Goal: Task Accomplishment & Management: Use online tool/utility

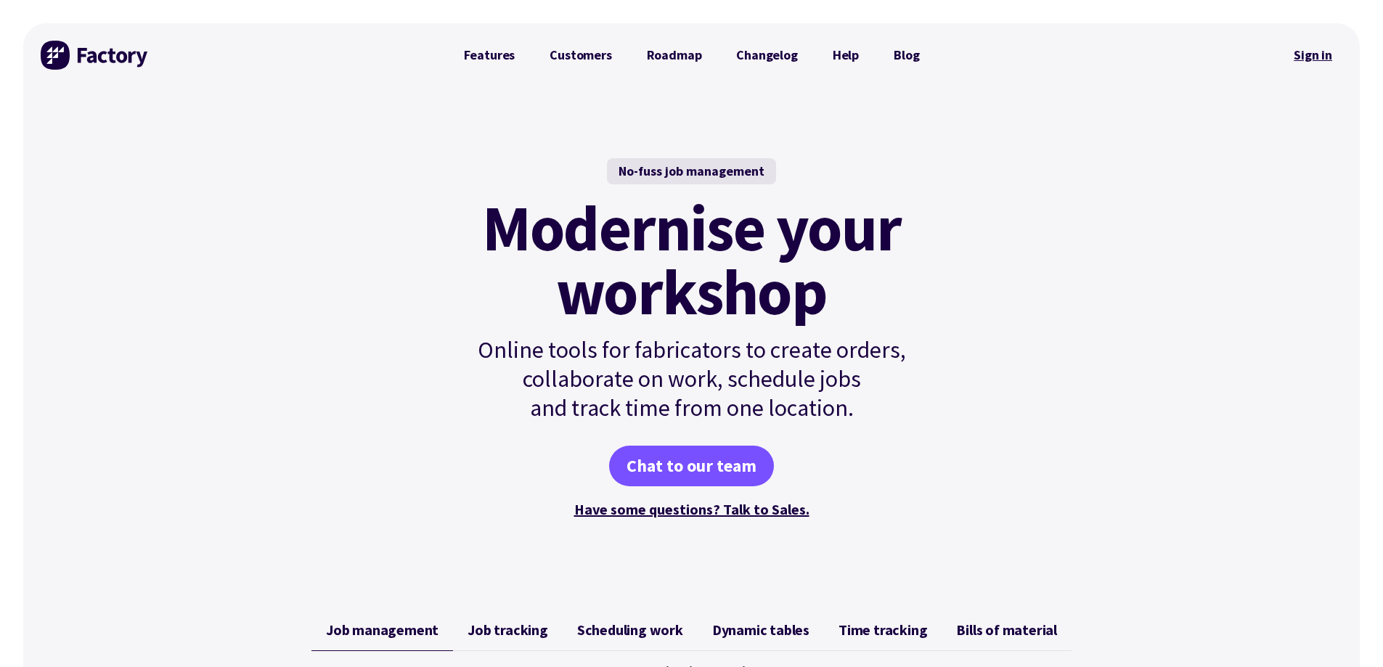
click at [1302, 54] on link "Sign in" at bounding box center [1312, 54] width 59 height 33
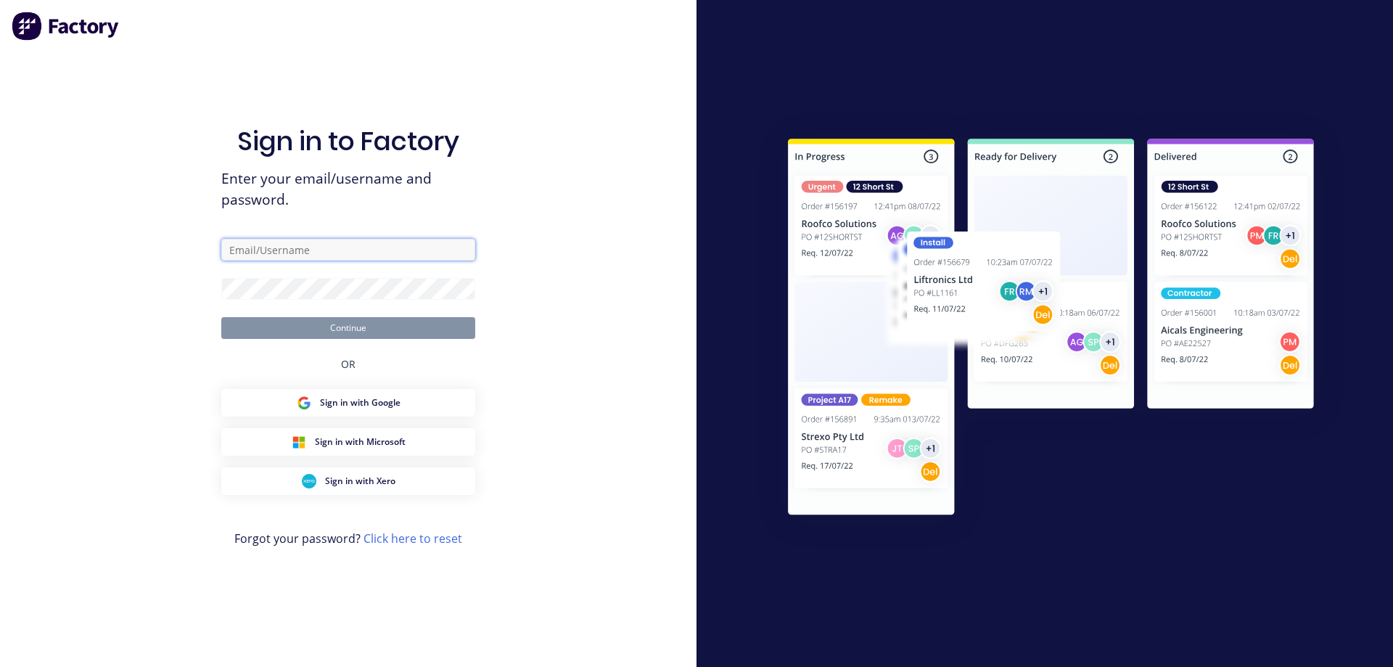
type input "[EMAIL_ADDRESS][DOMAIN_NAME]"
click at [361, 333] on button "Continue" at bounding box center [348, 328] width 254 height 22
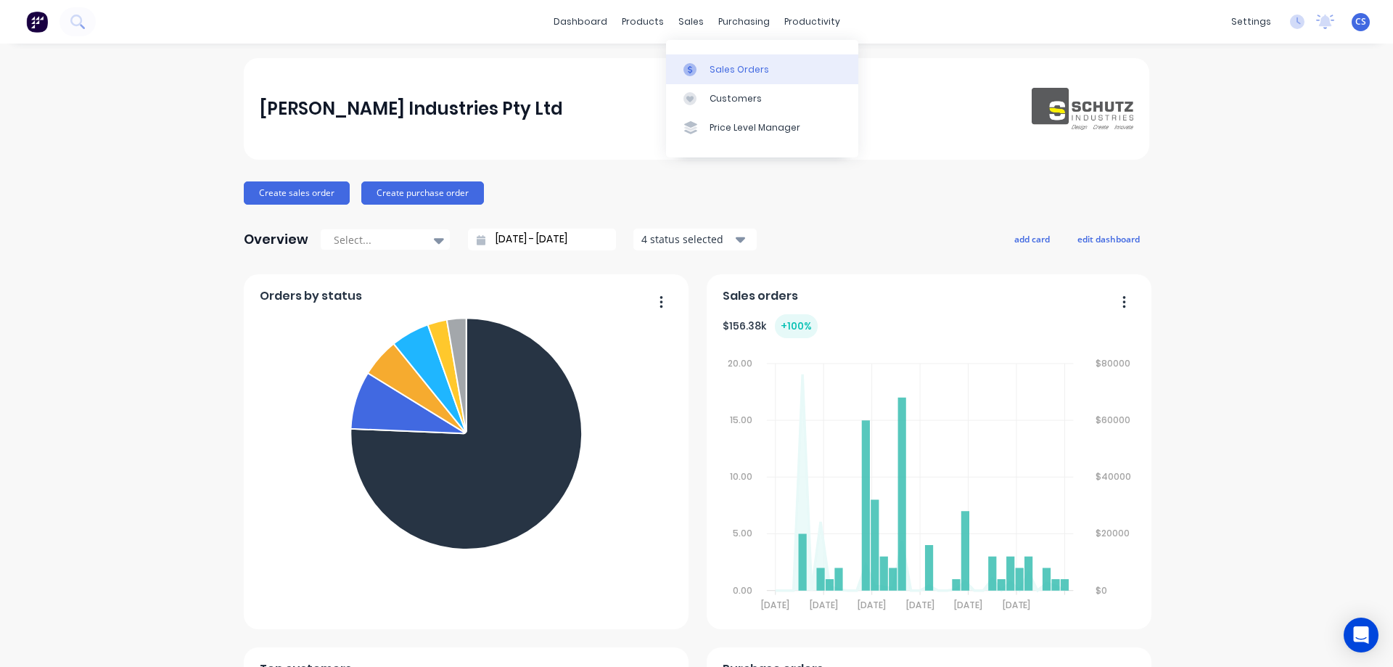
click at [747, 74] on div "Sales Orders" at bounding box center [740, 69] width 60 height 13
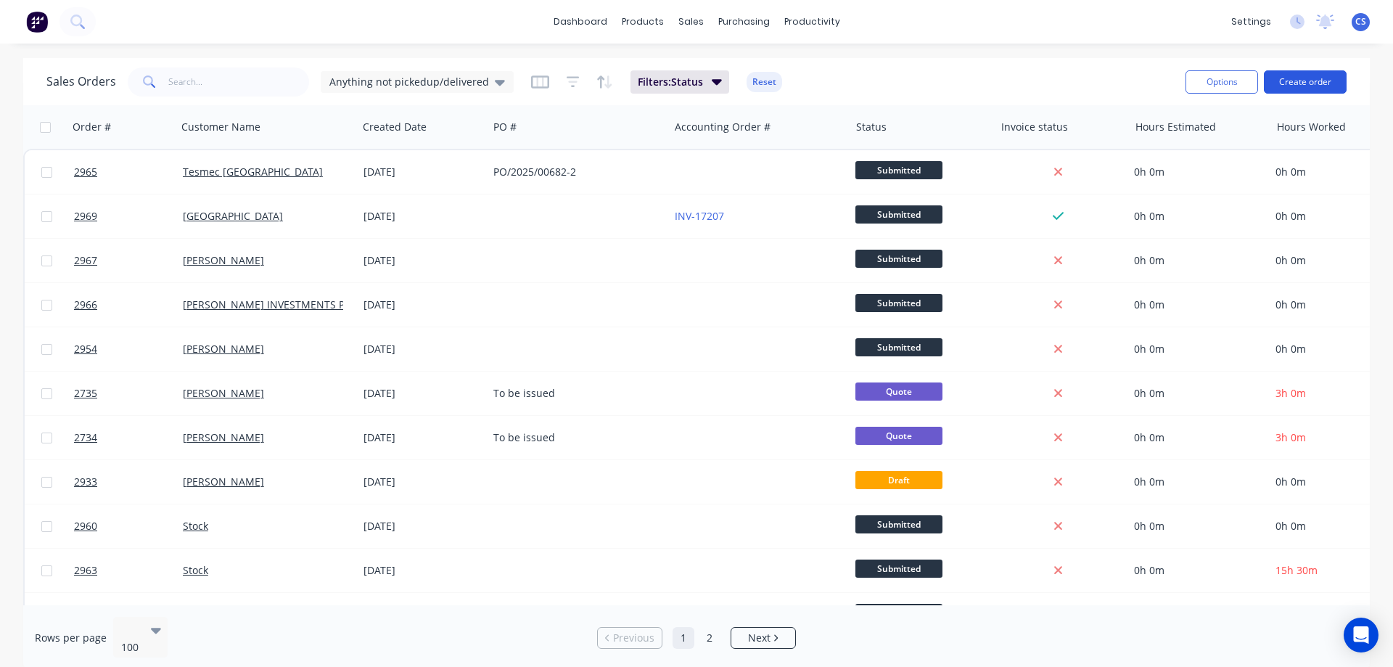
click at [1301, 83] on button "Create order" at bounding box center [1305, 81] width 83 height 23
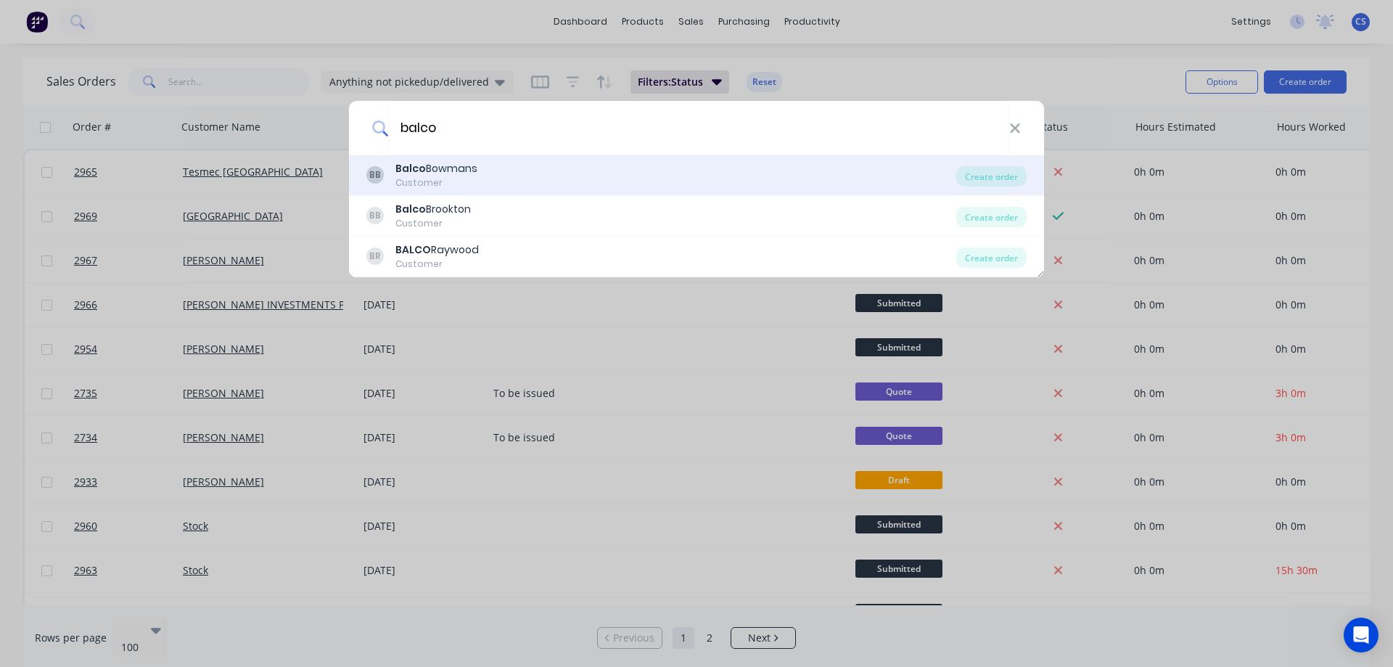
type input "balco"
click at [732, 180] on div "BB Balco Bowmans Customer" at bounding box center [662, 175] width 590 height 28
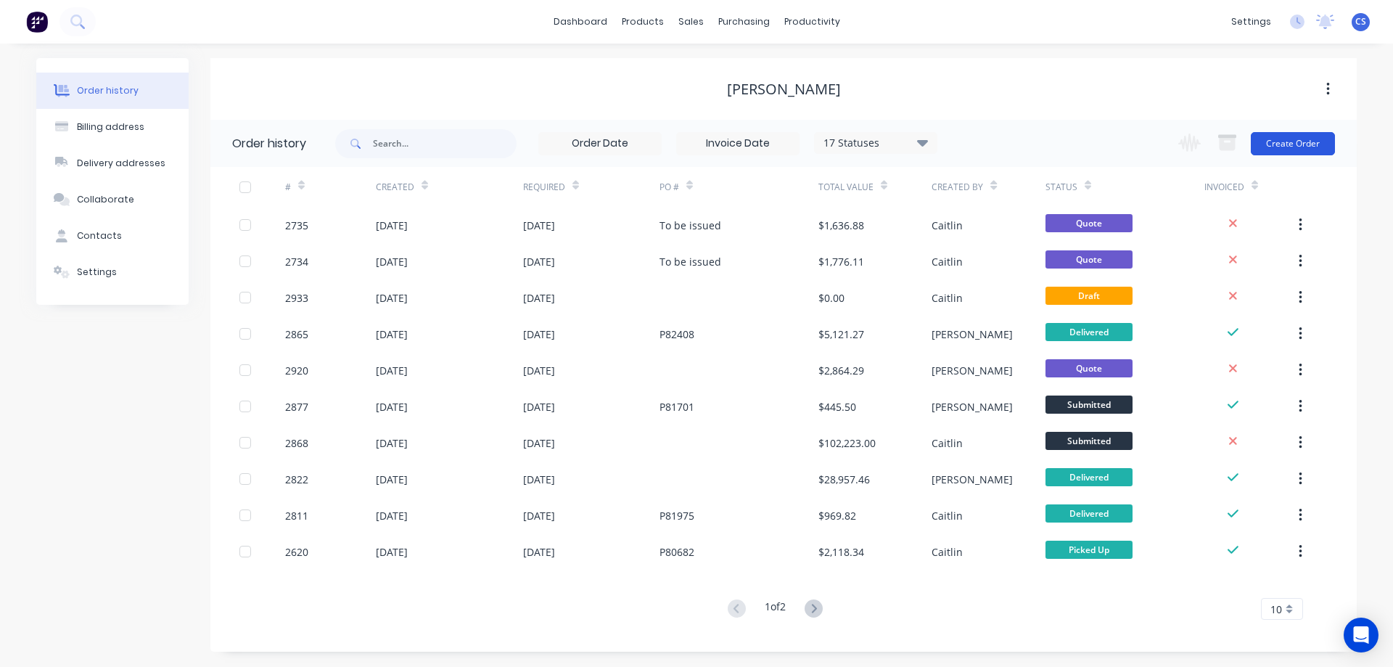
click at [1297, 144] on button "Create Order" at bounding box center [1293, 143] width 84 height 23
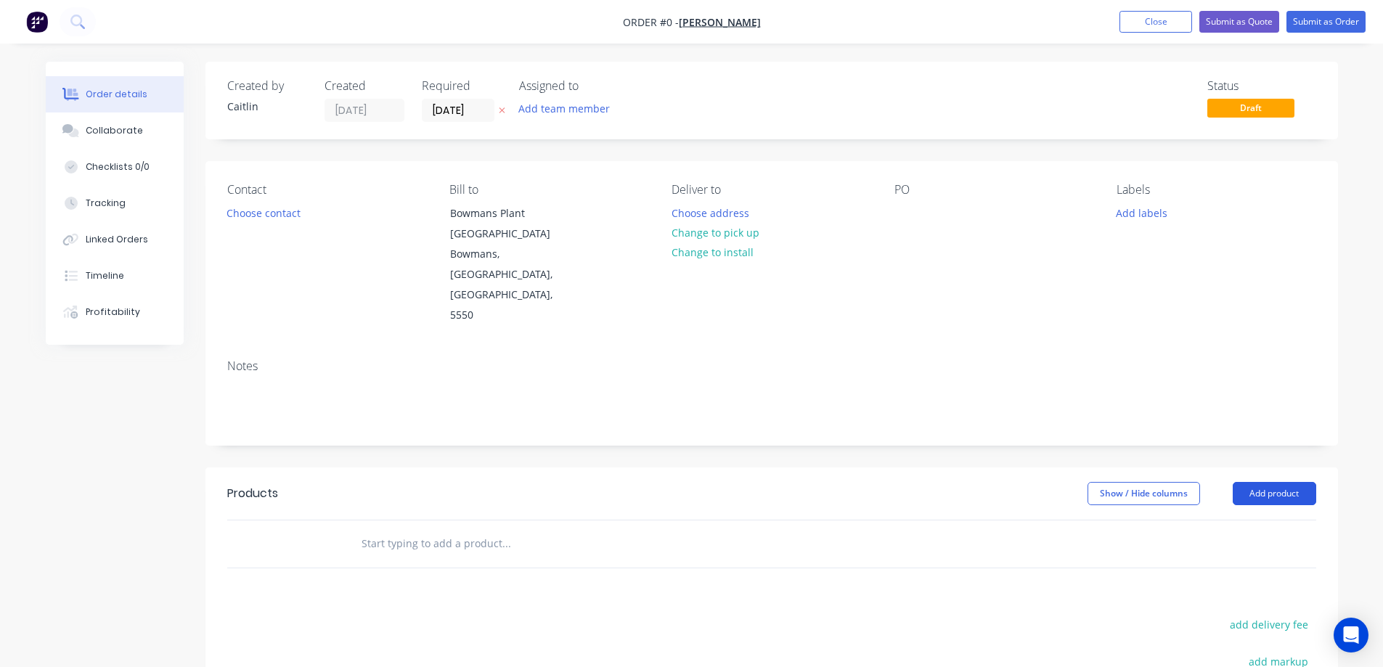
click at [1282, 482] on button "Add product" at bounding box center [1273, 493] width 83 height 23
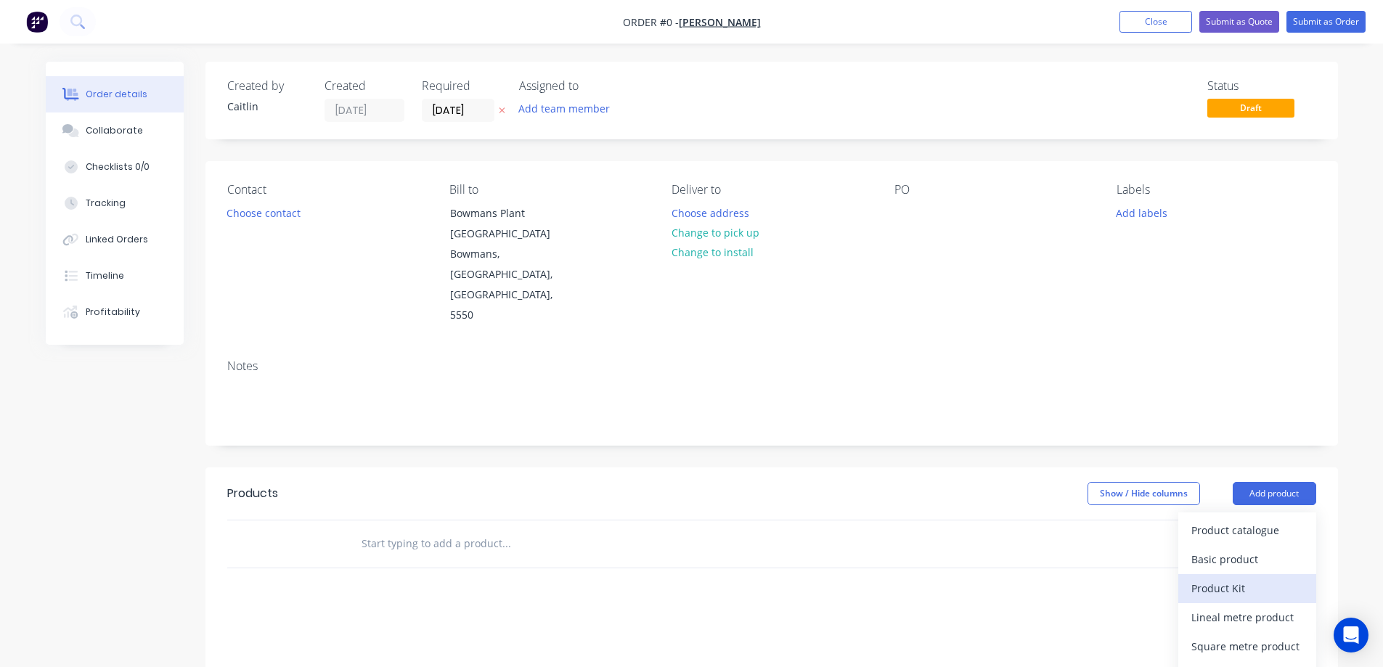
click at [1255, 578] on div "Product Kit" at bounding box center [1247, 588] width 112 height 21
click at [1261, 549] on div "Standard pricing" at bounding box center [1247, 559] width 112 height 21
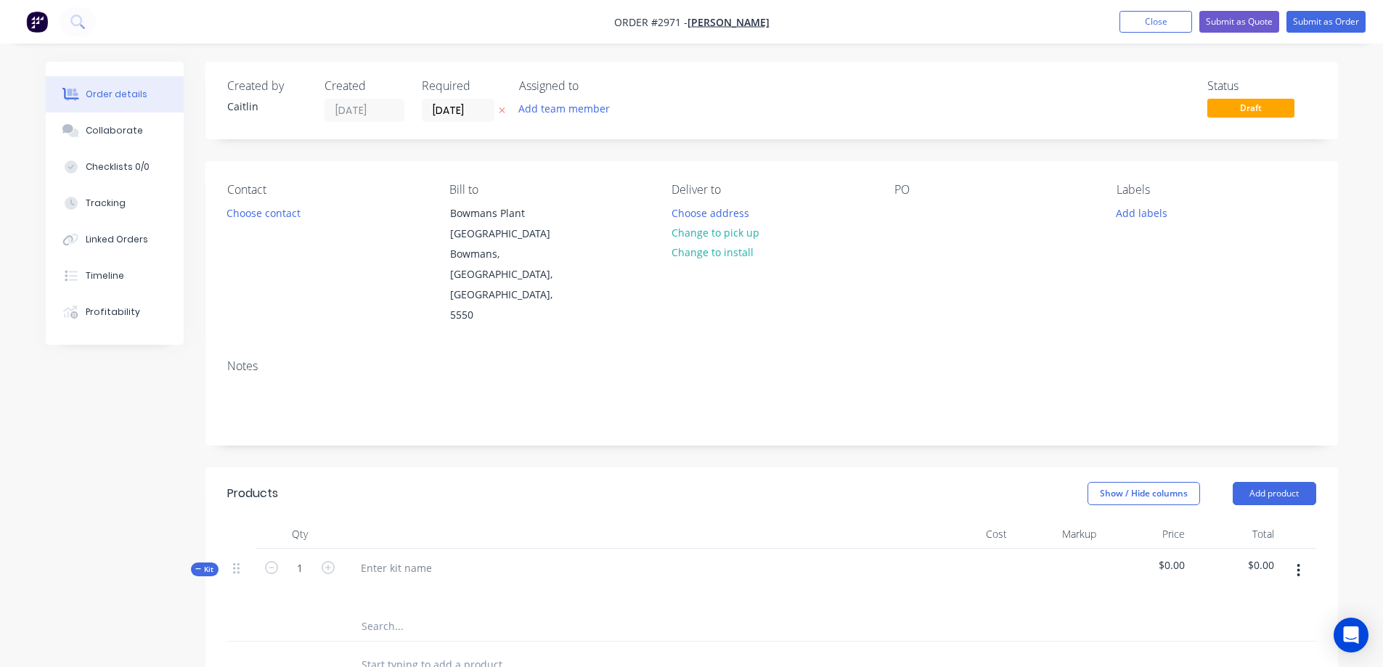
scroll to position [218, 0]
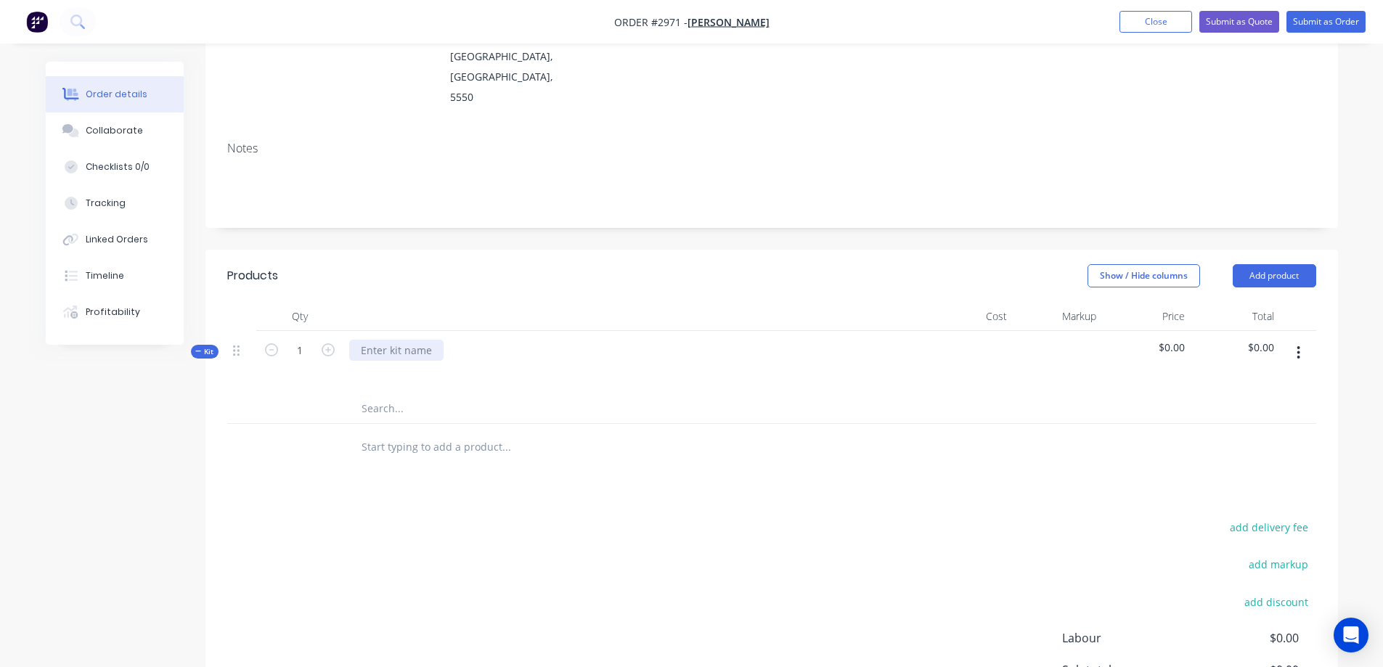
click at [411, 340] on div at bounding box center [396, 350] width 94 height 21
click at [396, 433] on input "text" at bounding box center [506, 447] width 290 height 29
type input "B"
click at [380, 394] on input "text" at bounding box center [506, 408] width 290 height 29
click at [412, 340] on div "B3-70311" at bounding box center [383, 350] width 68 height 21
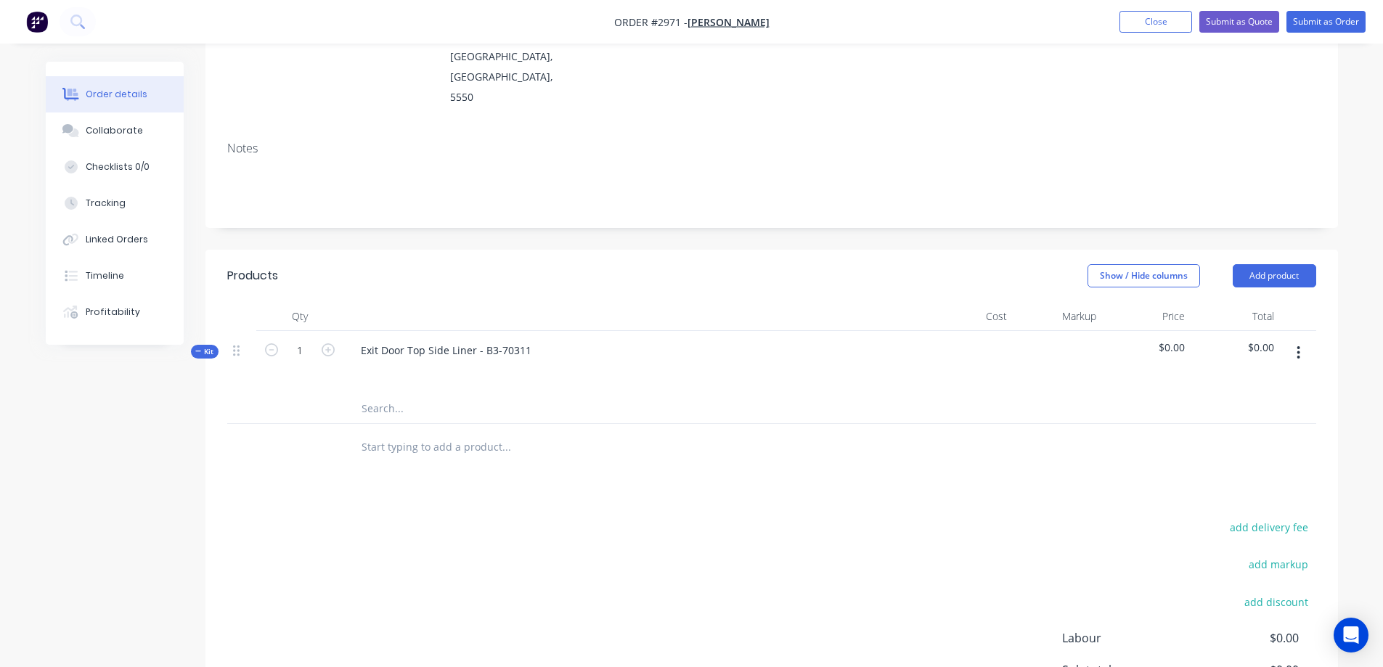
click at [393, 394] on input "text" at bounding box center [506, 408] width 290 height 29
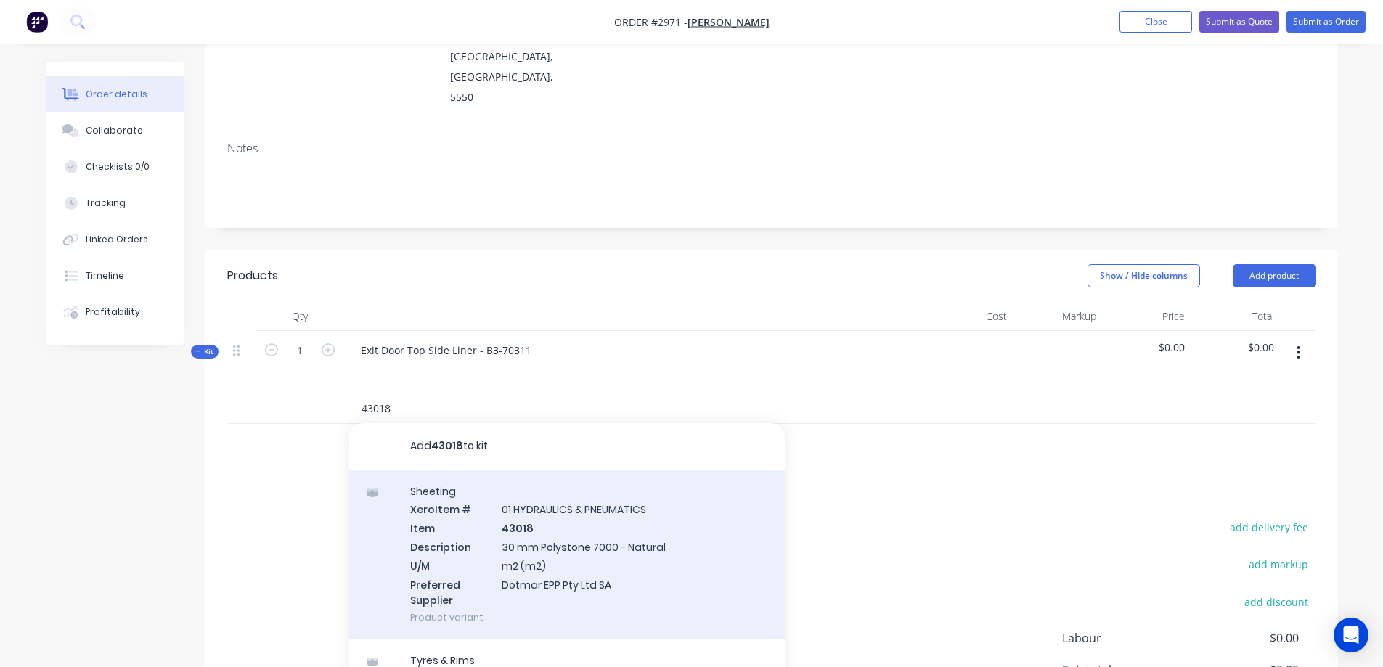
type input "43018"
click at [589, 537] on div "Sheeting Xero Item # 01 HYDRAULICS & PNEUMATICS Item 43018 Description 30 mm Po…" at bounding box center [566, 555] width 435 height 170
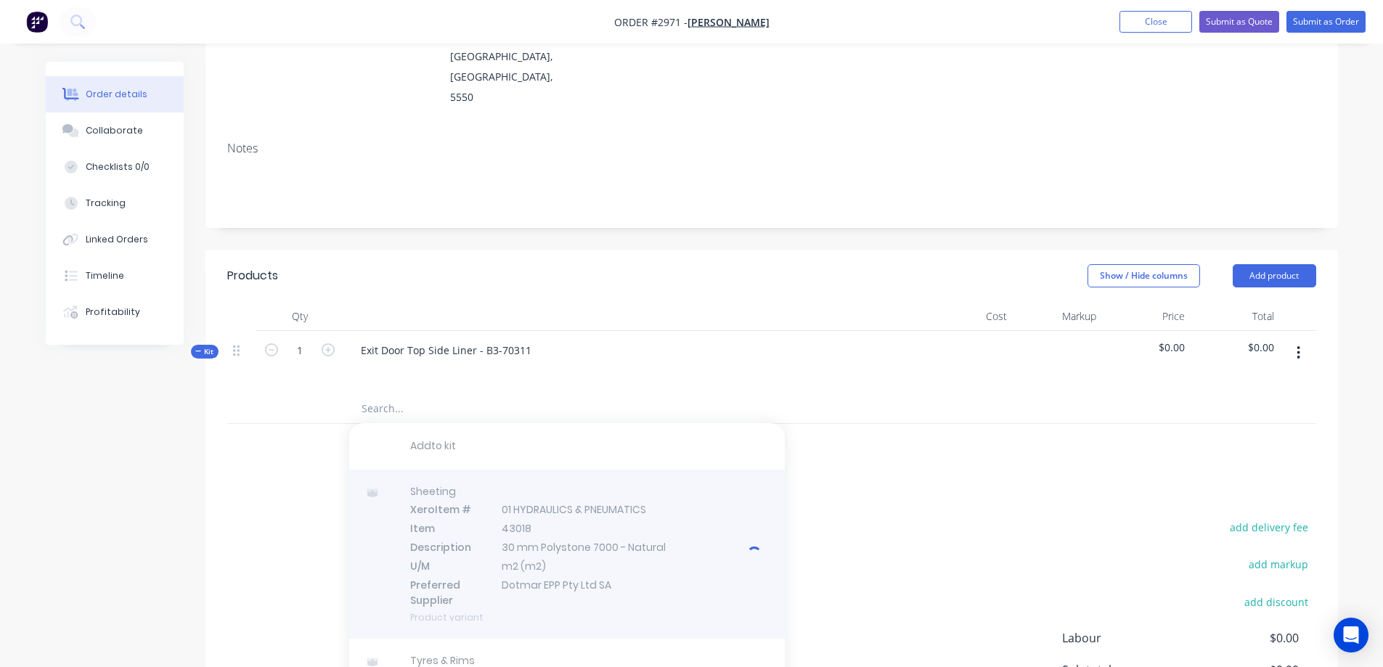
click at [699, 523] on div at bounding box center [566, 555] width 435 height 170
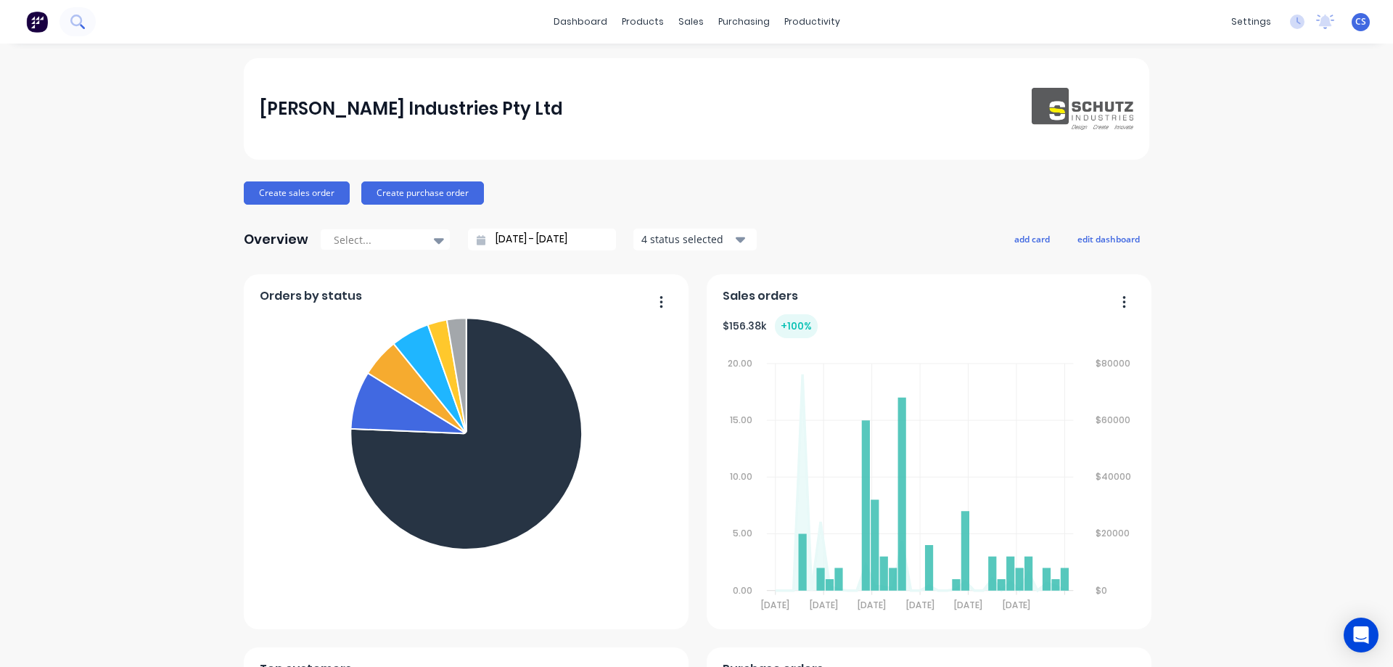
click at [73, 27] on icon at bounding box center [77, 22] width 14 height 14
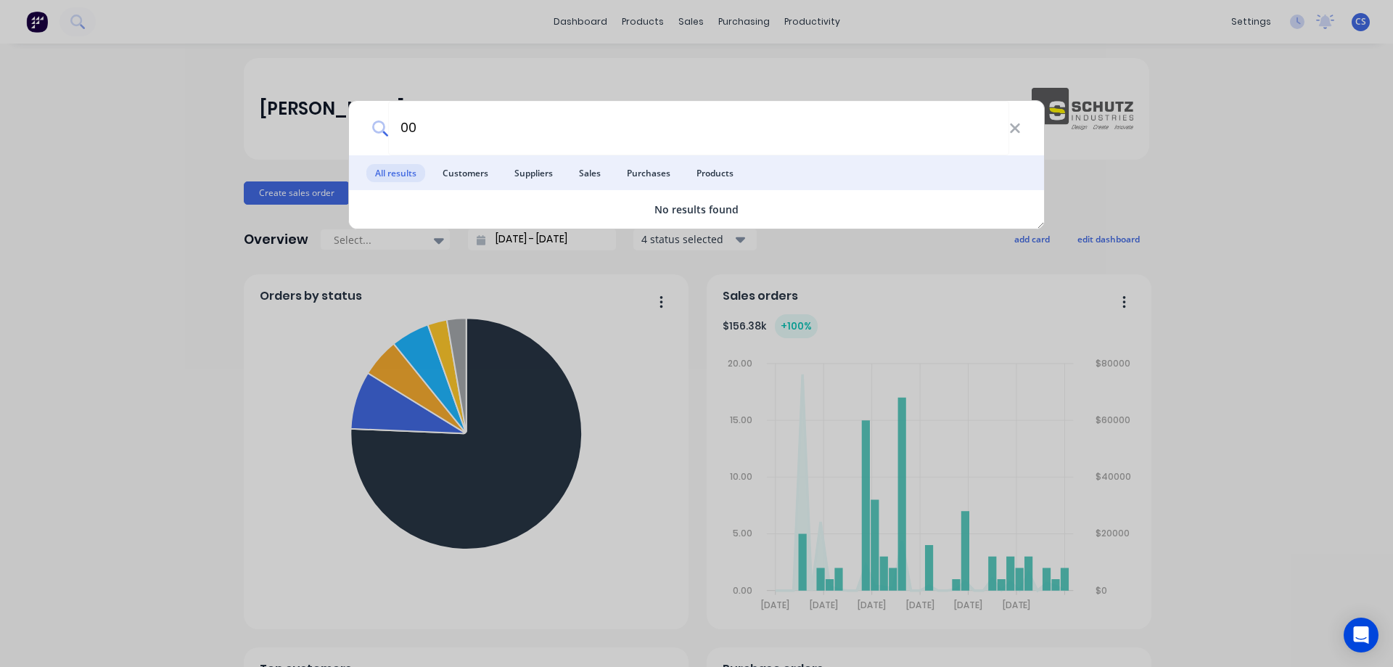
type input "0"
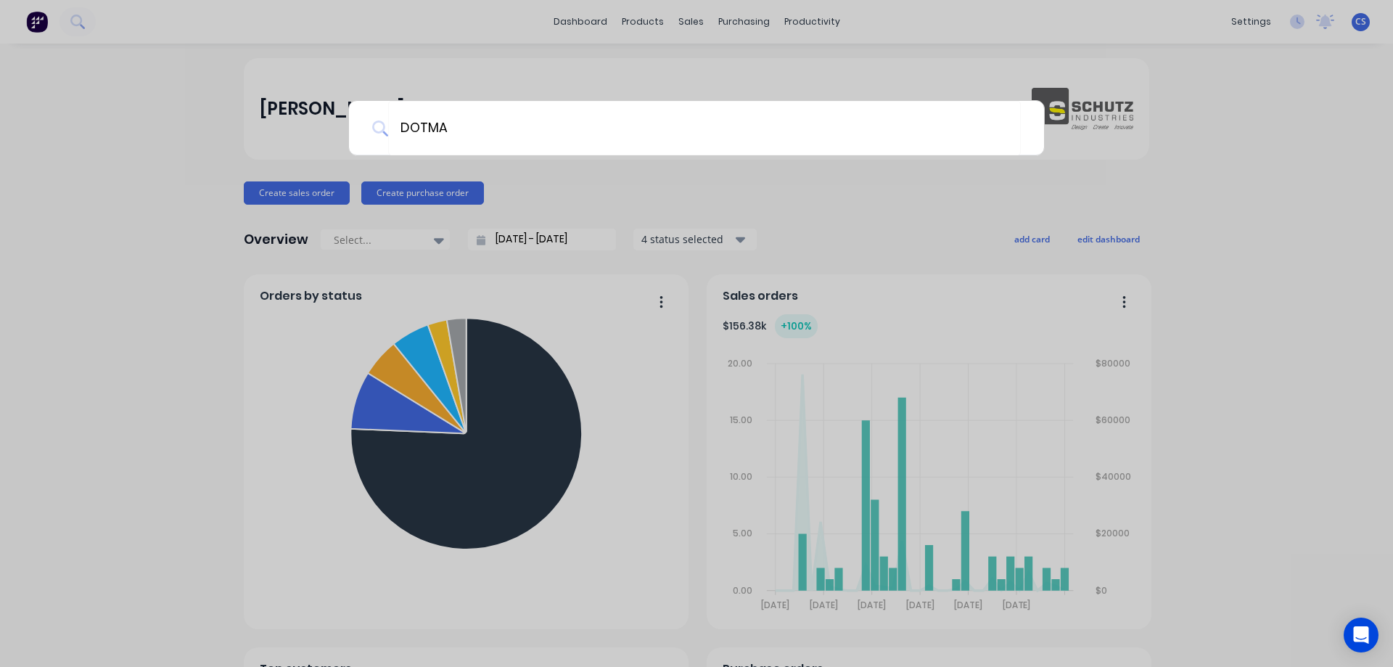
type input "DOTMAR"
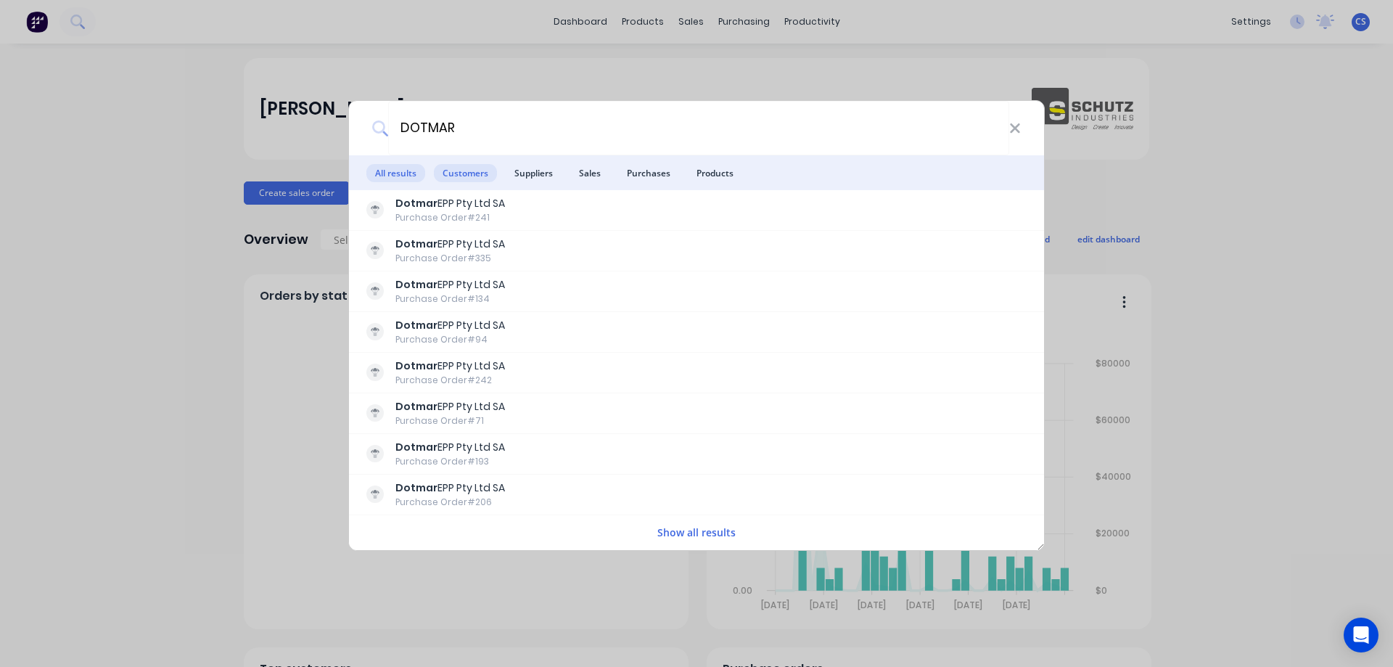
click at [467, 181] on span "Customers" at bounding box center [465, 173] width 63 height 18
click at [534, 176] on span "Suppliers" at bounding box center [534, 173] width 56 height 18
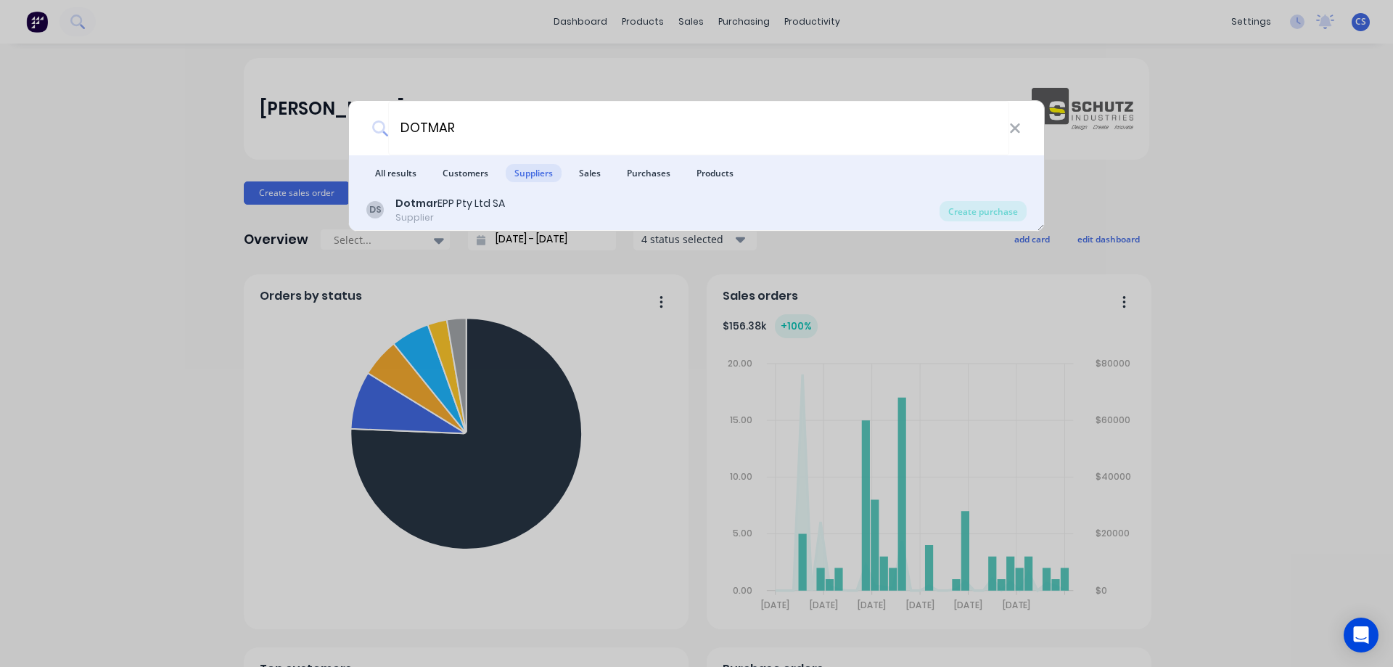
click at [604, 205] on div "DS Dotmar EPP Pty Ltd SA Supplier" at bounding box center [653, 210] width 573 height 28
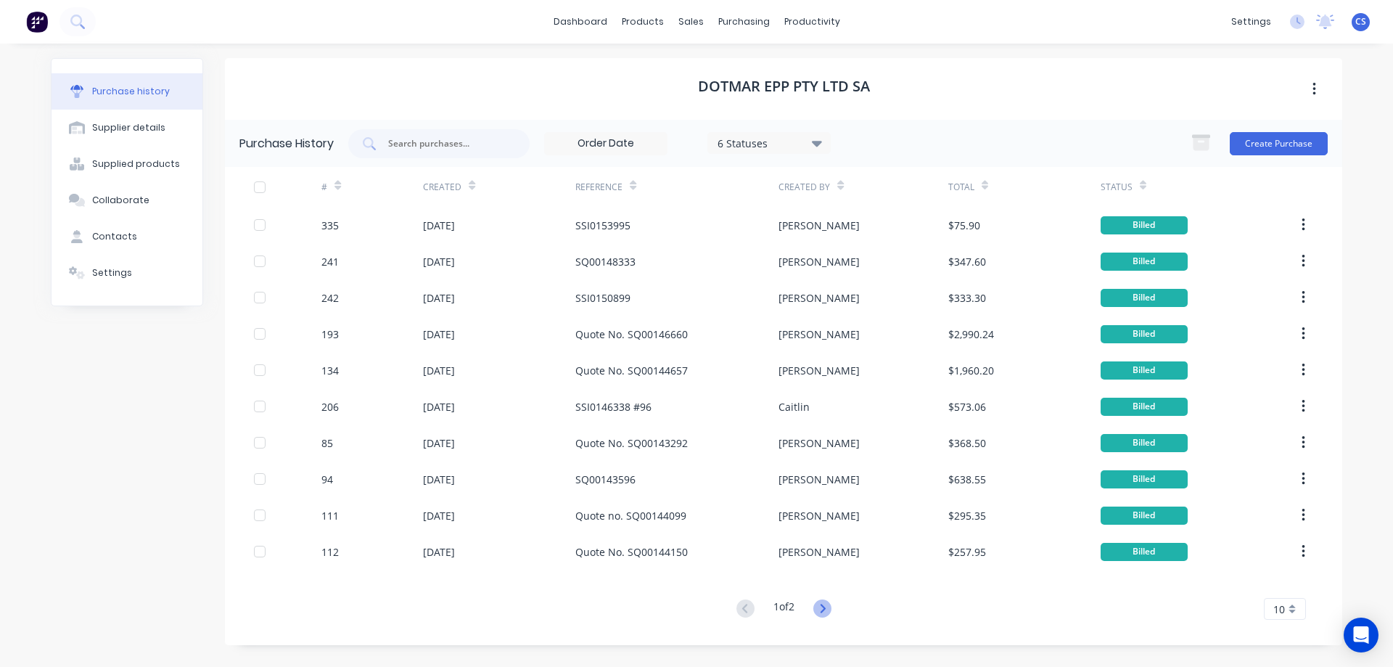
click at [827, 606] on icon at bounding box center [823, 608] width 18 height 18
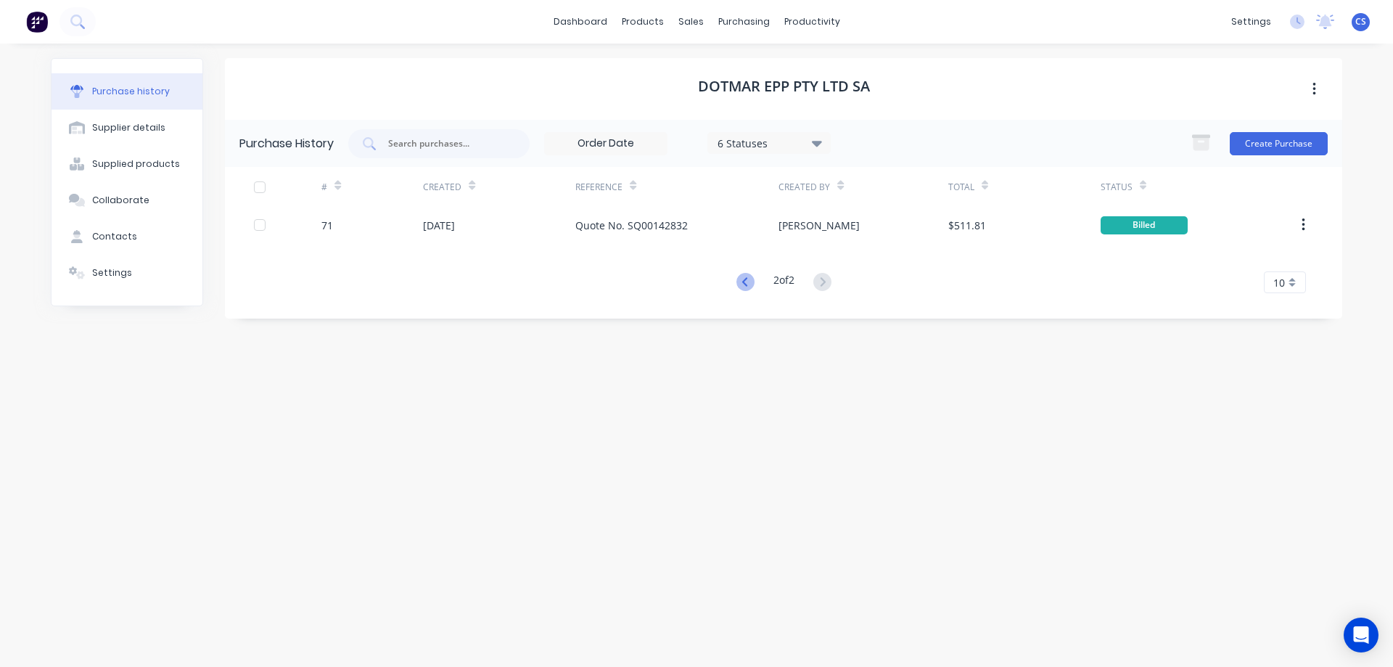
click at [737, 282] on icon at bounding box center [746, 282] width 18 height 18
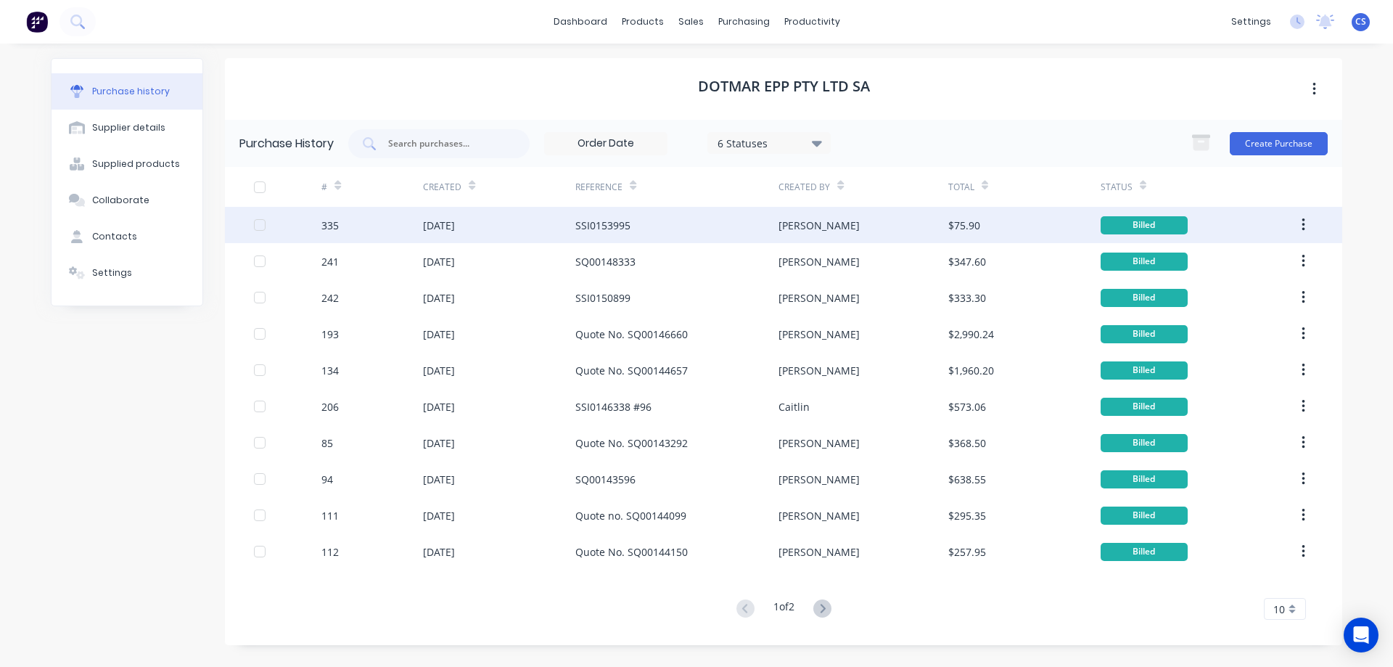
click at [708, 227] on div "SSI0153995" at bounding box center [677, 225] width 203 height 36
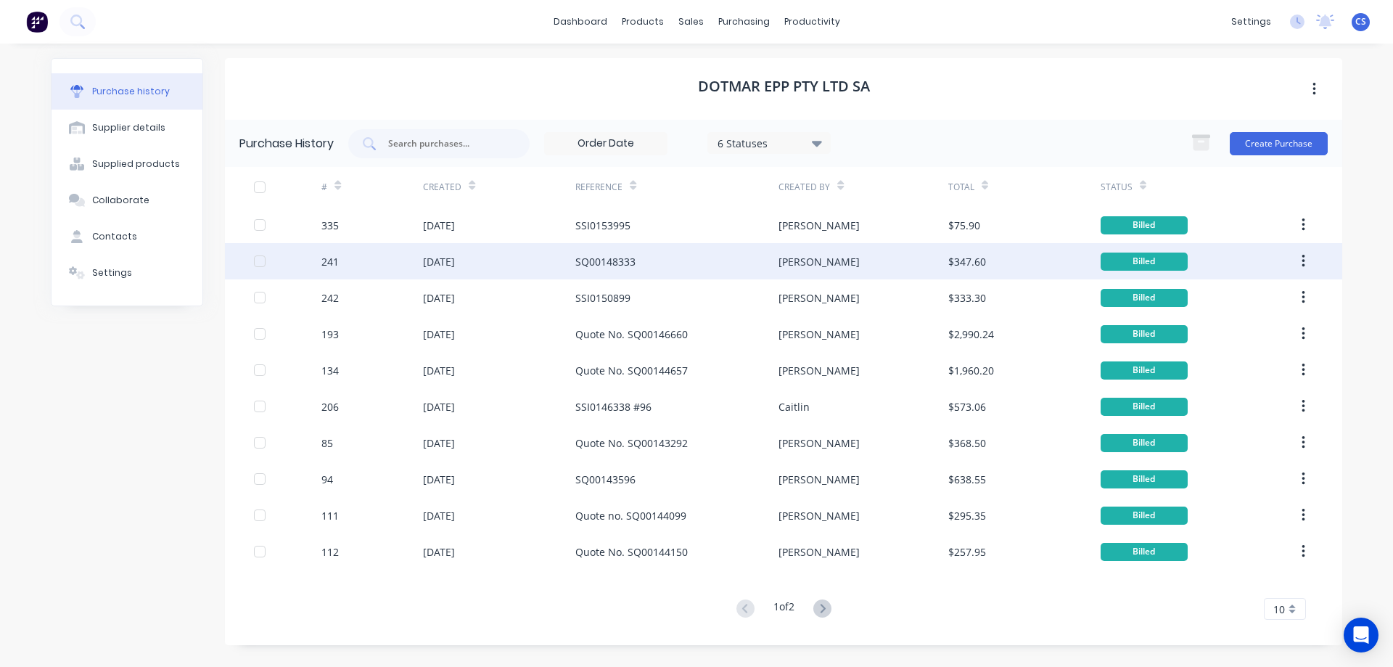
click at [676, 265] on div "SQ00148333" at bounding box center [677, 261] width 203 height 36
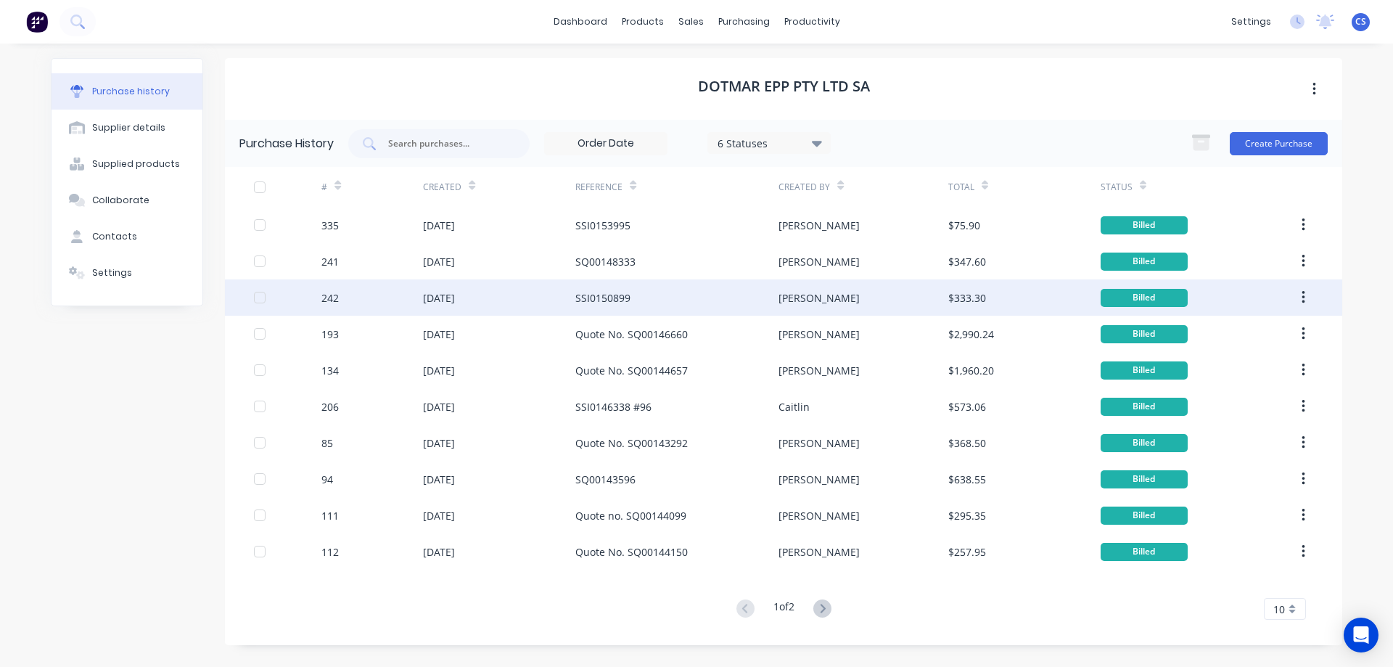
click at [667, 301] on div "SSI0150899" at bounding box center [677, 297] width 203 height 36
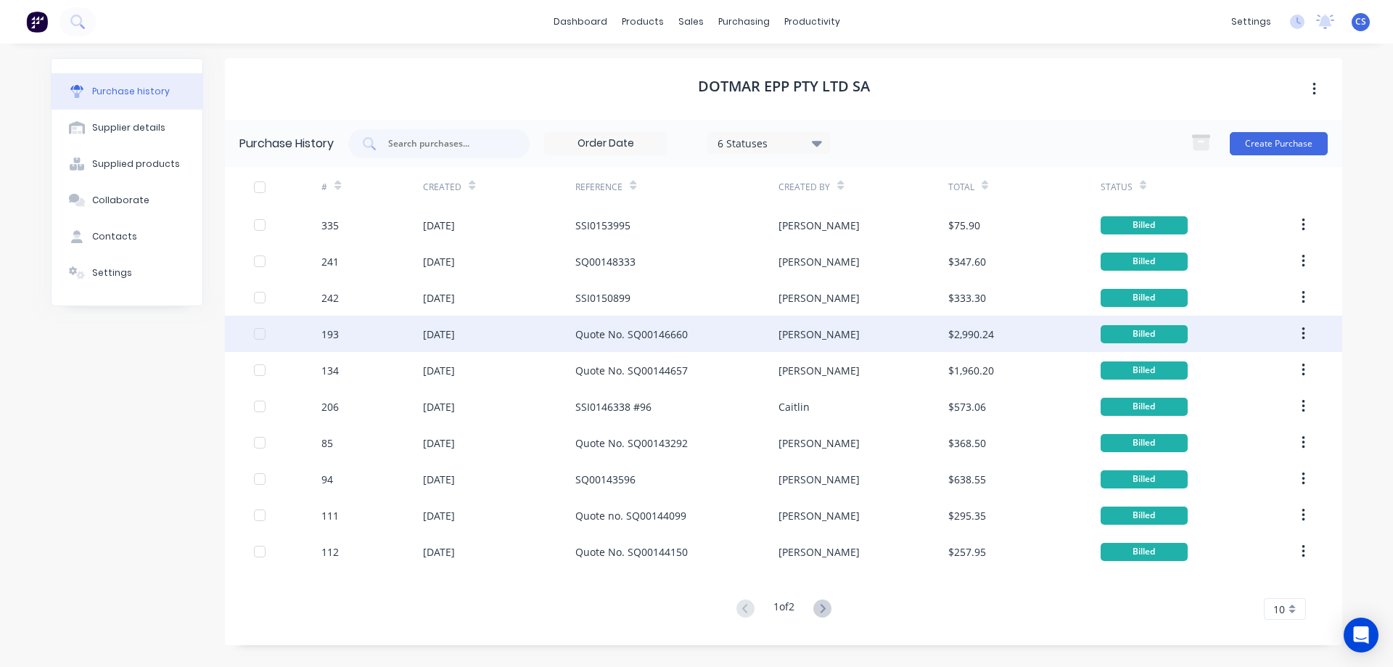
click at [722, 335] on div "Quote No. SQ00146660" at bounding box center [677, 334] width 203 height 36
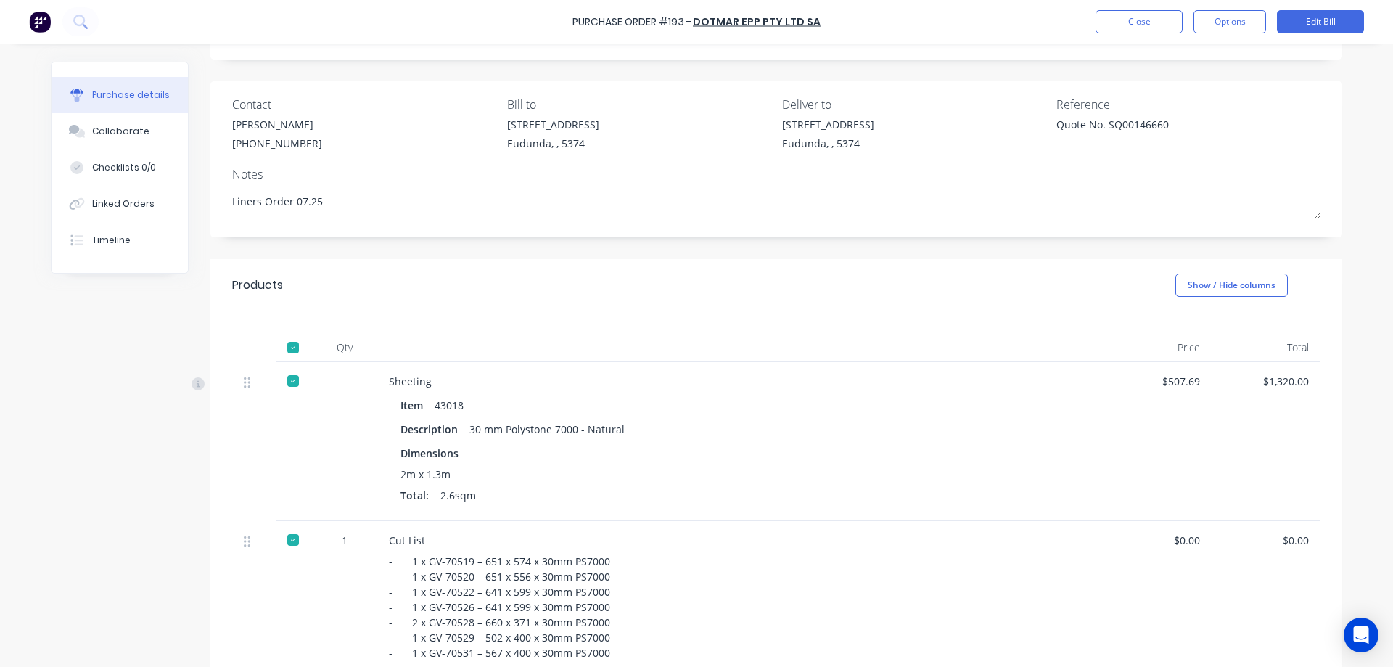
scroll to position [145, 0]
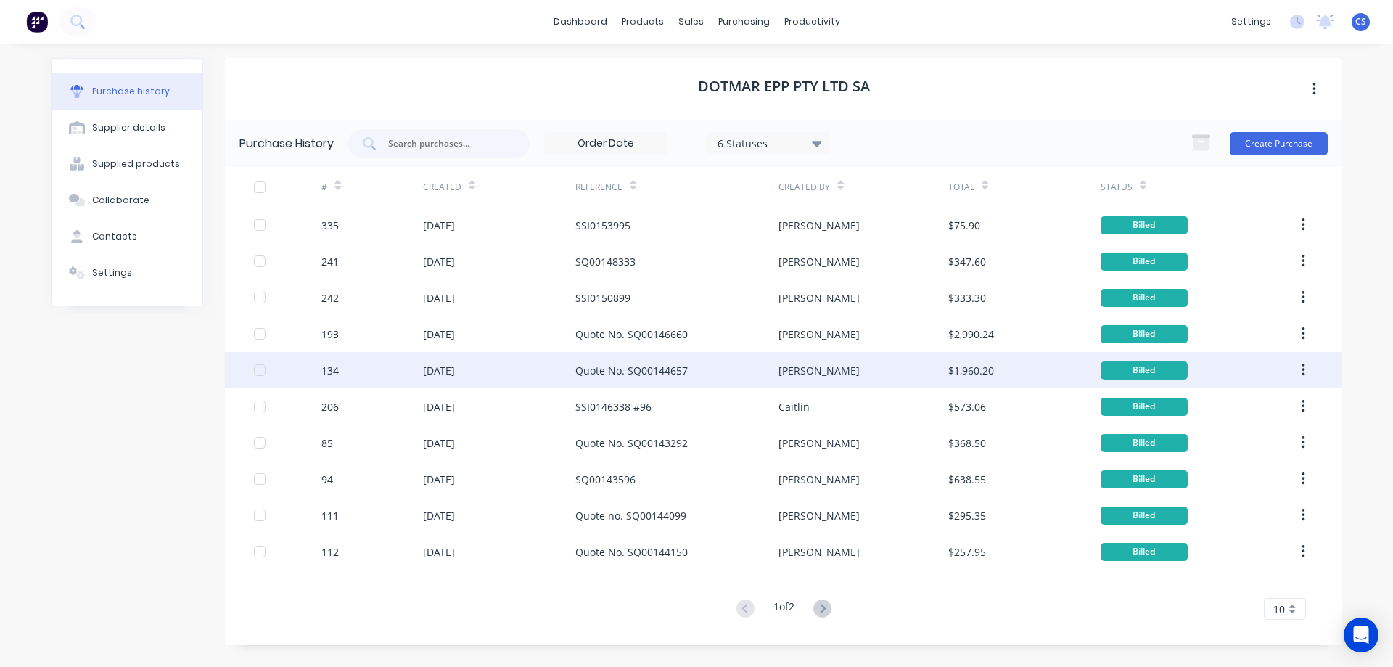
click at [708, 374] on div "Quote No. SQ00144657" at bounding box center [677, 370] width 203 height 36
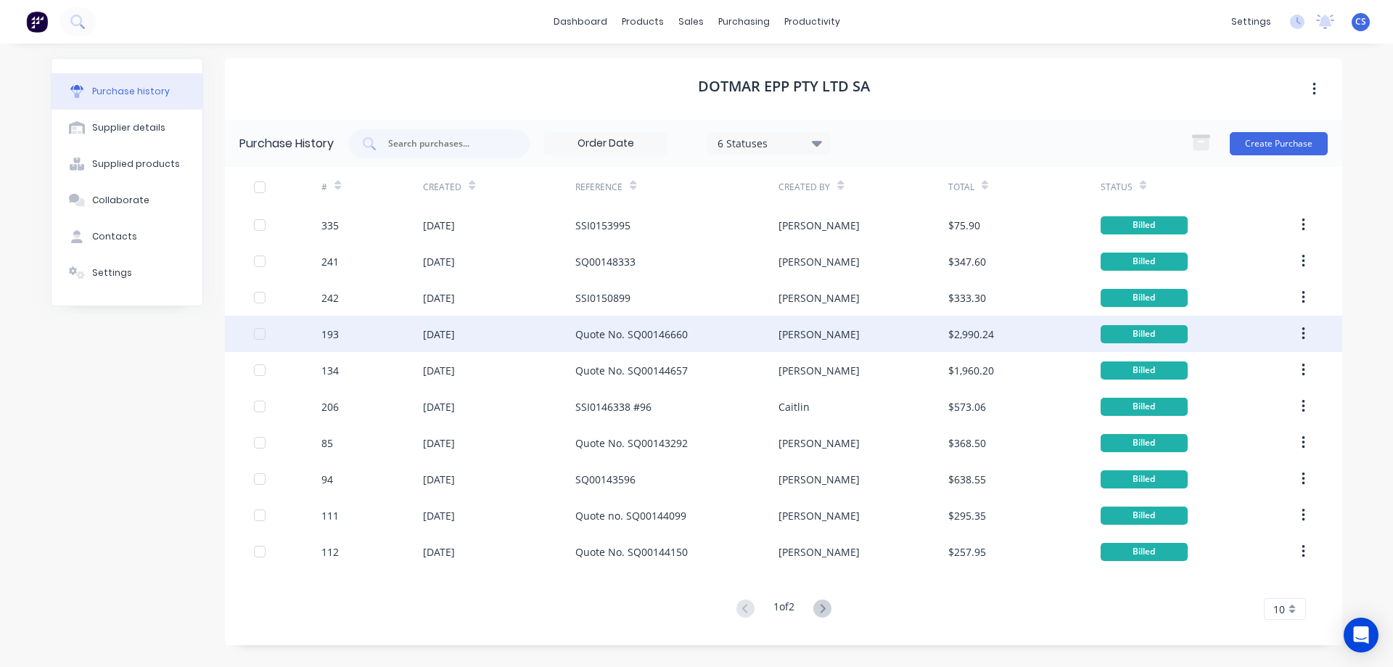
click at [541, 337] on div "08 Jul 2025" at bounding box center [499, 334] width 152 height 36
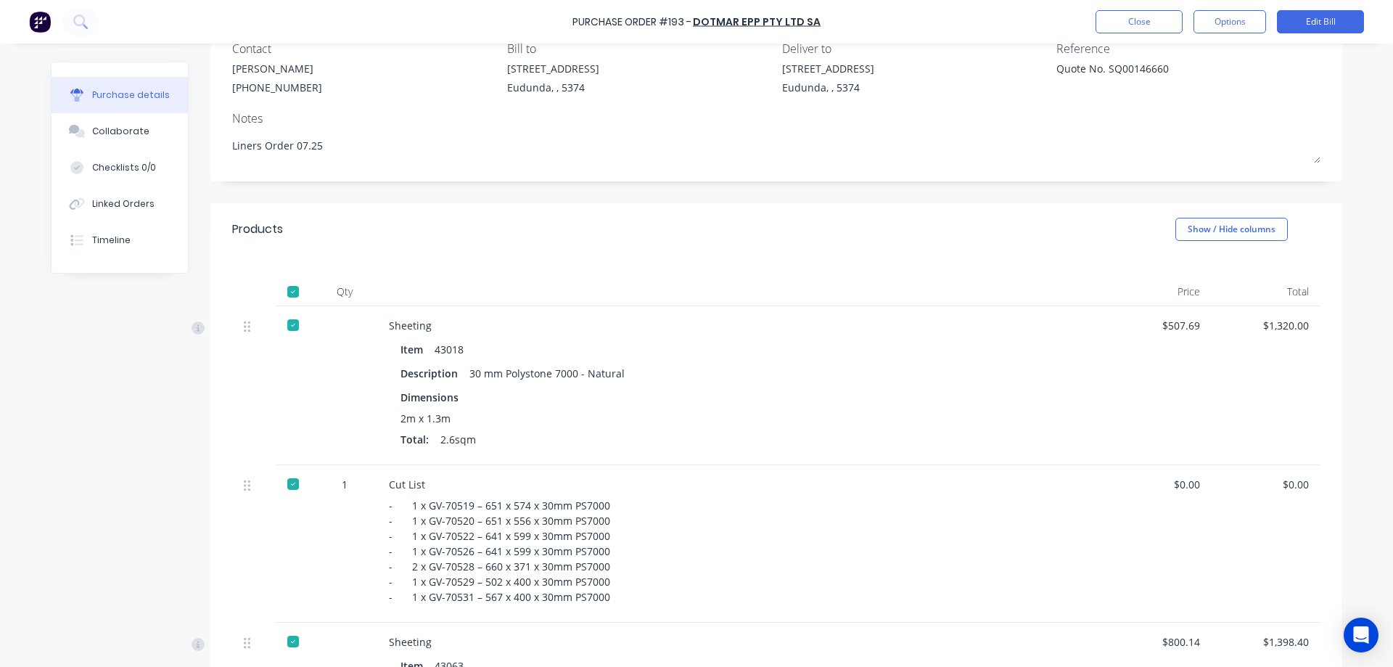
scroll to position [133, 0]
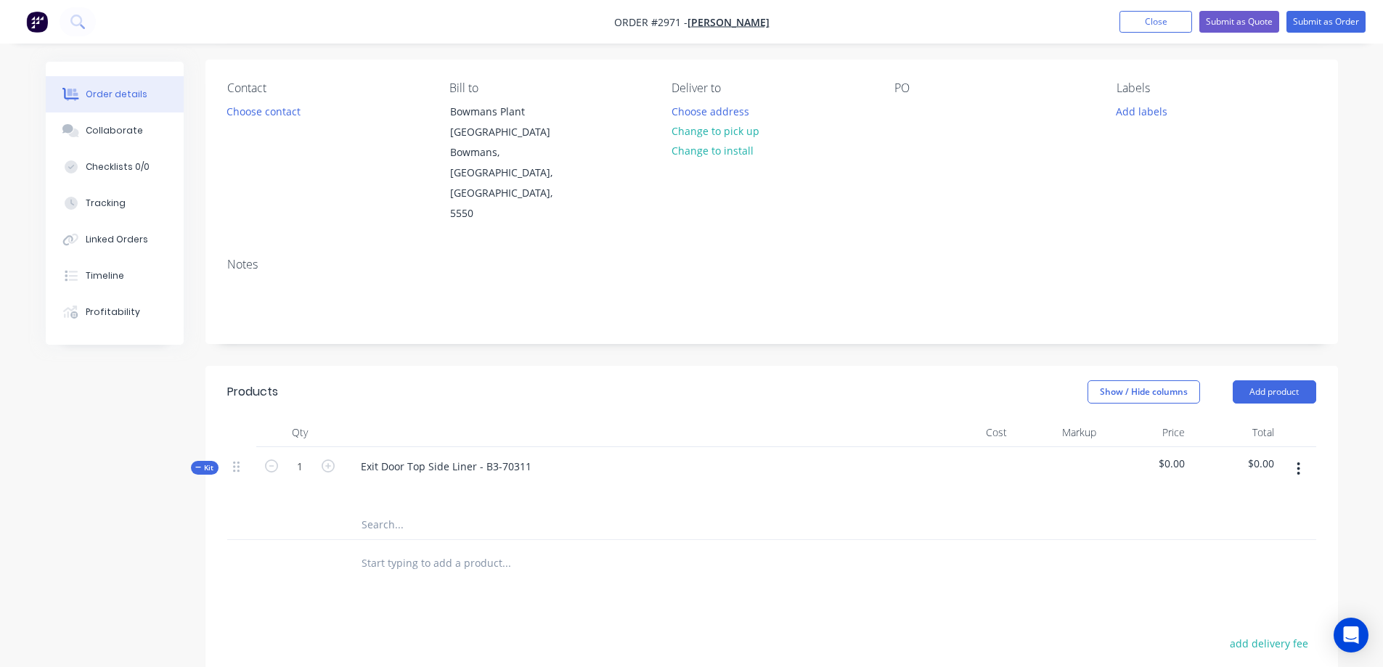
scroll to position [145, 0]
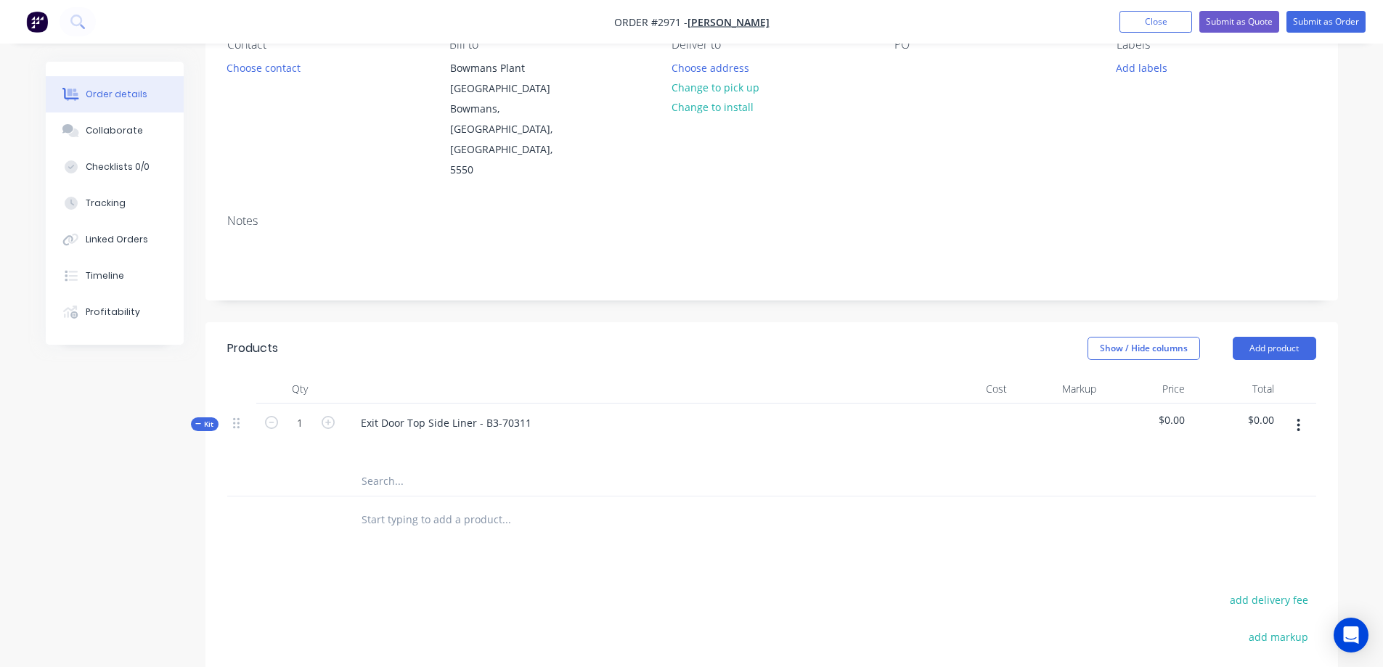
click at [425, 467] on input "text" at bounding box center [506, 481] width 290 height 29
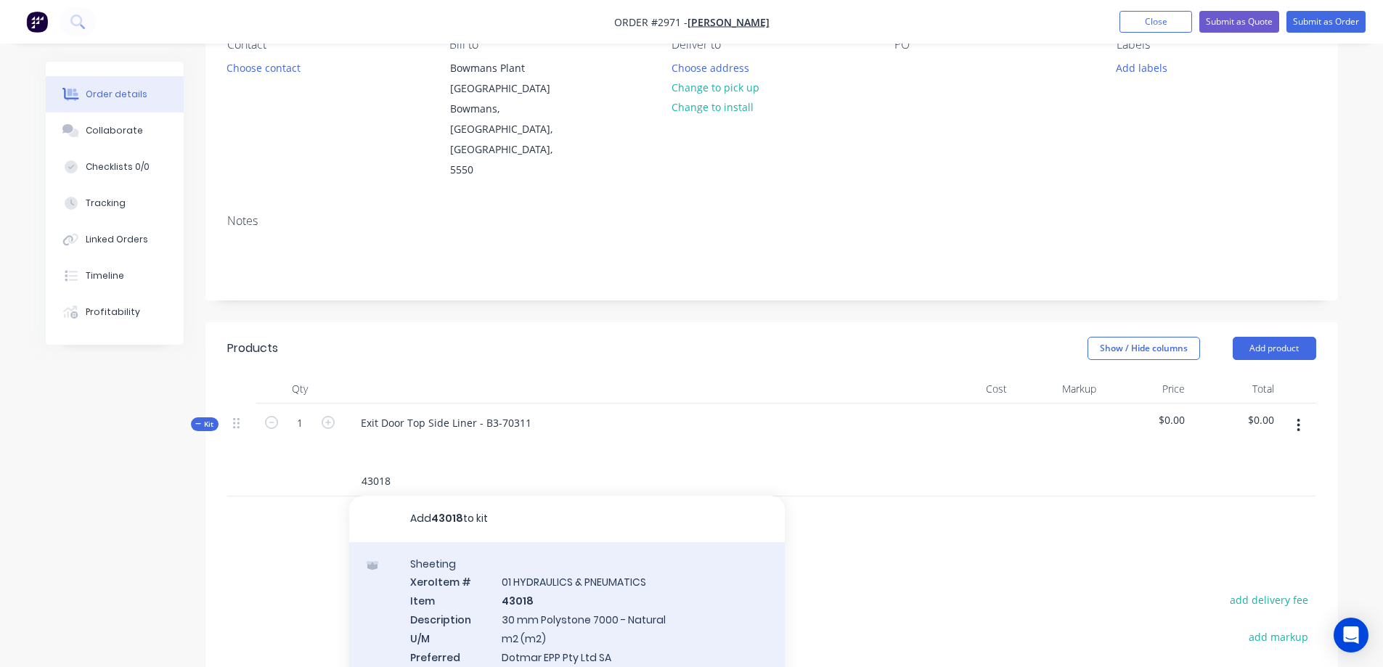
type input "43018"
click at [616, 573] on div "Sheeting Xero Item # 01 HYDRAULICS & PNEUMATICS Item 43018 Description 30 mm Po…" at bounding box center [566, 627] width 435 height 170
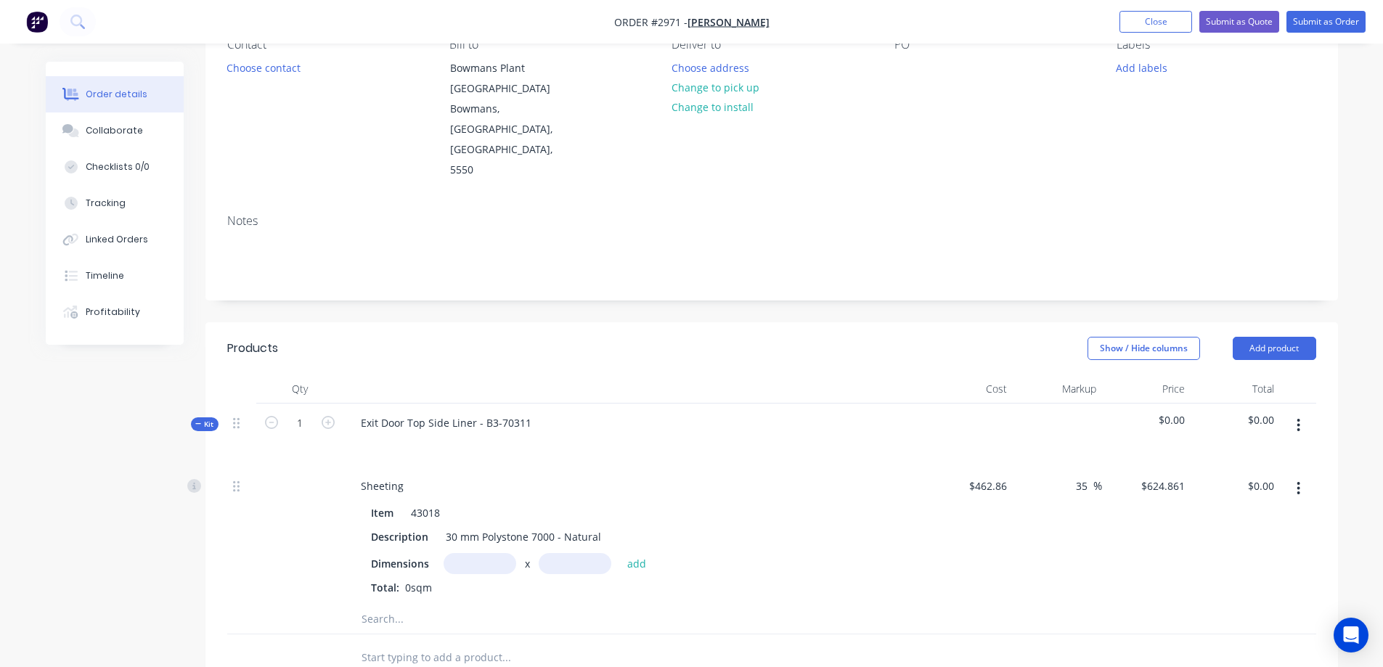
scroll to position [218, 0]
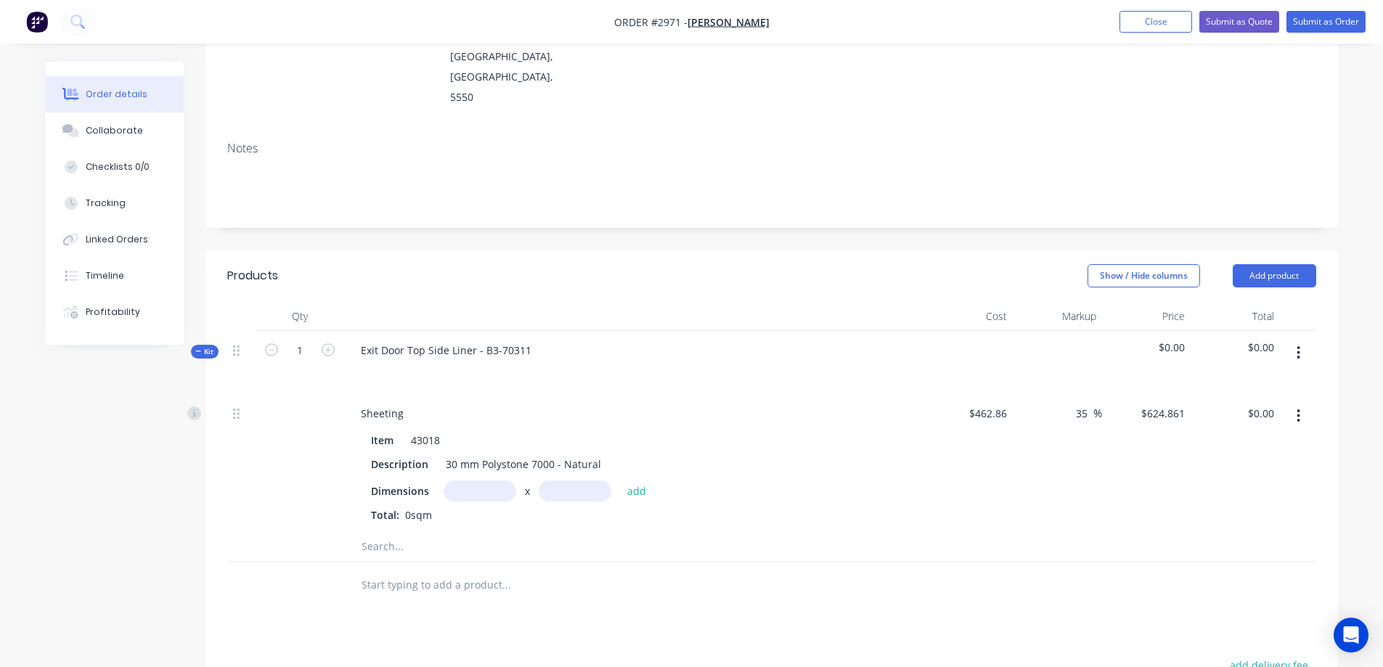
click at [467, 480] on input "text" at bounding box center [479, 490] width 73 height 21
type input "3000m"
type input "1000m"
click at [638, 480] on button "add" at bounding box center [637, 490] width 34 height 20
click at [464, 509] on icon "button" at bounding box center [466, 515] width 9 height 13
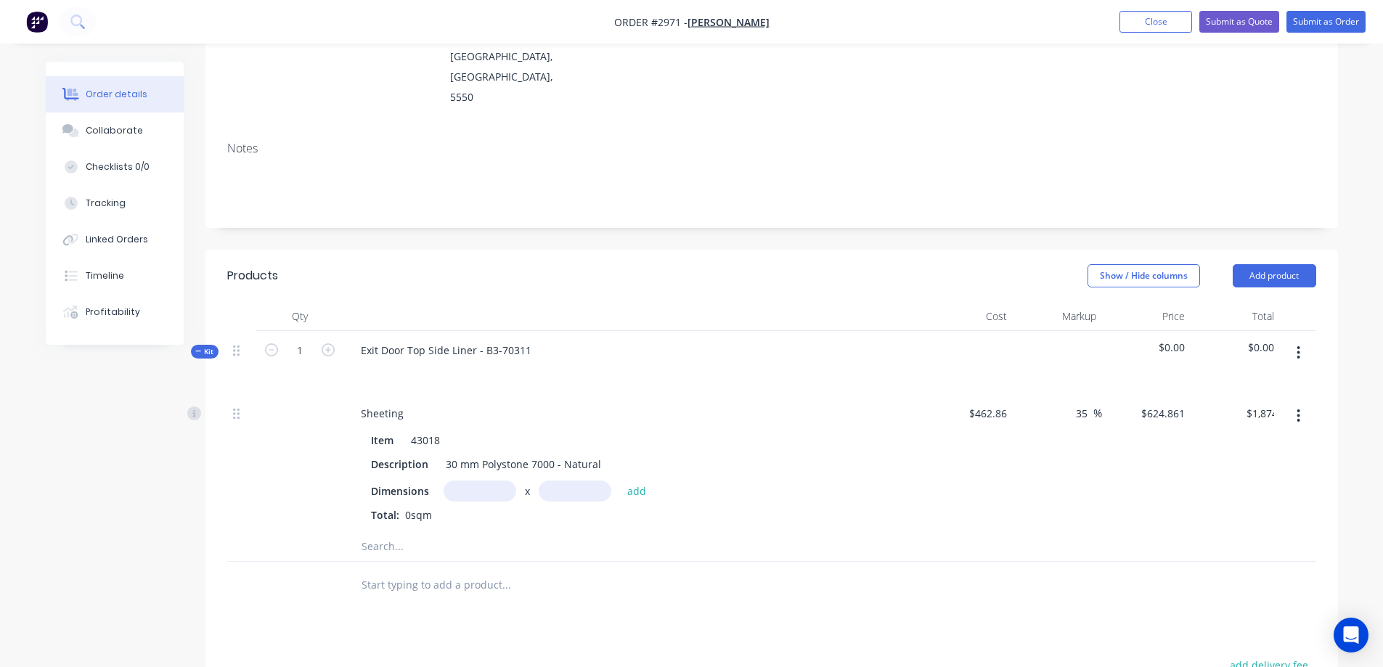
type input "$0.00"
click at [481, 480] on input "text" at bounding box center [479, 490] width 73 height 21
type input "3m"
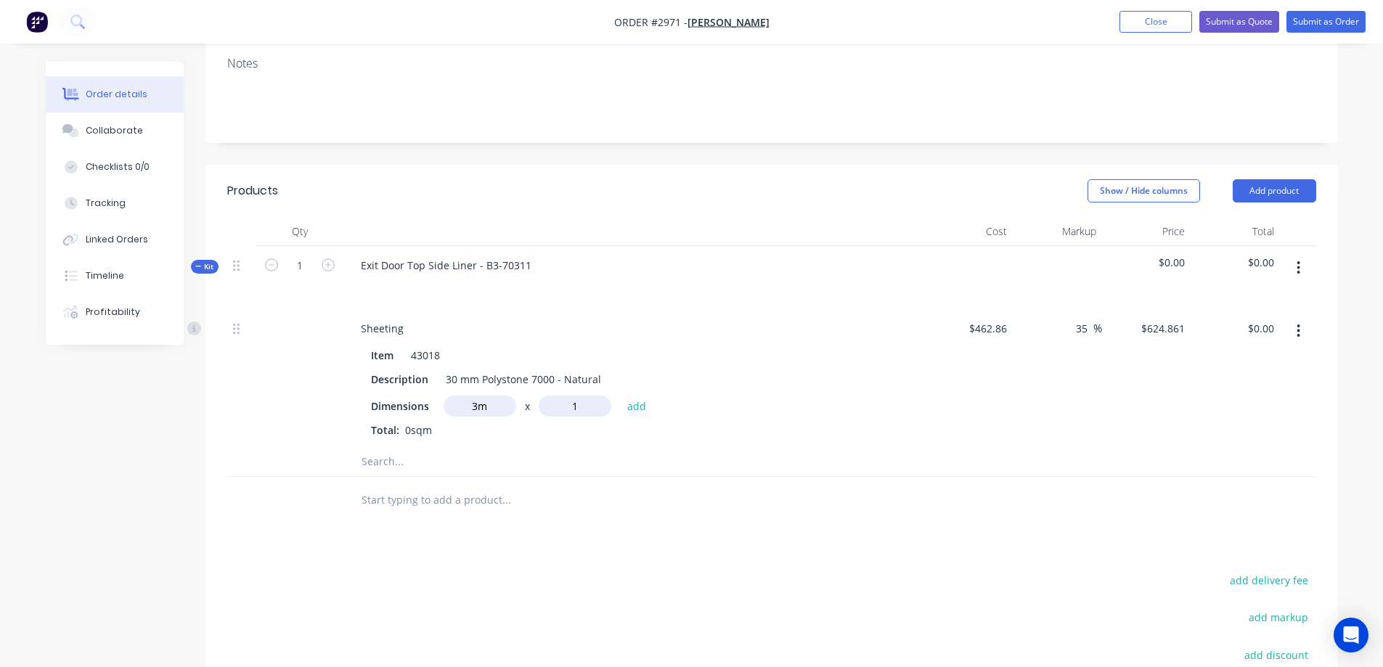
scroll to position [363, 0]
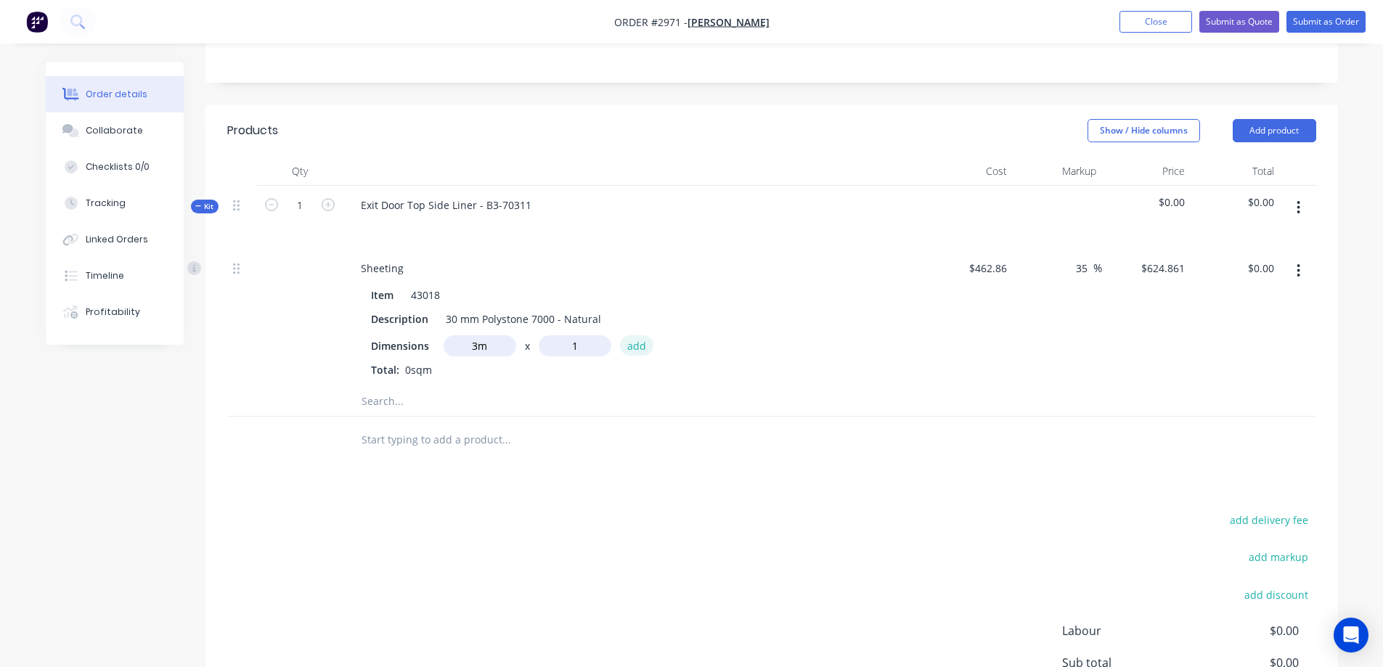
type input "1m"
click at [636, 335] on button "add" at bounding box center [637, 345] width 34 height 20
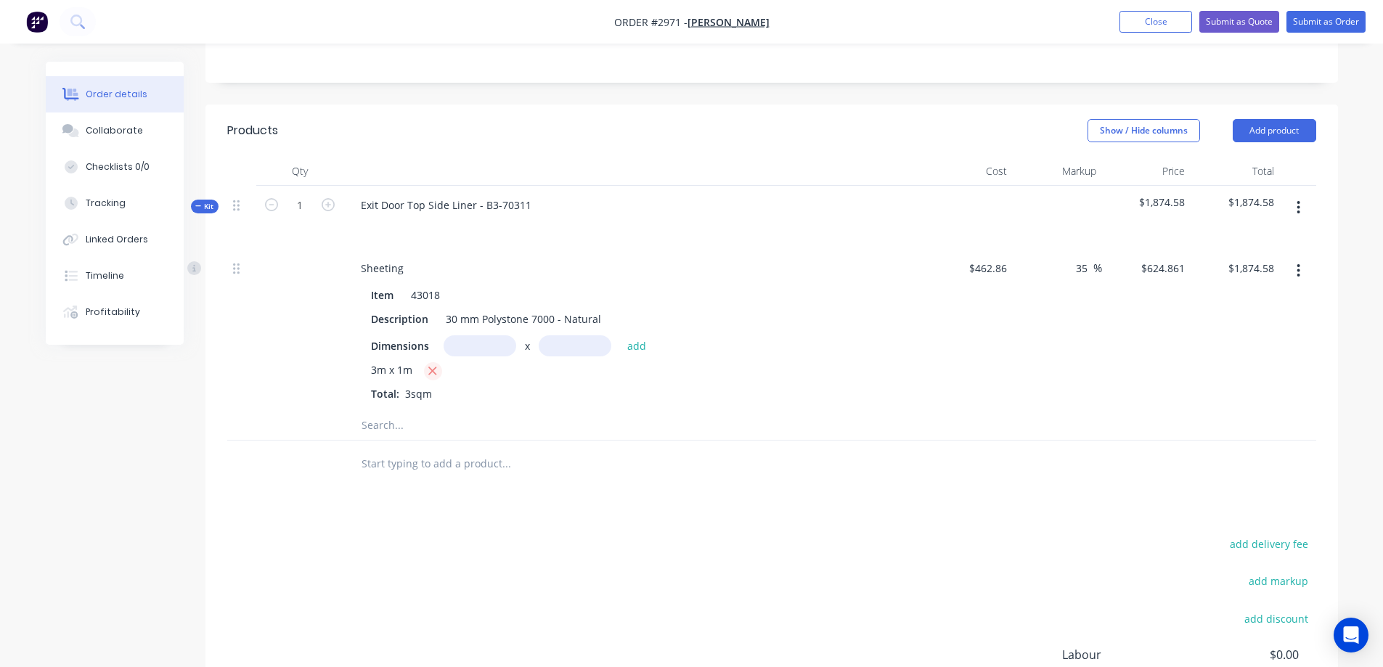
click at [430, 364] on icon "button" at bounding box center [431, 370] width 9 height 13
type input "$0.00"
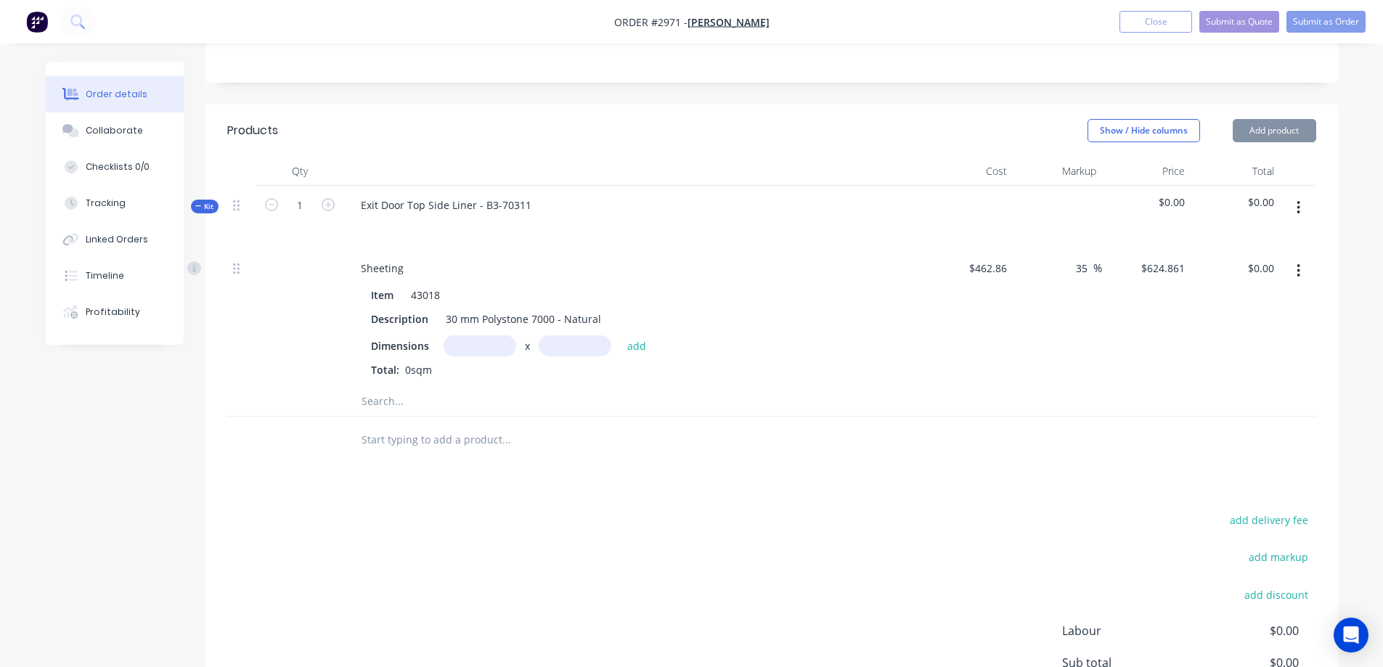
click at [508, 335] on input "text" at bounding box center [479, 345] width 73 height 21
type input "694m"
type input "67m"
click at [638, 335] on button "add" at bounding box center [637, 345] width 34 height 20
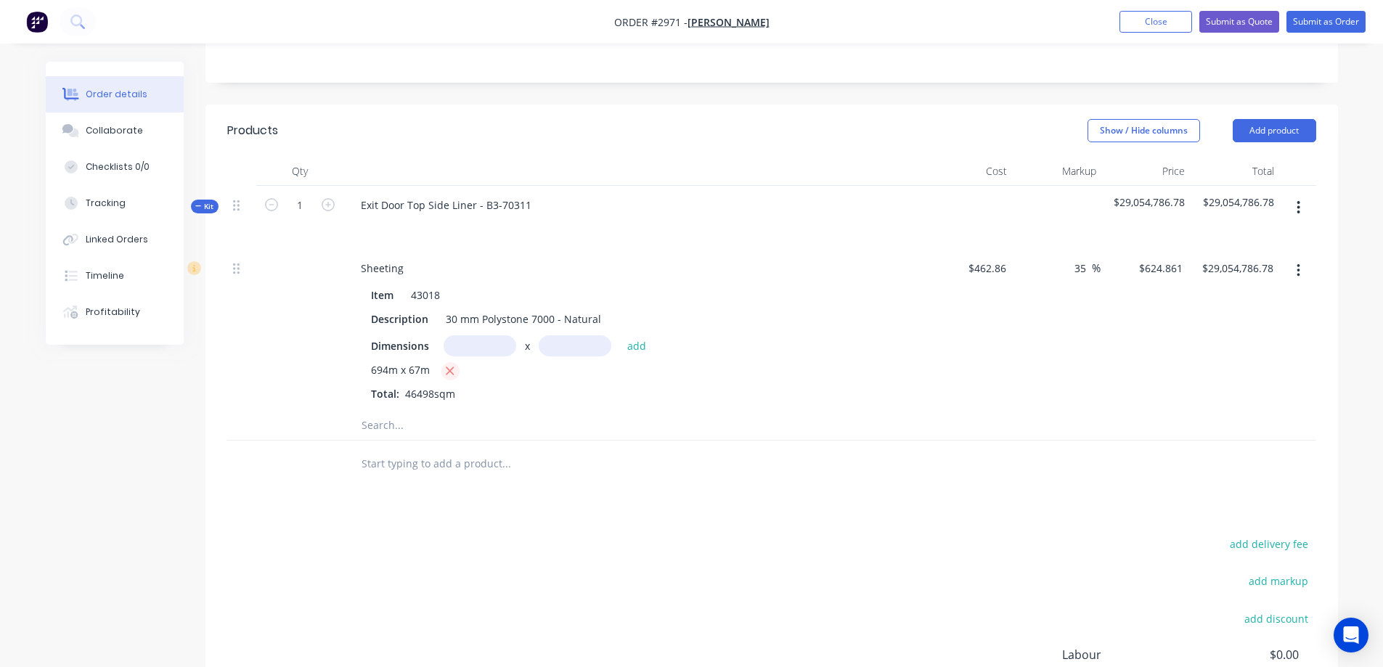
click at [447, 367] on icon "button" at bounding box center [450, 371] width 8 height 8
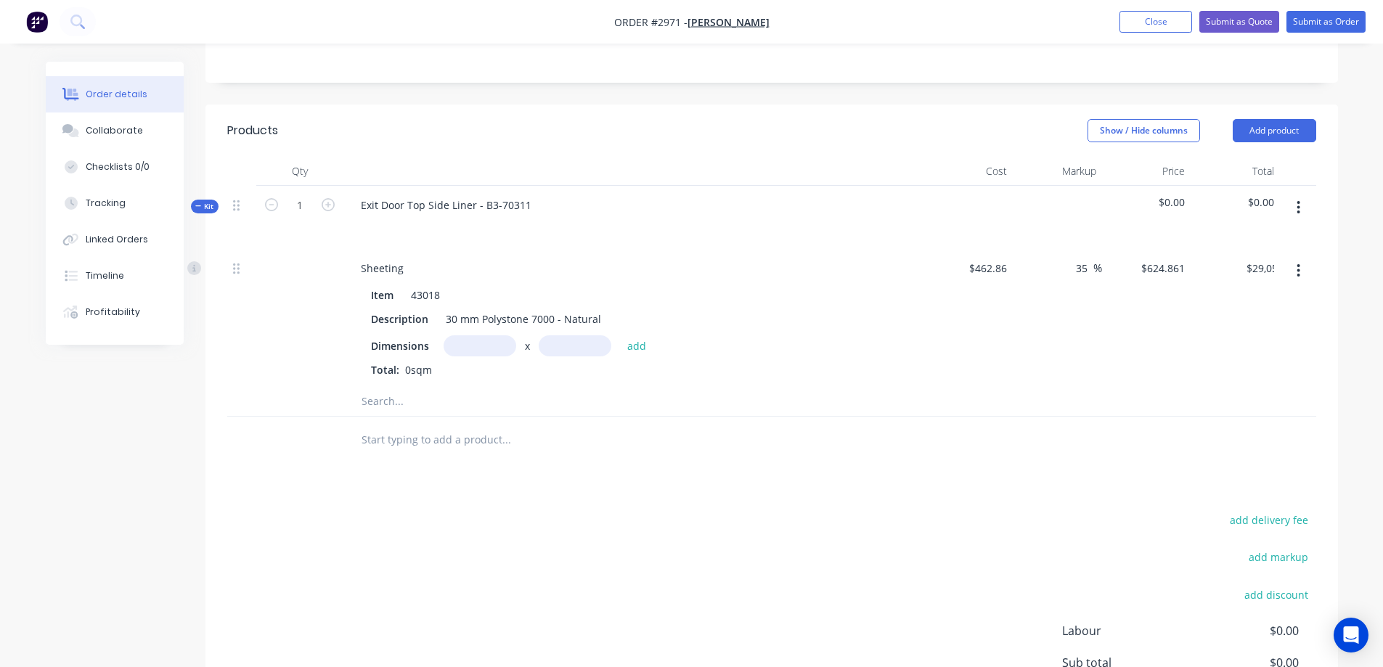
type input "$0.00"
click at [459, 335] on input "text" at bounding box center [479, 345] width 73 height 21
type input "0.694m"
type input "0.067m"
click at [632, 335] on button "add" at bounding box center [637, 345] width 34 height 20
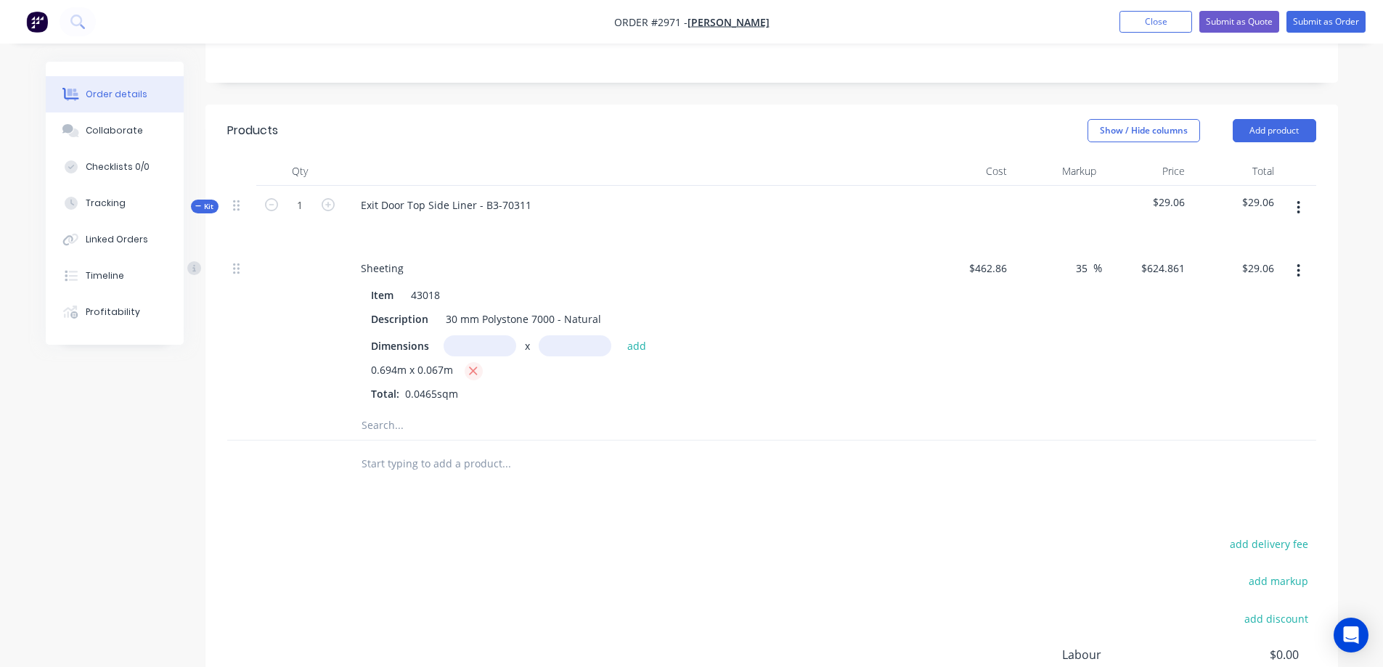
click at [470, 364] on icon "button" at bounding box center [472, 370] width 9 height 13
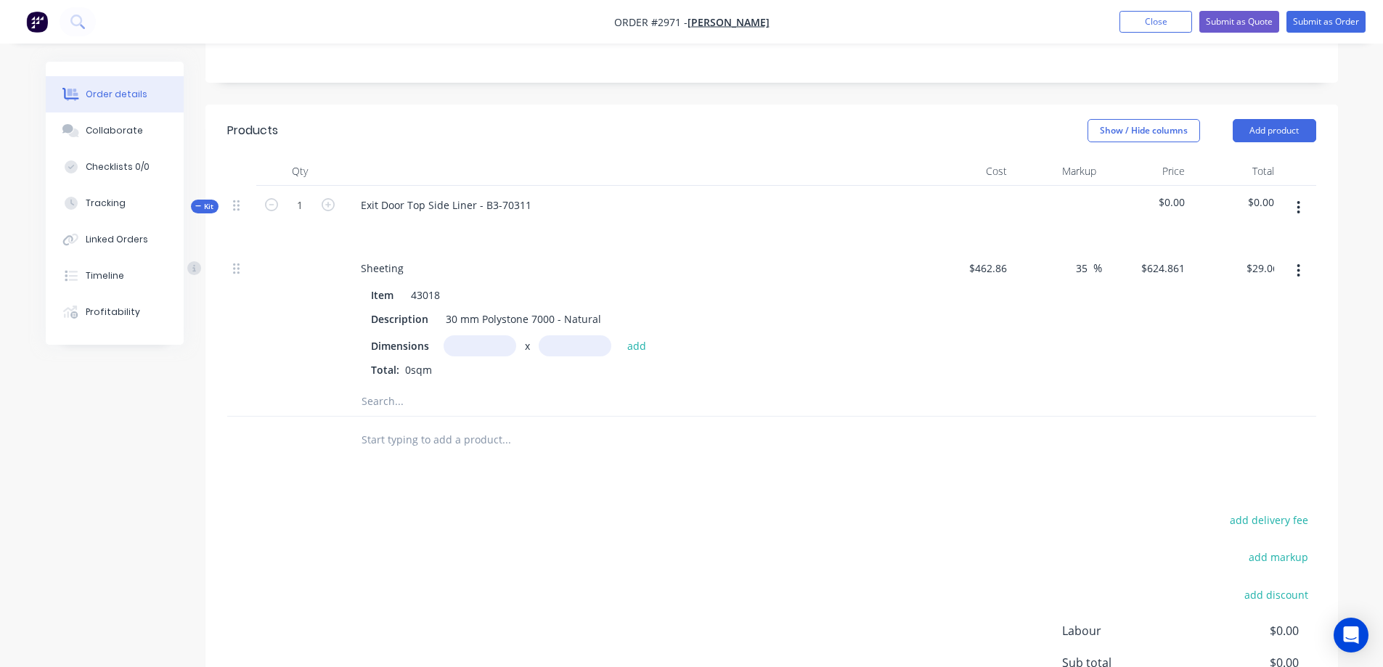
type input "$0.00"
click at [478, 335] on input "text" at bounding box center [479, 345] width 73 height 21
type input "0.694m"
type input "0.067m"
click at [626, 335] on button "add" at bounding box center [637, 345] width 34 height 20
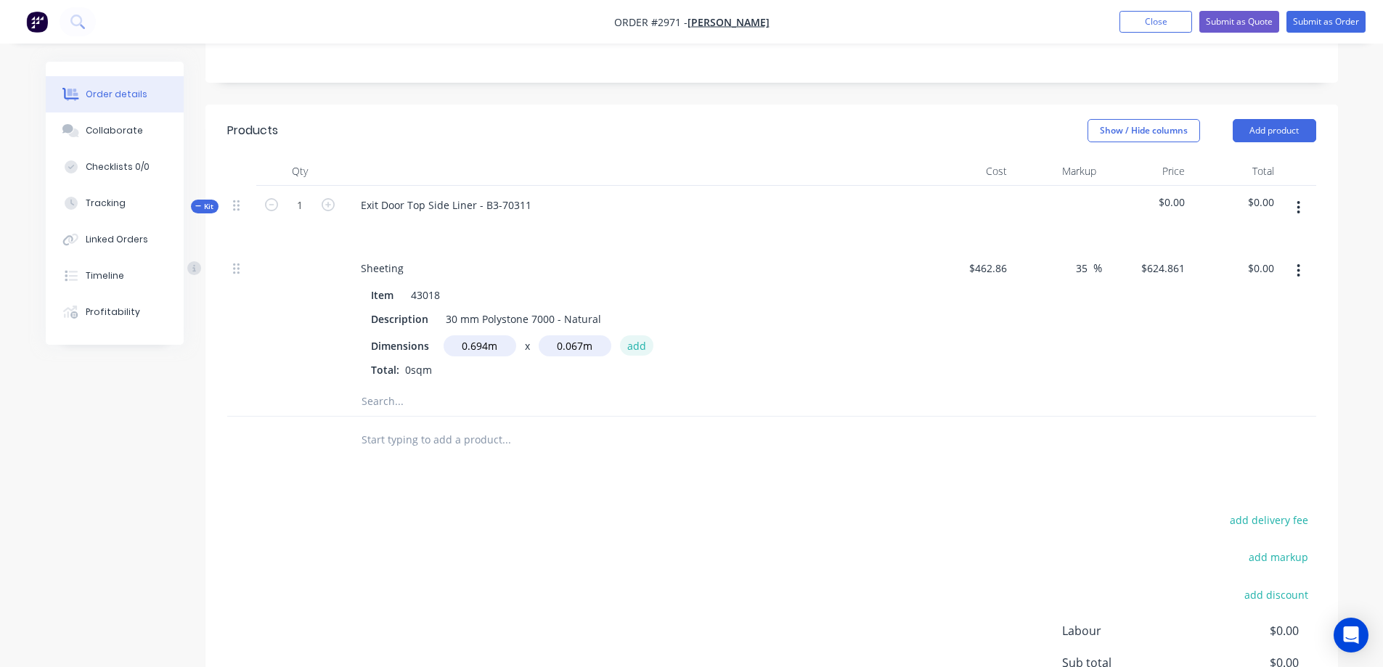
type input "$29.06"
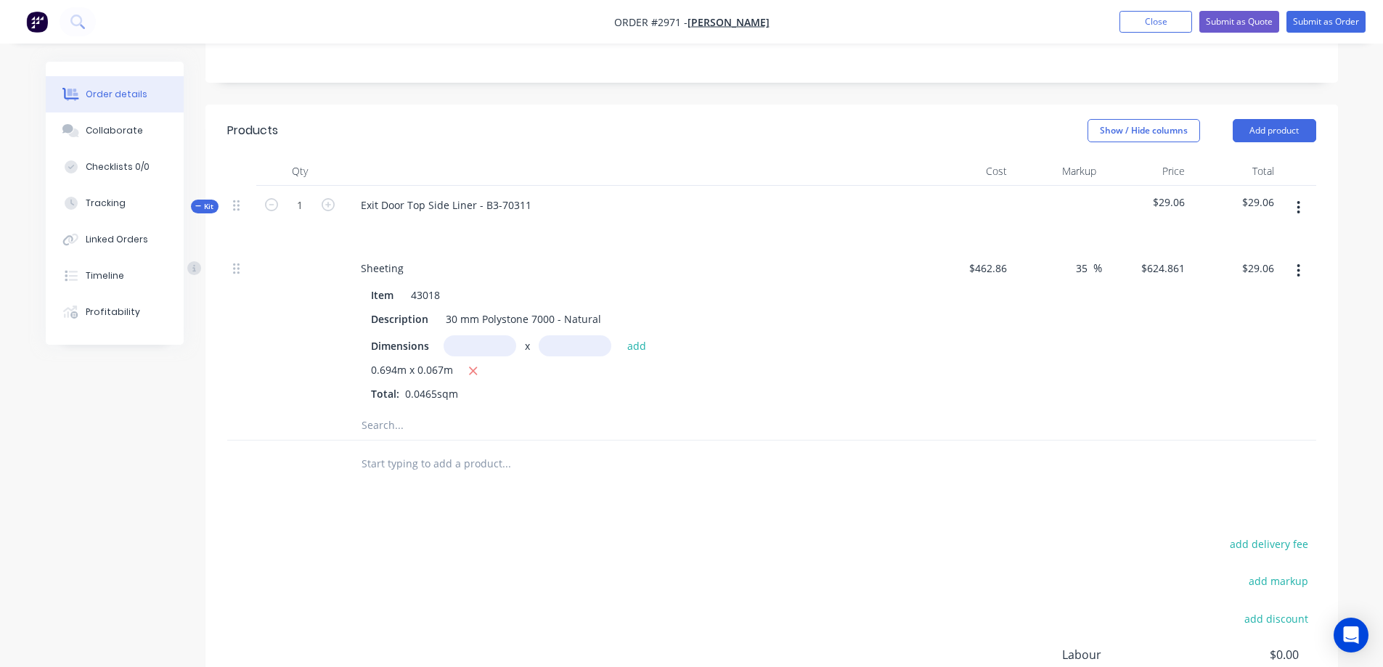
click at [1299, 200] on icon "button" at bounding box center [1298, 208] width 4 height 16
click at [1274, 235] on div "Save to catalogue" at bounding box center [1247, 245] width 112 height 21
click at [195, 202] on icon at bounding box center [198, 205] width 7 height 7
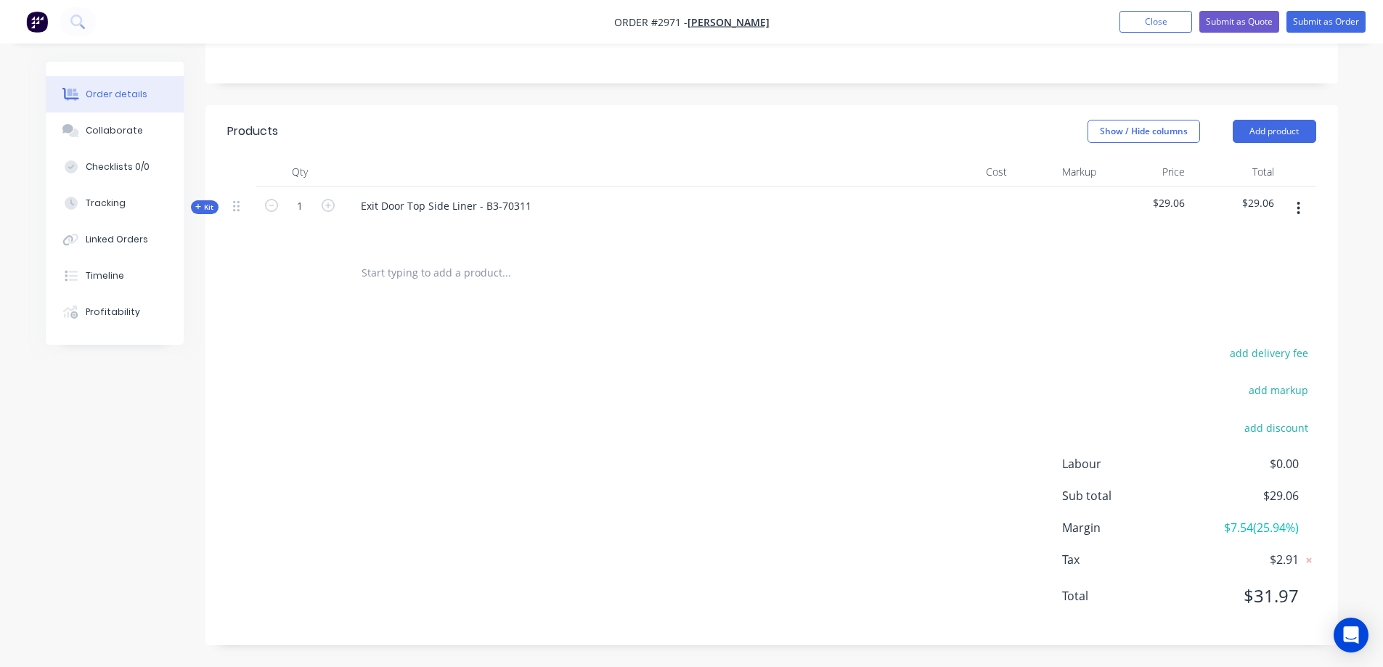
scroll to position [322, 0]
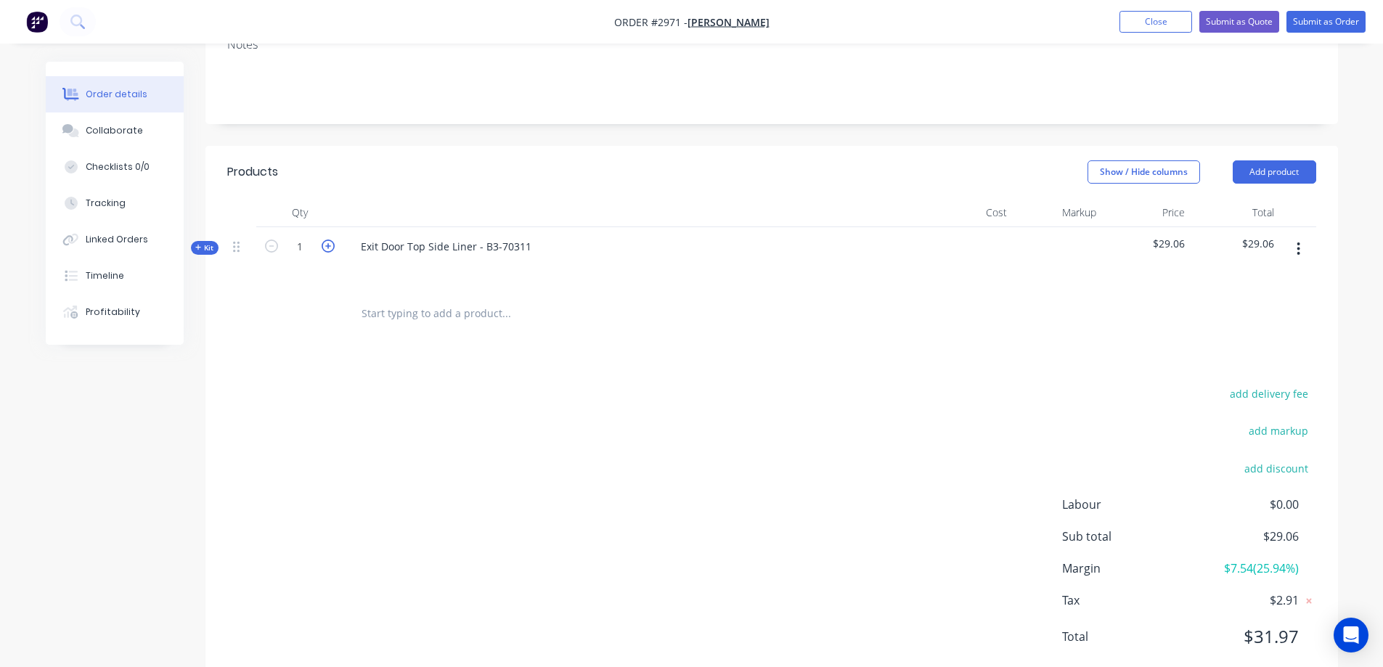
click at [328, 240] on icon "button" at bounding box center [328, 246] width 13 height 13
click at [273, 240] on icon "button" at bounding box center [271, 246] width 13 height 13
click at [326, 240] on icon "button" at bounding box center [328, 246] width 13 height 13
click at [269, 240] on icon "button" at bounding box center [271, 246] width 13 height 13
click at [208, 242] on span "Kit" at bounding box center [204, 247] width 19 height 11
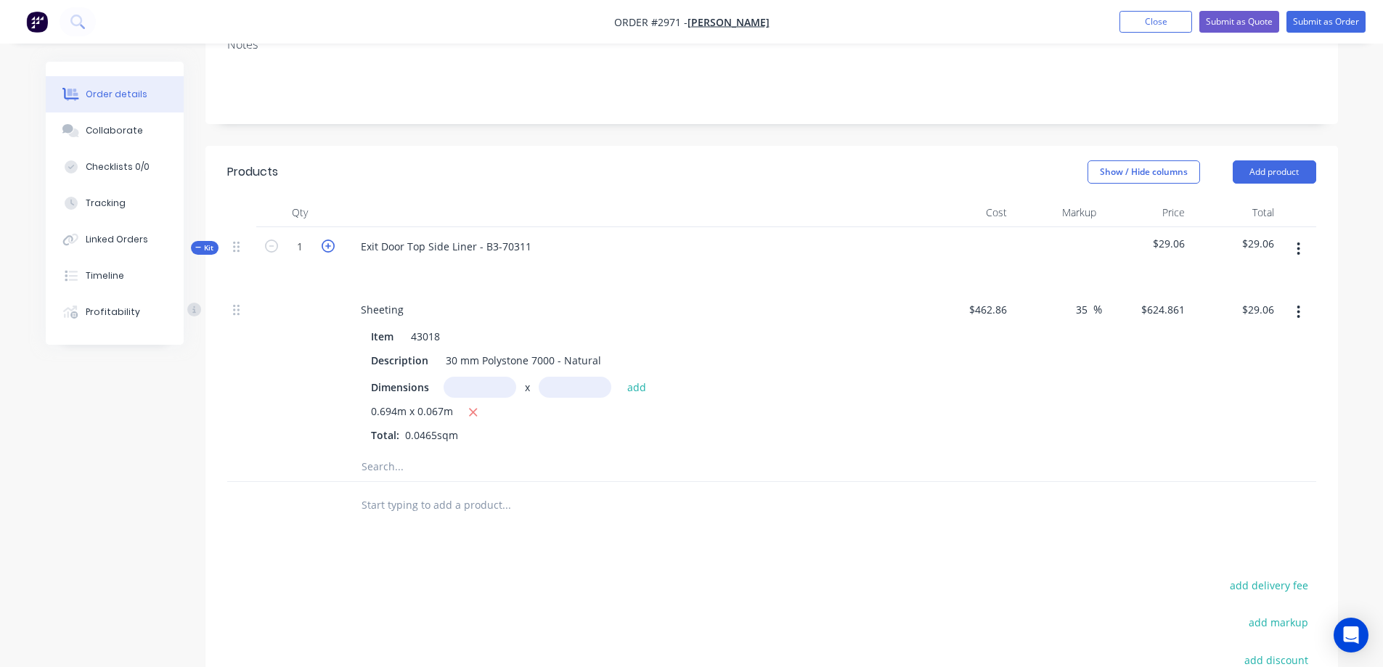
click at [328, 240] on icon "button" at bounding box center [328, 246] width 13 height 13
click at [271, 240] on icon "button" at bounding box center [271, 246] width 13 height 13
type input "1"
click at [483, 377] on input "text" at bounding box center [479, 387] width 73 height 21
type input "0.694m"
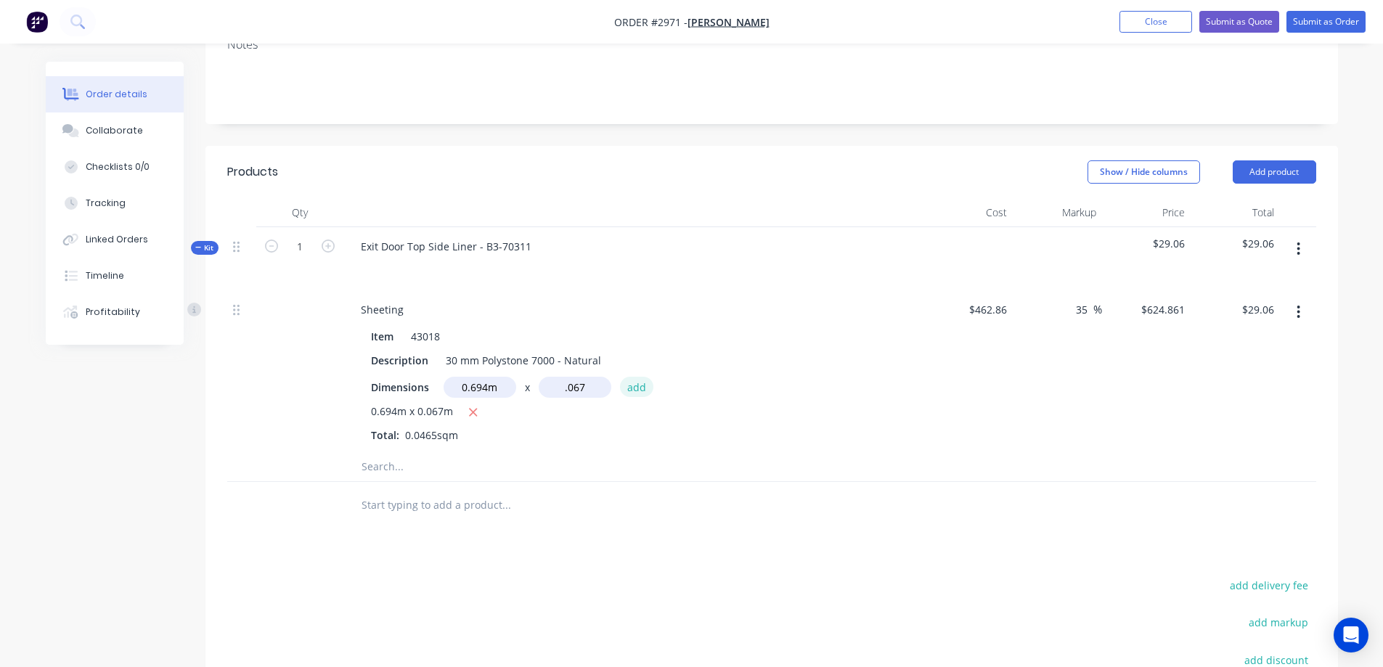
type input "0.067m"
click at [634, 377] on button "add" at bounding box center [637, 387] width 34 height 20
type input "$58.11"
click at [1292, 160] on button "Add product" at bounding box center [1273, 171] width 83 height 23
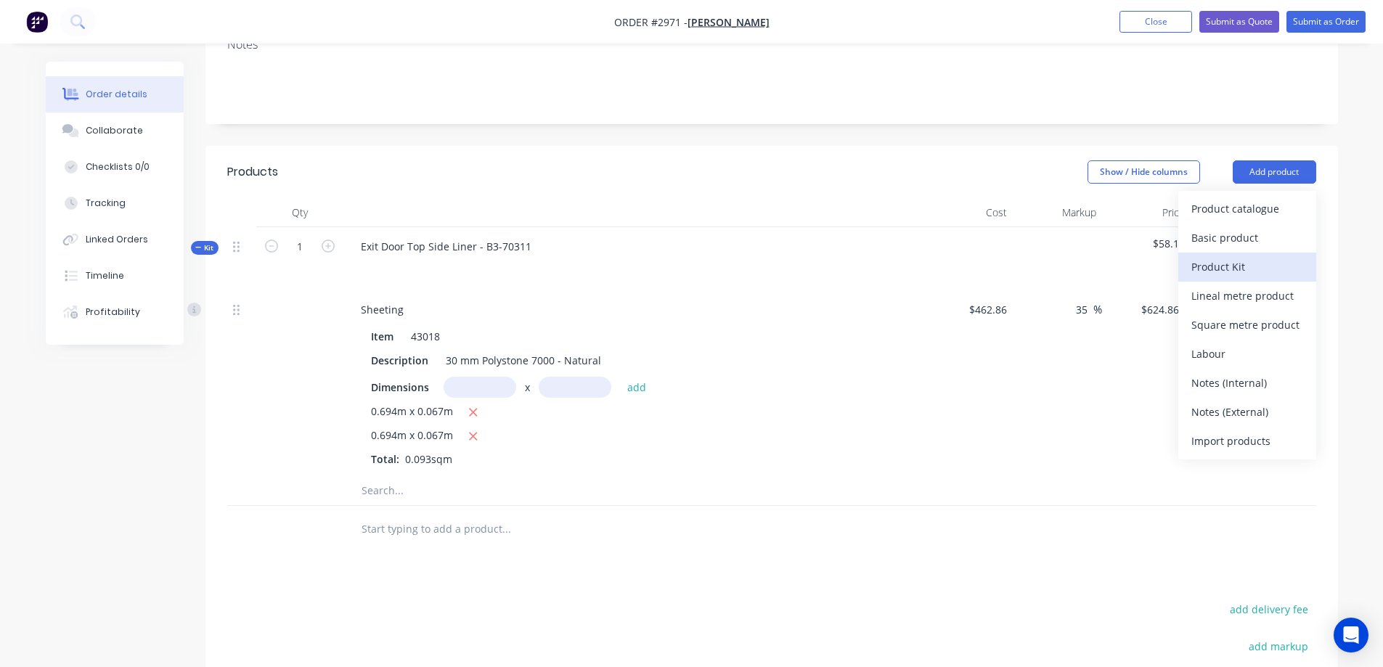
click at [1248, 256] on div "Product Kit" at bounding box center [1247, 266] width 112 height 21
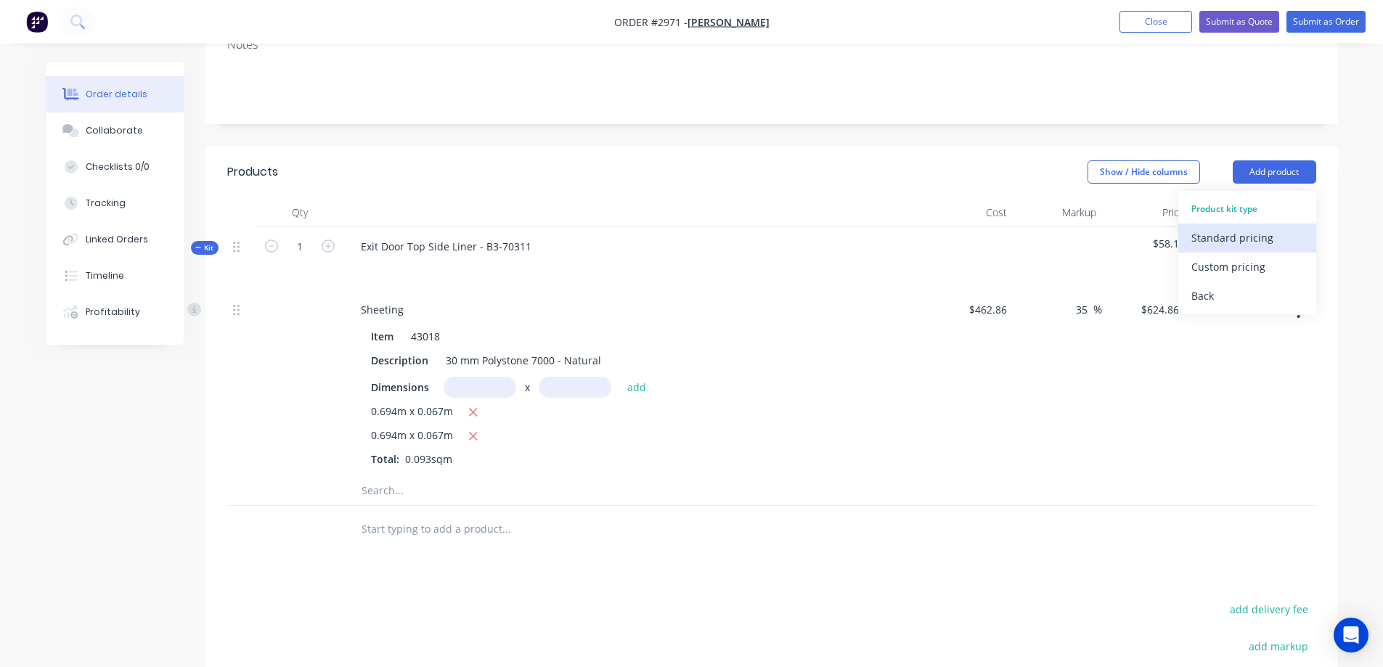
click at [1243, 227] on div "Standard pricing" at bounding box center [1247, 237] width 112 height 21
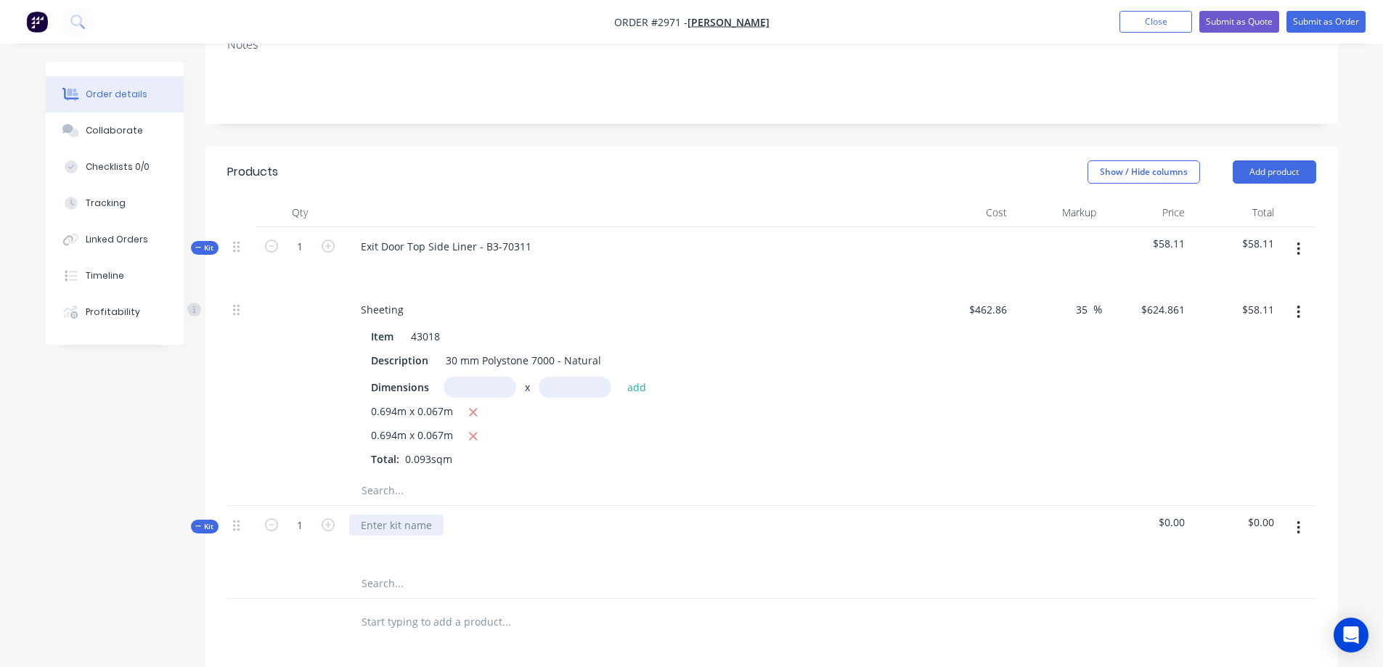
click at [390, 515] on div at bounding box center [396, 525] width 94 height 21
click at [1301, 299] on button "button" at bounding box center [1298, 312] width 34 height 26
click at [1227, 398] on div "Delete" at bounding box center [1247, 408] width 112 height 21
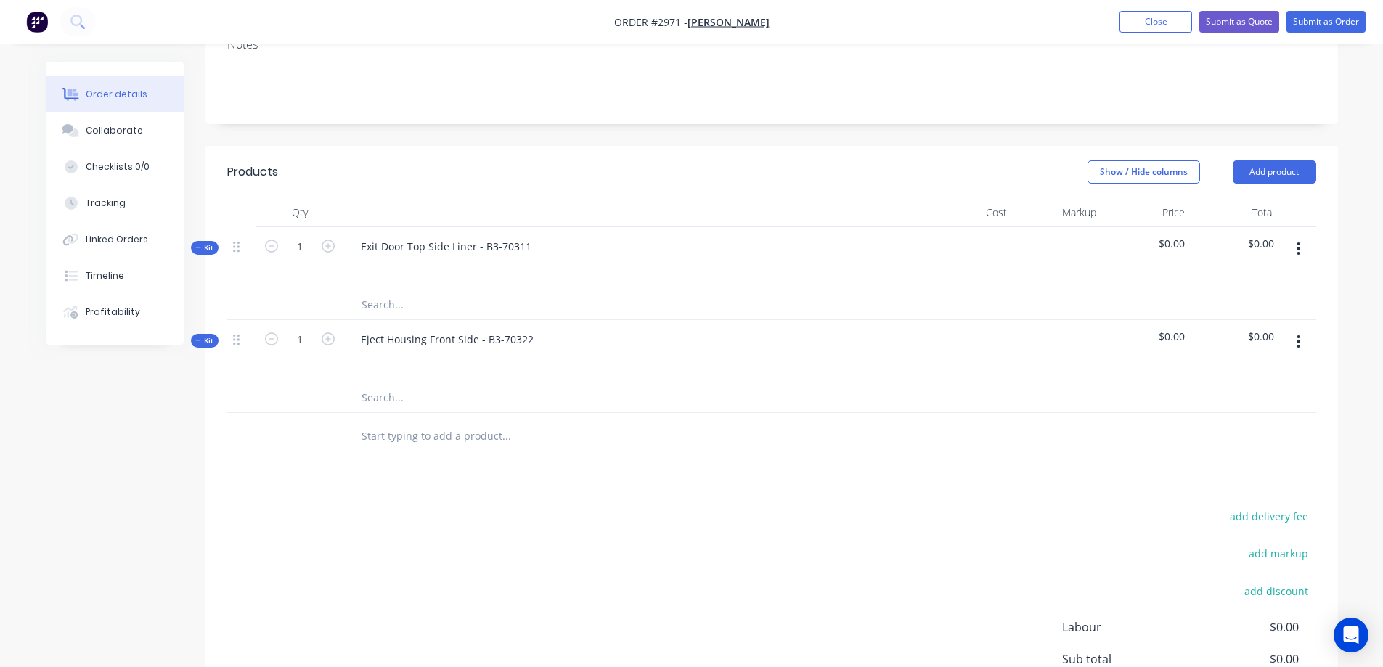
click at [411, 290] on input "text" at bounding box center [506, 304] width 290 height 29
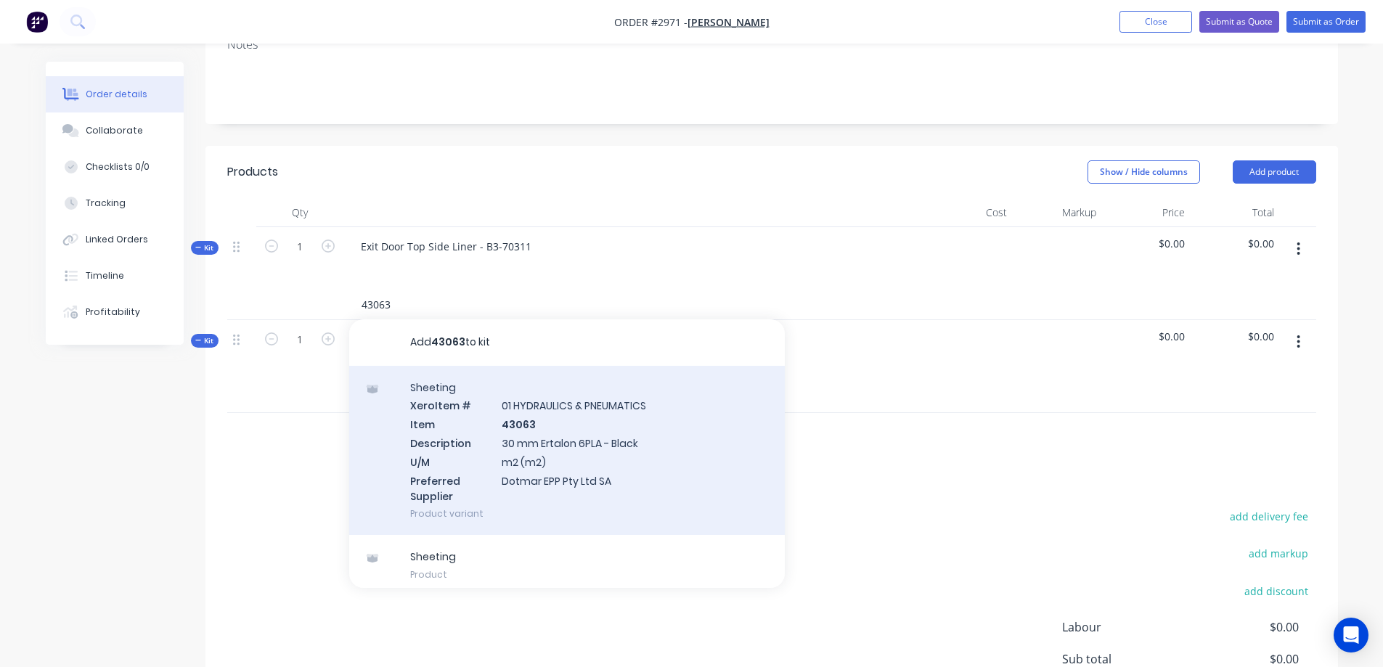
type input "43063"
click at [610, 421] on div "Sheeting Xero Item # 01 HYDRAULICS & PNEUMATICS Item 43063 Description 30 mm Er…" at bounding box center [566, 451] width 435 height 170
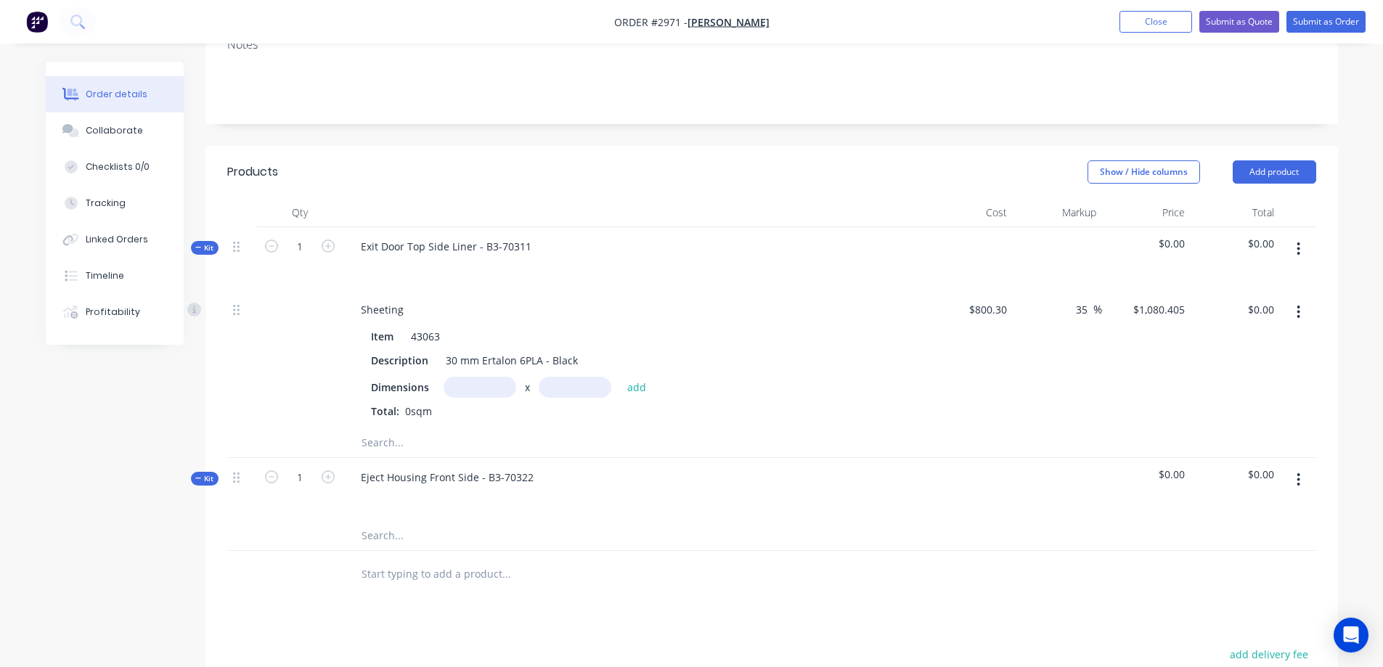
click at [469, 377] on input "text" at bounding box center [479, 387] width 73 height 21
type input "0.694m"
type input "0.067m"
click at [641, 377] on button "add" at bounding box center [637, 387] width 34 height 20
type input "$50.24"
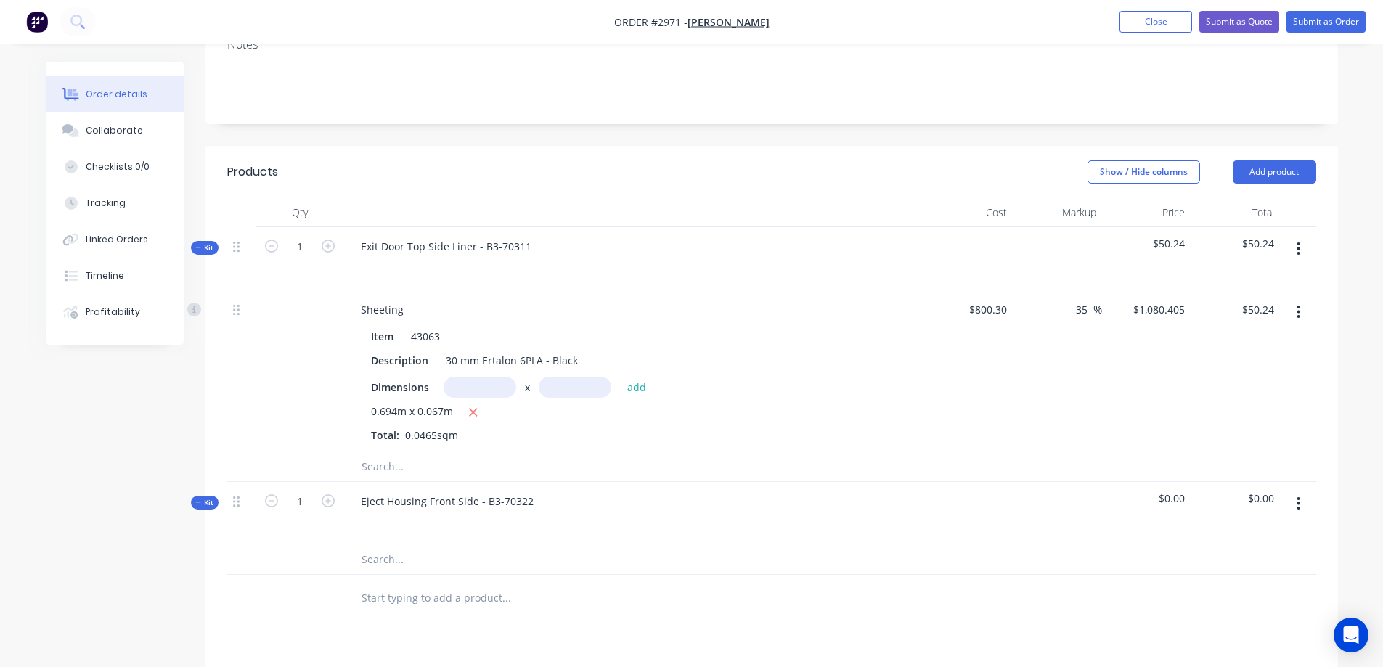
click at [480, 377] on input "text" at bounding box center [479, 387] width 73 height 21
type input "0.0694m"
type input "0.067m"
click at [635, 377] on button "add" at bounding box center [637, 387] width 34 height 20
type input "$55.21"
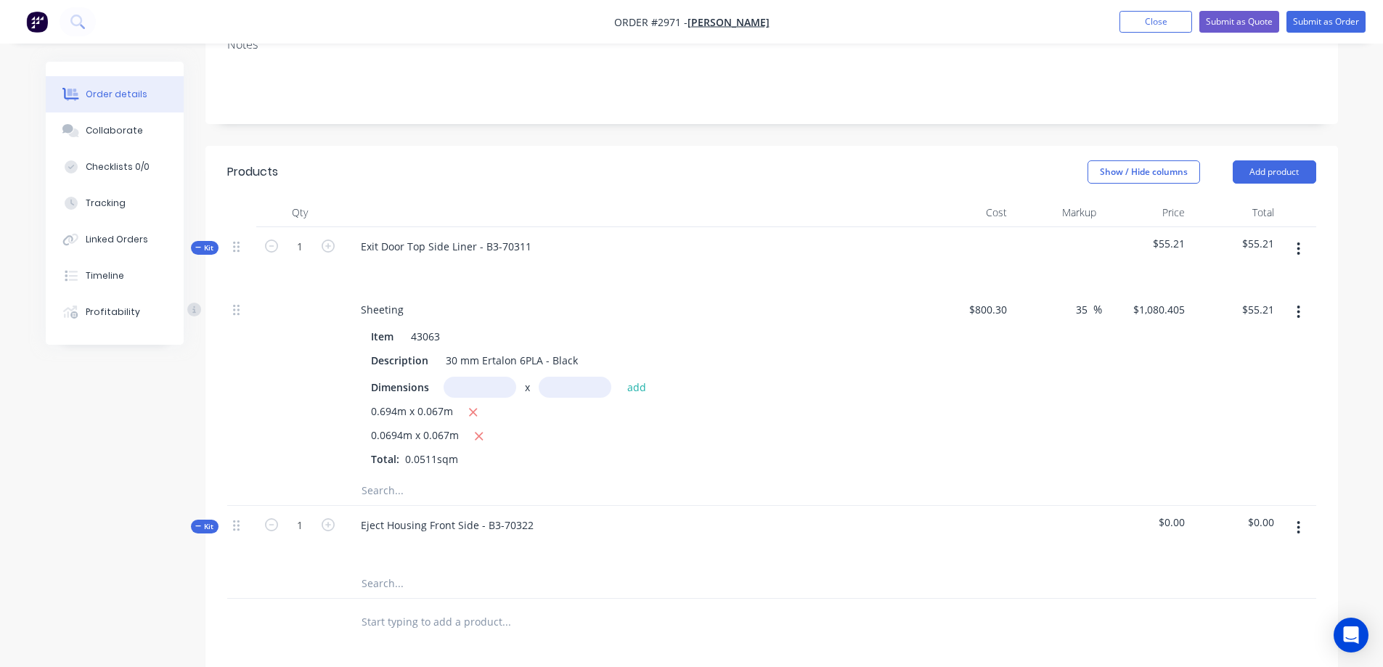
click at [199, 244] on icon at bounding box center [198, 247] width 7 height 7
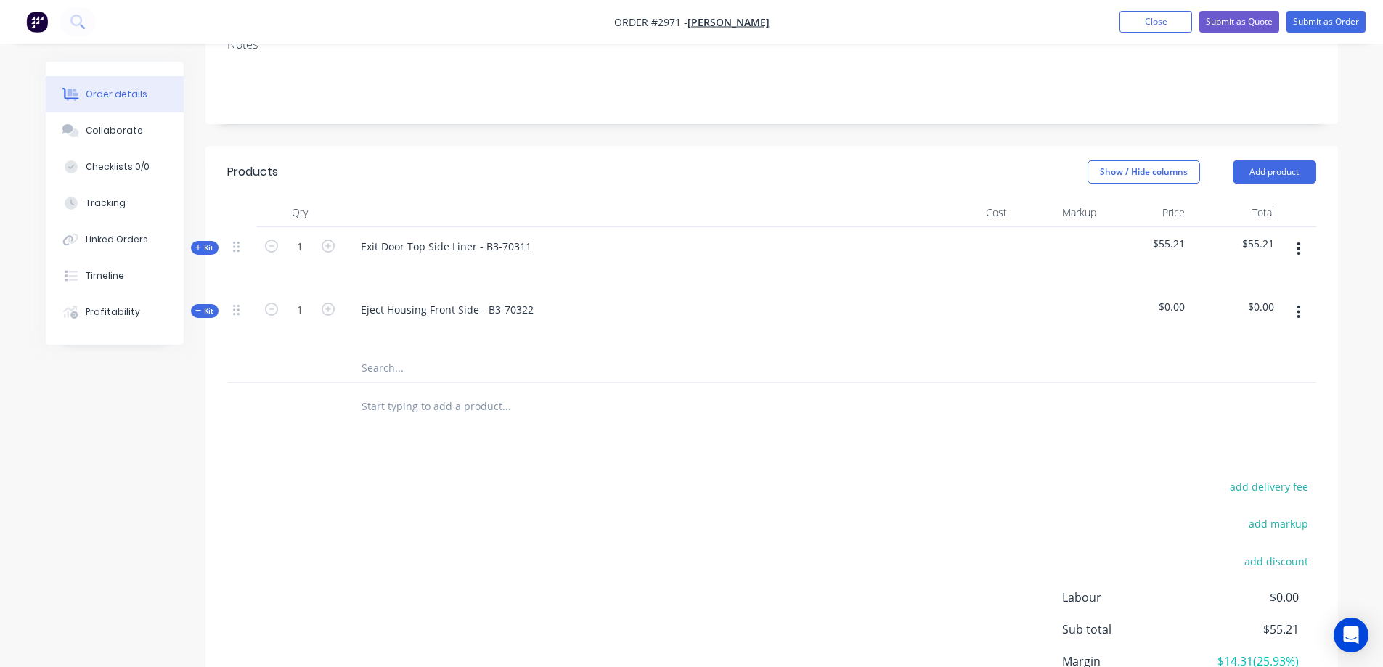
click at [1294, 236] on button "button" at bounding box center [1298, 249] width 34 height 26
click at [383, 353] on input "text" at bounding box center [506, 367] width 290 height 29
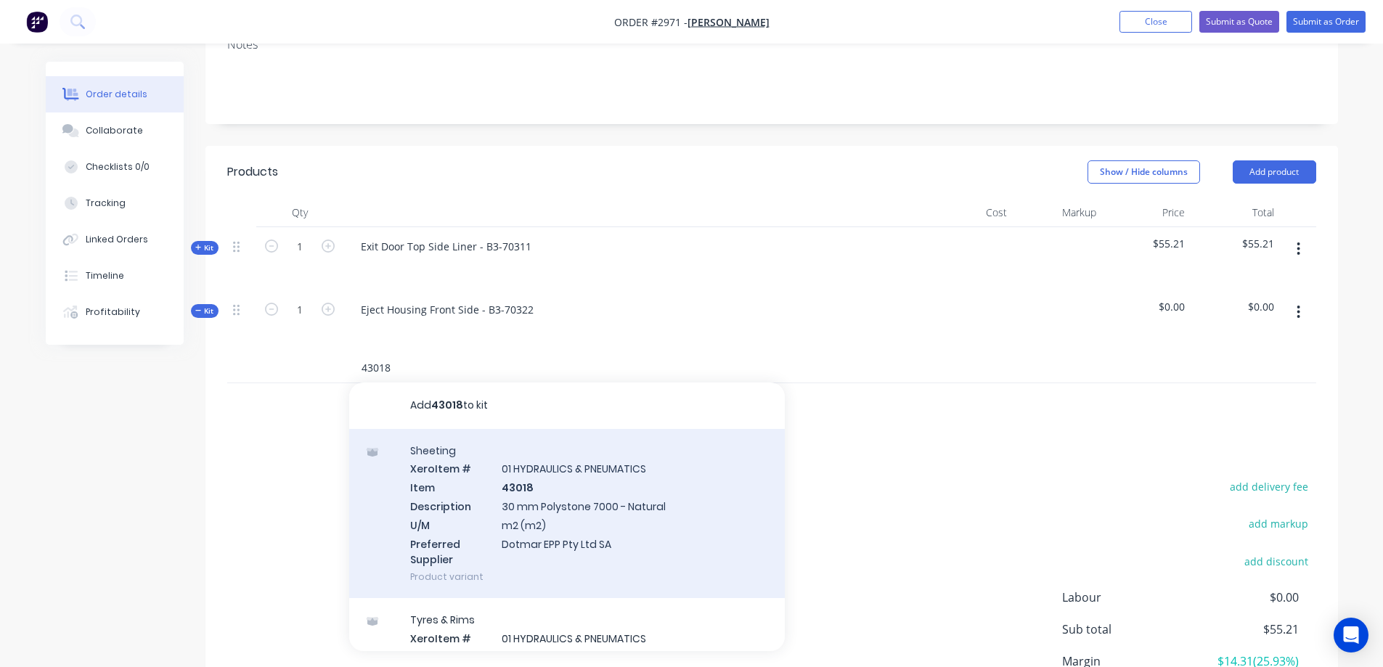
type input "43018"
click at [602, 470] on div "Sheeting Xero Item # 01 HYDRAULICS & PNEUMATICS Item 43018 Description 30 mm Po…" at bounding box center [566, 514] width 435 height 170
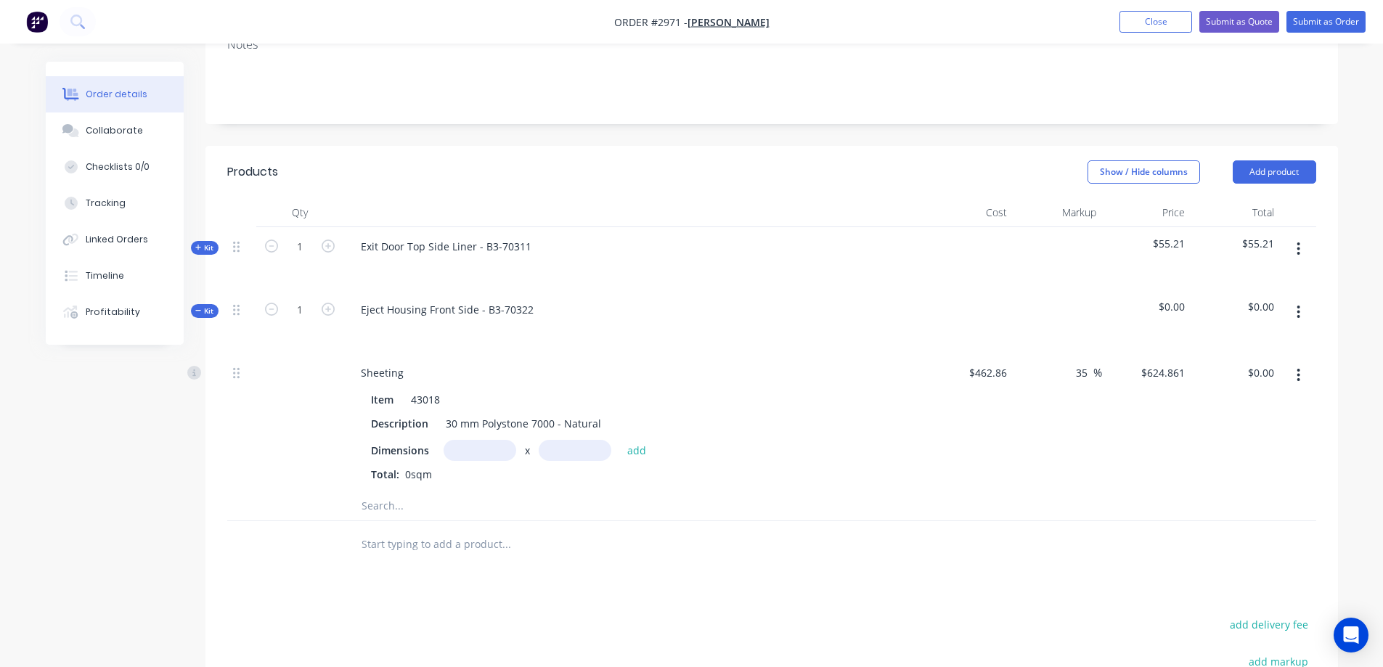
click at [486, 440] on input "text" at bounding box center [479, 450] width 73 height 21
type input "0.628m"
type input "0.332m"
click at [640, 440] on button "add" at bounding box center [637, 450] width 34 height 20
type input "$130.28"
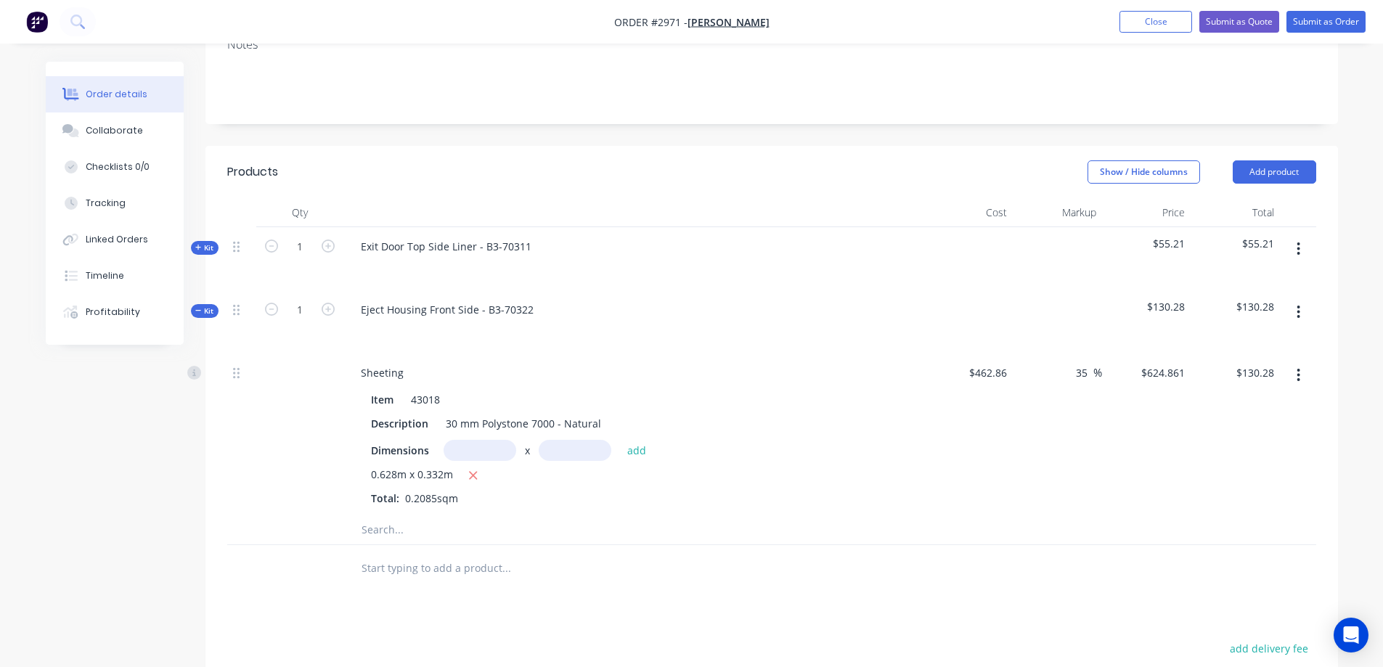
click at [203, 306] on span "Kit" at bounding box center [204, 311] width 19 height 11
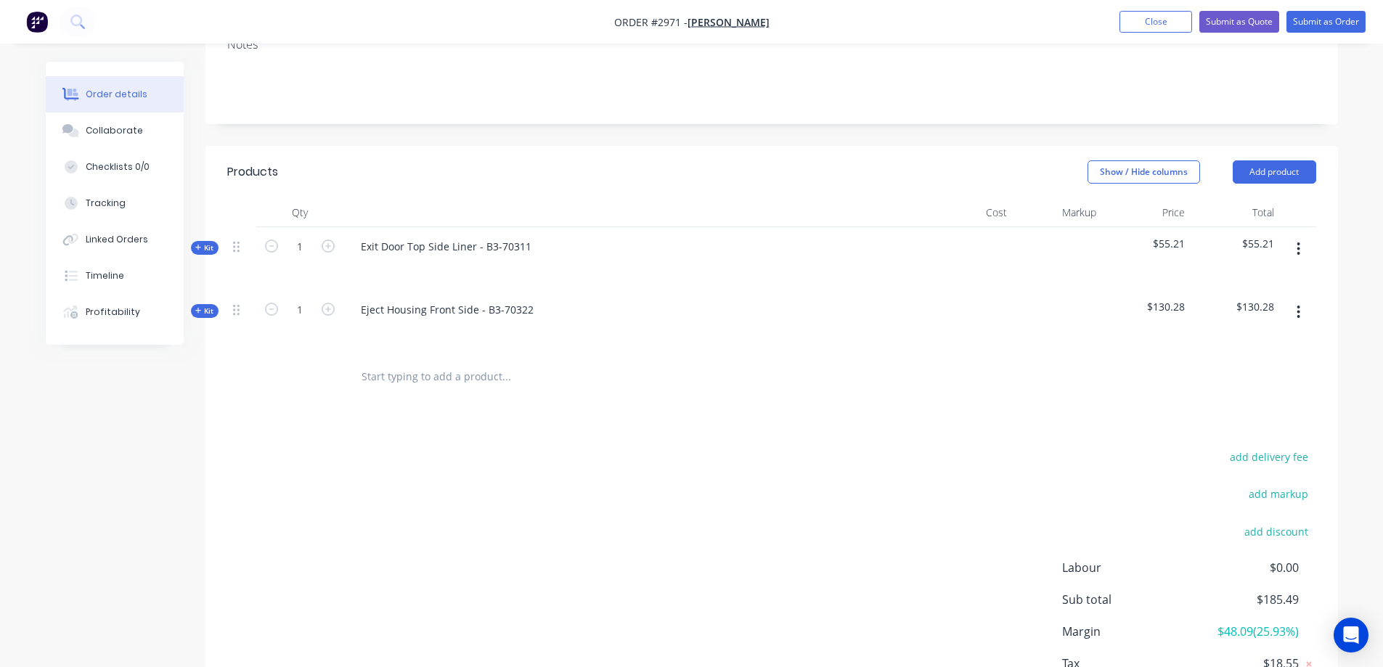
click at [1299, 304] on icon "button" at bounding box center [1298, 312] width 4 height 16
click at [1280, 340] on div "Save to catalogue" at bounding box center [1247, 350] width 112 height 21
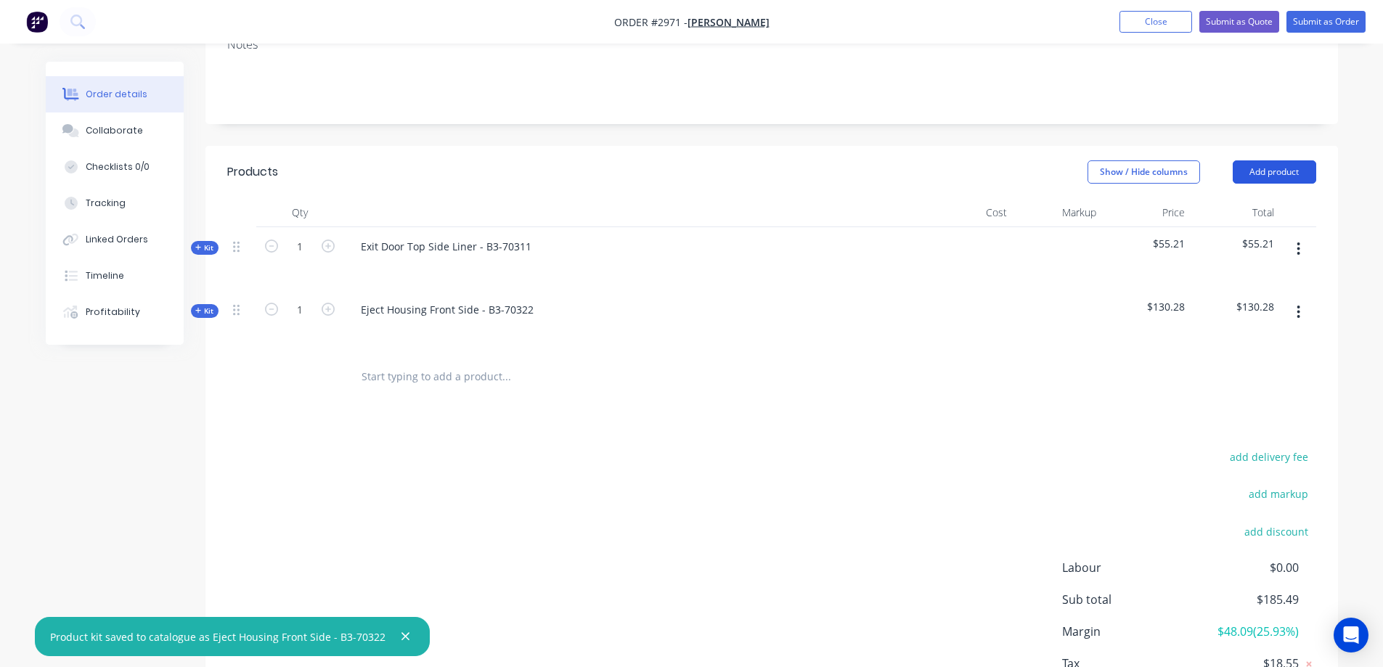
click at [1272, 160] on button "Add product" at bounding box center [1273, 171] width 83 height 23
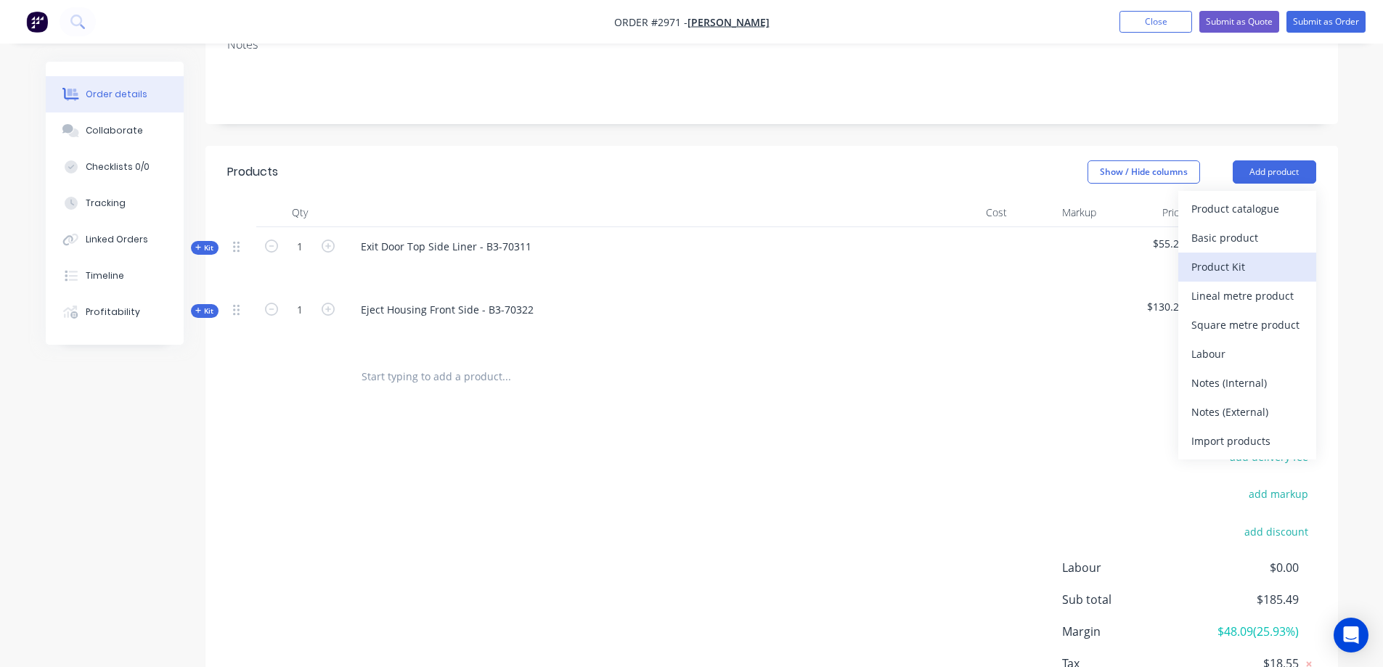
click at [1240, 256] on div "Product Kit" at bounding box center [1247, 266] width 112 height 21
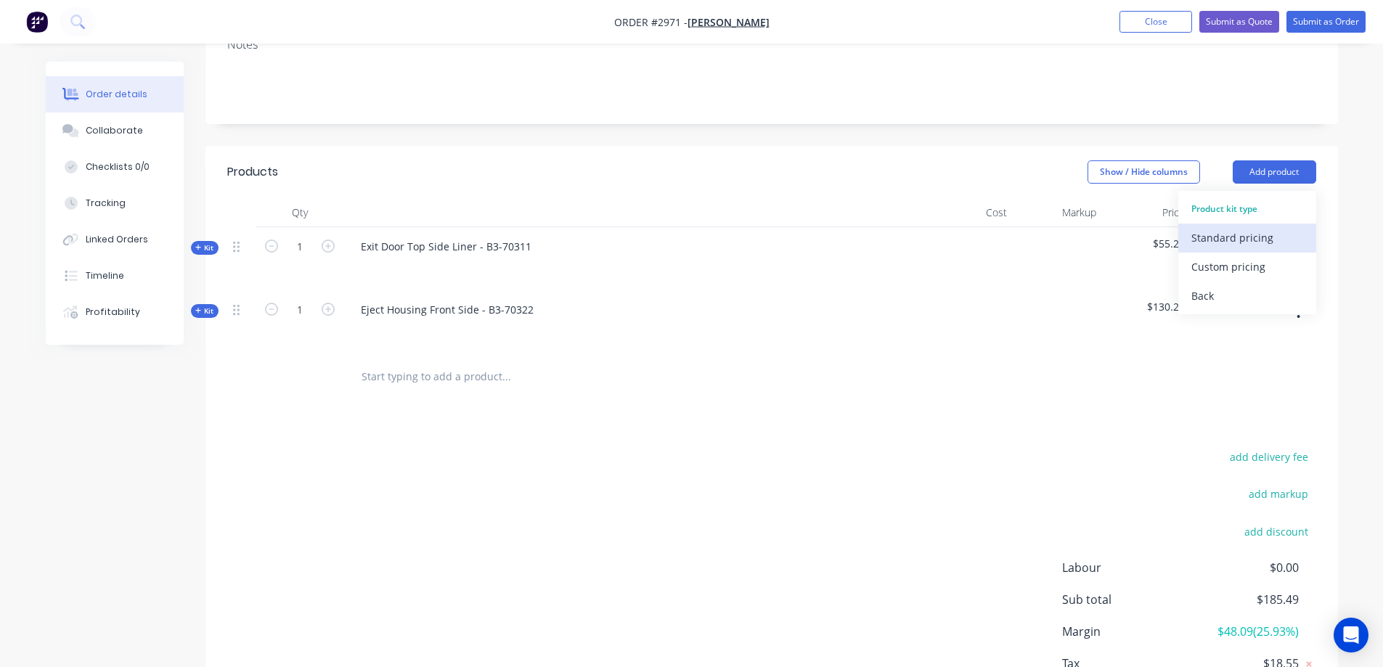
click at [1241, 227] on div "Standard pricing" at bounding box center [1247, 237] width 112 height 21
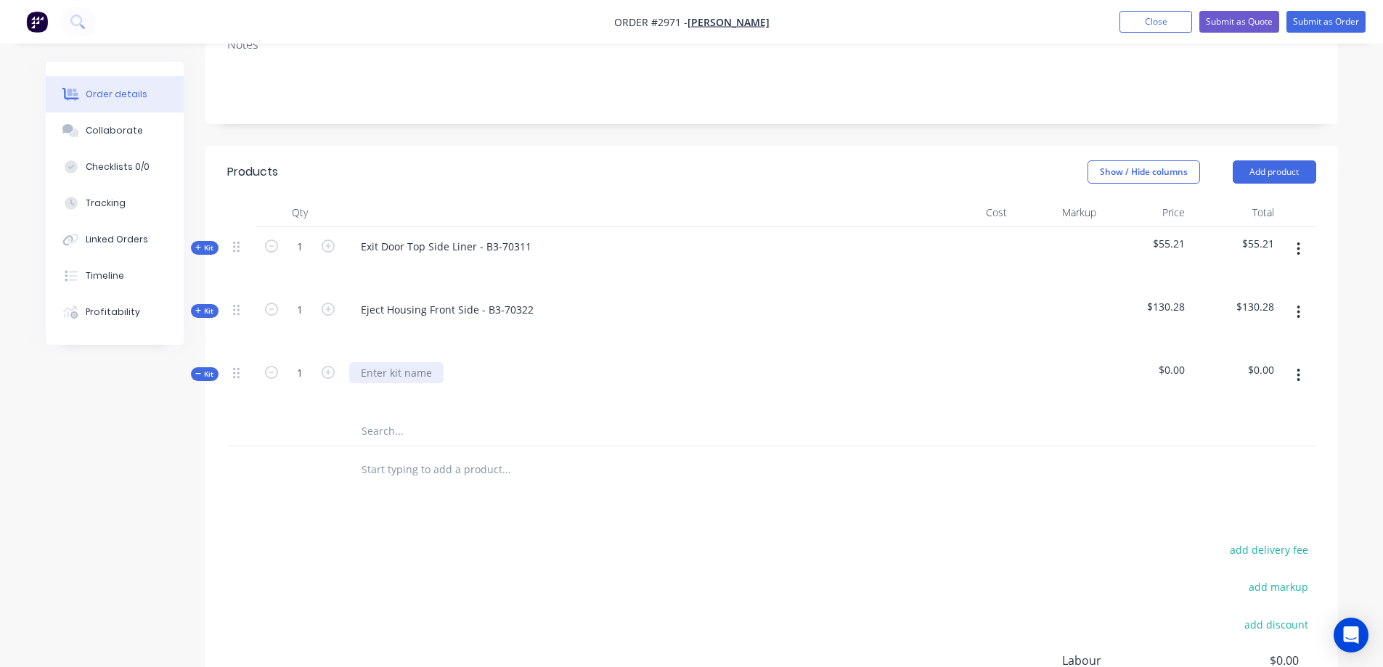
click at [398, 362] on div at bounding box center [396, 372] width 94 height 21
click at [425, 417] on input "text" at bounding box center [506, 431] width 290 height 29
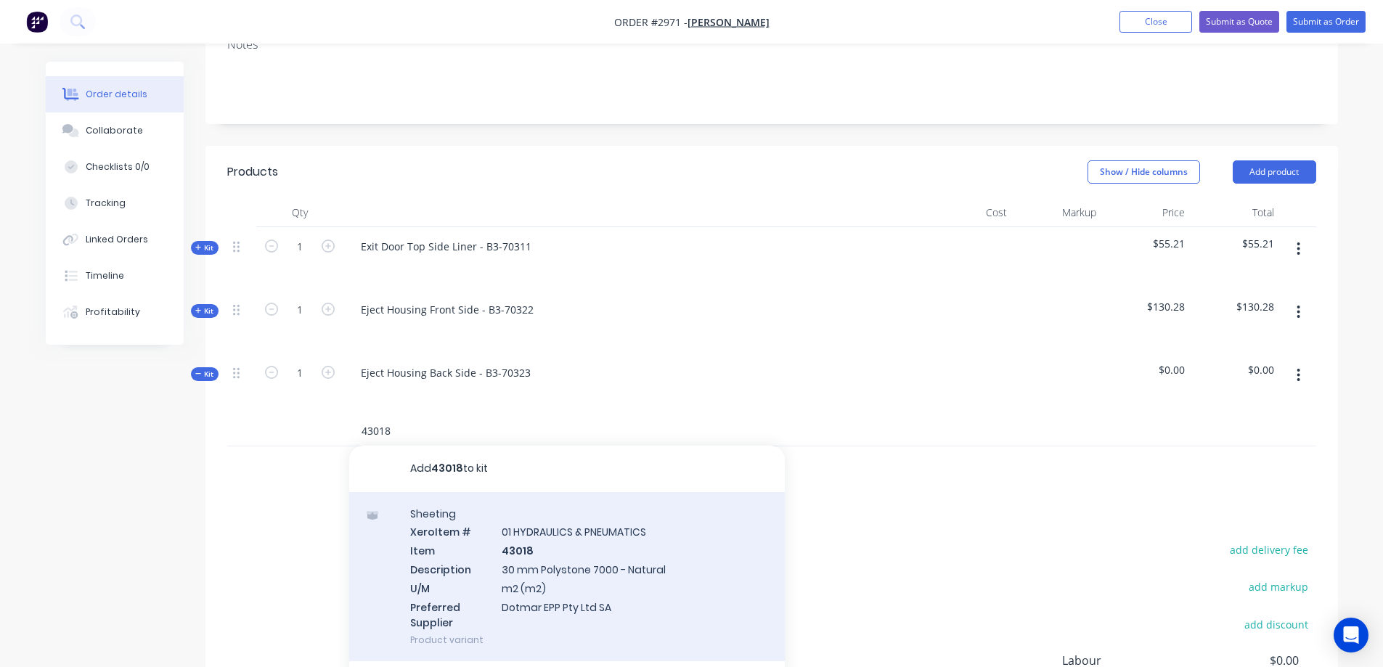
type input "43018"
click at [581, 525] on div "Sheeting Xero Item # 01 HYDRAULICS & PNEUMATICS Item 43018 Description 30 mm Po…" at bounding box center [566, 577] width 435 height 170
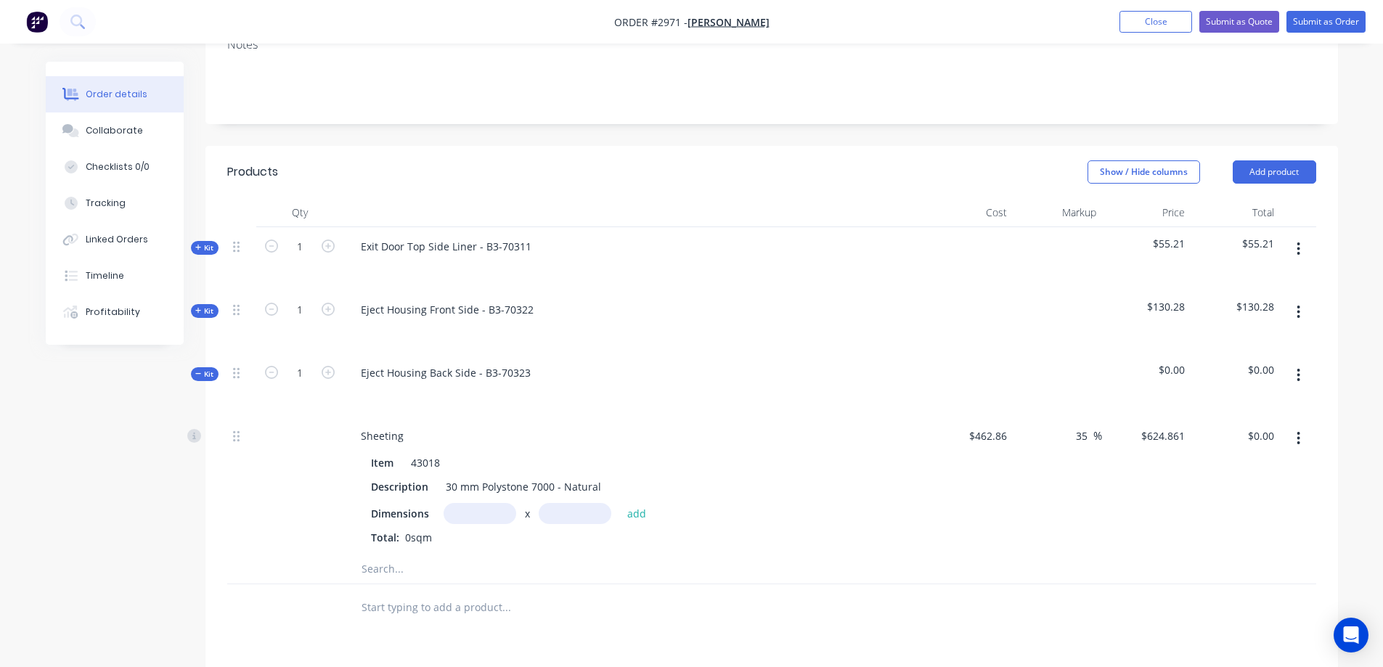
click at [471, 503] on input "text" at bounding box center [479, 513] width 73 height 21
type input "0.628m"
type input "0.332m"
click at [638, 503] on button "add" at bounding box center [637, 513] width 34 height 20
type input "$130.28"
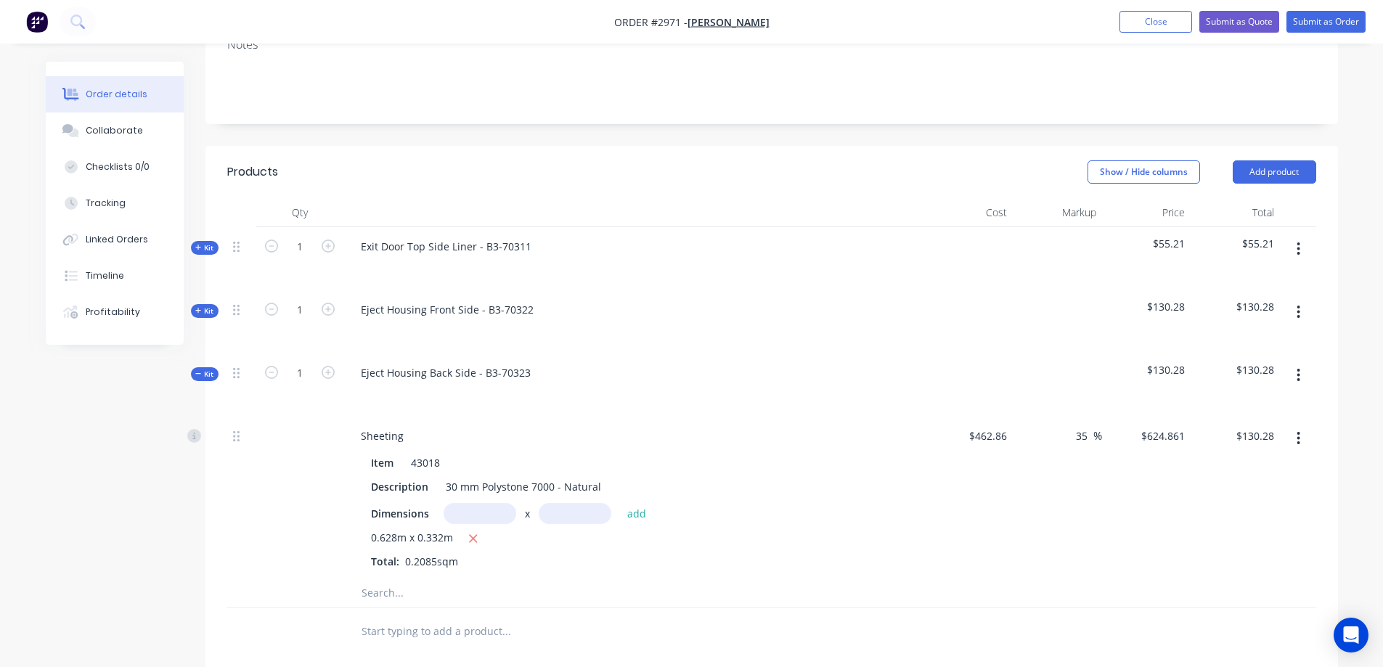
click at [1300, 367] on icon "button" at bounding box center [1298, 375] width 4 height 16
click at [1282, 403] on div "Save to catalogue" at bounding box center [1247, 413] width 112 height 21
click at [1298, 306] on icon "button" at bounding box center [1298, 312] width 3 height 13
click at [201, 307] on icon at bounding box center [198, 310] width 7 height 7
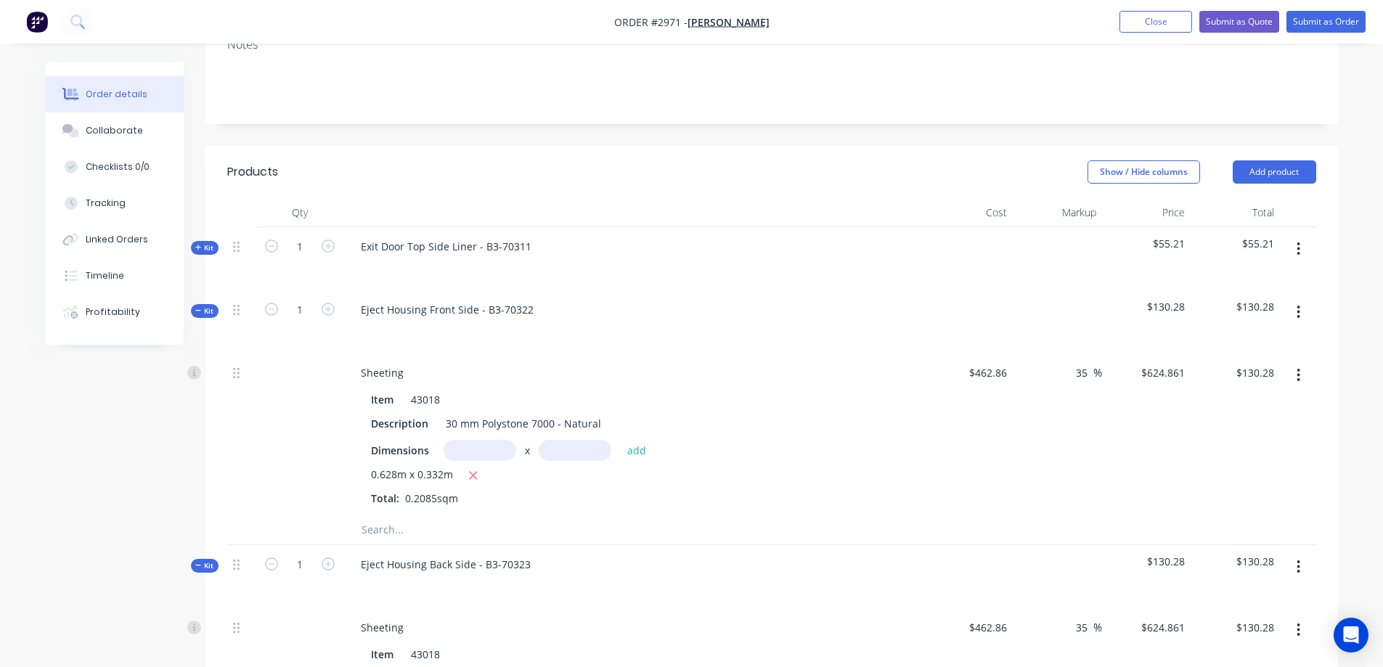
click at [201, 244] on icon at bounding box center [198, 247] width 7 height 7
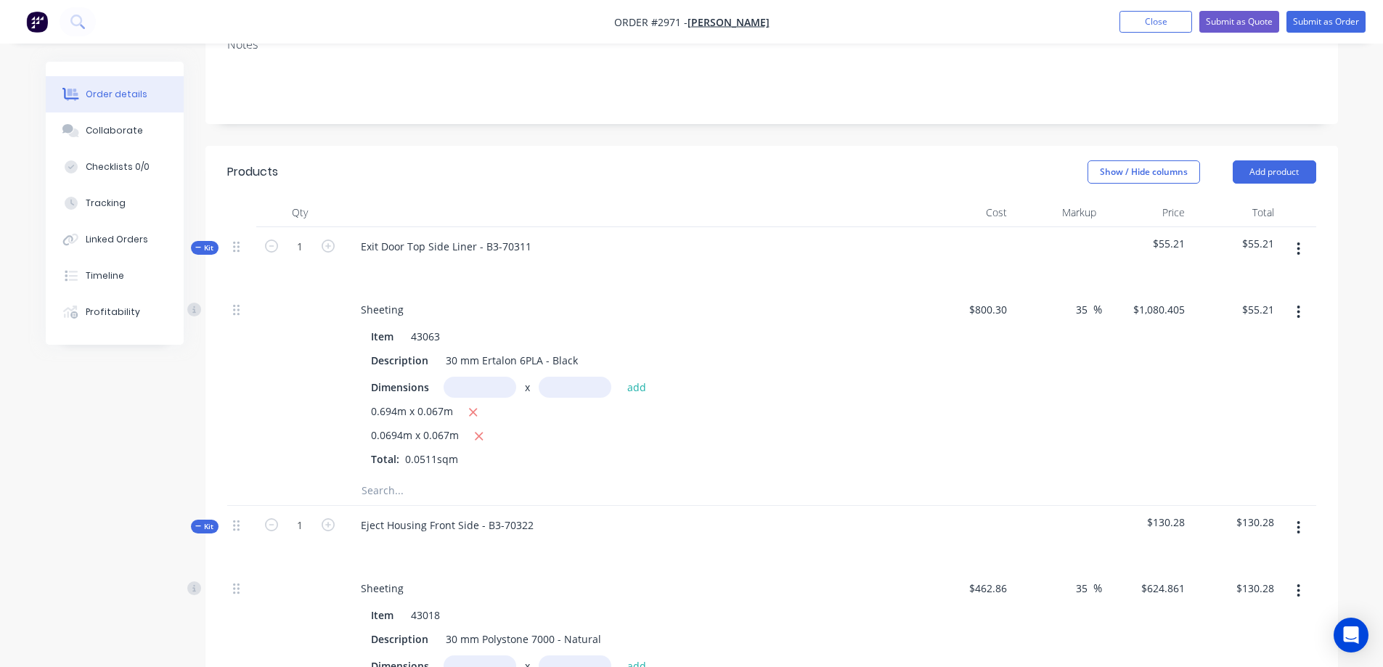
click at [198, 244] on icon at bounding box center [198, 247] width 7 height 7
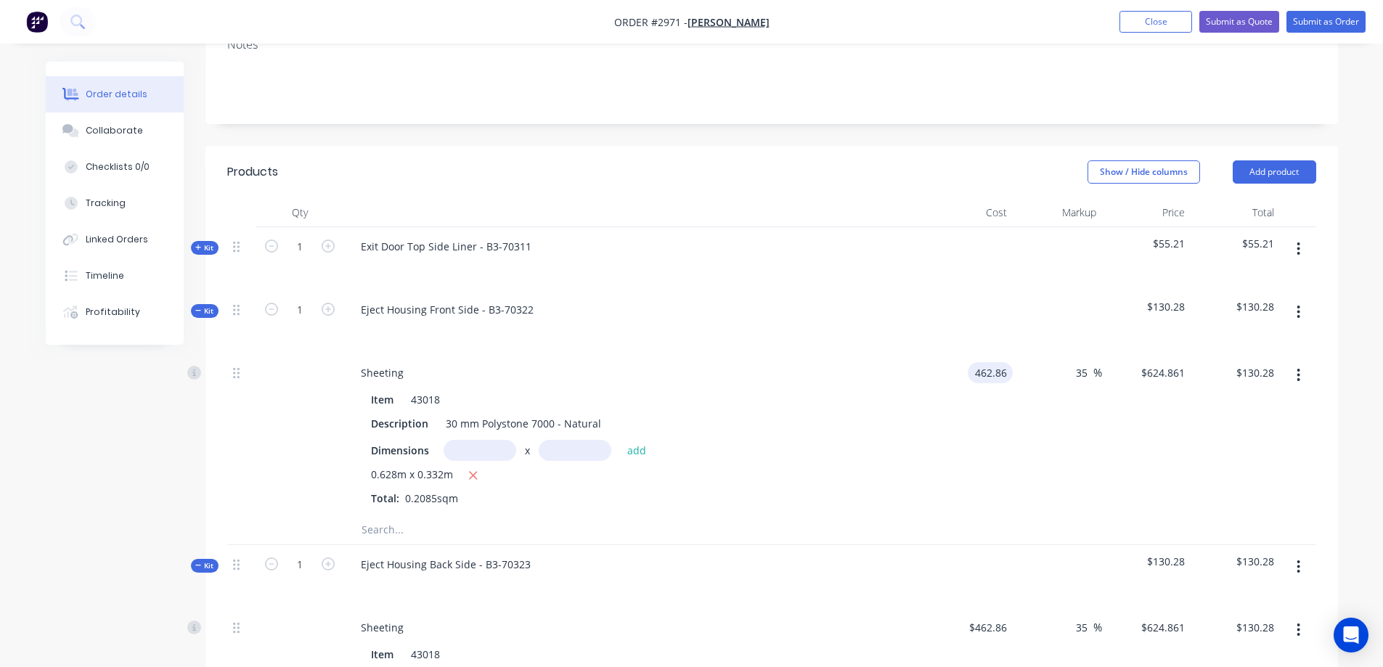
click at [1002, 362] on input "462.86" at bounding box center [992, 372] width 39 height 21
type input "$508.00"
type input "$685.80"
type input "$142.99"
click at [996, 617] on input "$462.86" at bounding box center [989, 627] width 45 height 21
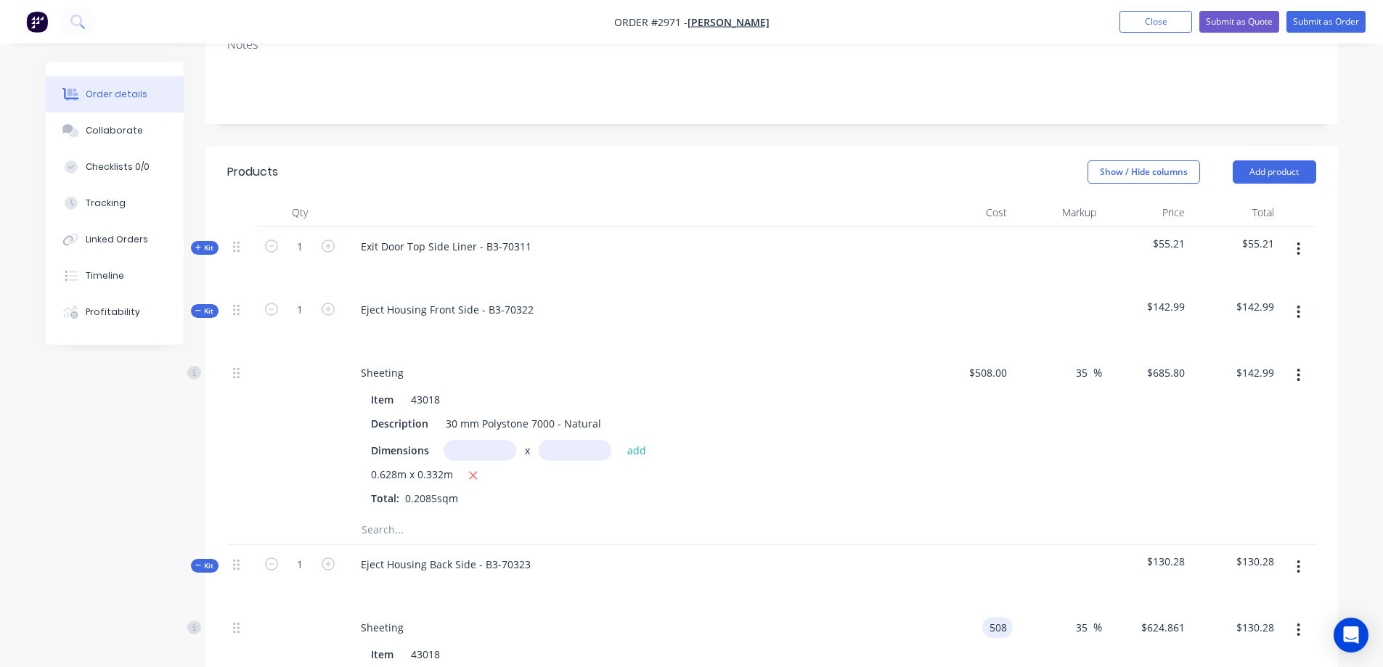
type input "$508.00"
type input "$685.80"
type input "$142.99"
click at [197, 307] on icon at bounding box center [198, 310] width 7 height 7
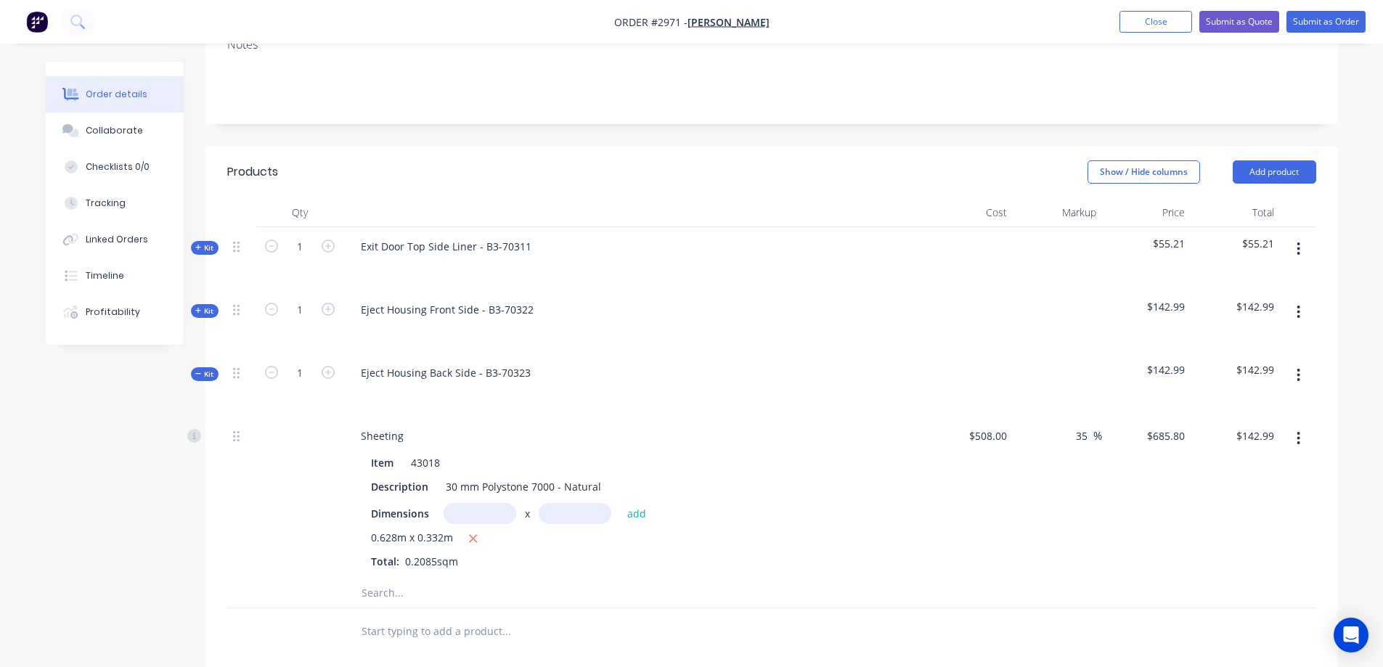
click at [194, 367] on div "Kit" at bounding box center [205, 374] width 28 height 14
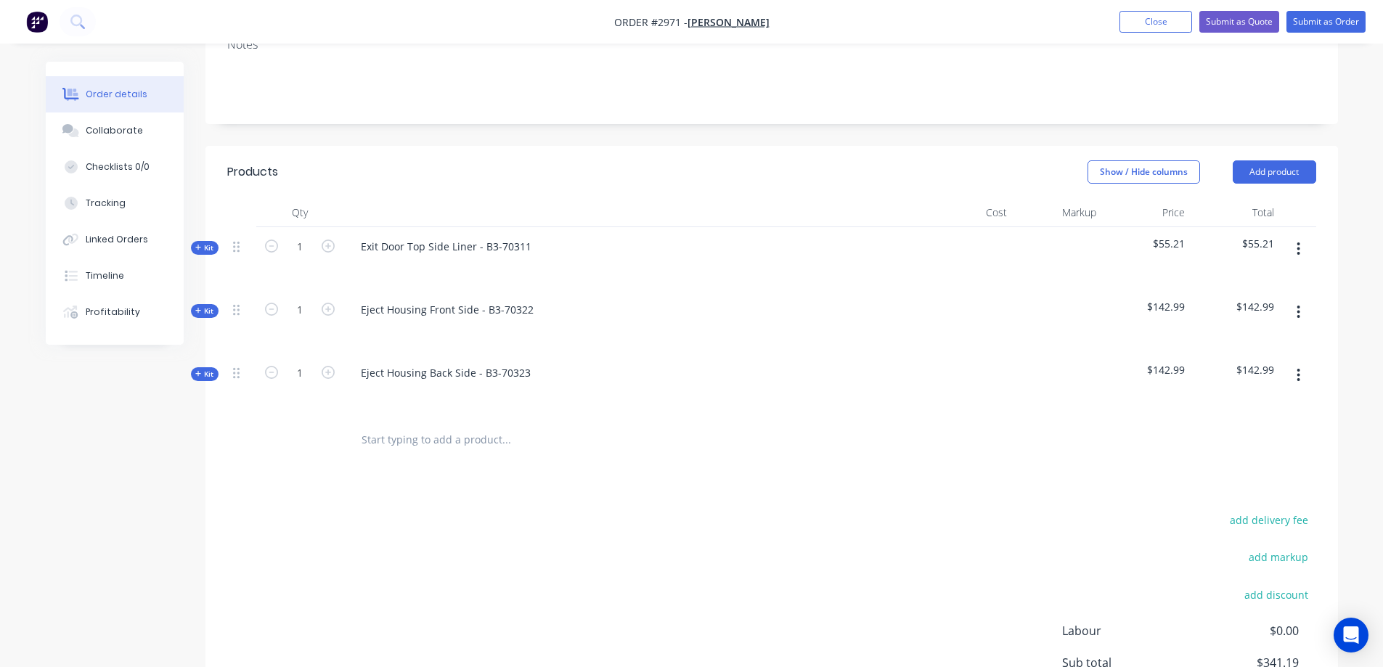
click at [1302, 362] on button "button" at bounding box center [1298, 375] width 34 height 26
click at [1301, 362] on button "button" at bounding box center [1298, 375] width 34 height 26
click at [1271, 160] on button "Add product" at bounding box center [1273, 171] width 83 height 23
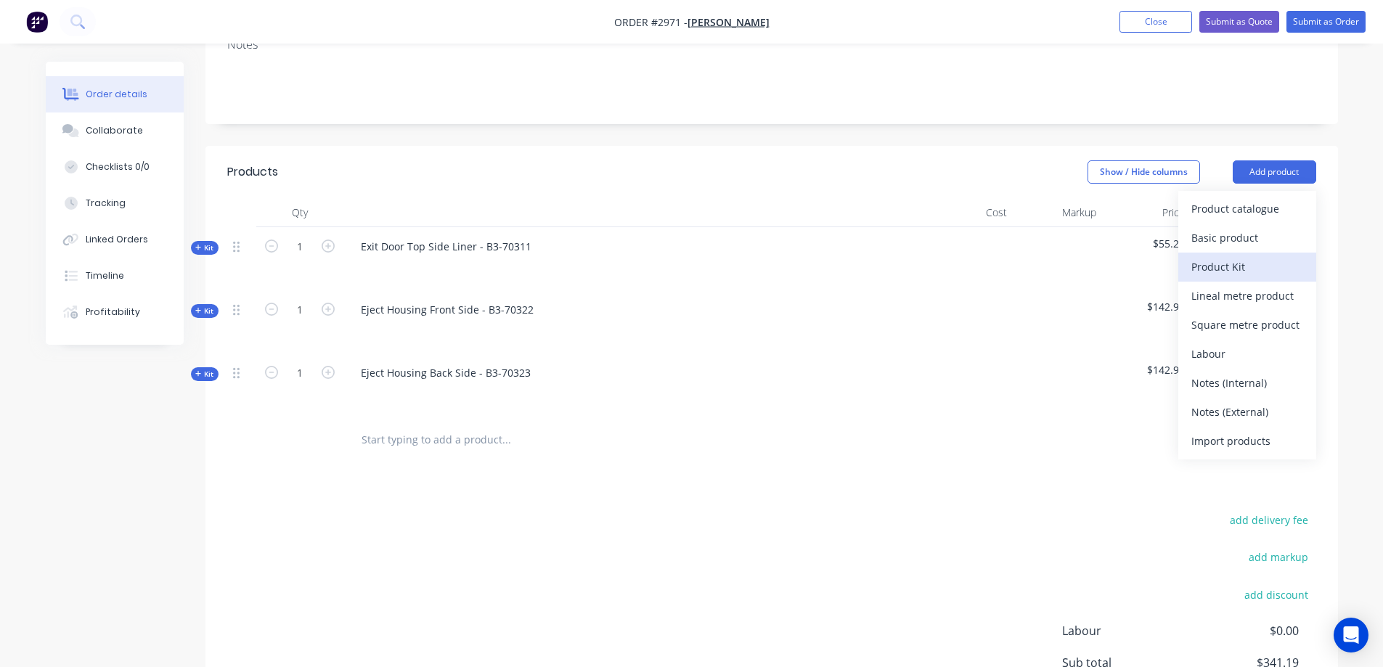
click at [1259, 256] on div "Product Kit" at bounding box center [1247, 266] width 112 height 21
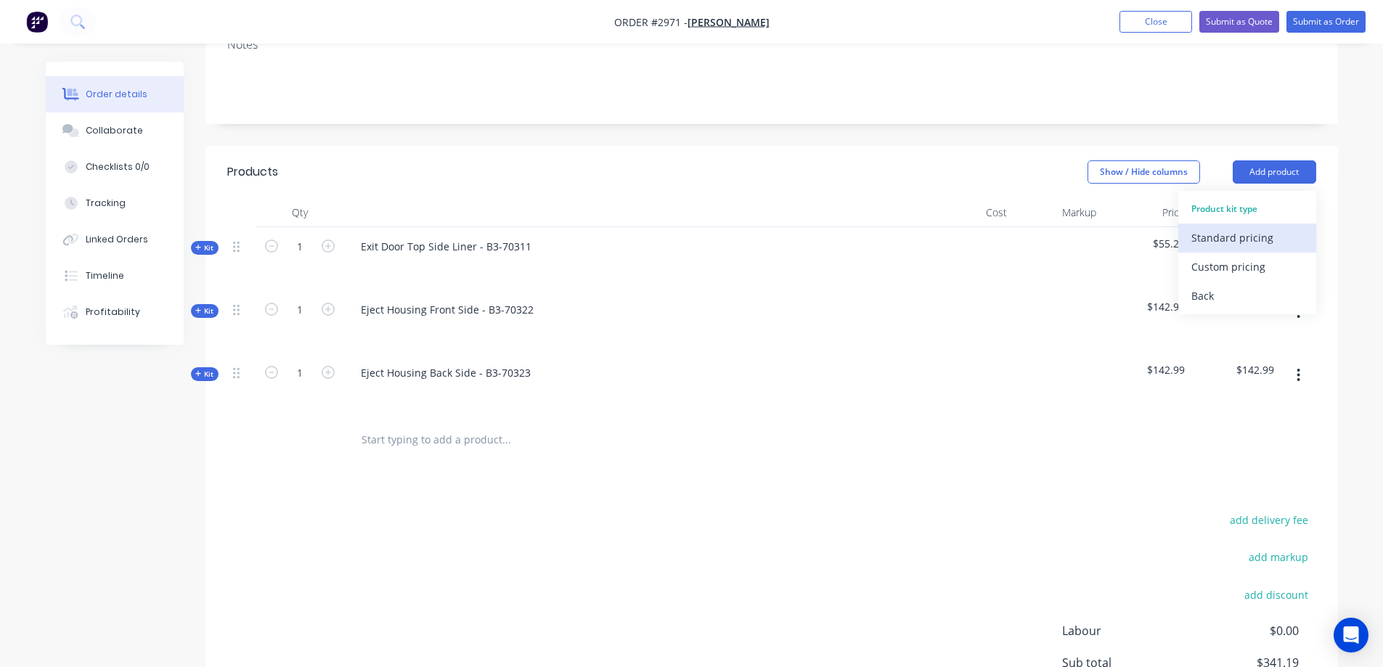
click at [1258, 227] on div "Standard pricing" at bounding box center [1247, 237] width 112 height 21
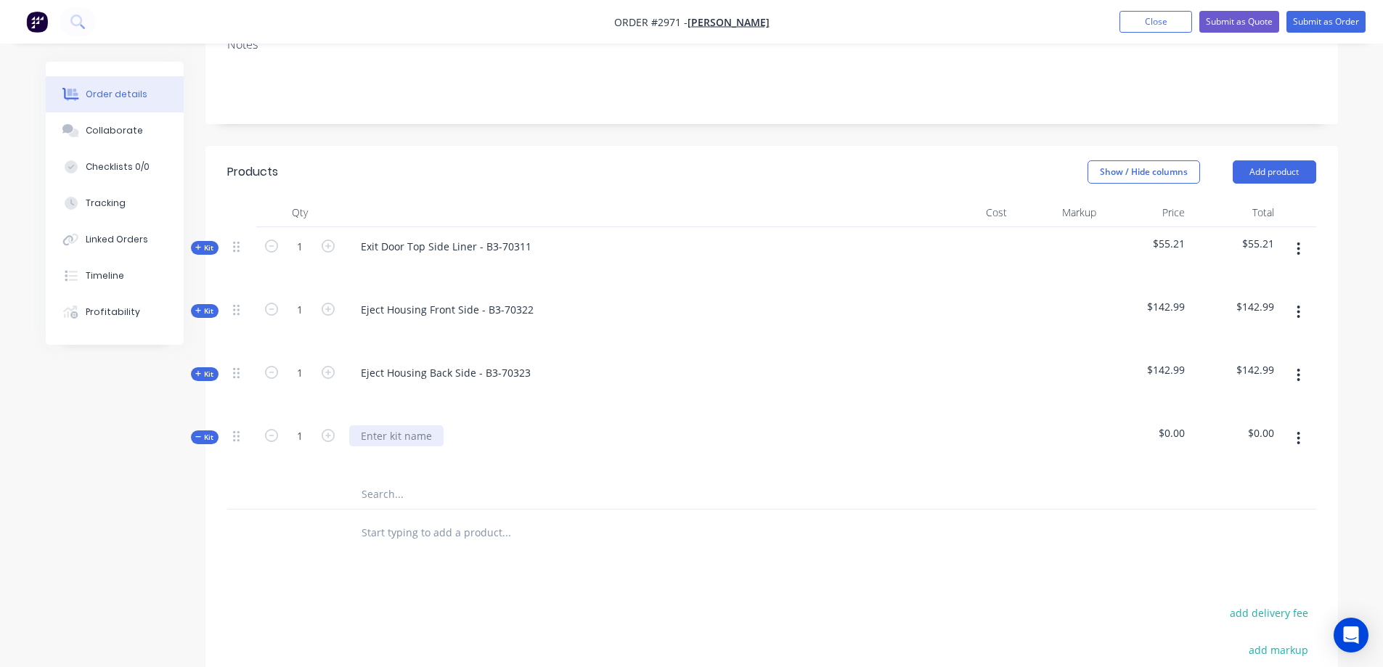
click at [427, 425] on div at bounding box center [396, 435] width 94 height 21
click at [414, 480] on input "text" at bounding box center [506, 494] width 290 height 29
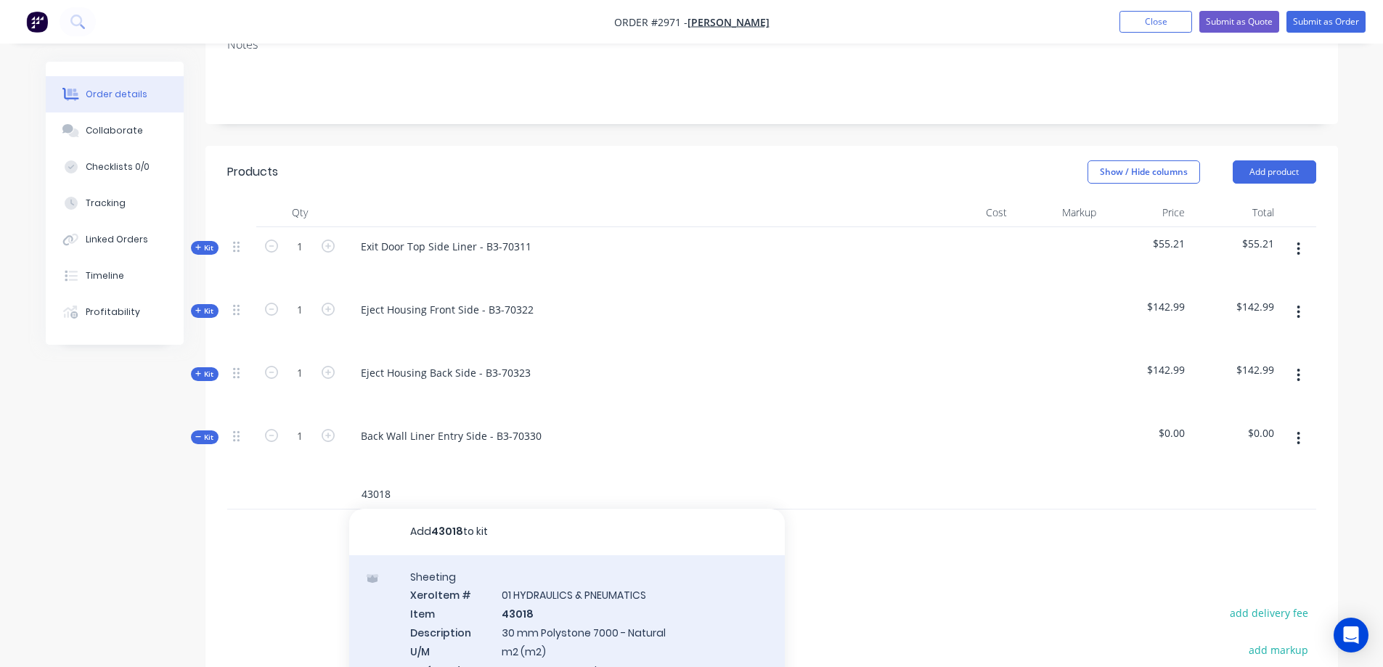
type input "43018"
click at [556, 576] on div "Sheeting Xero Item # 01 HYDRAULICS & PNEUMATICS Item 43018 Description 30 mm Po…" at bounding box center [566, 640] width 435 height 170
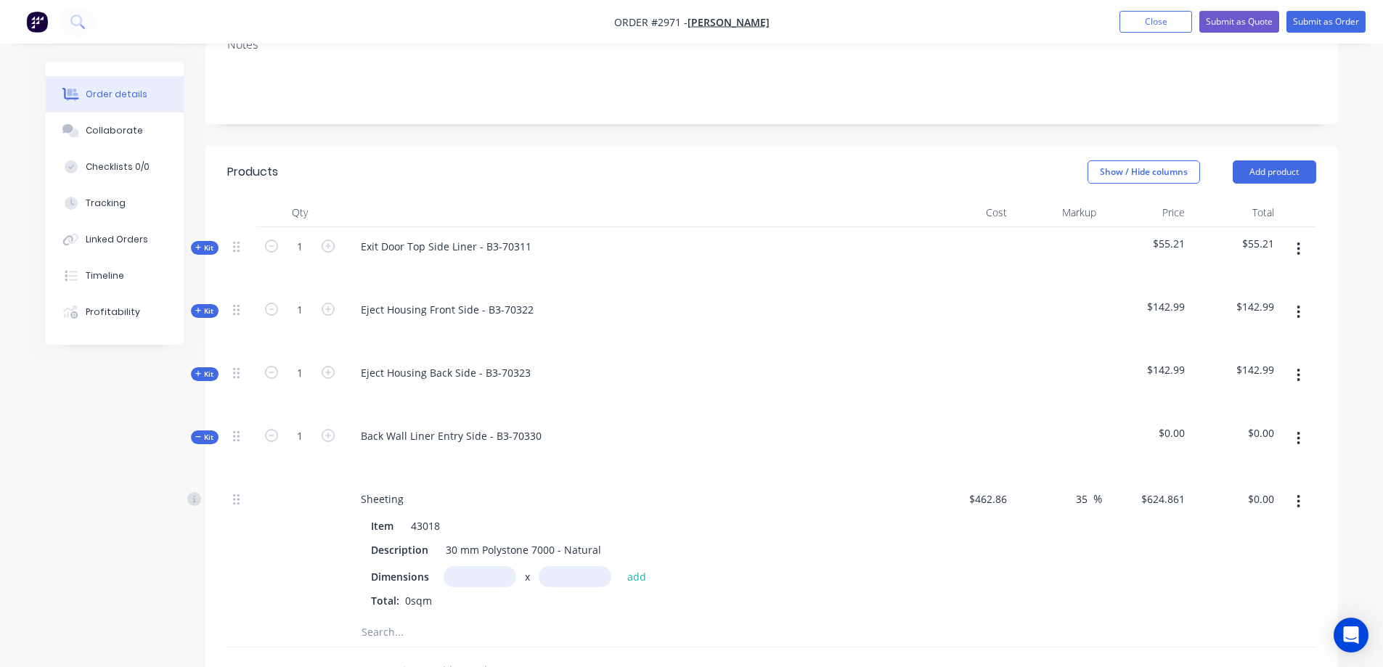
click at [486, 566] on input "text" at bounding box center [479, 576] width 73 height 21
type input "0.651m"
type input "0.574m"
click at [629, 566] on button "add" at bounding box center [637, 576] width 34 height 20
type input "$233.51"
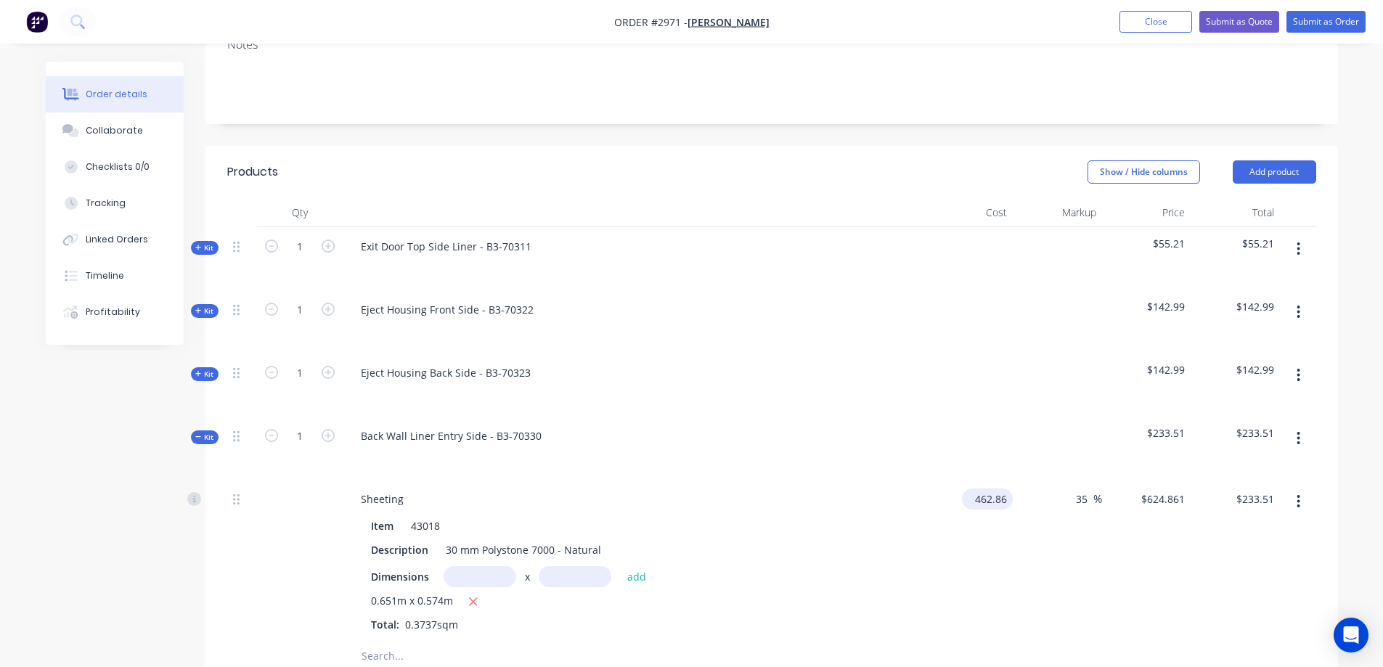
click at [997, 488] on input "462.86" at bounding box center [989, 498] width 45 height 21
type input "$508.00"
type input "$685.80"
type input "$256.28"
click at [1299, 432] on icon "button" at bounding box center [1298, 438] width 3 height 13
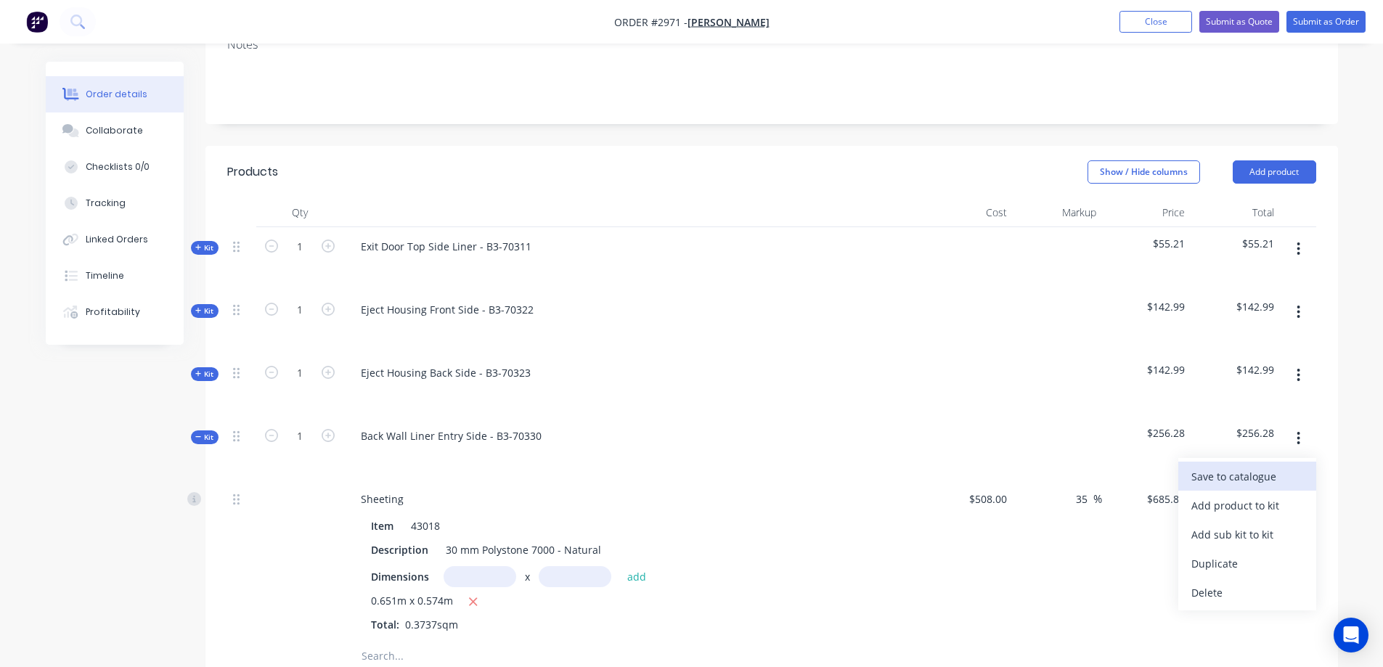
click at [1288, 466] on div "Save to catalogue" at bounding box center [1247, 476] width 112 height 21
click at [213, 432] on span "Kit" at bounding box center [204, 437] width 19 height 11
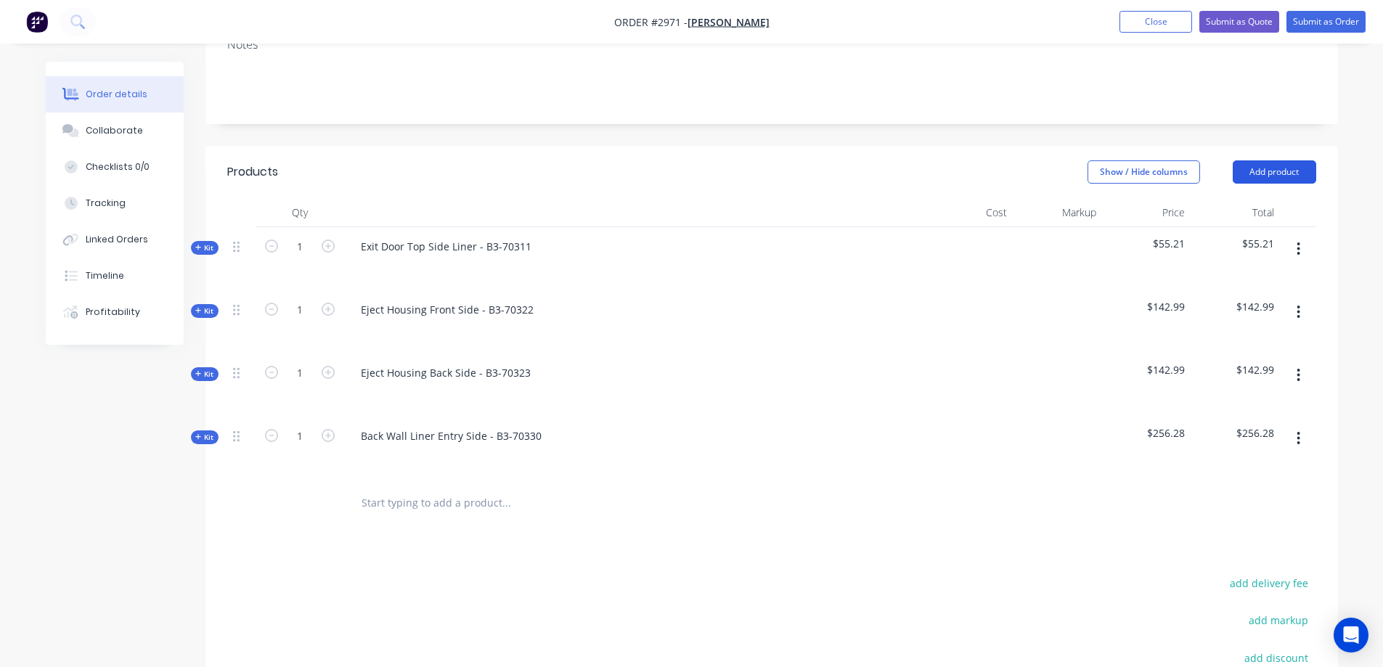
click at [1263, 160] on button "Add product" at bounding box center [1273, 171] width 83 height 23
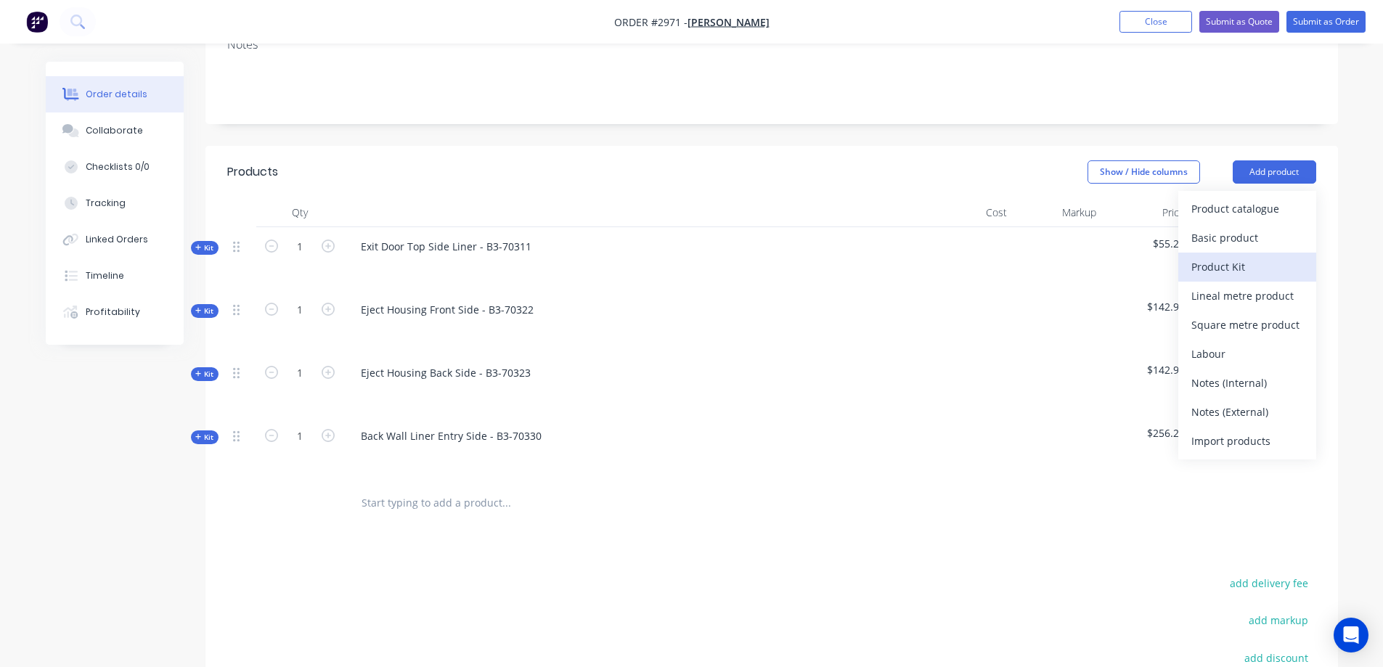
click at [1256, 256] on div "Product Kit" at bounding box center [1247, 266] width 112 height 21
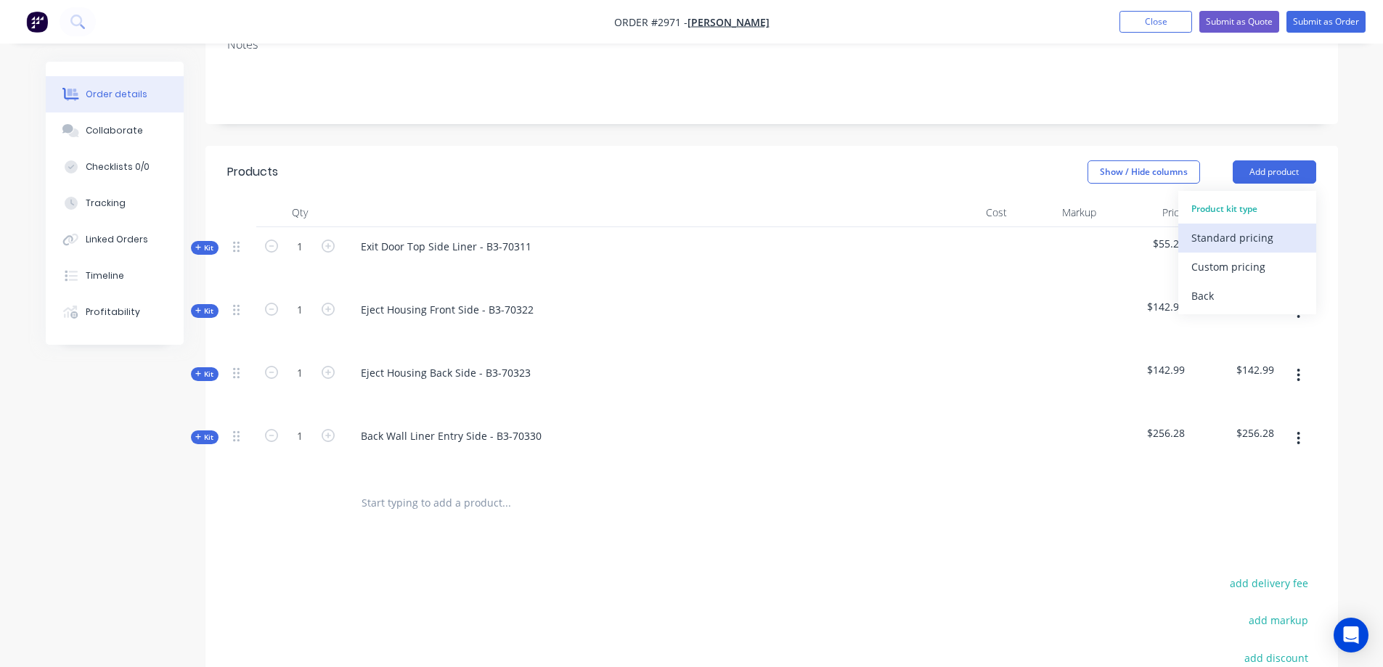
click at [1248, 227] on div "Standard pricing" at bounding box center [1247, 237] width 112 height 21
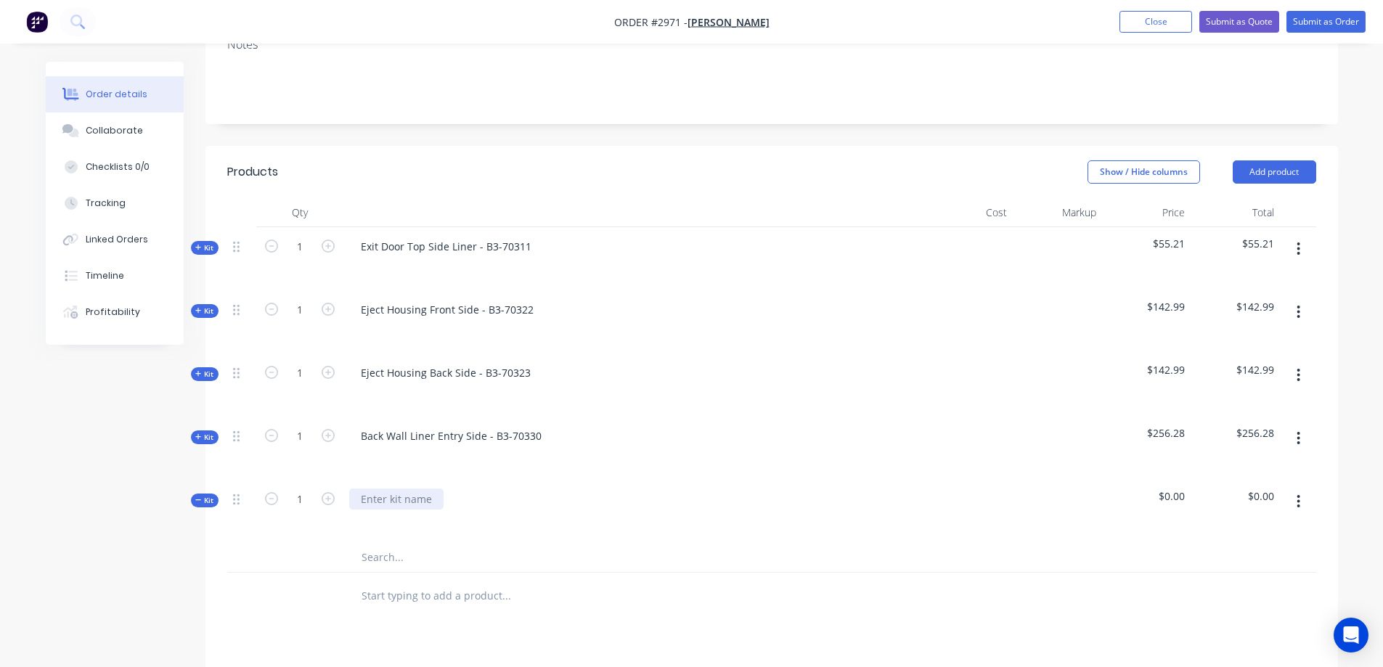
click at [397, 488] on div at bounding box center [396, 498] width 94 height 21
click at [400, 543] on input "text" at bounding box center [506, 557] width 290 height 29
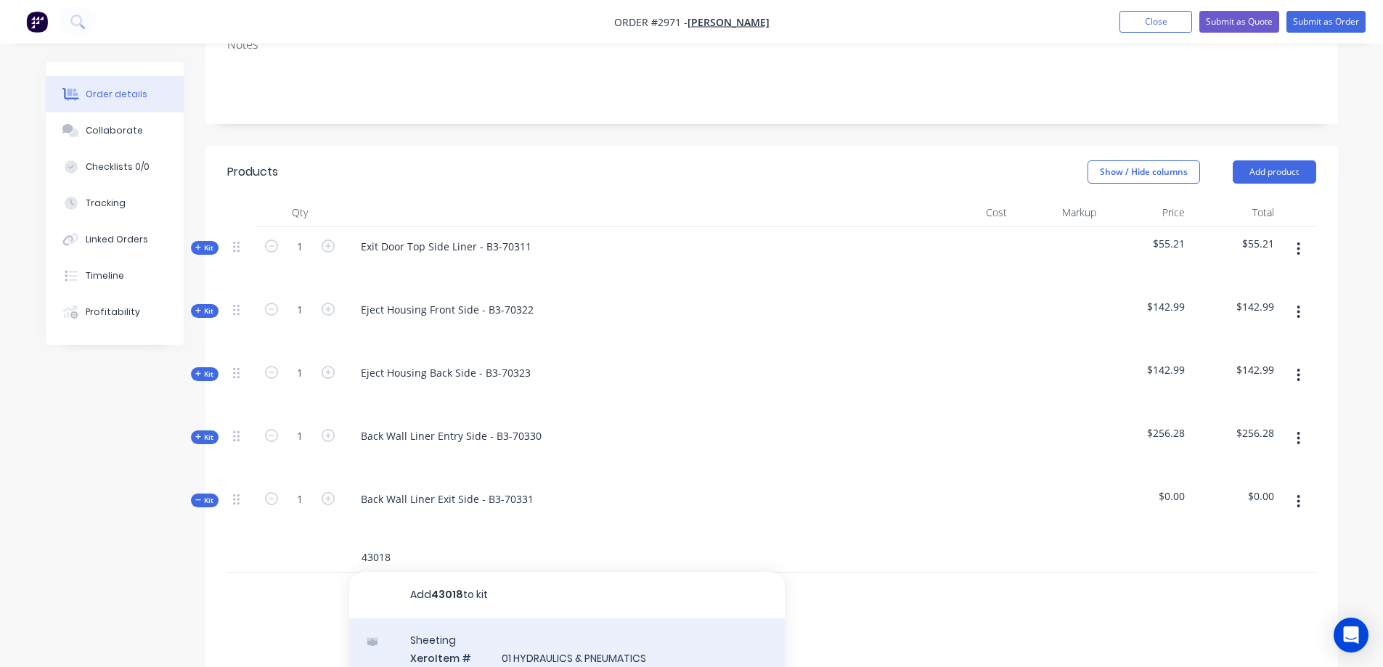
type input "43018"
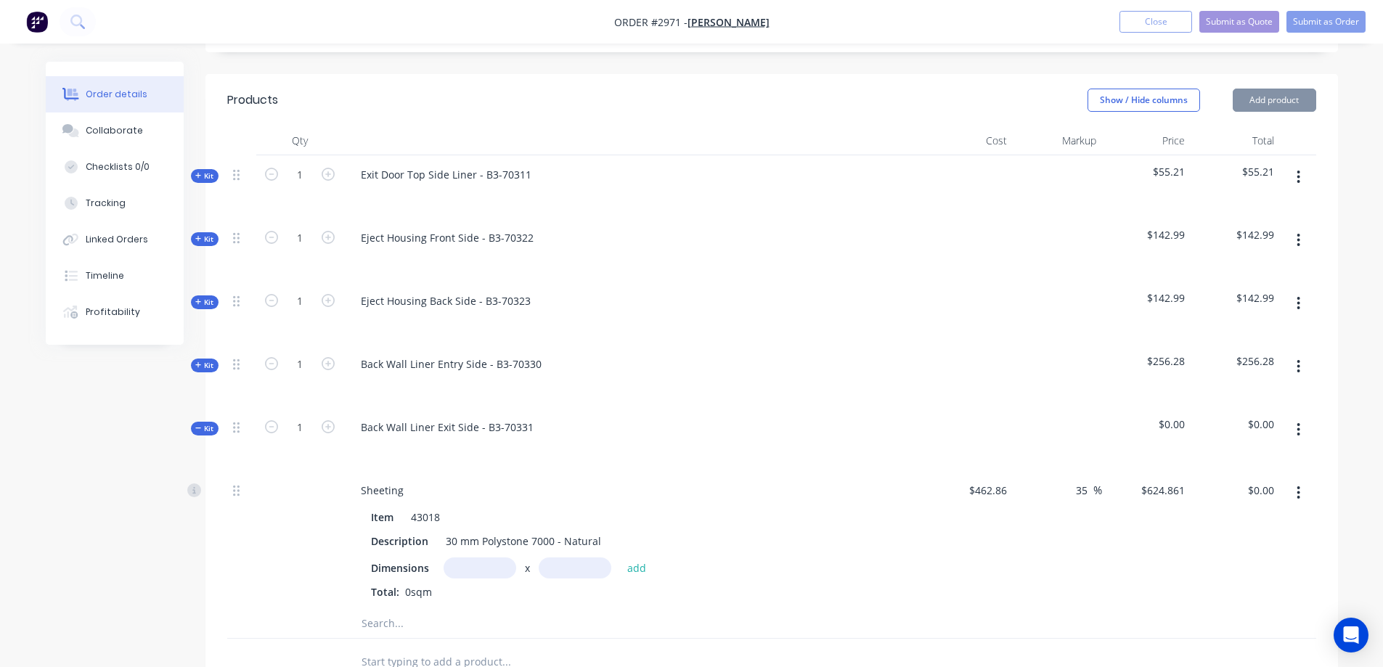
scroll to position [394, 0]
click at [472, 557] on input "text" at bounding box center [479, 567] width 73 height 21
type input "0.651m"
type input "0.556m"
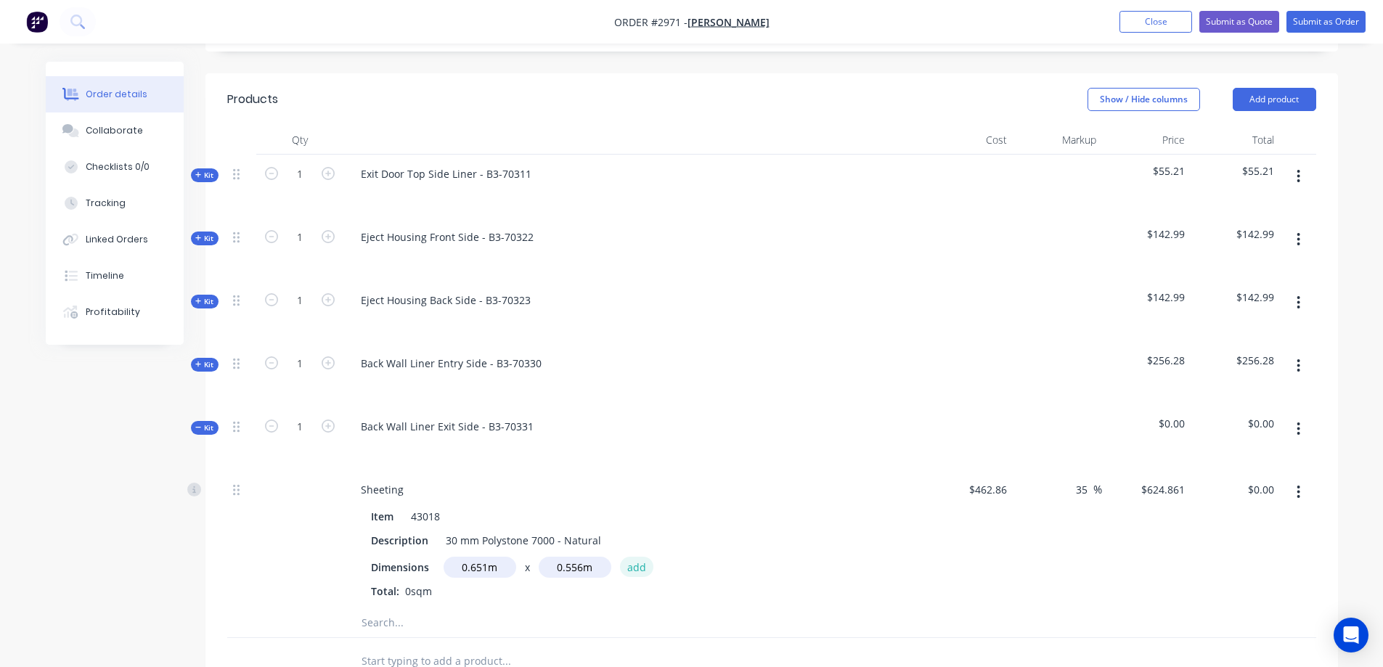
click at [637, 557] on button "add" at bounding box center [637, 567] width 34 height 20
type input "$226.20"
click at [986, 479] on input "462.86" at bounding box center [992, 489] width 39 height 21
type input "$508.00"
type input "$685.80"
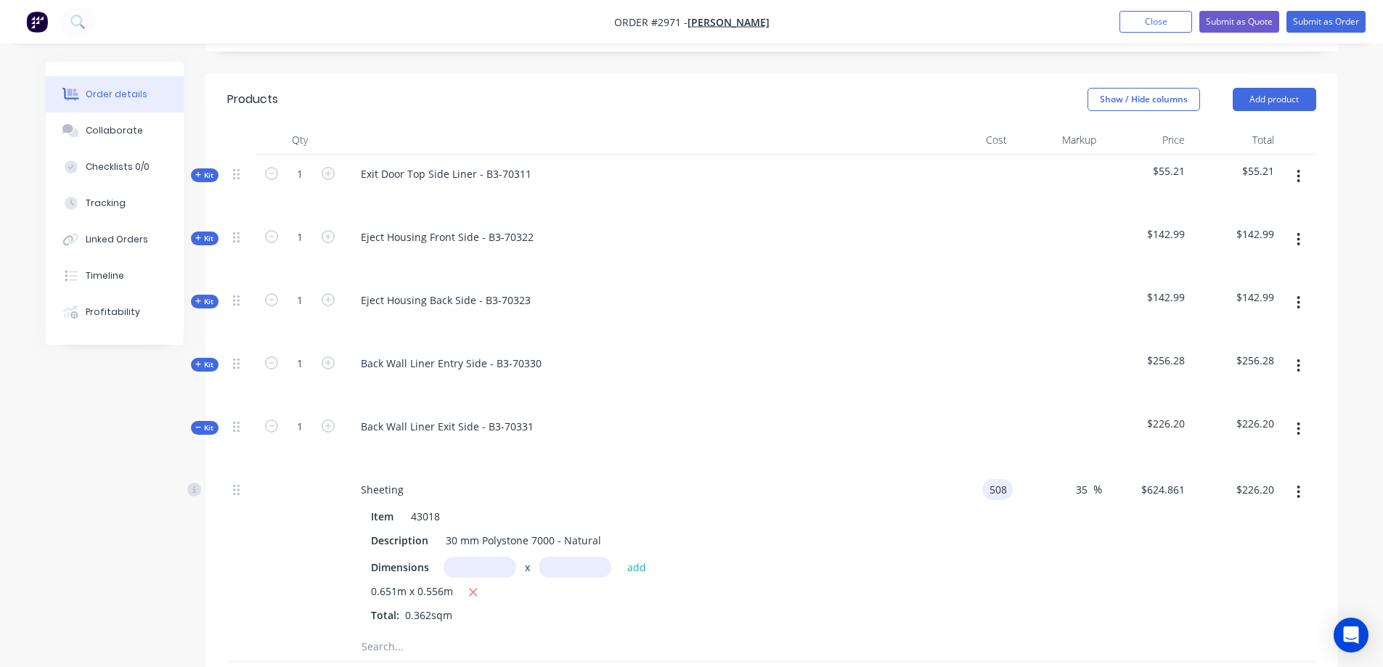
type input "$248.26"
click at [1298, 422] on icon "button" at bounding box center [1298, 428] width 3 height 13
click at [1274, 457] on div "Save to catalogue" at bounding box center [1247, 467] width 112 height 21
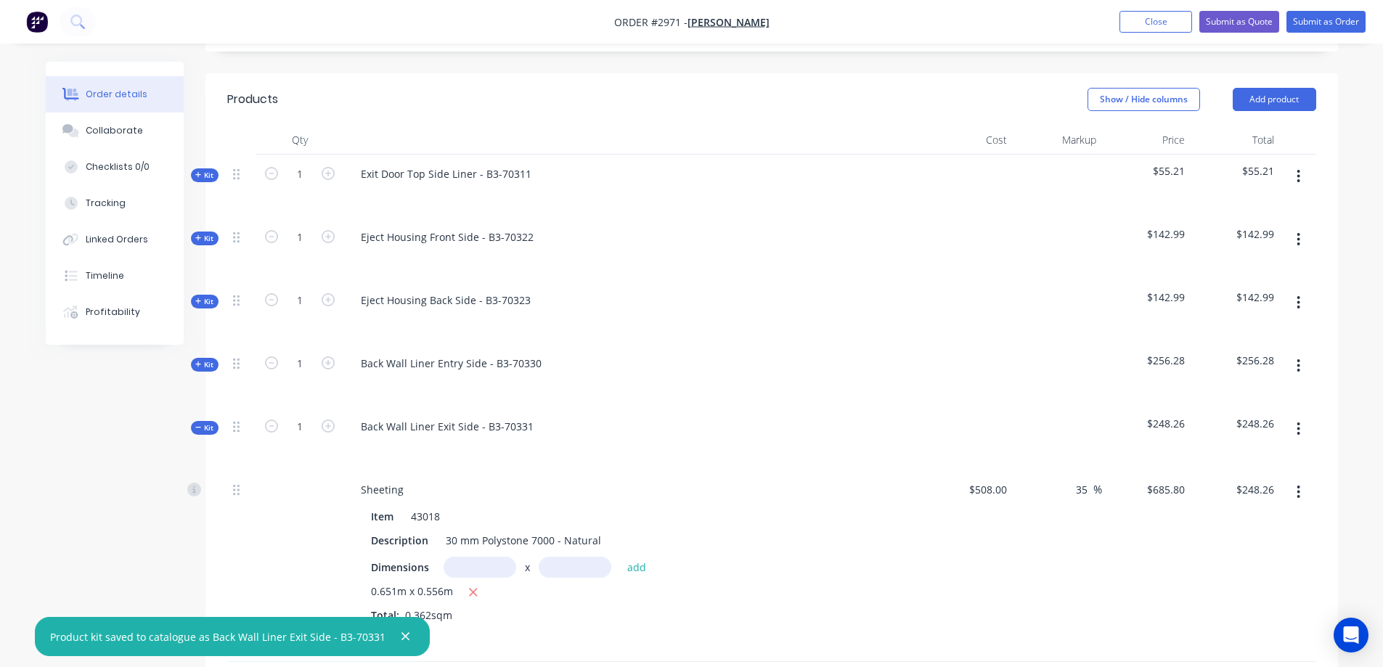
click at [200, 424] on icon at bounding box center [198, 427] width 7 height 7
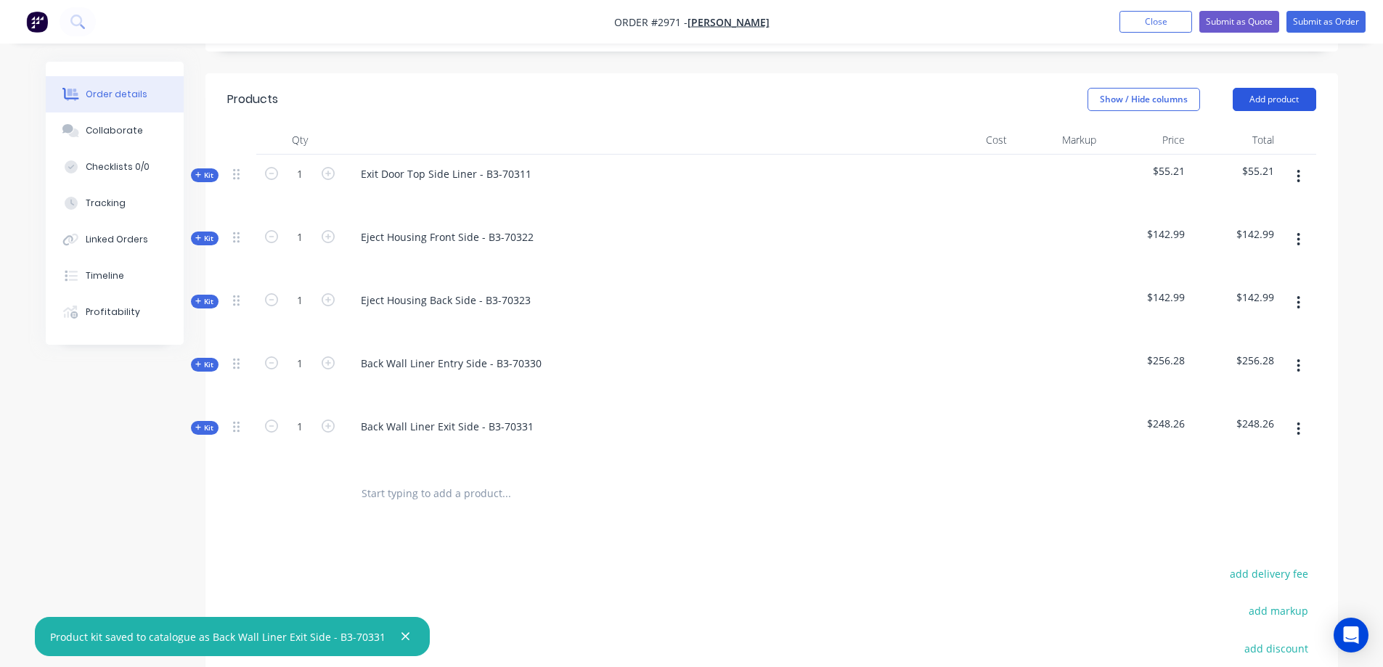
click at [1270, 88] on button "Add product" at bounding box center [1273, 99] width 83 height 23
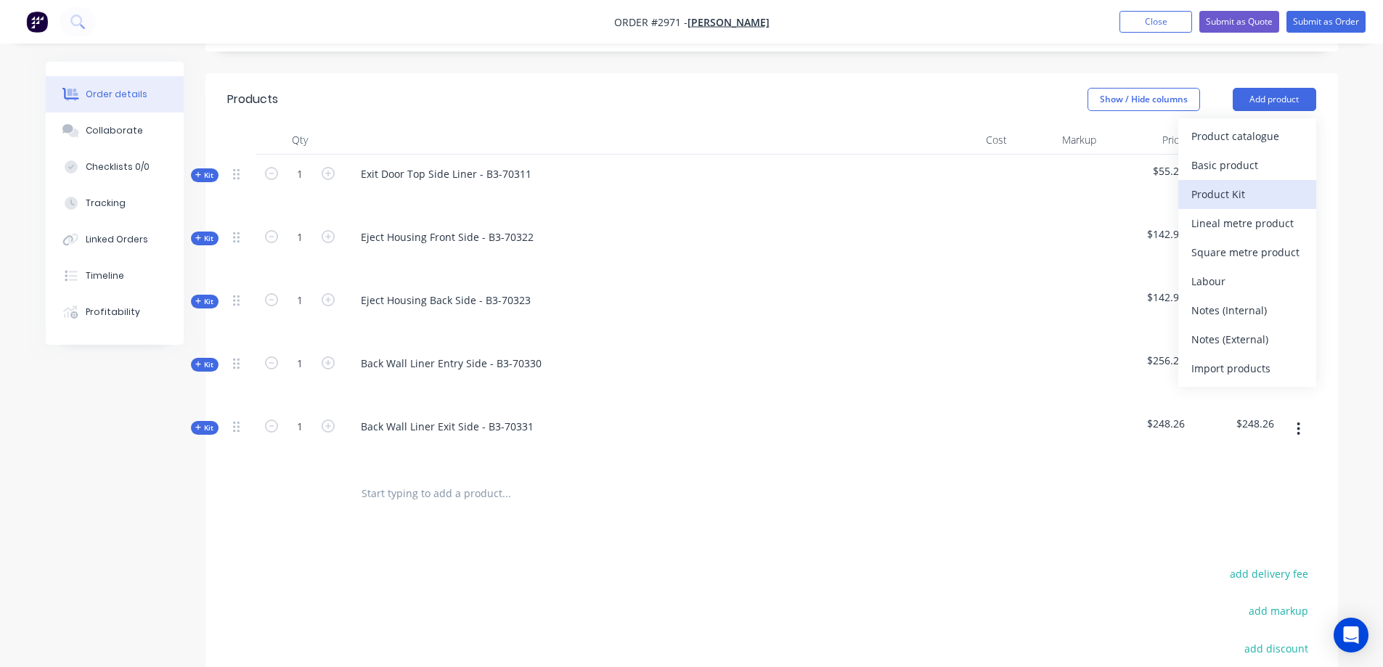
click at [1252, 184] on div "Product Kit" at bounding box center [1247, 194] width 112 height 21
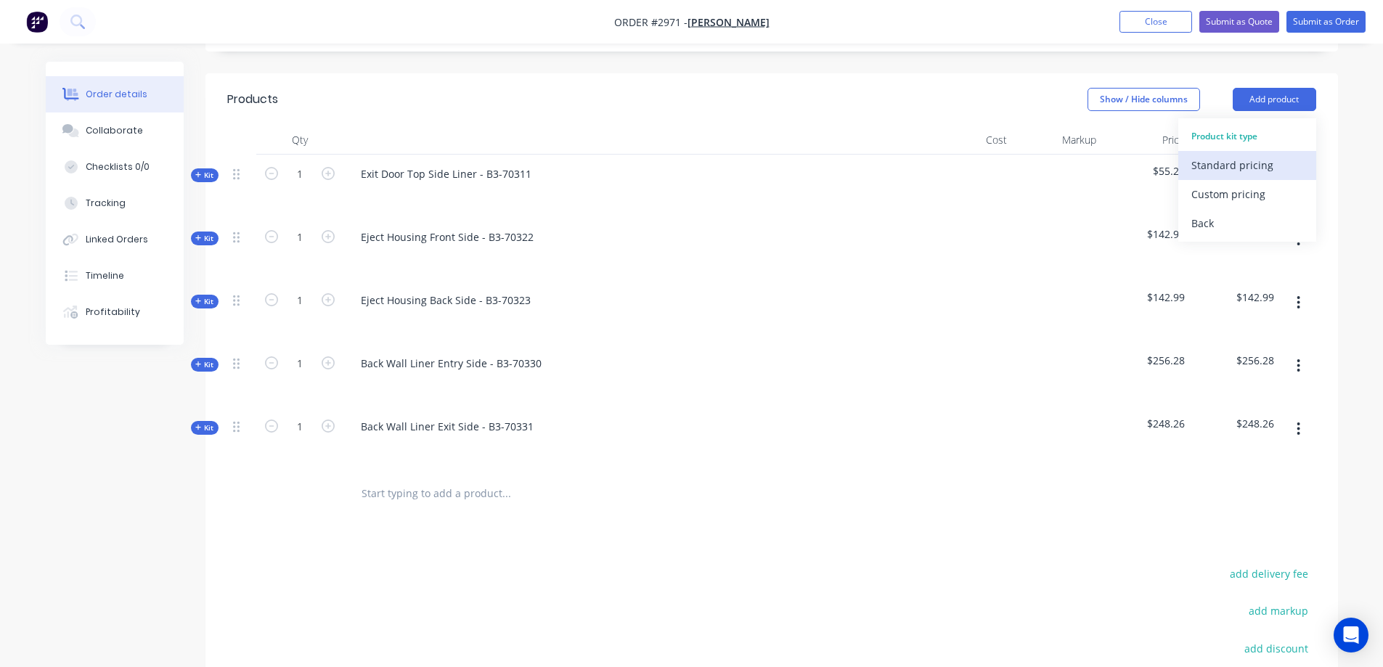
click at [1240, 155] on div "Standard pricing" at bounding box center [1247, 165] width 112 height 21
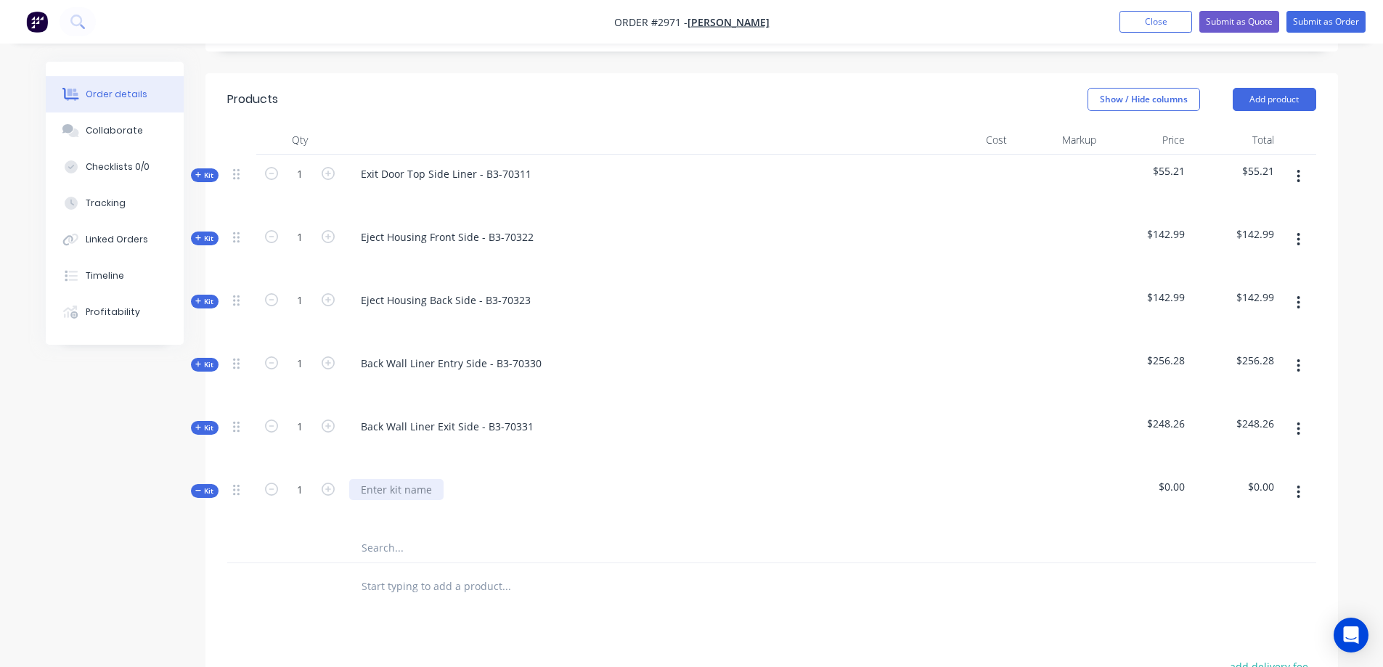
click at [411, 479] on div at bounding box center [396, 489] width 94 height 21
click at [396, 533] on input "text" at bounding box center [506, 547] width 290 height 29
type input "43018"
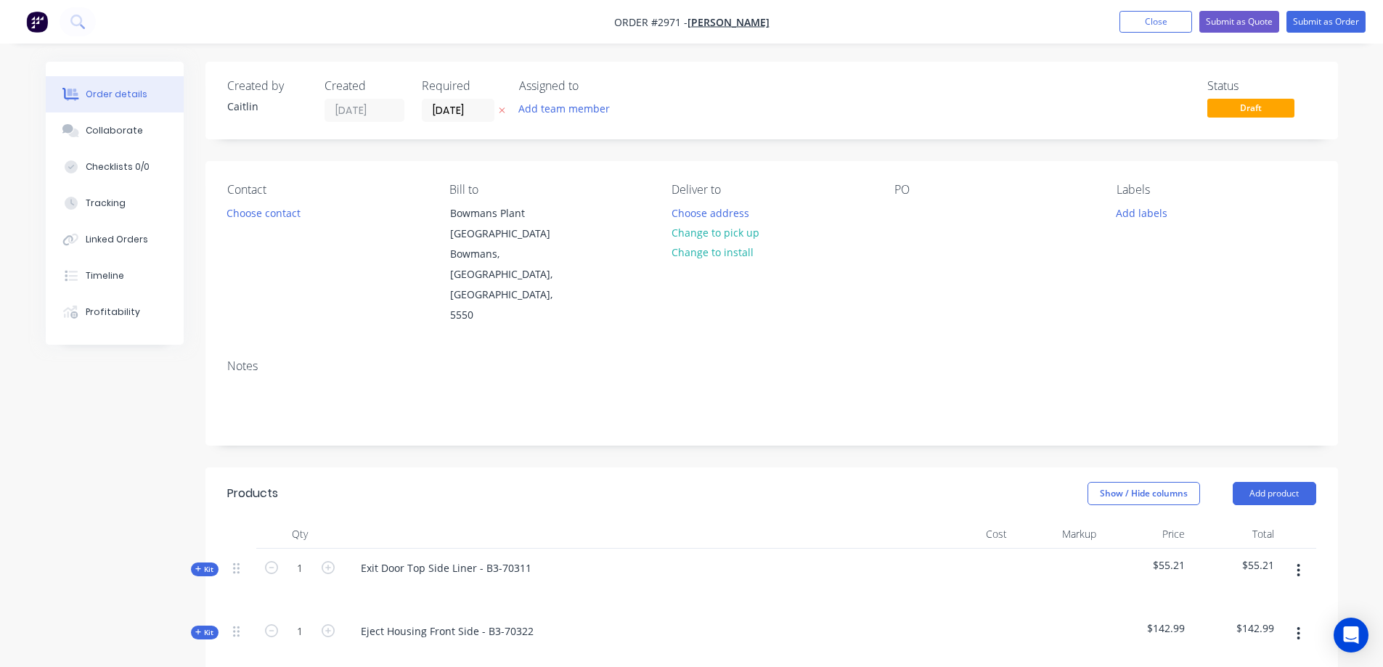
scroll to position [394, 0]
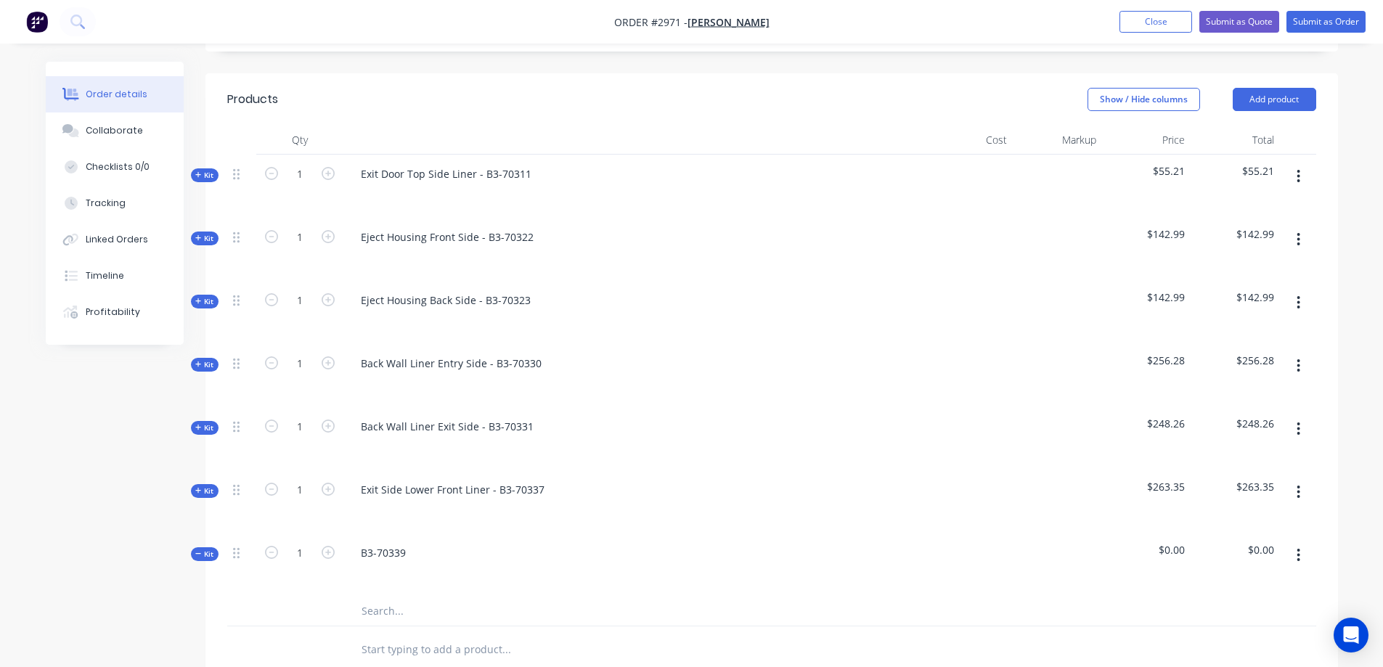
click at [417, 597] on input "text" at bounding box center [506, 611] width 290 height 29
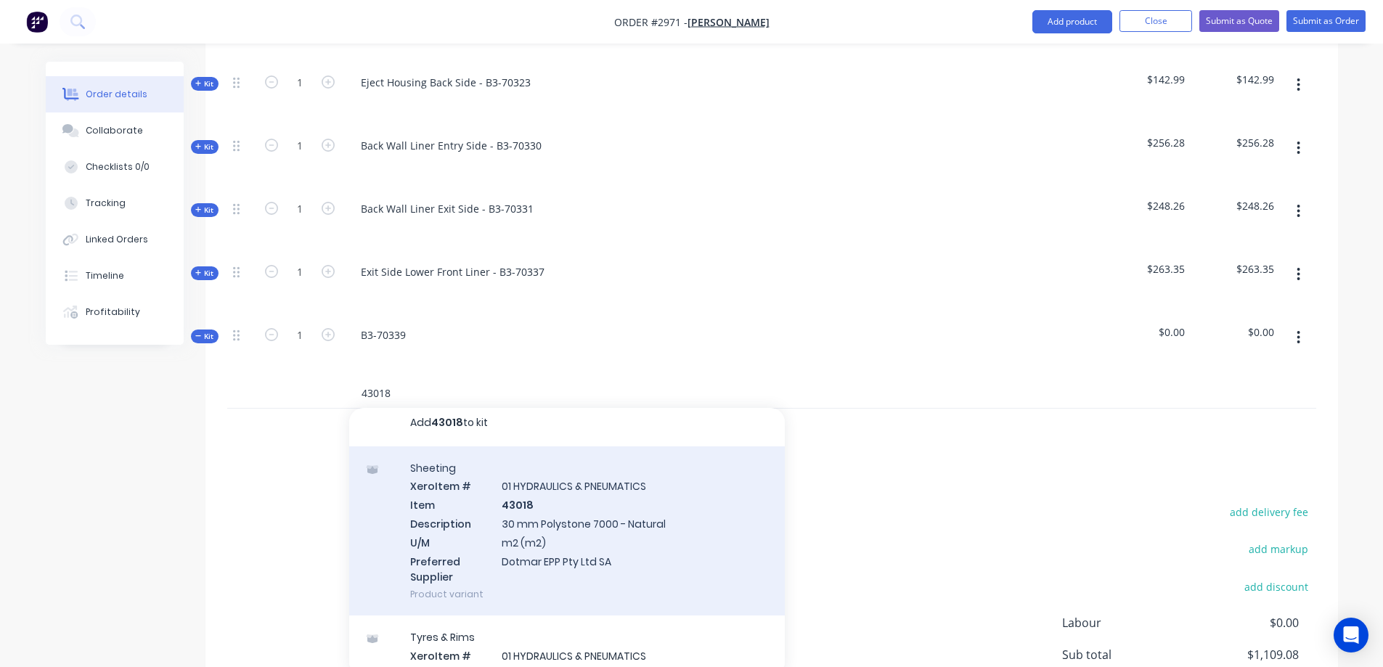
scroll to position [0, 0]
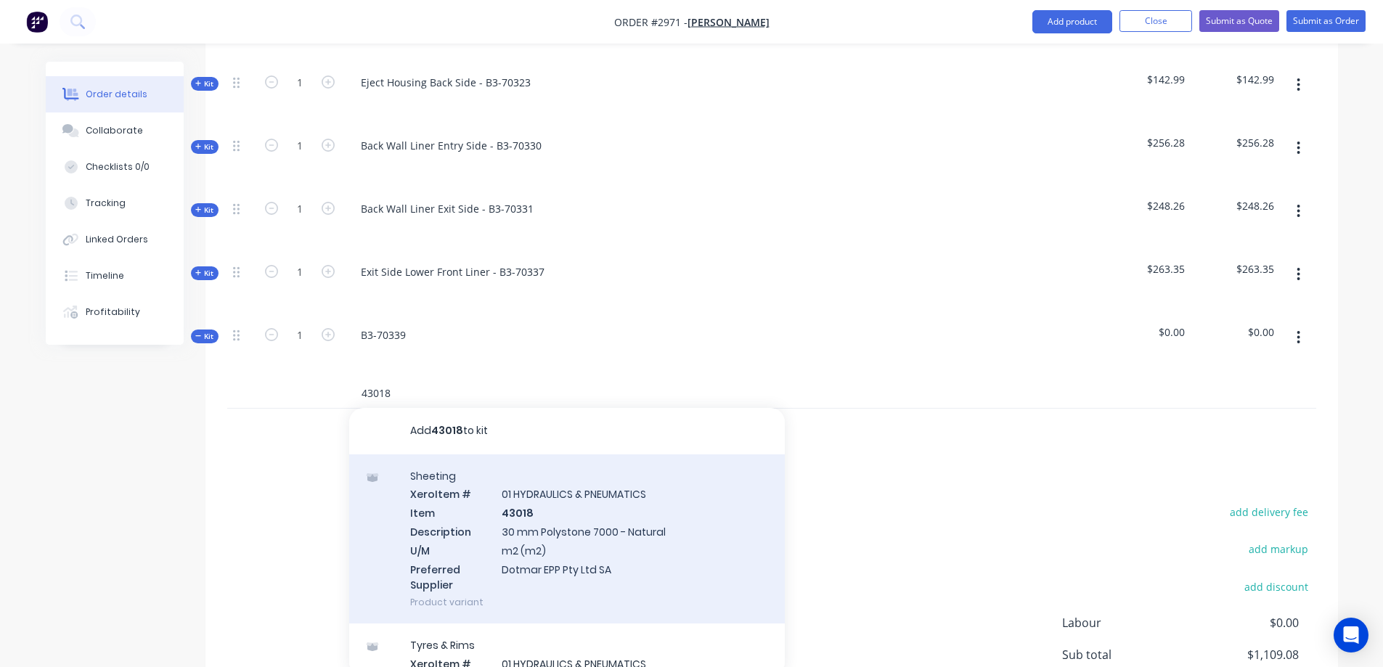
type input "43018"
click at [650, 505] on div "Sheeting Xero Item # 01 HYDRAULICS & PNEUMATICS Item 43018 Description 30 mm Po…" at bounding box center [566, 539] width 435 height 170
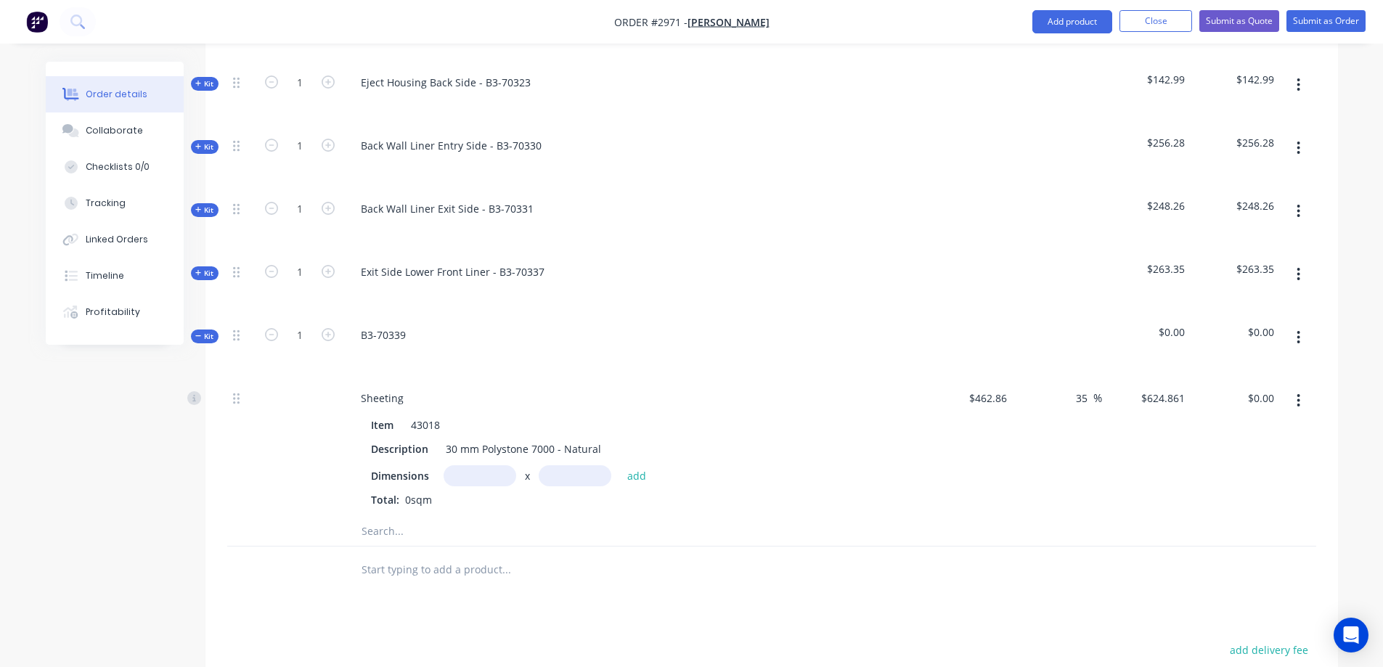
click at [493, 465] on input "text" at bounding box center [479, 475] width 73 height 21
type input "0.66m"
type input "0.371m"
click at [637, 465] on button "add" at bounding box center [637, 475] width 34 height 20
type input "$153.03"
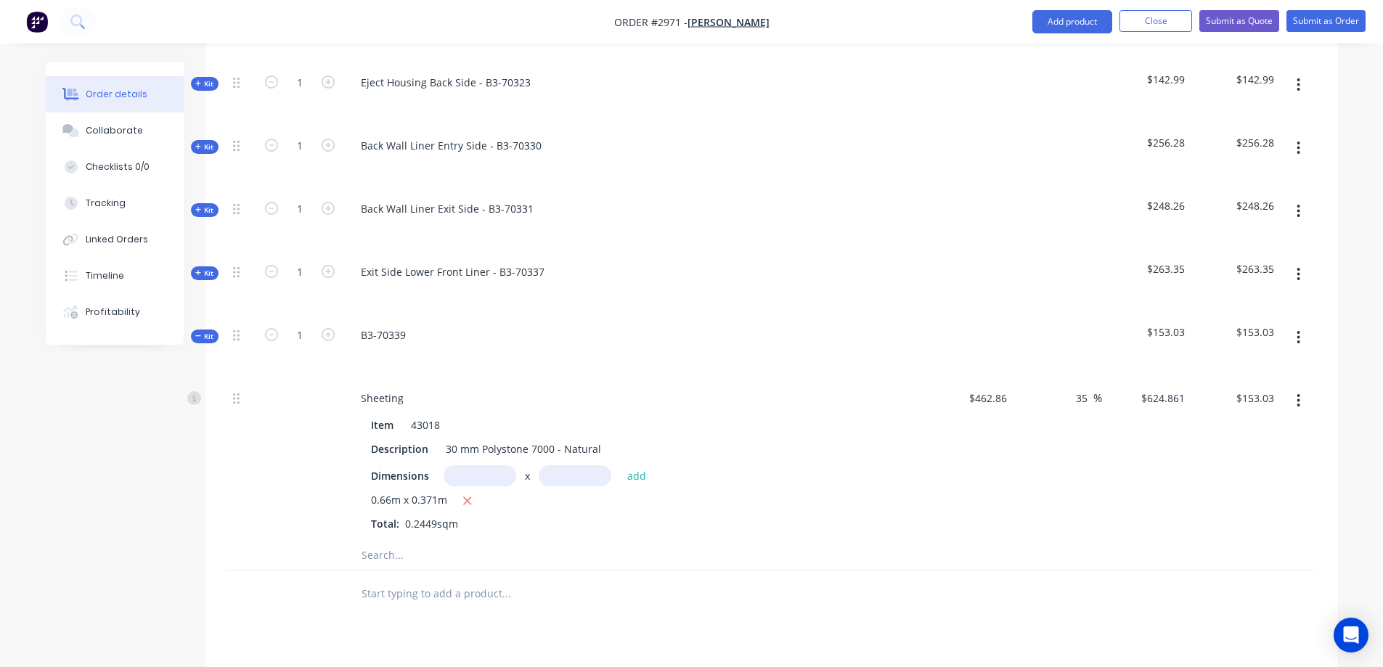
click at [488, 465] on input "text" at bounding box center [479, 475] width 73 height 21
type input "0.66m"
type input "0.371m"
click at [639, 465] on button "add" at bounding box center [637, 475] width 34 height 20
type input "$305.99"
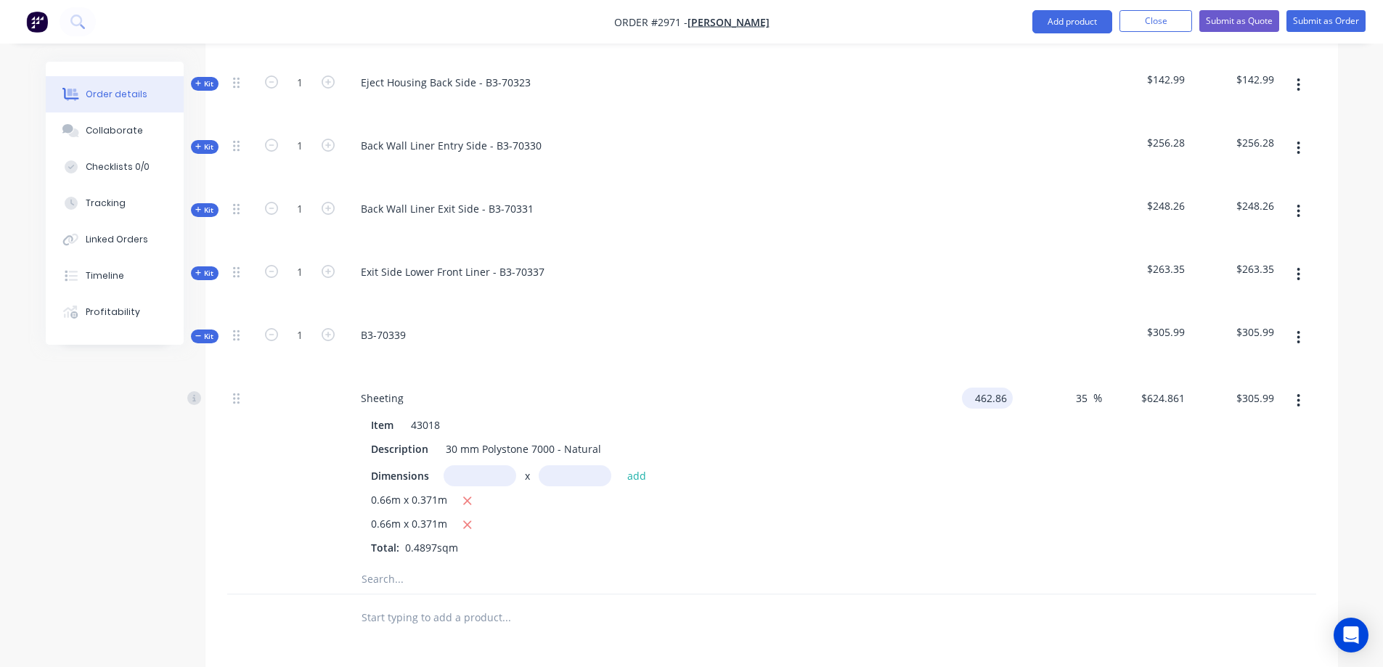
click at [1004, 388] on input "462.86" at bounding box center [989, 398] width 45 height 21
type input "$508.00"
type input "$685.80"
type input "$335.84"
click at [1301, 324] on button "button" at bounding box center [1298, 337] width 34 height 26
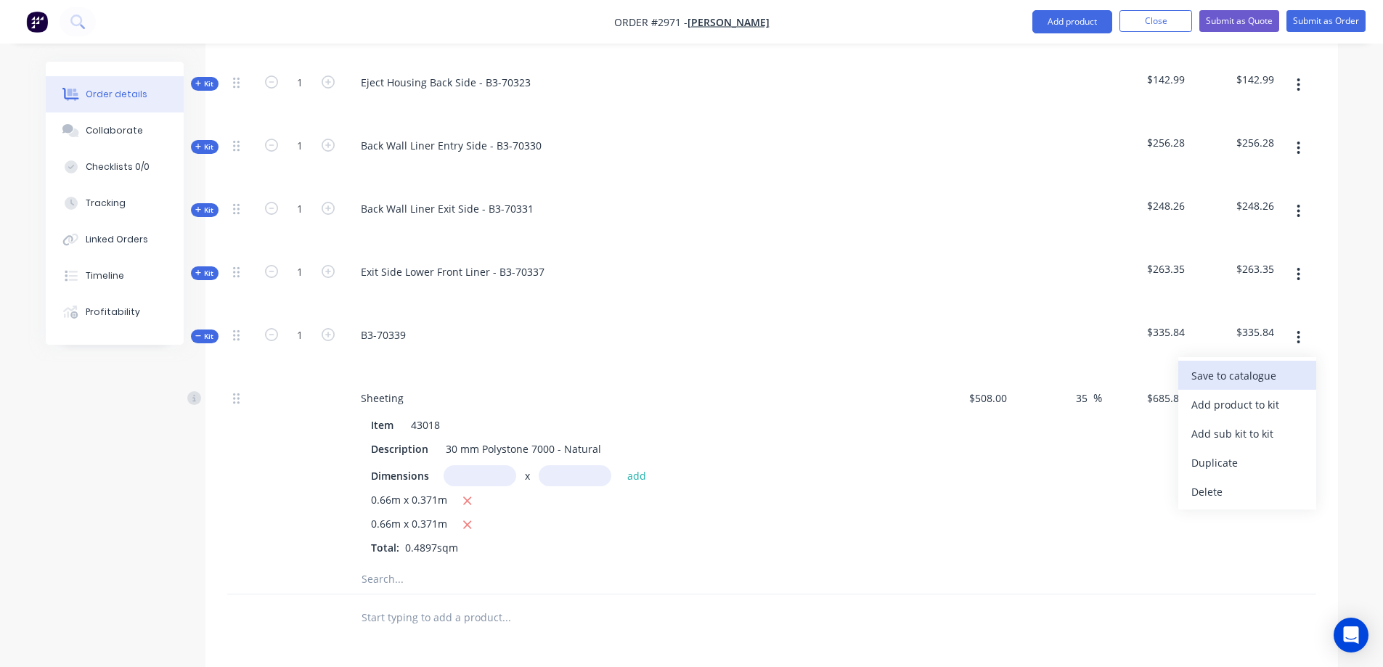
click at [1263, 365] on div "Save to catalogue" at bounding box center [1247, 375] width 112 height 21
click at [200, 332] on icon at bounding box center [198, 335] width 7 height 7
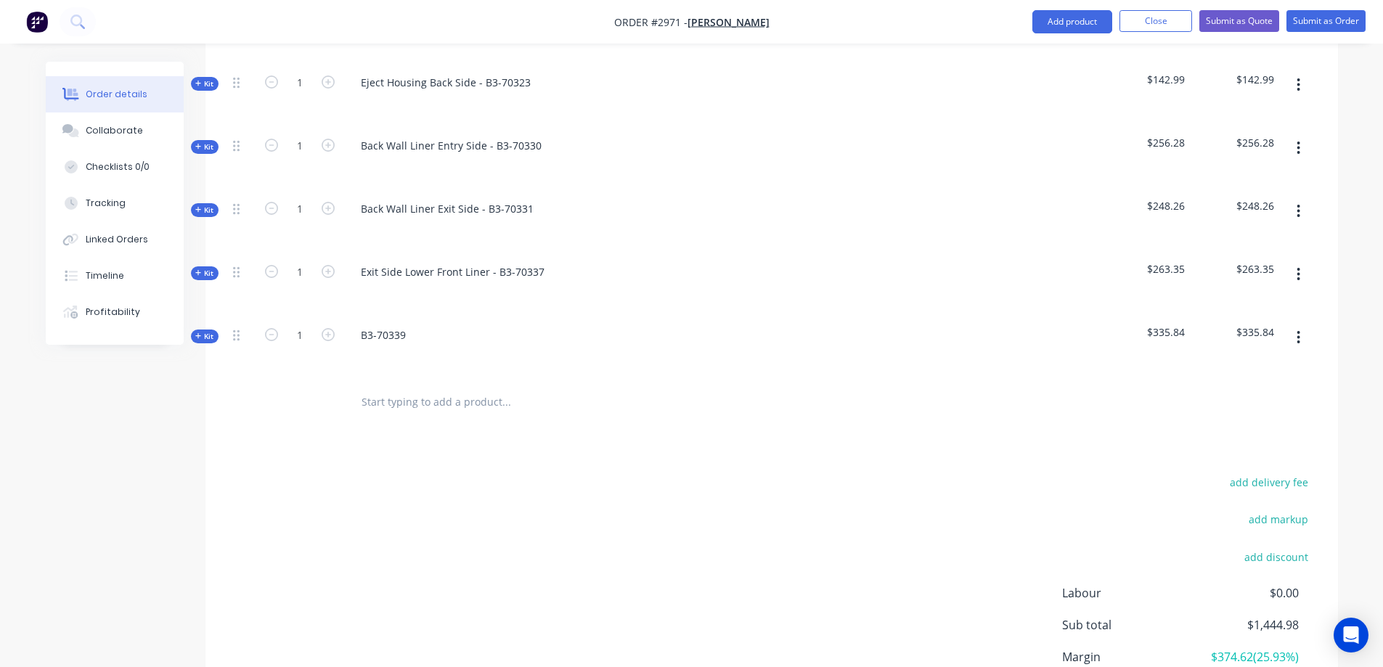
scroll to position [394, 0]
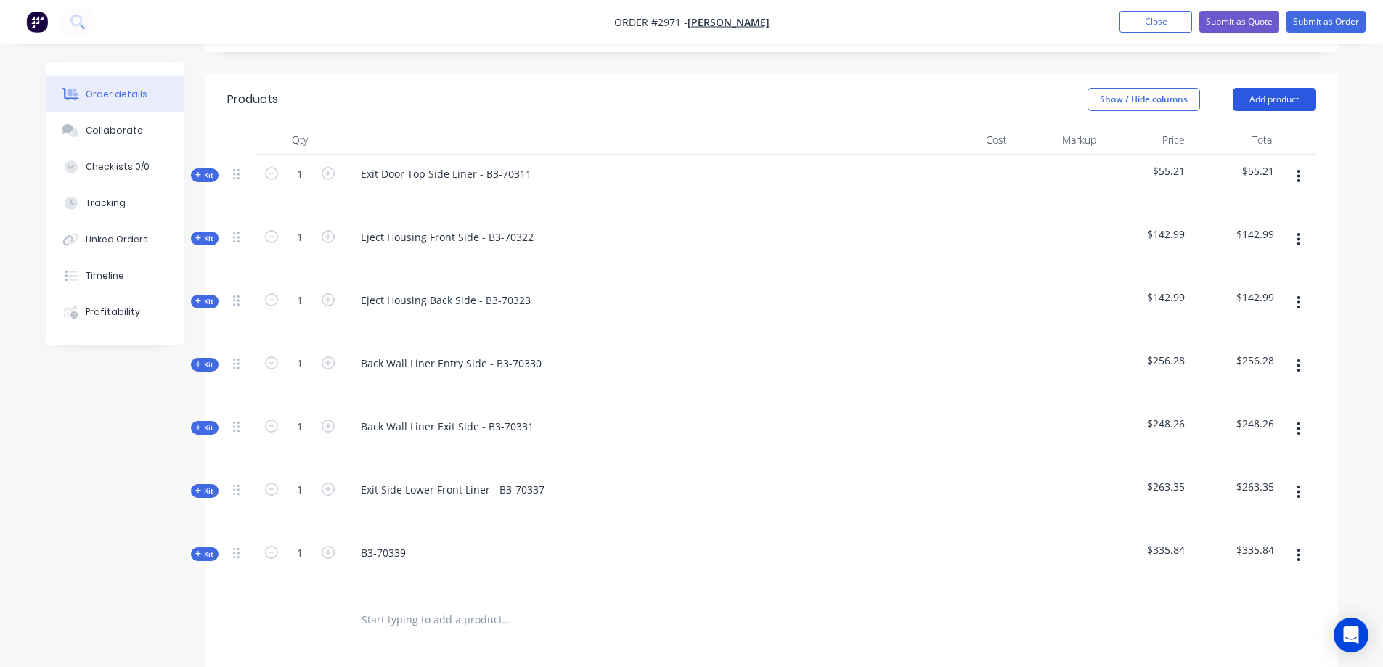
click at [1285, 88] on button "Add product" at bounding box center [1273, 99] width 83 height 23
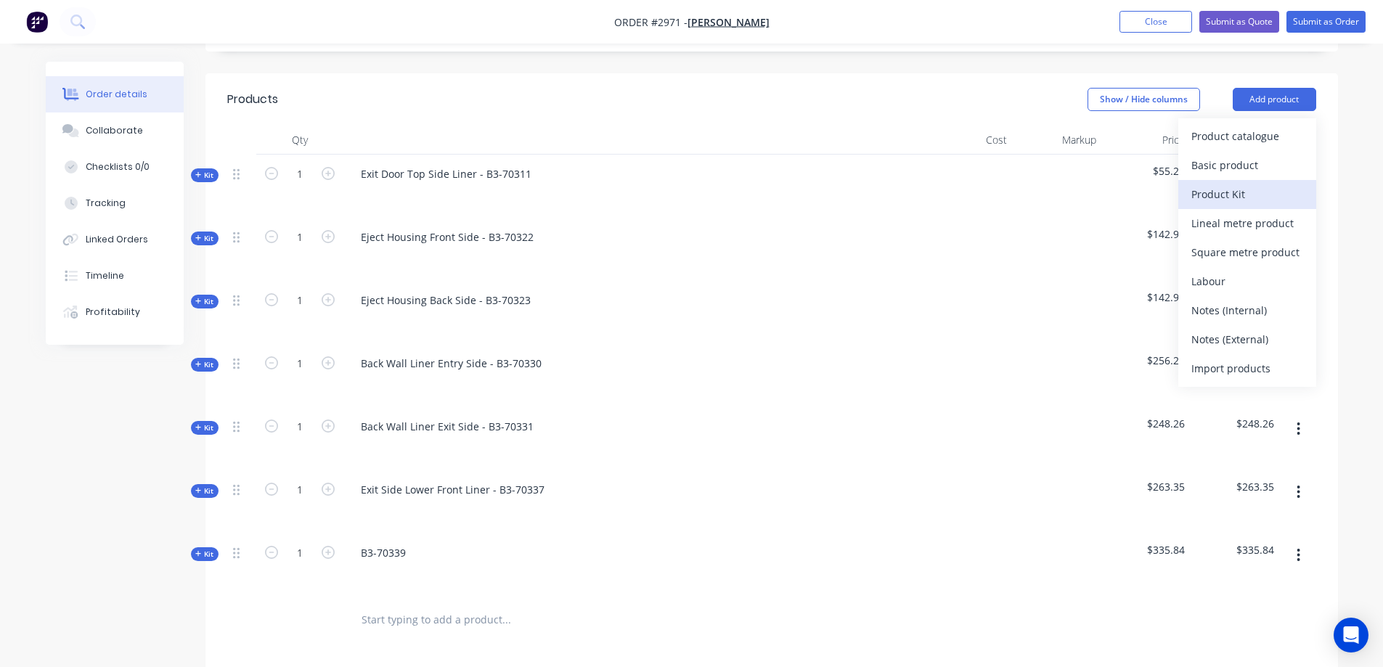
click at [1263, 184] on div "Product Kit" at bounding box center [1247, 194] width 112 height 21
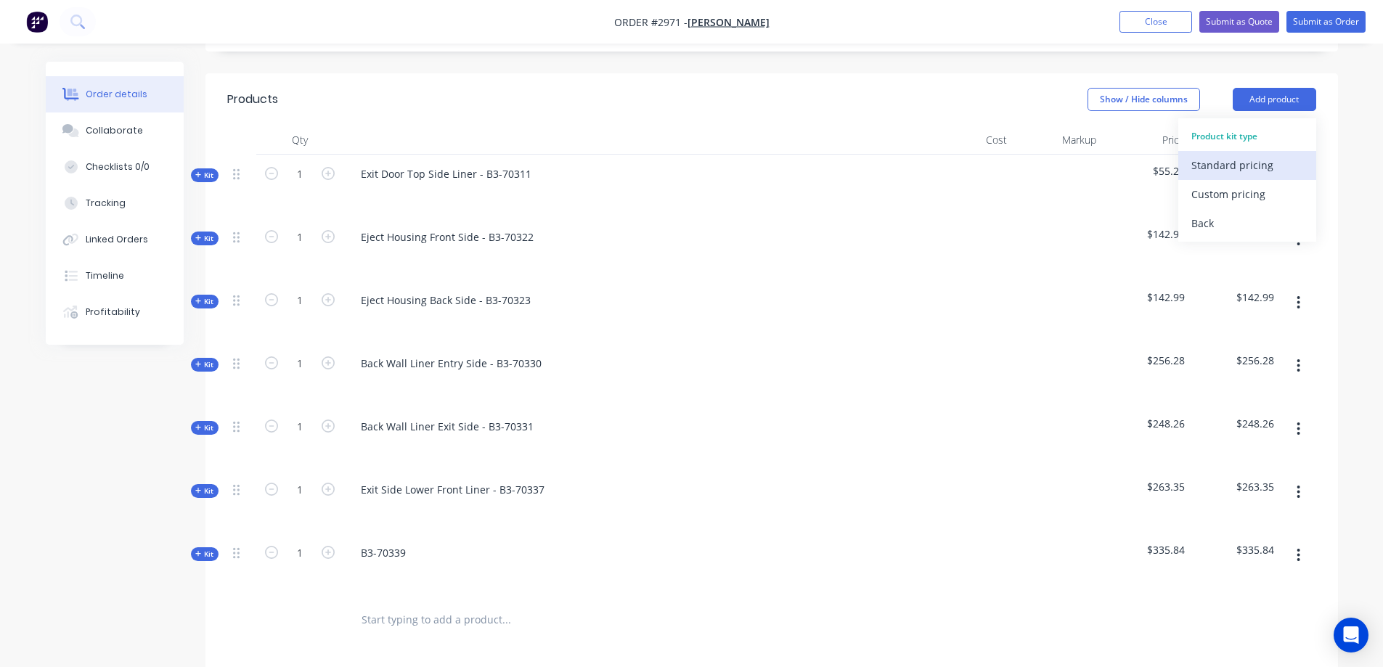
click at [1264, 155] on div "Standard pricing" at bounding box center [1247, 165] width 112 height 21
click at [410, 605] on div at bounding box center [396, 615] width 94 height 21
click at [391, 660] on input "text" at bounding box center [506, 674] width 290 height 29
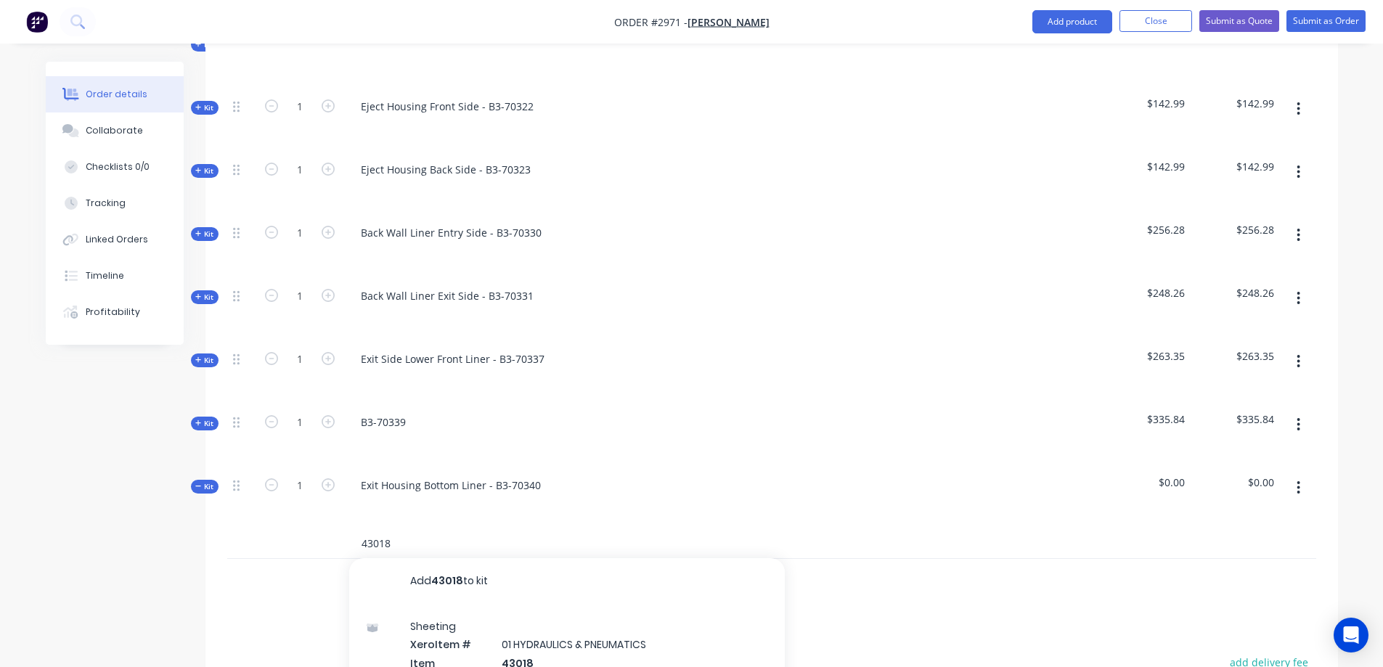
scroll to position [539, 0]
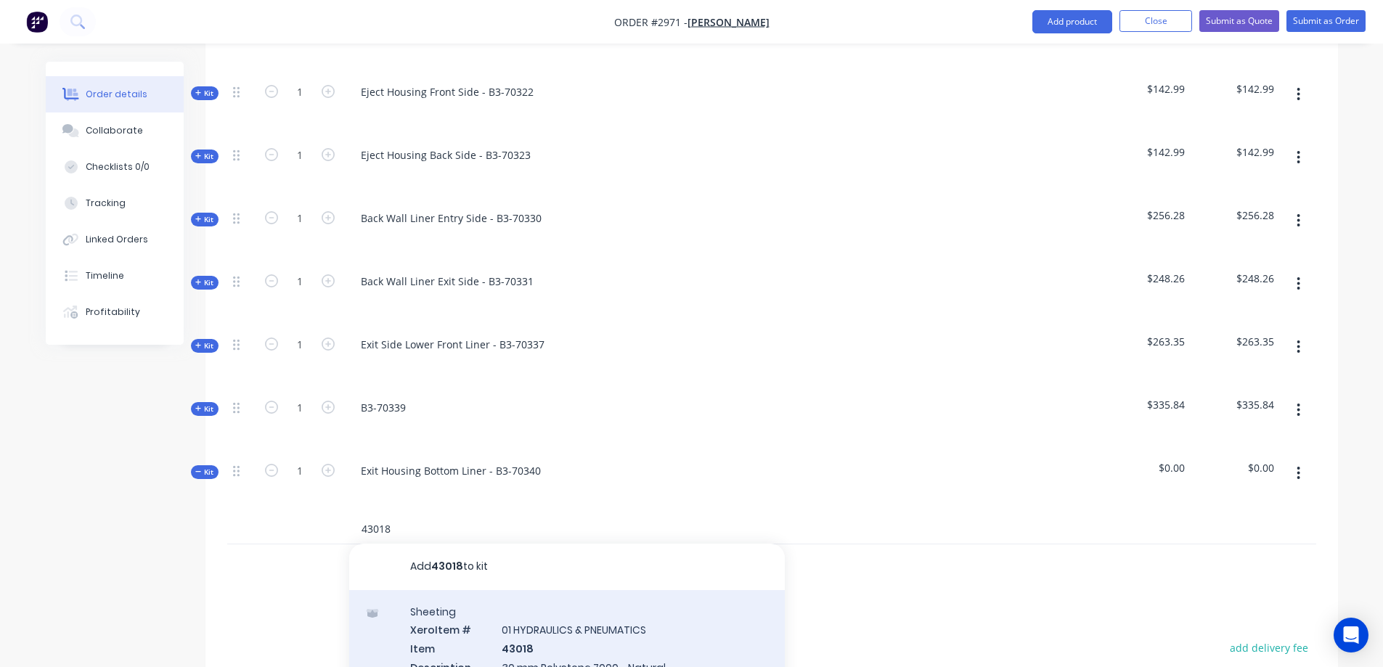
type input "43018"
click at [605, 616] on div "Sheeting Xero Item # 01 HYDRAULICS & PNEUMATICS Item 43018 Description 30 mm Po…" at bounding box center [566, 675] width 435 height 170
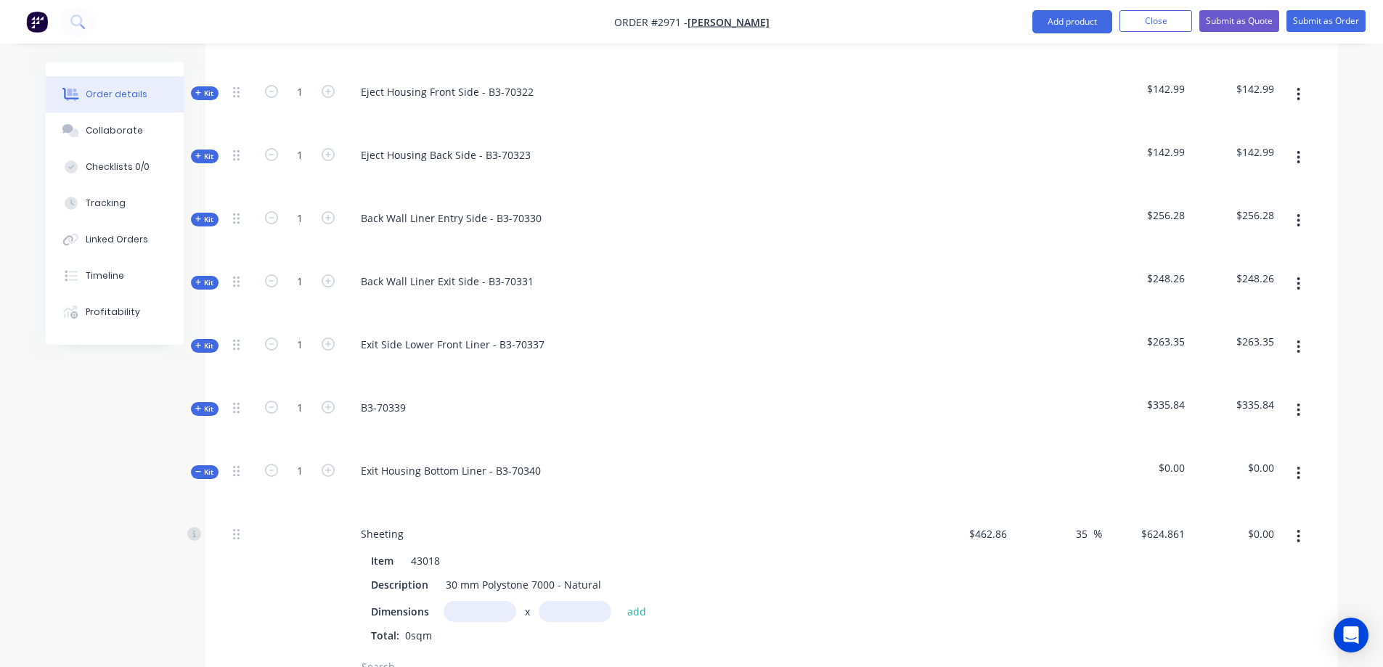
click at [487, 601] on input "text" at bounding box center [479, 611] width 73 height 21
type input "0.502m"
type input "0.4m"
click at [640, 601] on button "add" at bounding box center [637, 611] width 34 height 20
type input "$125.47"
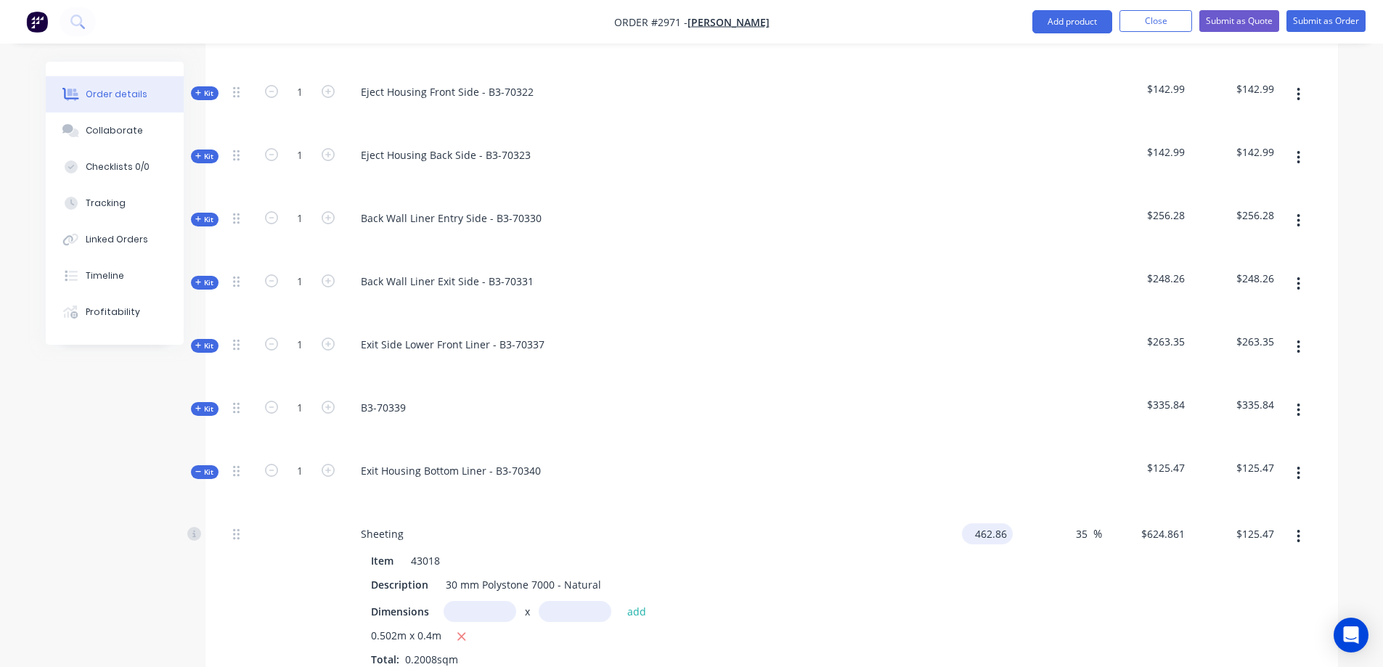
click at [986, 523] on input "462.86" at bounding box center [989, 533] width 45 height 21
type input "$508.00"
type input "$685.80"
type input "$137.71"
click at [1301, 460] on button "button" at bounding box center [1298, 473] width 34 height 26
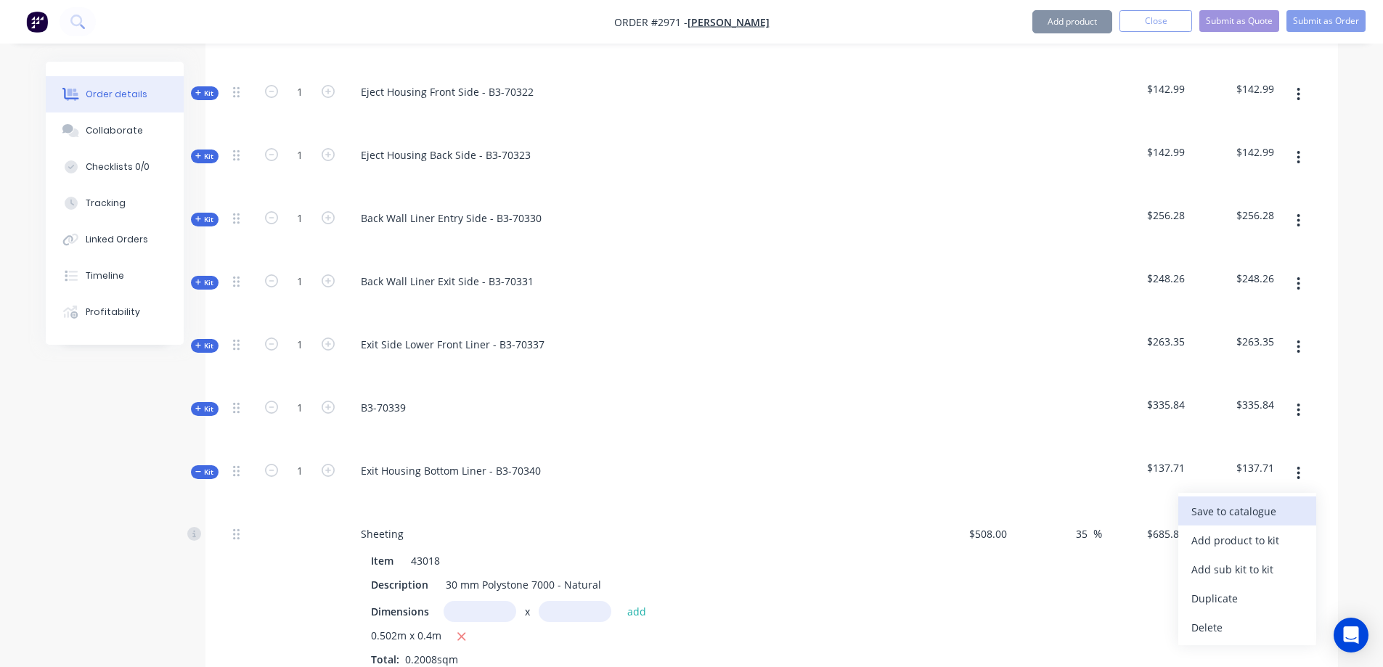
click at [1278, 501] on div "Save to catalogue" at bounding box center [1247, 511] width 112 height 21
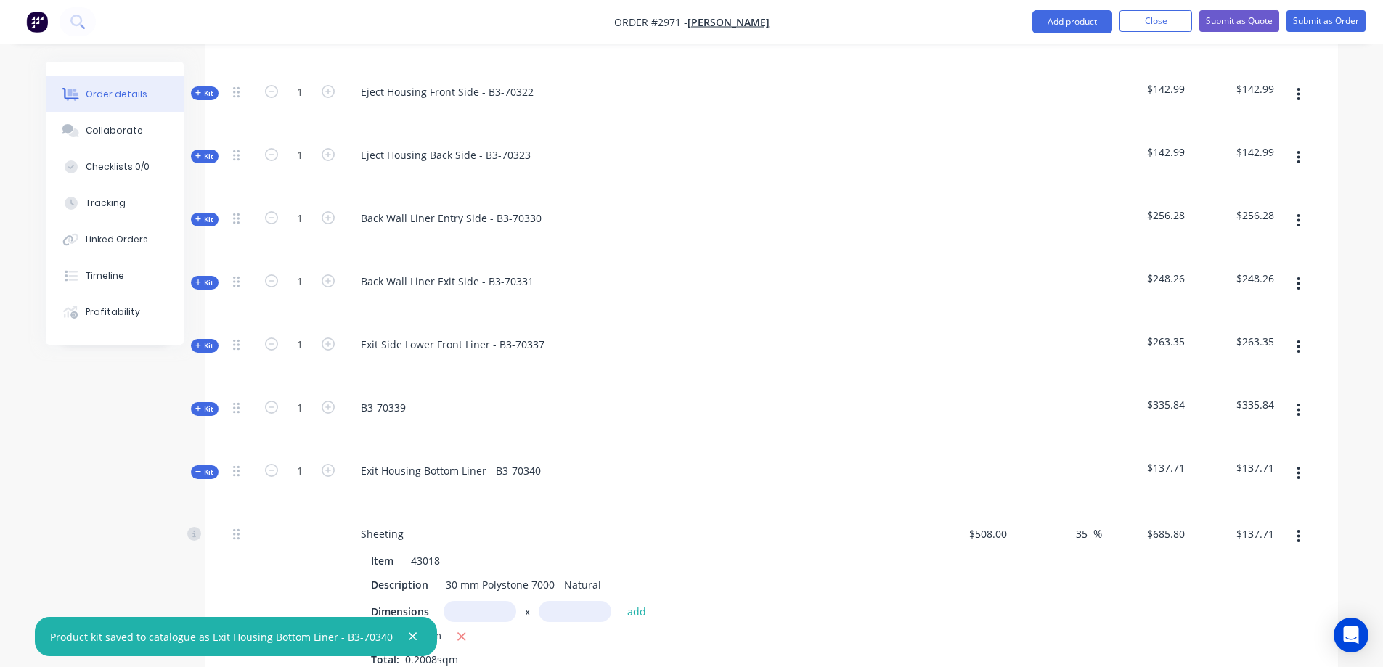
click at [206, 467] on span "Kit" at bounding box center [204, 472] width 19 height 11
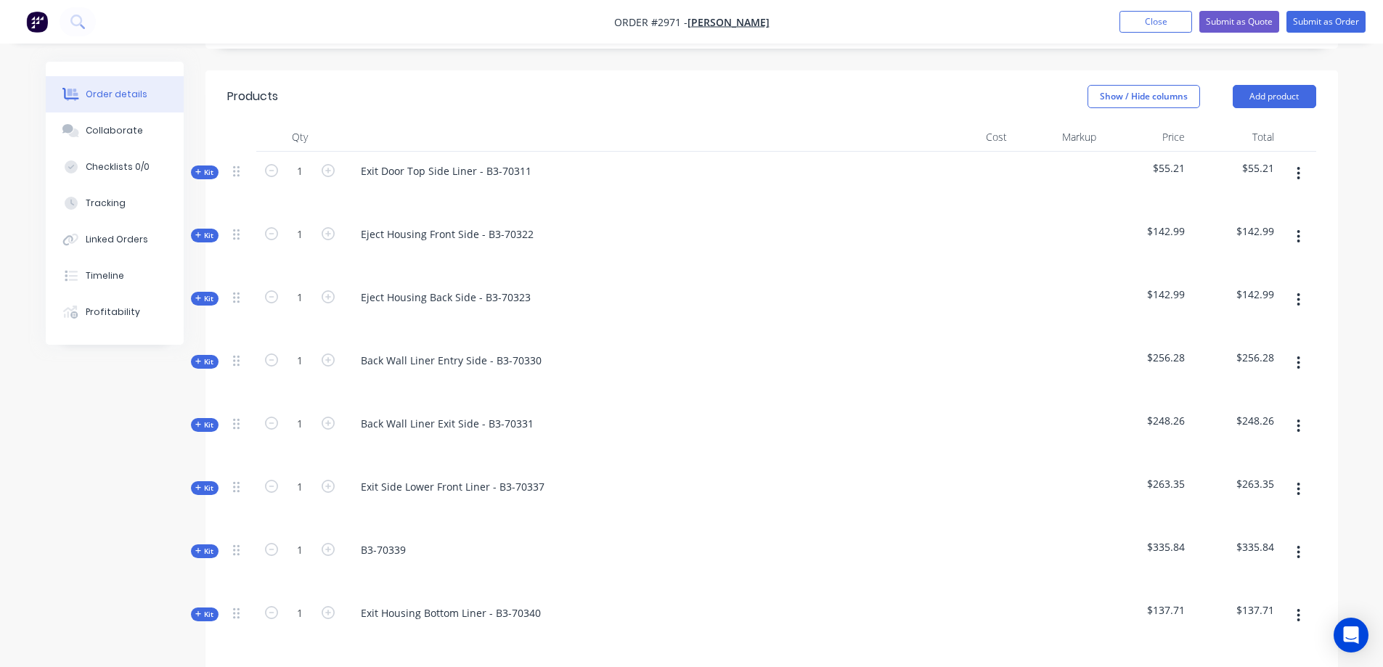
scroll to position [394, 0]
click at [1275, 88] on button "Add product" at bounding box center [1273, 99] width 83 height 23
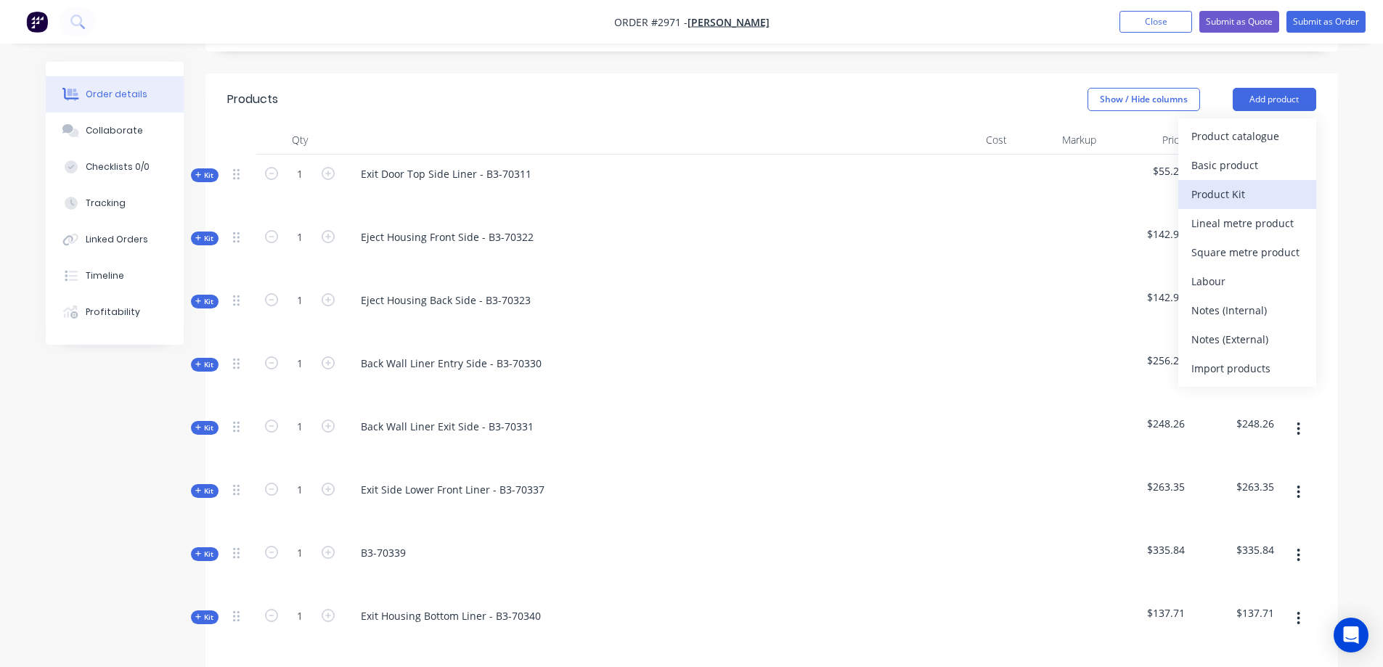
click at [1248, 184] on div "Product Kit" at bounding box center [1247, 194] width 112 height 21
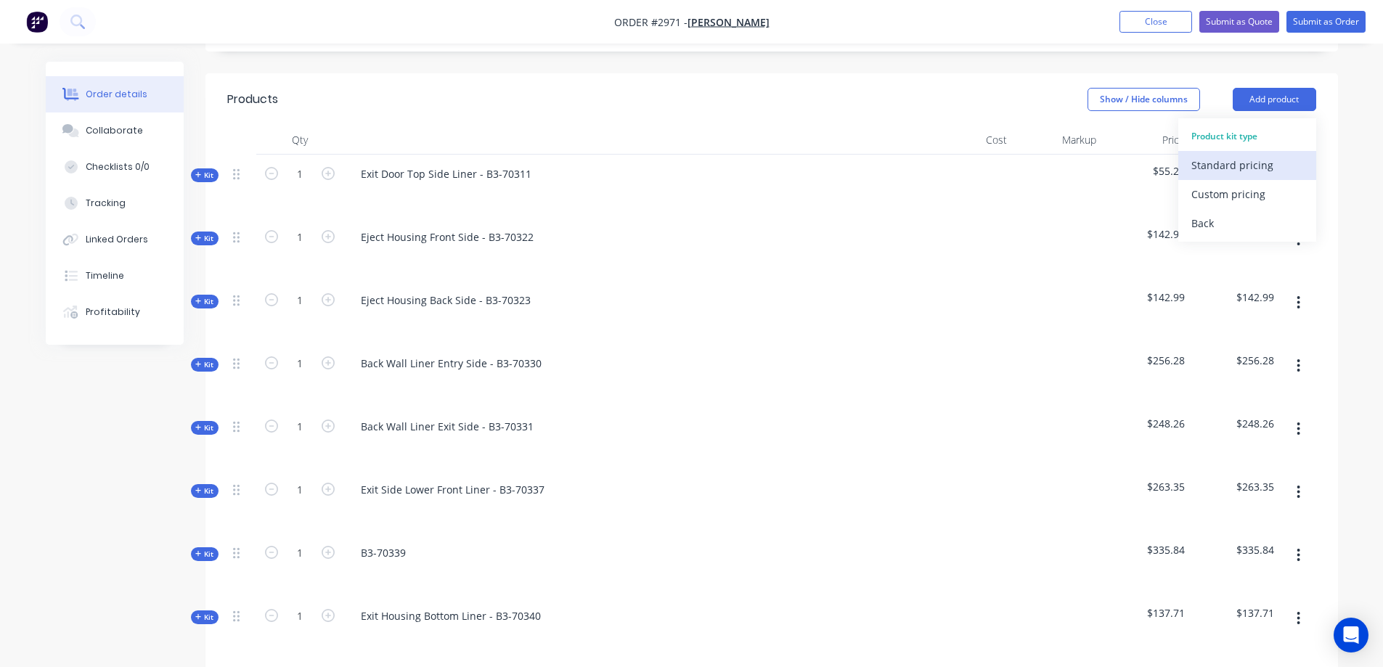
click at [1252, 155] on div "Standard pricing" at bounding box center [1247, 165] width 112 height 21
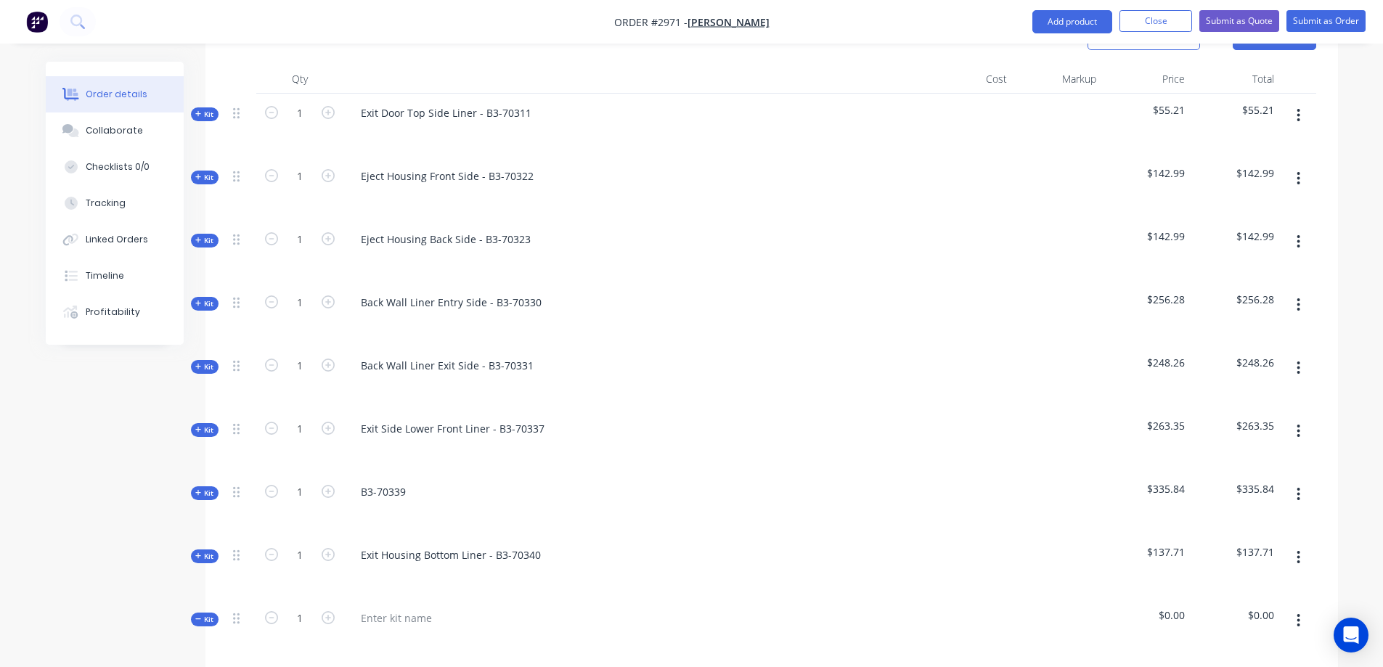
scroll to position [539, 0]
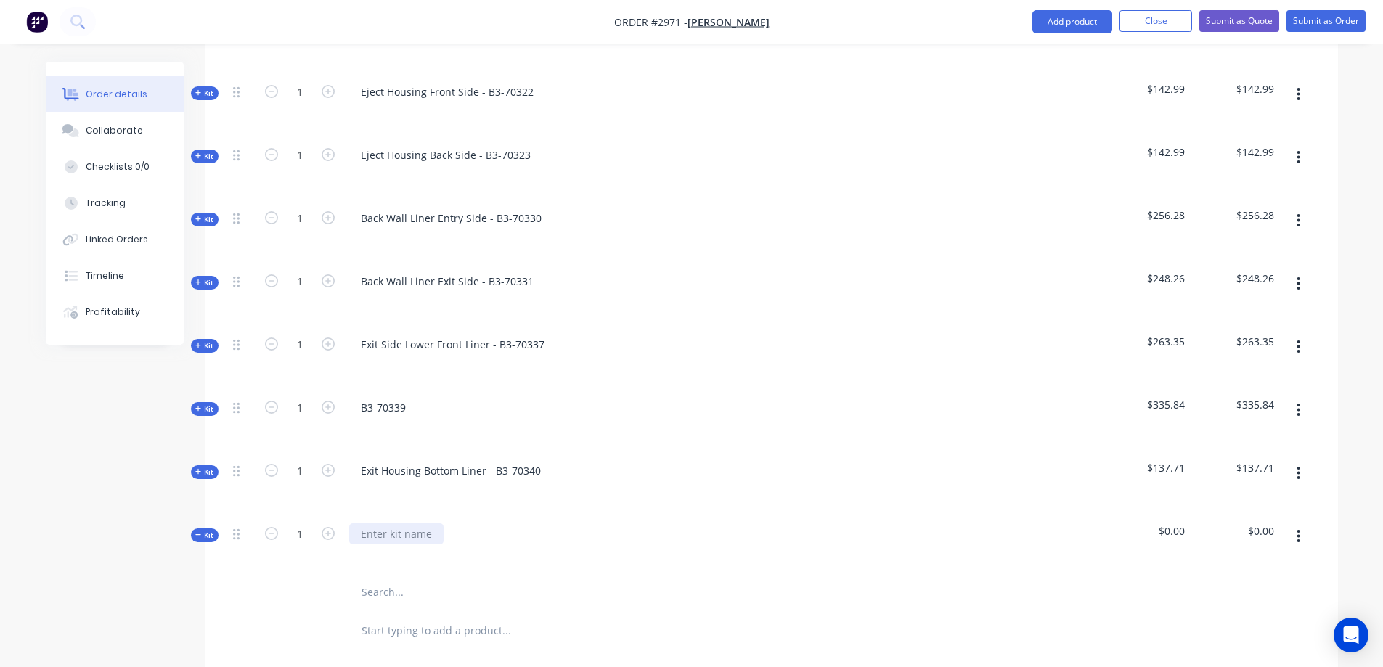
click at [419, 523] on div at bounding box center [396, 533] width 94 height 21
click at [382, 578] on input "text" at bounding box center [506, 592] width 290 height 29
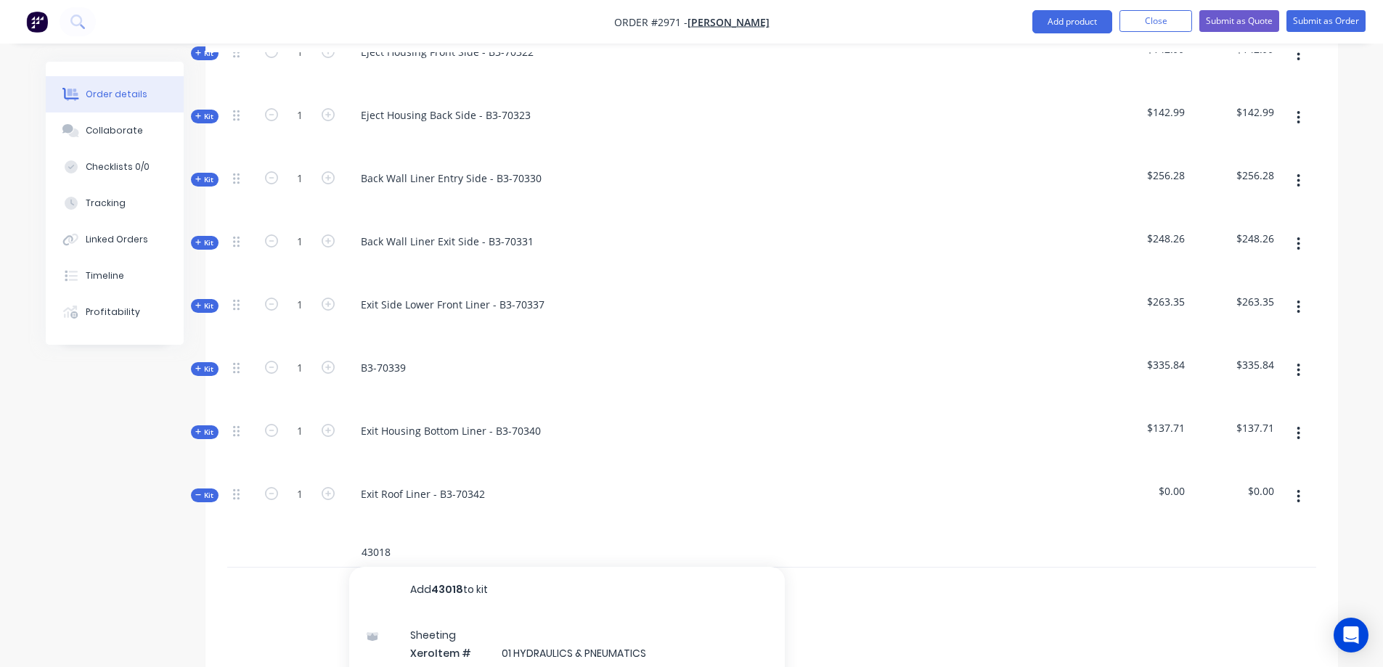
scroll to position [684, 0]
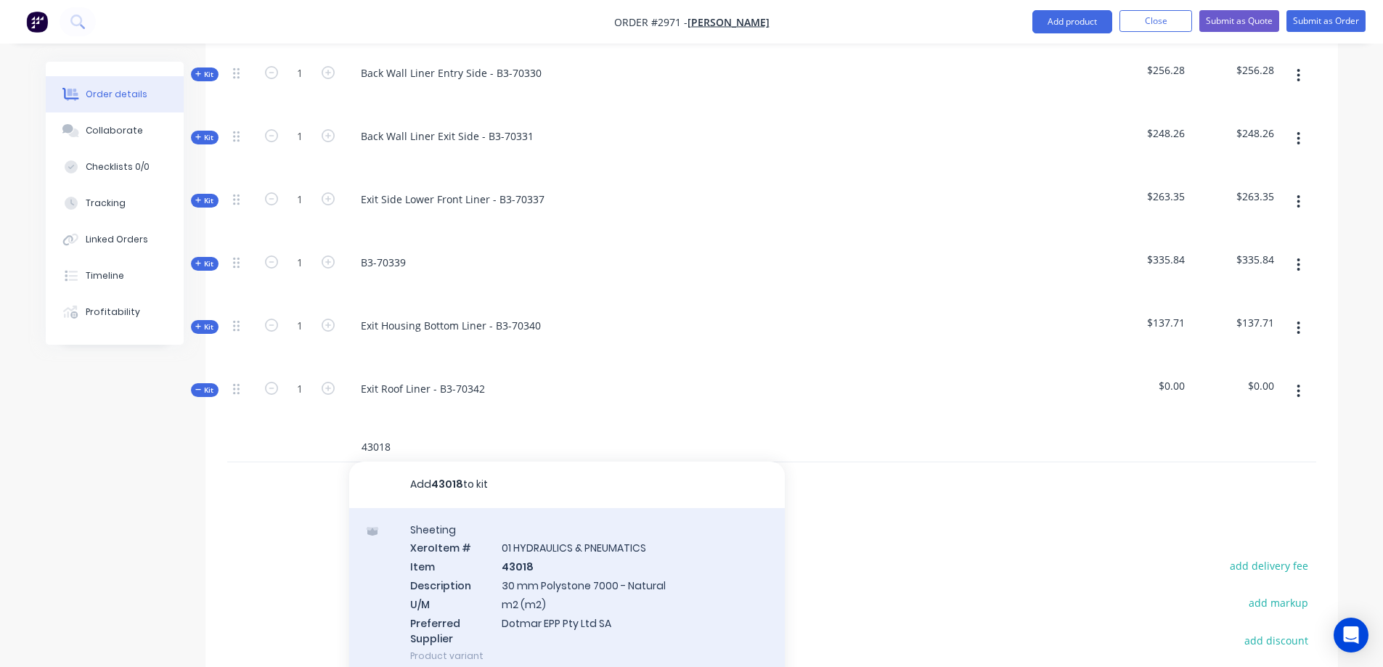
type input "43018"
click at [708, 543] on div "Sheeting Xero Item # 01 HYDRAULICS & PNEUMATICS Item 43018 Description 30 mm Po…" at bounding box center [566, 593] width 435 height 170
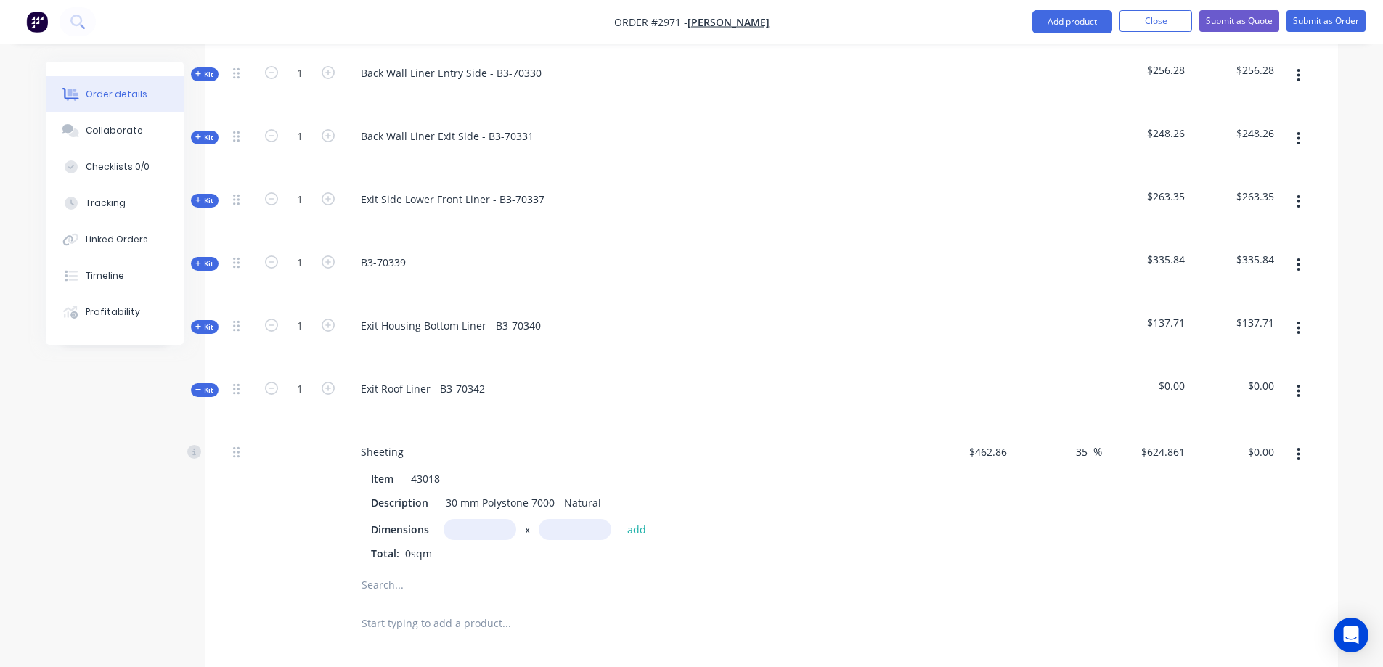
click at [486, 519] on input "text" at bounding box center [479, 529] width 73 height 21
type input "0.567m"
type input "0.4m"
click at [639, 519] on button "add" at bounding box center [637, 529] width 34 height 20
type input "$141.72"
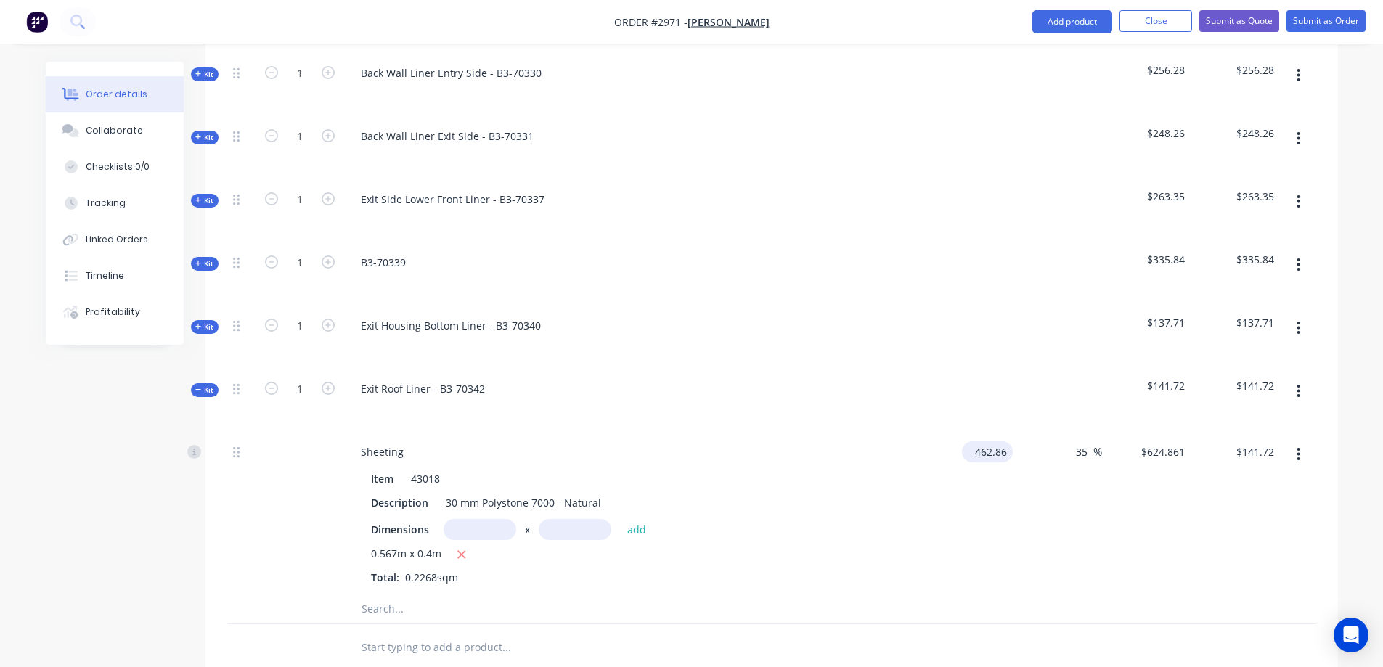
click at [988, 441] on input "462.86" at bounding box center [989, 451] width 45 height 21
type input "$508.00"
type input "$685.80"
type input "$155.54"
click at [1296, 378] on button "button" at bounding box center [1298, 391] width 34 height 26
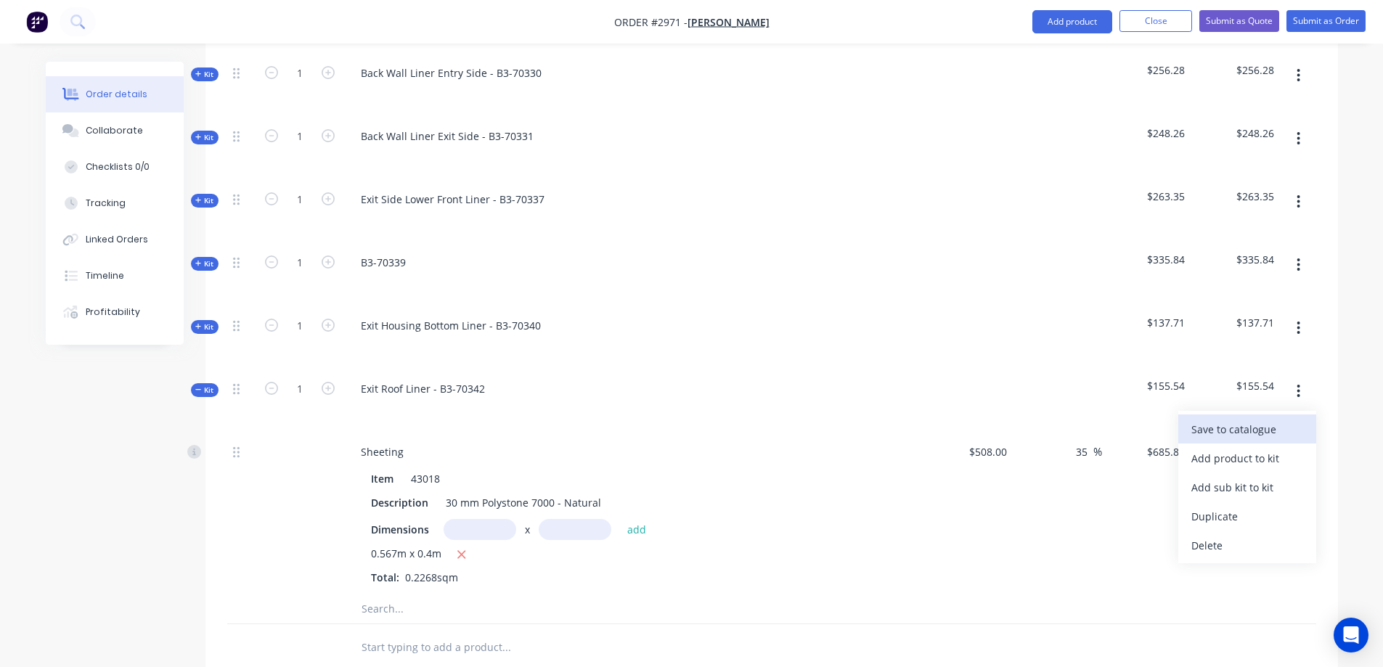
click at [1266, 419] on div "Save to catalogue" at bounding box center [1247, 429] width 112 height 21
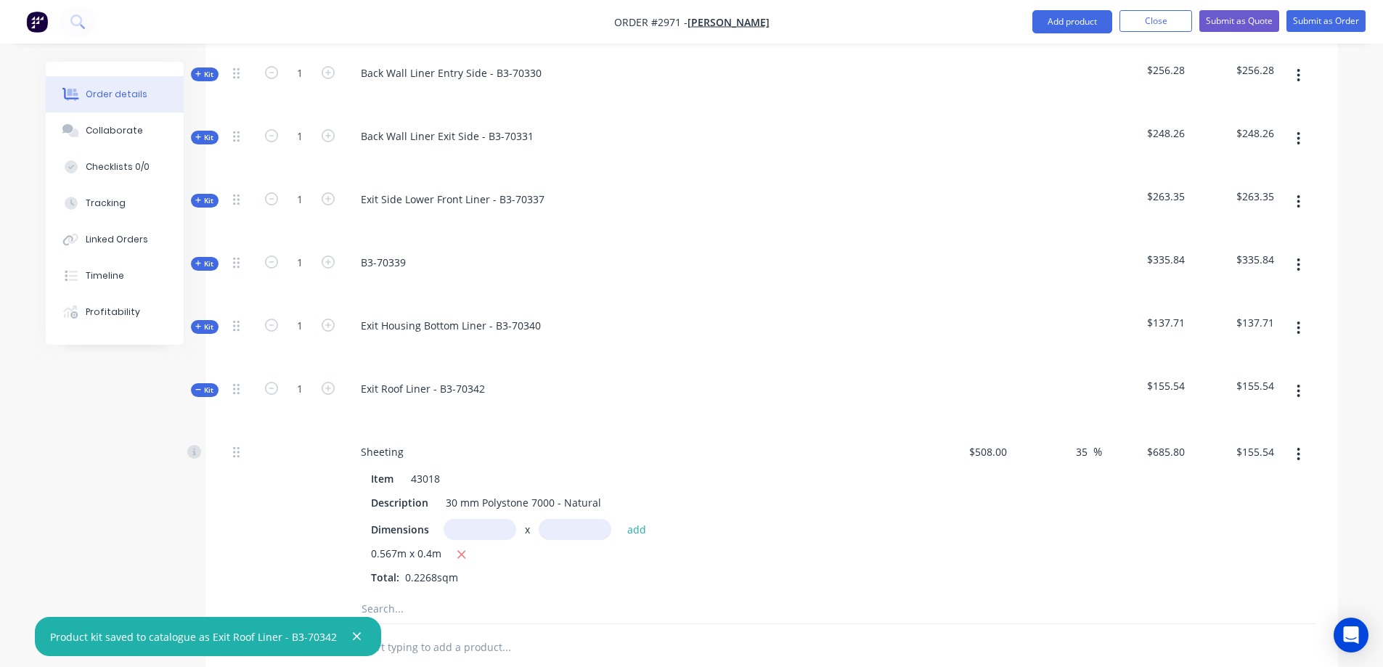
click at [190, 348] on div "Created by Caitlin Created 23/09/25 Required 23/09/25 Assigned to Add team memb…" at bounding box center [692, 209] width 1292 height 1664
click at [199, 386] on icon at bounding box center [198, 389] width 7 height 7
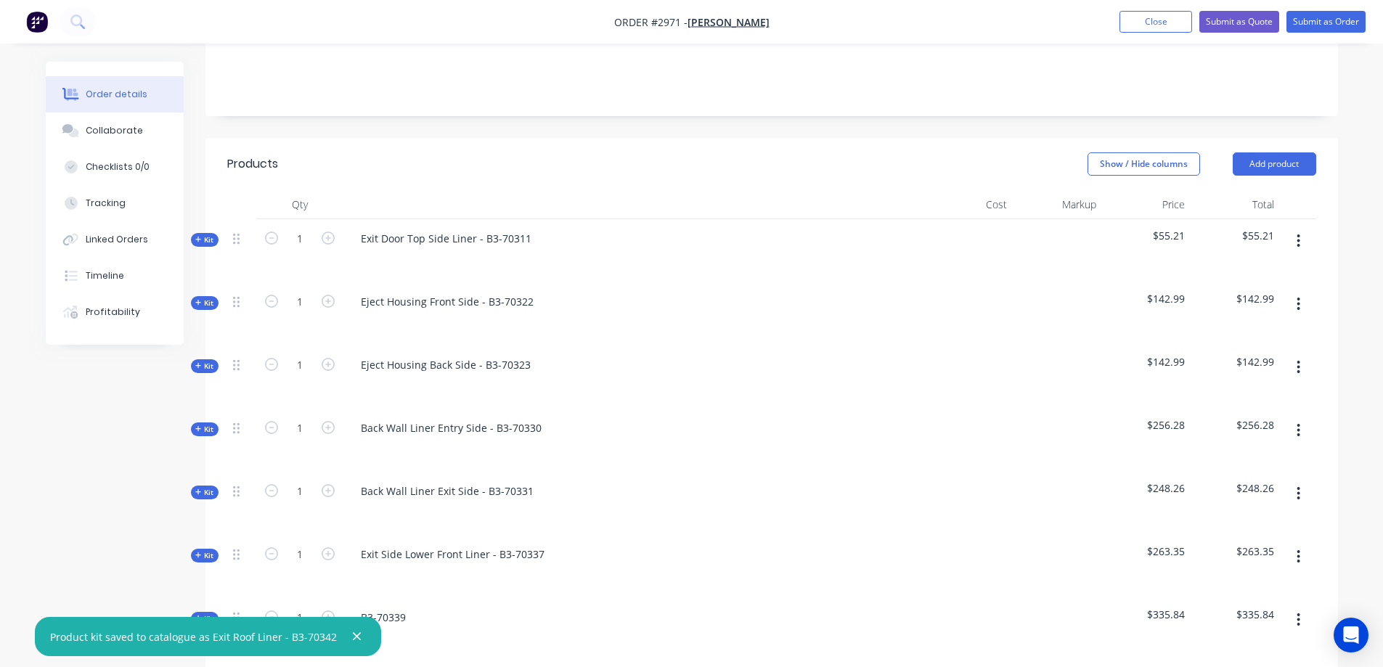
scroll to position [322, 0]
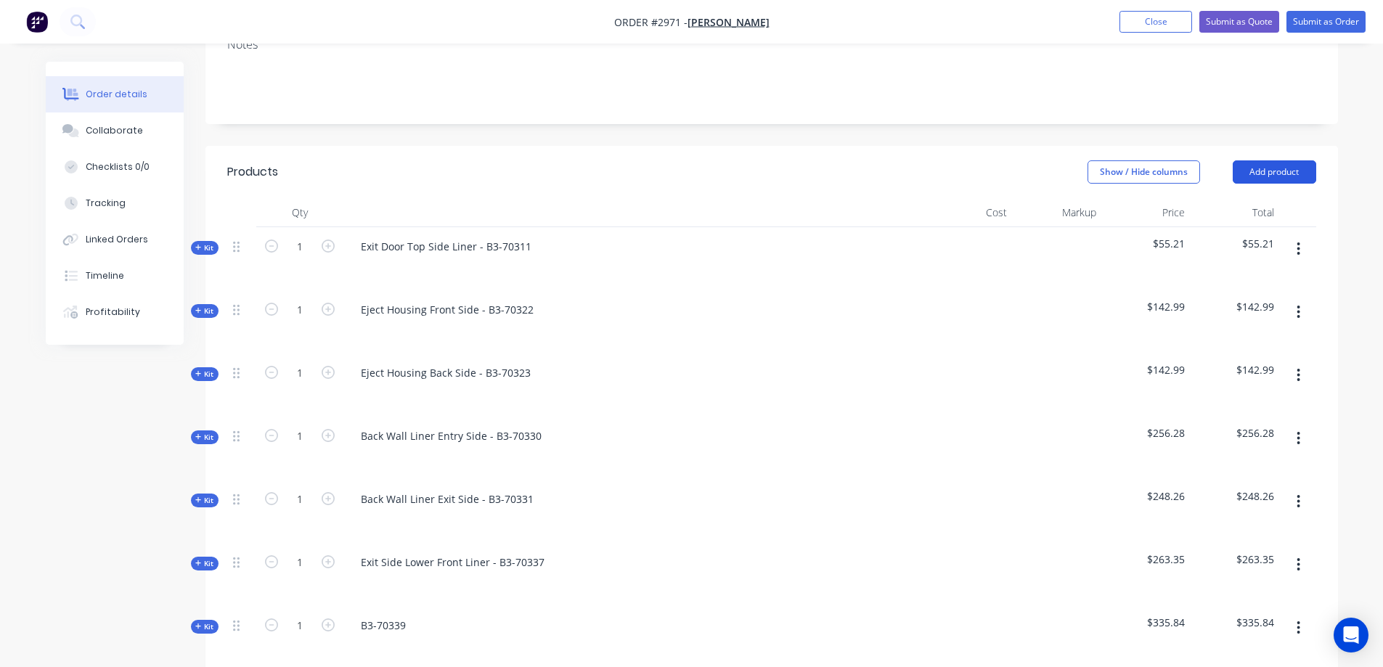
click at [1277, 160] on button "Add product" at bounding box center [1273, 171] width 83 height 23
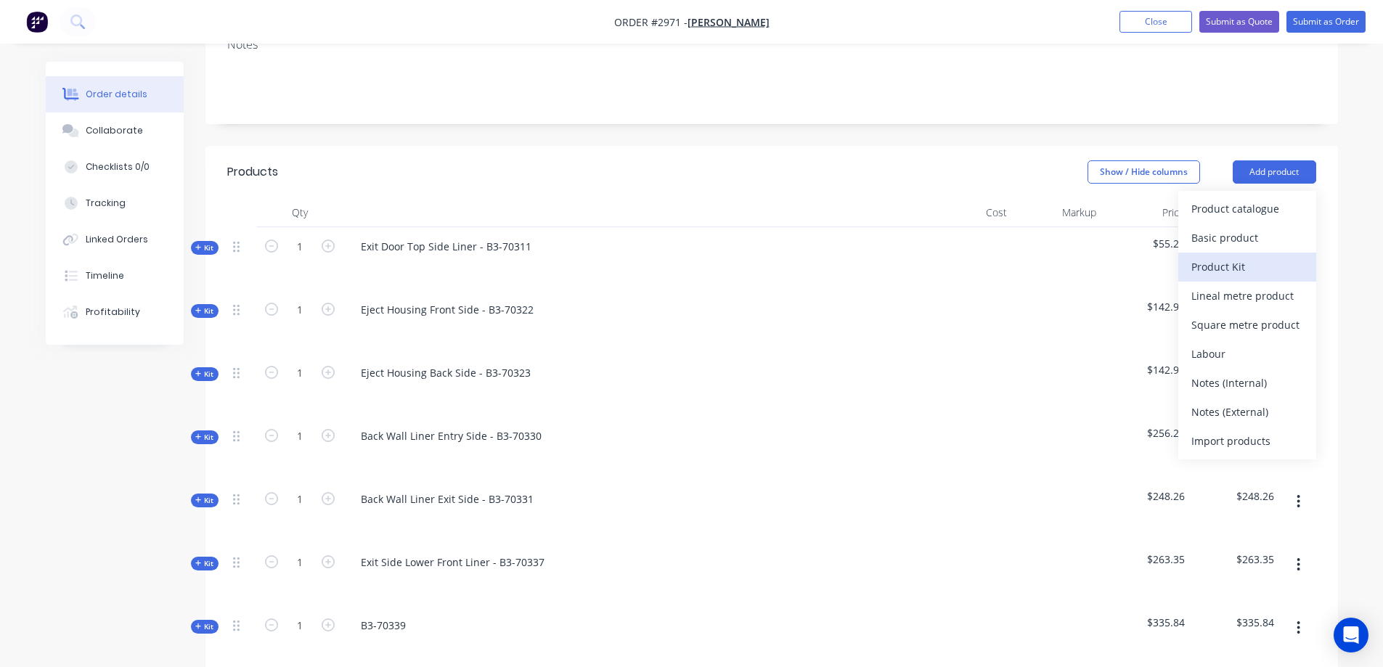
click at [1243, 256] on div "Product Kit" at bounding box center [1247, 266] width 112 height 21
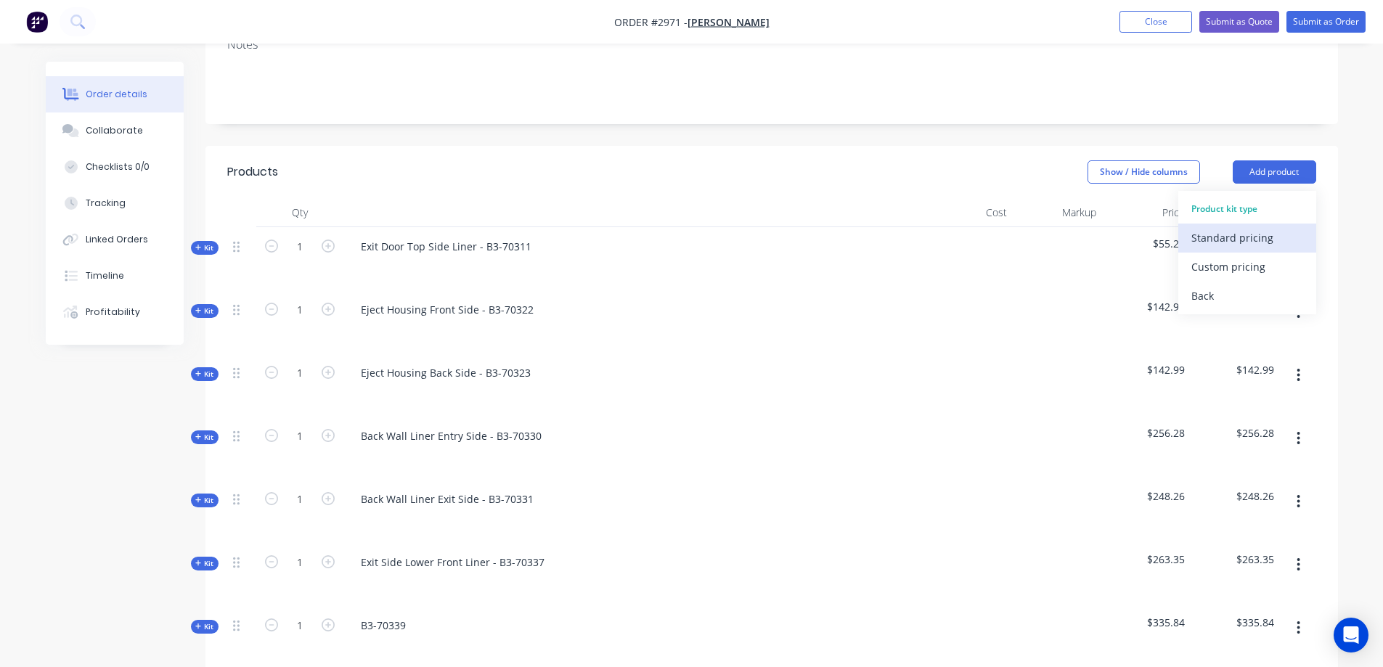
click at [1245, 227] on div "Standard pricing" at bounding box center [1247, 237] width 112 height 21
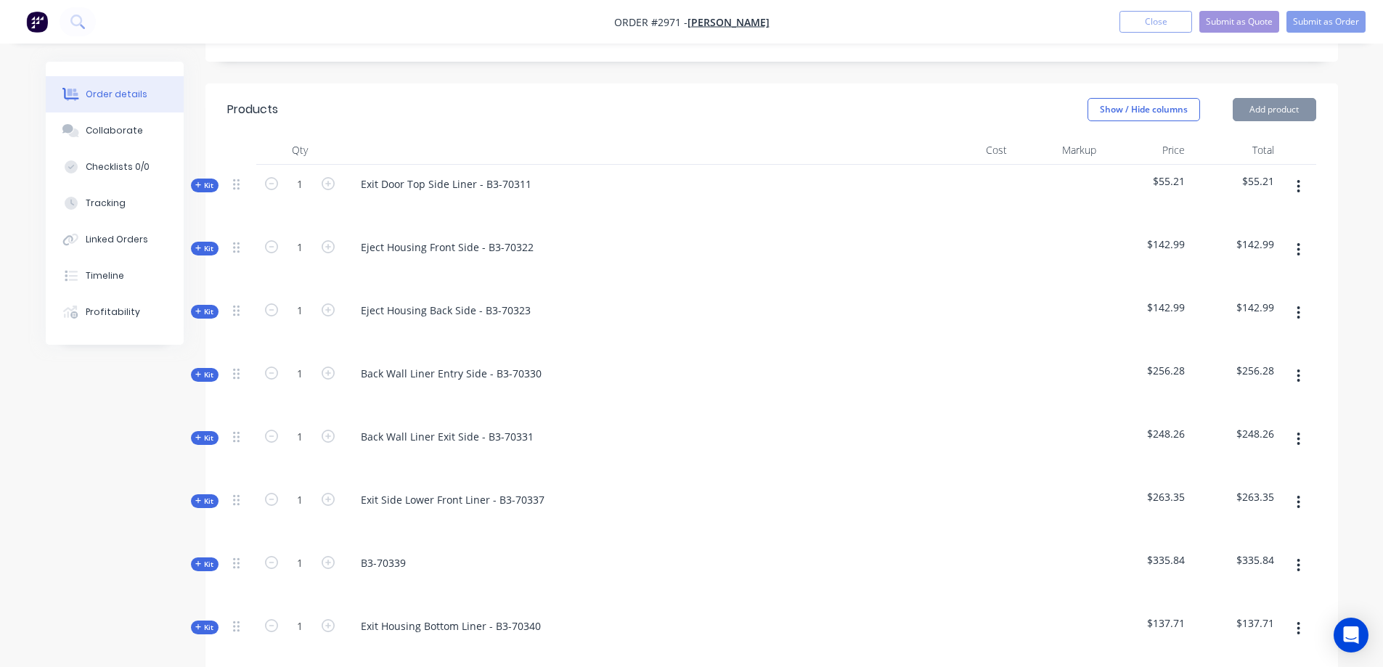
scroll to position [830, 0]
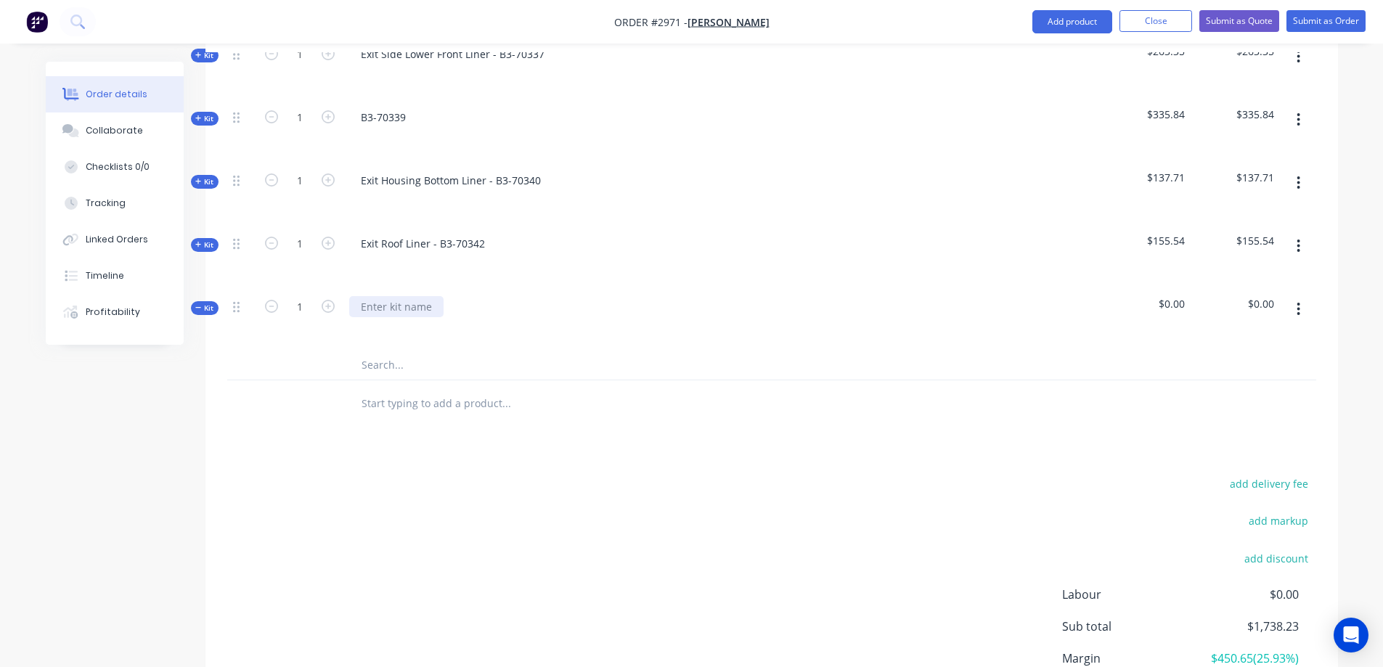
click at [408, 296] on div at bounding box center [396, 306] width 94 height 21
click at [390, 351] on input "text" at bounding box center [506, 365] width 290 height 29
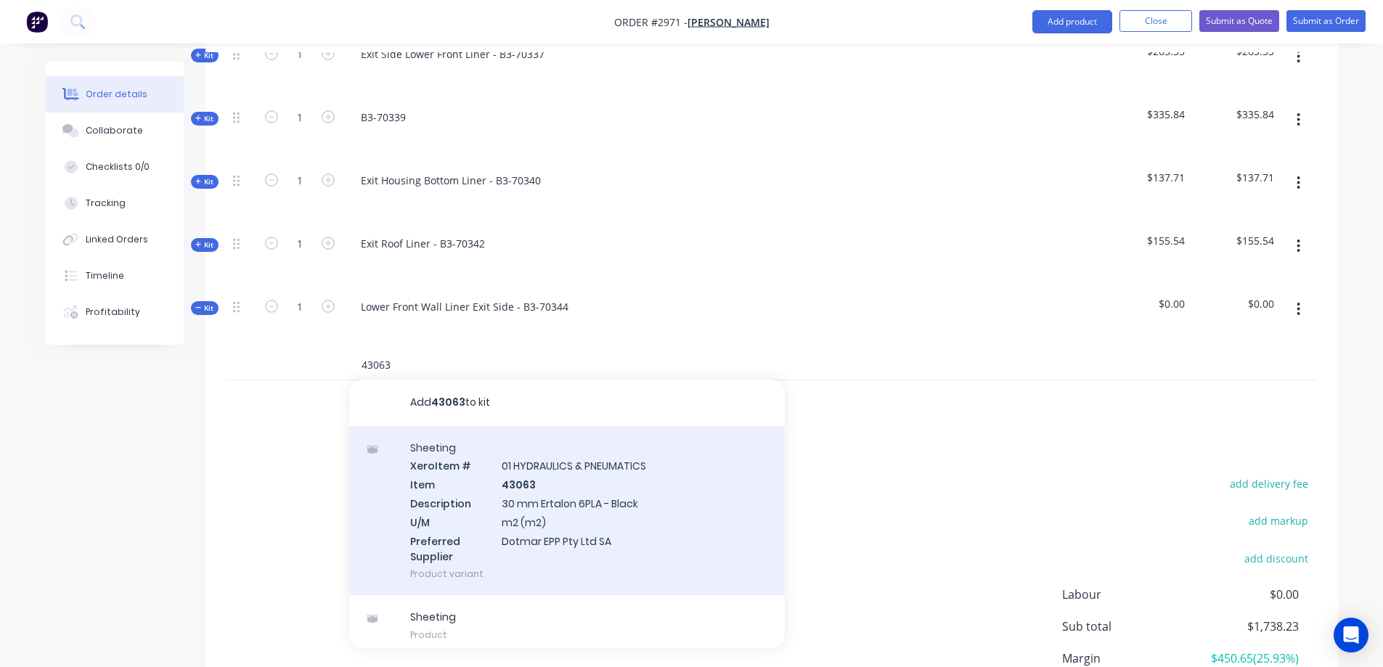
type input "43063"
click at [591, 477] on div "Sheeting Xero Item # 01 HYDRAULICS & PNEUMATICS Item 43063 Description 30 mm Er…" at bounding box center [566, 511] width 435 height 170
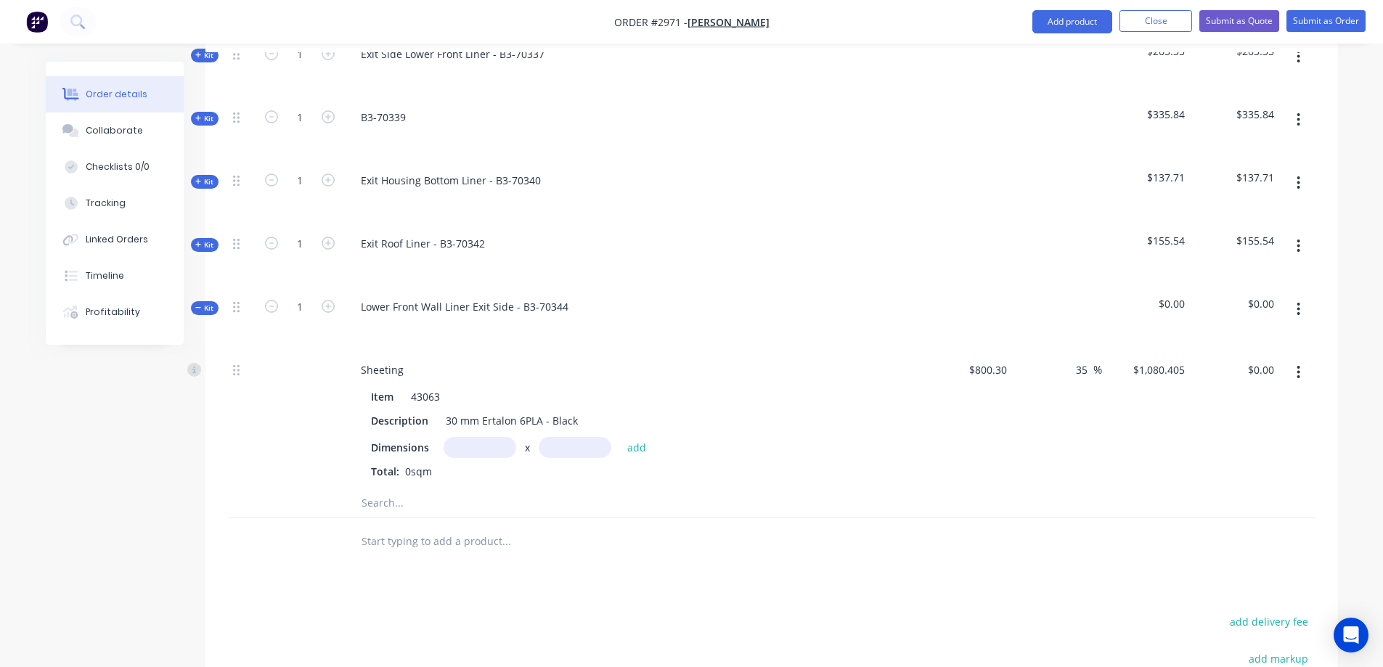
click at [482, 437] on input "text" at bounding box center [479, 447] width 73 height 21
type input "814.5m"
type input "0.552m"
click at [644, 437] on button "add" at bounding box center [637, 447] width 34 height 20
click at [472, 466] on icon "button" at bounding box center [472, 472] width 9 height 13
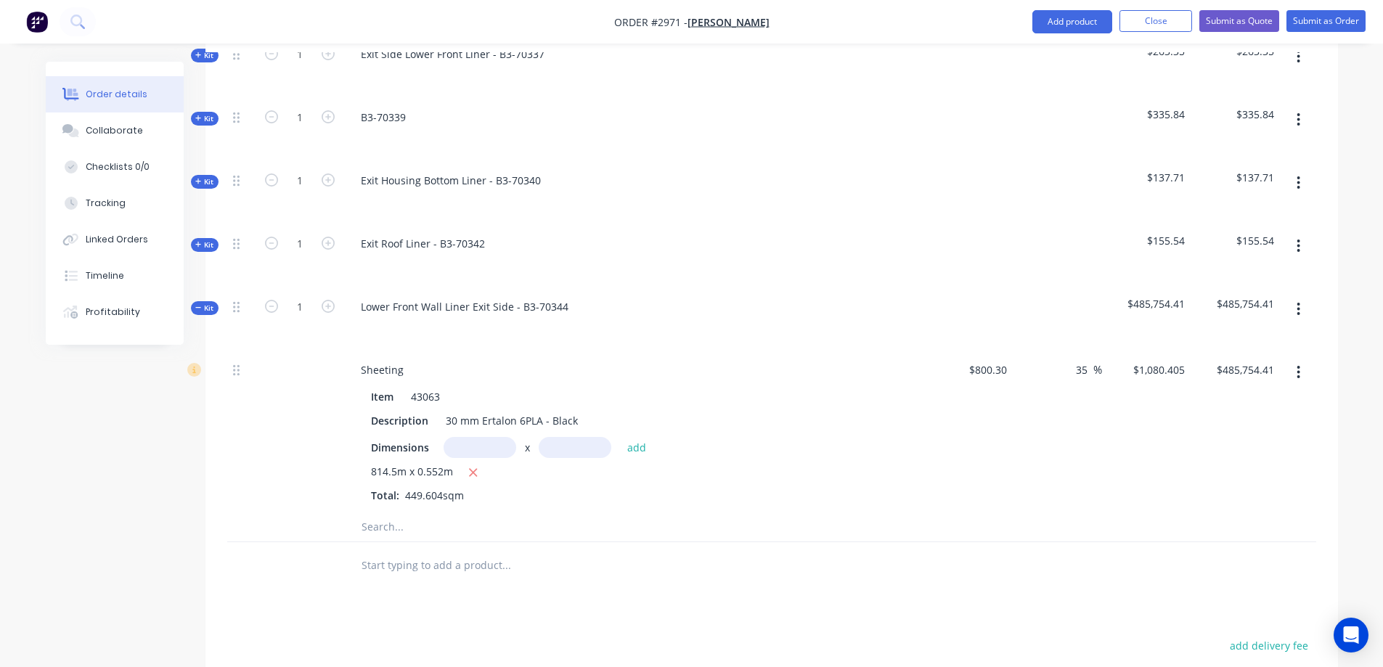
type input "$0.00"
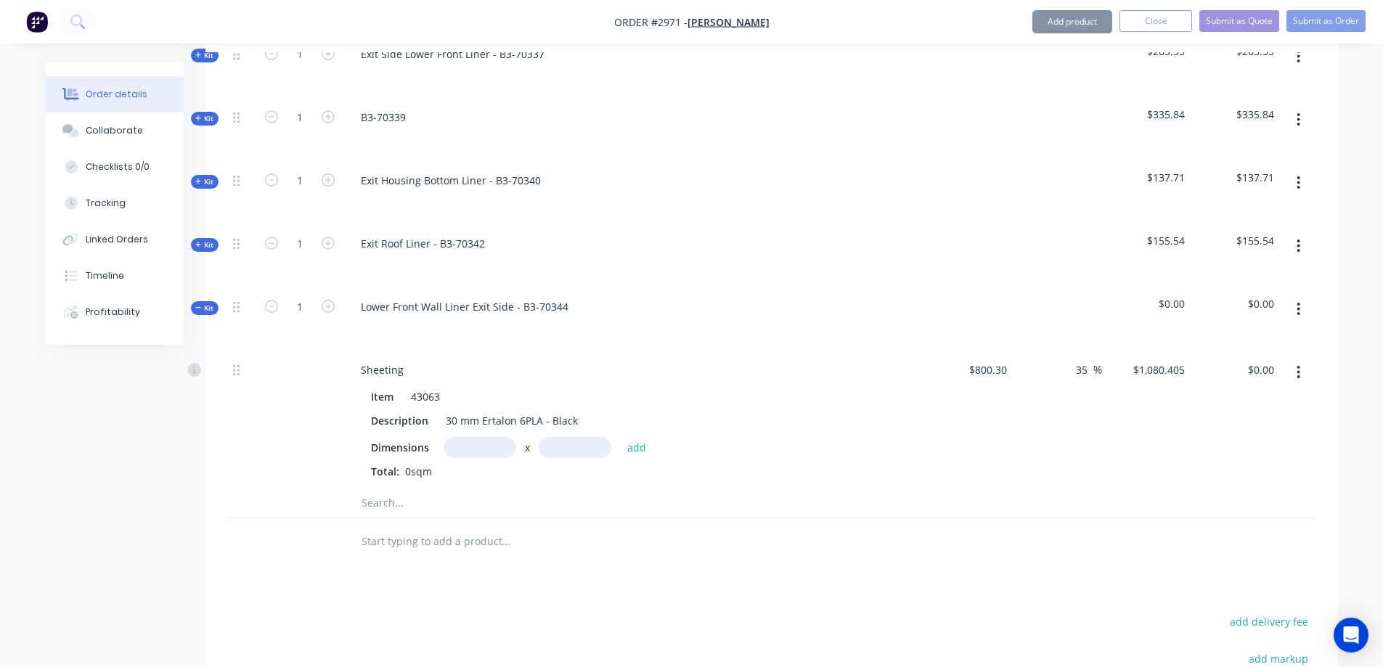
click at [475, 437] on input "text" at bounding box center [479, 447] width 73 height 21
type input "0.8145m"
type input "0.552m"
click at [636, 437] on button "add" at bounding box center [637, 447] width 34 height 20
type input "$485.75"
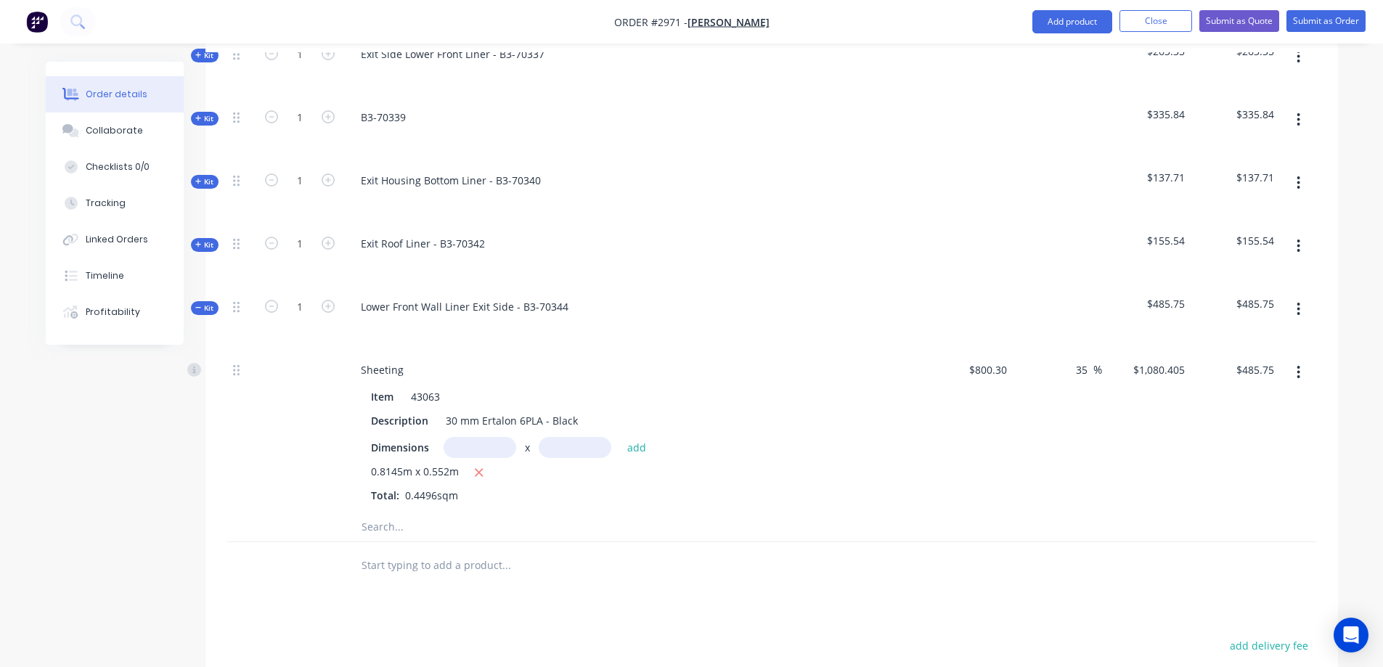
click at [1296, 301] on icon "button" at bounding box center [1298, 309] width 4 height 16
click at [1276, 337] on div "Save to catalogue" at bounding box center [1247, 347] width 112 height 21
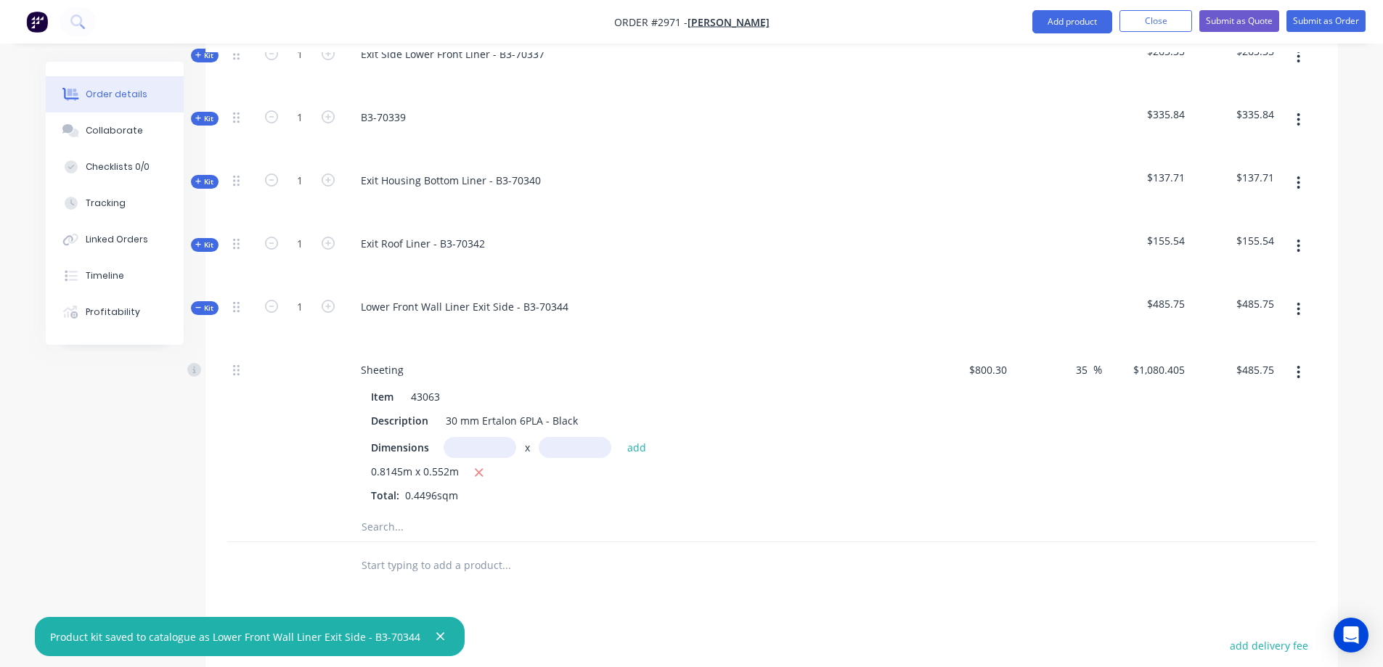
click at [200, 307] on icon at bounding box center [198, 307] width 6 height 1
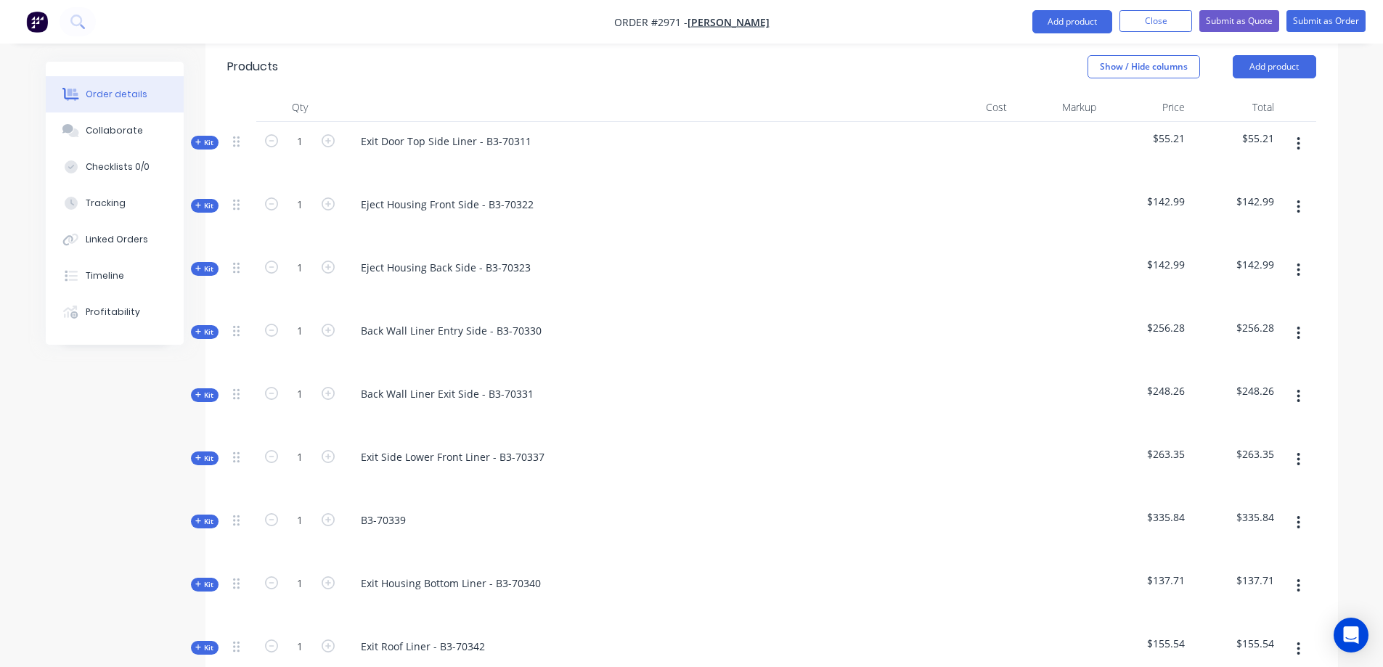
scroll to position [394, 0]
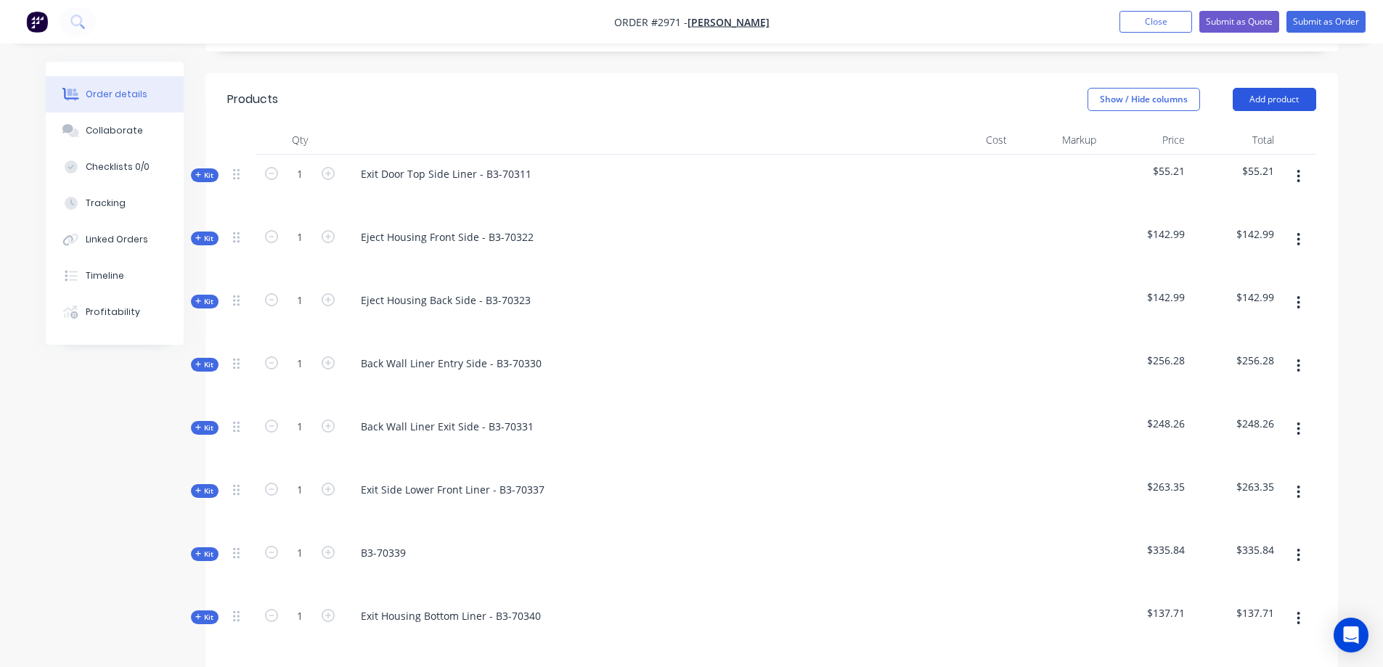
click at [1285, 88] on button "Add product" at bounding box center [1273, 99] width 83 height 23
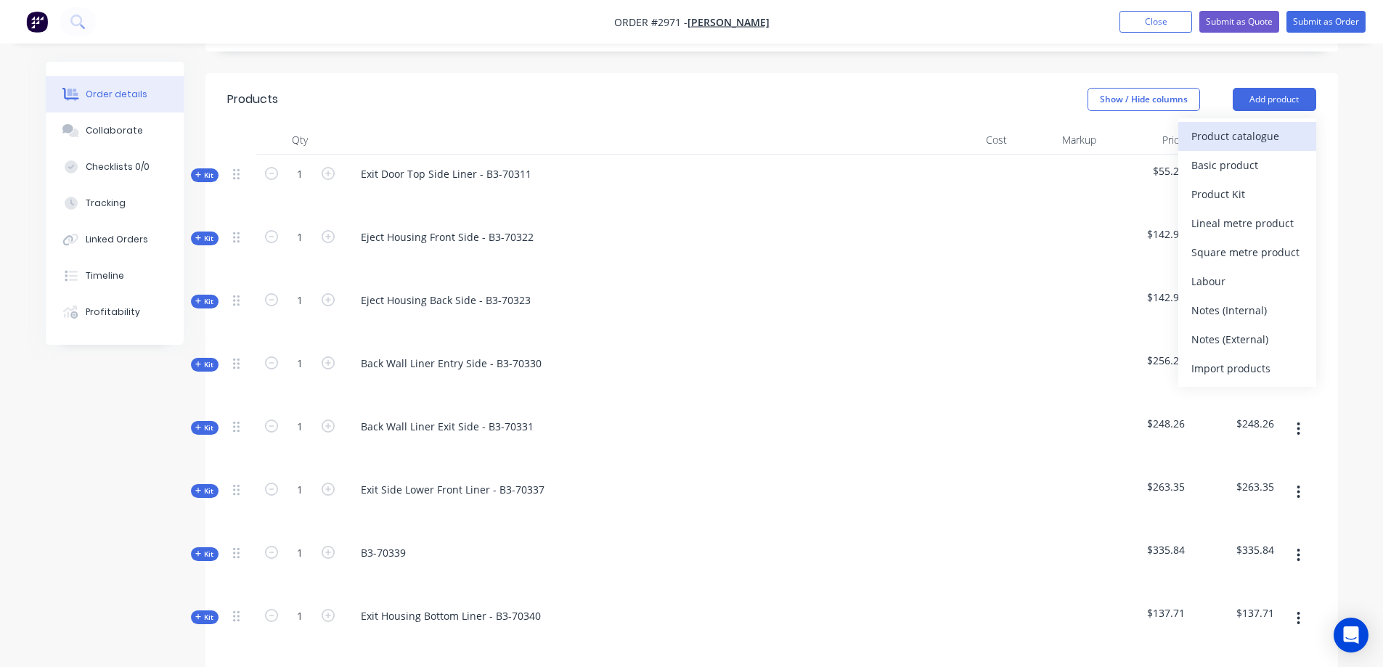
click at [1259, 126] on div "Product catalogue" at bounding box center [1247, 136] width 112 height 21
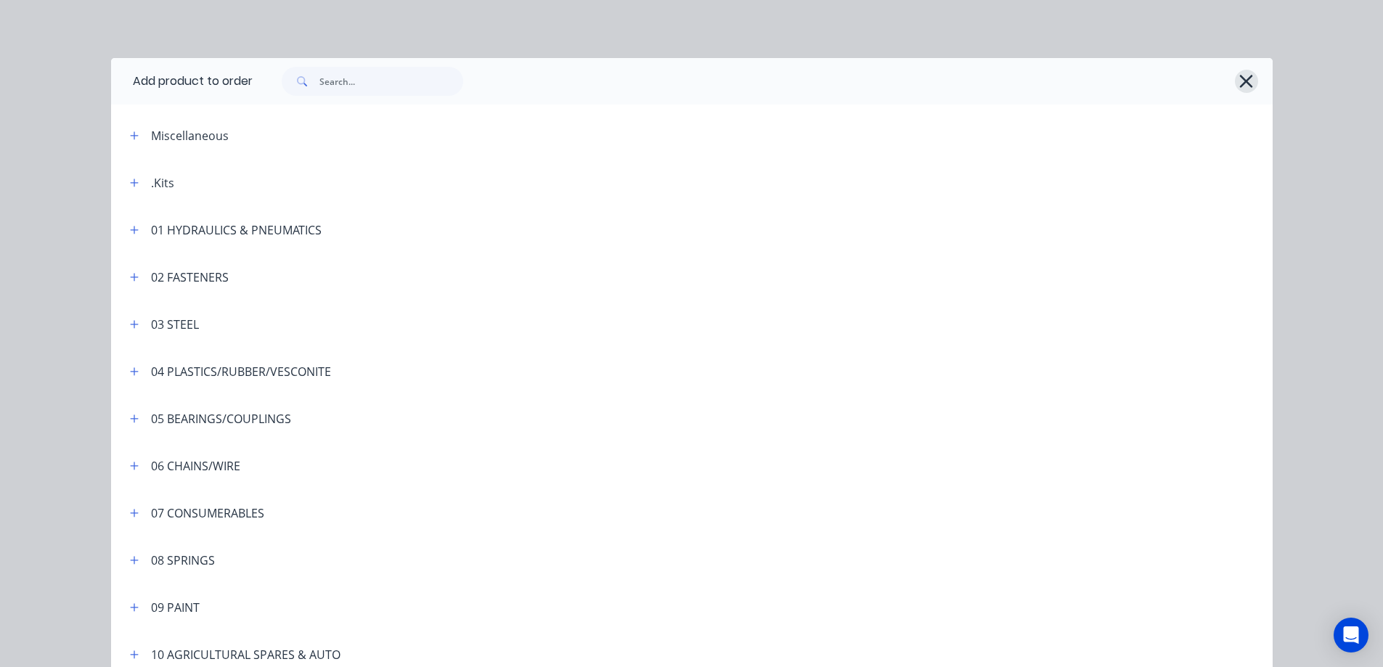
click at [1238, 83] on icon "button" at bounding box center [1245, 81] width 15 height 20
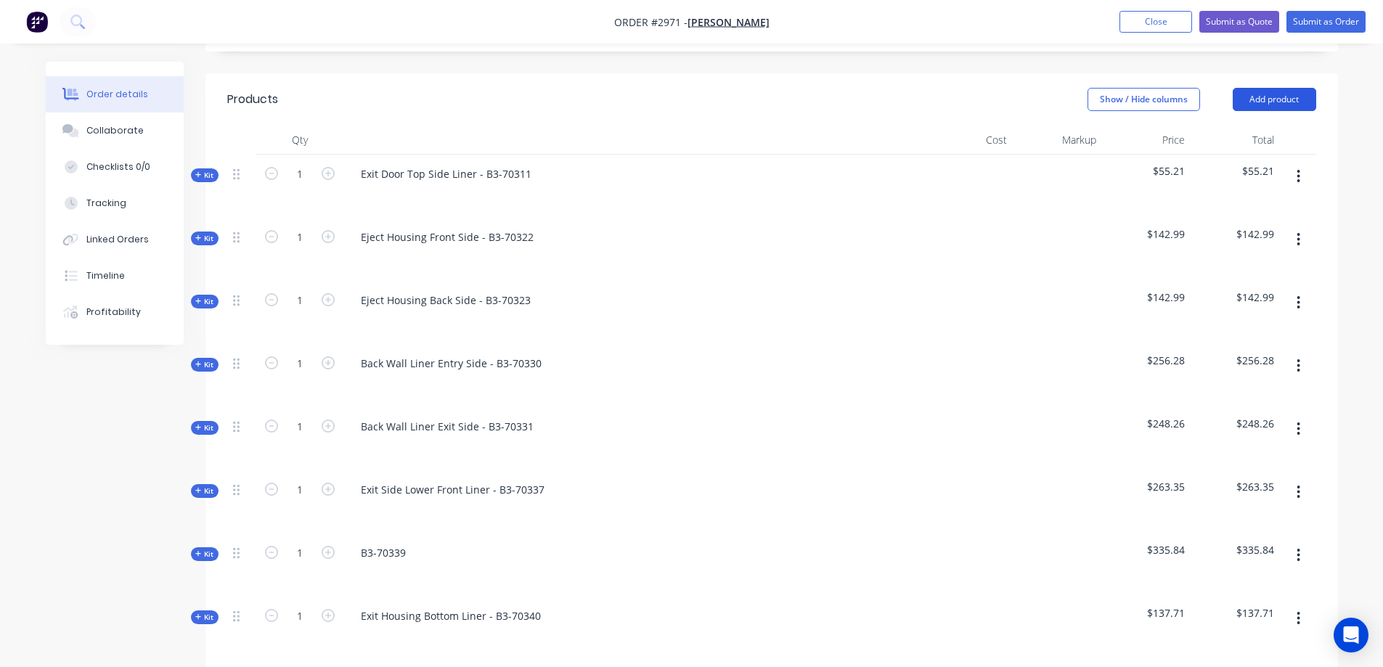
click at [1288, 88] on button "Add product" at bounding box center [1273, 99] width 83 height 23
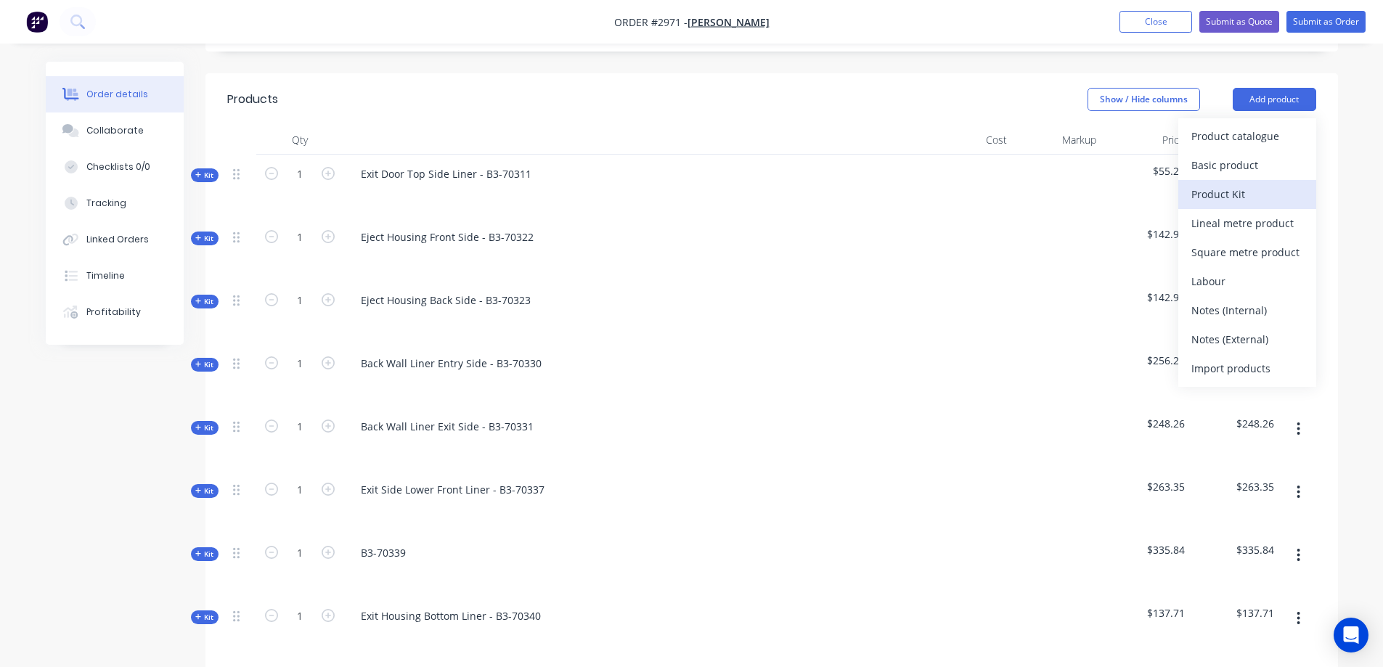
click at [1249, 184] on div "Product Kit" at bounding box center [1247, 194] width 112 height 21
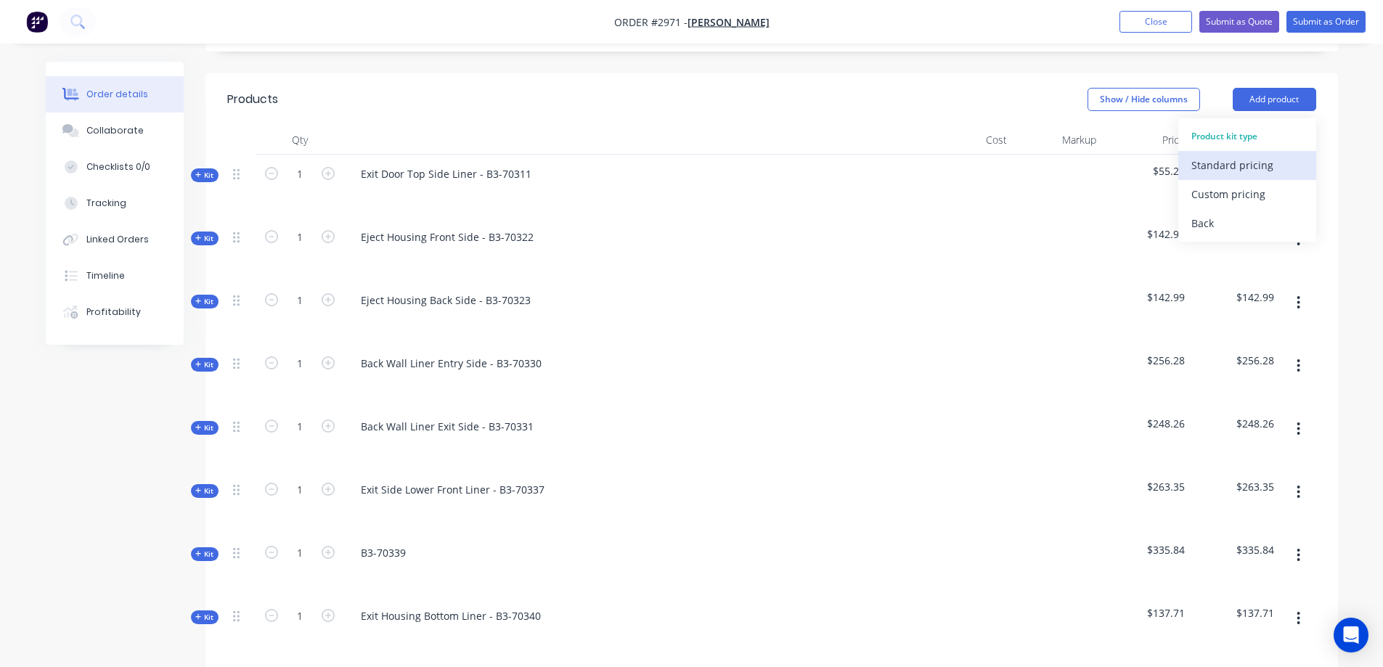
click at [1249, 155] on div "Standard pricing" at bounding box center [1247, 165] width 112 height 21
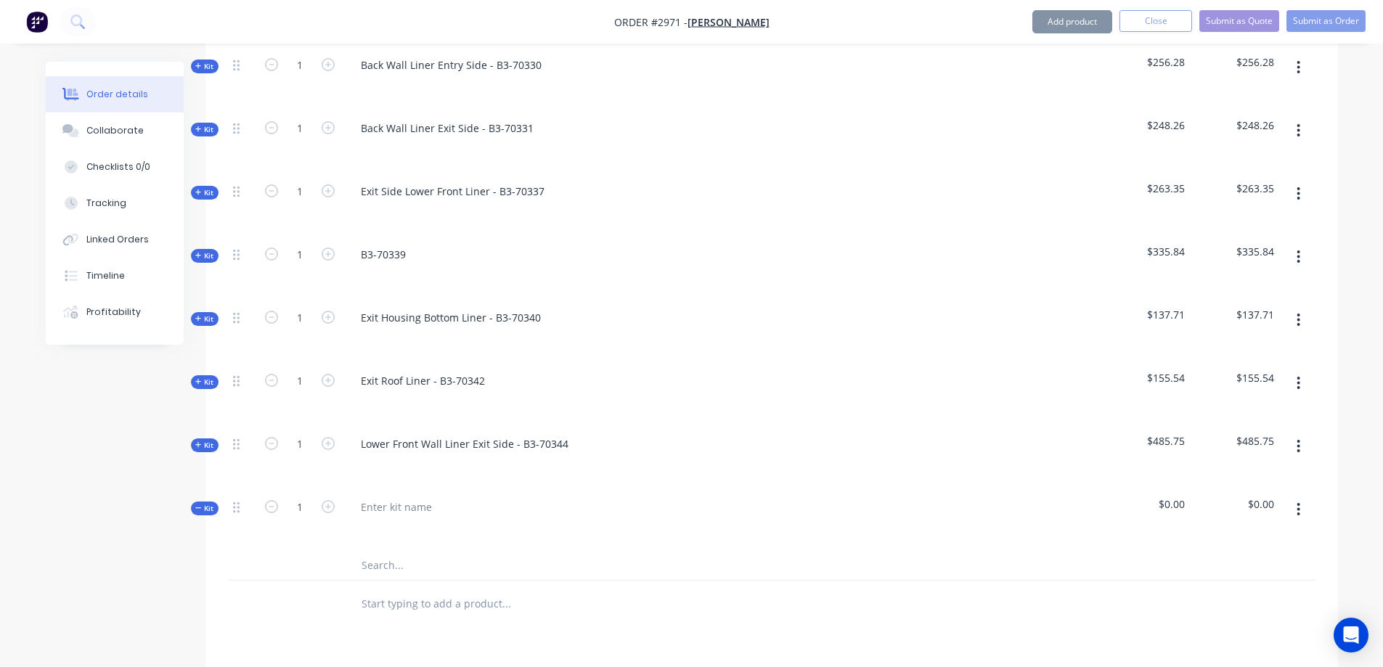
scroll to position [830, 0]
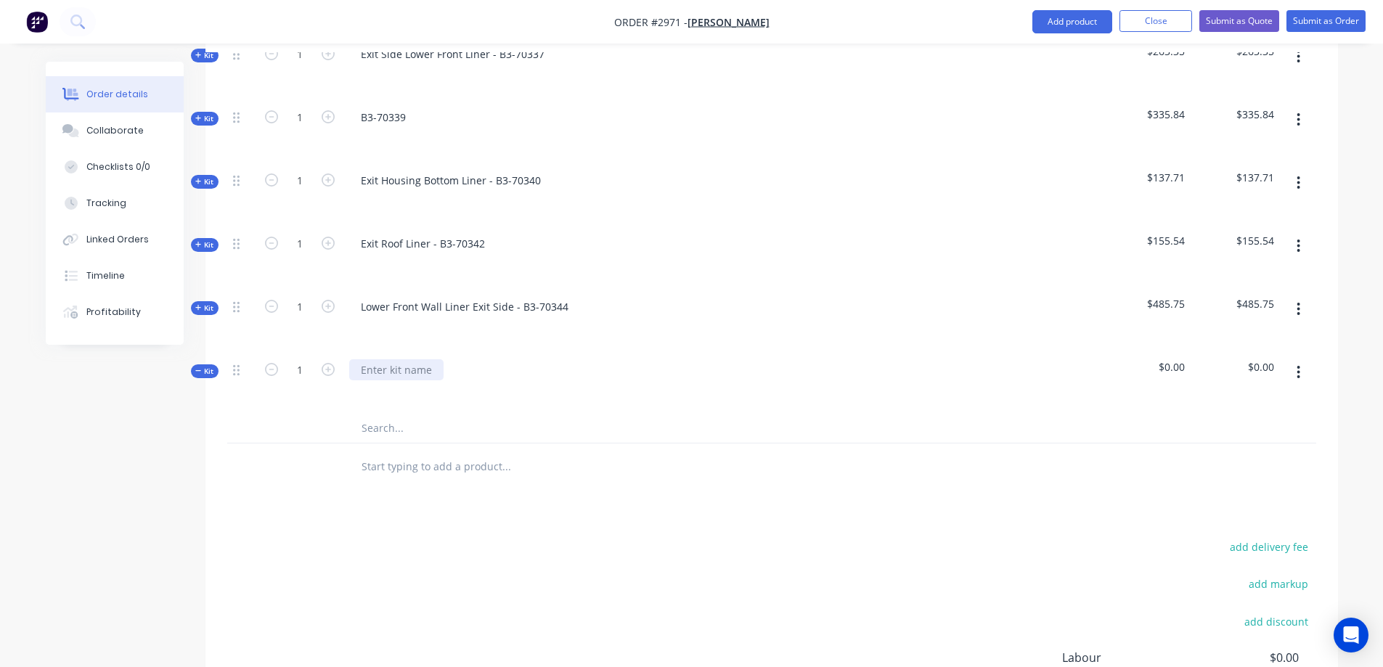
click at [426, 359] on div at bounding box center [396, 369] width 94 height 21
click at [401, 414] on input "text" at bounding box center [506, 428] width 290 height 29
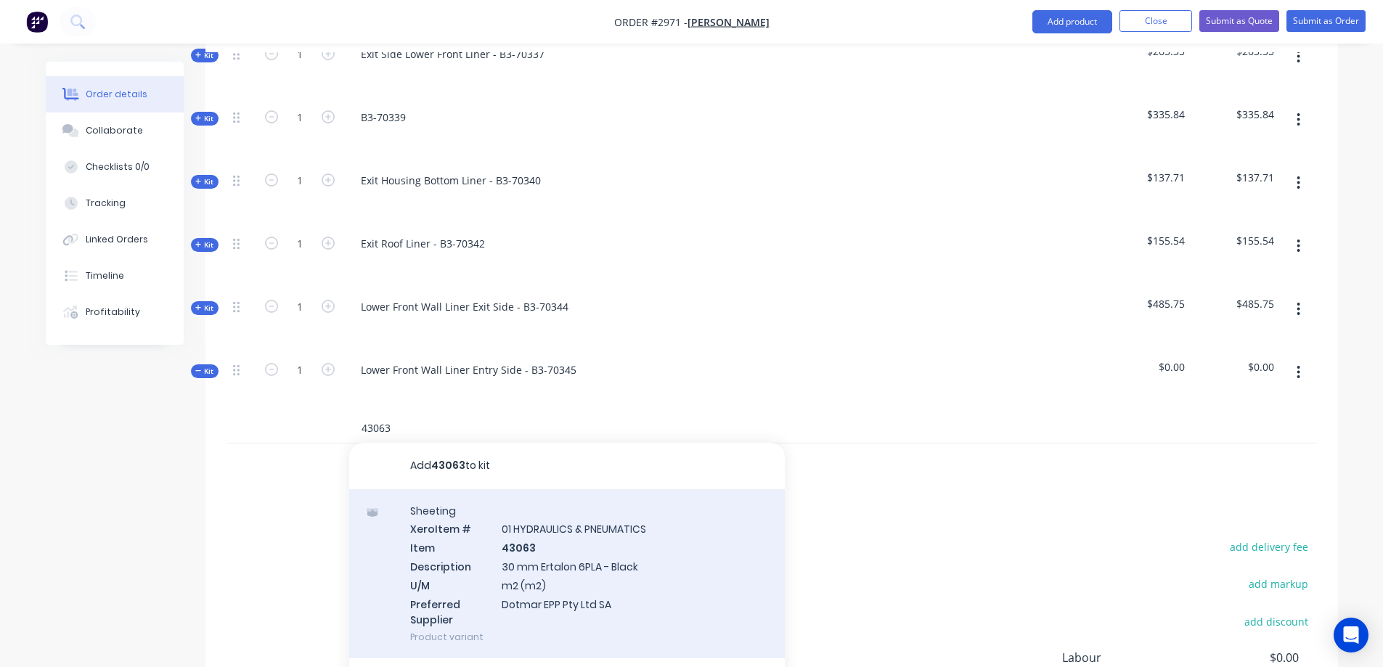
type input "43063"
click at [607, 519] on div "Sheeting Xero Item # 01 HYDRAULICS & PNEUMATICS Item 43063 Description 30 mm Er…" at bounding box center [566, 574] width 435 height 170
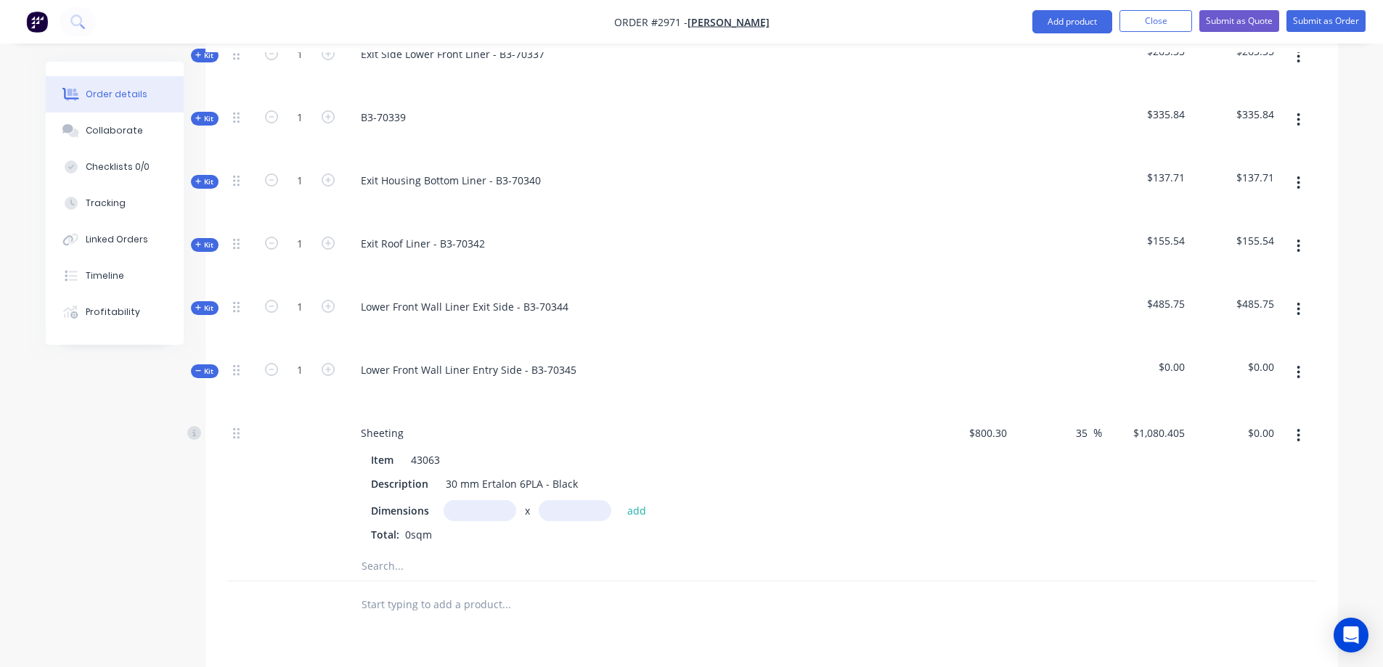
click at [486, 500] on input "text" at bounding box center [479, 510] width 73 height 21
type input "0.8145m"
type input "0.574m"
click at [644, 500] on button "add" at bounding box center [637, 510] width 34 height 20
type input "$505.09"
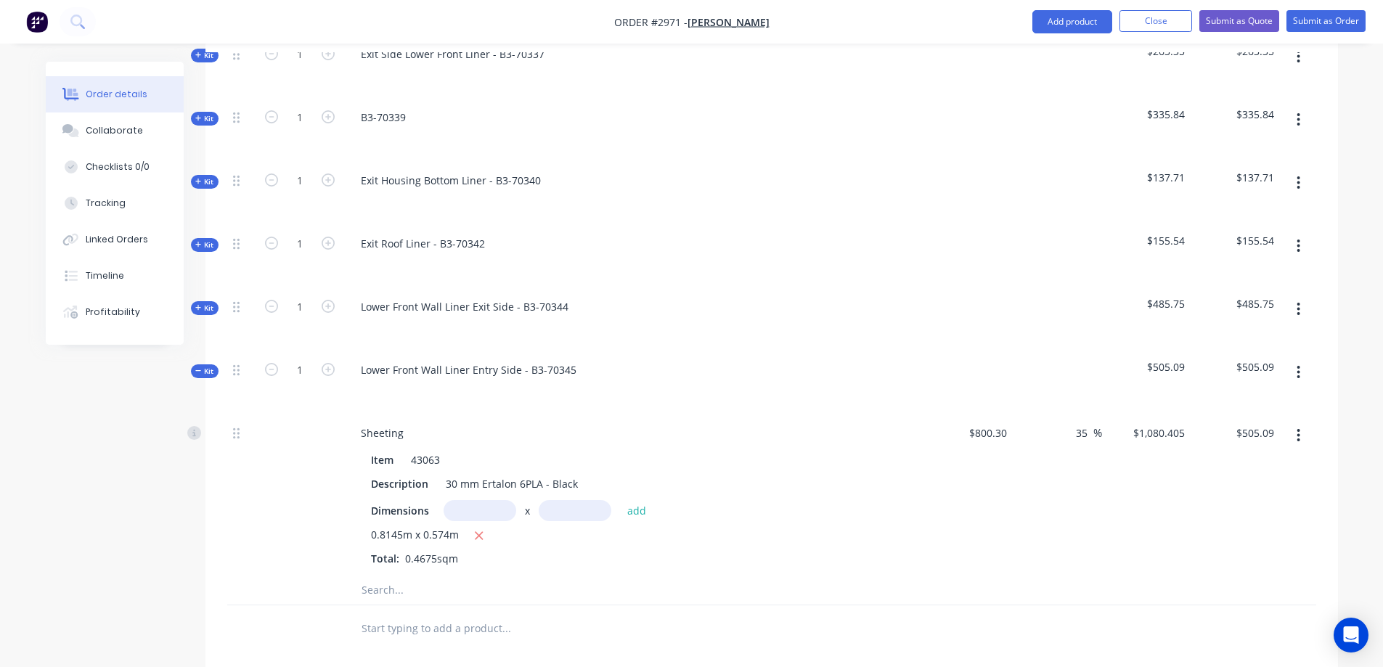
click at [1297, 364] on icon "button" at bounding box center [1298, 372] width 4 height 16
click at [1256, 400] on div "Save to catalogue" at bounding box center [1247, 410] width 112 height 21
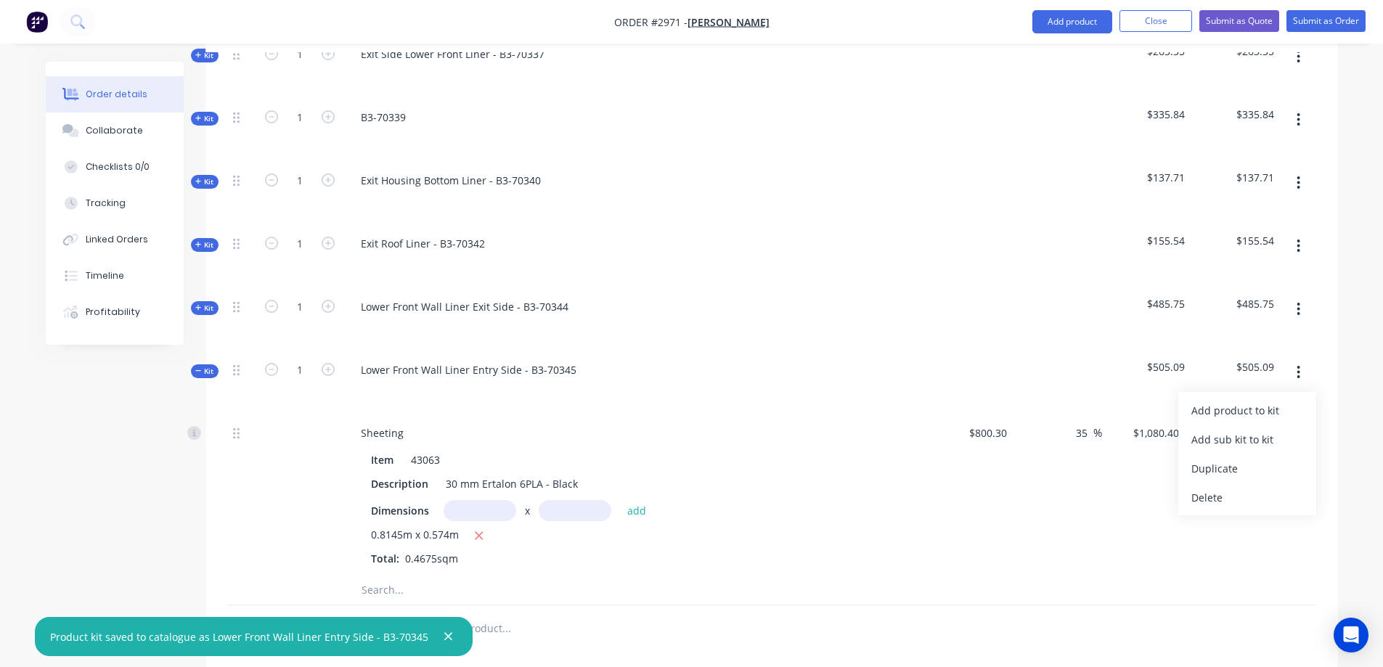
click at [198, 370] on icon at bounding box center [198, 370] width 6 height 1
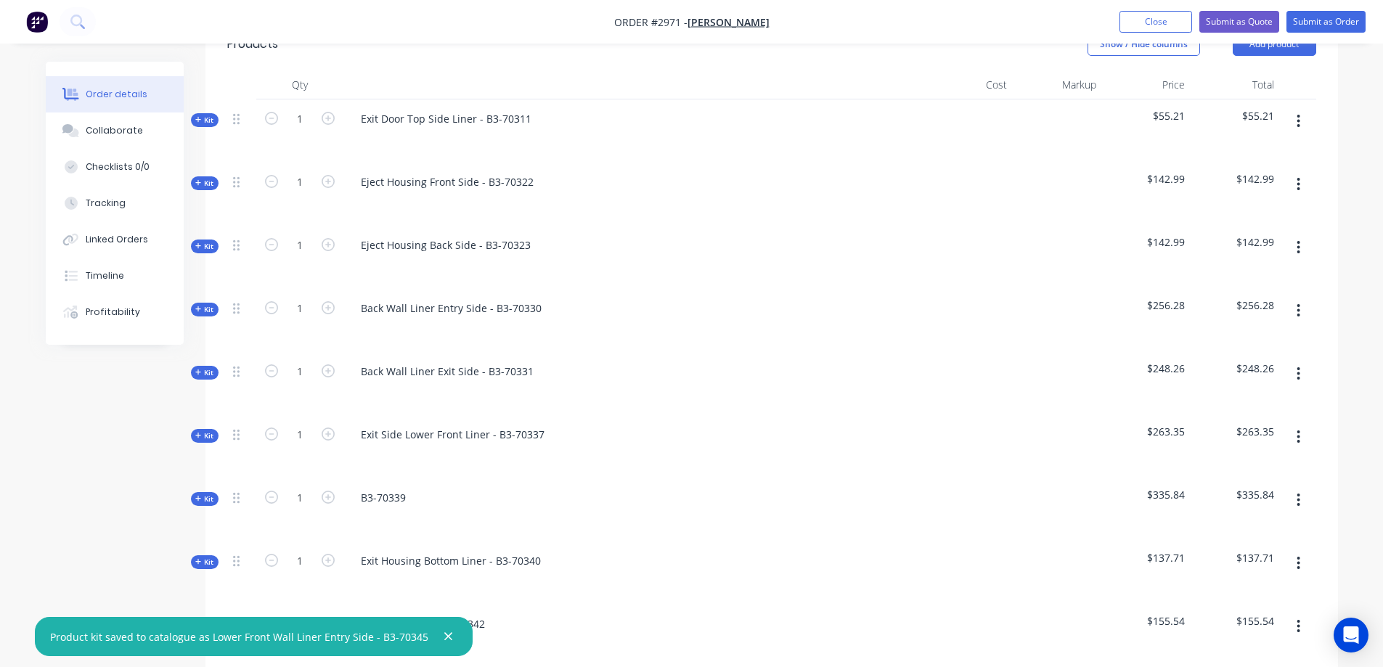
scroll to position [394, 0]
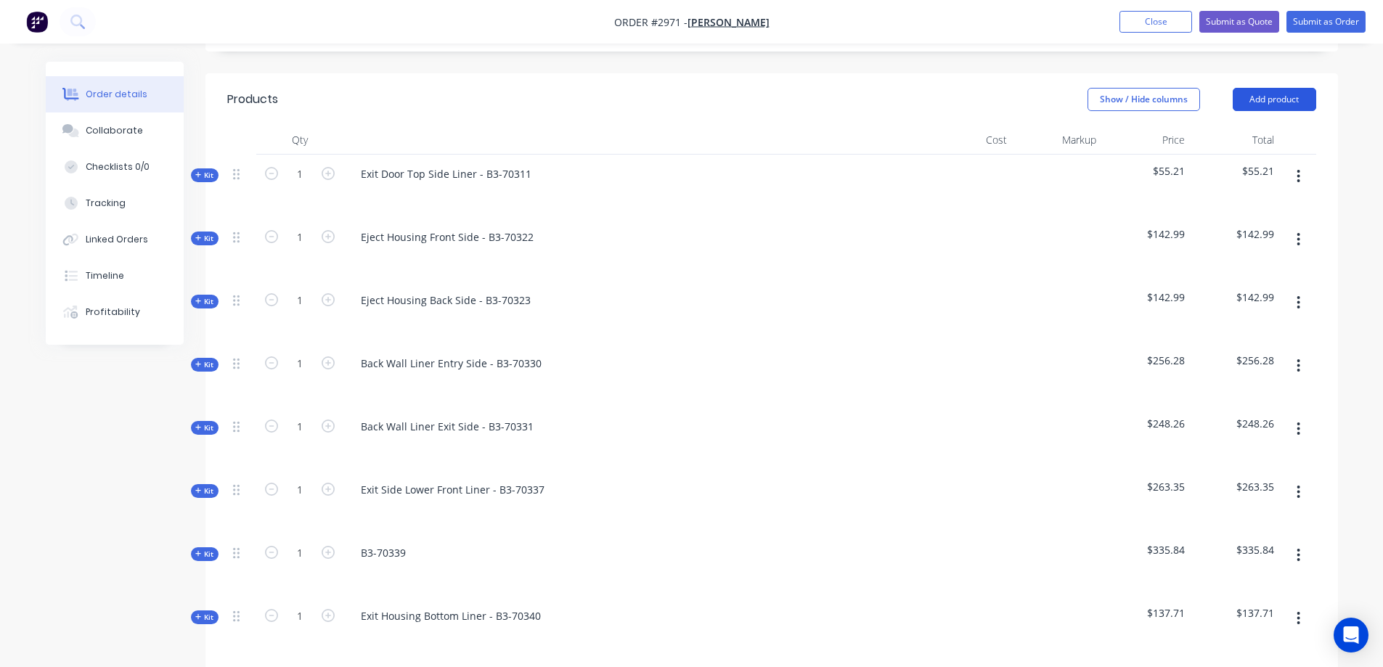
click at [1253, 88] on button "Add product" at bounding box center [1273, 99] width 83 height 23
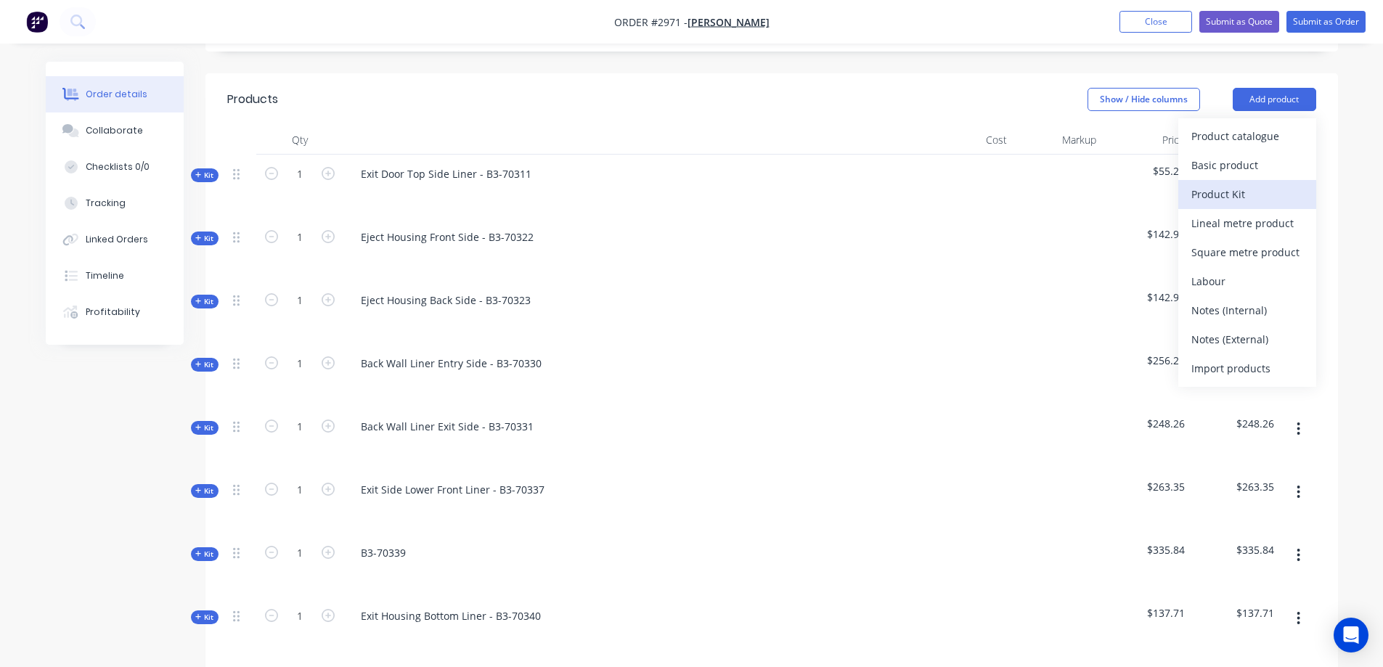
click at [1234, 184] on div "Product Kit" at bounding box center [1247, 194] width 112 height 21
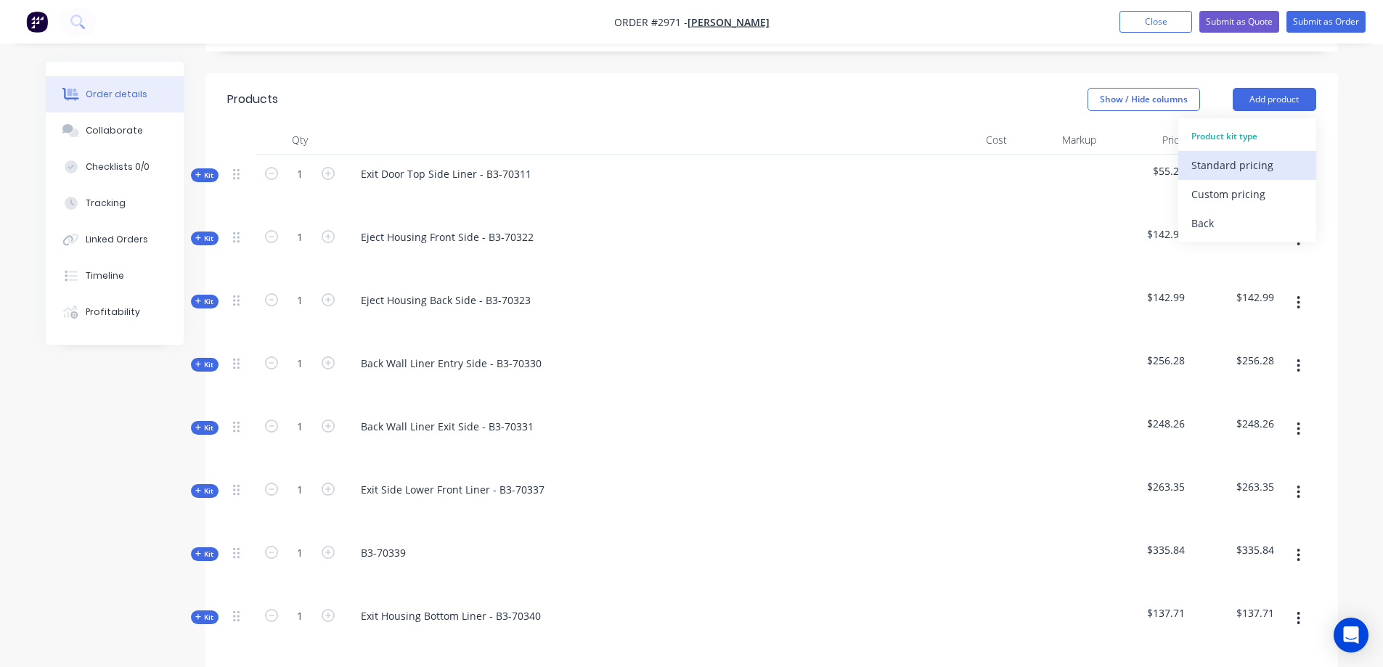
click at [1231, 155] on div "Standard pricing" at bounding box center [1247, 165] width 112 height 21
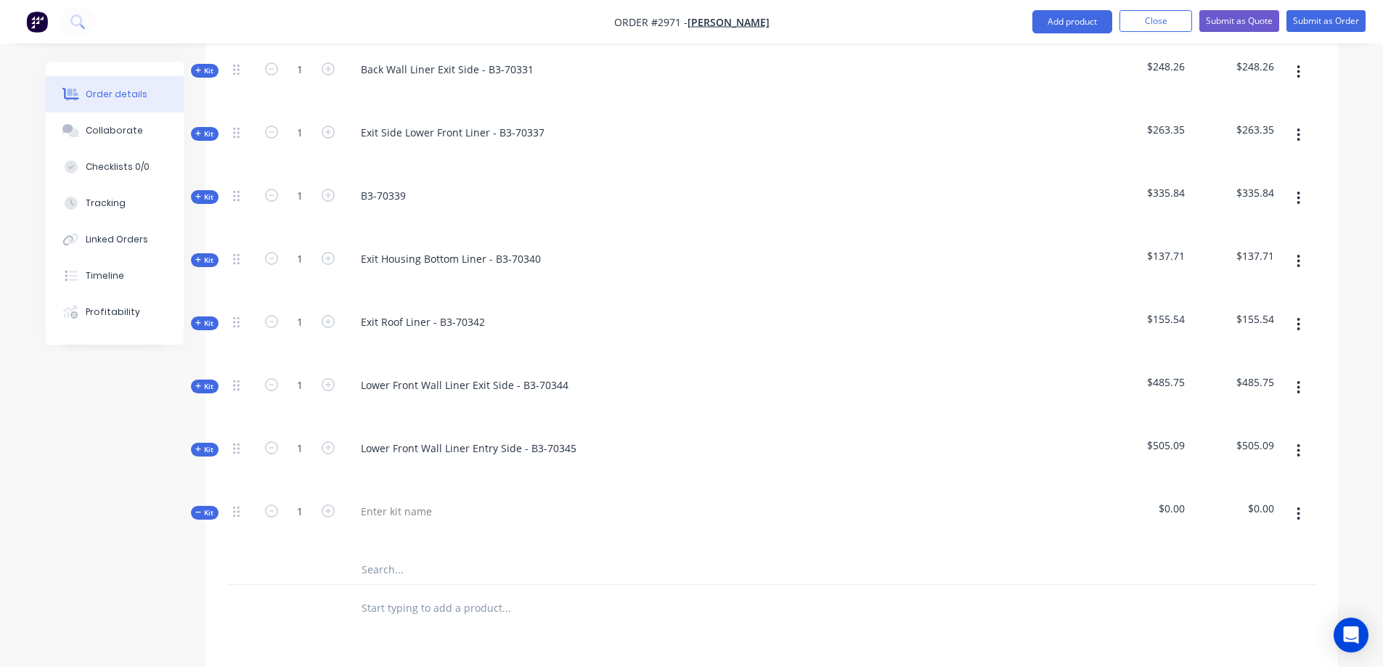
scroll to position [757, 0]
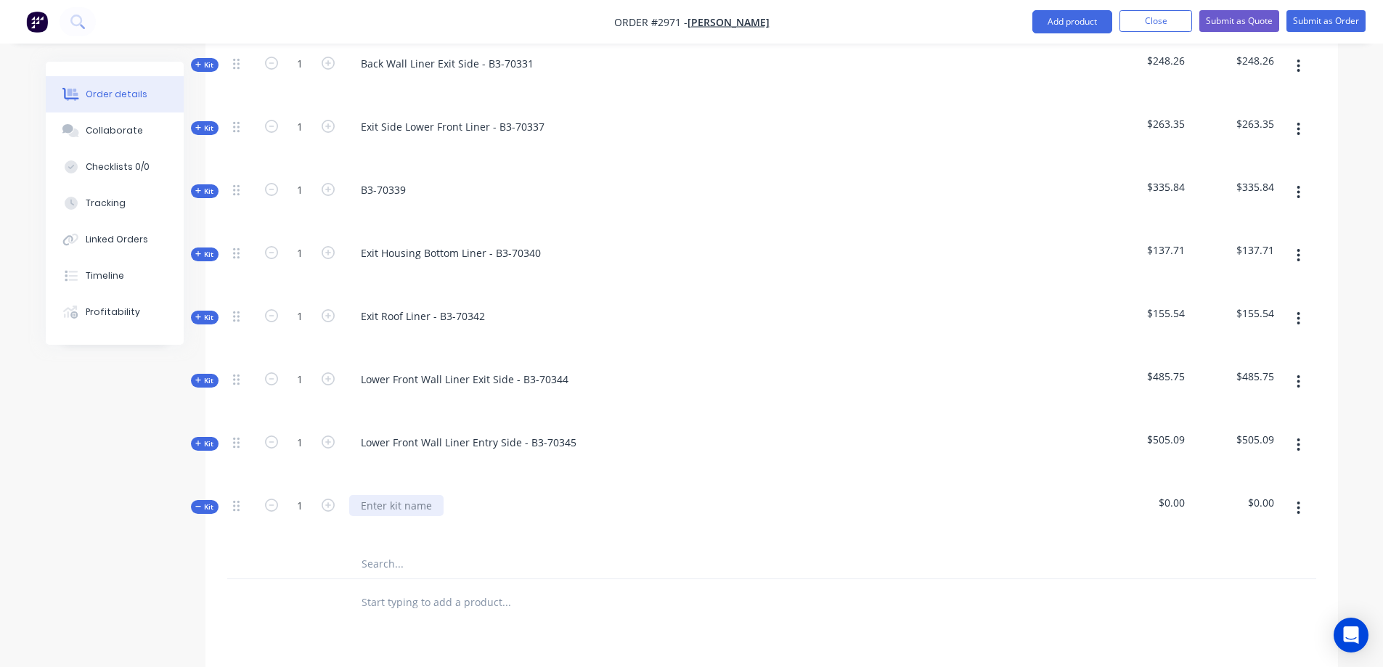
click at [388, 495] on div at bounding box center [396, 505] width 94 height 21
click at [413, 549] on input "text" at bounding box center [506, 563] width 290 height 29
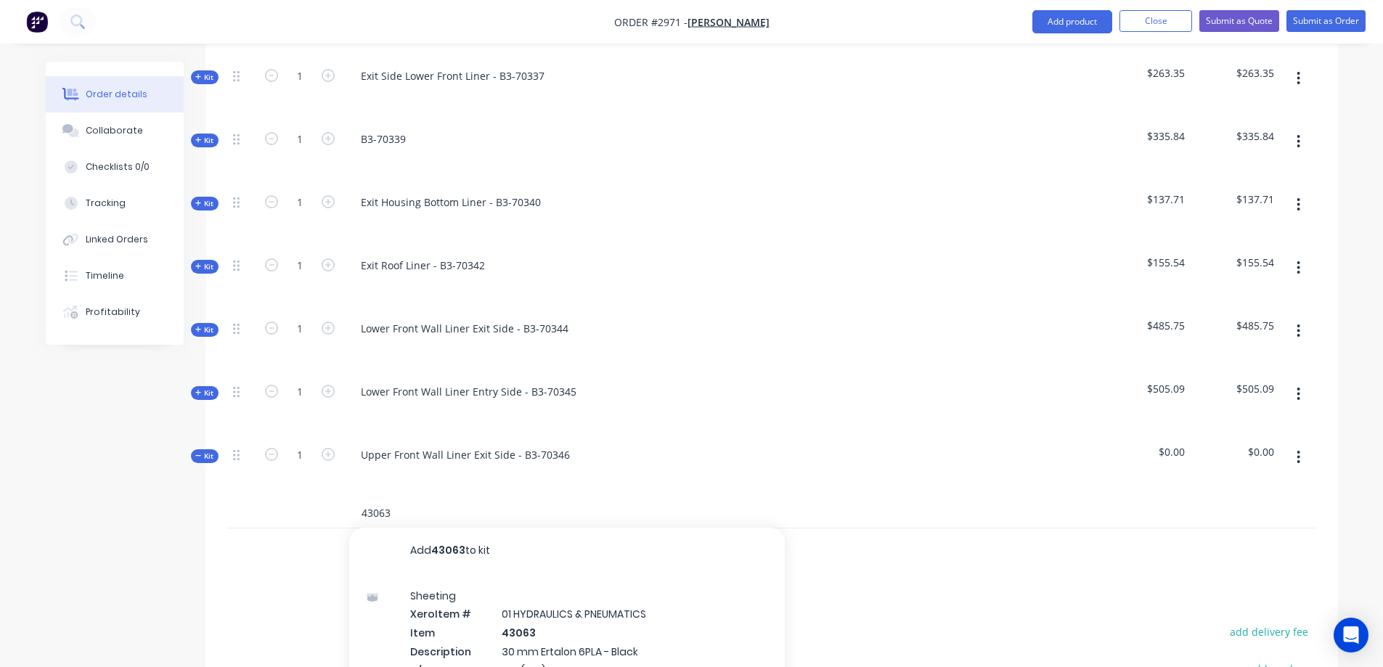
scroll to position [830, 0]
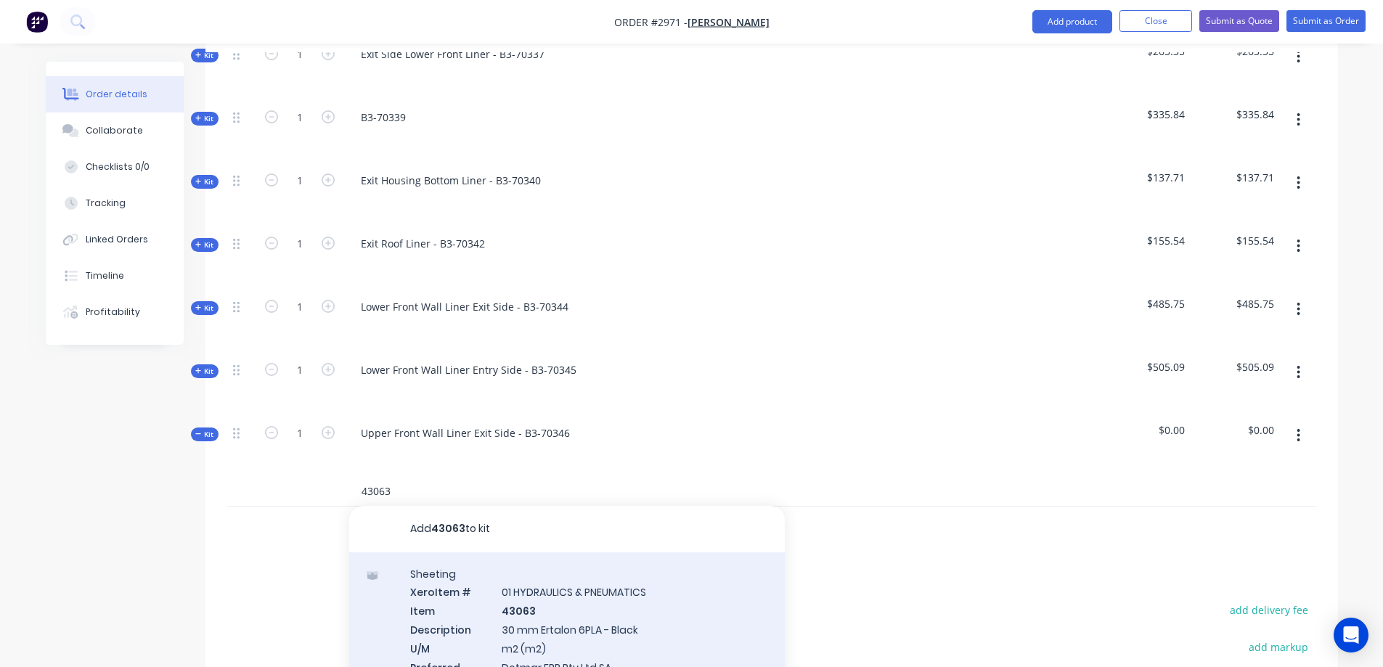
type input "43063"
click at [614, 561] on div "Sheeting Xero Item # 01 HYDRAULICS & PNEUMATICS Item 43063 Description 30 mm Er…" at bounding box center [566, 637] width 435 height 170
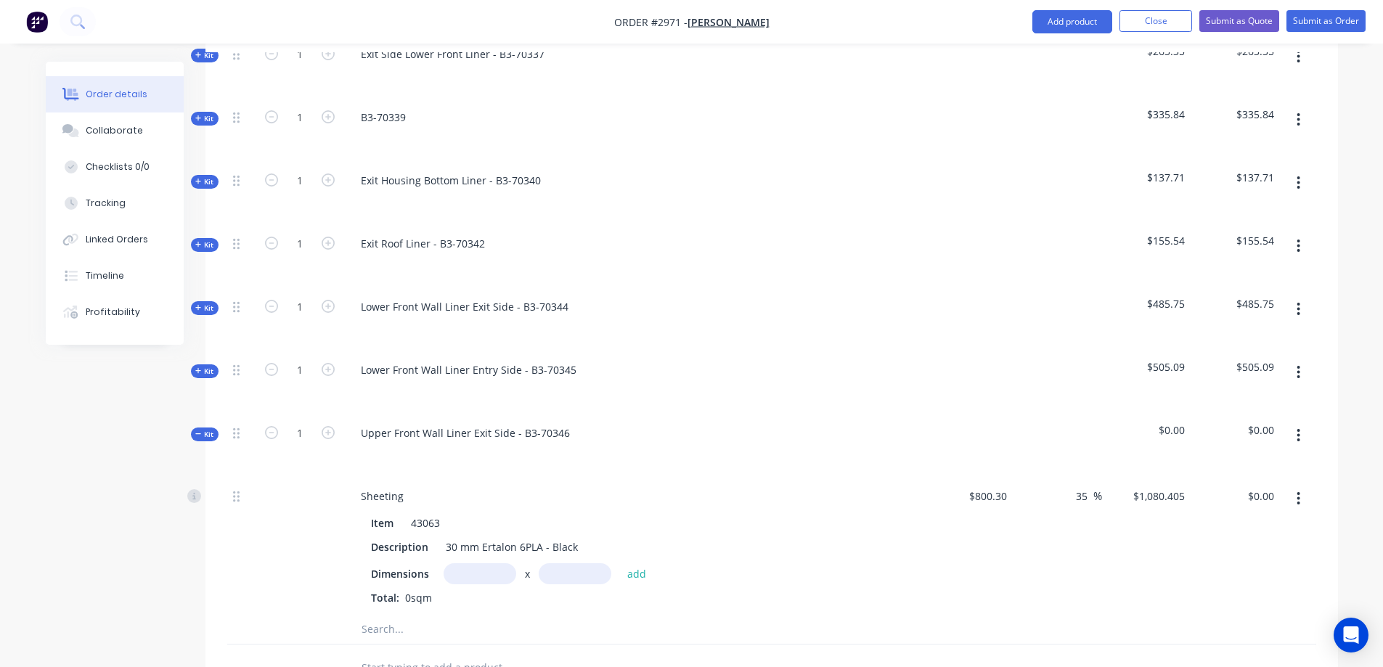
click at [459, 563] on input "text" at bounding box center [479, 573] width 73 height 21
type input "0.6345m"
type input "0.4485m"
click at [639, 563] on button "add" at bounding box center [637, 573] width 34 height 20
type input "$307.48"
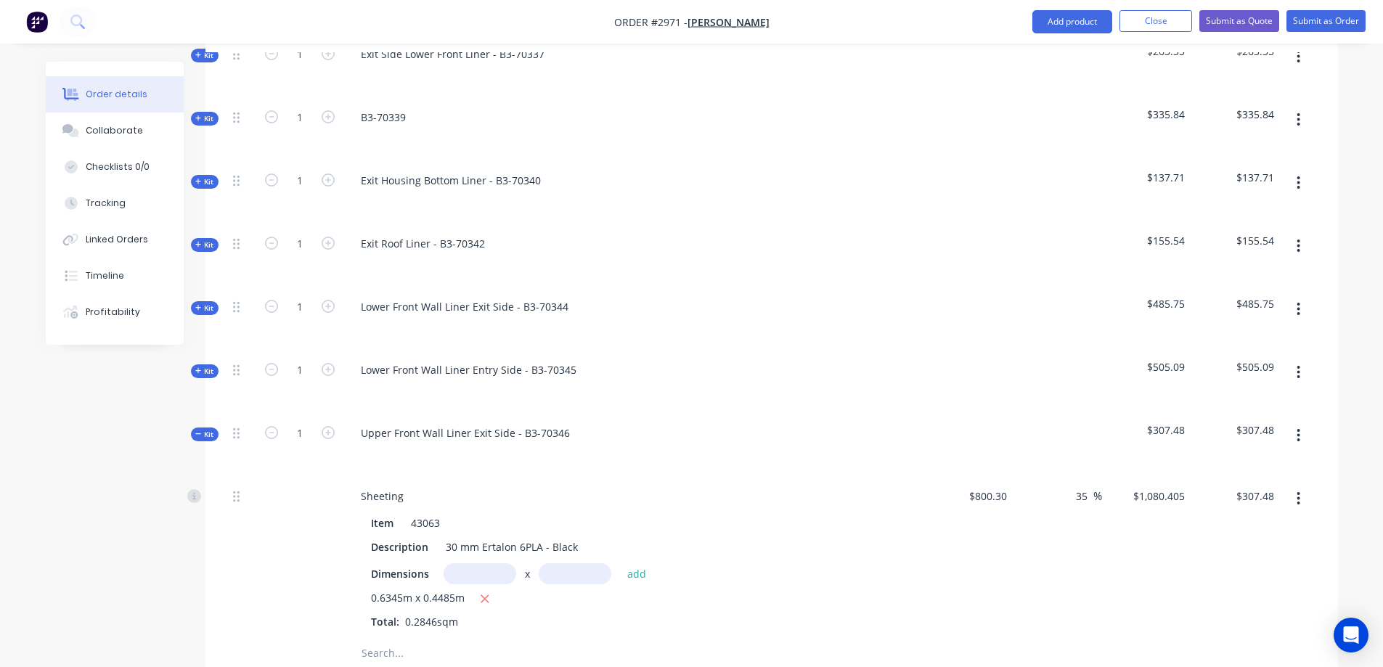
click at [1298, 429] on icon "button" at bounding box center [1298, 435] width 3 height 13
click at [1260, 463] on div "Save to catalogue" at bounding box center [1247, 473] width 112 height 21
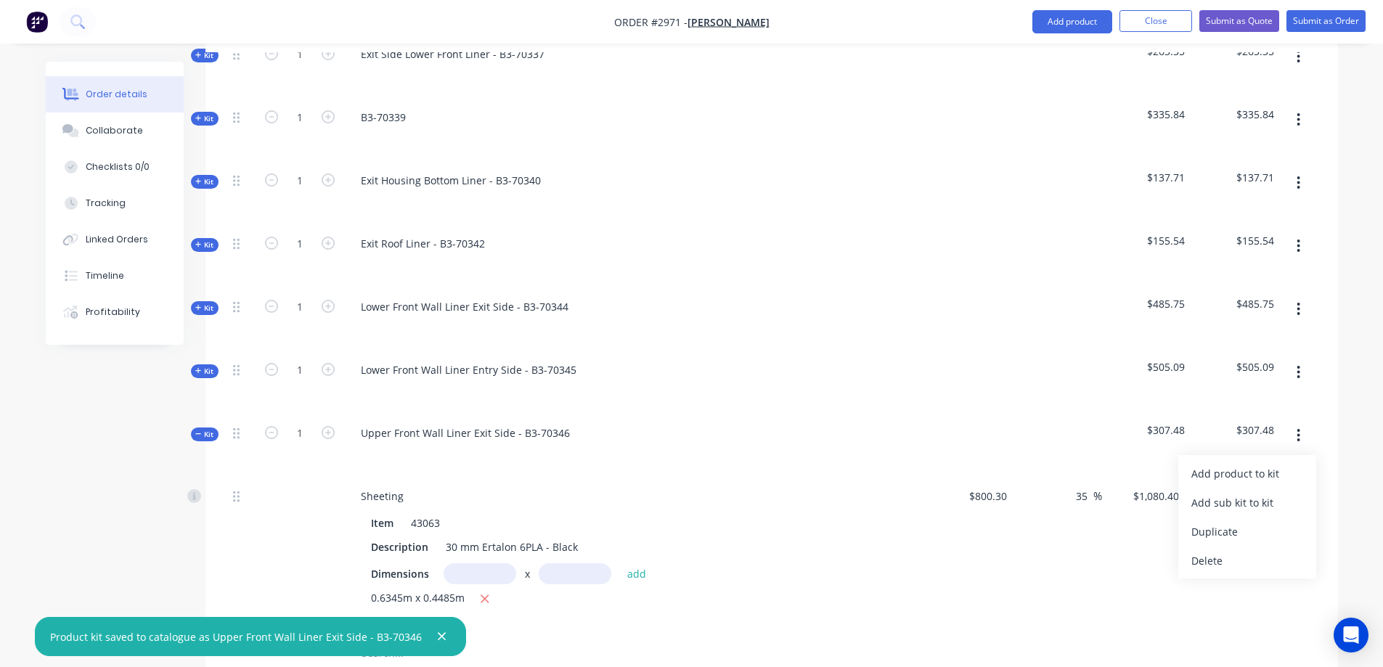
click at [197, 433] on icon at bounding box center [198, 433] width 6 height 1
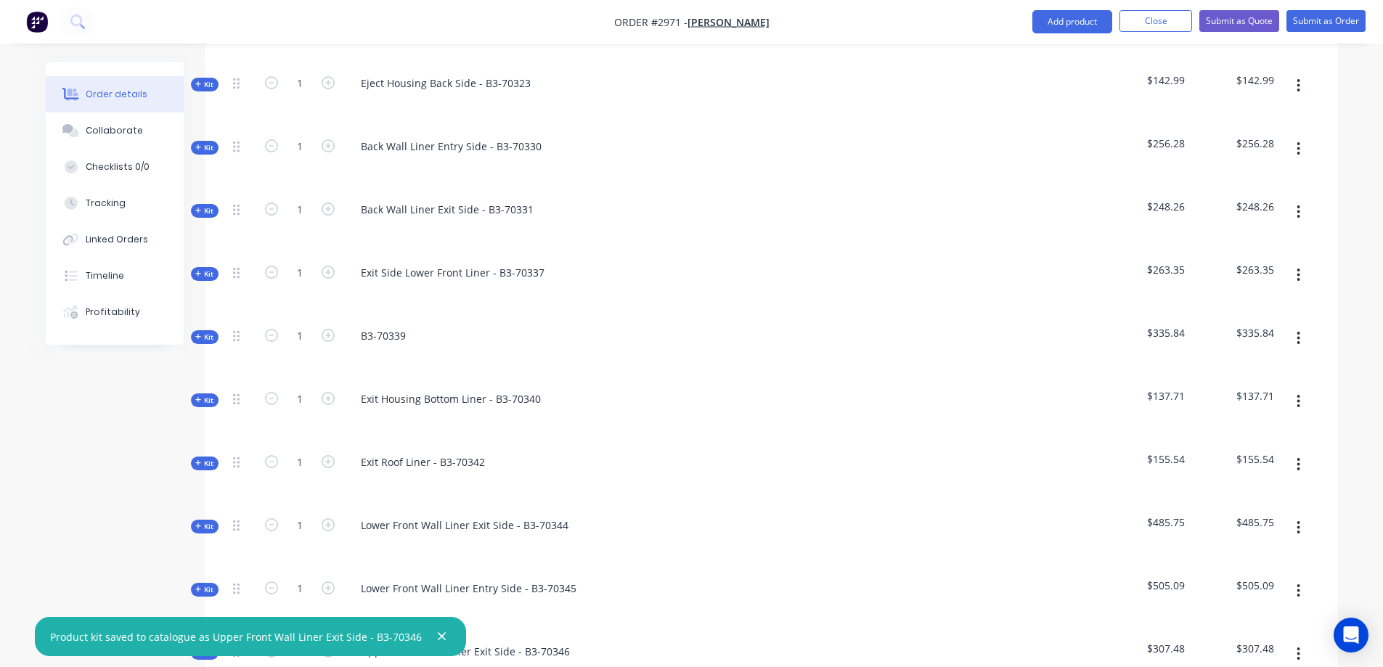
scroll to position [322, 0]
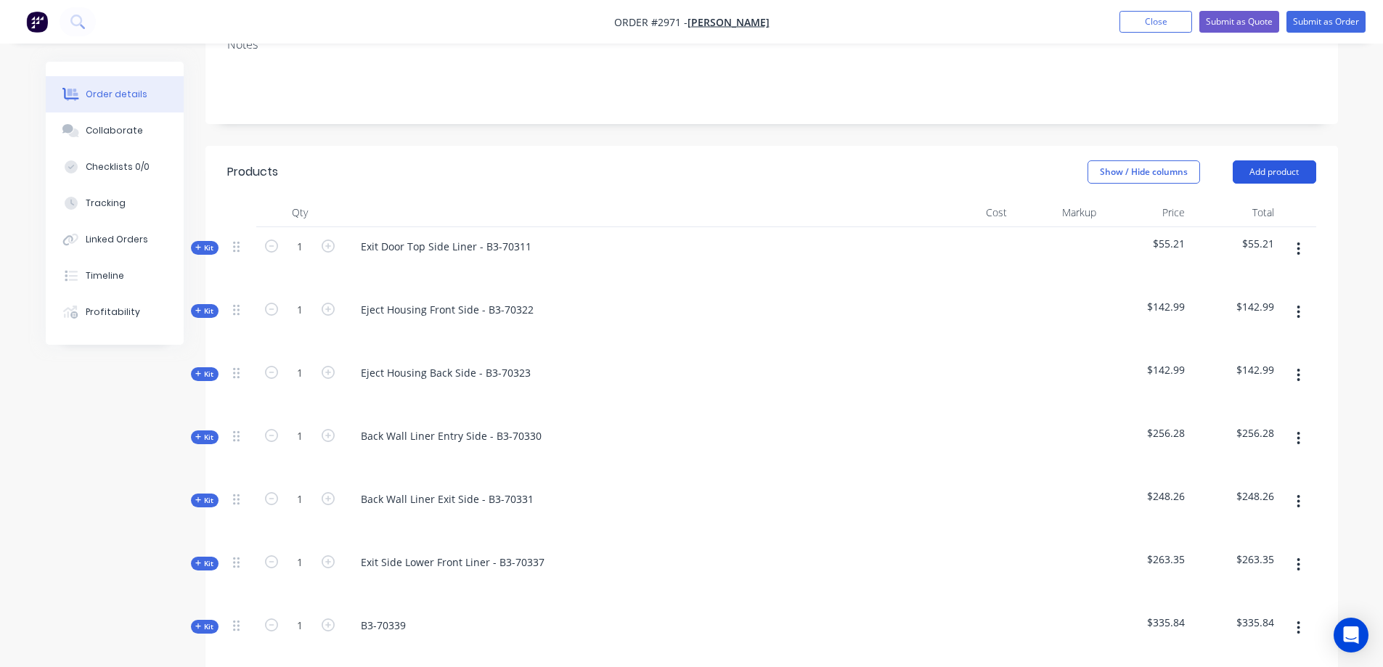
click at [1262, 160] on button "Add product" at bounding box center [1273, 171] width 83 height 23
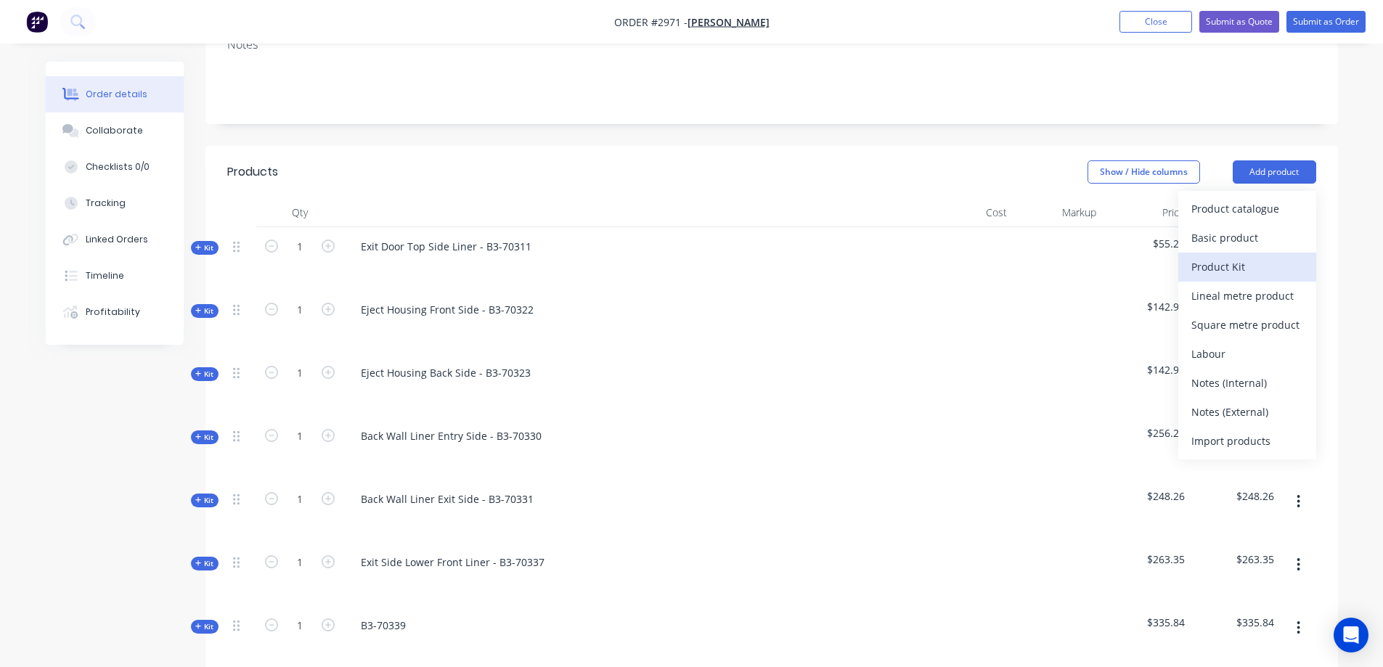
click at [1232, 256] on div "Product Kit" at bounding box center [1247, 266] width 112 height 21
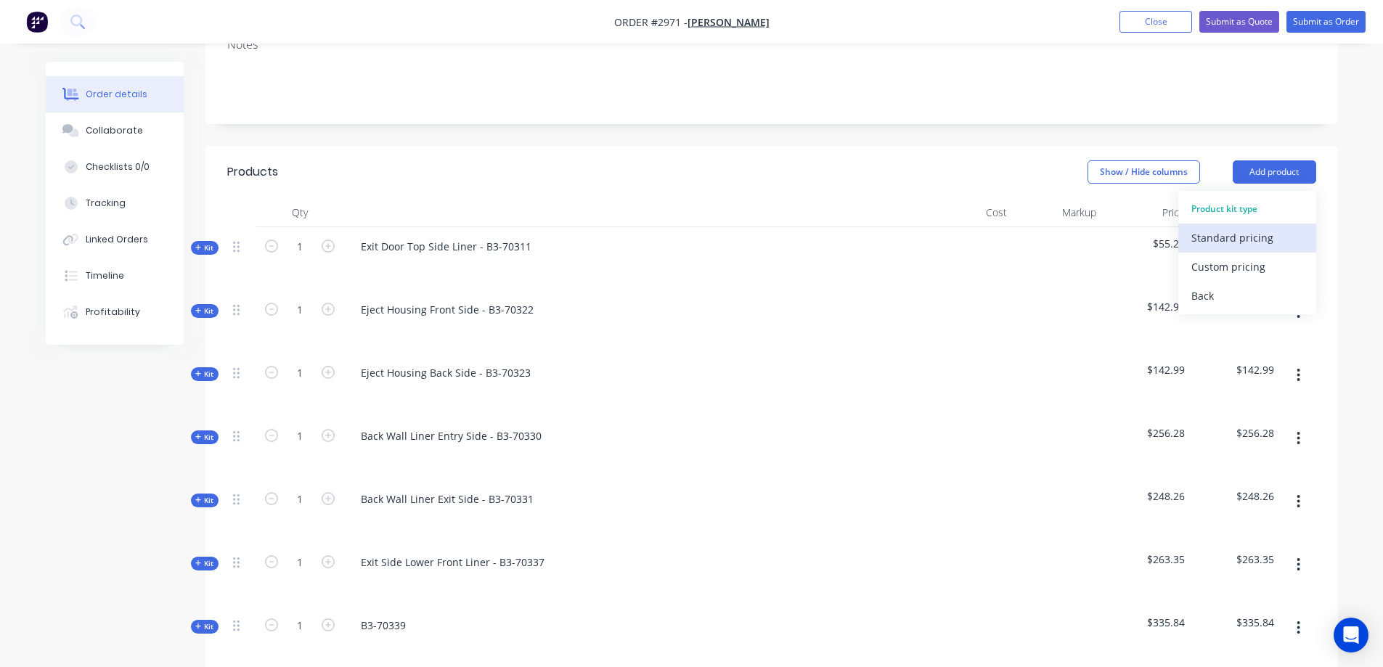
click at [1237, 227] on div "Standard pricing" at bounding box center [1247, 237] width 112 height 21
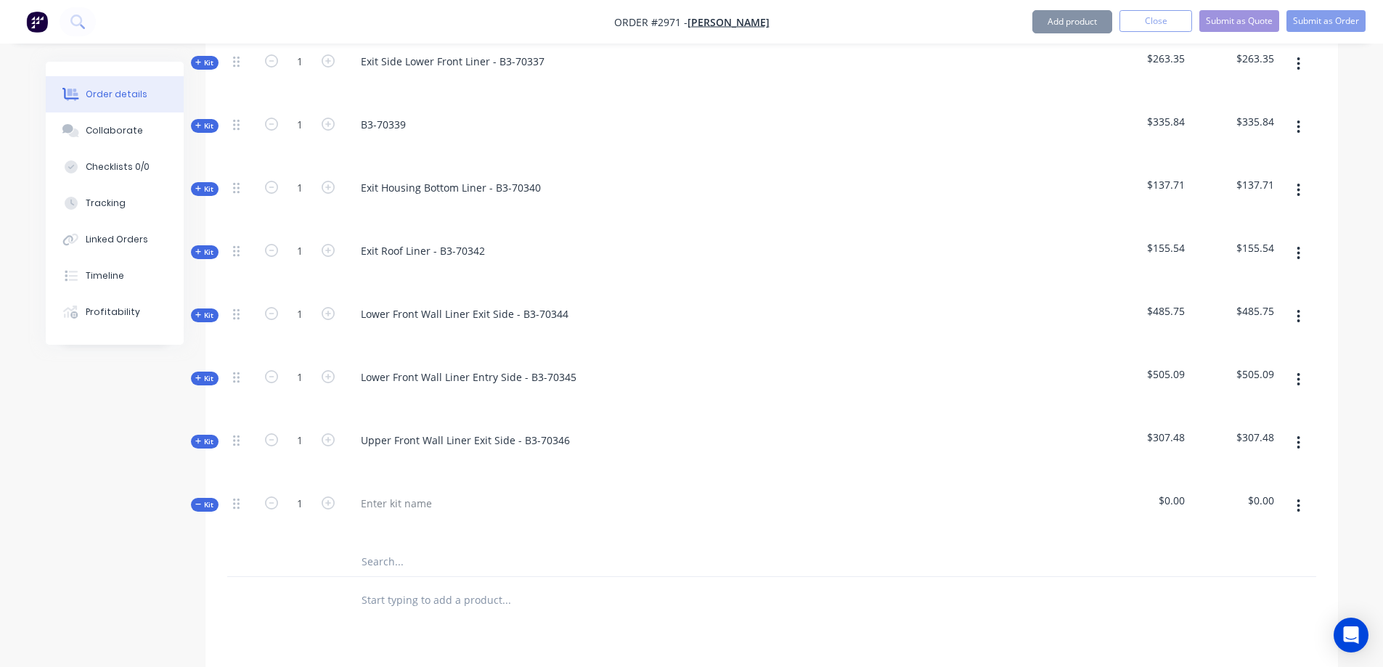
scroll to position [830, 0]
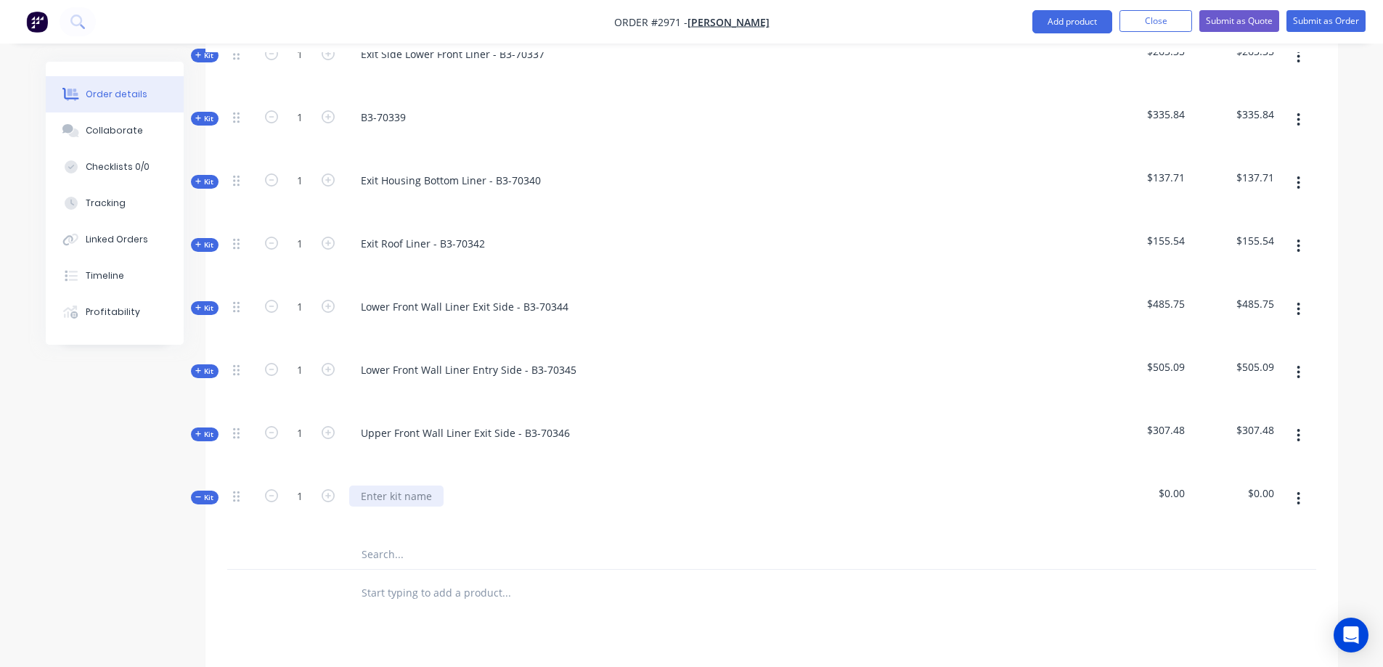
click at [410, 486] on div at bounding box center [396, 496] width 94 height 21
click at [401, 540] on input "text" at bounding box center [506, 554] width 290 height 29
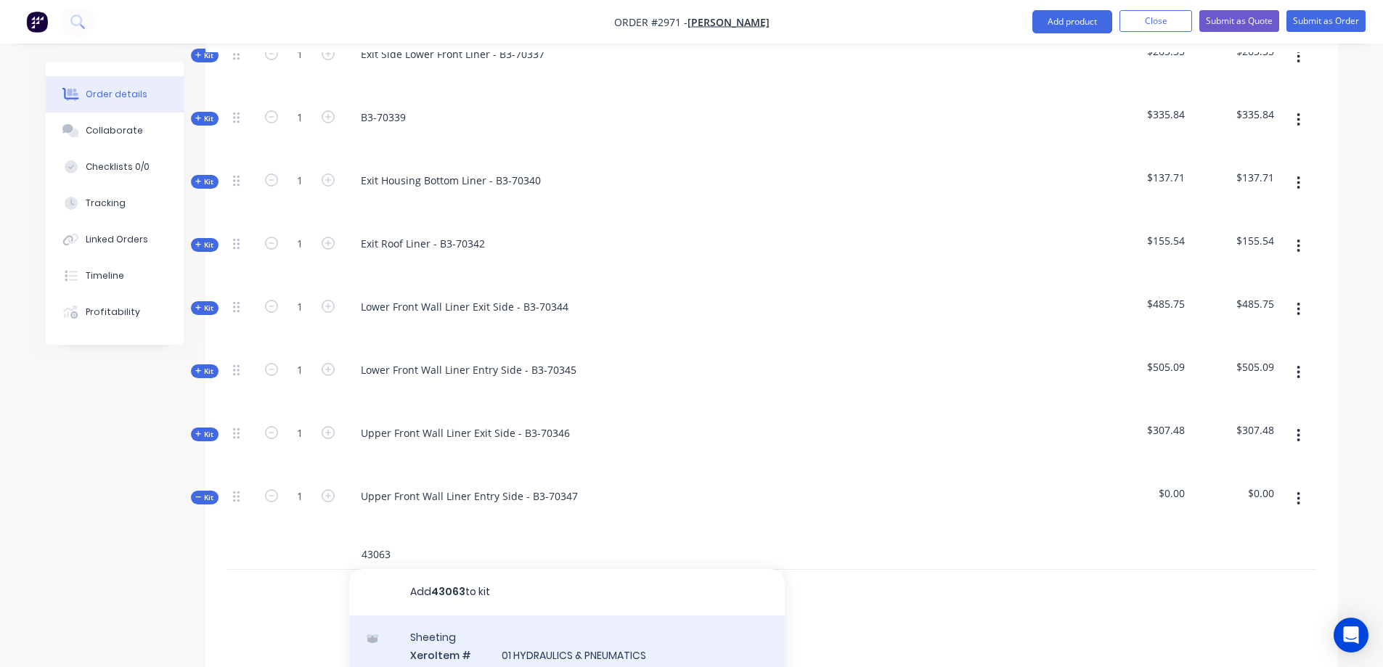
type input "43063"
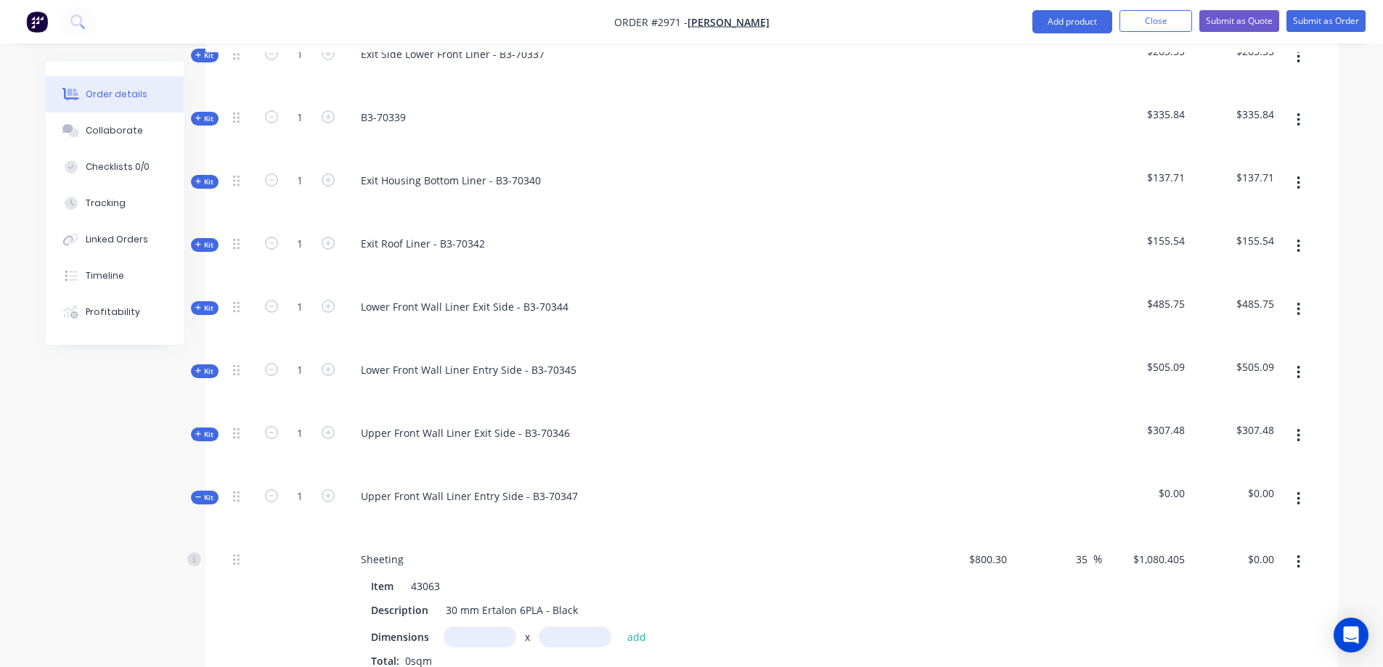
click at [476, 626] on input "text" at bounding box center [479, 636] width 73 height 21
type input "0.5745m"
type input "0.4485m"
click at [642, 626] on button "add" at bounding box center [637, 636] width 34 height 20
type input "$278.42"
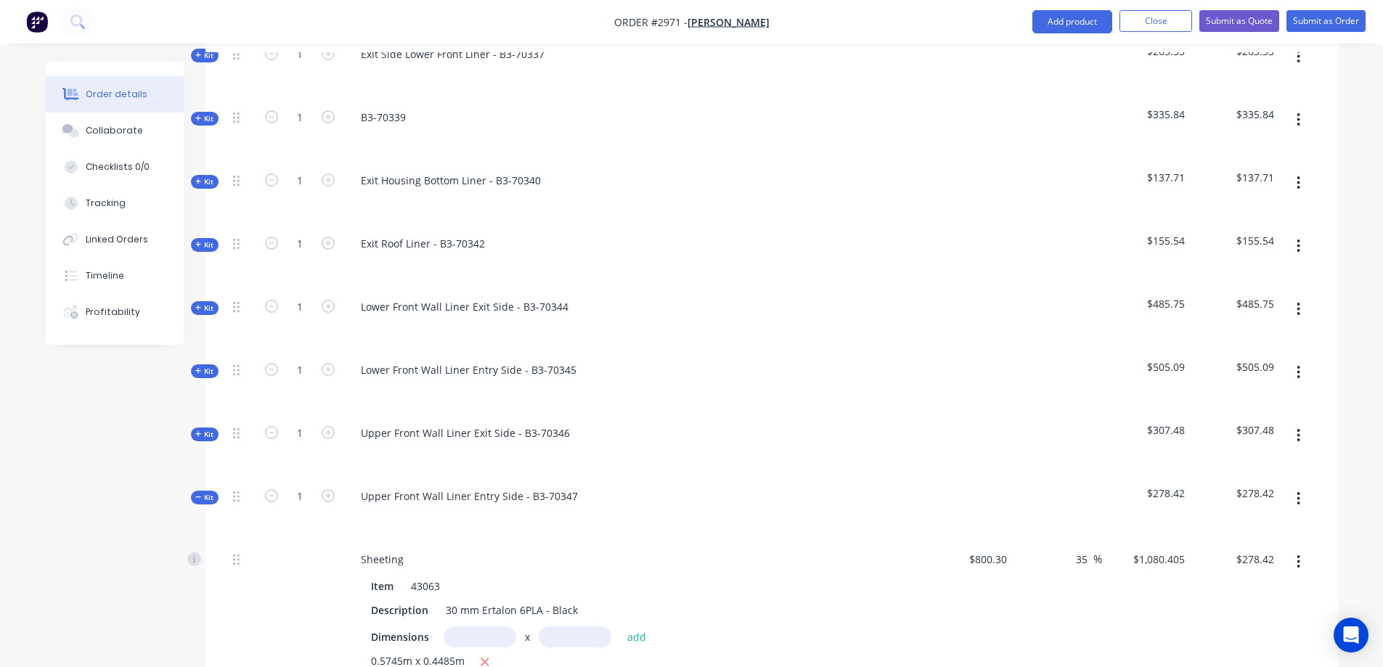
click at [1296, 491] on icon "button" at bounding box center [1298, 499] width 4 height 16
click at [1237, 526] on div "Save to catalogue" at bounding box center [1247, 536] width 112 height 21
click at [1293, 486] on button "button" at bounding box center [1298, 499] width 34 height 26
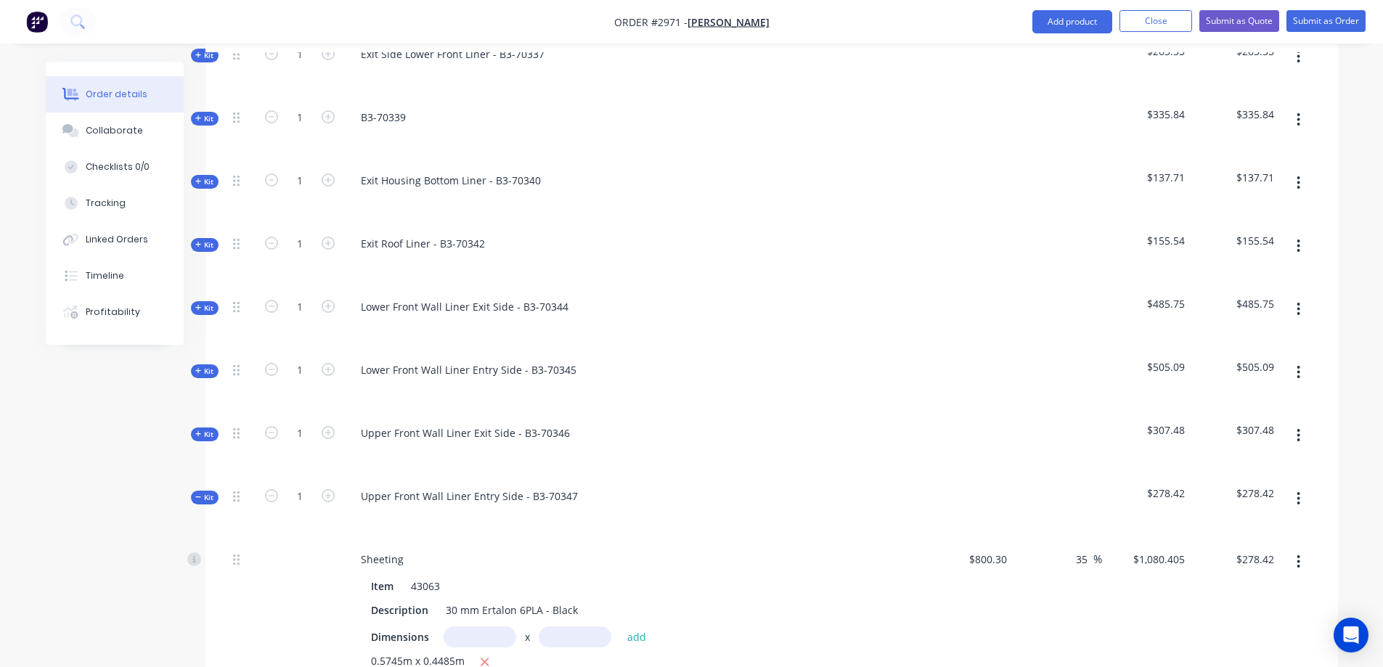
click at [201, 494] on icon at bounding box center [198, 497] width 7 height 7
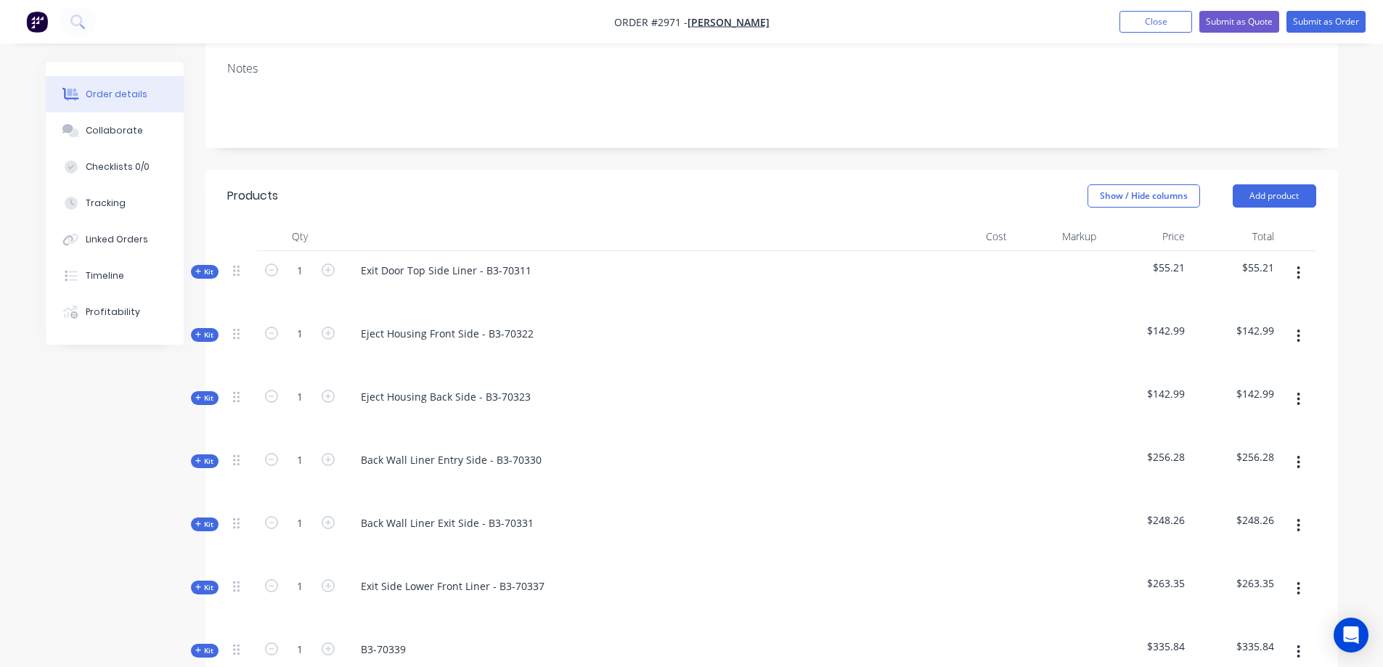
scroll to position [363, 0]
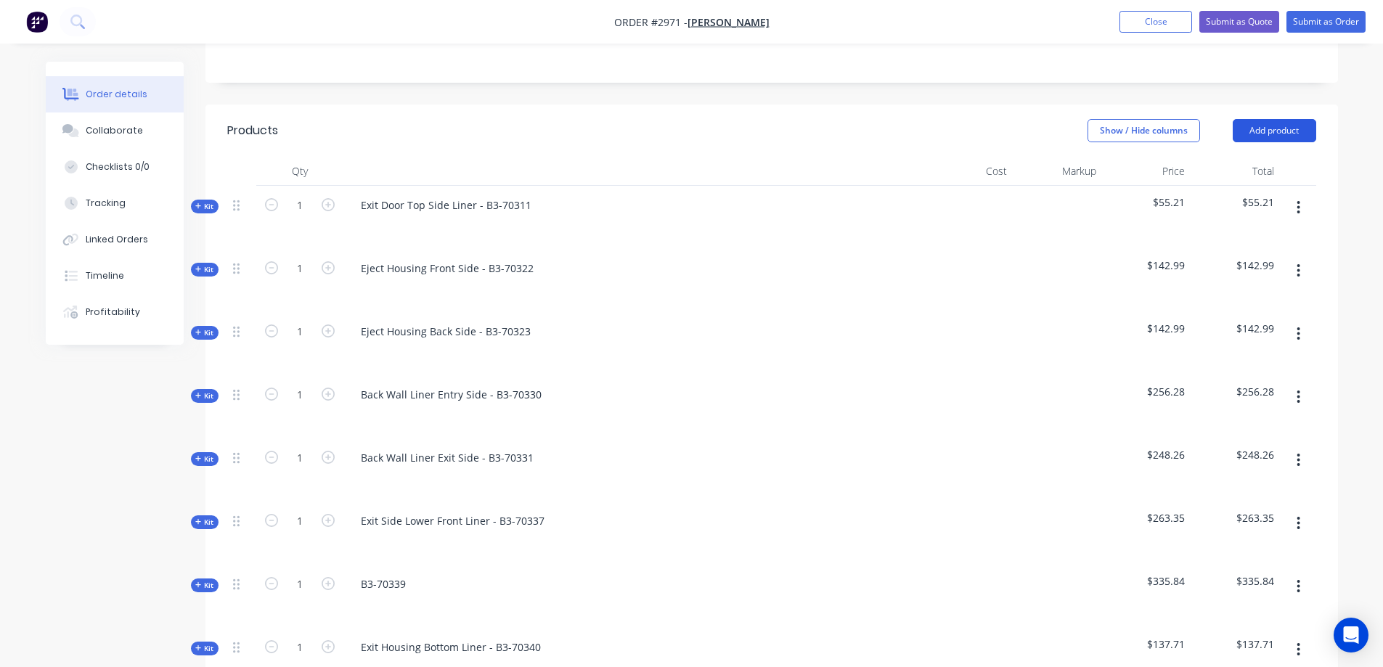
click at [1268, 119] on button "Add product" at bounding box center [1273, 130] width 83 height 23
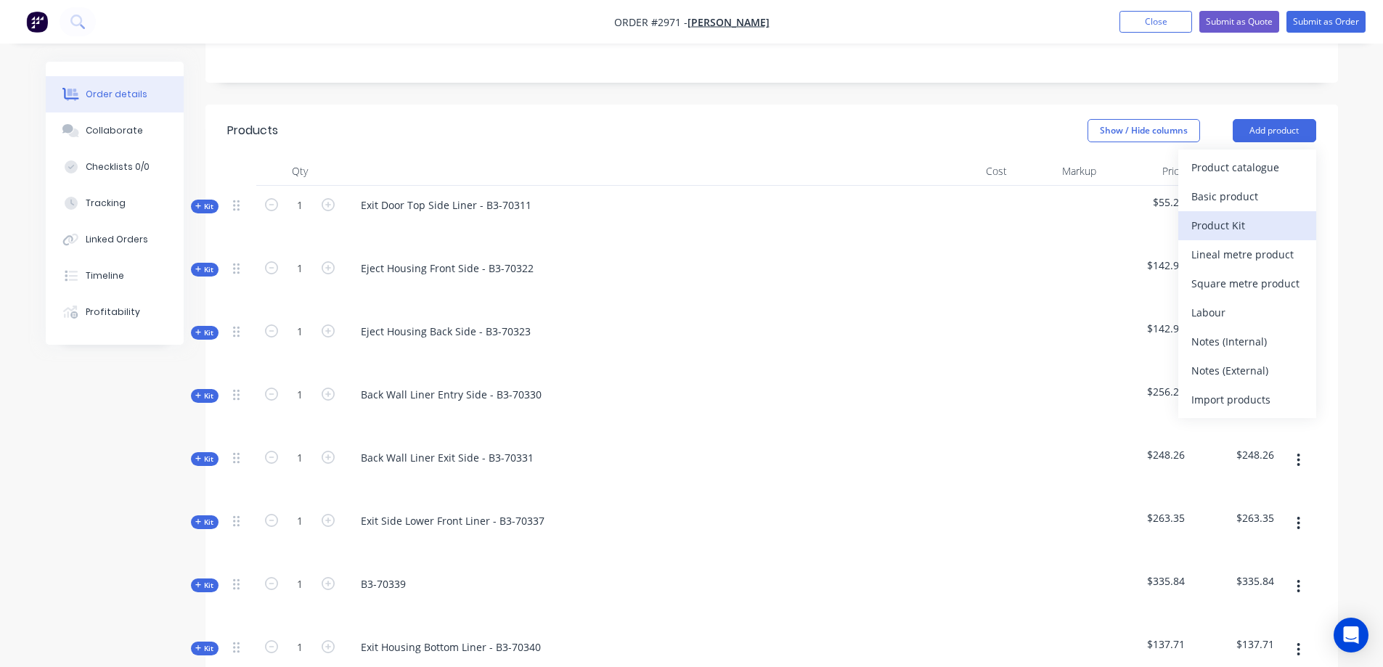
click at [1243, 215] on div "Product Kit" at bounding box center [1247, 225] width 112 height 21
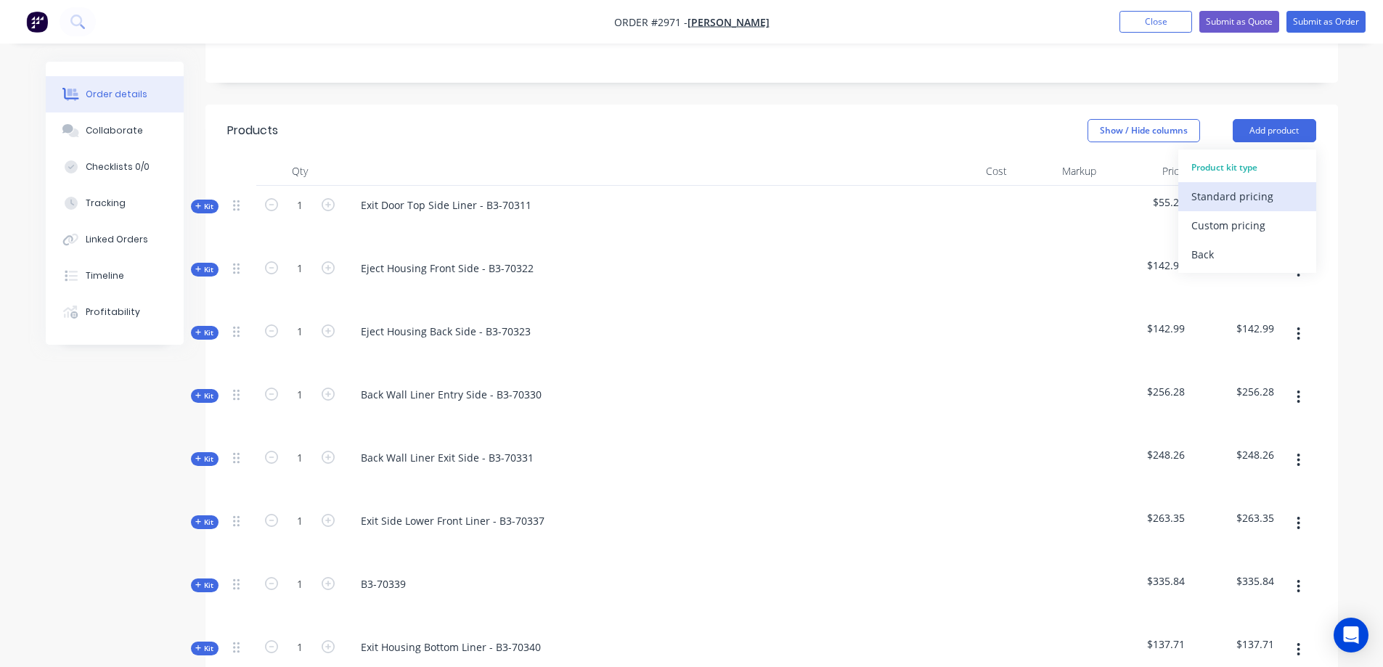
click at [1246, 182] on button "Standard pricing" at bounding box center [1247, 196] width 138 height 29
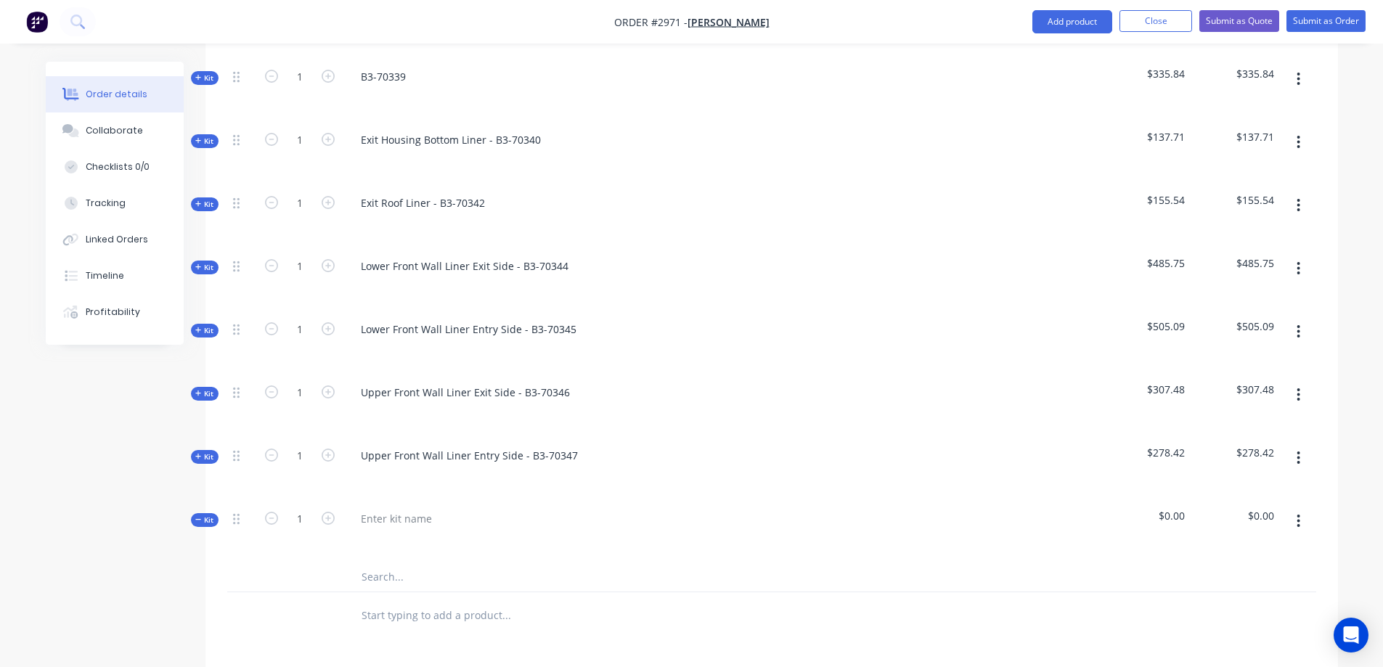
scroll to position [871, 0]
click at [409, 507] on div at bounding box center [396, 517] width 94 height 21
click at [400, 562] on input "text" at bounding box center [506, 576] width 290 height 29
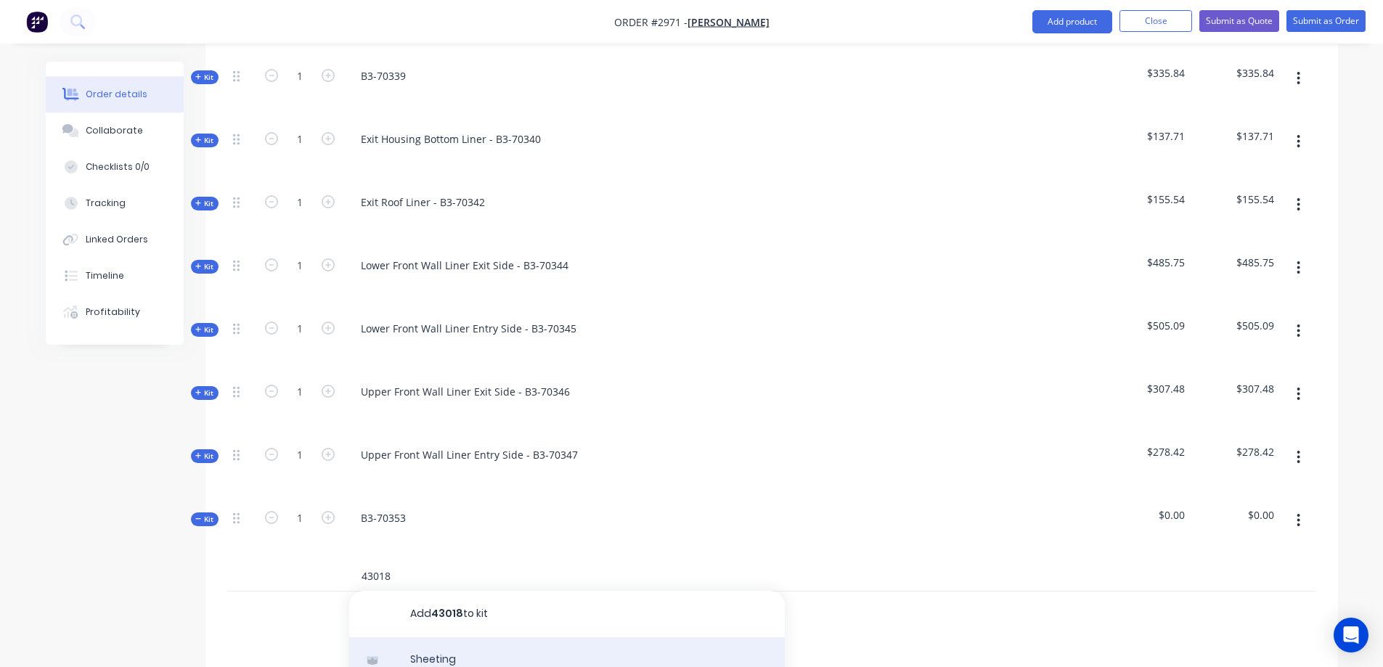
type input "43018"
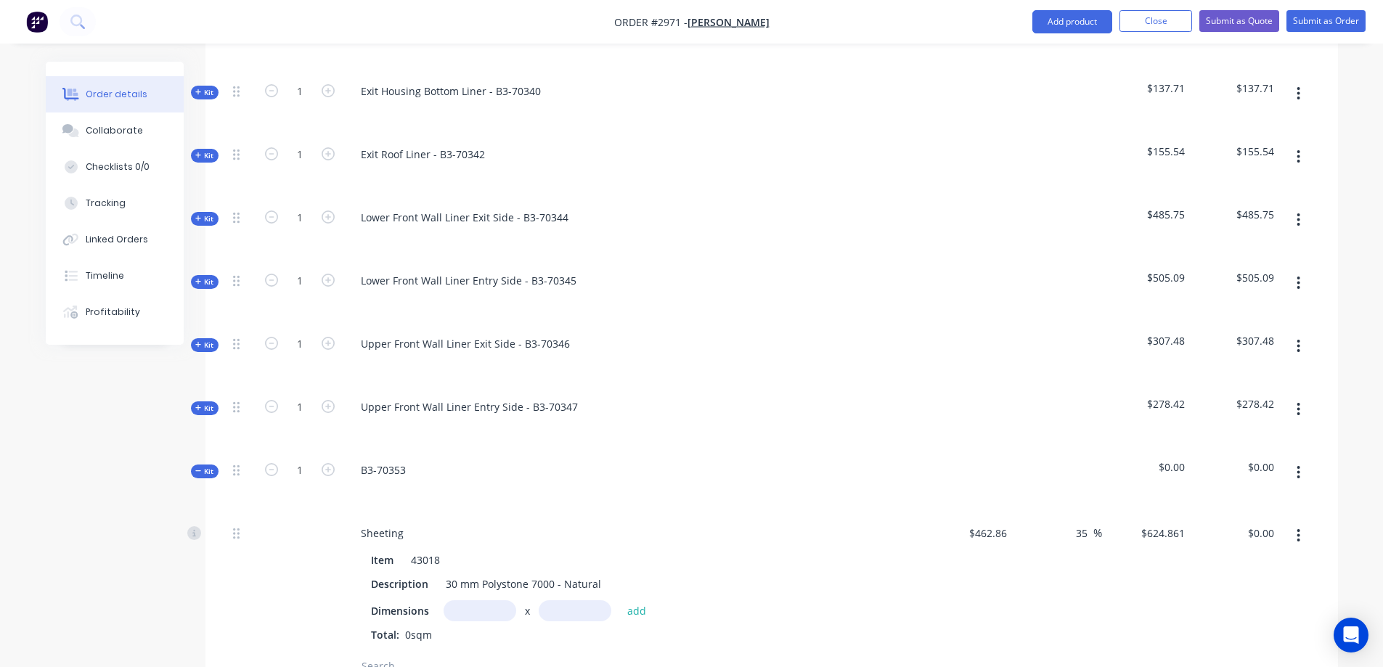
scroll to position [944, 0]
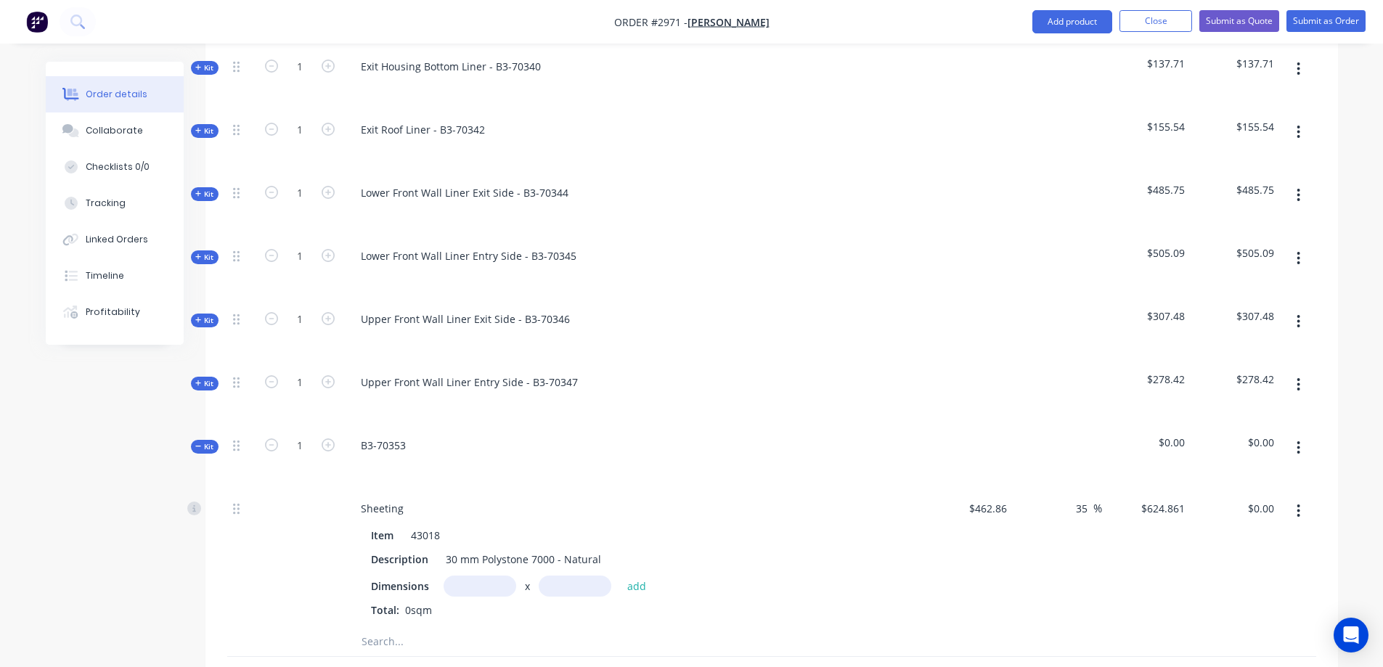
click at [481, 576] on input "text" at bounding box center [479, 586] width 73 height 21
type input "0.568m"
type input "0.412m"
click at [637, 576] on button "add" at bounding box center [637, 586] width 34 height 20
type input "$146.22"
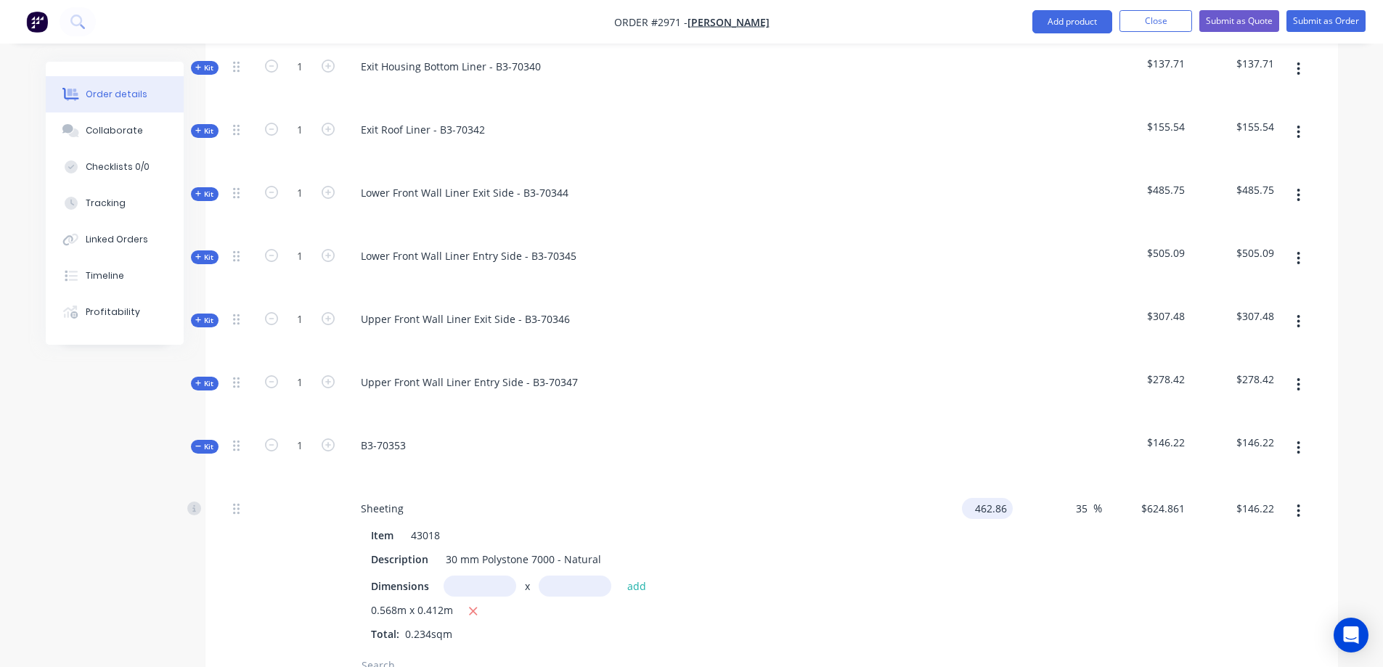
click at [991, 498] on input "462.86" at bounding box center [989, 508] width 45 height 21
type input "$508.00"
type input "$685.80"
type input "$160.48"
click at [1301, 435] on button "button" at bounding box center [1298, 448] width 34 height 26
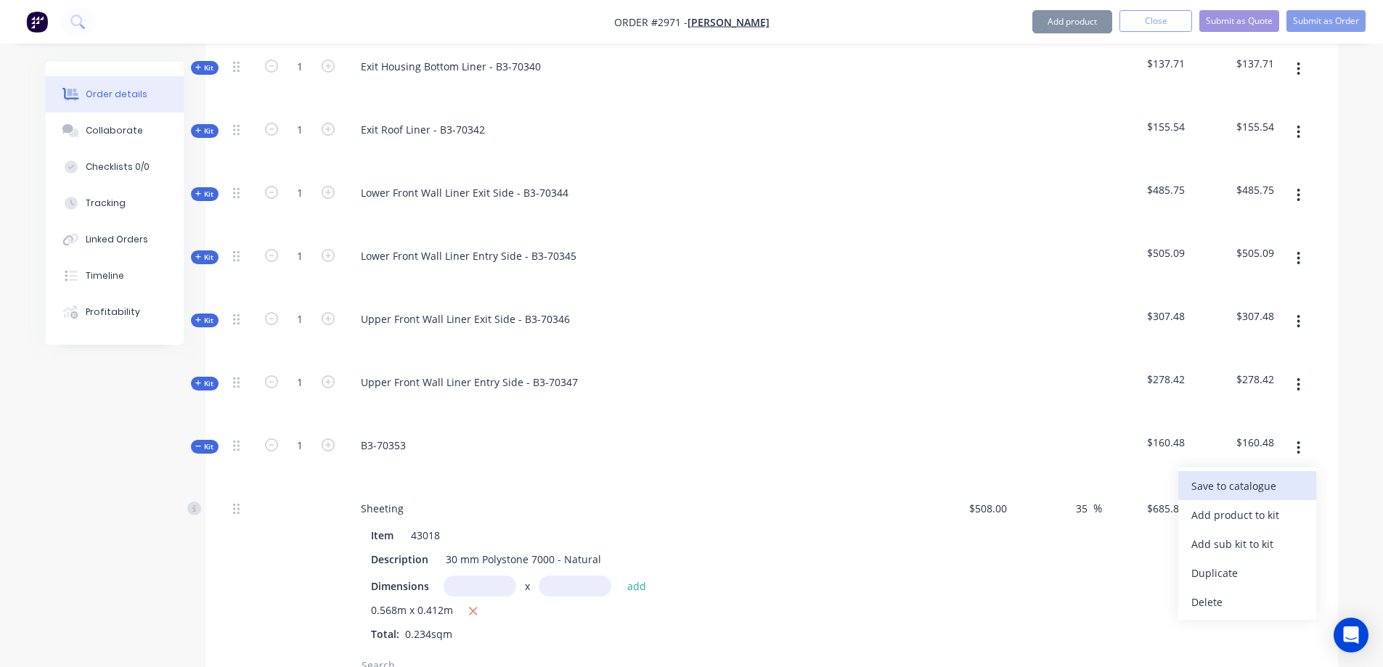
click at [1269, 475] on div "Save to catalogue" at bounding box center [1247, 485] width 112 height 21
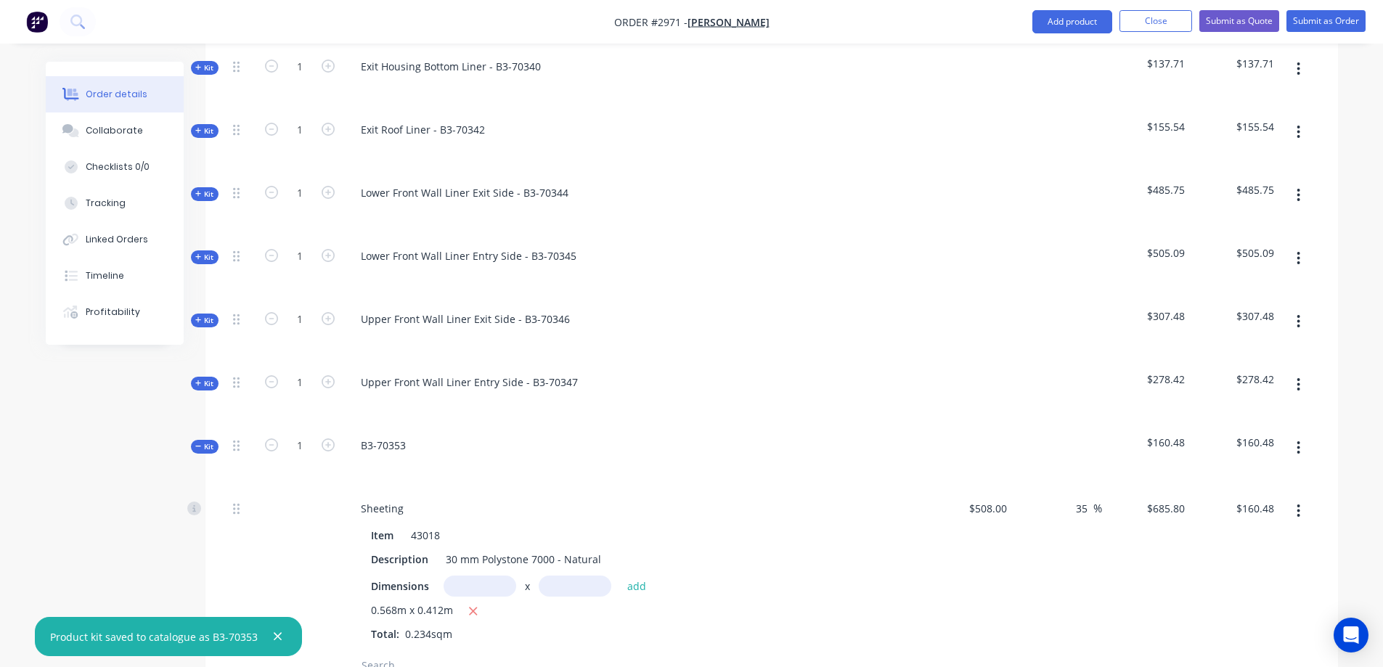
click at [195, 446] on icon at bounding box center [198, 446] width 6 height 1
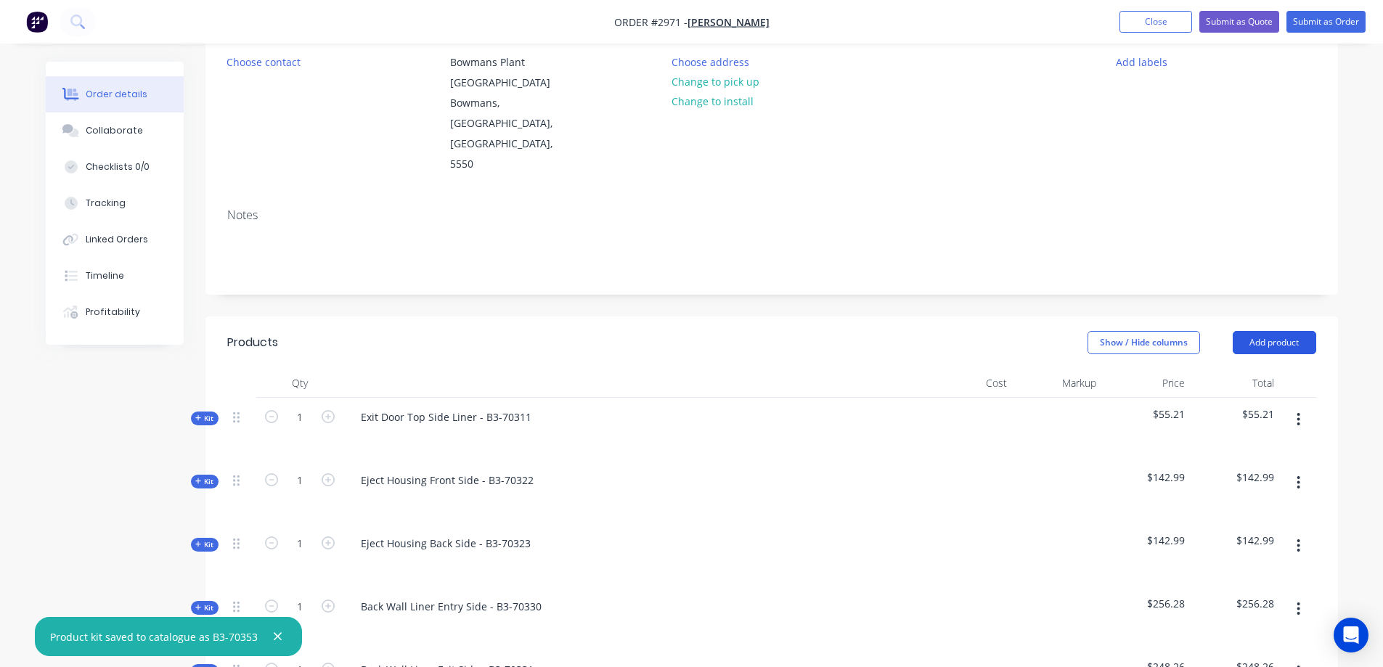
scroll to position [145, 0]
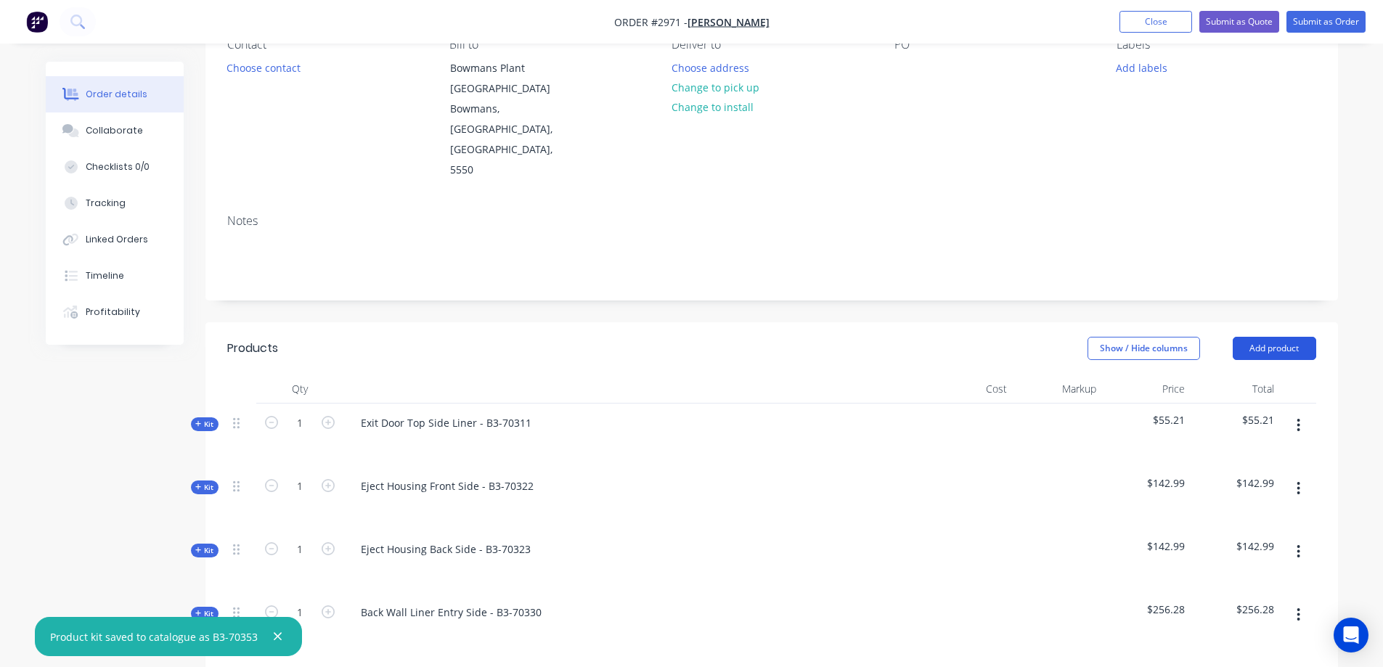
click at [1247, 337] on button "Add product" at bounding box center [1273, 348] width 83 height 23
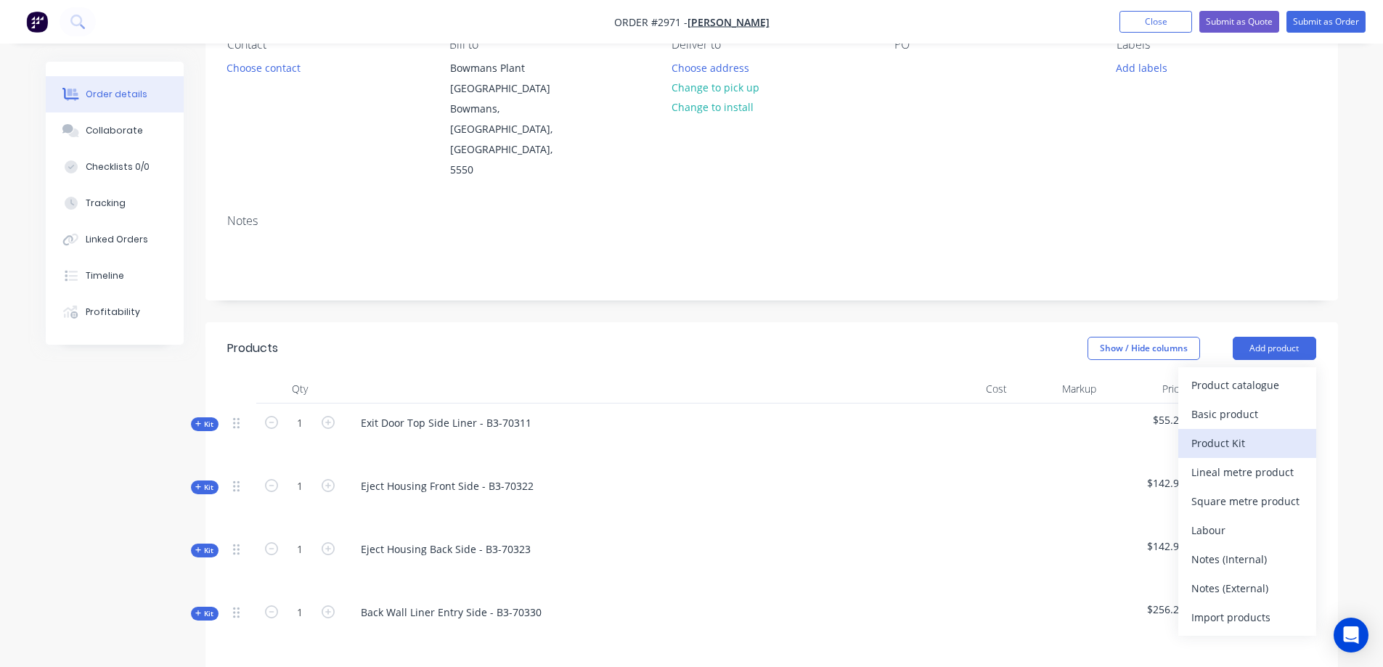
click at [1243, 433] on div "Product Kit" at bounding box center [1247, 443] width 112 height 21
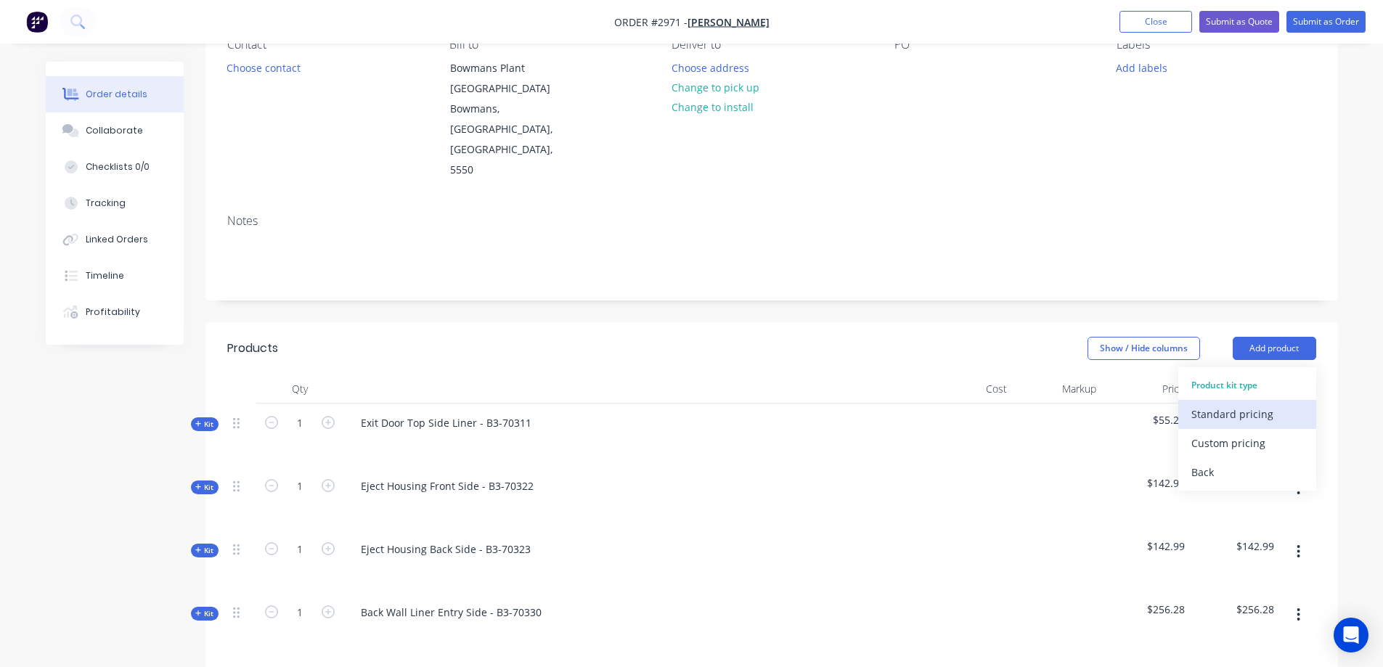
click at [1256, 404] on div "Standard pricing" at bounding box center [1247, 414] width 112 height 21
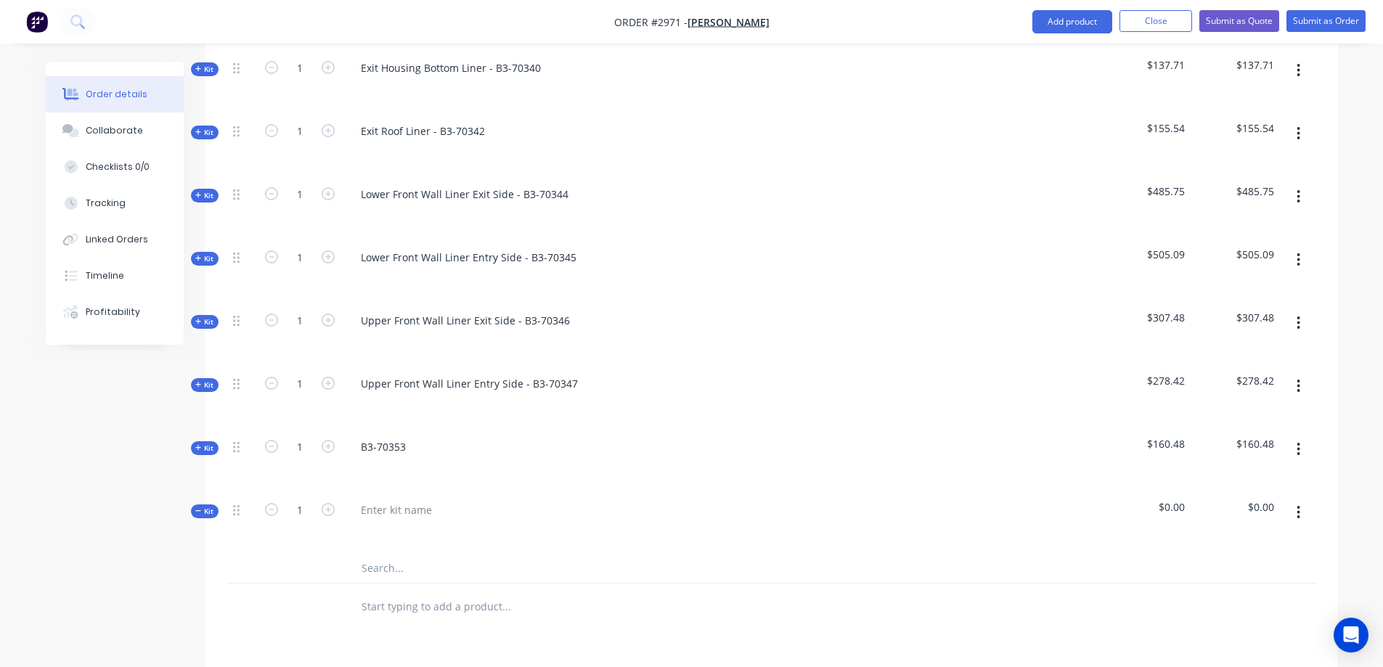
scroll to position [944, 0]
click at [406, 498] on div at bounding box center [396, 508] width 94 height 21
click at [396, 552] on input "text" at bounding box center [506, 566] width 290 height 29
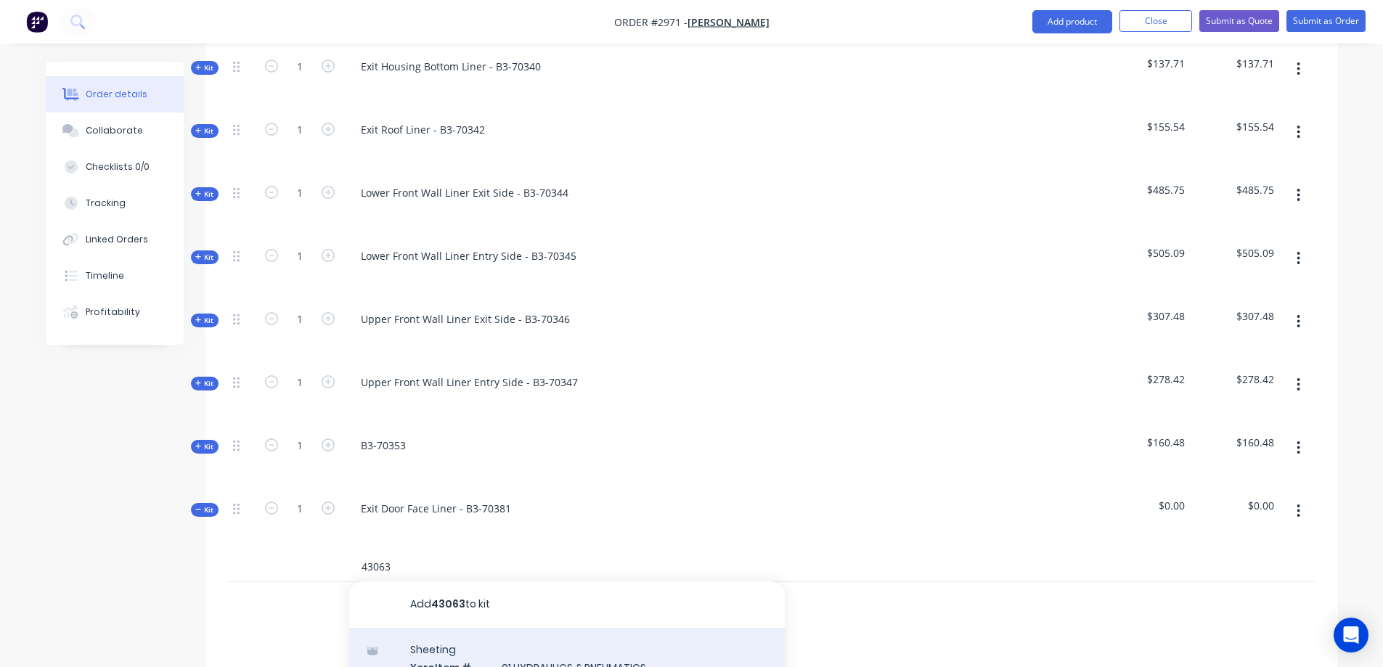
type input "43063"
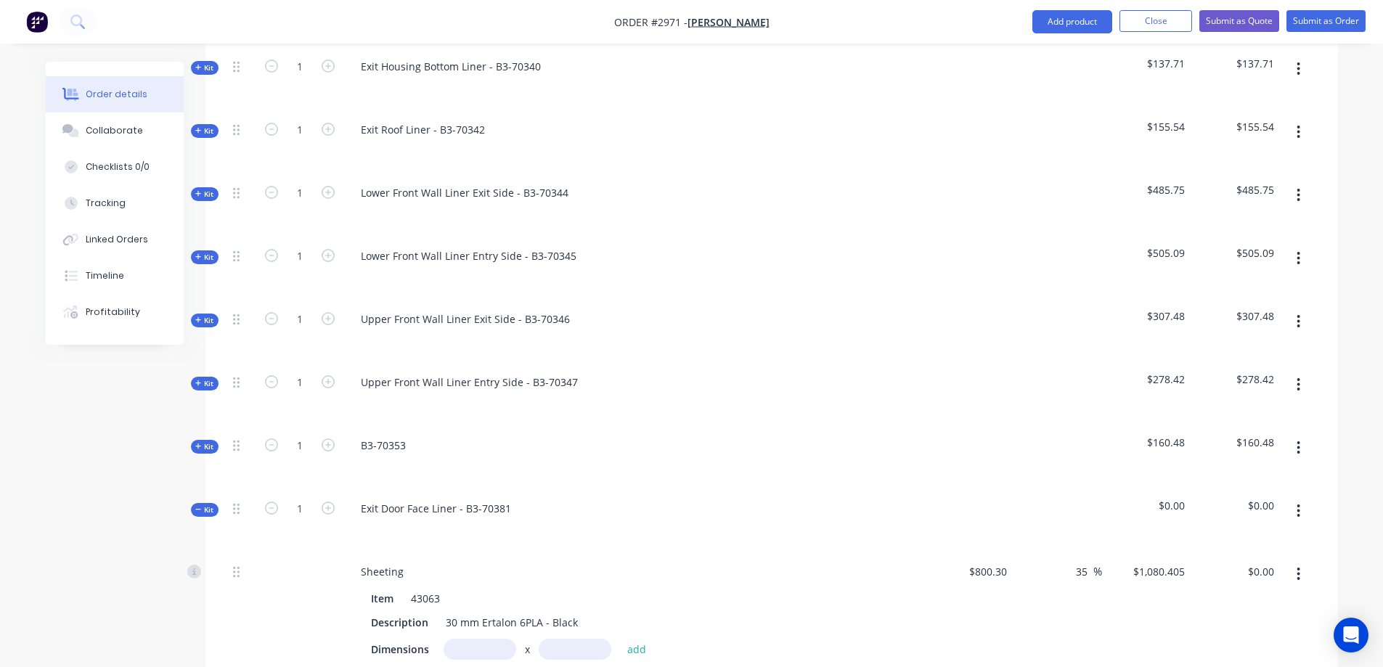
click at [473, 639] on input "text" at bounding box center [479, 649] width 73 height 21
type input "0.571m"
type input "0.393m"
click at [631, 639] on button "add" at bounding box center [637, 649] width 34 height 20
type input "$242.44"
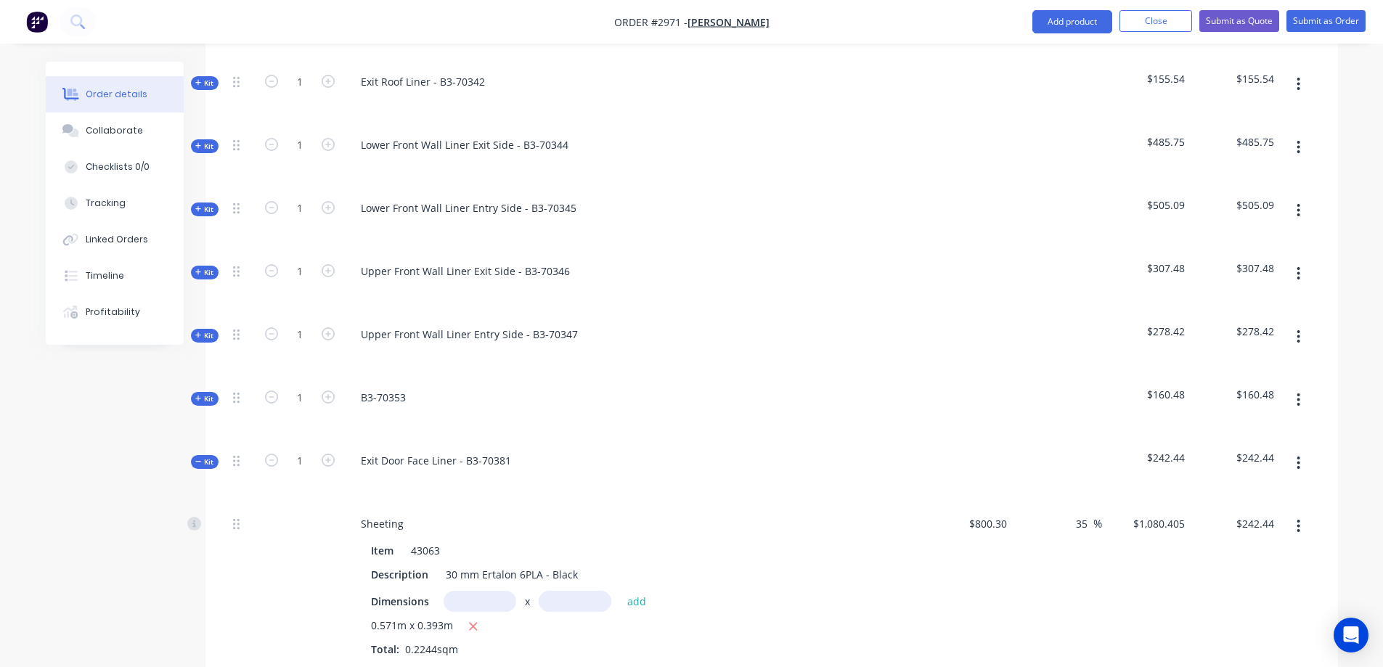
scroll to position [1016, 0]
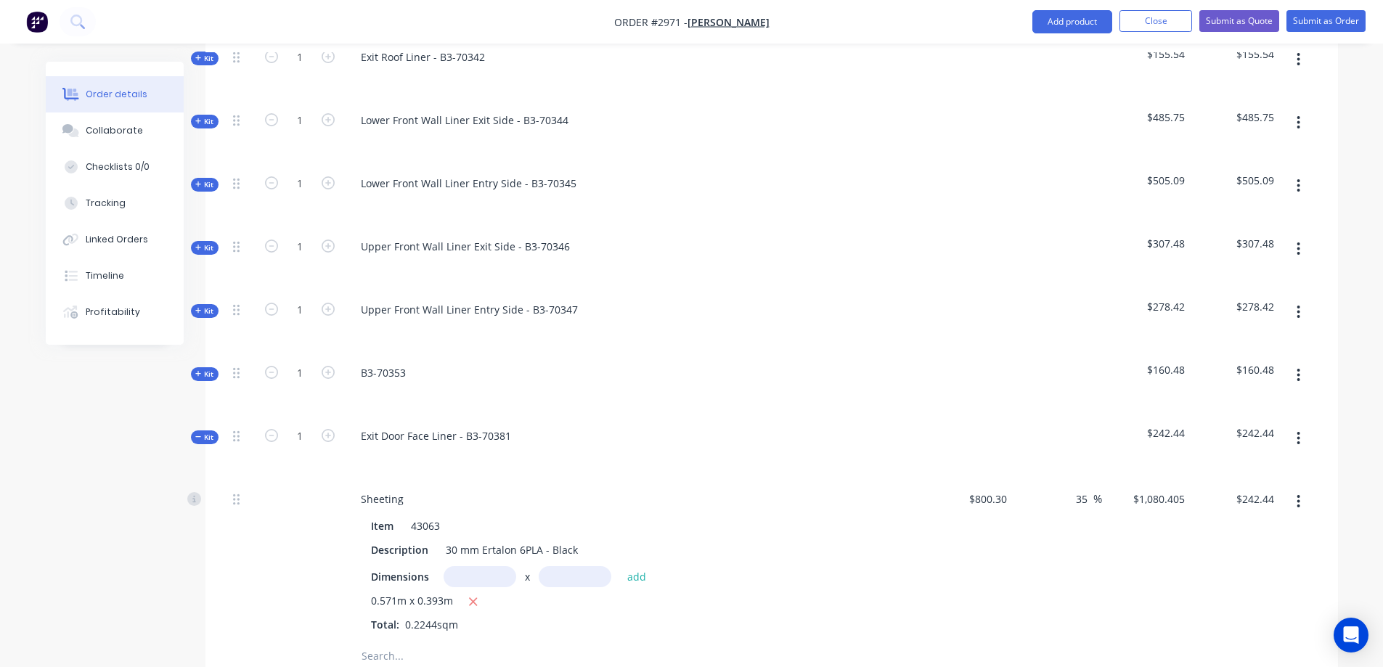
click at [412, 642] on input "text" at bounding box center [506, 656] width 290 height 29
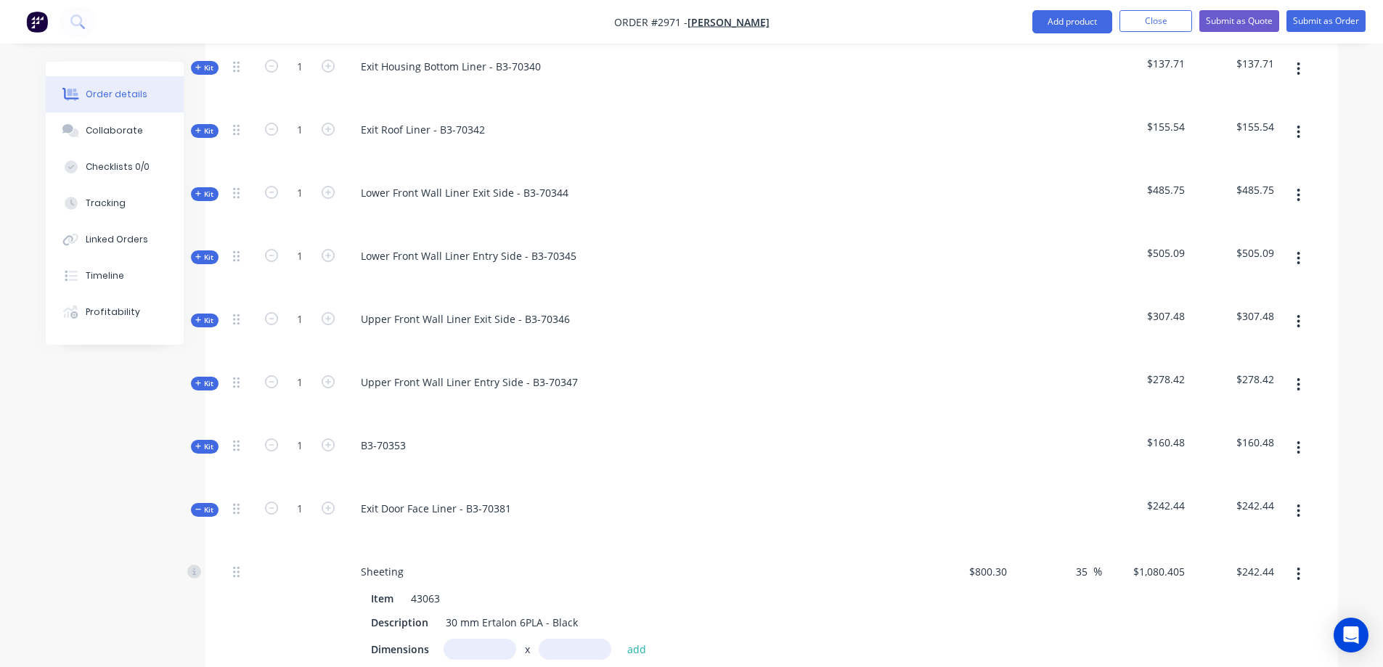
scroll to position [1161, 0]
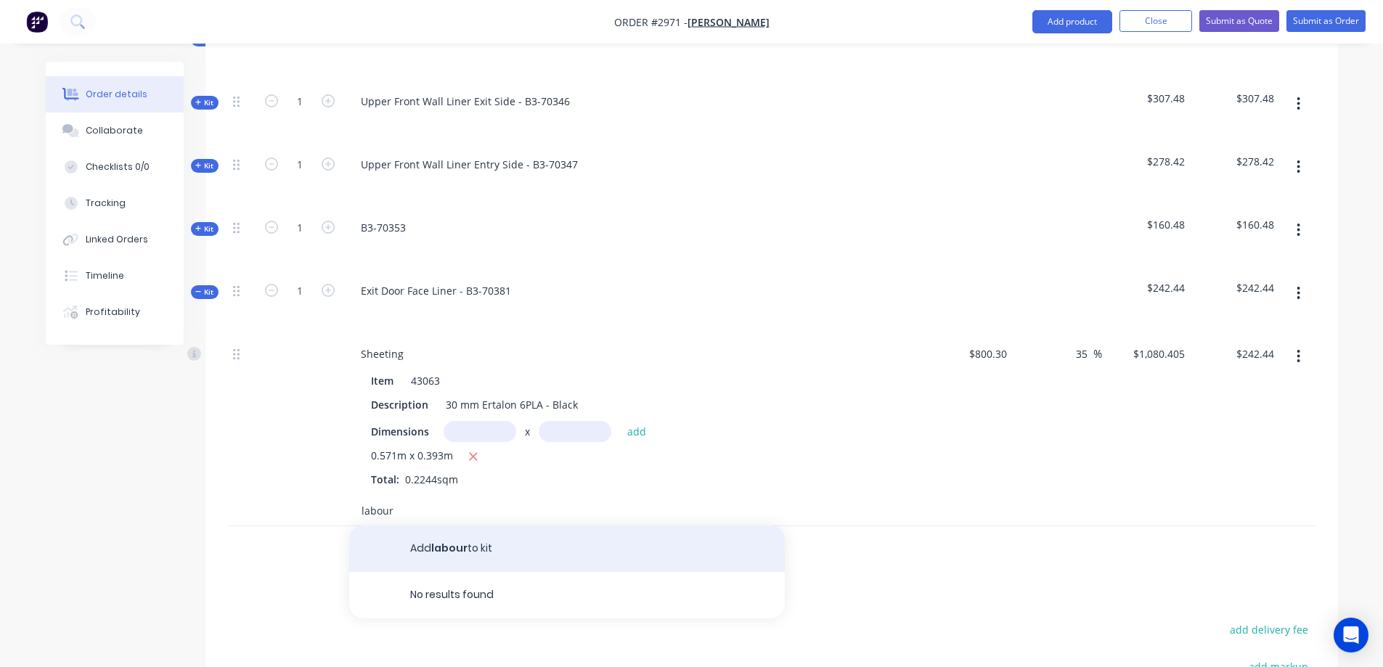
type input "labour"
click at [581, 525] on button "Add labour to kit" at bounding box center [566, 548] width 435 height 46
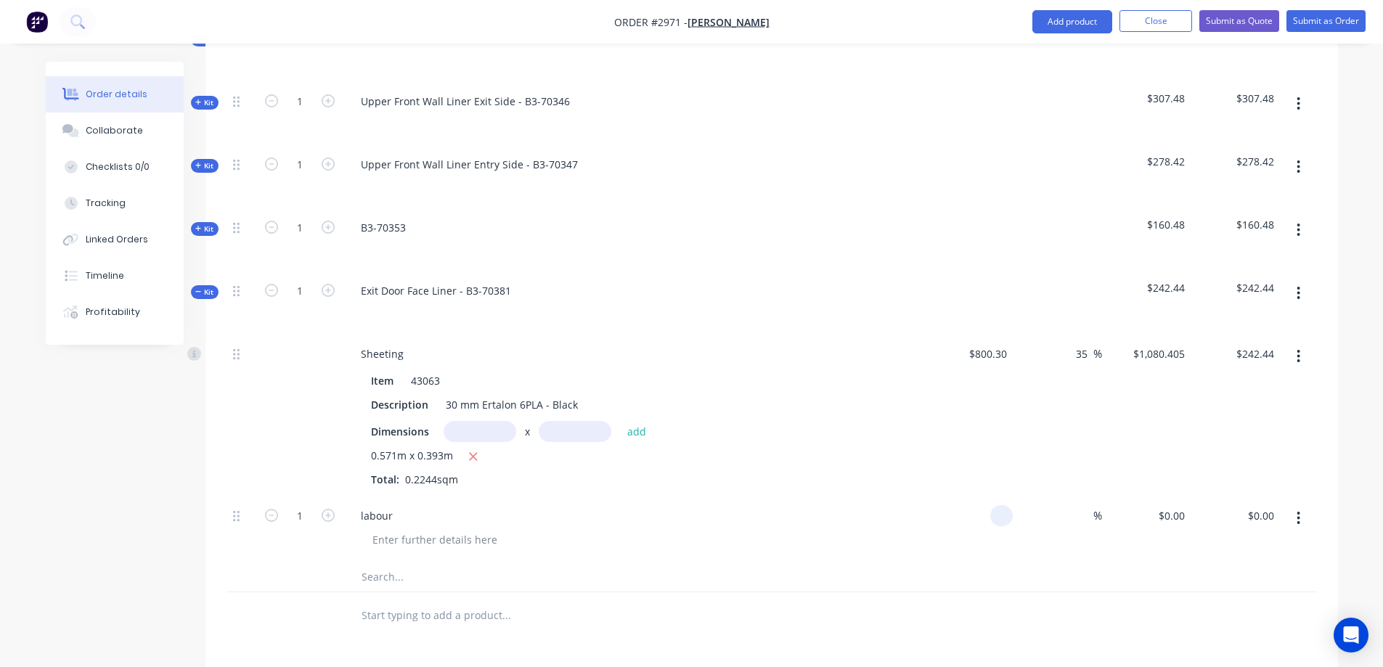
click at [1002, 505] on input at bounding box center [1004, 515] width 17 height 21
type input "$120.00"
click at [298, 505] on input "1" at bounding box center [300, 516] width 38 height 22
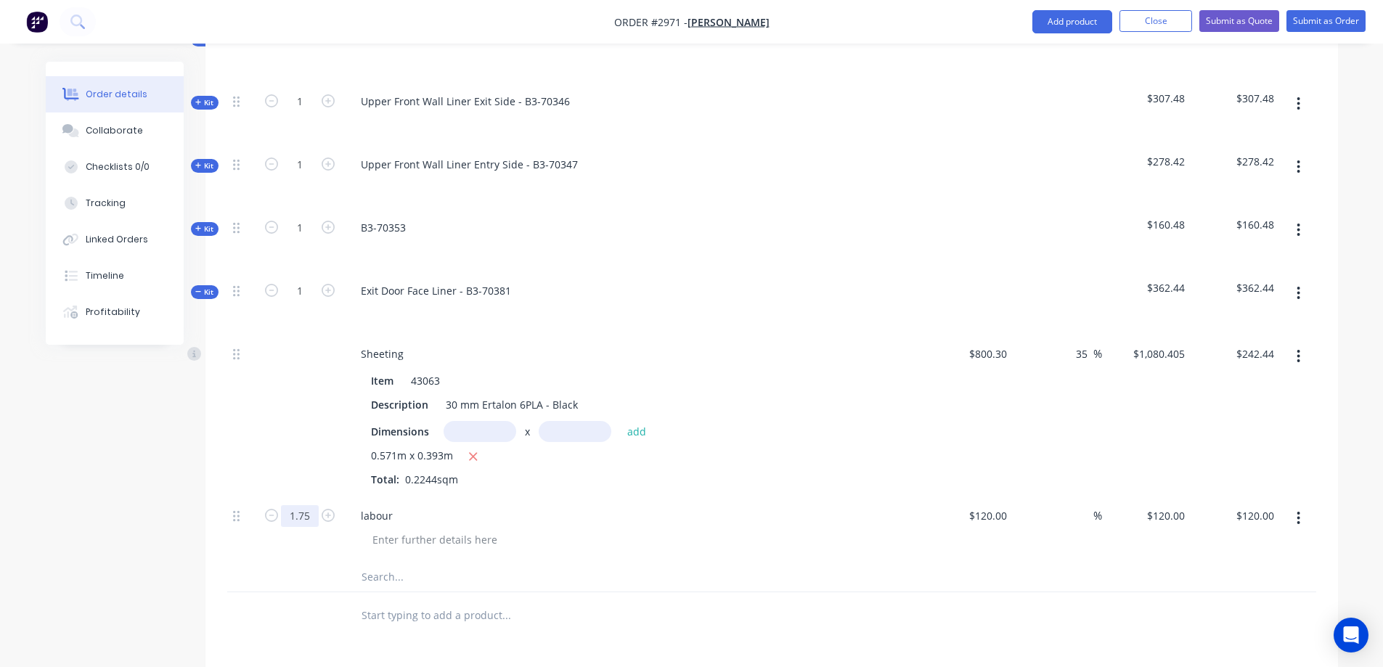
type input "1.75"
type input "$210.00"
click at [1296, 285] on icon "button" at bounding box center [1298, 293] width 4 height 16
click at [1270, 321] on div "Save to catalogue" at bounding box center [1247, 331] width 112 height 21
click at [490, 421] on input "text" at bounding box center [479, 431] width 73 height 21
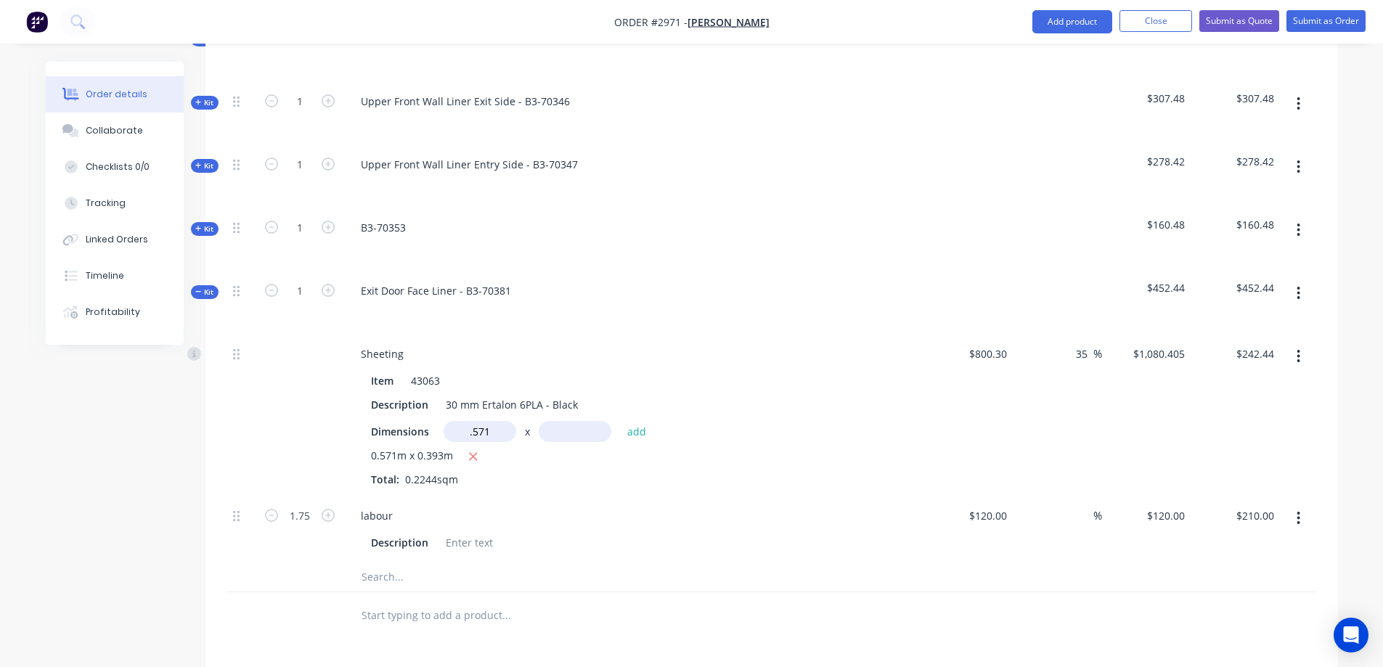
type input "0.571m"
type input "0.393m"
click at [638, 421] on button "add" at bounding box center [637, 431] width 34 height 20
type input "$484.89"
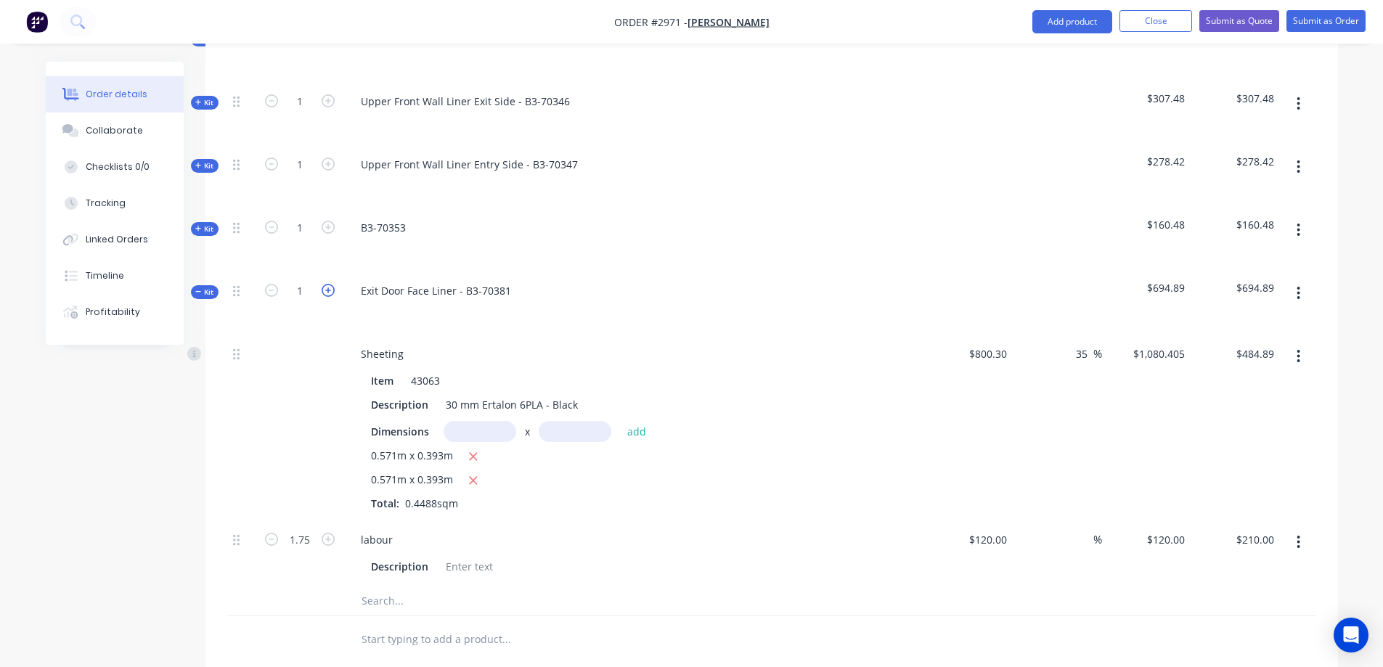
click at [333, 284] on icon "button" at bounding box center [328, 290] width 13 height 13
type input "2"
type input "3.5"
type input "$420.00"
click at [1294, 280] on button "button" at bounding box center [1298, 293] width 34 height 26
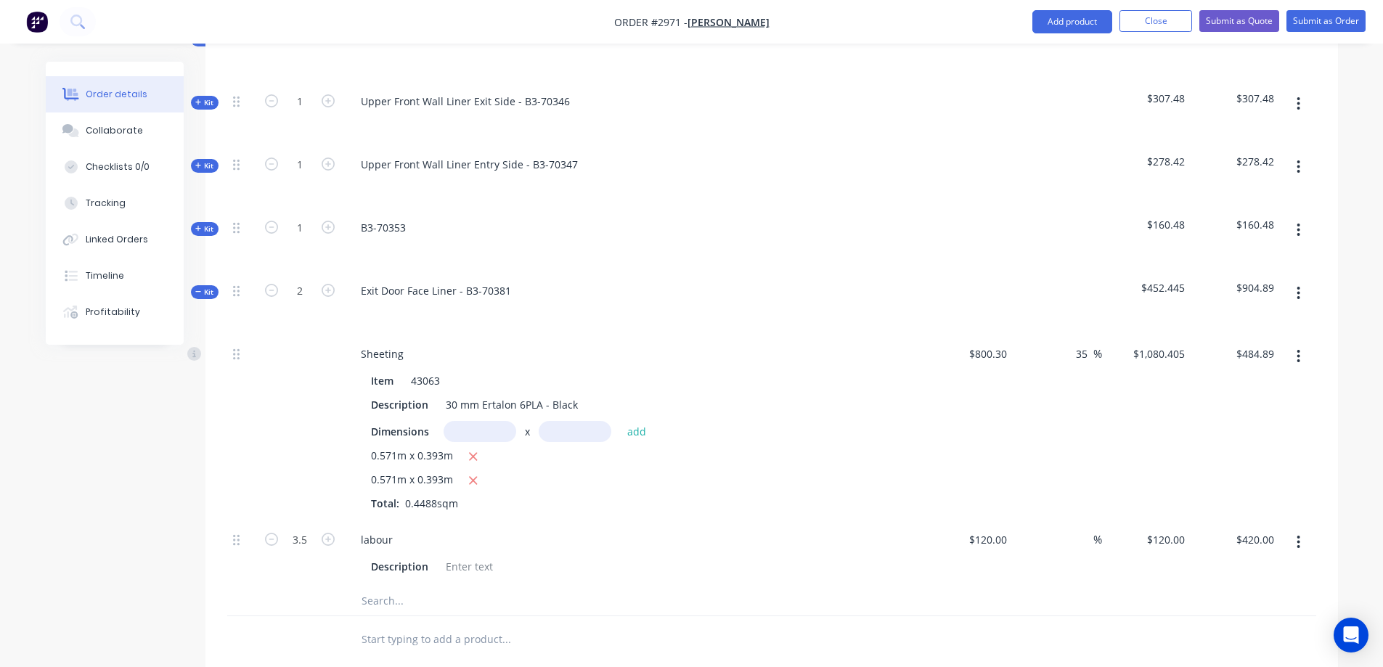
click at [1333, 266] on div "Qty Cost Markup Price Total Kit 1 Exit Door Top Side Liner - B3-70311 $55.21 $5…" at bounding box center [771, 10] width 1132 height 1305
click at [197, 288] on icon at bounding box center [198, 291] width 7 height 7
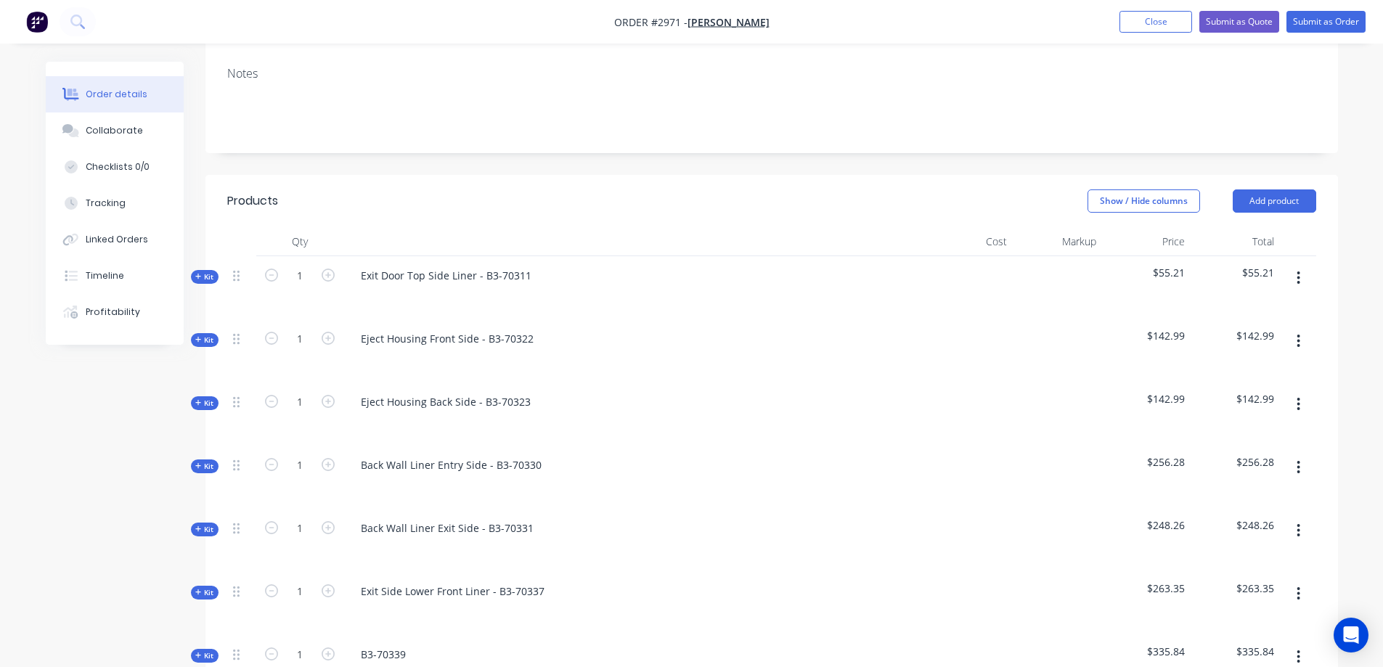
scroll to position [290, 0]
click at [1270, 192] on button "Add product" at bounding box center [1273, 203] width 83 height 23
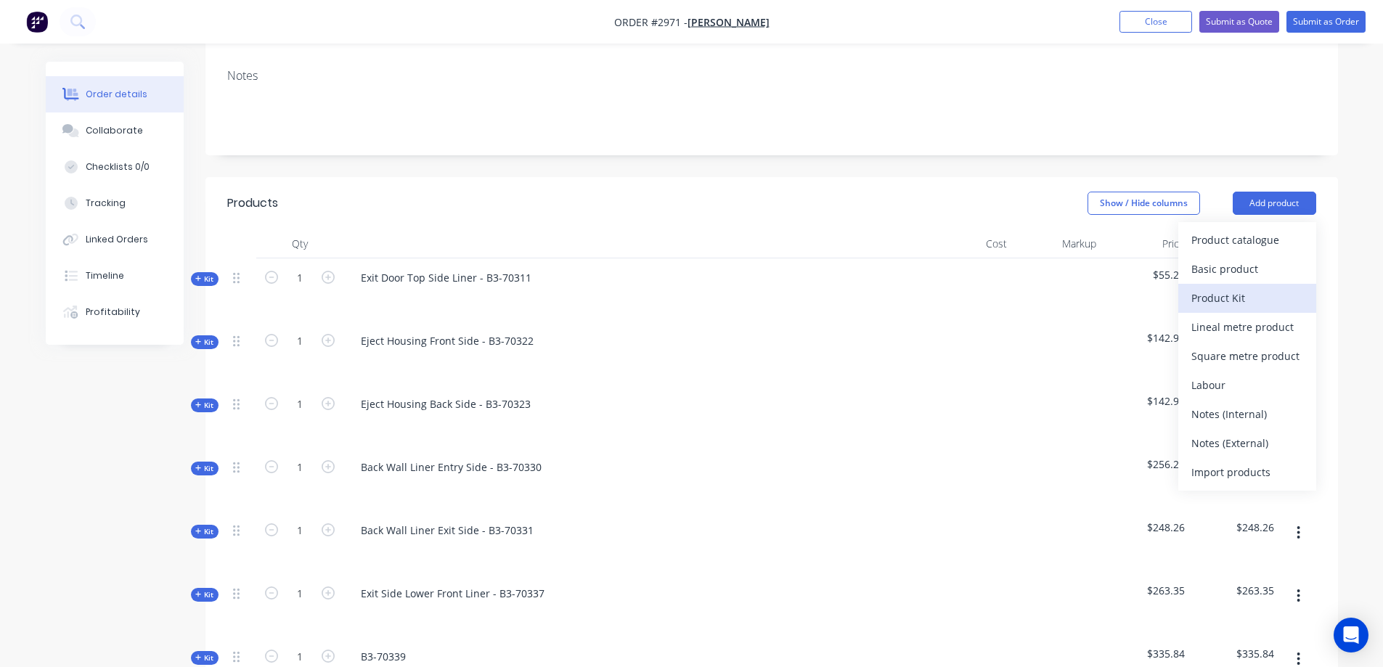
click at [1246, 287] on div "Product Kit" at bounding box center [1247, 297] width 112 height 21
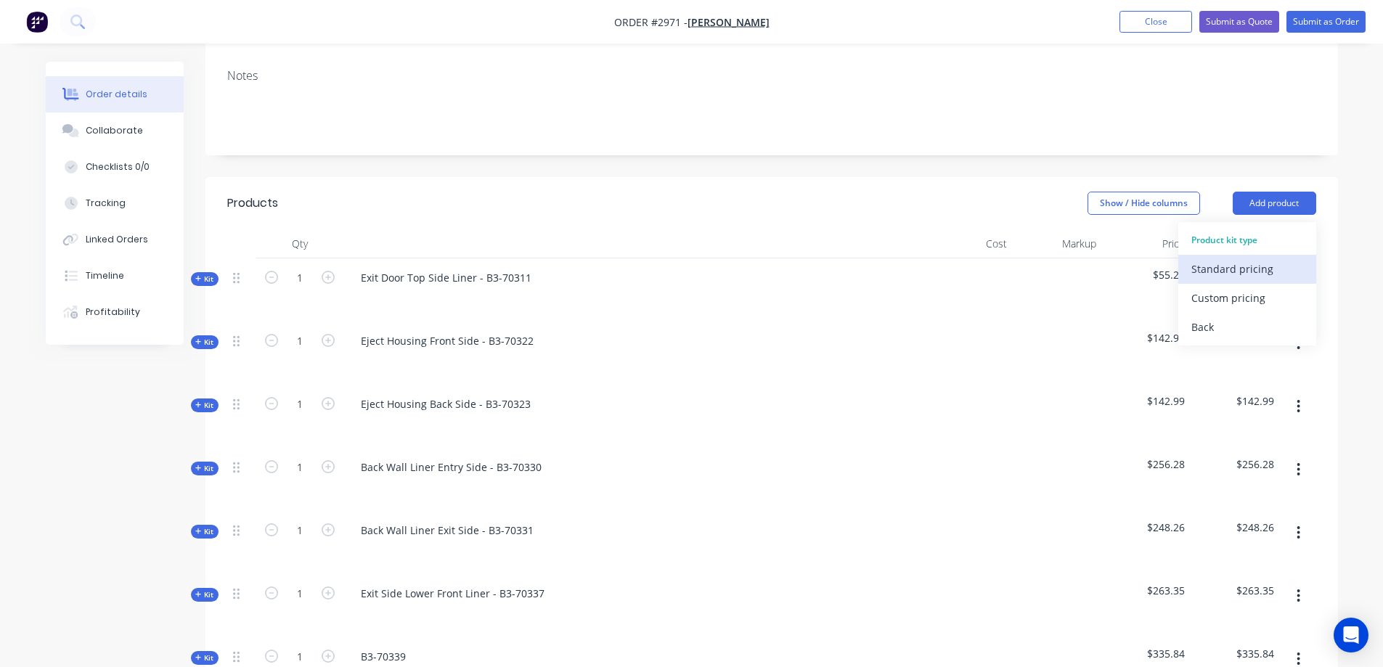
click at [1251, 258] on div "Standard pricing" at bounding box center [1247, 268] width 112 height 21
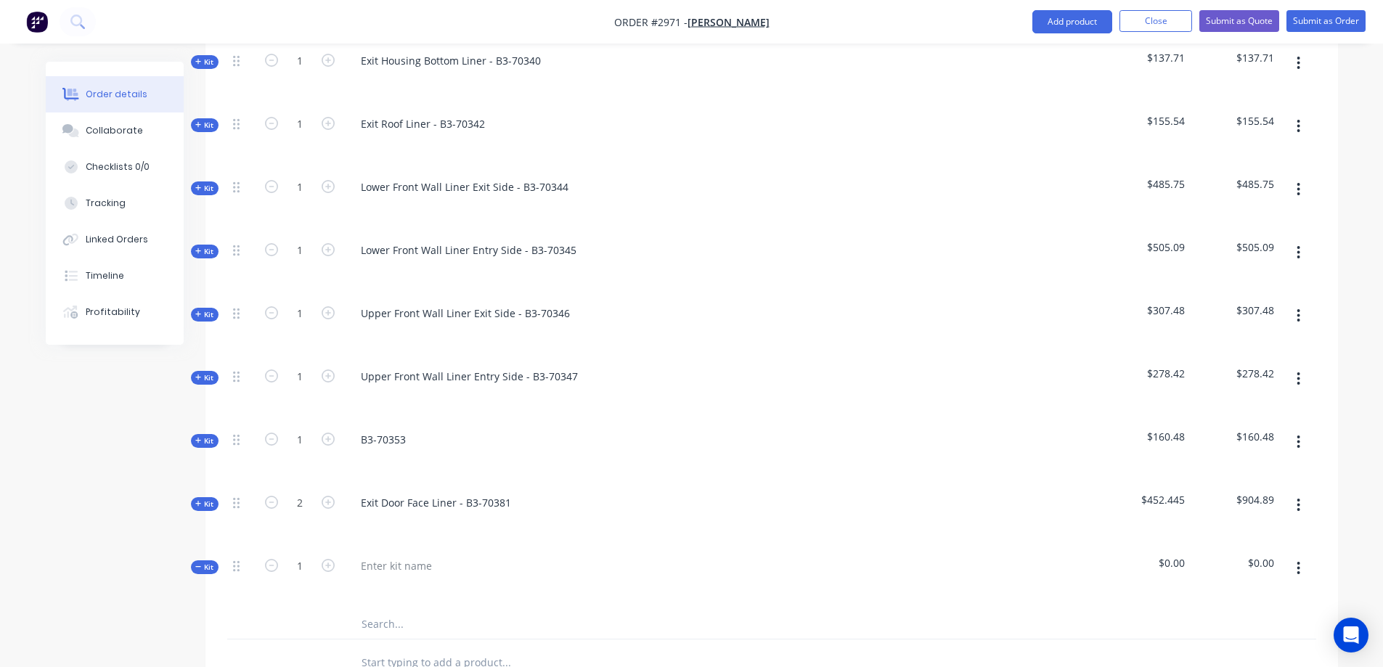
scroll to position [1089, 0]
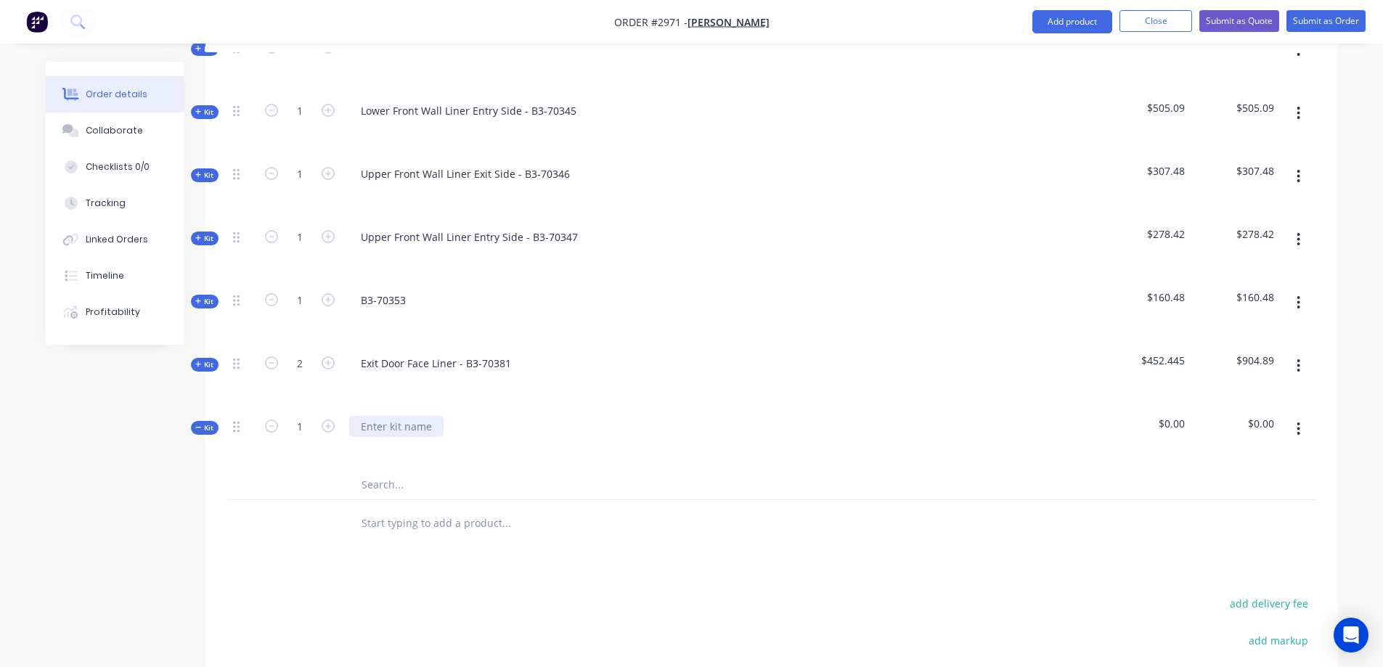
click at [381, 416] on div at bounding box center [396, 426] width 94 height 21
click at [379, 470] on input "text" at bounding box center [506, 484] width 290 height 29
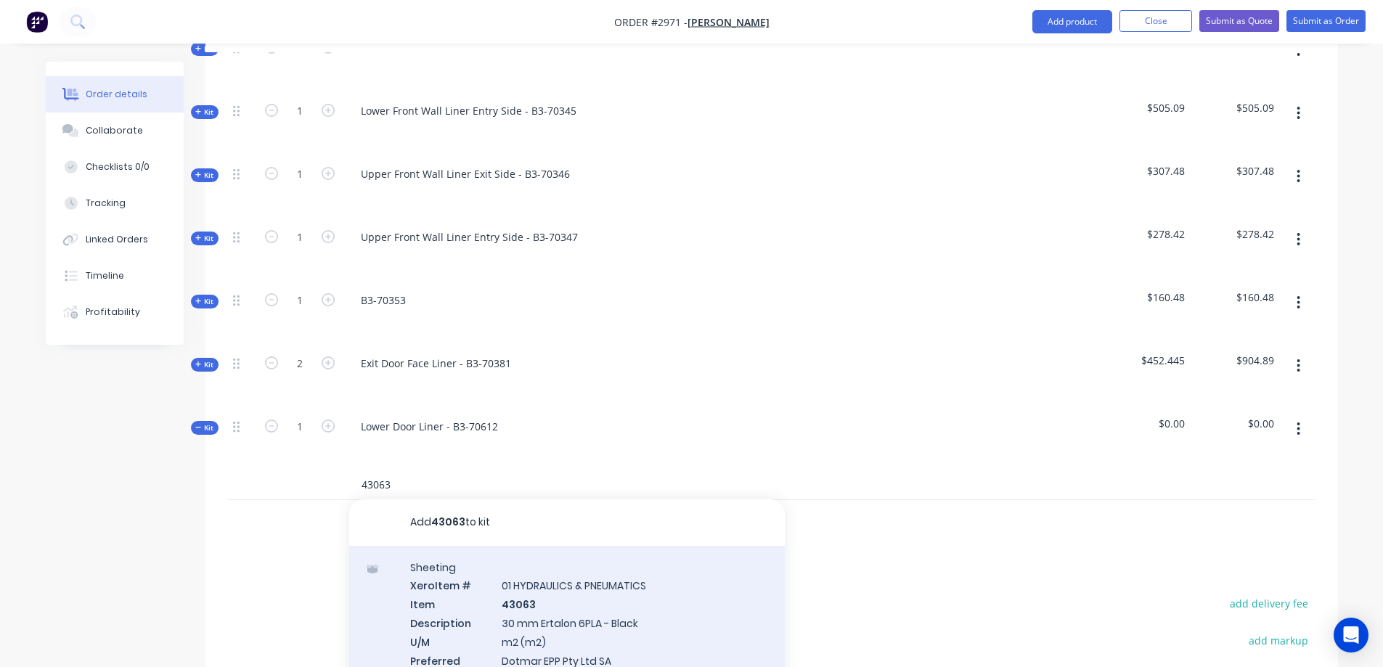
type input "43063"
click at [579, 568] on div "Sheeting Xero Item # 01 HYDRAULICS & PNEUMATICS Item 43063 Description 30 mm Er…" at bounding box center [566, 631] width 435 height 170
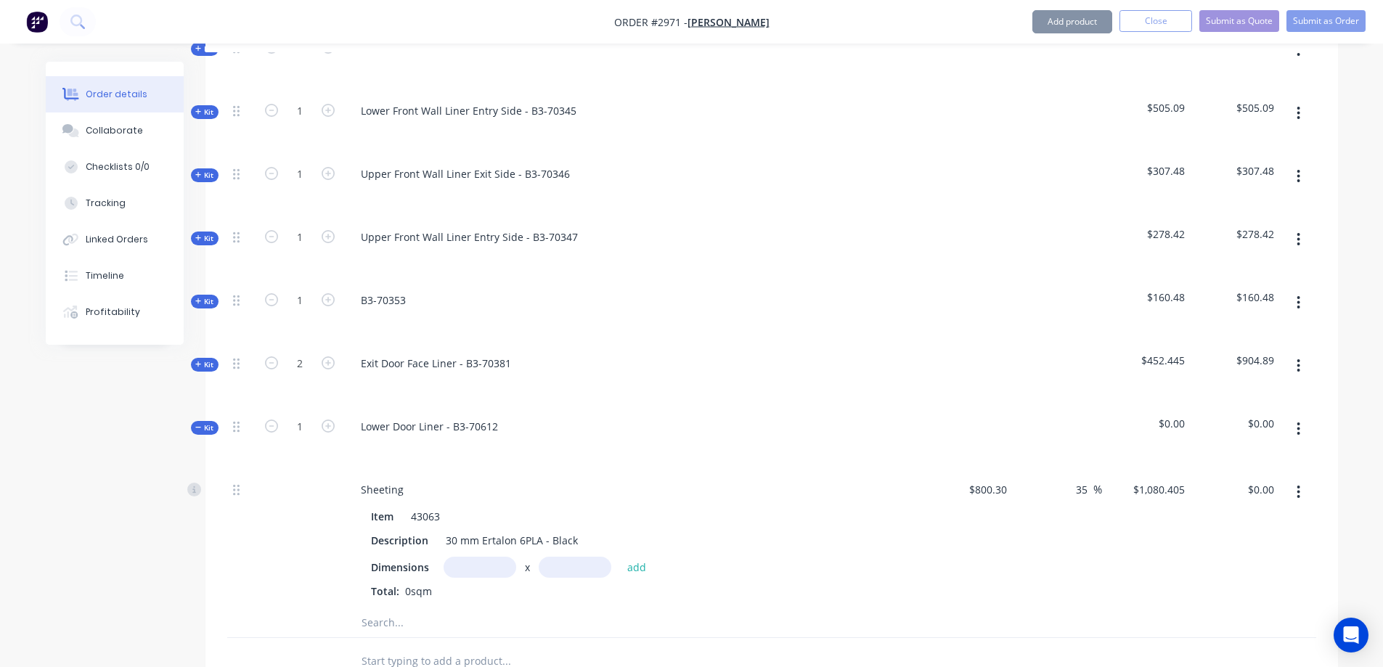
click at [479, 557] on input "text" at bounding box center [479, 567] width 73 height 21
type input "0.393m"
type input "0.372m"
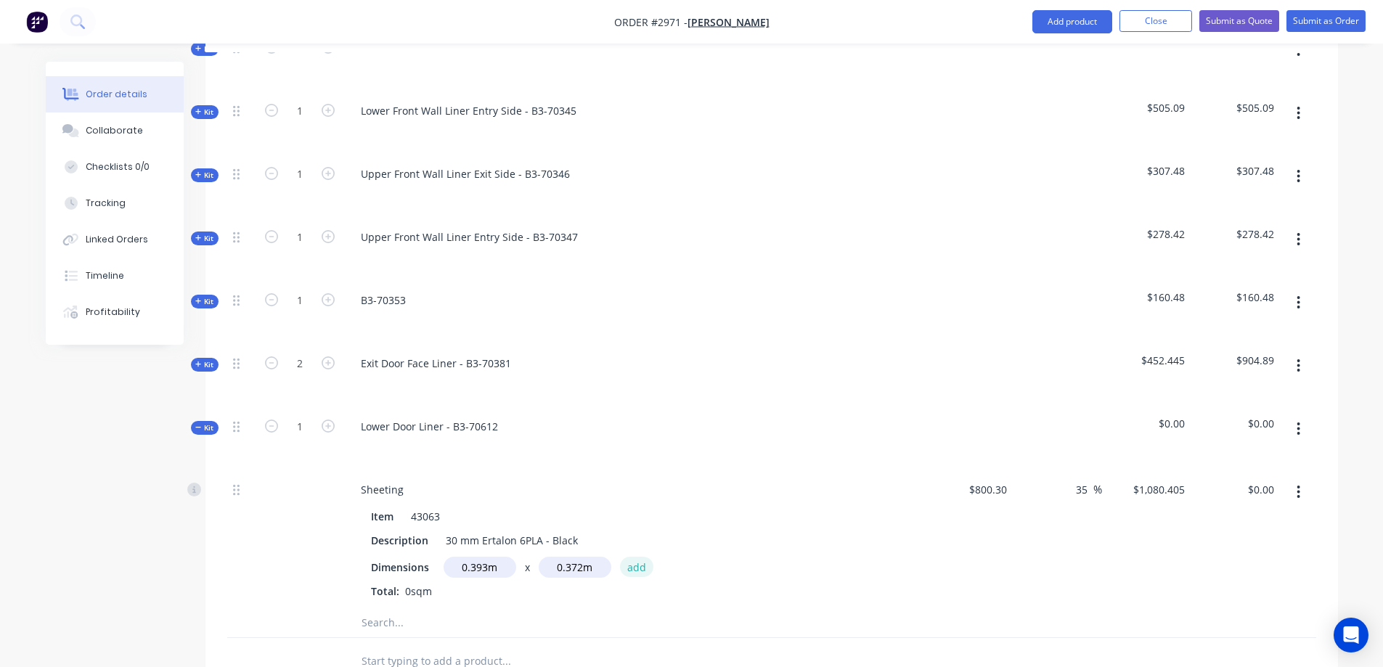
click at [640, 557] on button "add" at bounding box center [637, 567] width 34 height 20
type input "$157.96"
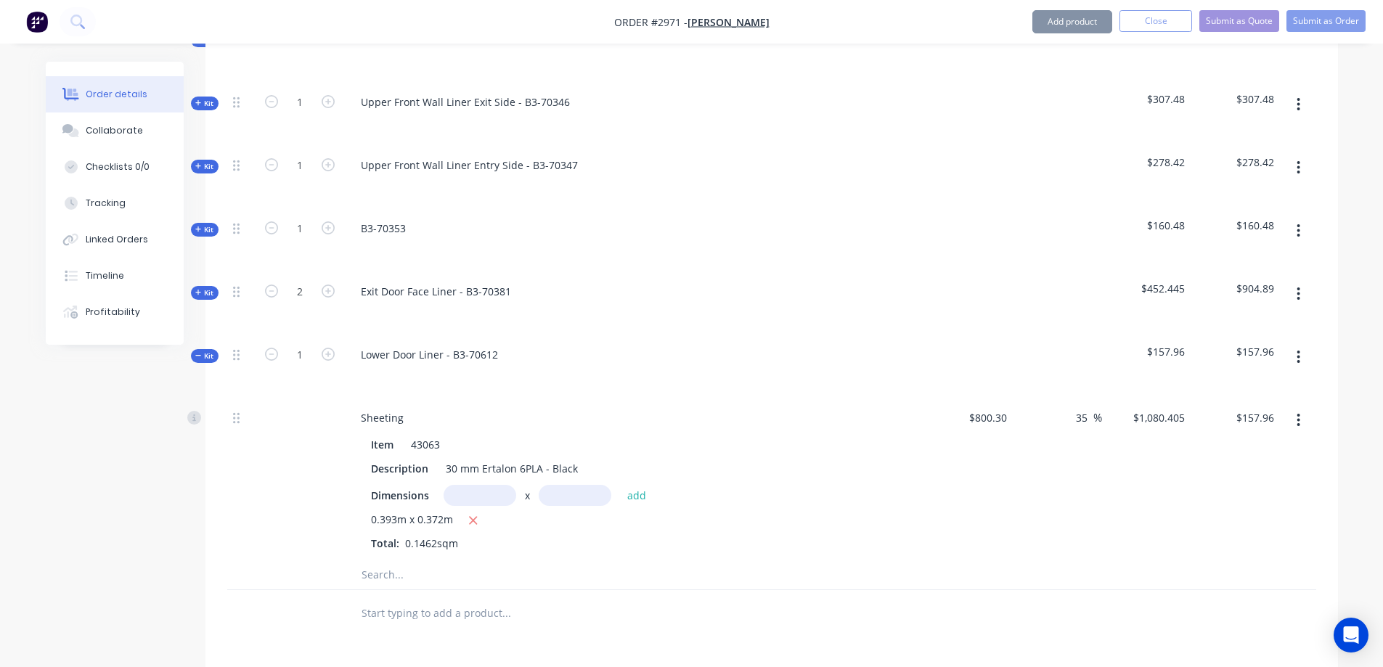
scroll to position [1161, 0]
click at [478, 484] on input "text" at bounding box center [479, 494] width 73 height 21
type input "0.393m"
type input "0.372m"
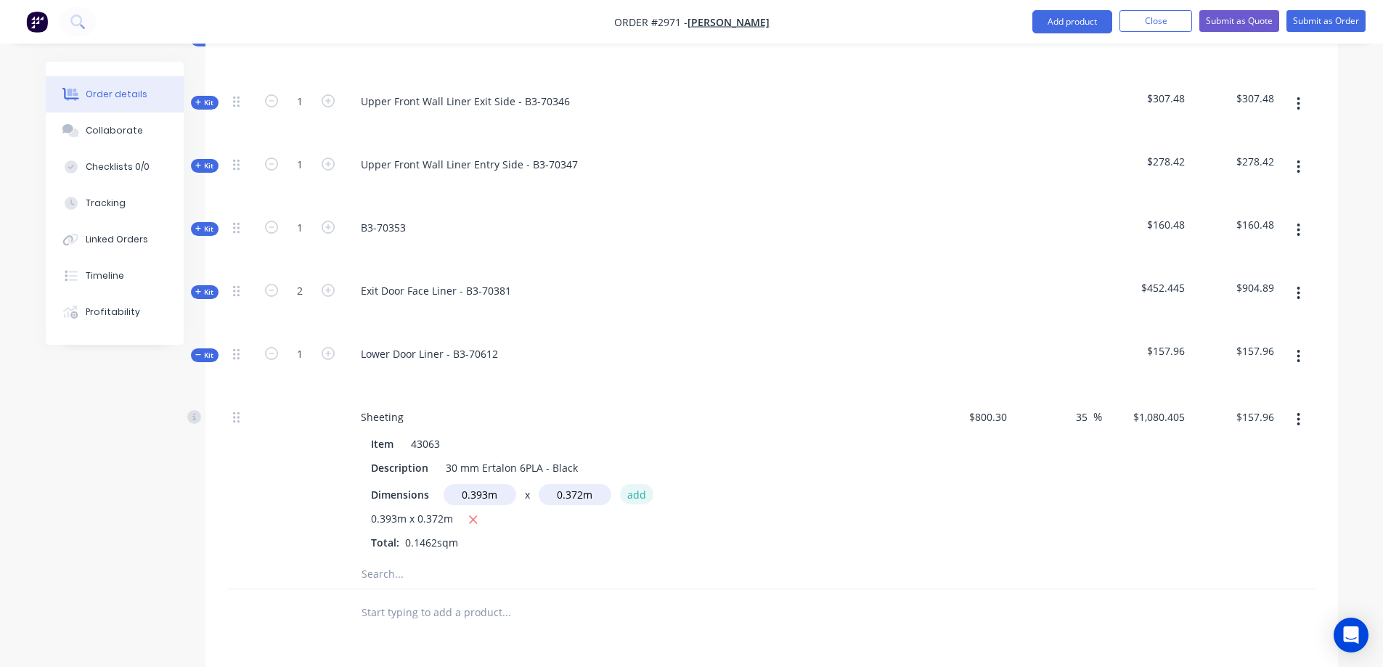
click at [627, 484] on button "add" at bounding box center [637, 494] width 34 height 20
type input "$315.91"
click at [396, 584] on input "text" at bounding box center [506, 598] width 290 height 29
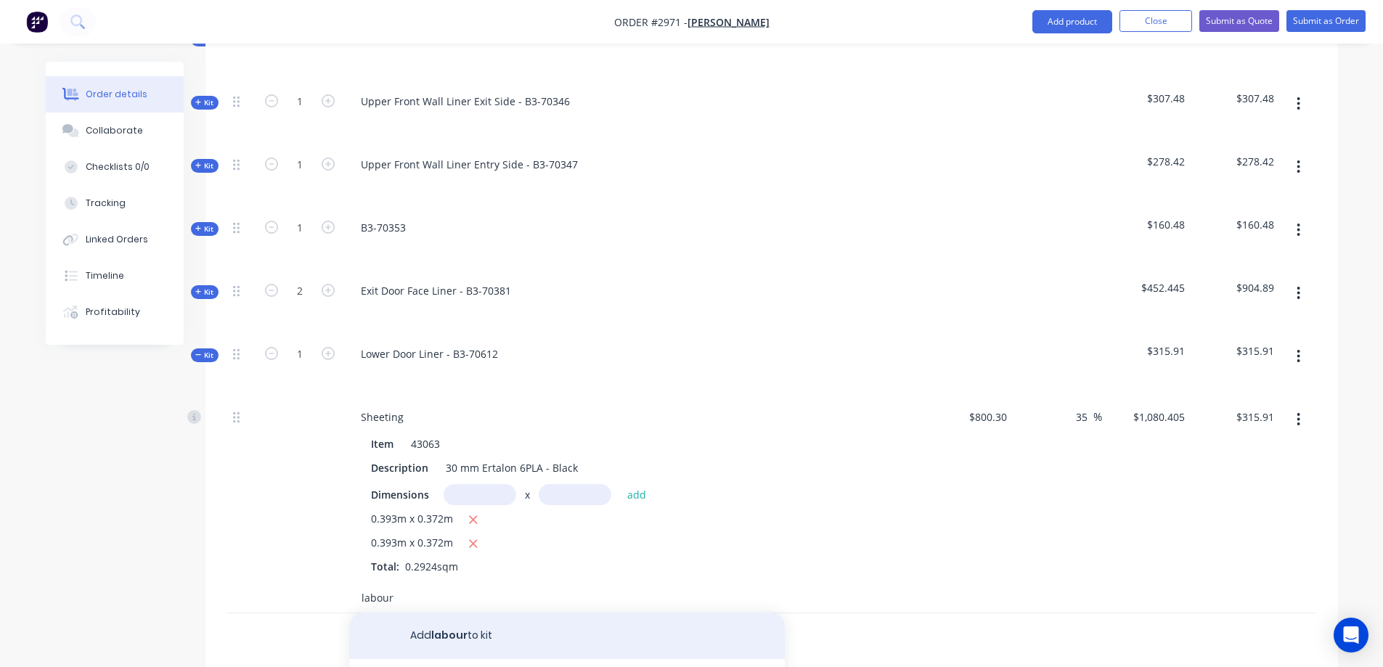
type input "labour"
click at [494, 613] on button "Add labour to kit" at bounding box center [566, 636] width 435 height 46
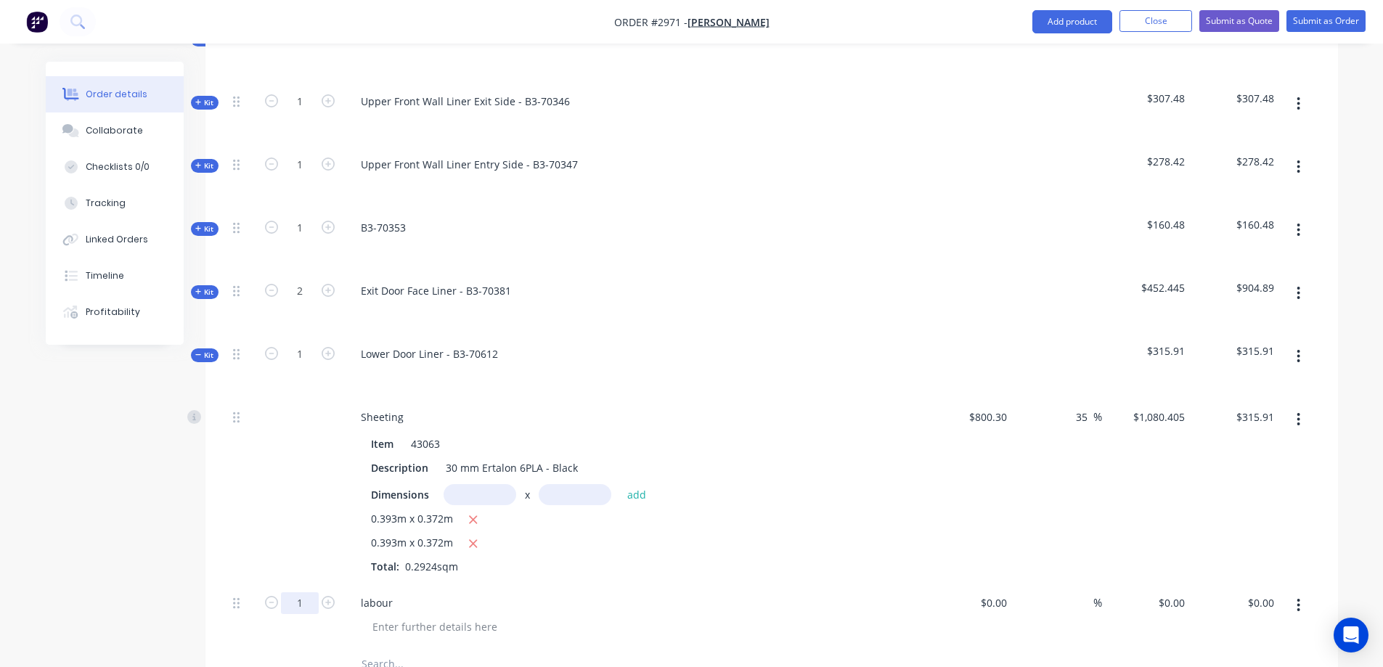
click at [301, 592] on input "1" at bounding box center [300, 603] width 38 height 22
type input "2"
click at [1002, 592] on input at bounding box center [995, 602] width 33 height 21
type input "$120.00"
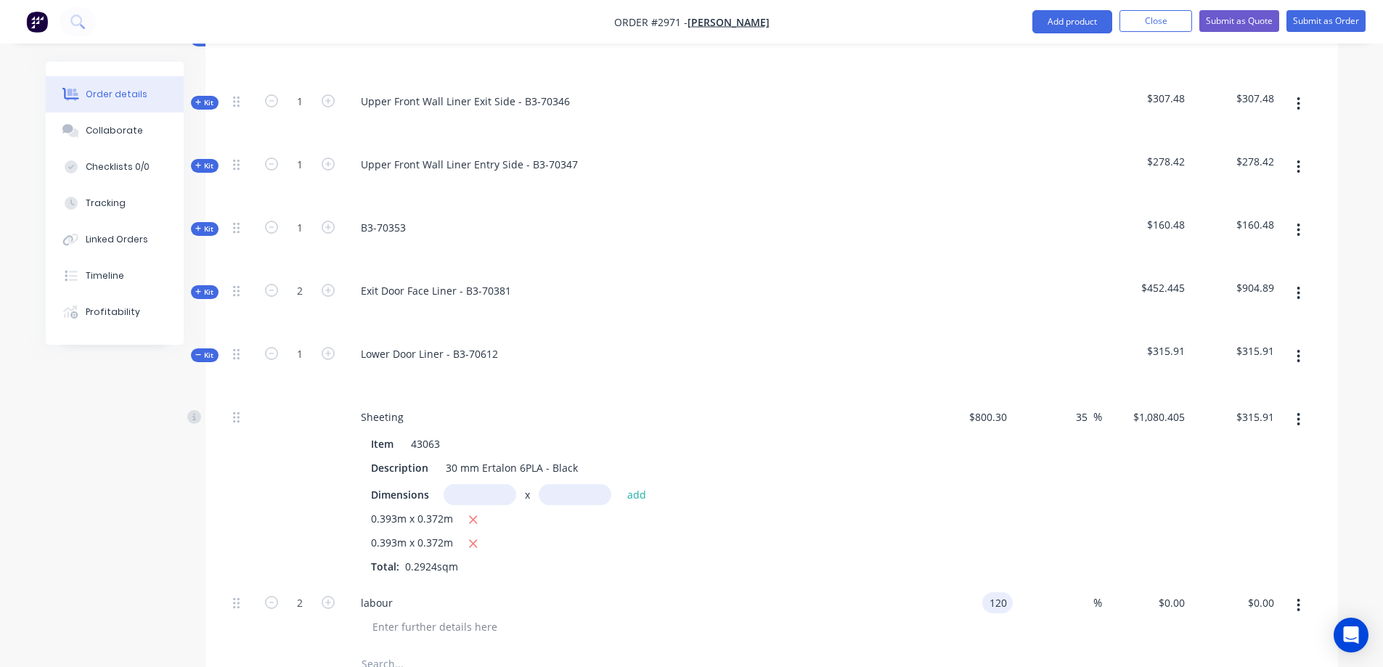
type input "$240.00"
click at [330, 347] on icon "button" at bounding box center [328, 353] width 13 height 13
type input "2"
type input "4"
type input "$480.00"
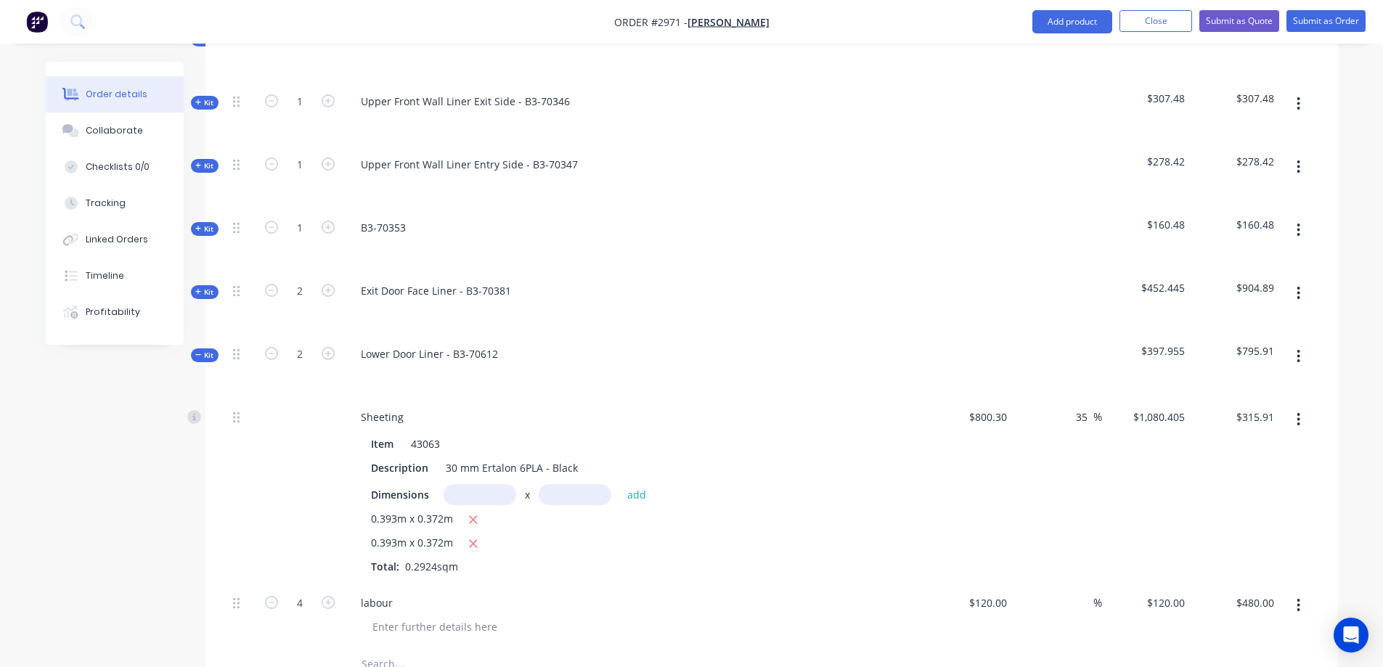
click at [1300, 348] on icon "button" at bounding box center [1298, 356] width 4 height 16
click at [1258, 384] on div "Save to catalogue" at bounding box center [1247, 394] width 112 height 21
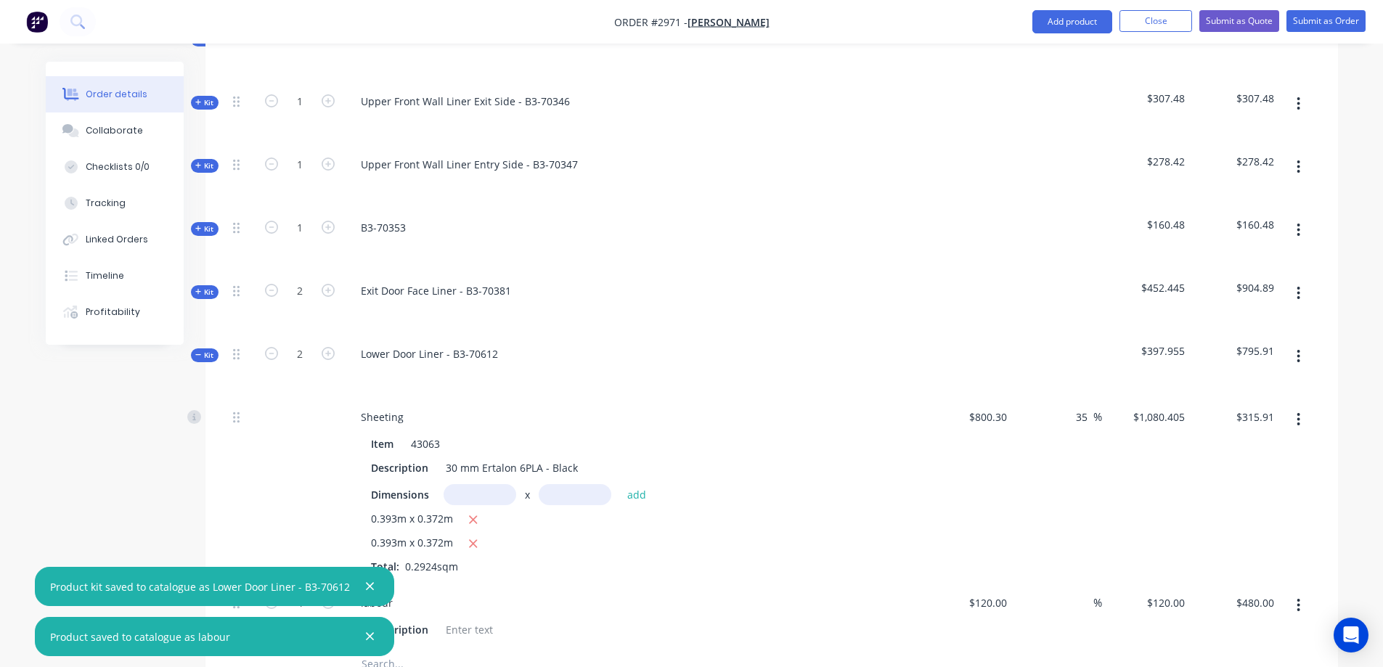
click at [204, 350] on span "Kit" at bounding box center [204, 355] width 19 height 11
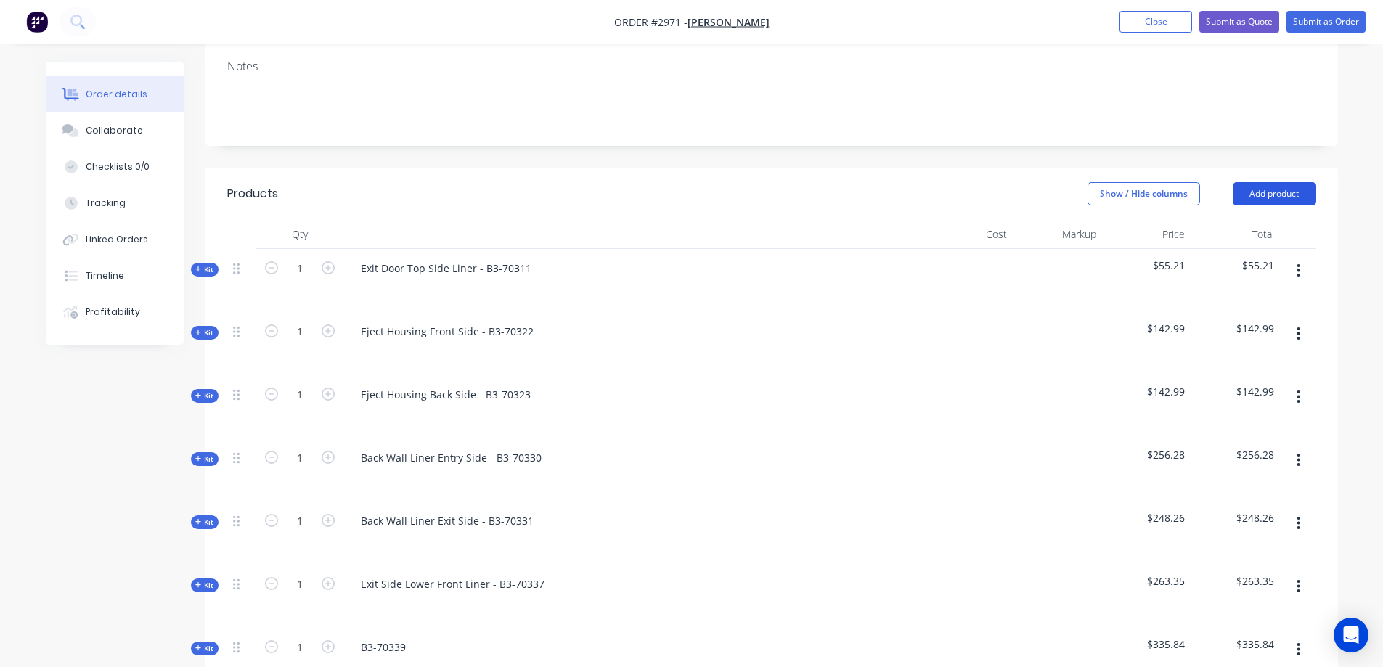
scroll to position [218, 0]
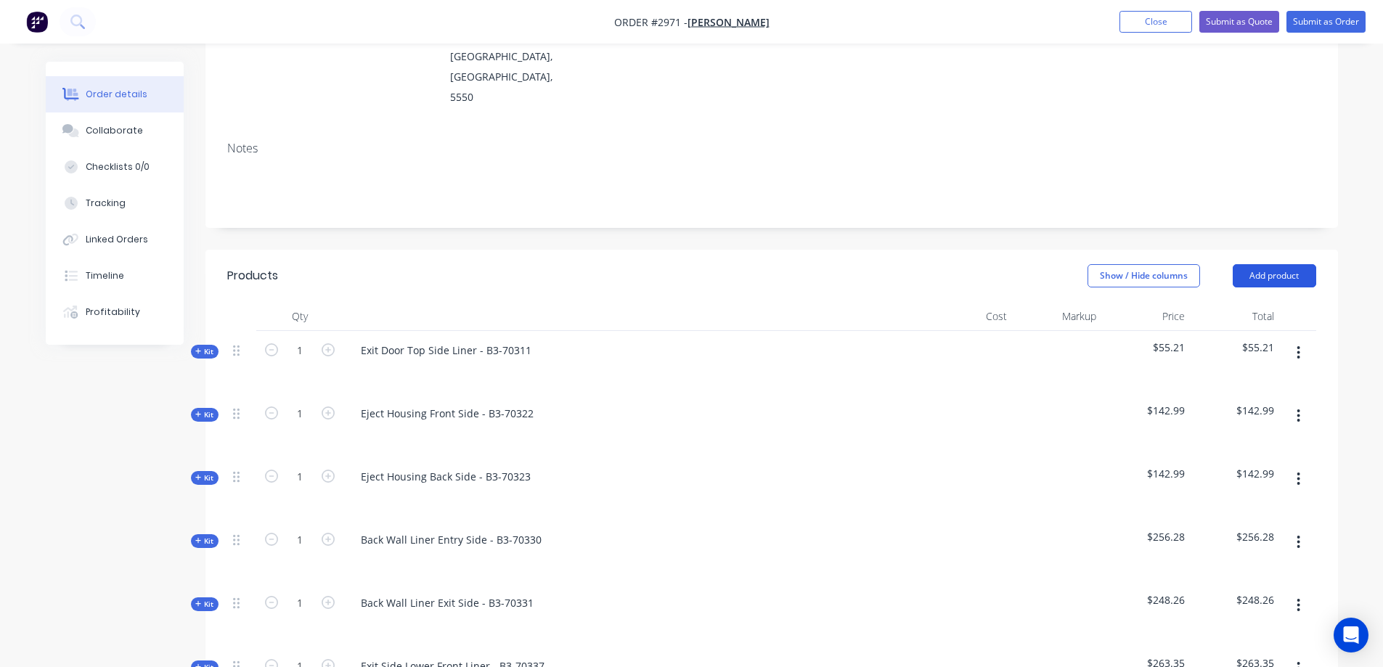
click at [1298, 264] on button "Add product" at bounding box center [1273, 275] width 83 height 23
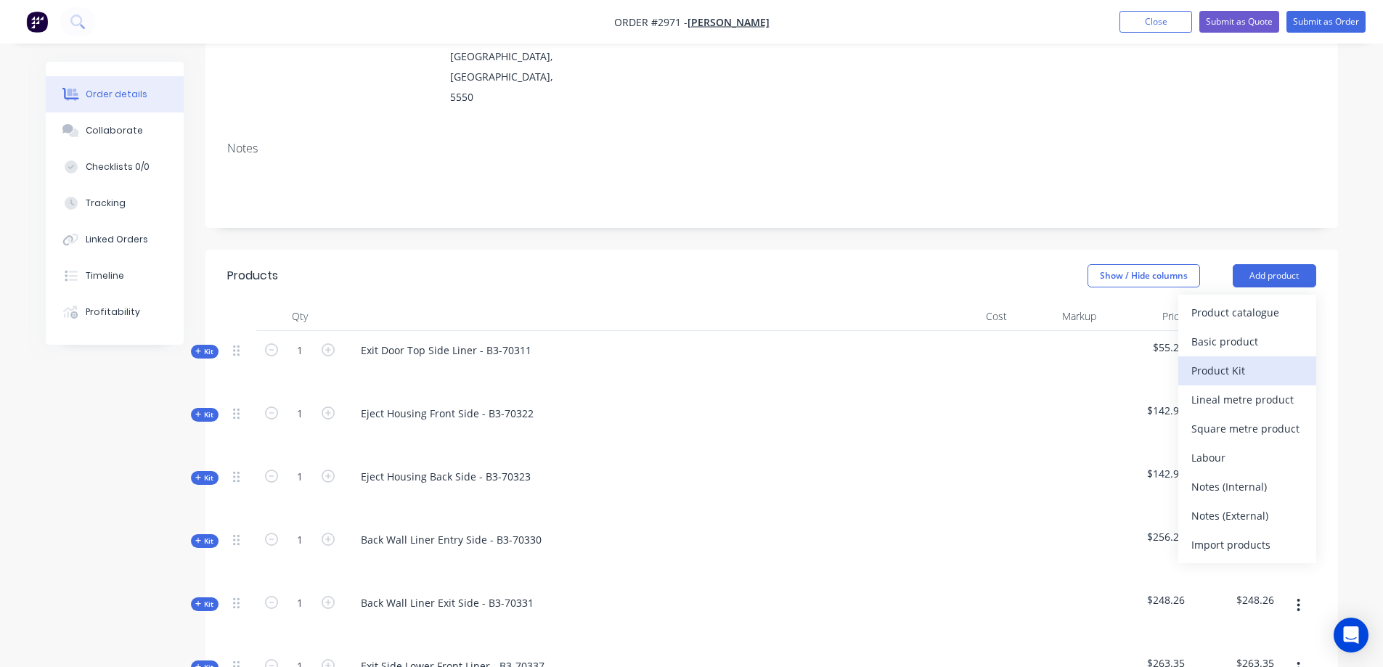
click at [1260, 360] on div "Product Kit" at bounding box center [1247, 370] width 112 height 21
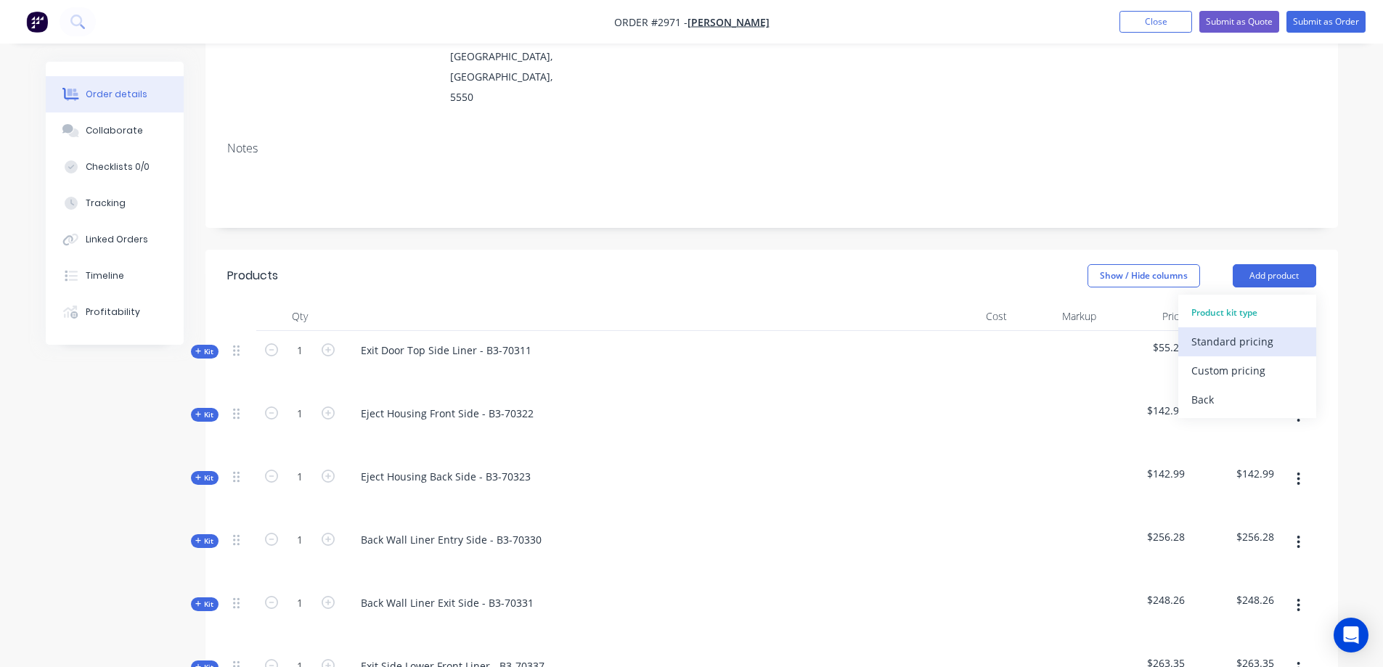
click at [1268, 331] on div "Standard pricing" at bounding box center [1247, 341] width 112 height 21
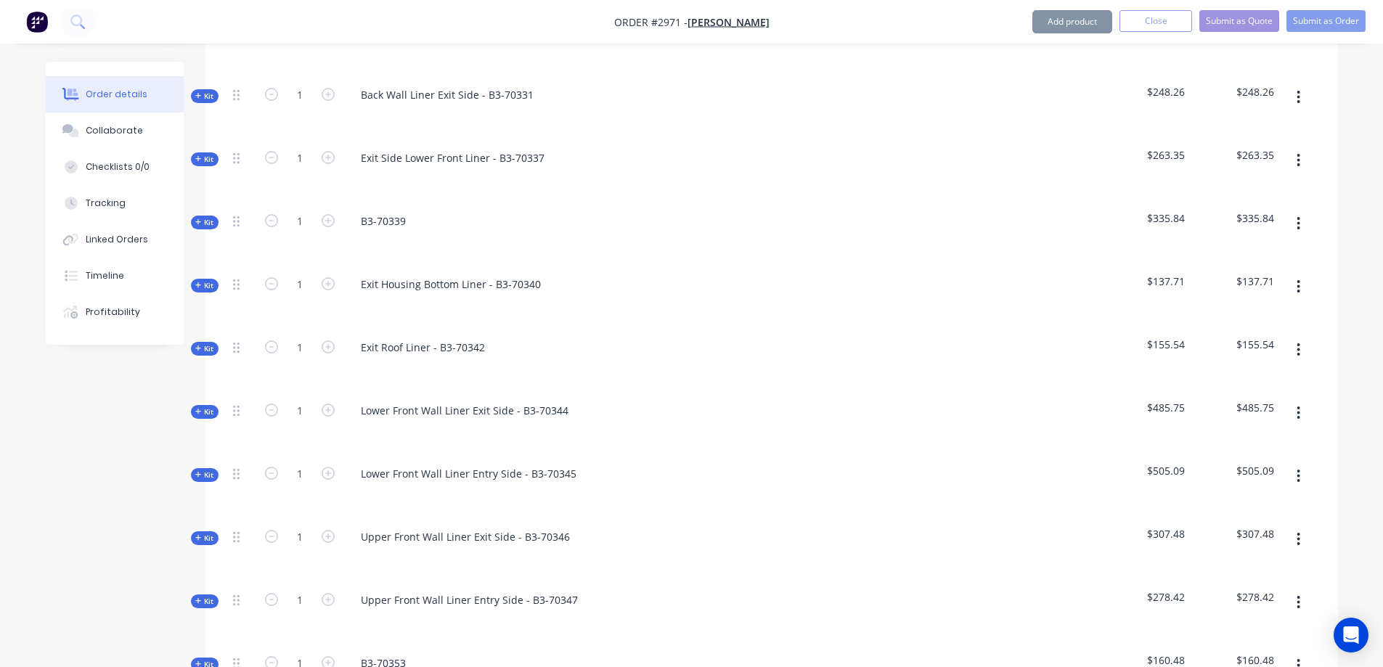
scroll to position [1234, 0]
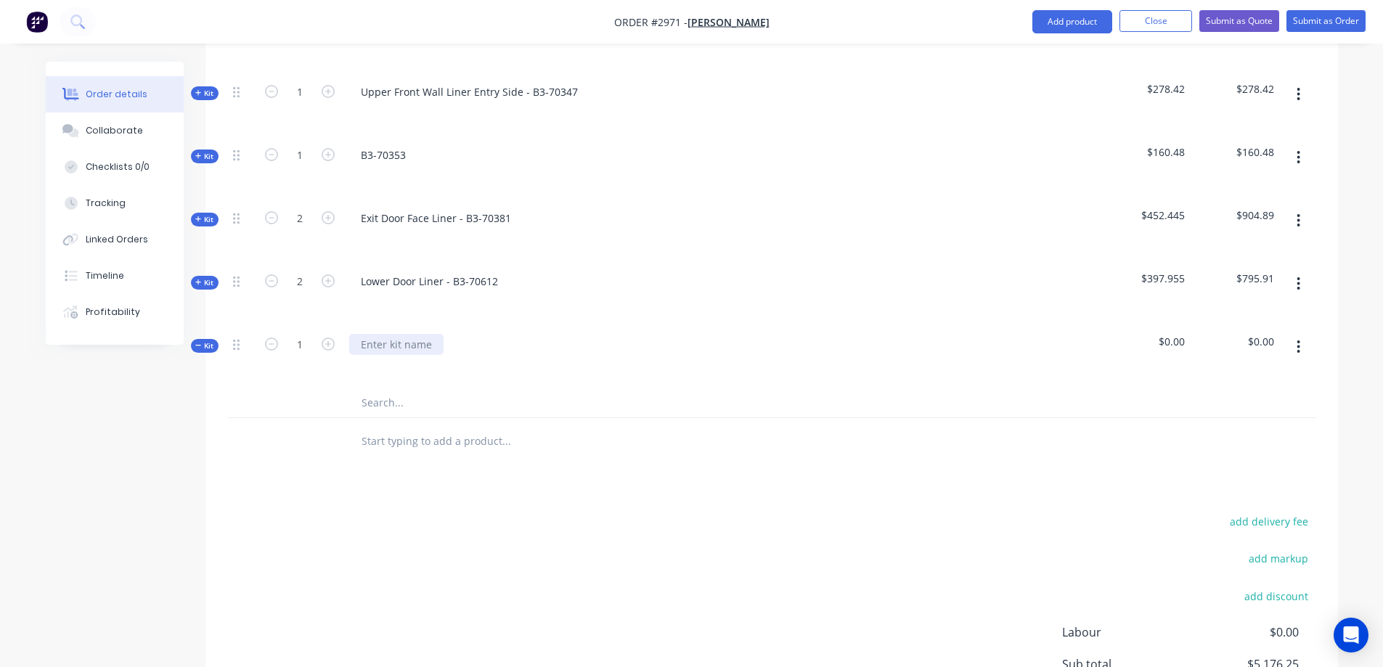
click at [396, 334] on div at bounding box center [396, 344] width 94 height 21
drag, startPoint x: 416, startPoint y: 361, endPoint x: 413, endPoint y: 368, distance: 7.8
click at [413, 388] on input "text" at bounding box center [506, 402] width 290 height 29
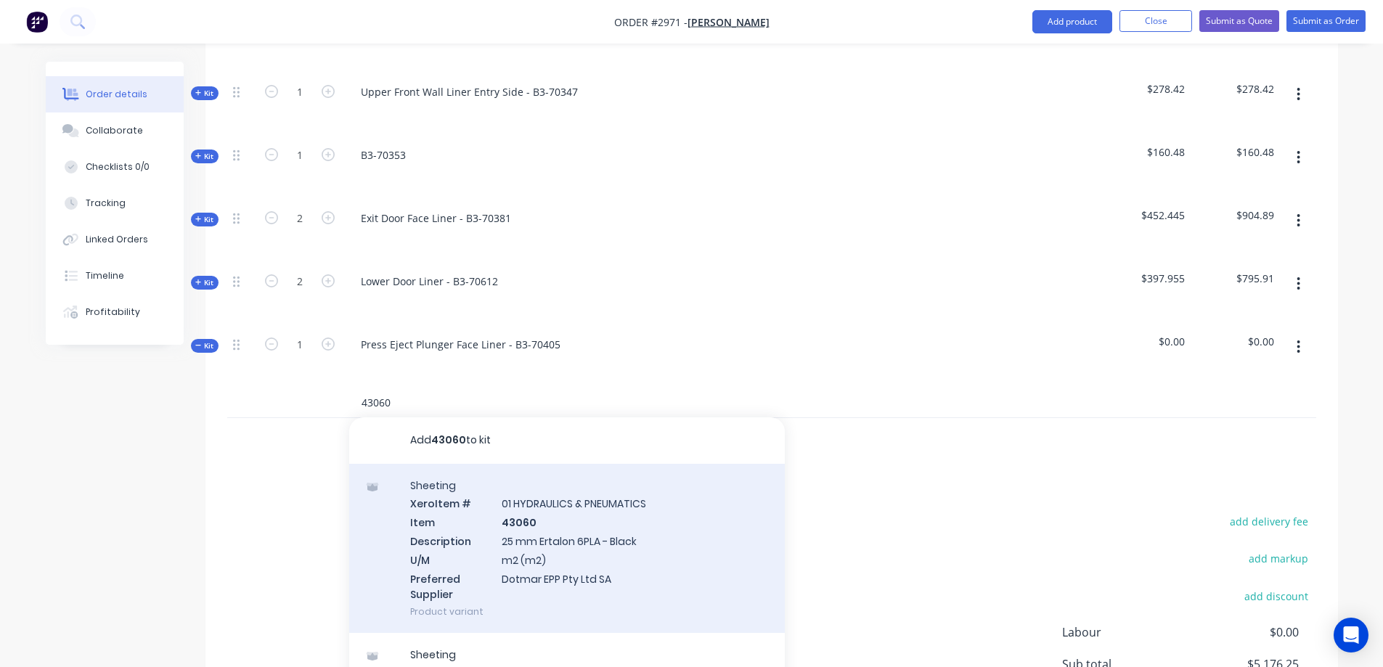
type input "43060"
click at [642, 525] on div "Sheeting Xero Item # 01 HYDRAULICS & PNEUMATICS Item 43060 Description 25 mm Er…" at bounding box center [566, 549] width 435 height 170
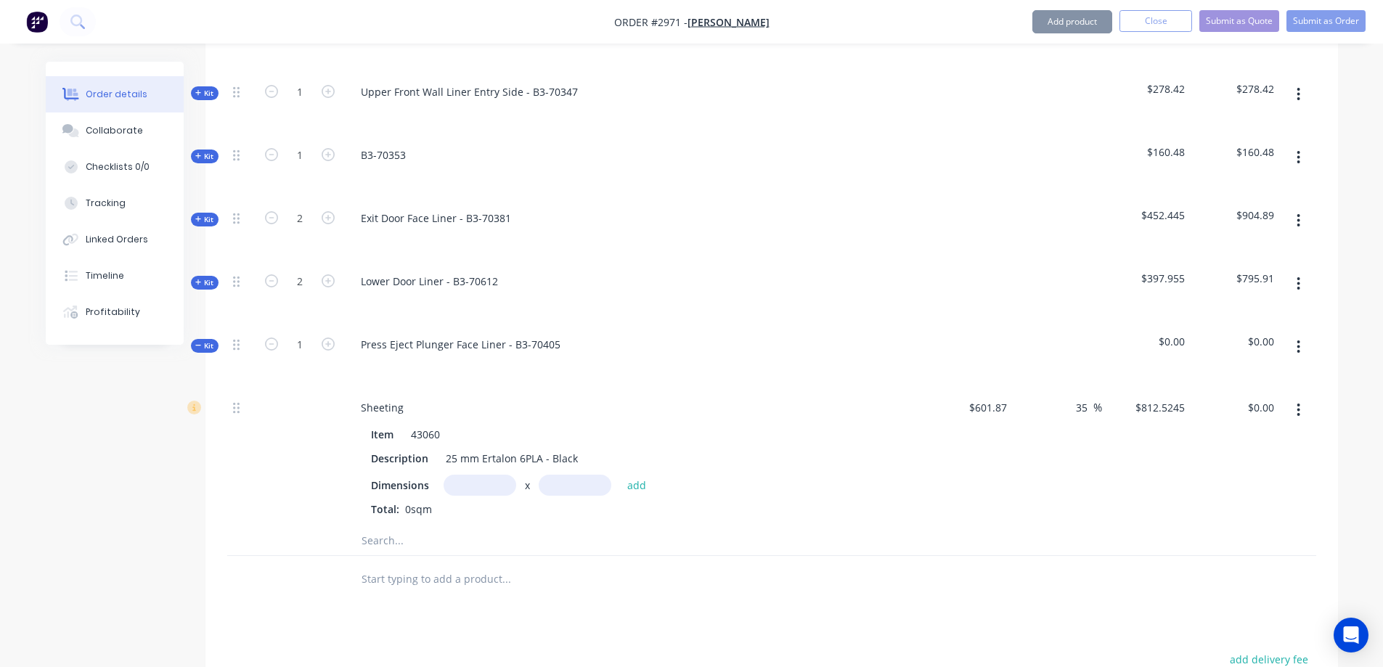
click at [474, 475] on input "text" at bounding box center [479, 485] width 73 height 21
type input "0.355m"
type input "0.278m"
click at [644, 475] on button "add" at bounding box center [637, 485] width 34 height 20
type input "$80.20"
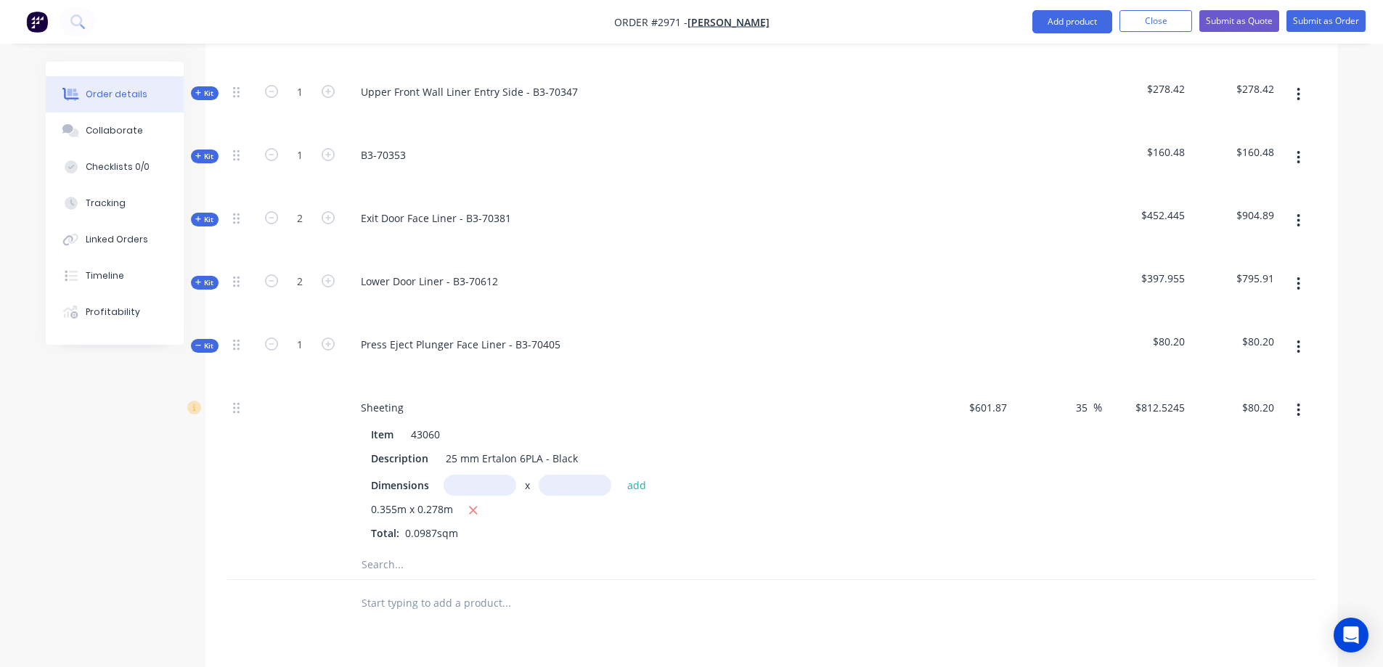
click at [388, 550] on input "text" at bounding box center [506, 564] width 290 height 29
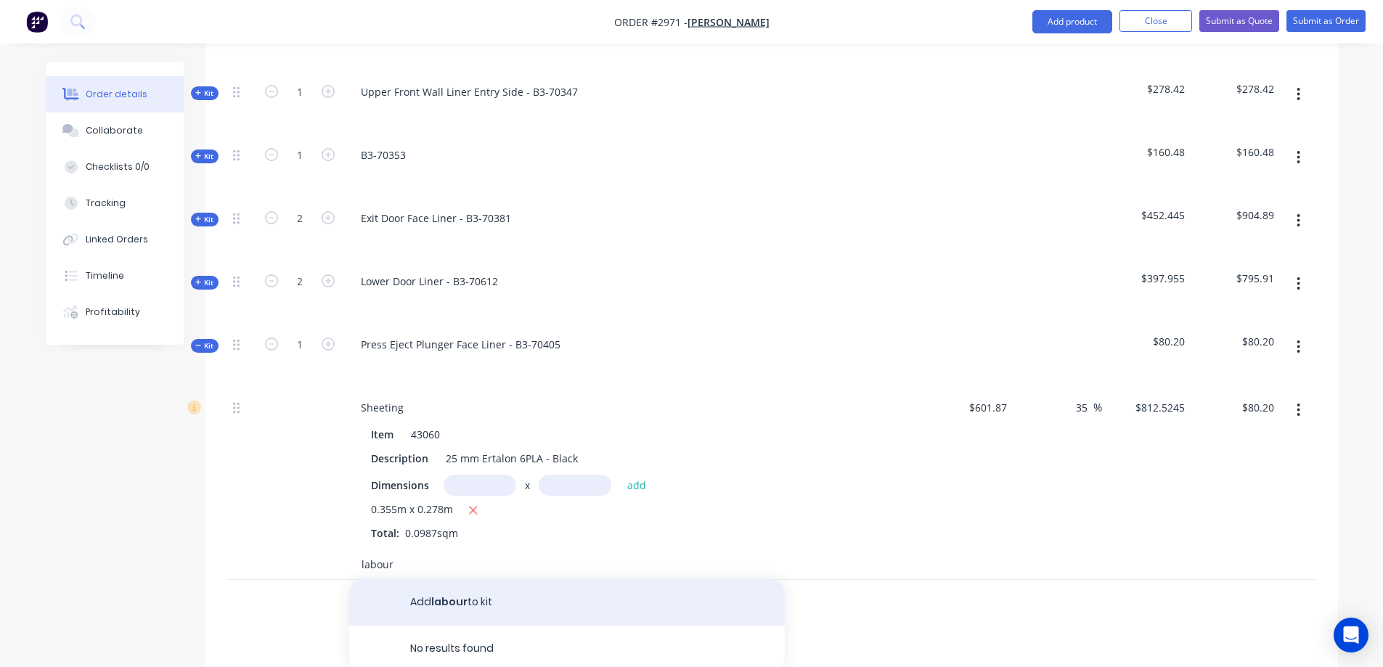
type input "labour"
click at [498, 579] on button "Add labour to kit" at bounding box center [566, 602] width 435 height 46
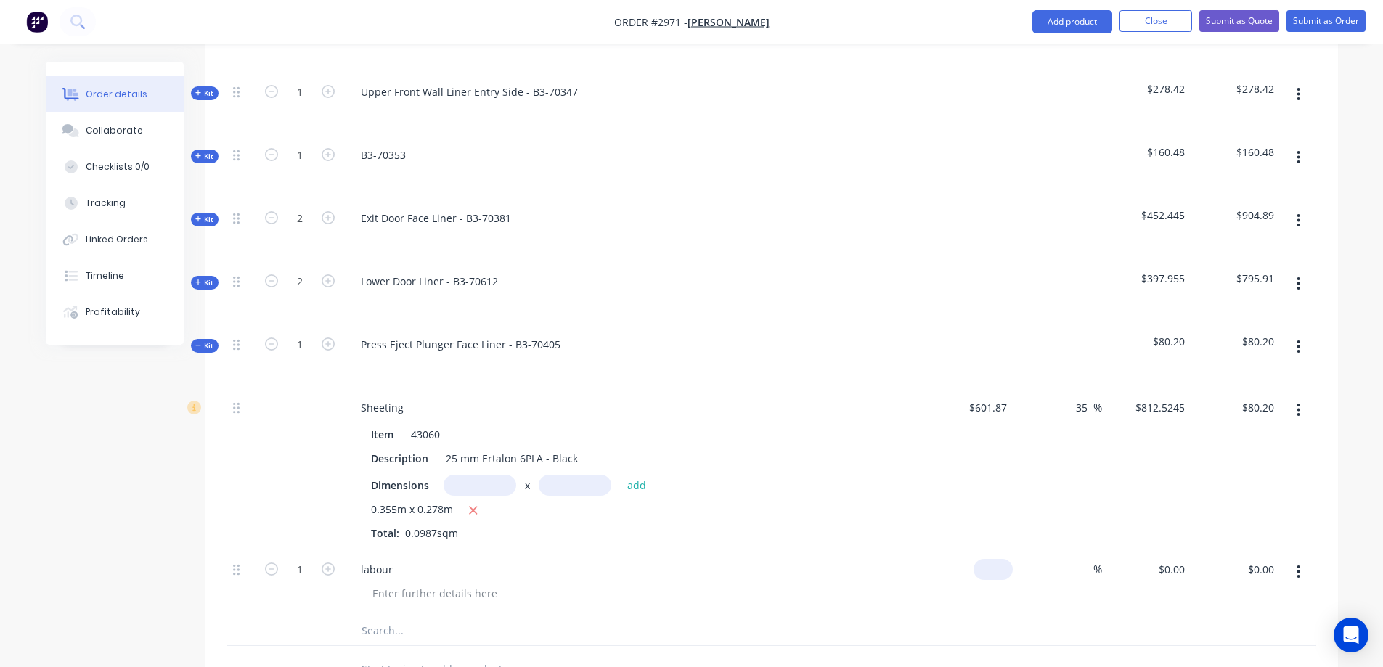
click at [994, 559] on div "$0.00" at bounding box center [992, 569] width 39 height 21
type input "$120.00"
click at [311, 559] on input "1" at bounding box center [300, 570] width 38 height 22
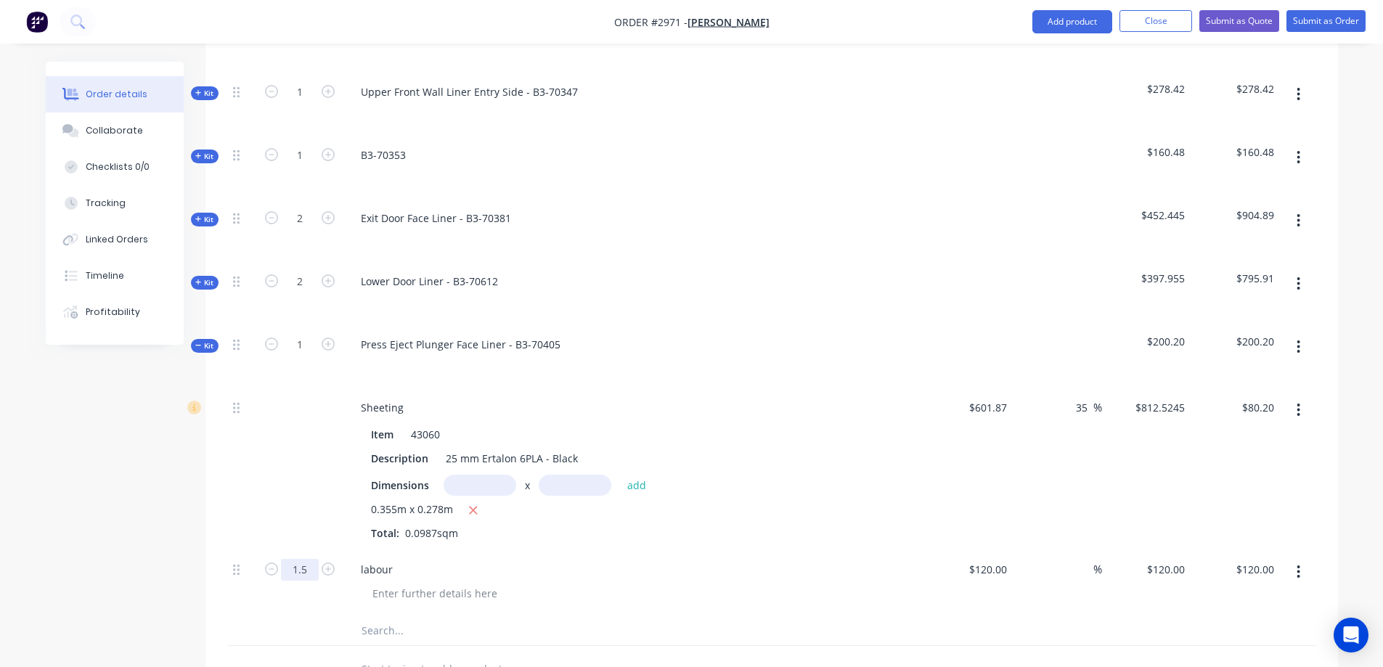
type input "1.5"
type input "$180.00"
click at [999, 397] on input "601.87" at bounding box center [989, 407] width 45 height 21
type input "$602.15"
type input "$812.9025"
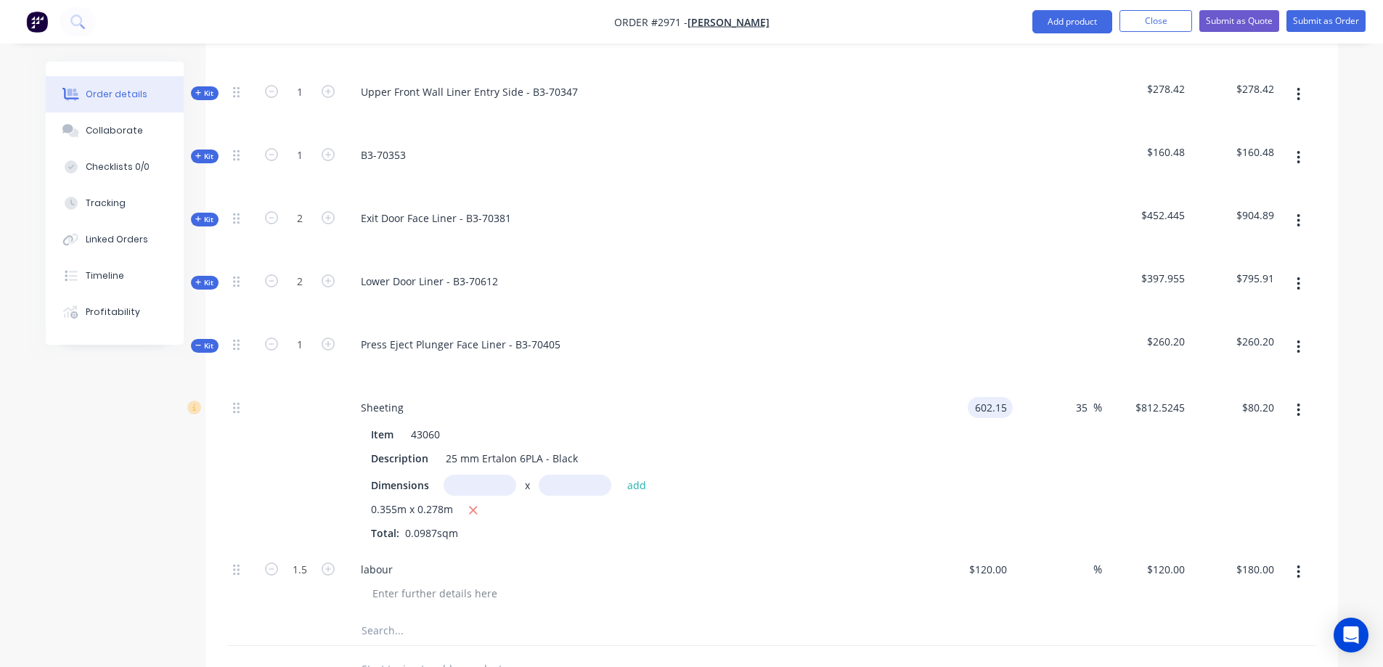
type input "$80.23"
click at [1293, 334] on button "button" at bounding box center [1298, 347] width 34 height 26
click at [1265, 375] on div "Save to catalogue" at bounding box center [1247, 385] width 112 height 21
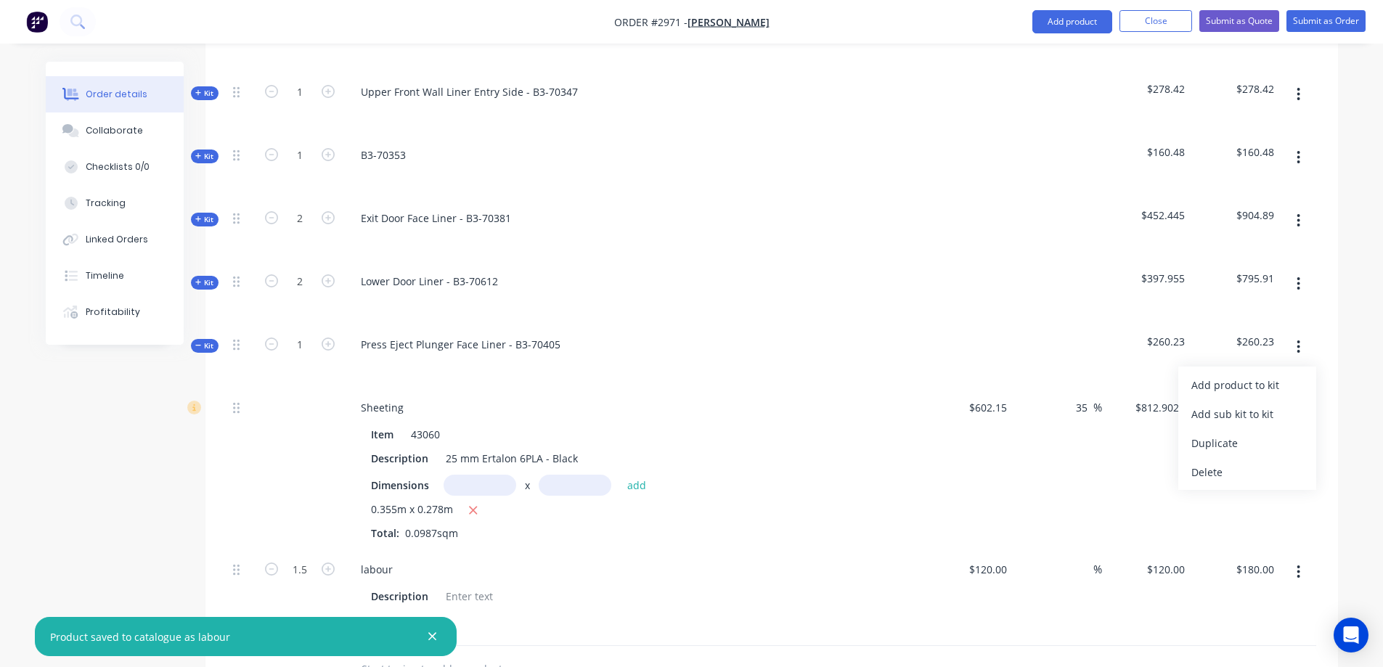
click at [196, 342] on icon at bounding box center [198, 345] width 7 height 7
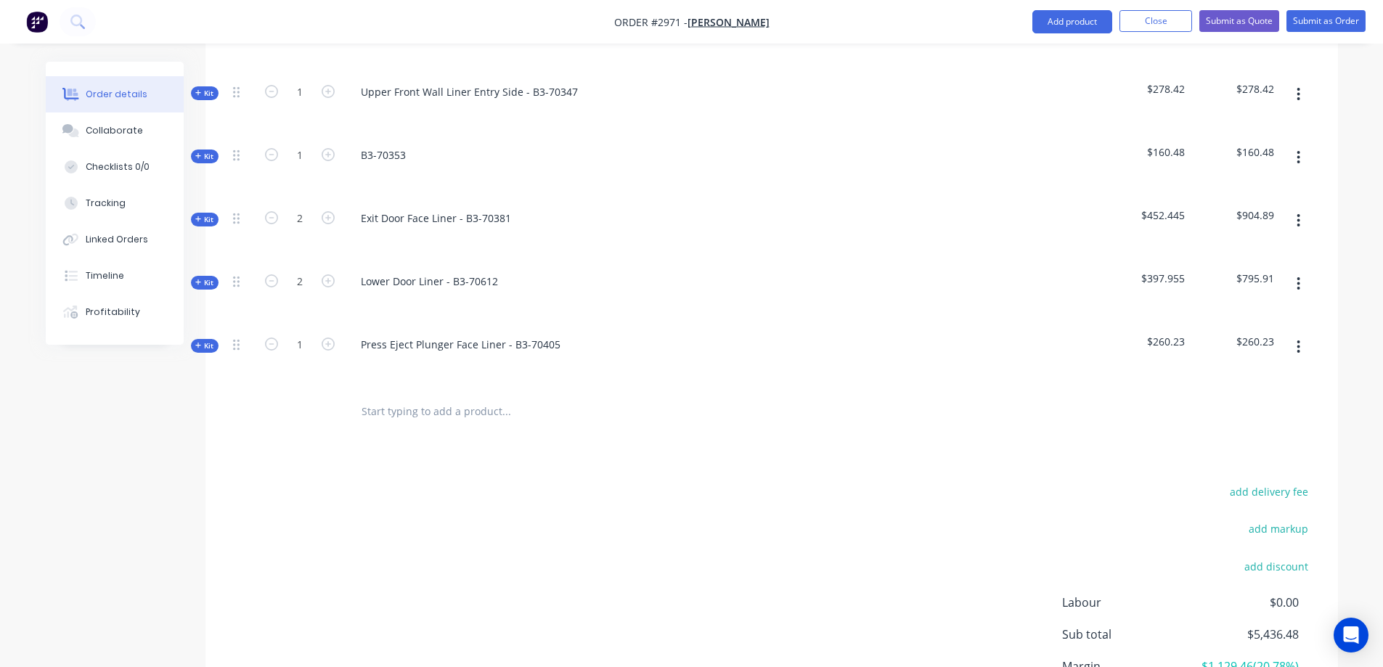
click at [417, 397] on input "text" at bounding box center [506, 411] width 290 height 29
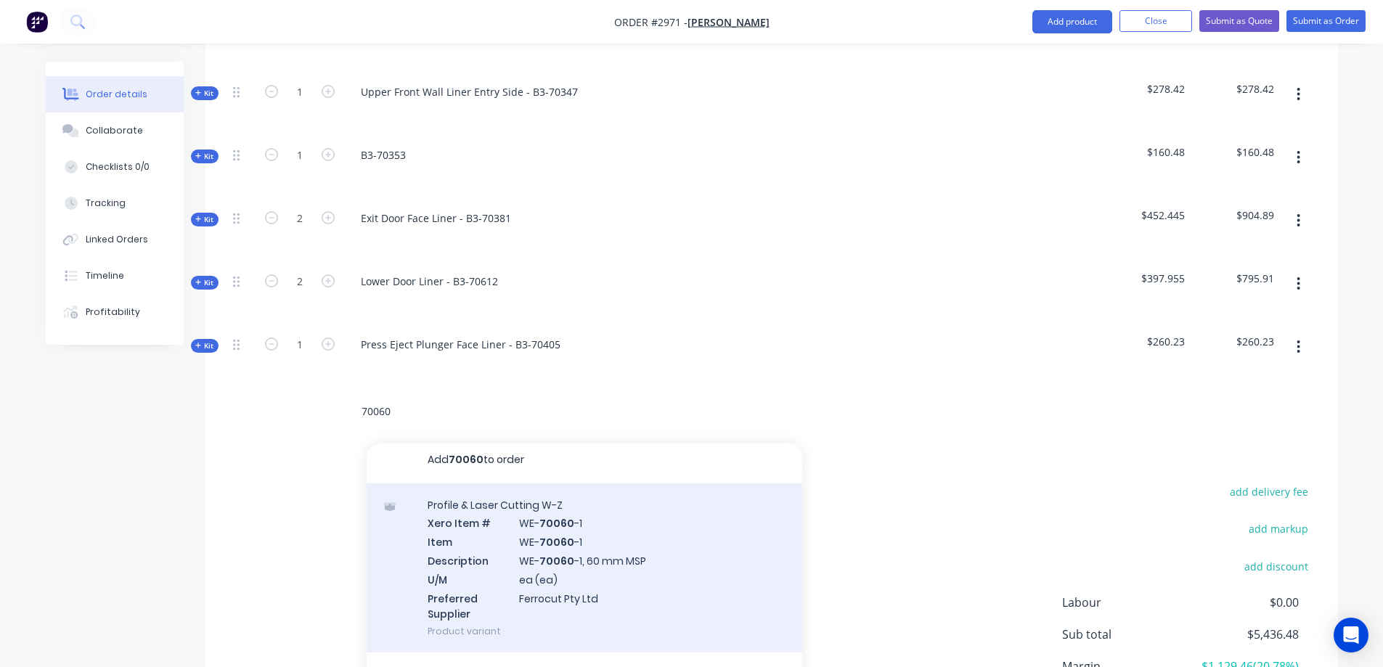
scroll to position [8, 0]
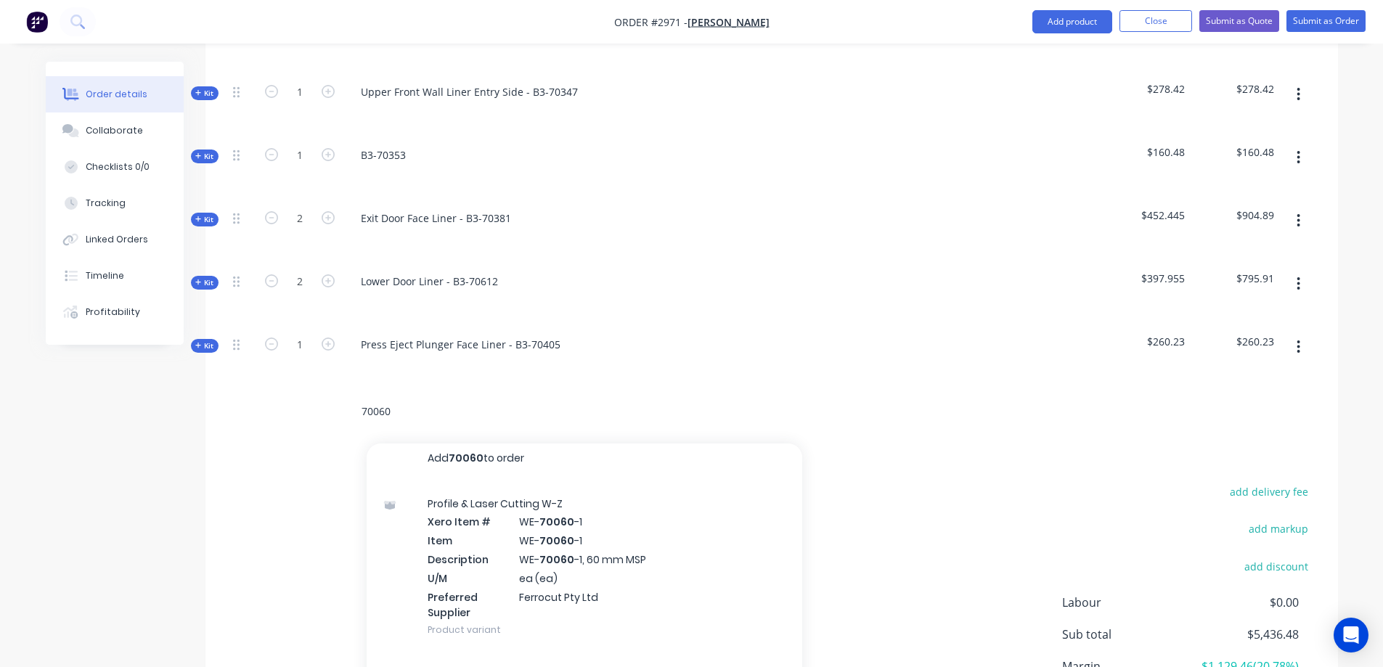
type input "70060"
drag, startPoint x: 416, startPoint y: 369, endPoint x: 337, endPoint y: 360, distance: 79.7
click at [337, 388] on div "70060 Add 70060 to order Profile & Laser Cutting W-Z Xero Item # WE- 70060 -1 I…" at bounding box center [771, 411] width 1089 height 47
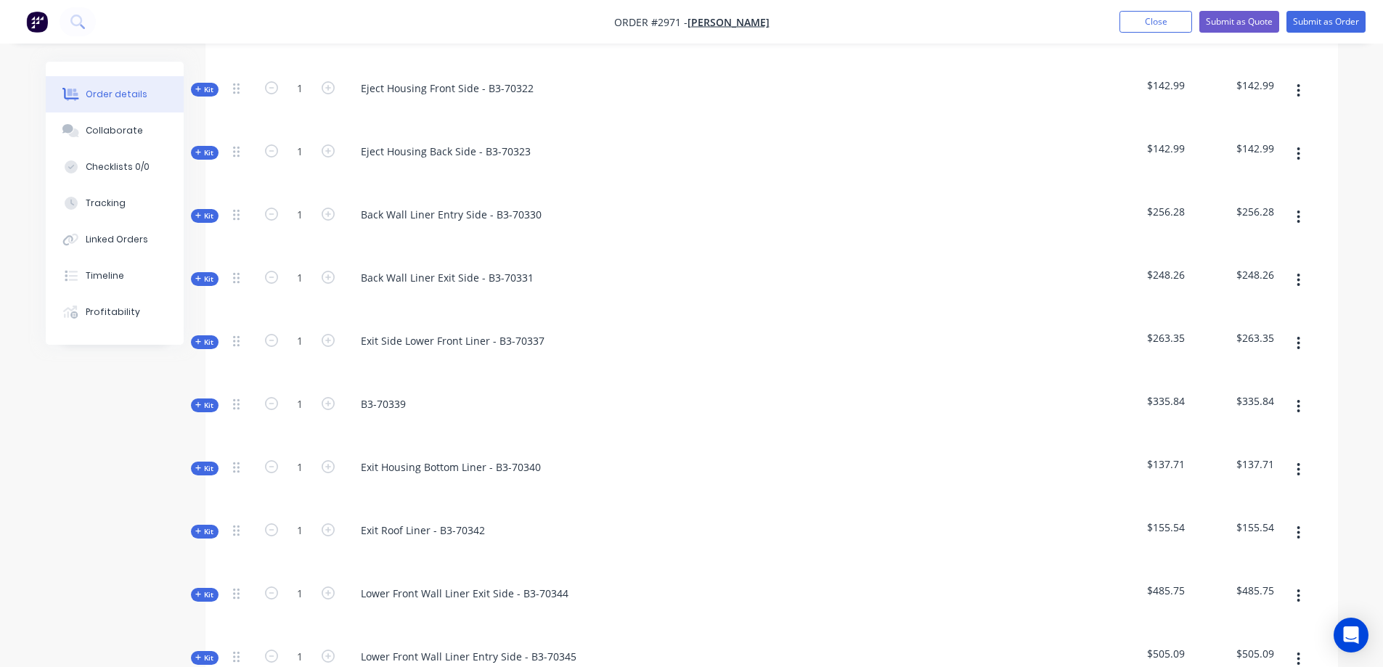
scroll to position [290, 0]
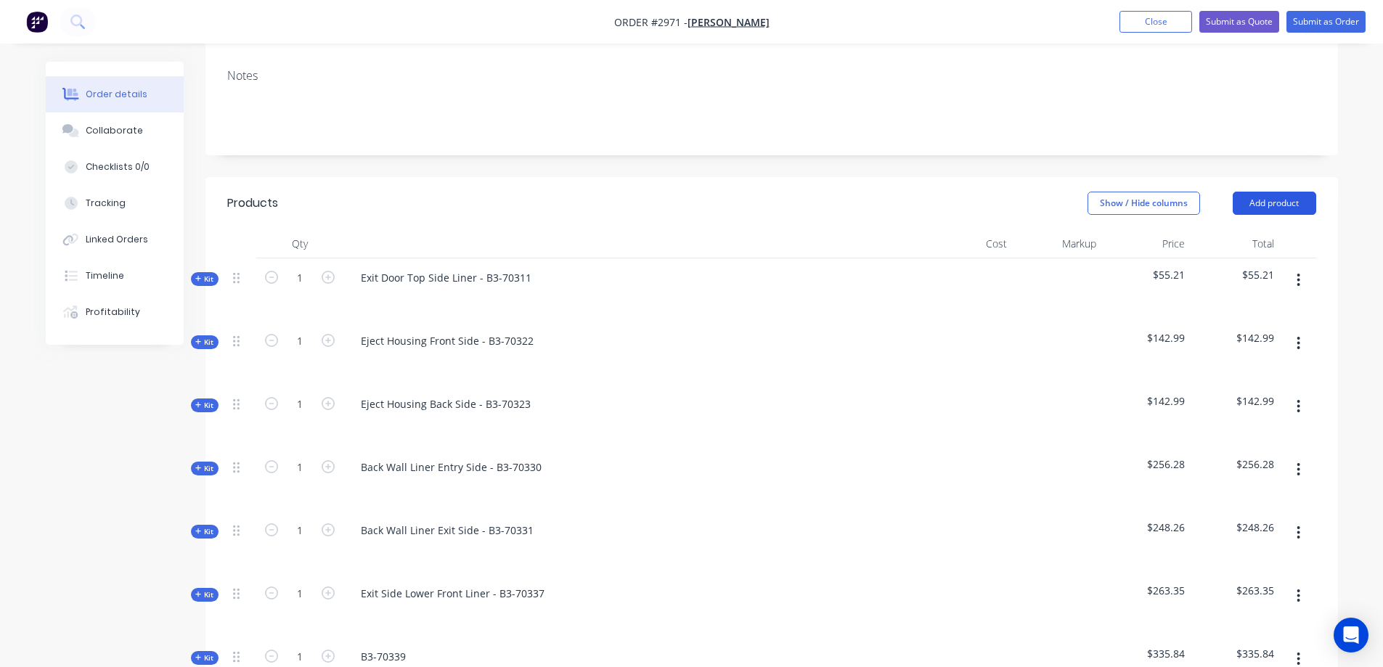
click at [1291, 192] on button "Add product" at bounding box center [1273, 203] width 83 height 23
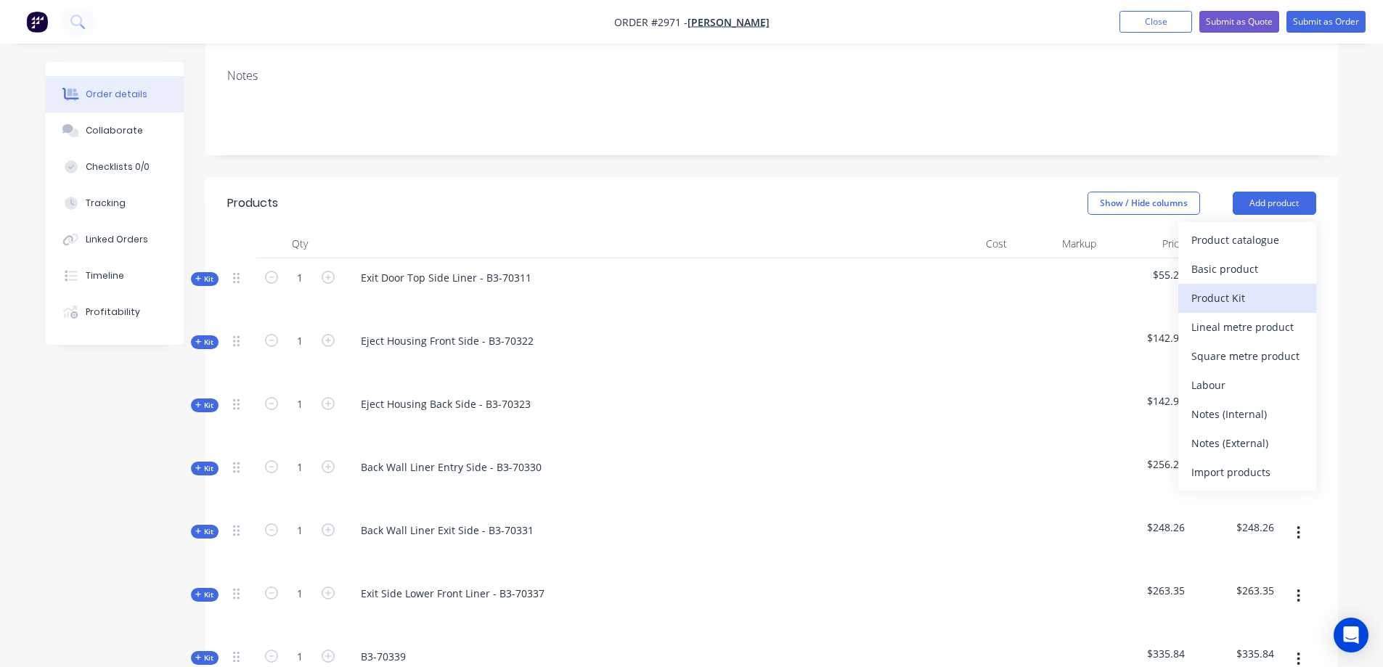
click at [1279, 287] on div "Product Kit" at bounding box center [1247, 297] width 112 height 21
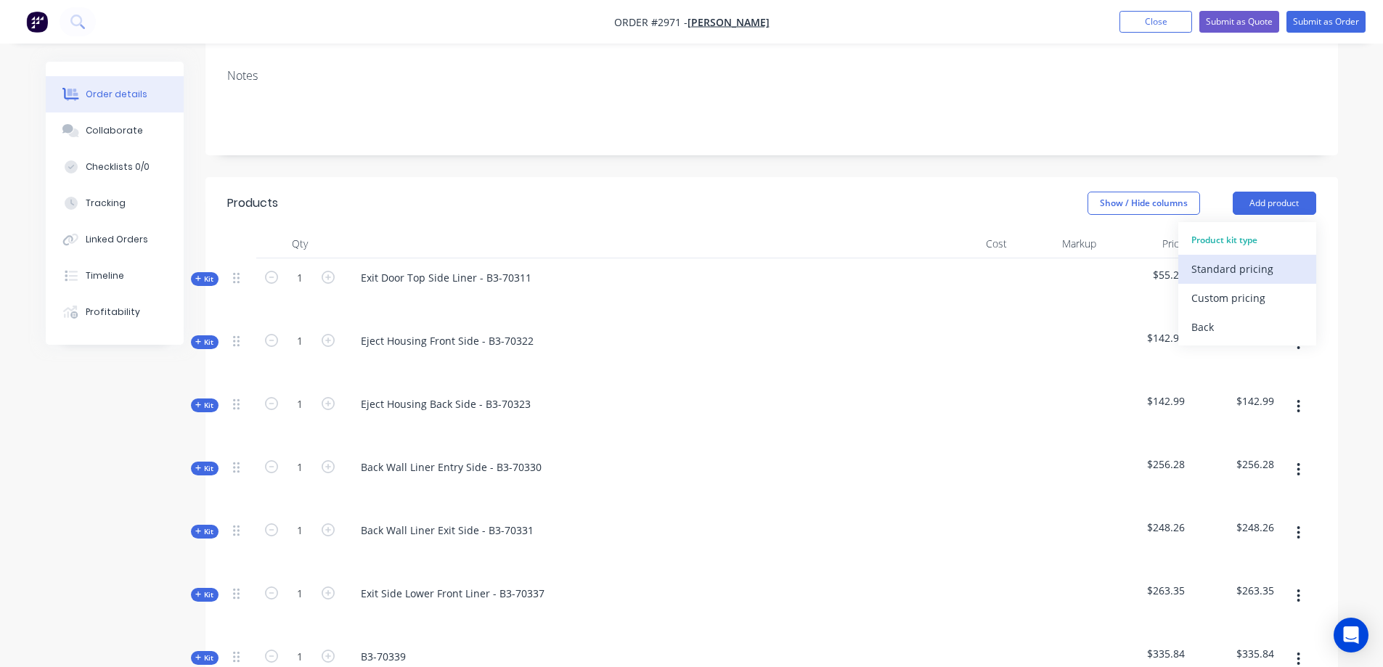
click at [1272, 258] on div "Standard pricing" at bounding box center [1247, 268] width 112 height 21
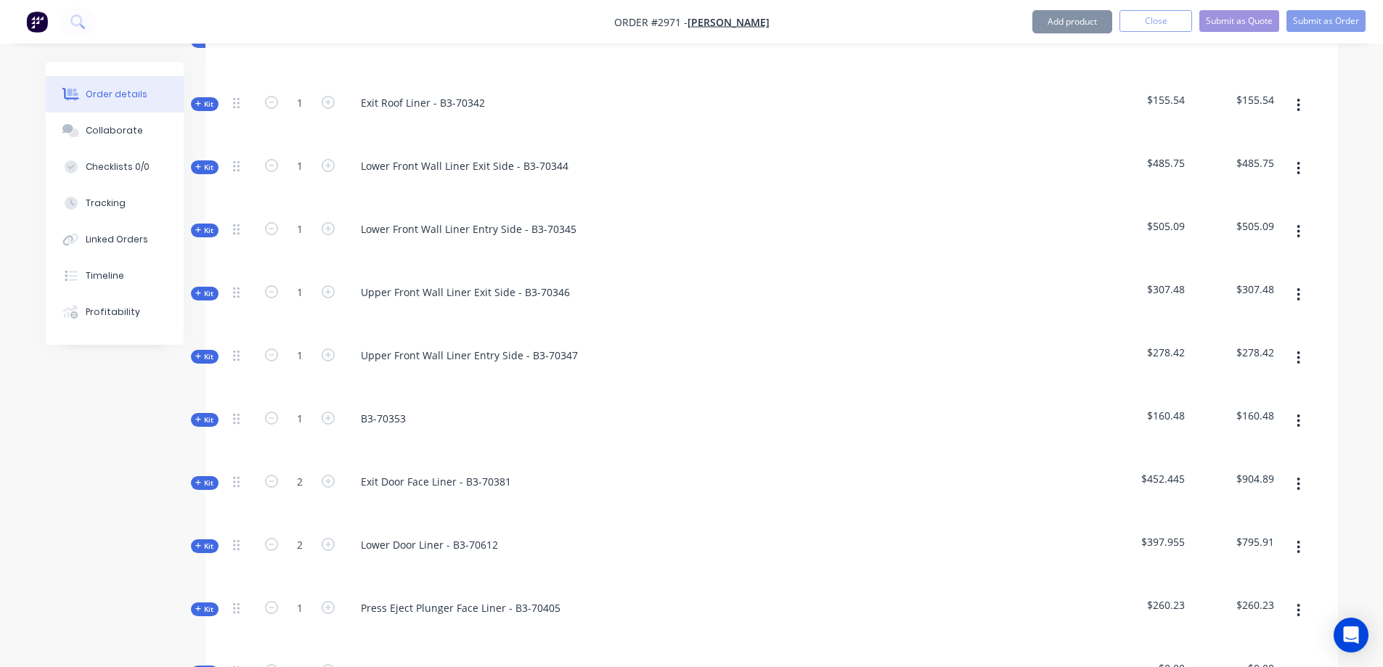
scroll to position [1161, 0]
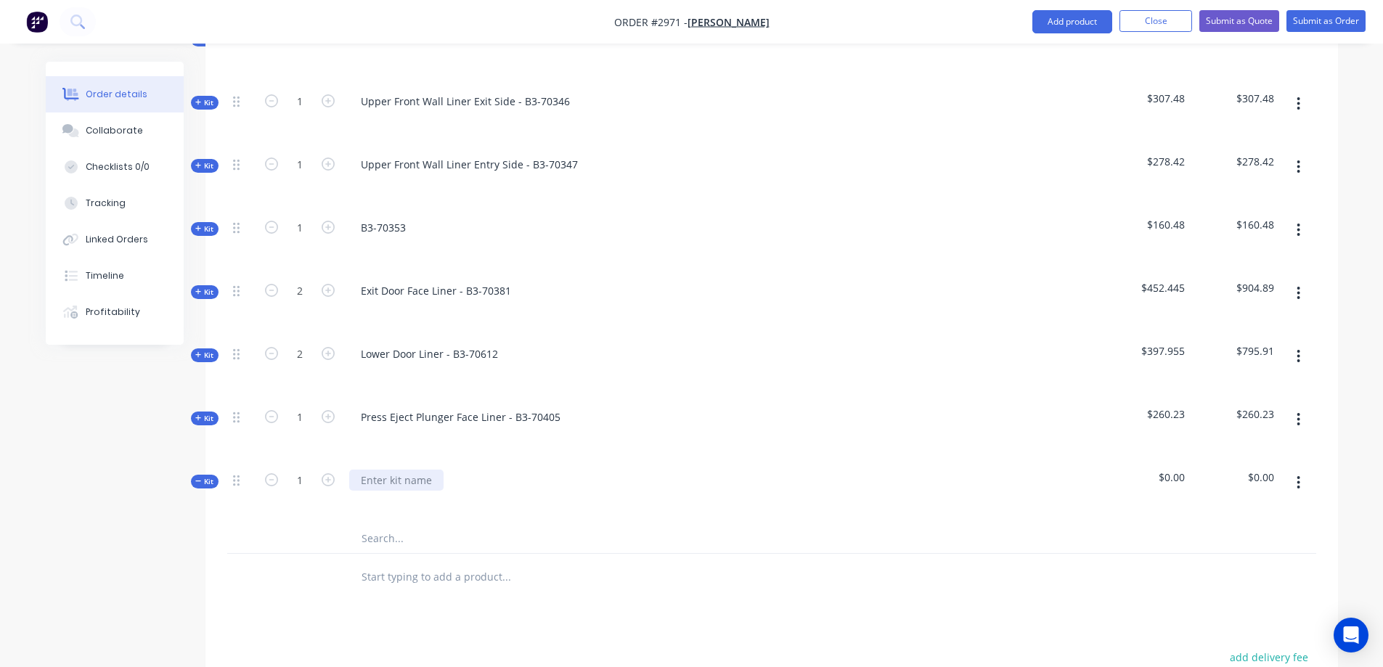
click at [399, 470] on div at bounding box center [396, 480] width 94 height 21
click at [398, 524] on input "text" at bounding box center [506, 538] width 290 height 29
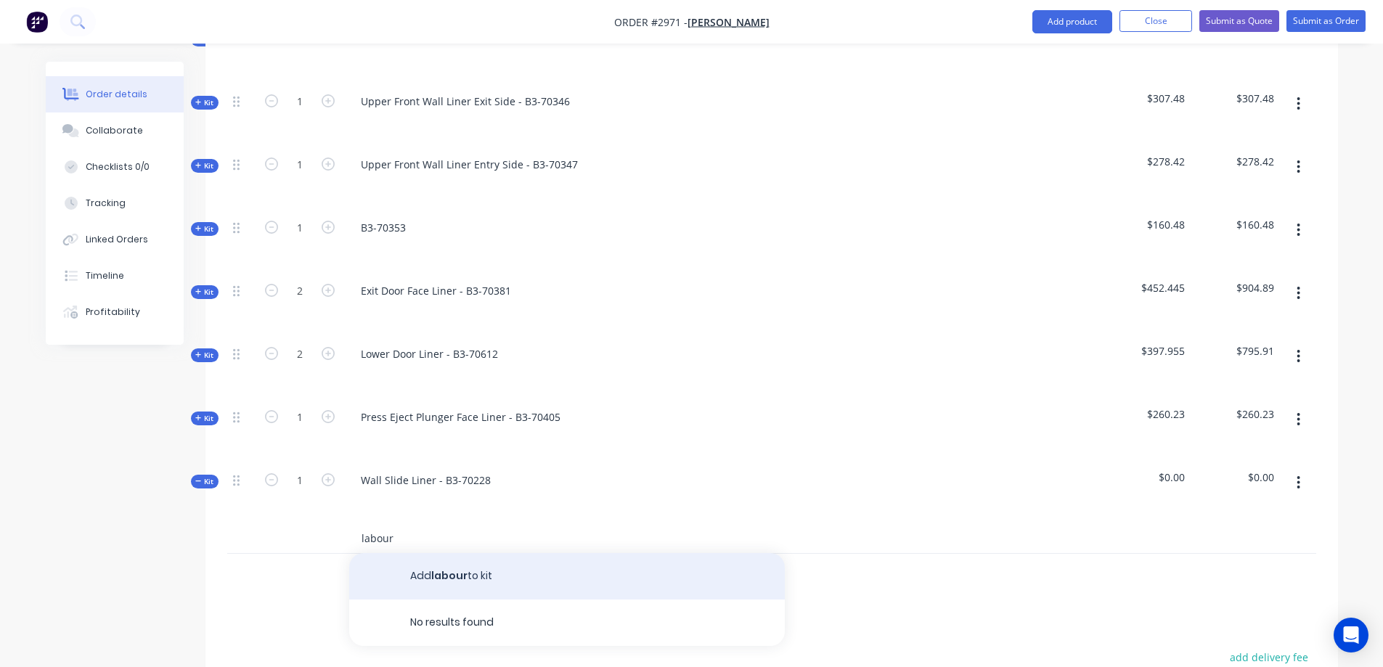
type input "labour"
click at [458, 553] on button "Add labour to kit" at bounding box center [566, 576] width 435 height 46
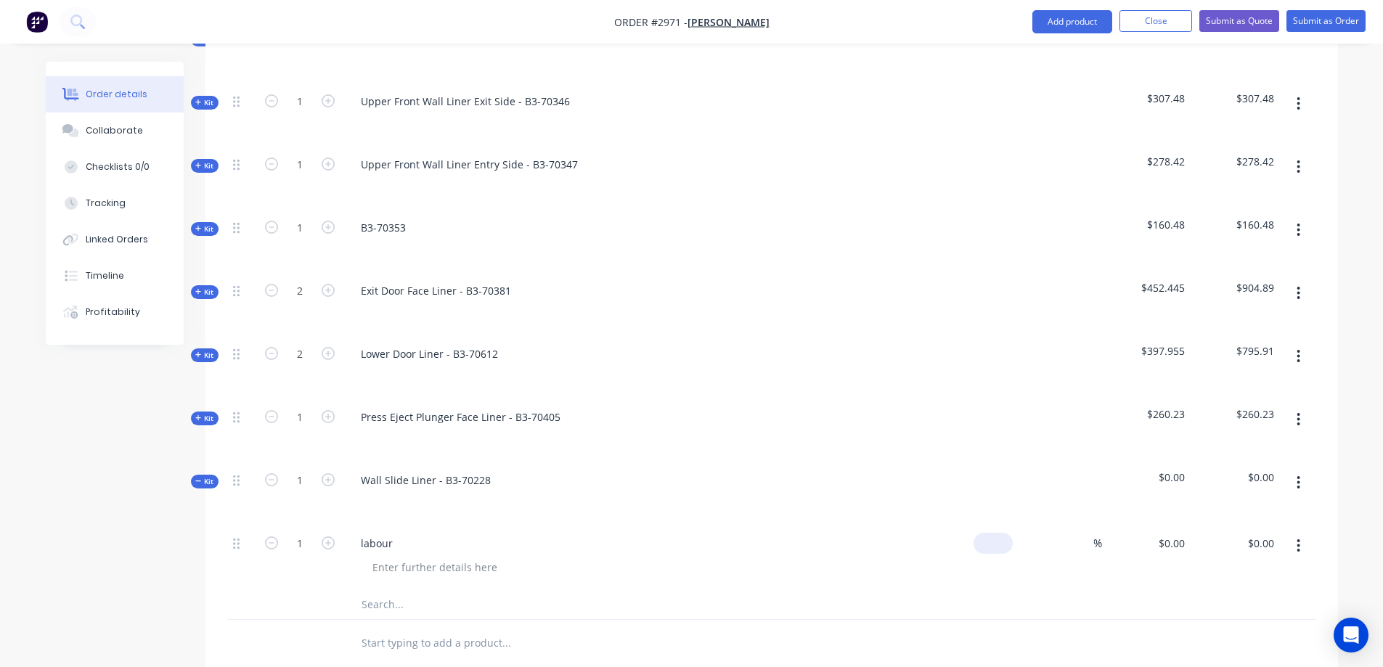
click at [1004, 533] on input at bounding box center [995, 543] width 33 height 21
type input "$120.00"
click at [301, 533] on input "1" at bounding box center [300, 544] width 38 height 22
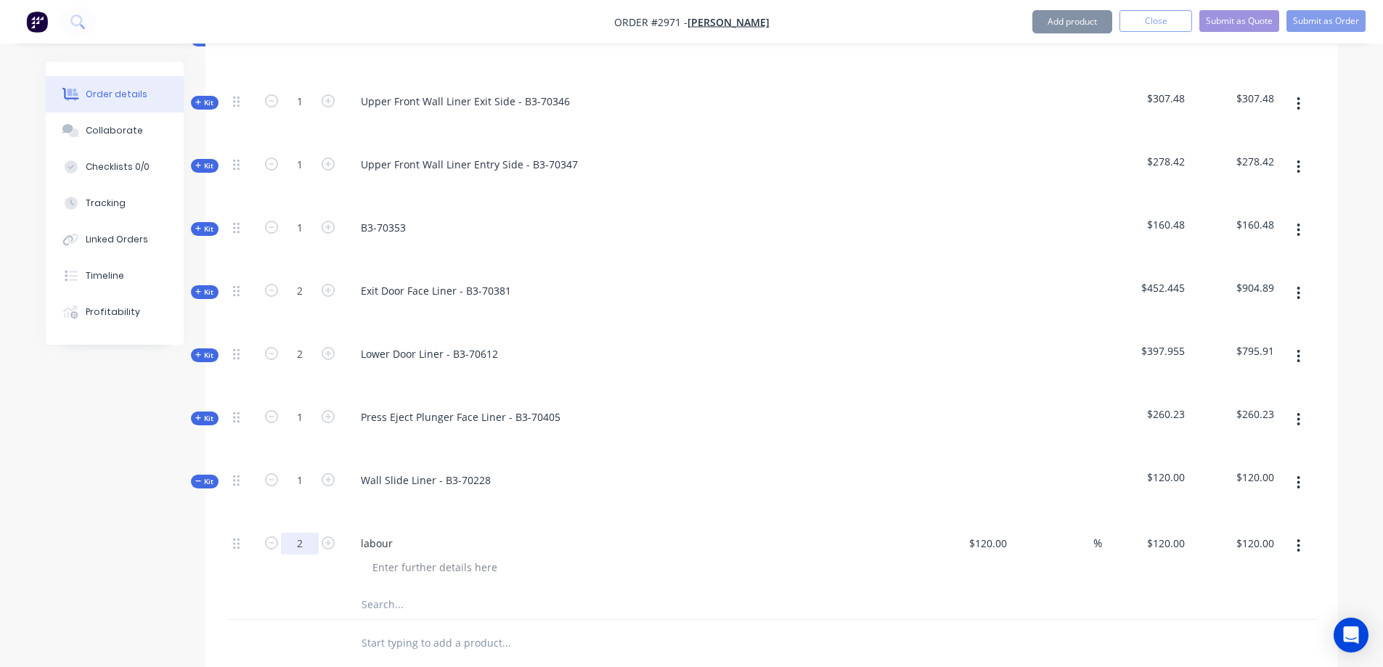
type input "2"
type input "$240.00"
click at [386, 590] on input "text" at bounding box center [506, 604] width 290 height 29
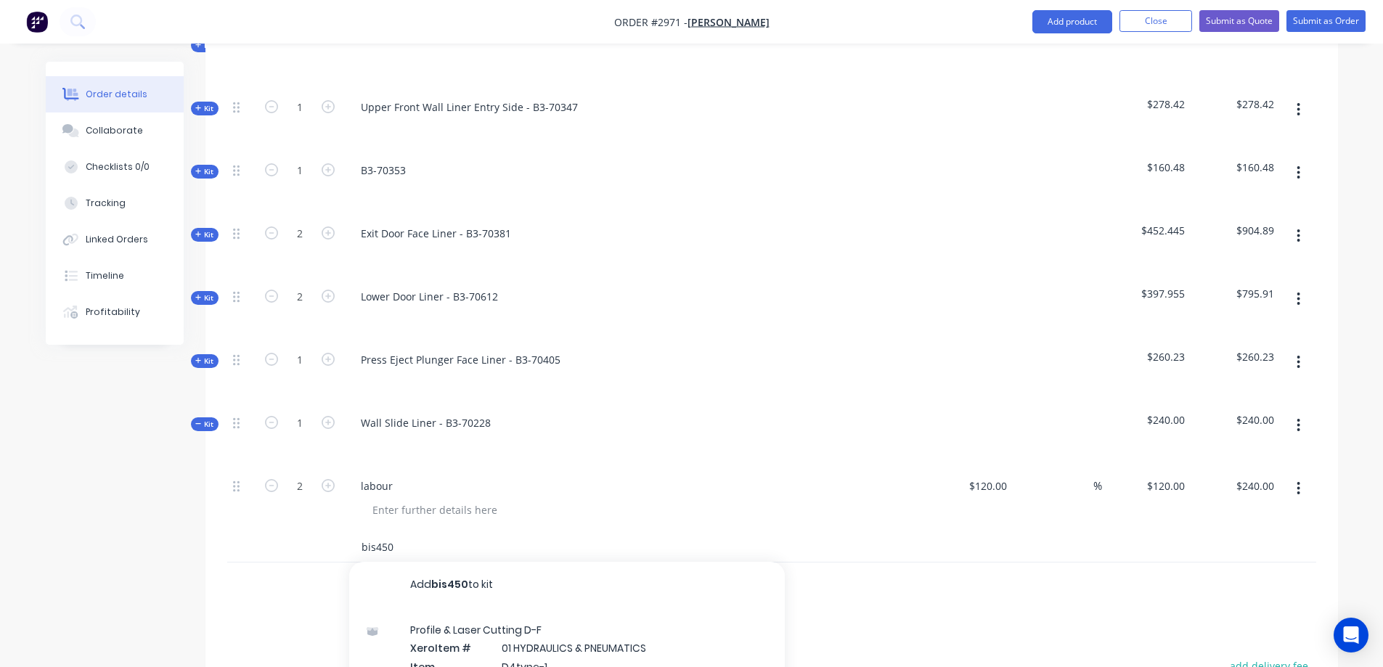
scroll to position [1306, 0]
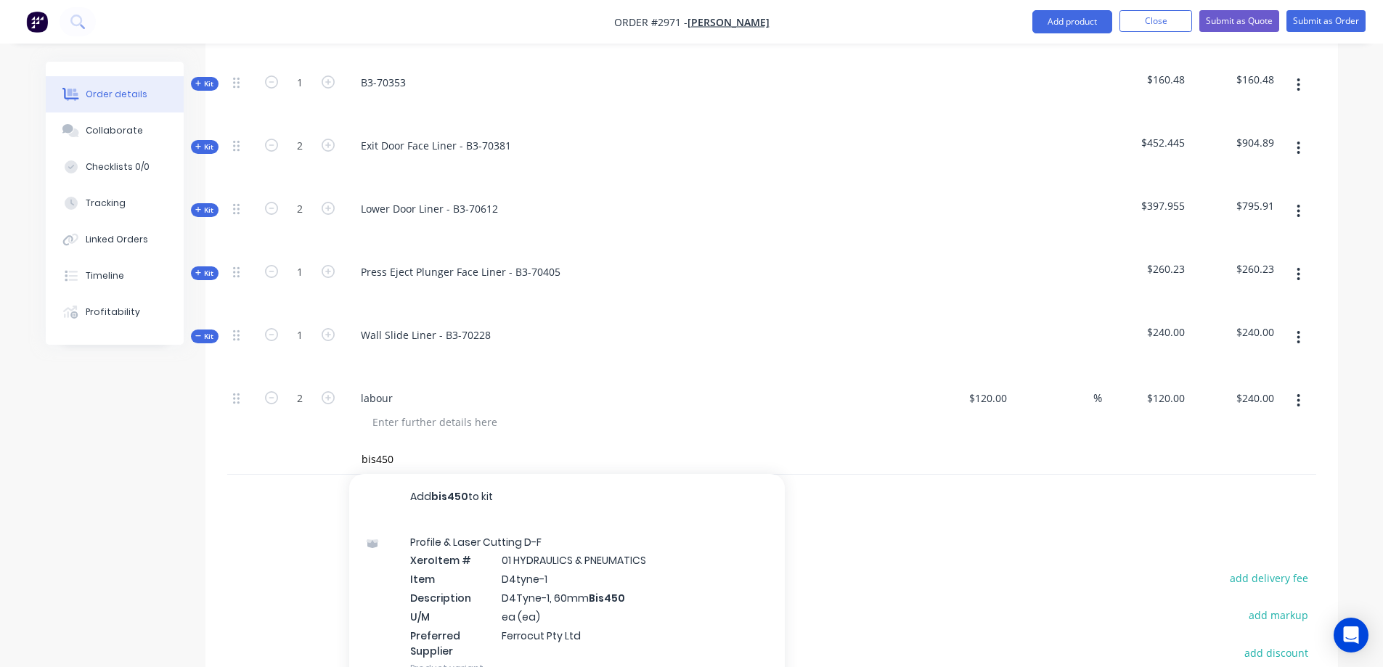
click at [359, 445] on div "bis450 Add bis450 to kit Profile & Laser Cutting D-F Xero Item # 01 HYDRAULICS …" at bounding box center [566, 459] width 435 height 29
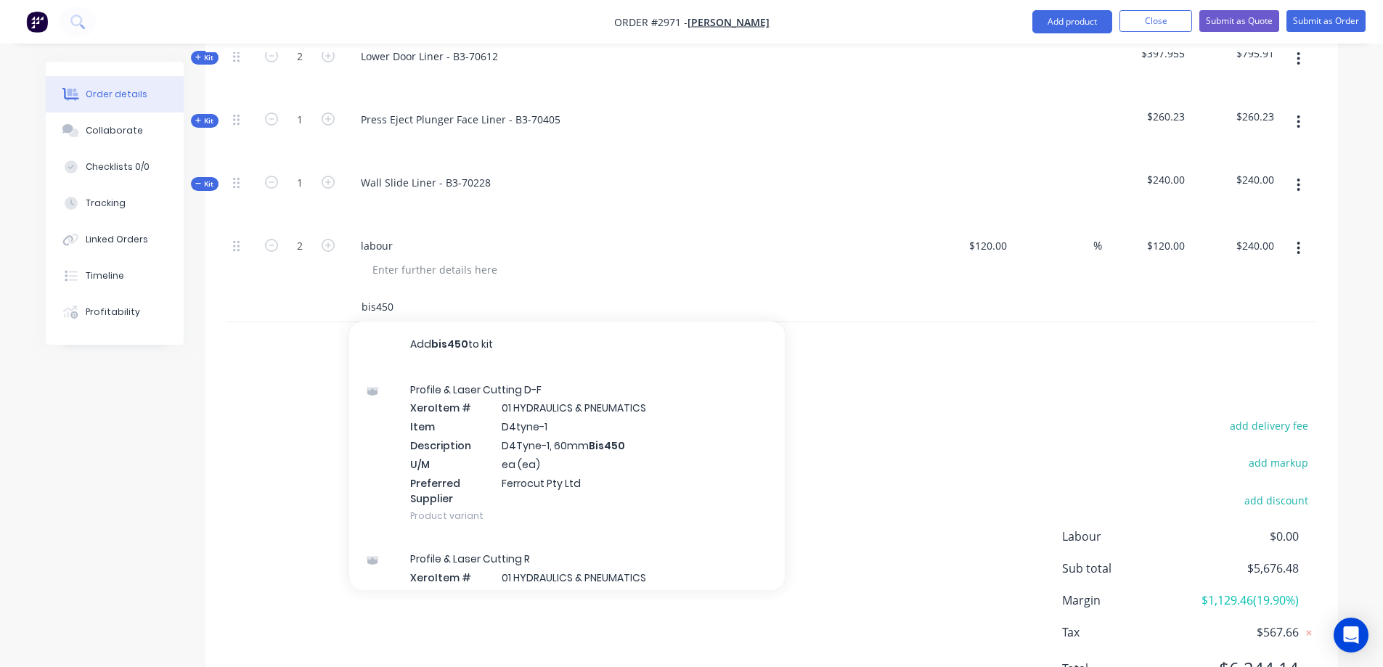
scroll to position [1491, 0]
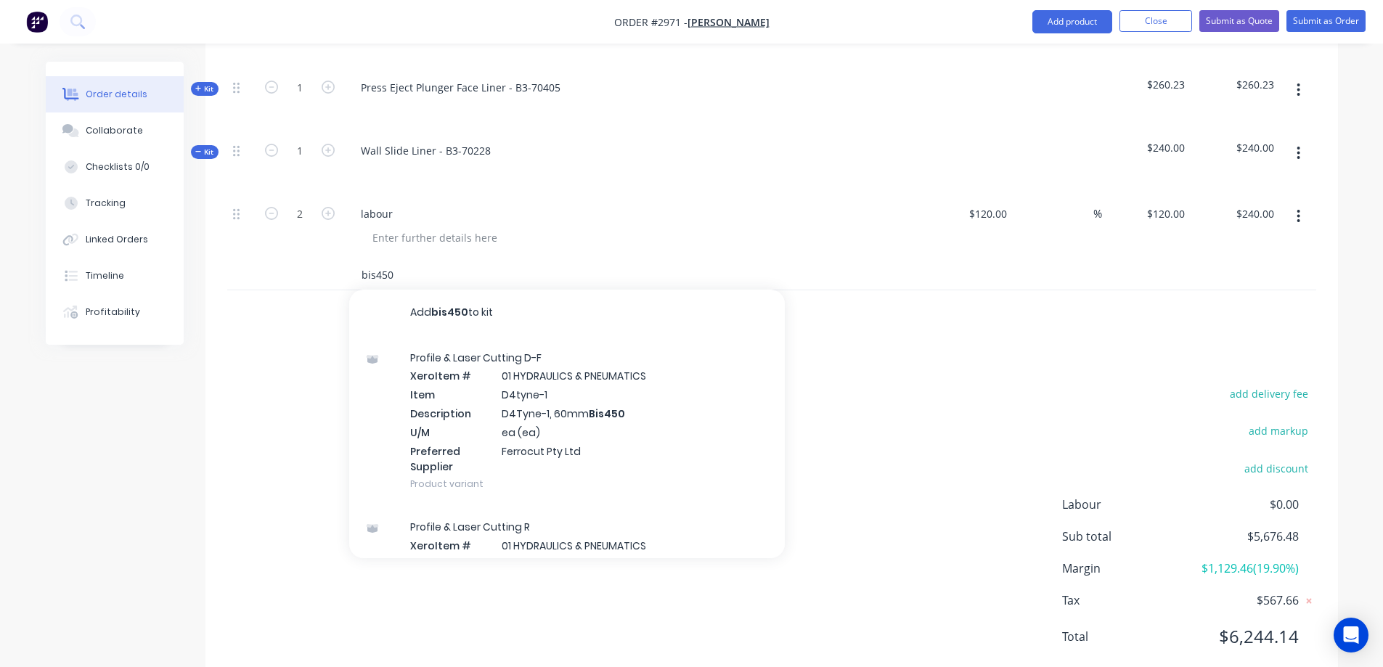
click at [414, 261] on input "bis450" at bounding box center [506, 275] width 290 height 29
drag, startPoint x: 414, startPoint y: 237, endPoint x: 335, endPoint y: 237, distance: 79.8
click at [335, 261] on div "bis450 Add bis450 to kit Profile & Laser Cutting D-F Xero Item # 01 HYDRAULICS …" at bounding box center [771, 276] width 1089 height 30
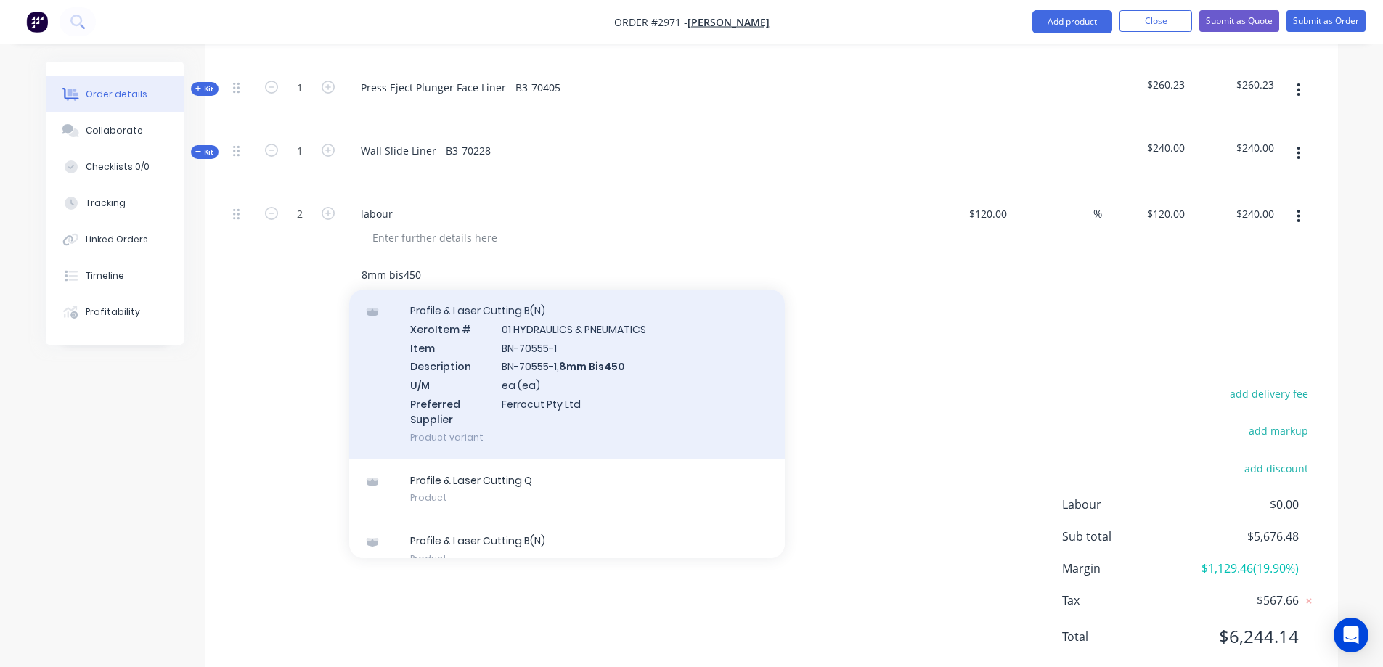
scroll to position [578, 0]
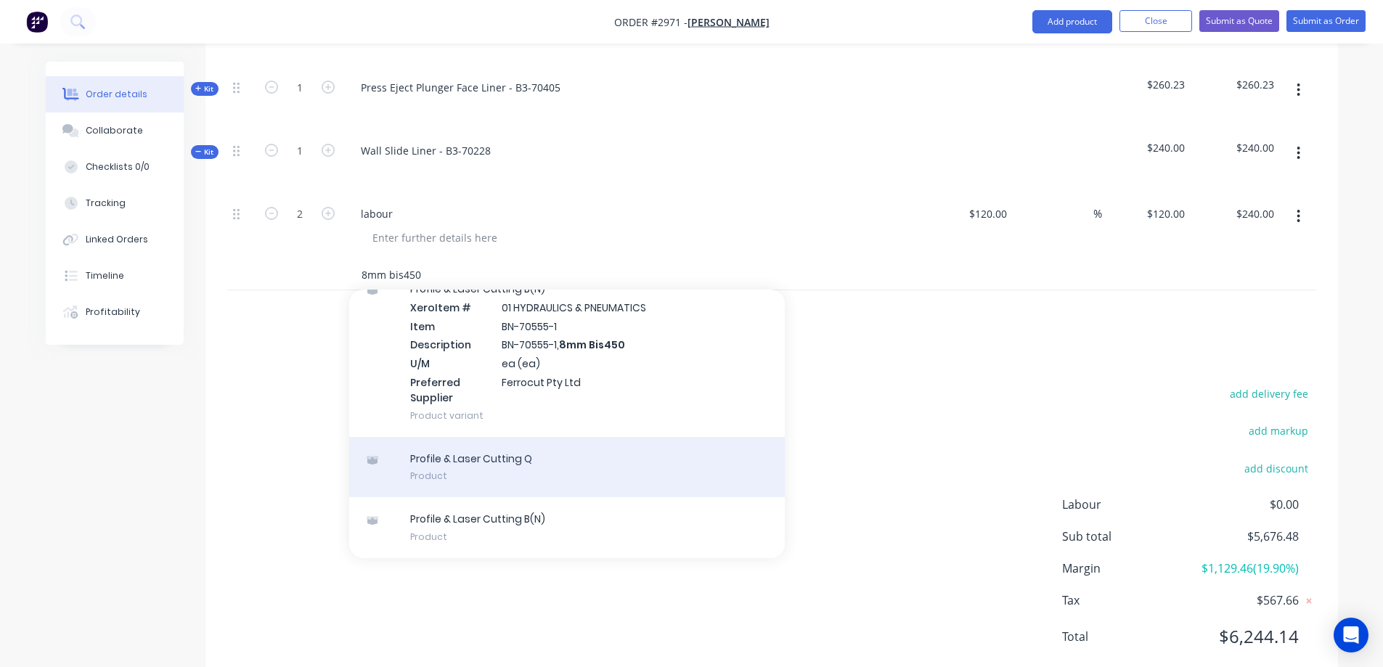
type input "8mm bis450"
click at [676, 437] on div "Profile & Laser Cutting Q Product" at bounding box center [566, 467] width 435 height 61
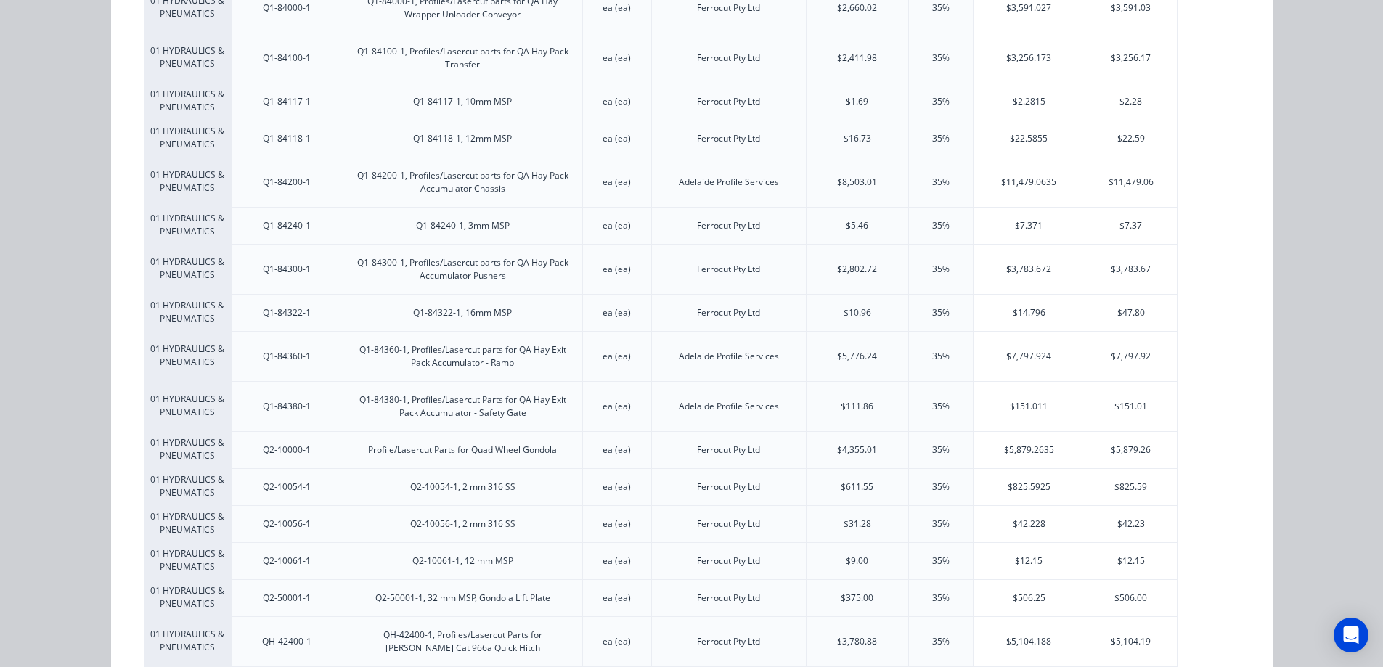
scroll to position [5651, 0]
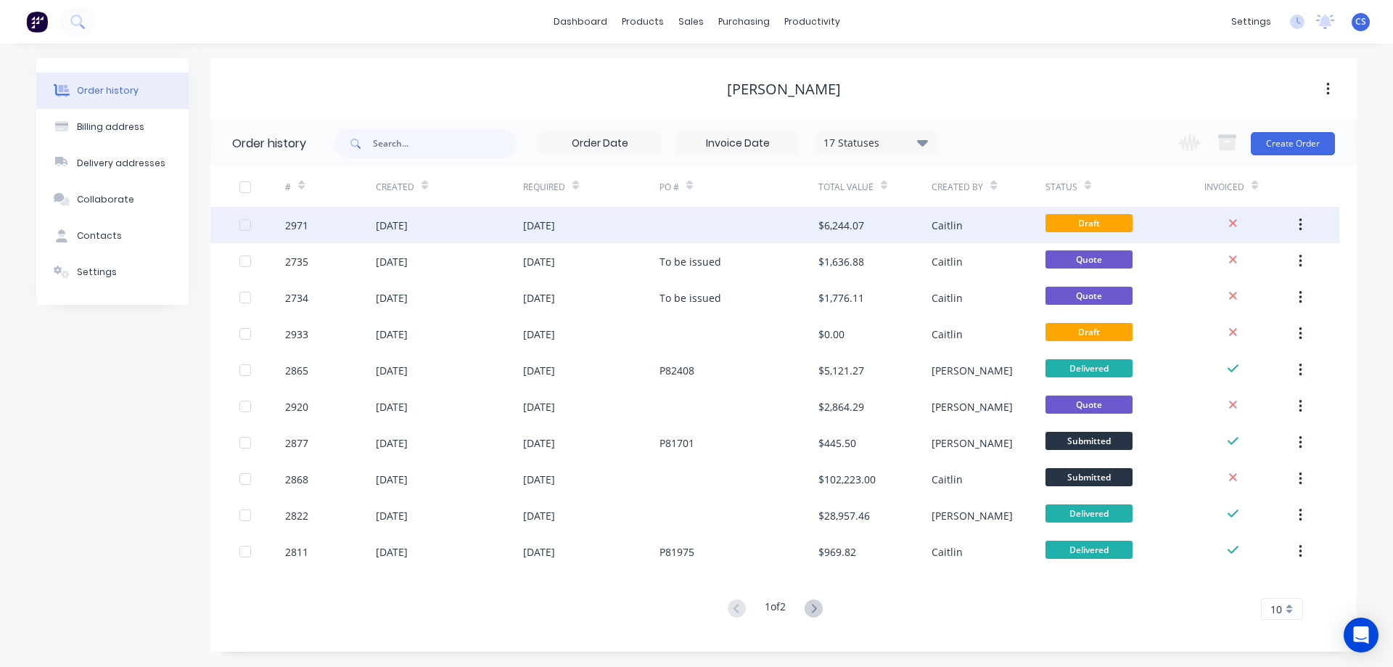
click at [705, 224] on div at bounding box center [739, 225] width 159 height 36
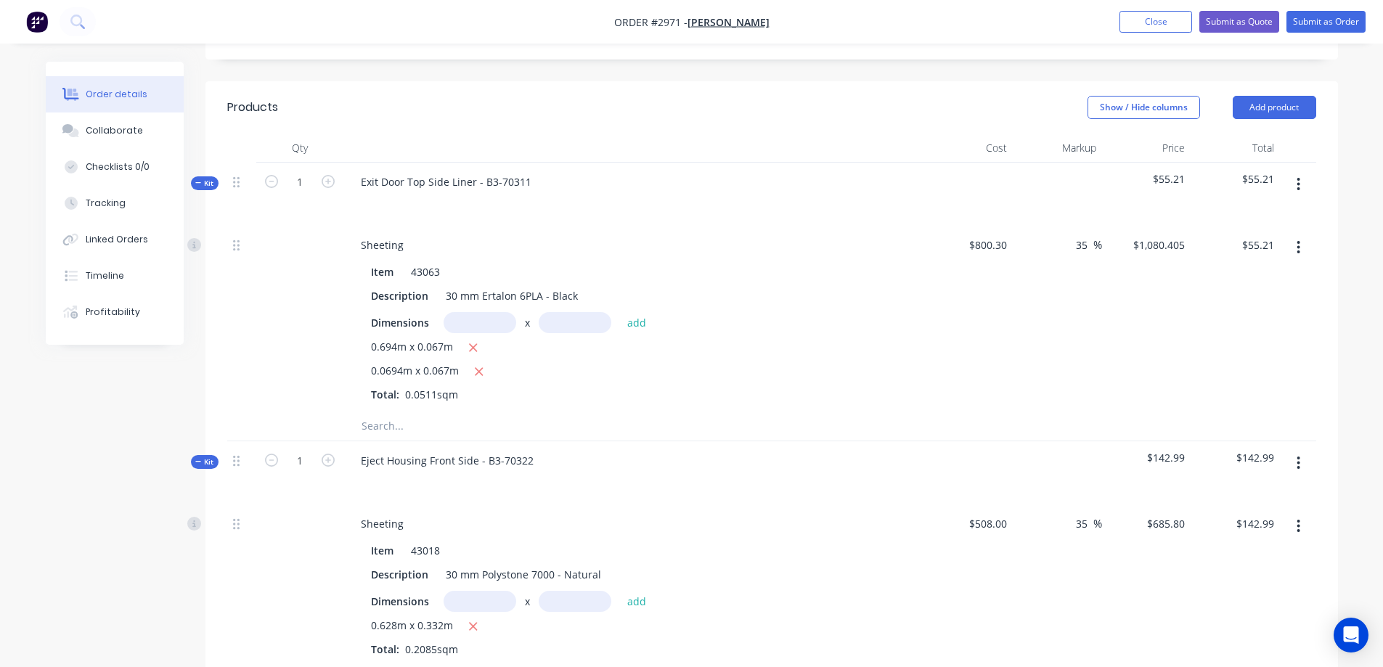
scroll to position [145, 0]
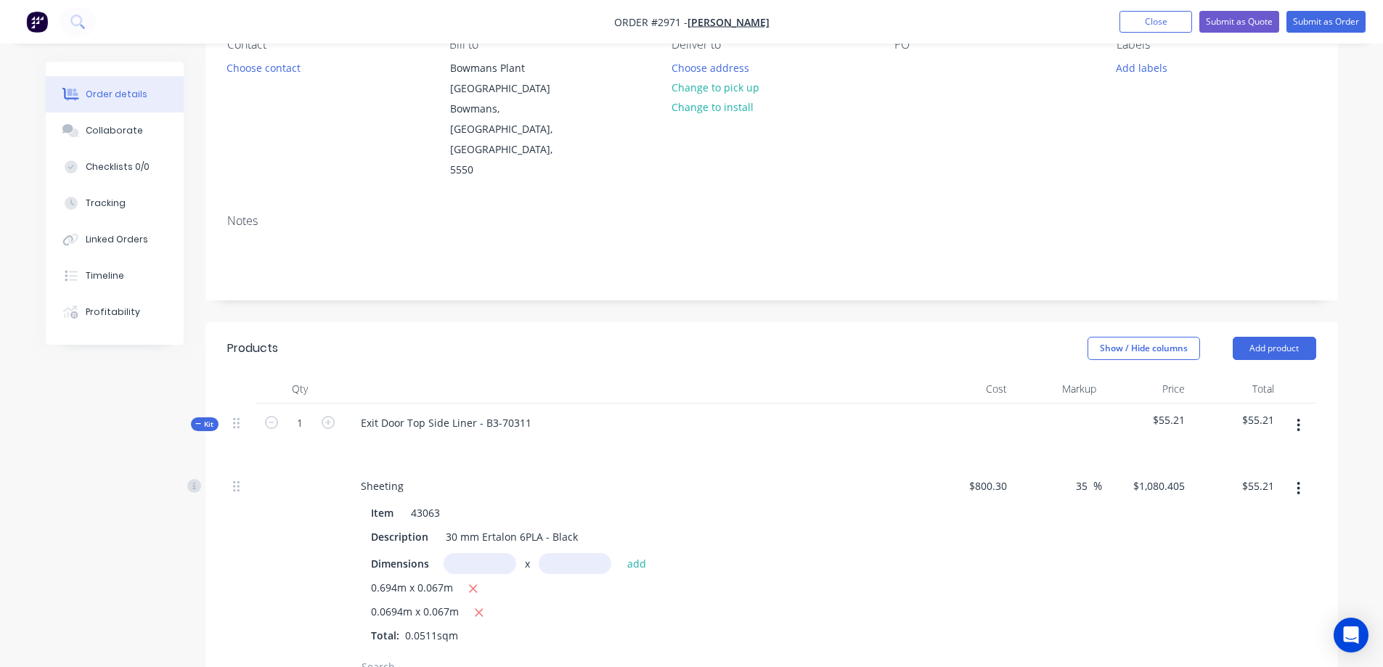
click at [197, 417] on div "Kit" at bounding box center [205, 424] width 28 height 14
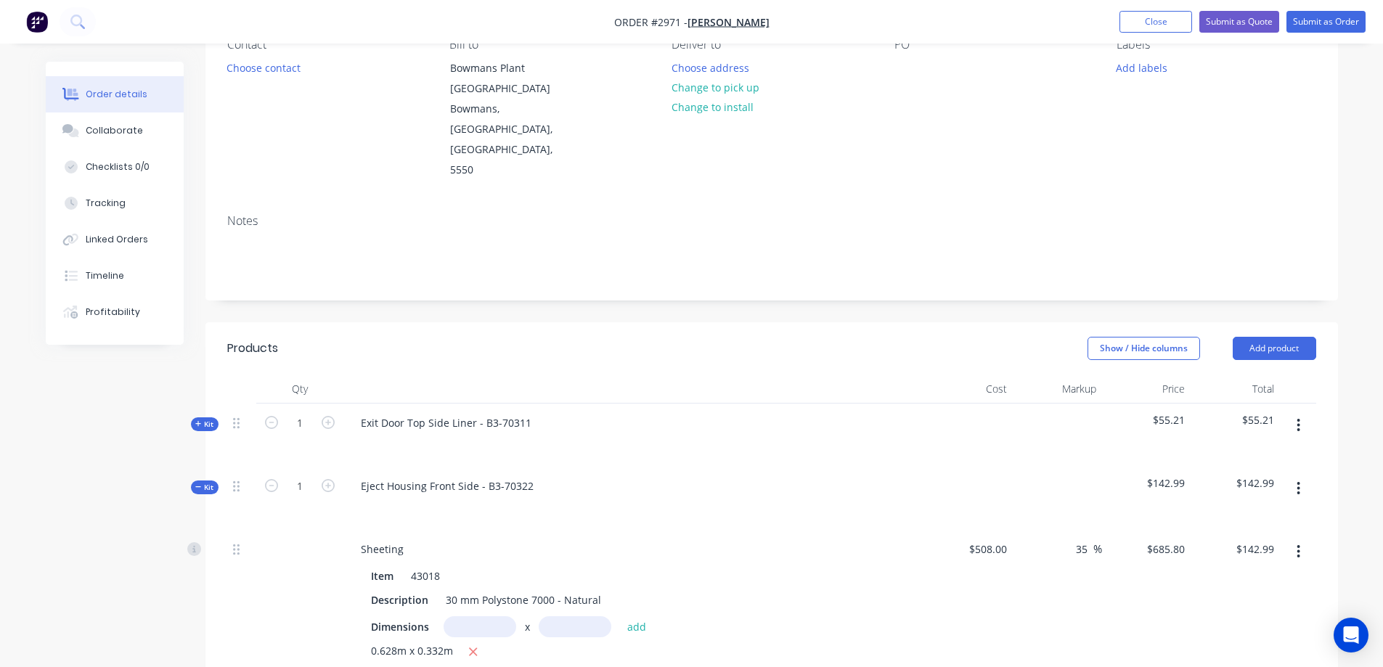
click at [200, 483] on icon at bounding box center [198, 486] width 7 height 7
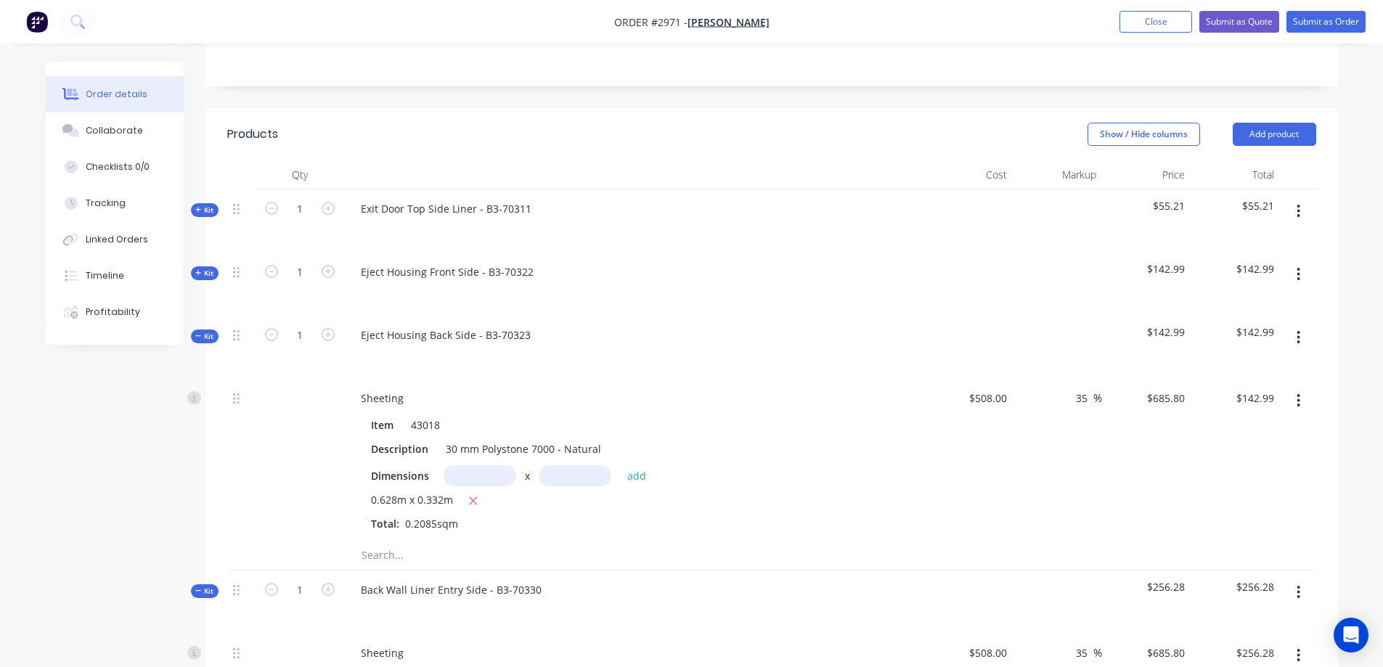
scroll to position [363, 0]
click at [205, 327] on span "Kit" at bounding box center [204, 332] width 19 height 11
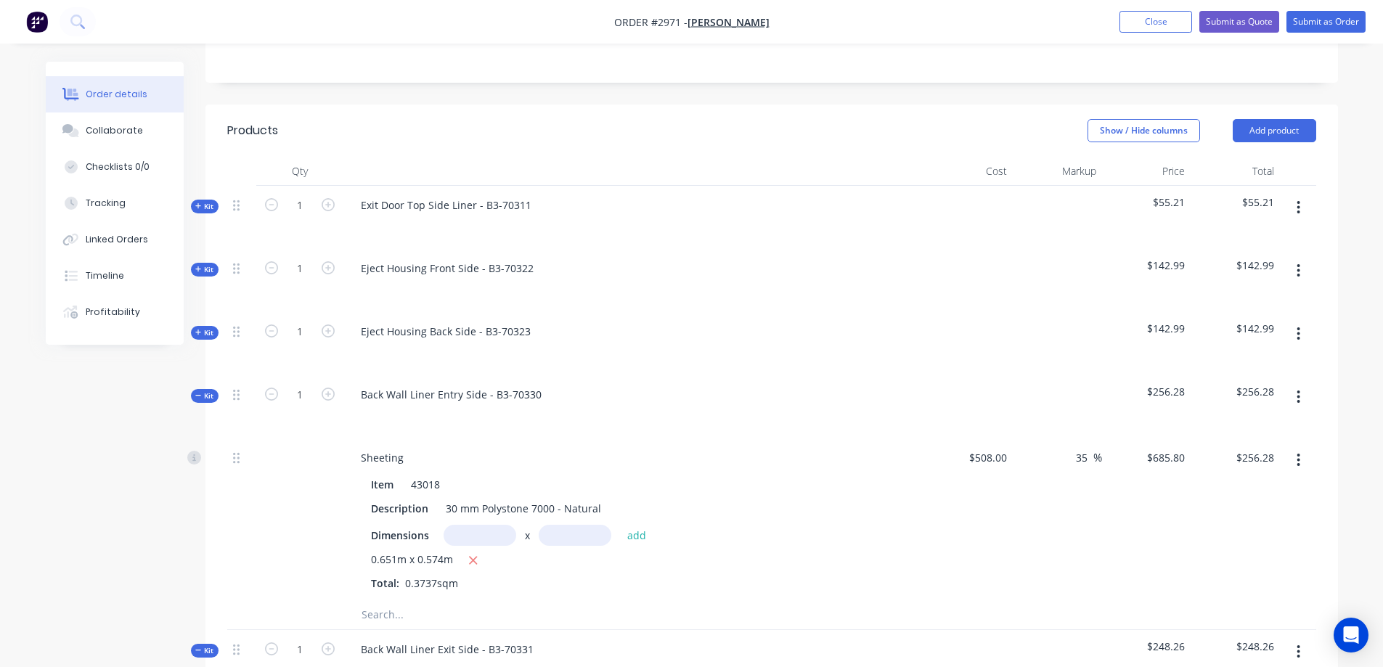
click at [204, 390] on span "Kit" at bounding box center [204, 395] width 19 height 11
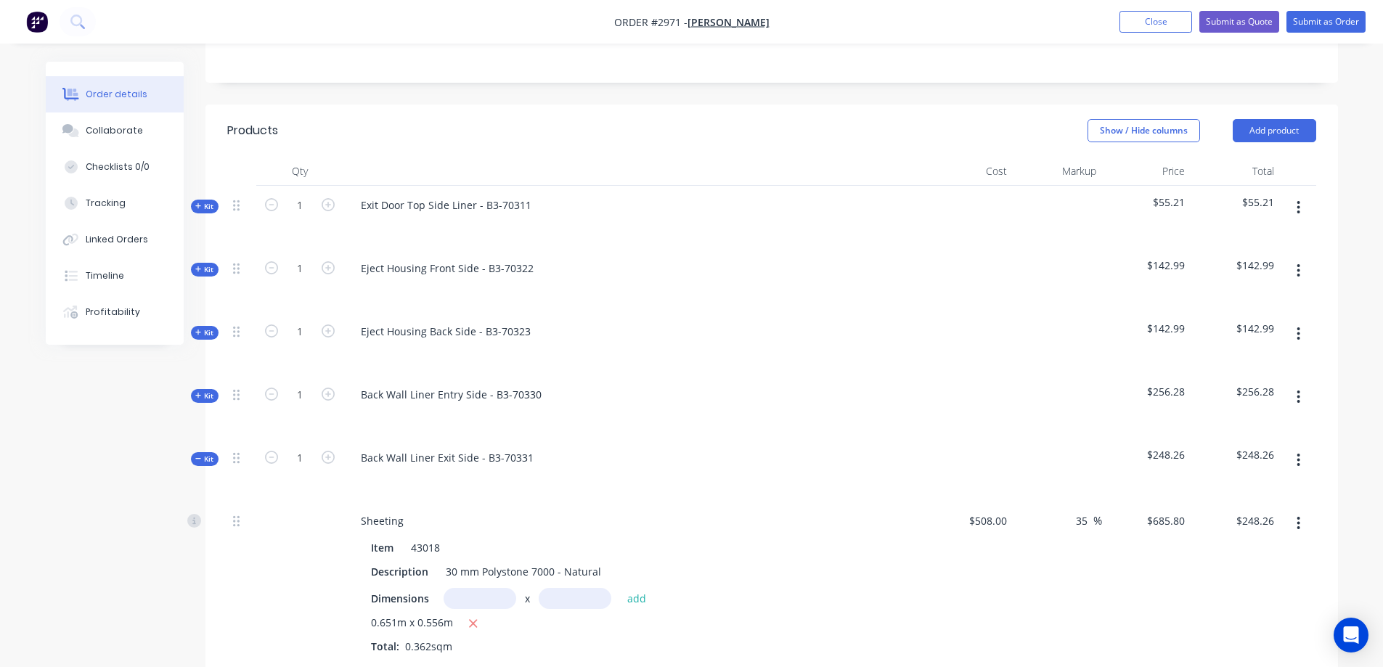
click at [205, 454] on span "Kit" at bounding box center [204, 459] width 19 height 11
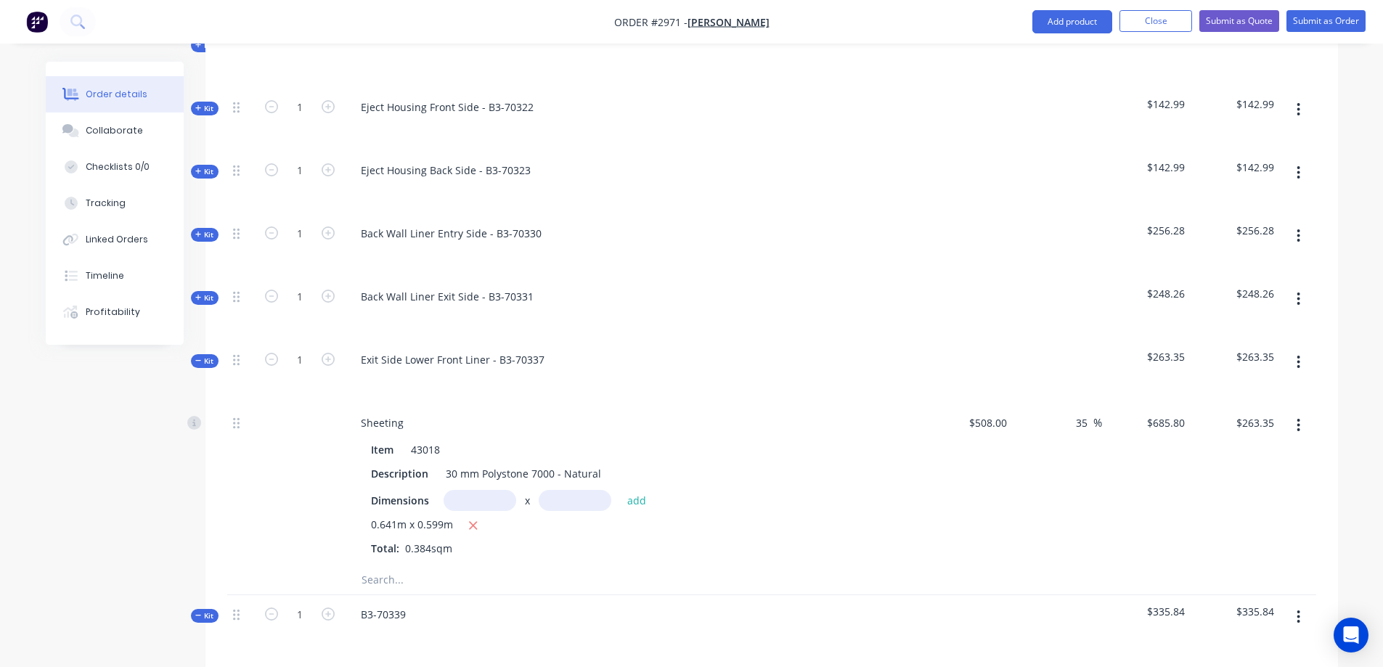
scroll to position [581, 0]
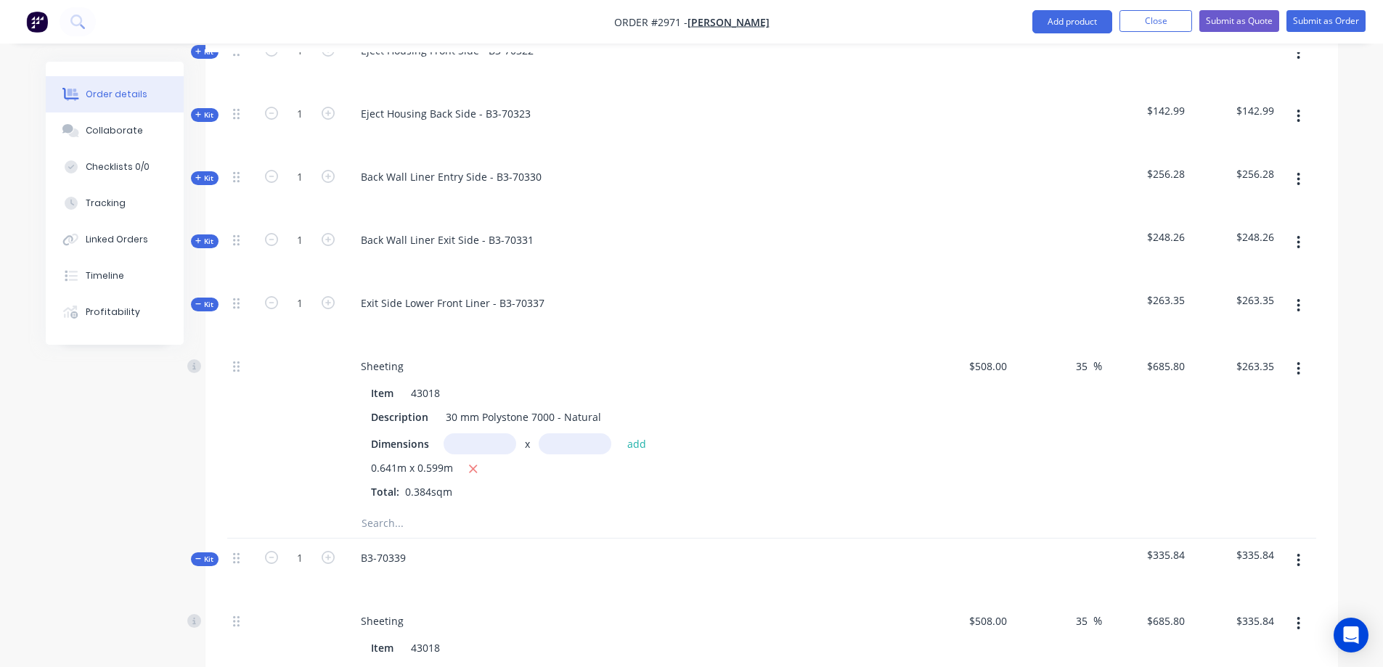
click at [210, 299] on span "Kit" at bounding box center [204, 304] width 19 height 11
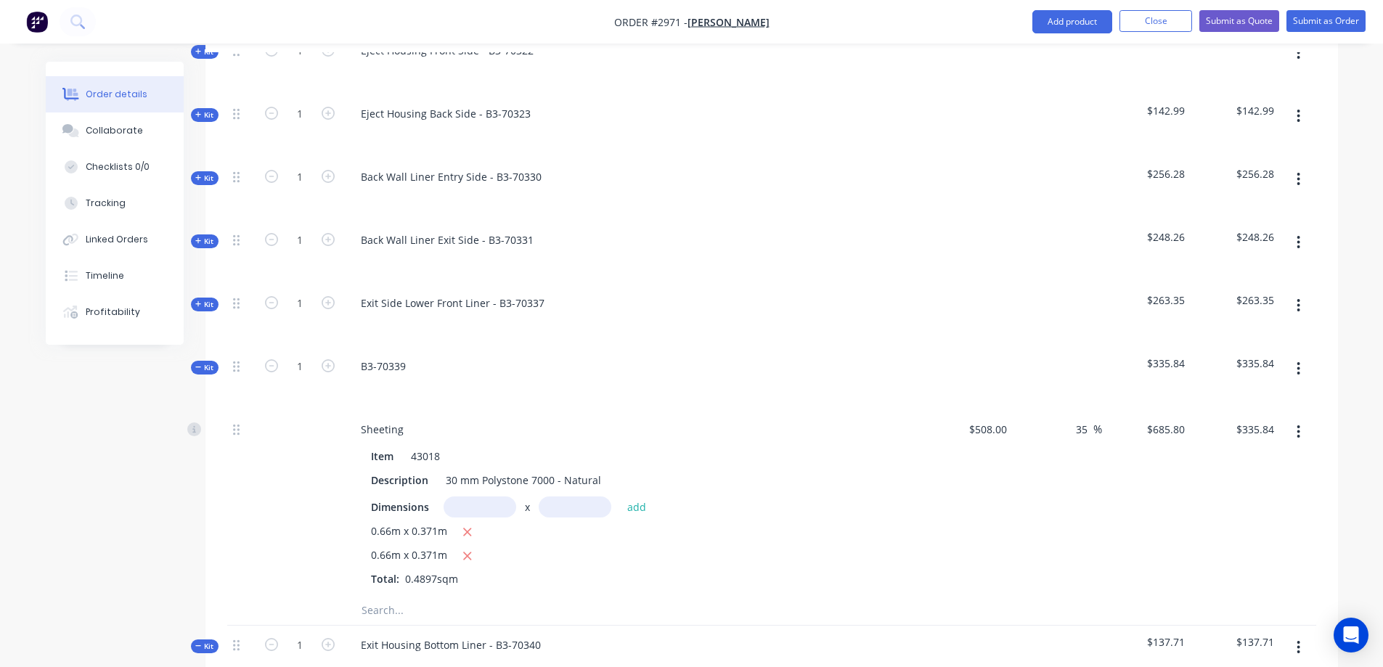
click at [214, 361] on div "Kit" at bounding box center [205, 368] width 28 height 14
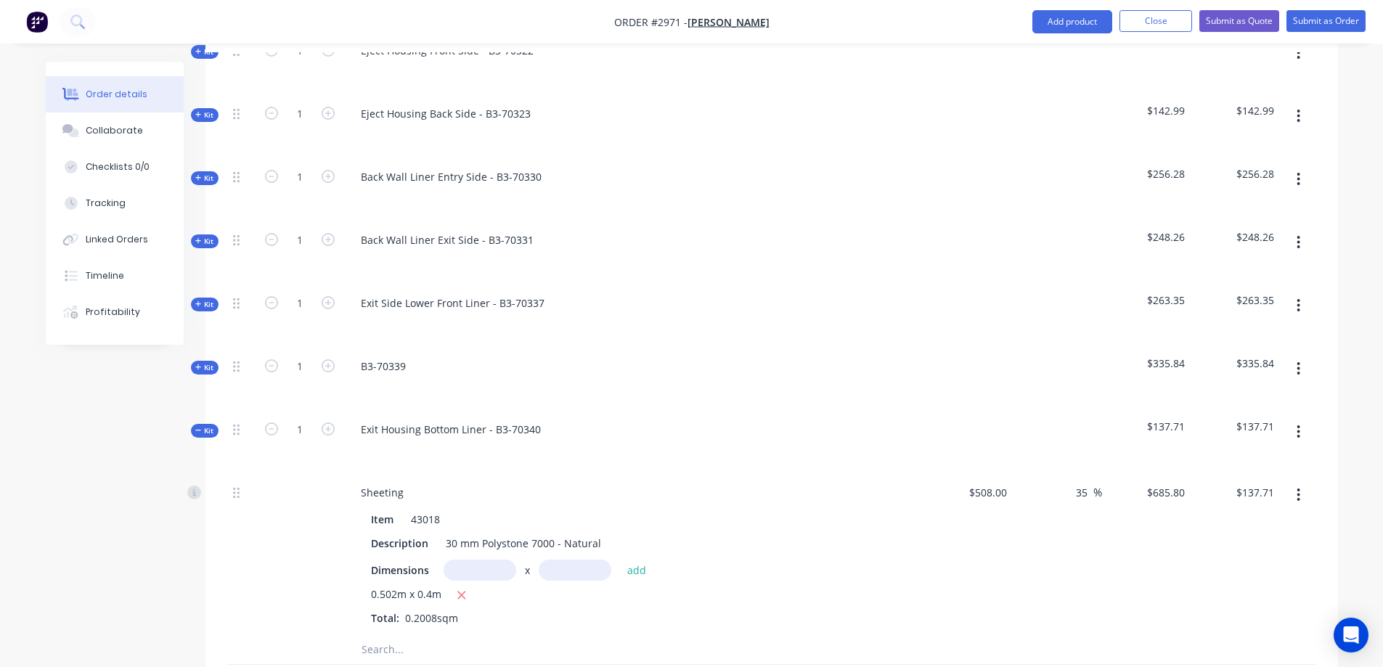
click at [205, 425] on span "Kit" at bounding box center [204, 430] width 19 height 11
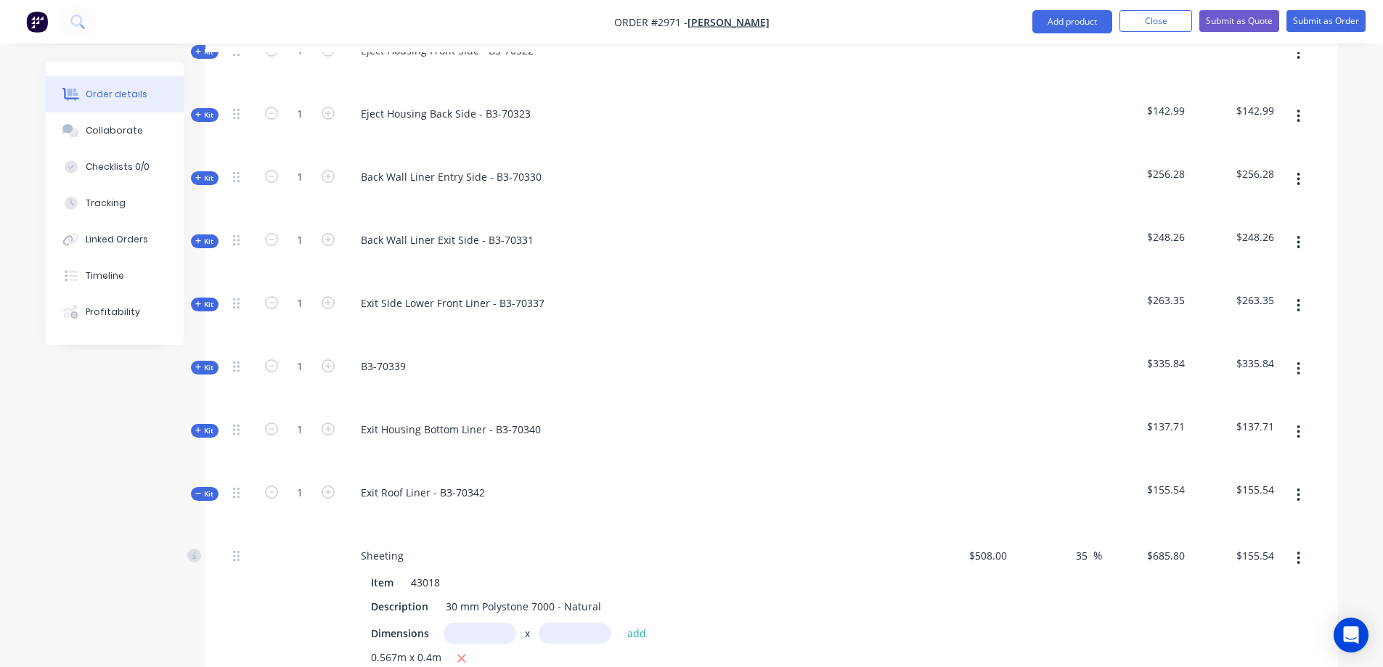
click at [212, 488] on span "Kit" at bounding box center [204, 493] width 19 height 11
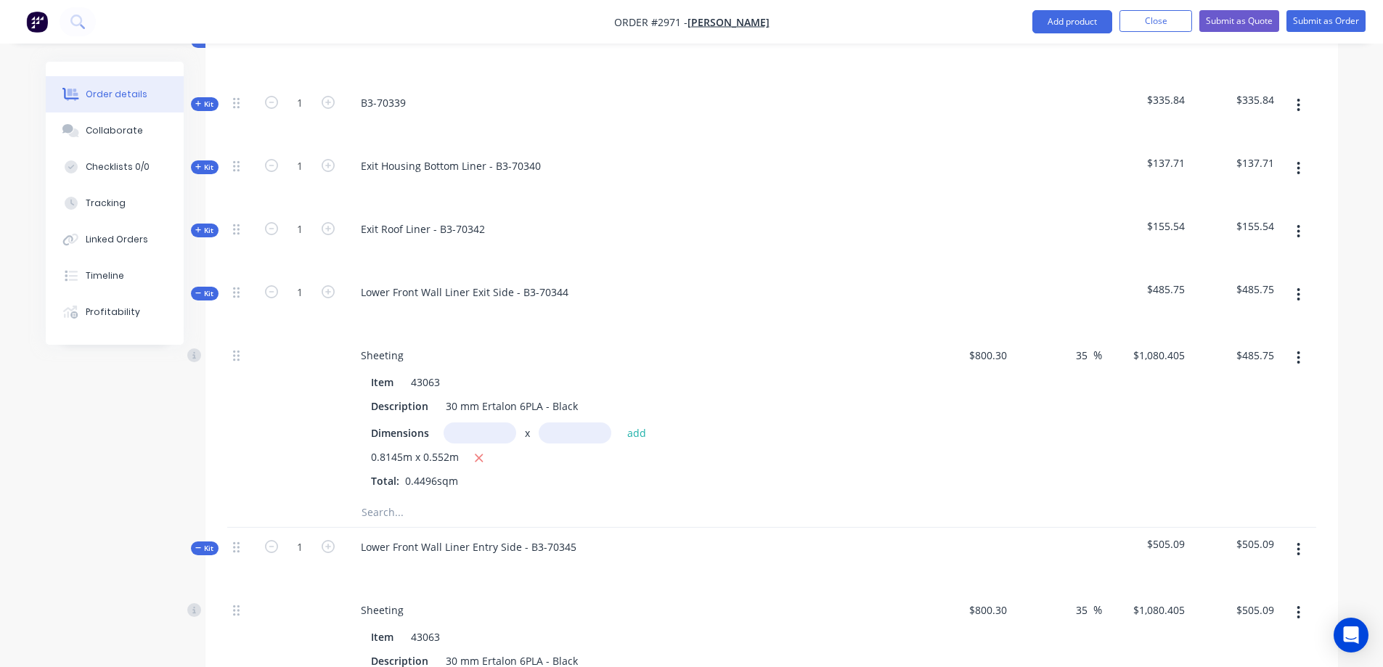
scroll to position [871, 0]
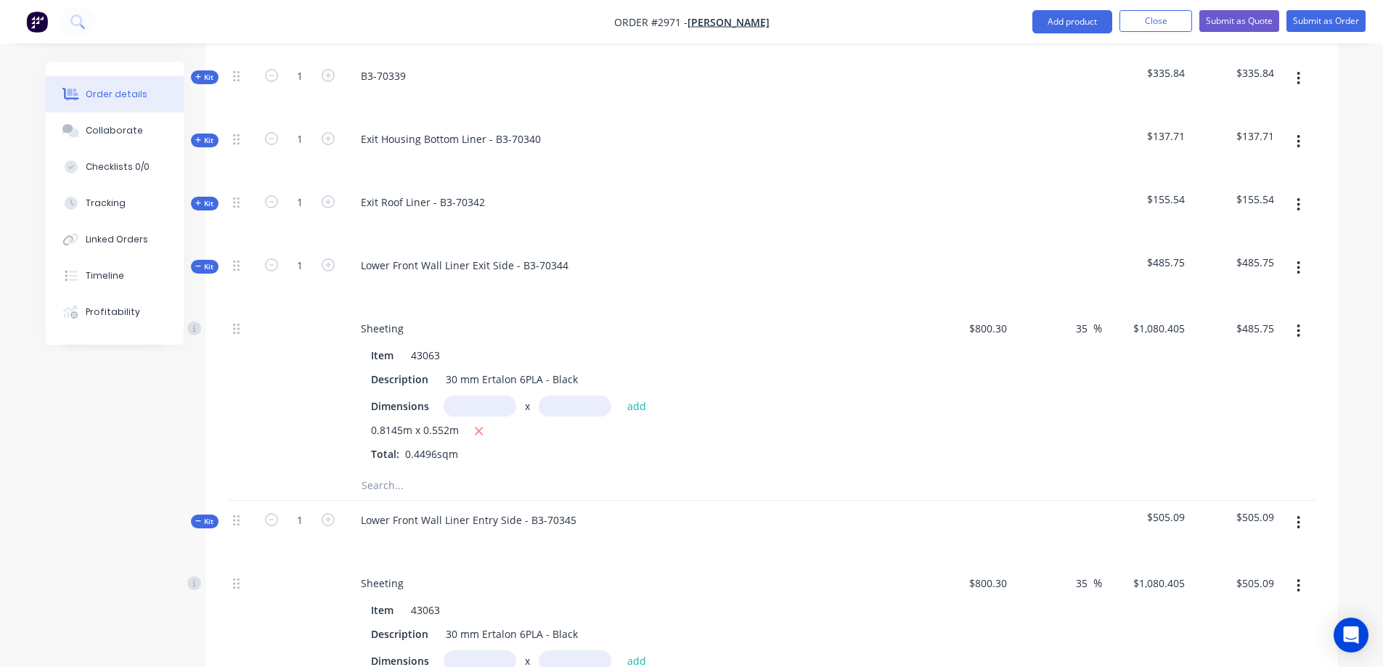
click at [206, 261] on span "Kit" at bounding box center [204, 266] width 19 height 11
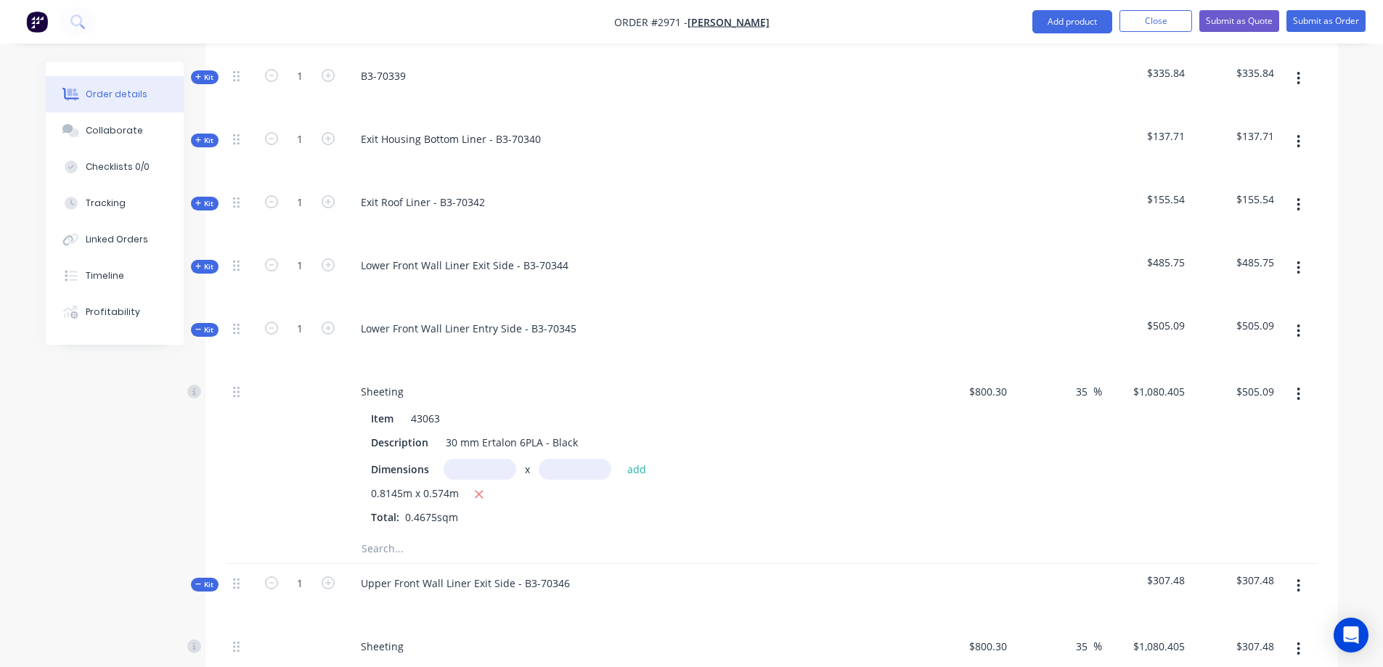
click at [210, 324] on span "Kit" at bounding box center [204, 329] width 19 height 11
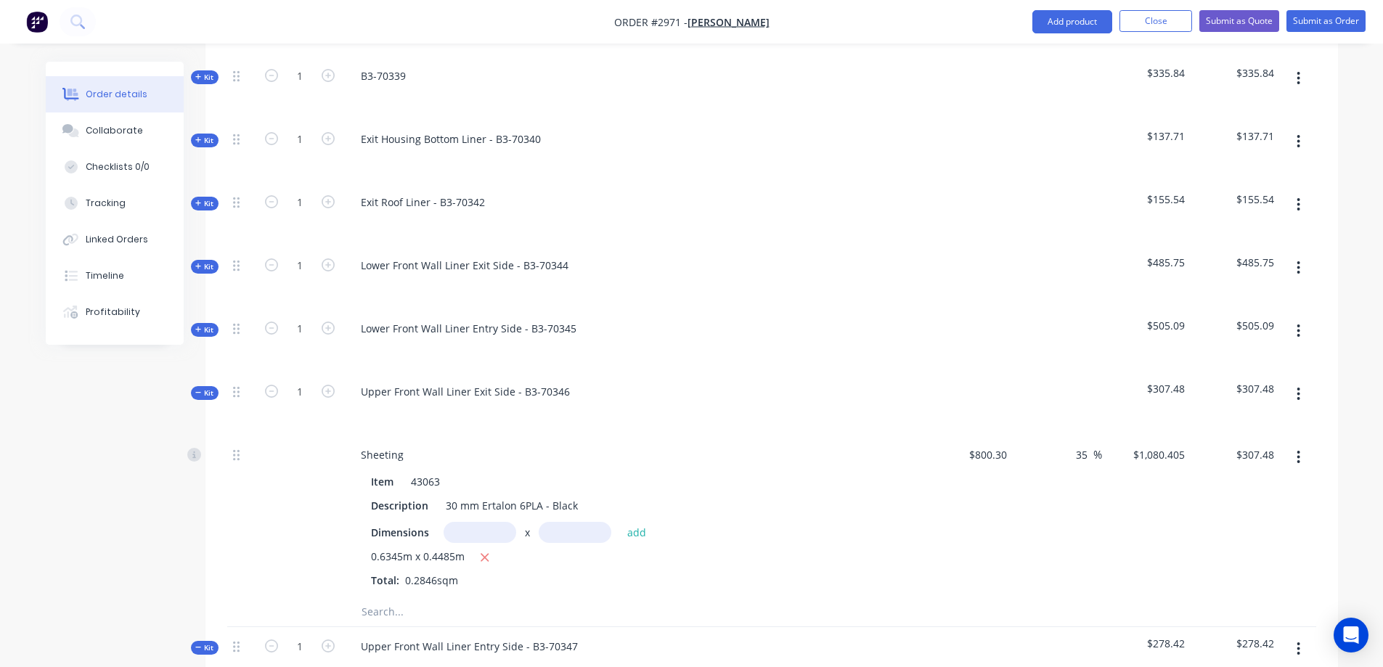
click at [213, 388] on span "Kit" at bounding box center [204, 393] width 19 height 11
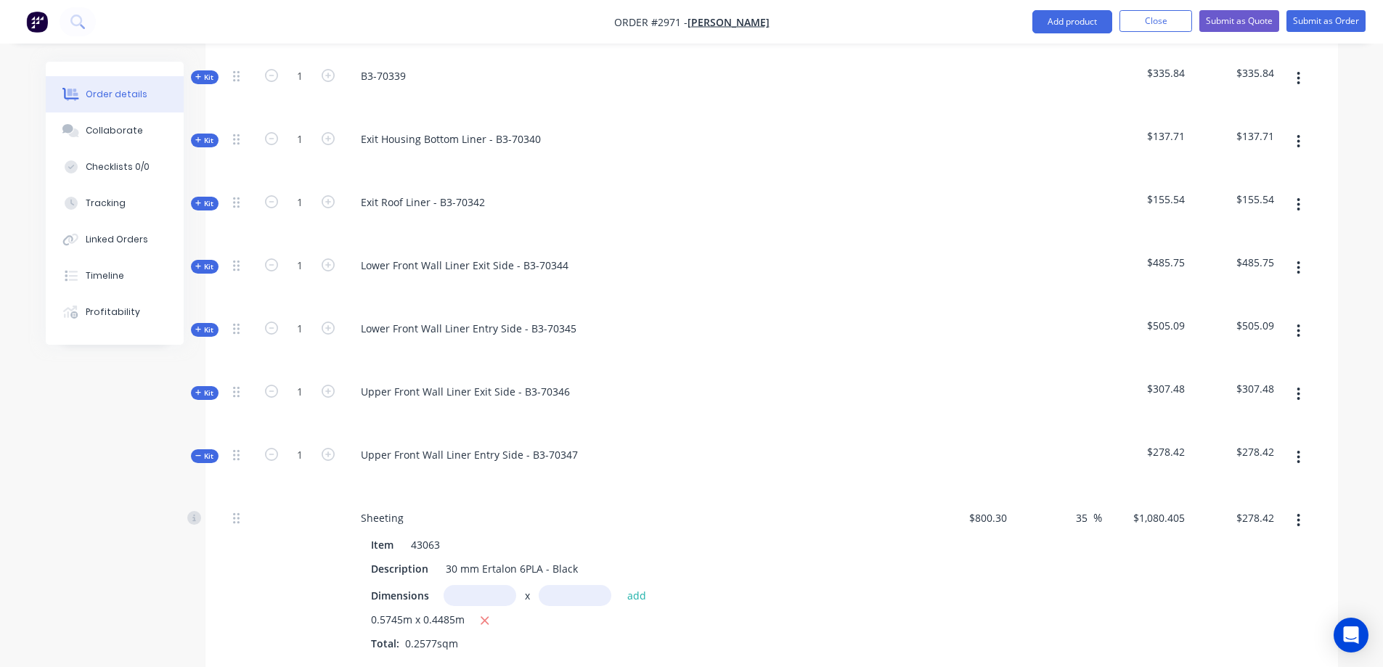
click at [210, 451] on span "Kit" at bounding box center [204, 456] width 19 height 11
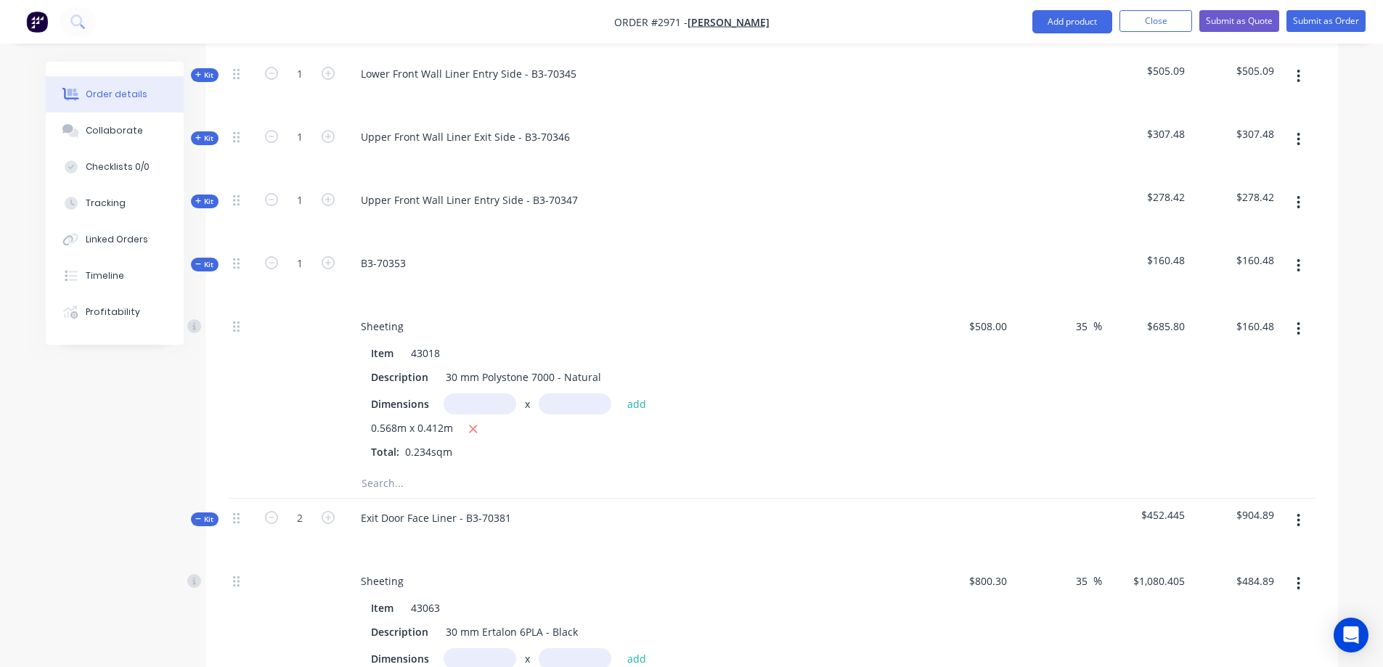
scroll to position [1161, 0]
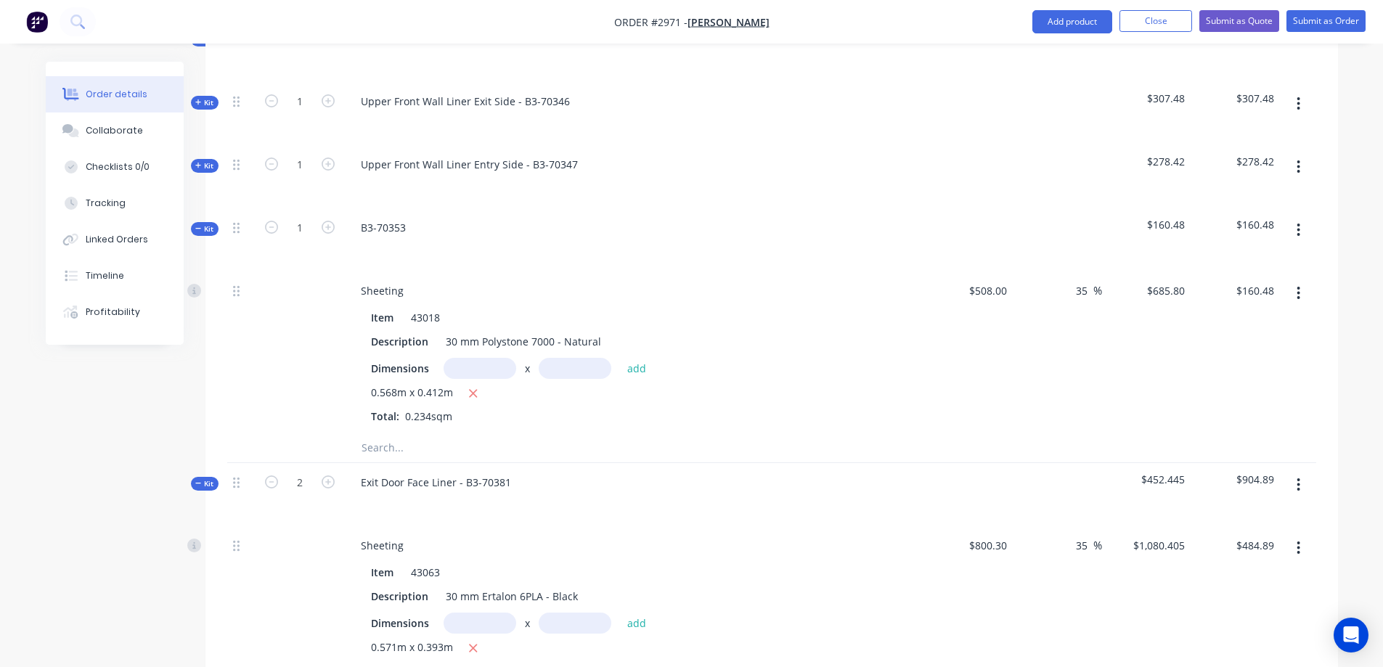
click at [210, 224] on span "Kit" at bounding box center [204, 229] width 19 height 11
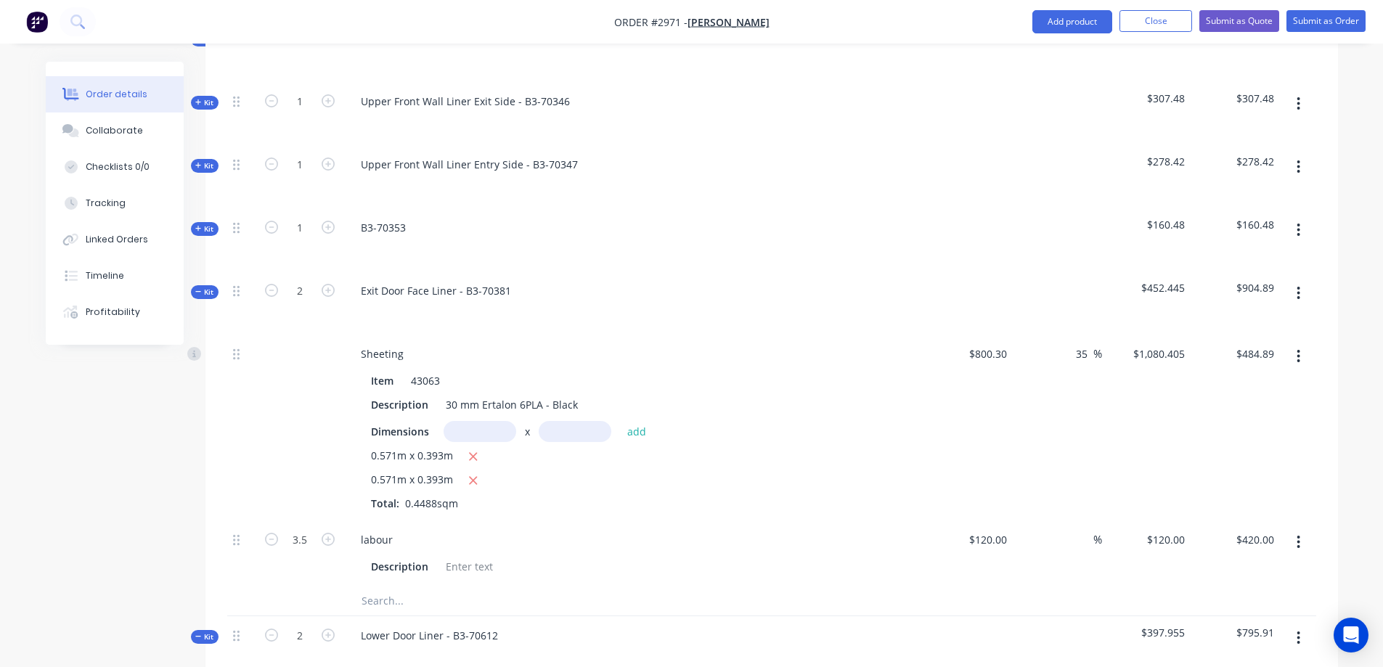
click at [210, 287] on span "Kit" at bounding box center [204, 292] width 19 height 11
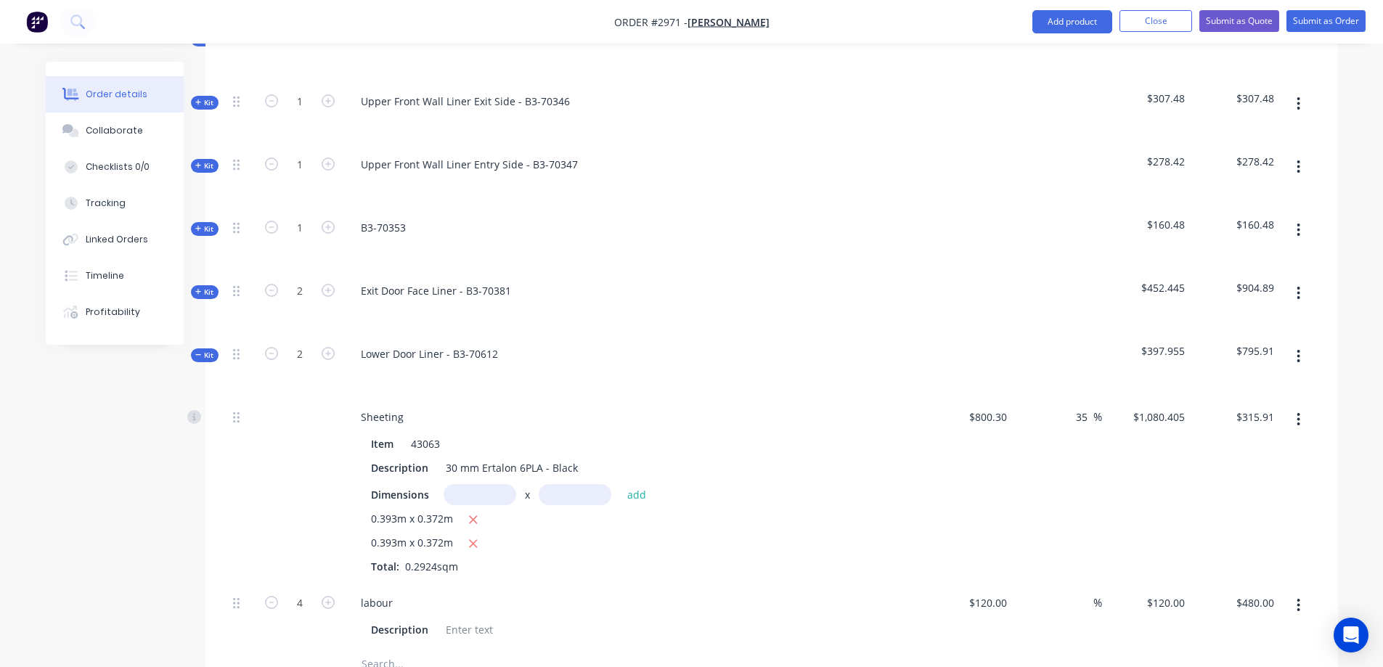
click at [208, 350] on span "Kit" at bounding box center [204, 355] width 19 height 11
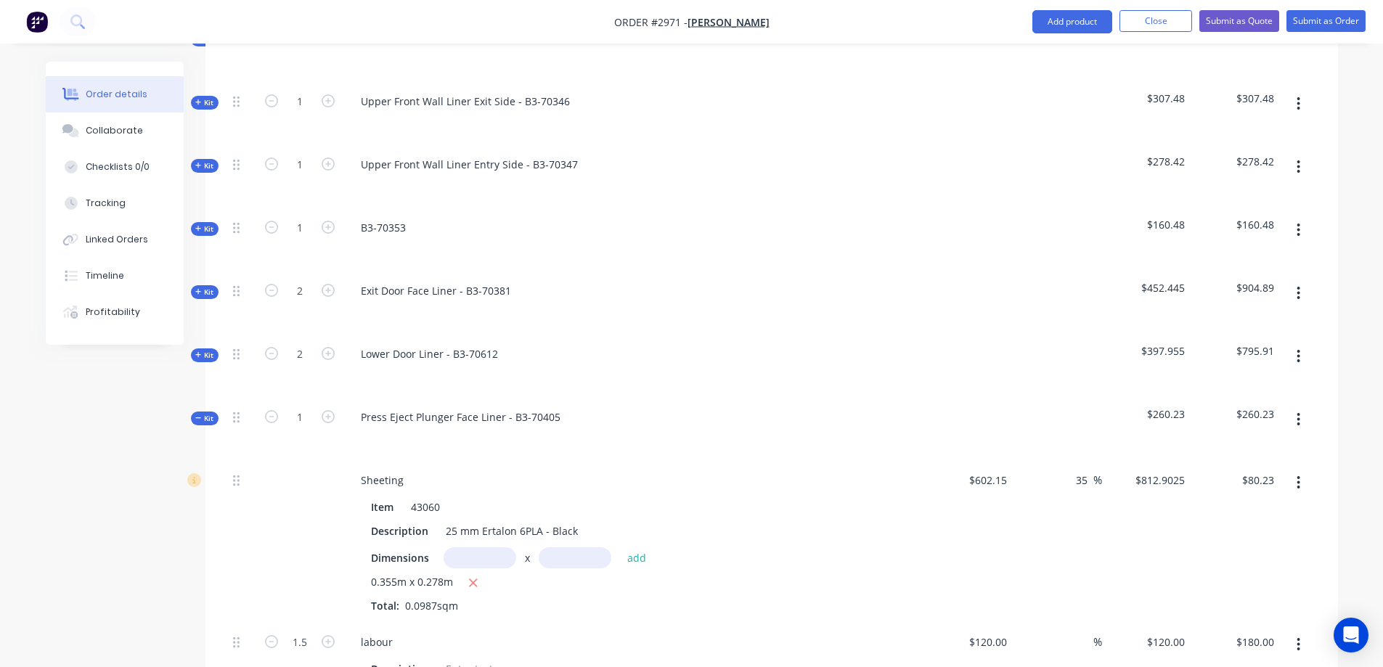
click at [208, 413] on span "Kit" at bounding box center [204, 418] width 19 height 11
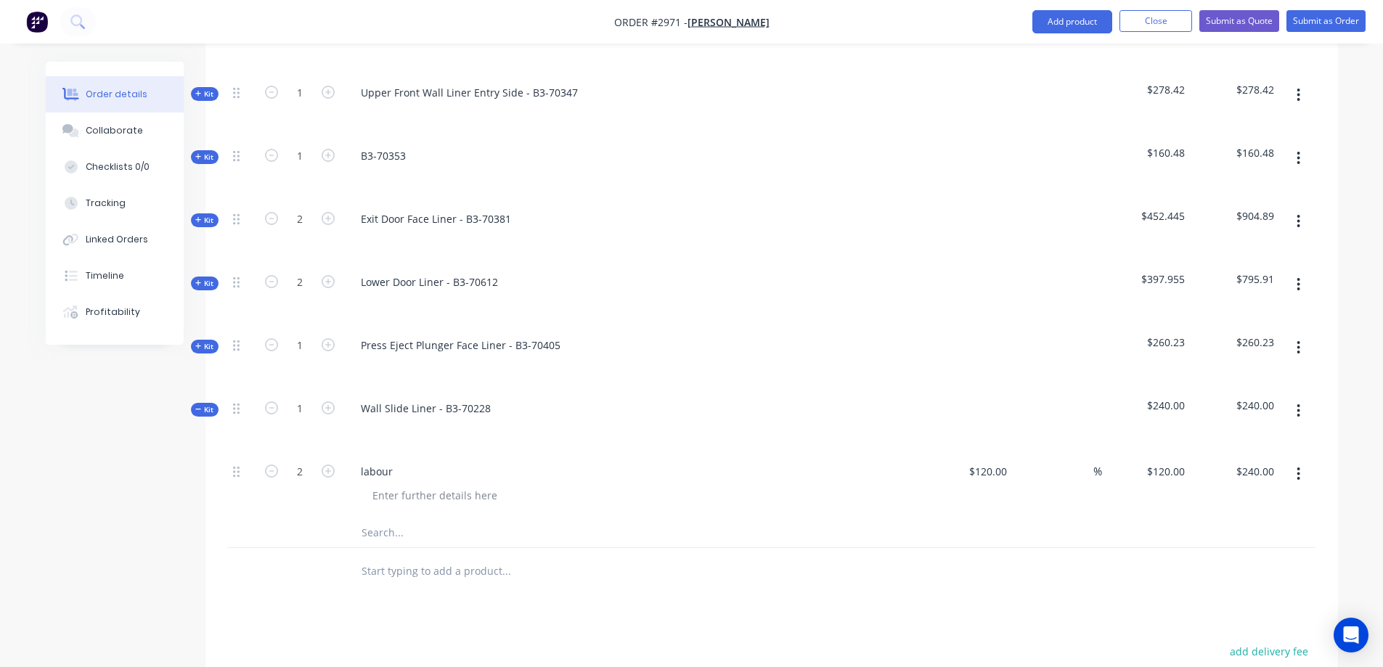
scroll to position [1234, 0]
click at [1294, 397] on button "button" at bounding box center [1298, 410] width 34 height 26
click at [1208, 554] on div "Delete" at bounding box center [1247, 564] width 112 height 21
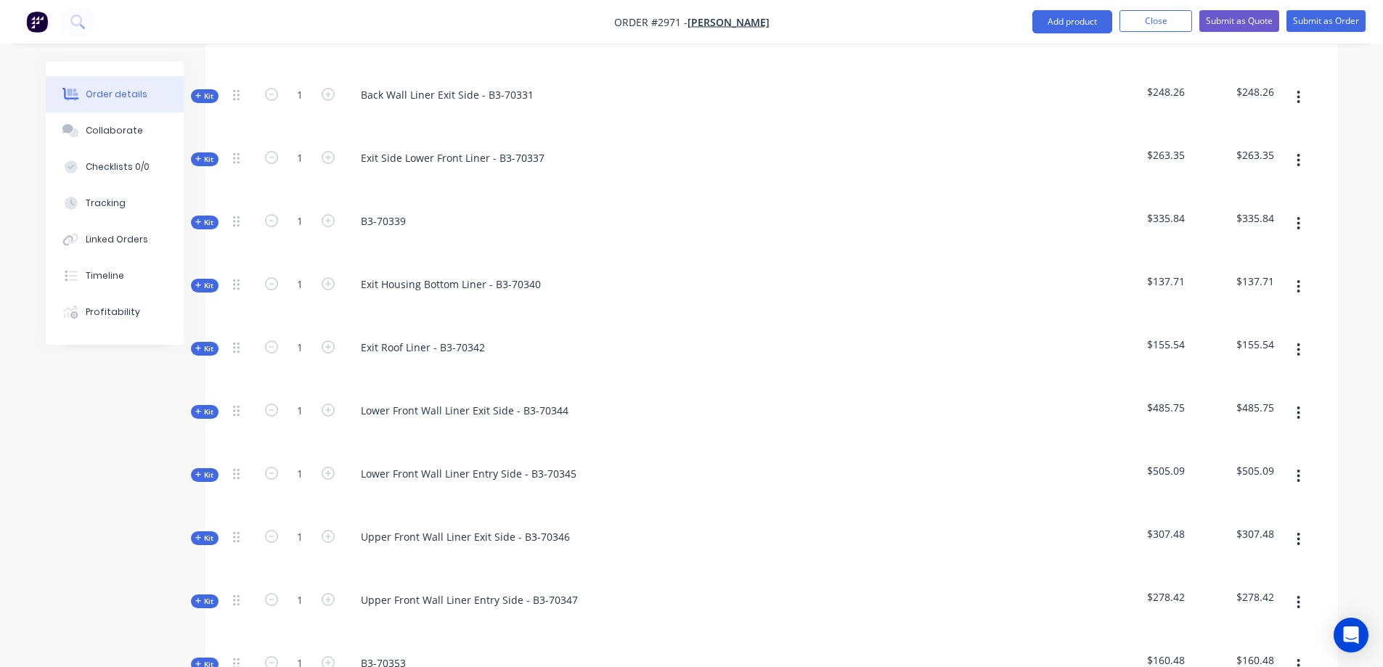
scroll to position [290, 0]
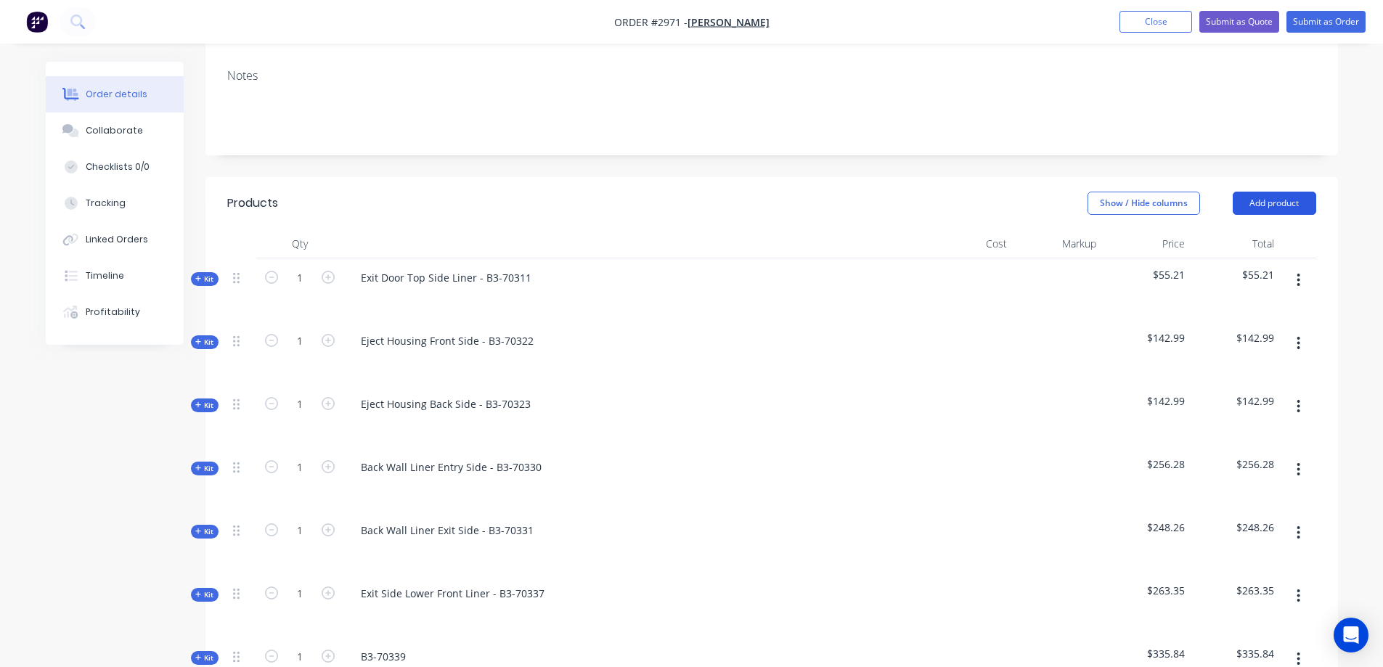
click at [1280, 192] on button "Add product" at bounding box center [1273, 203] width 83 height 23
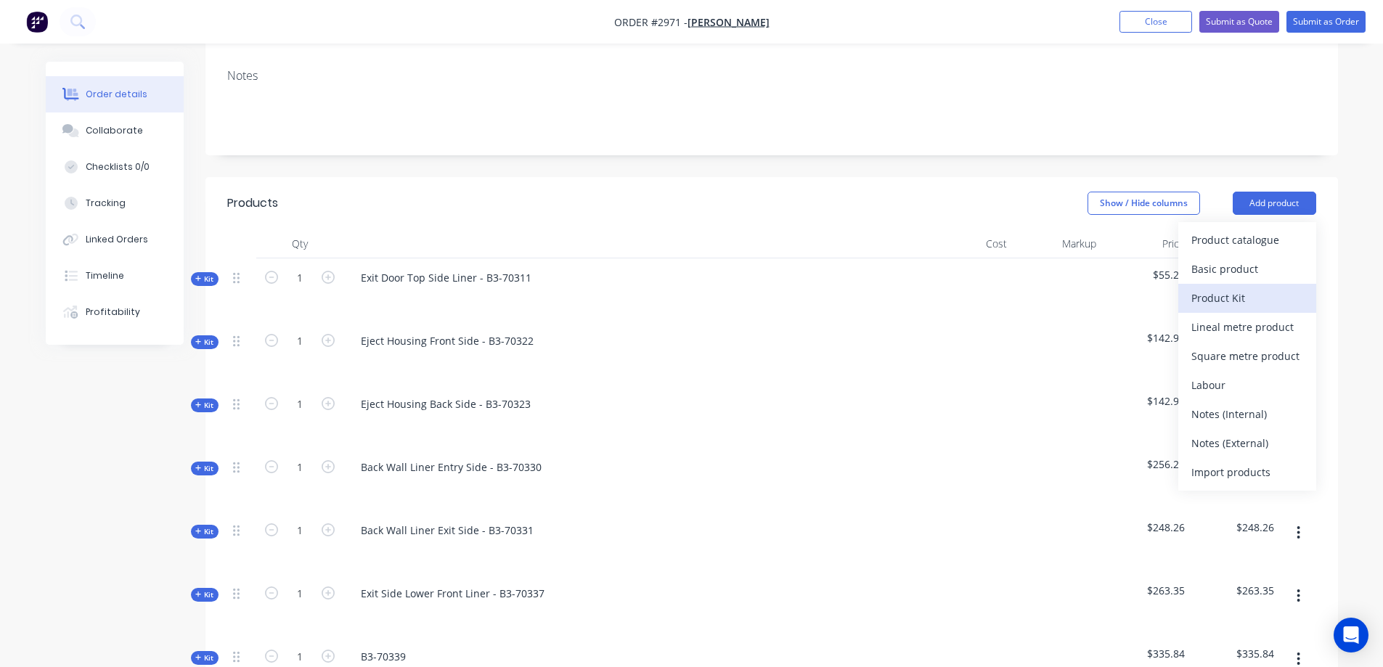
click at [1237, 287] on div "Product Kit" at bounding box center [1247, 297] width 112 height 21
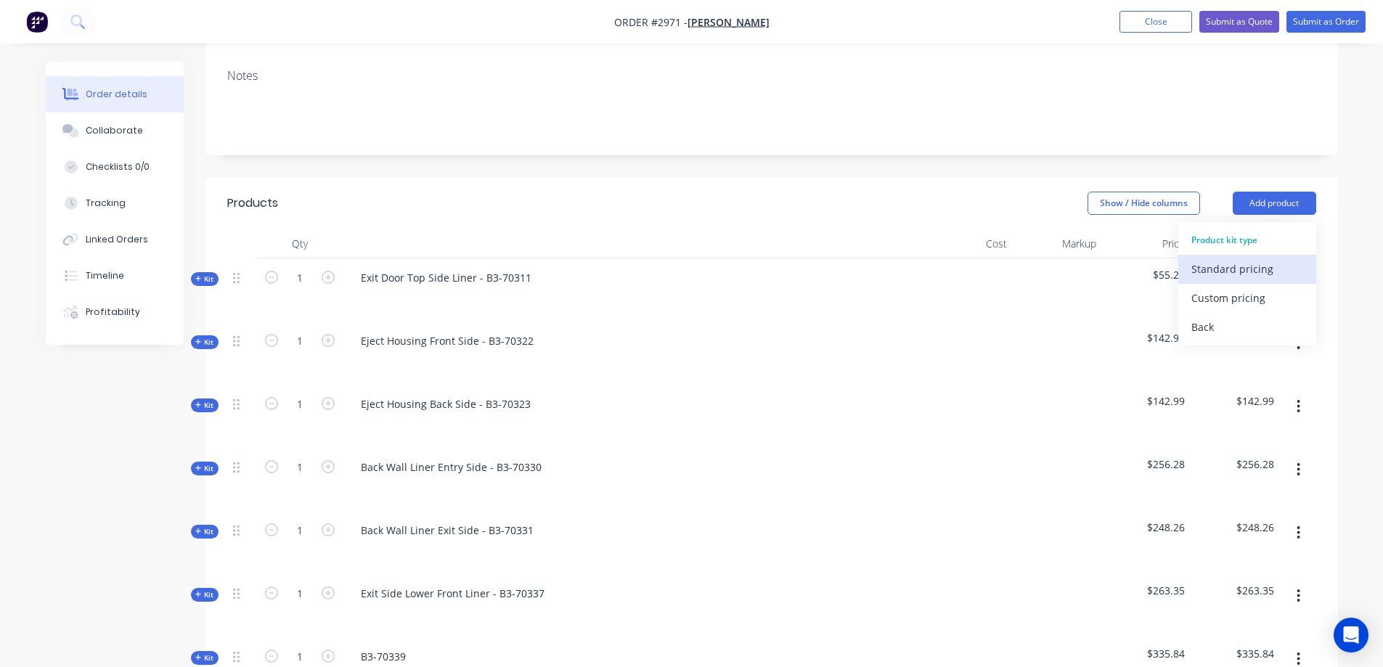
click at [1245, 258] on div "Standard pricing" at bounding box center [1247, 268] width 112 height 21
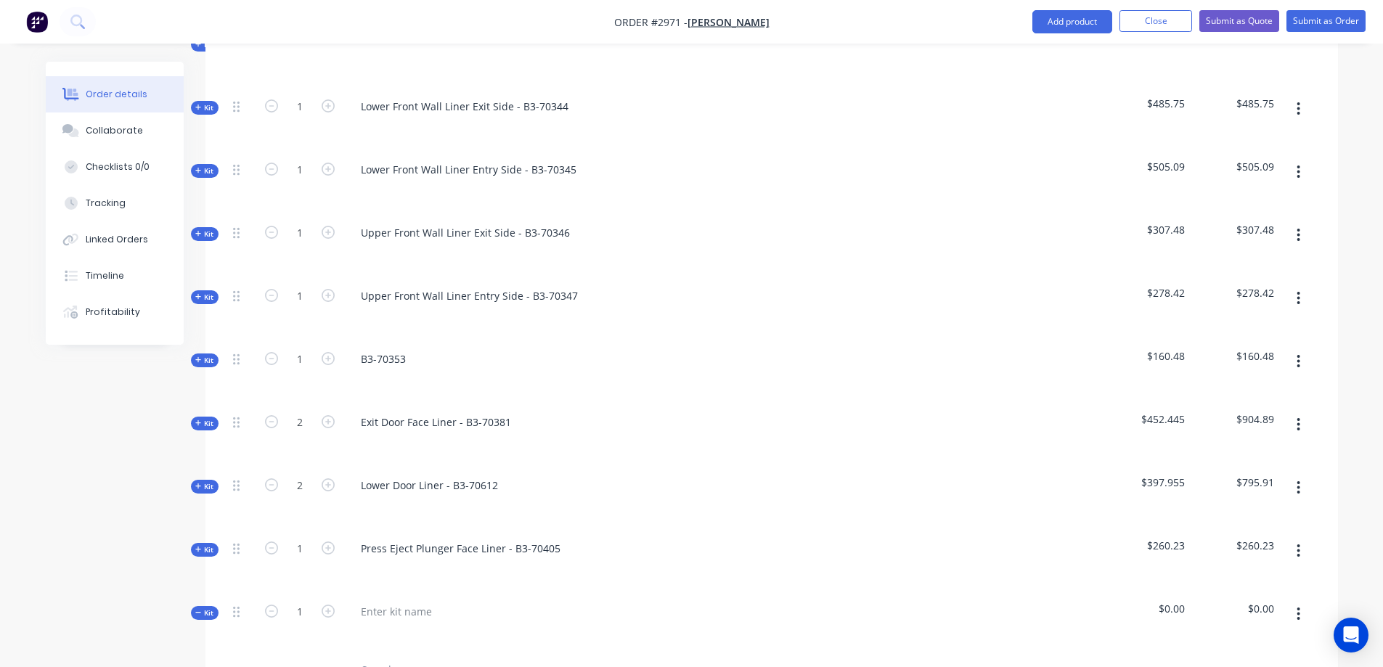
scroll to position [1161, 0]
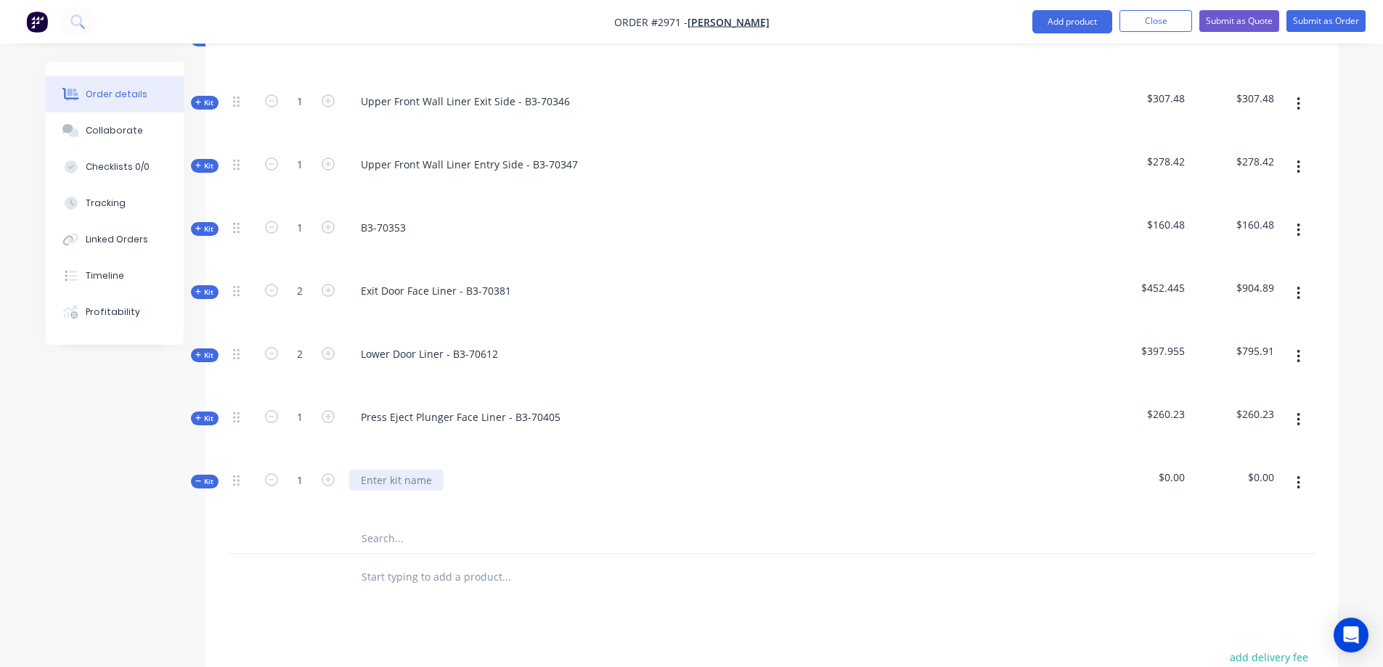
click at [429, 470] on div at bounding box center [396, 480] width 94 height 21
click at [390, 524] on input "text" at bounding box center [506, 538] width 290 height 29
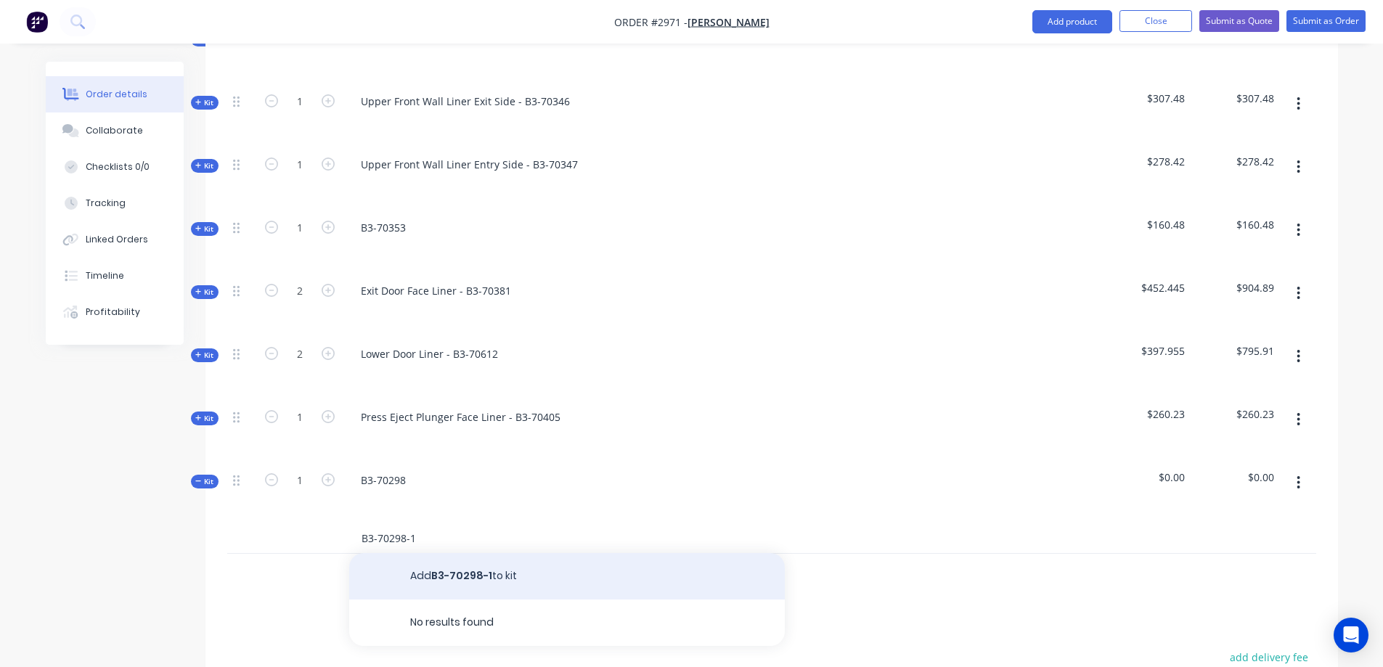
type input "B3-70298-1"
click at [541, 553] on button "Add B3-70298-1 to kit" at bounding box center [566, 576] width 435 height 46
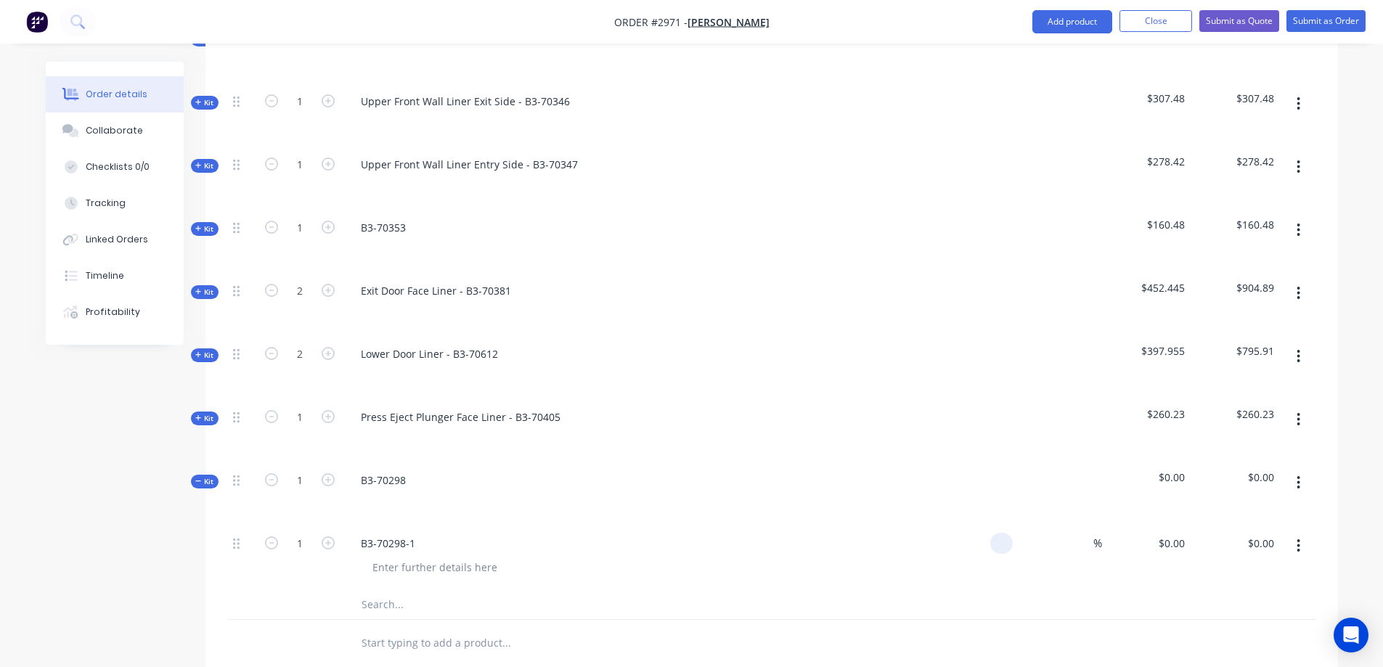
click at [999, 533] on input at bounding box center [1004, 543] width 17 height 21
type input "$161.73"
click at [449, 557] on div at bounding box center [435, 567] width 148 height 21
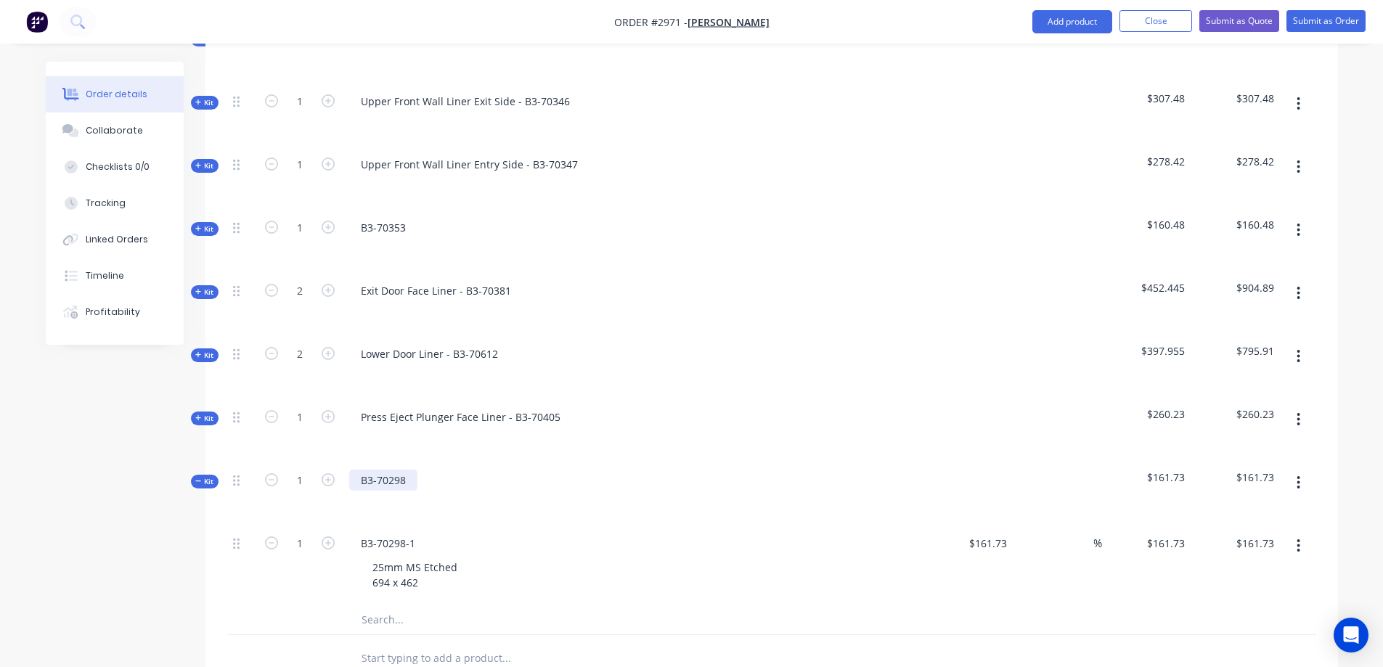
click at [361, 470] on div "B3-70298" at bounding box center [383, 480] width 68 height 21
click at [404, 605] on input "text" at bounding box center [506, 619] width 290 height 29
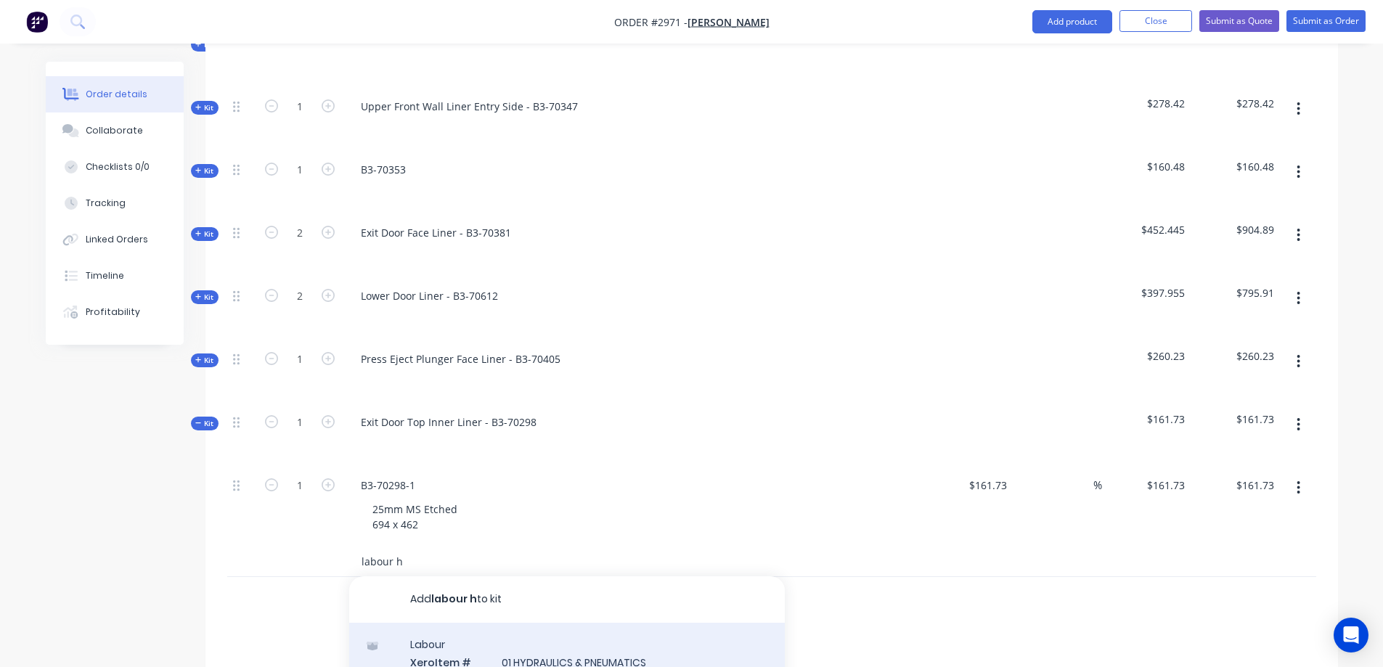
scroll to position [1306, 0]
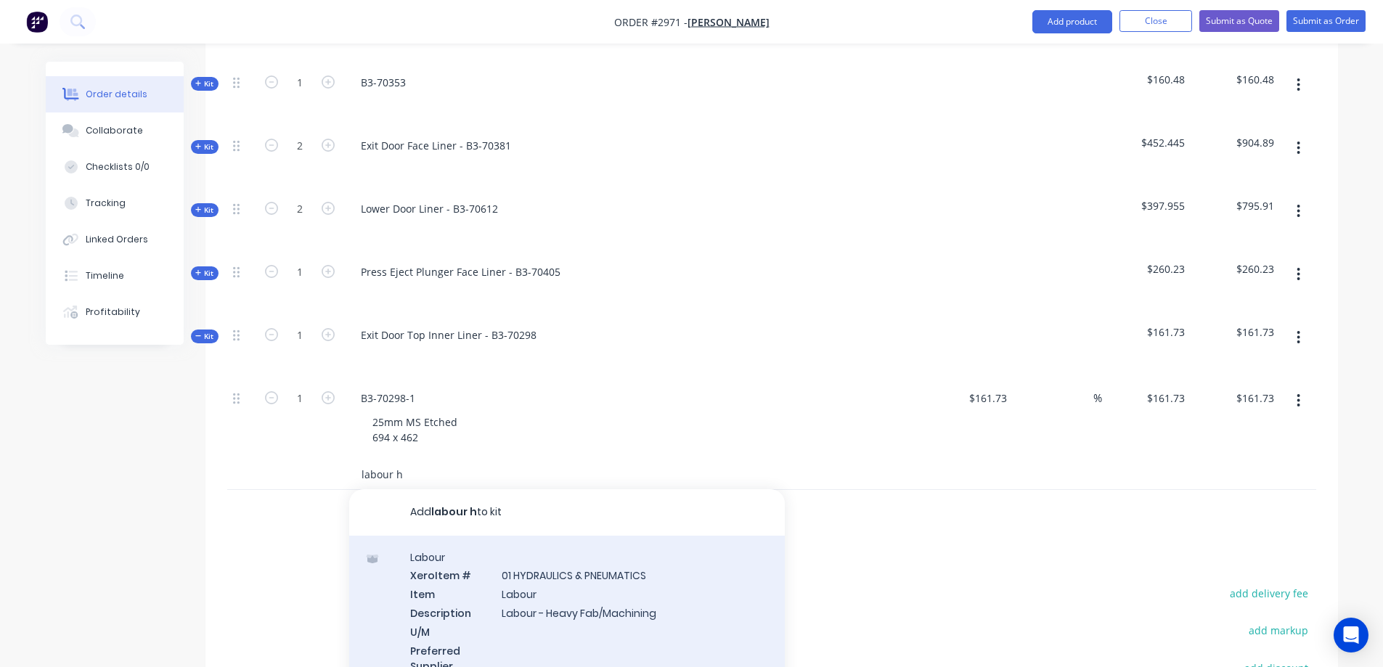
type input "labour h"
click at [667, 574] on div "Labour Xero Item # 01 HYDRAULICS & PNEUMATICS Item Labour Description Labour - …" at bounding box center [566, 621] width 435 height 170
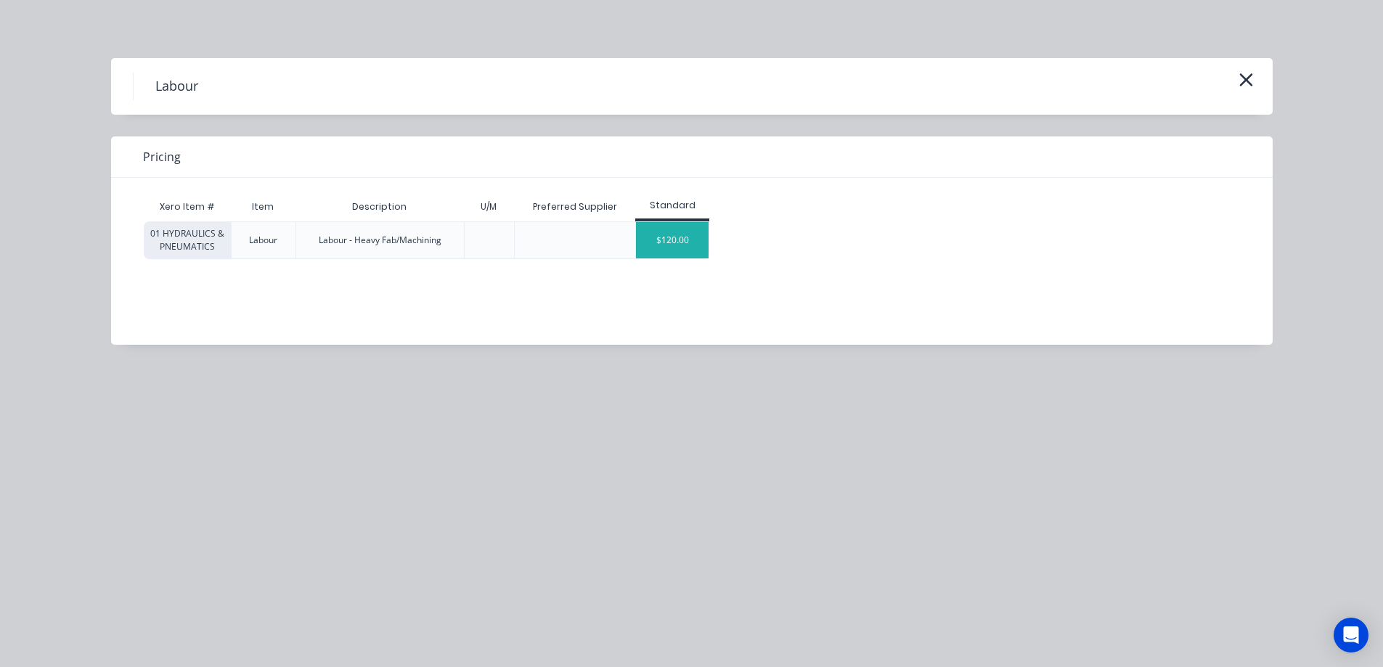
click at [674, 245] on div "$120.00" at bounding box center [672, 240] width 73 height 36
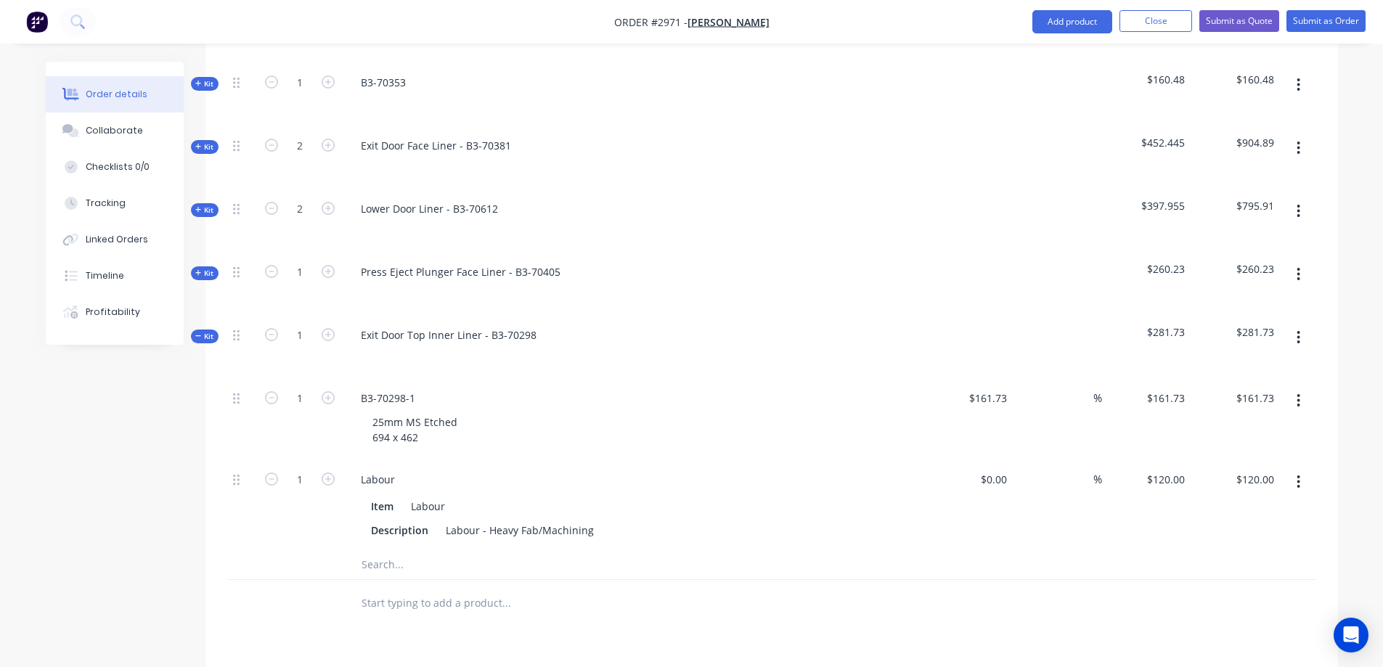
click at [1299, 331] on icon "button" at bounding box center [1298, 337] width 3 height 13
click at [1263, 365] on div "Save to catalogue" at bounding box center [1247, 375] width 112 height 21
click at [205, 331] on span "Kit" at bounding box center [204, 336] width 19 height 11
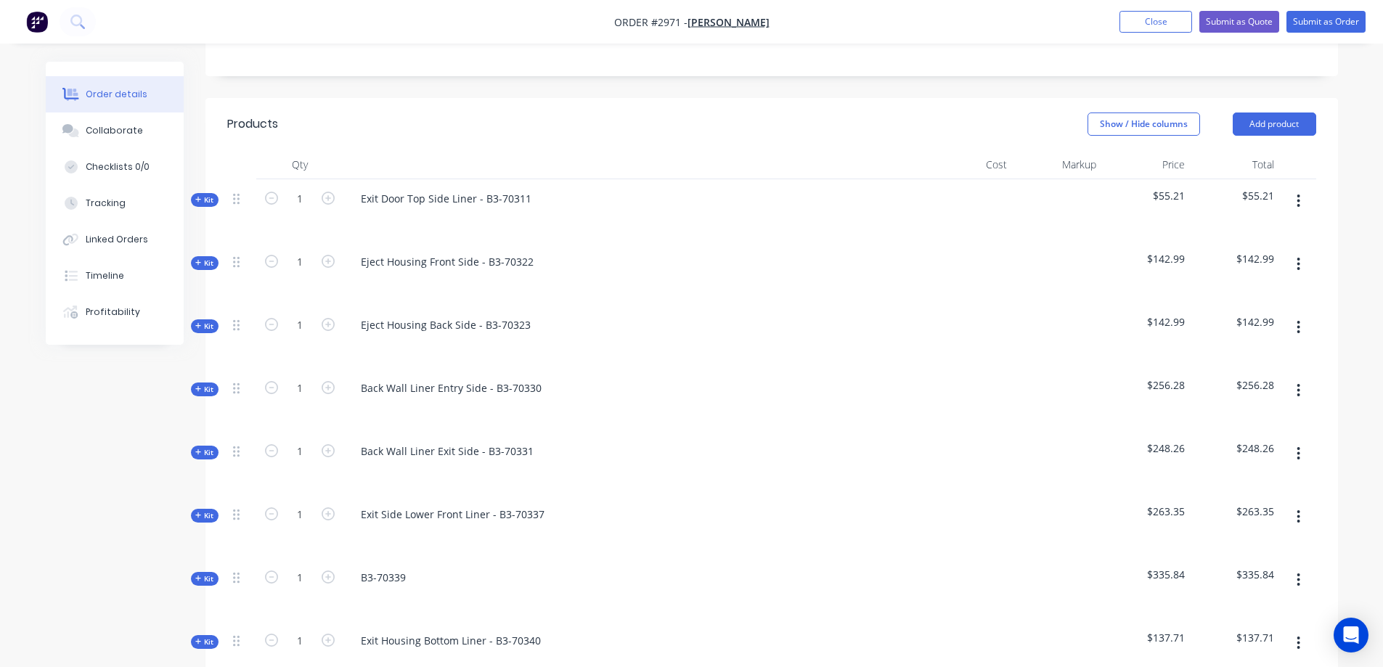
scroll to position [363, 0]
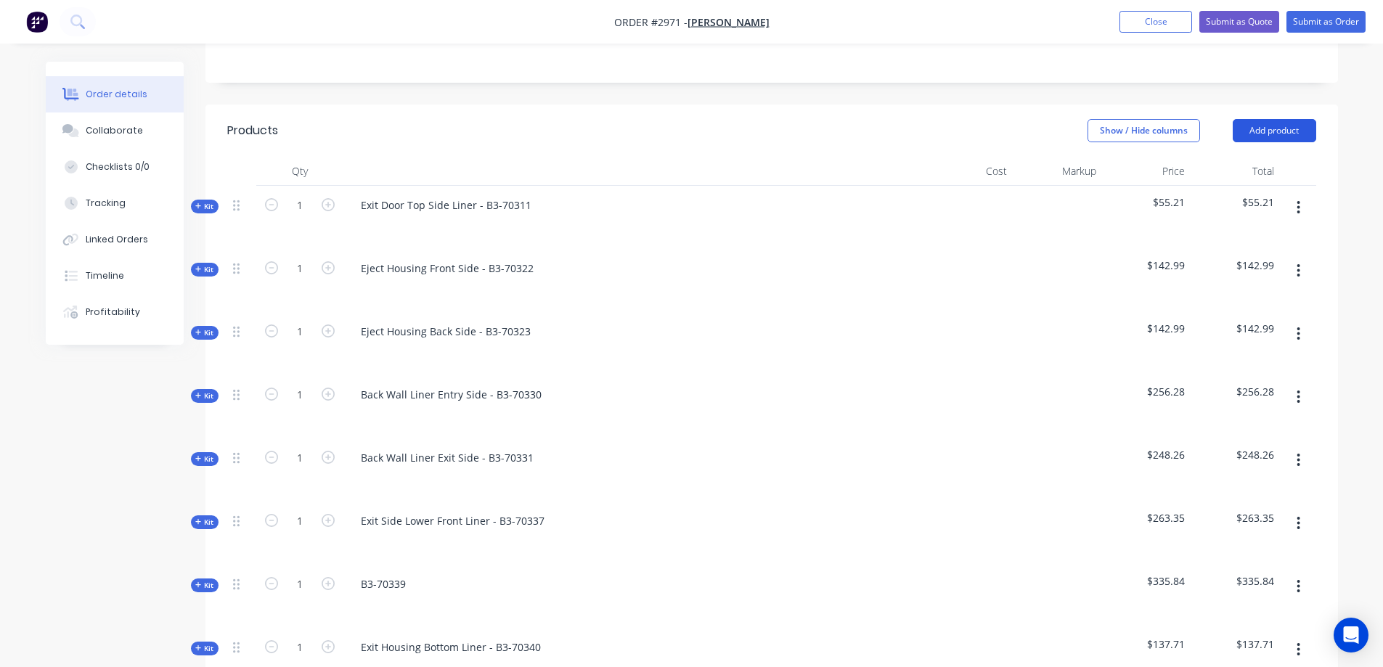
click at [1282, 119] on button "Add product" at bounding box center [1273, 130] width 83 height 23
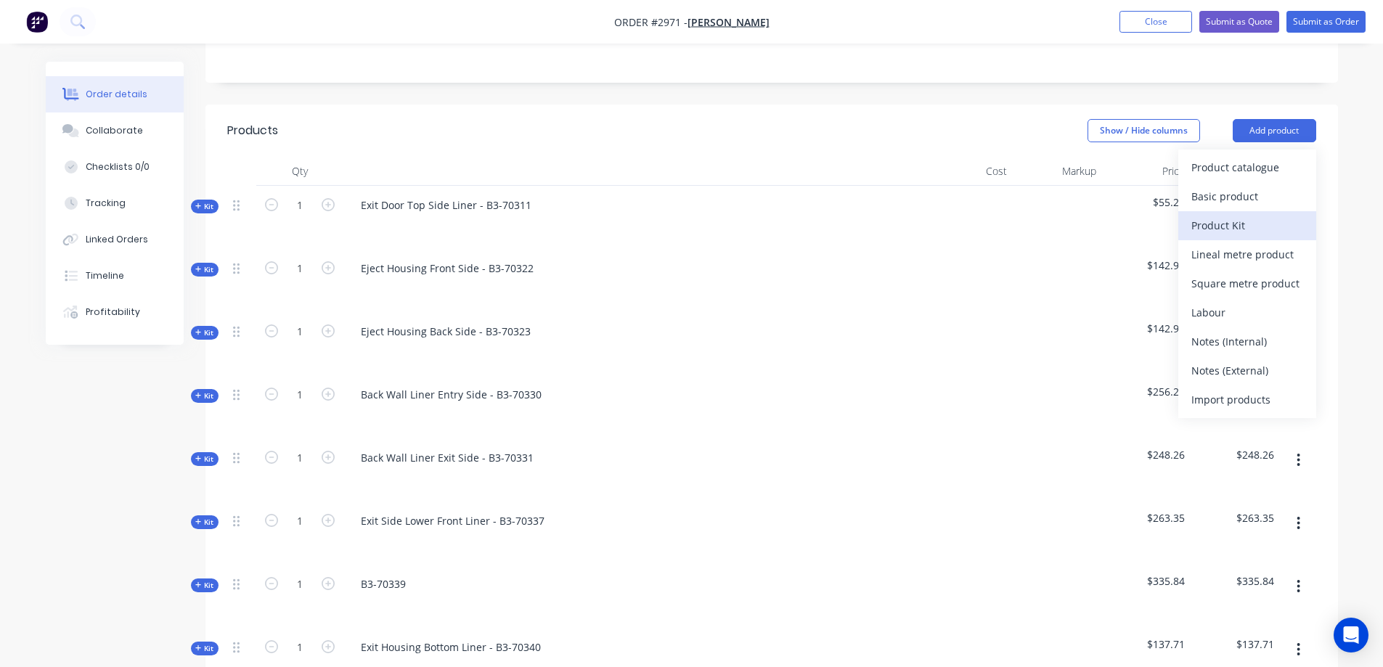
click at [1244, 215] on div "Product Kit" at bounding box center [1247, 225] width 112 height 21
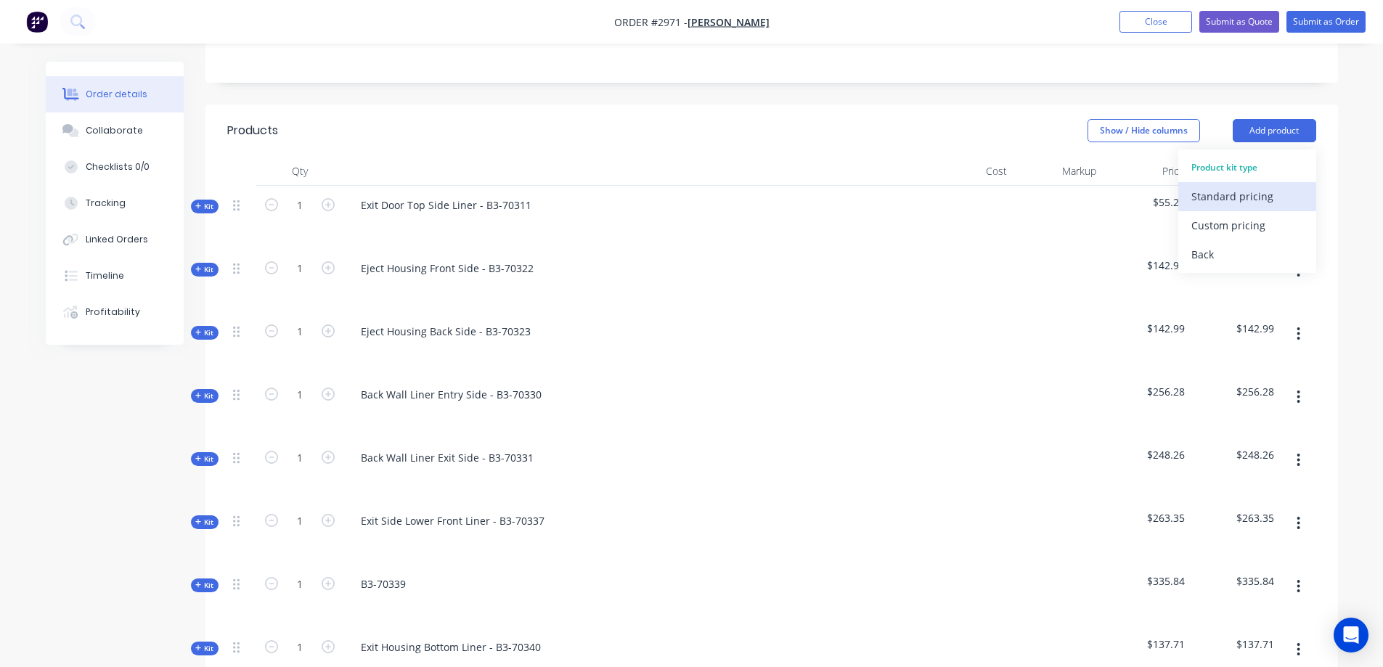
click at [1250, 186] on div "Standard pricing" at bounding box center [1247, 196] width 112 height 21
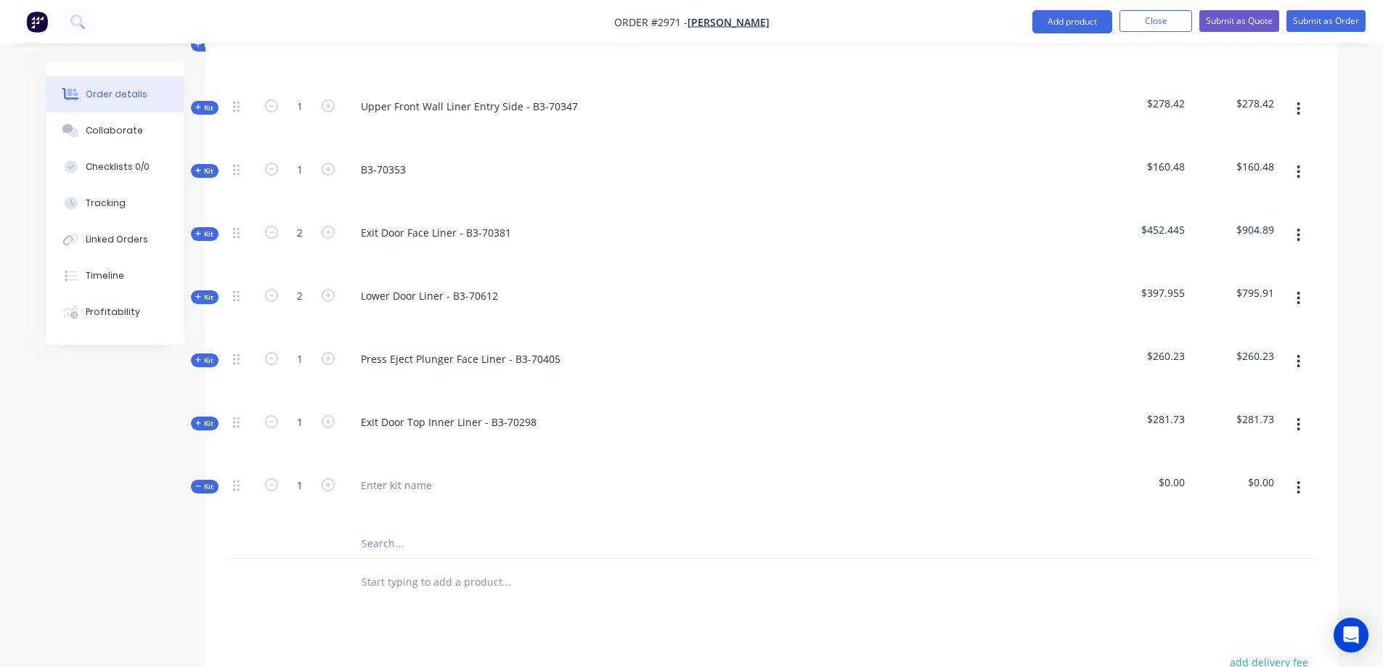
scroll to position [1234, 0]
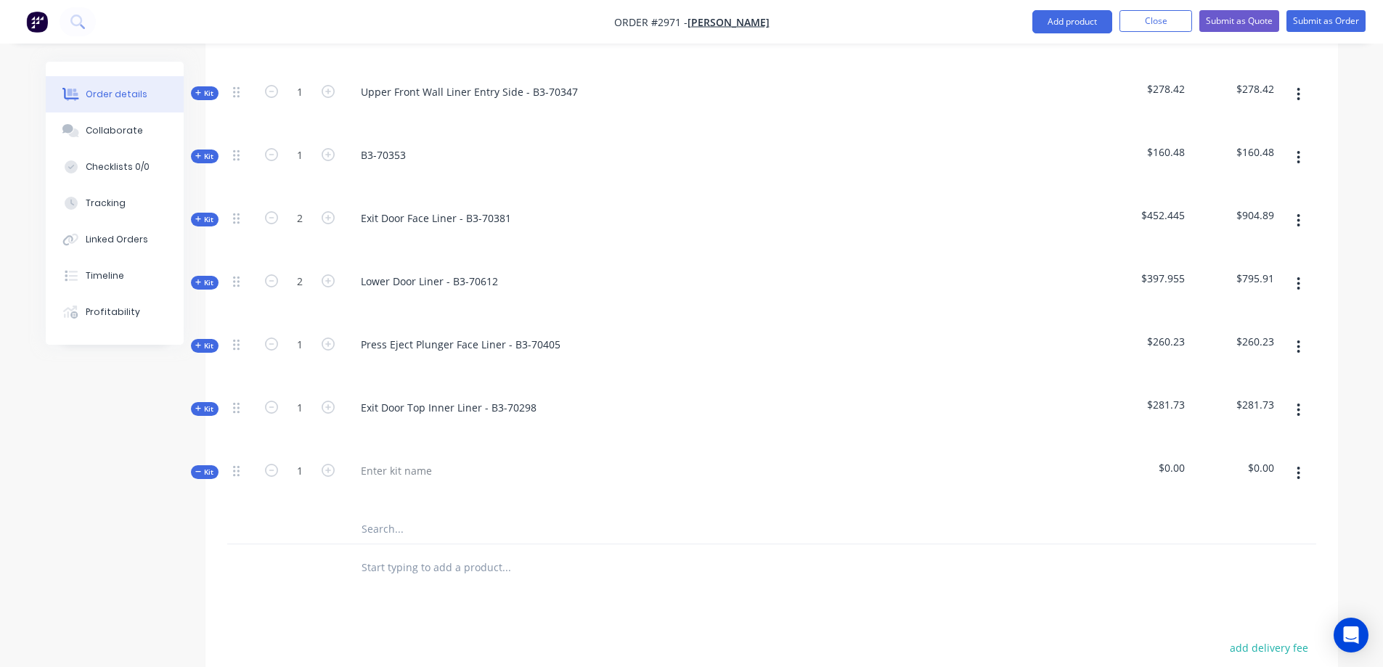
click at [195, 406] on icon at bounding box center [198, 409] width 6 height 6
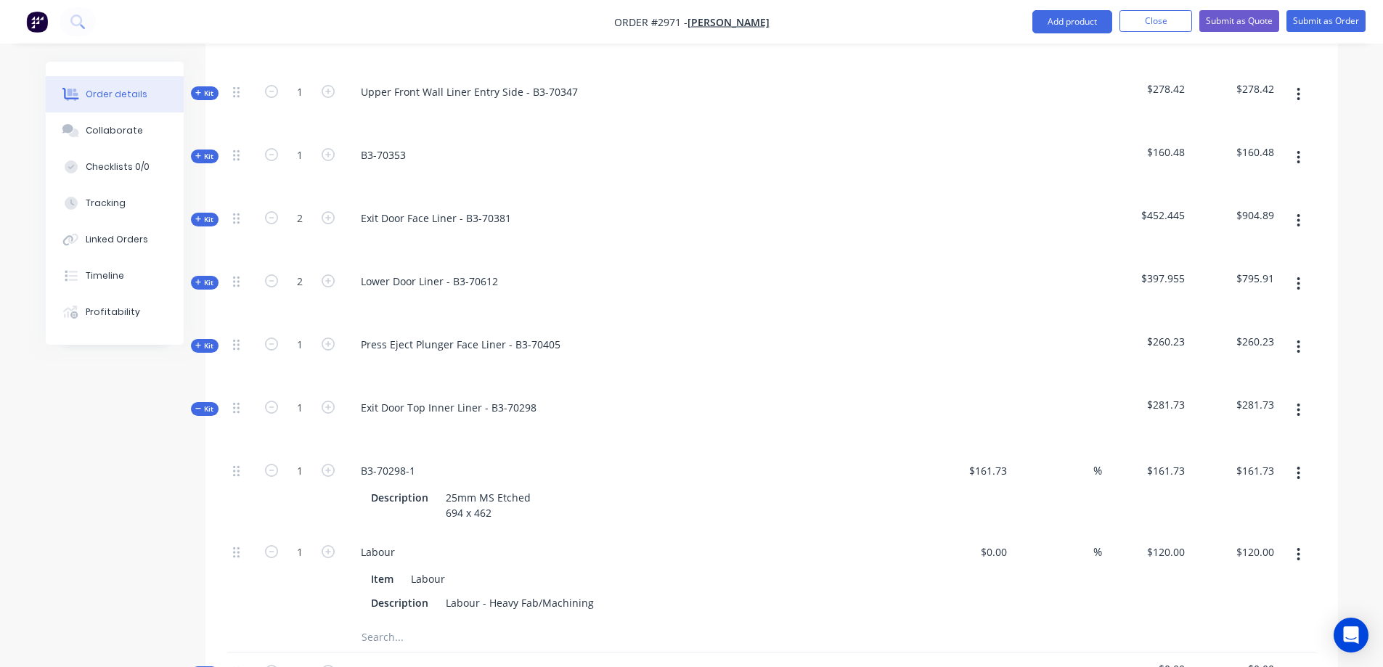
click at [195, 408] on icon at bounding box center [198, 408] width 6 height 1
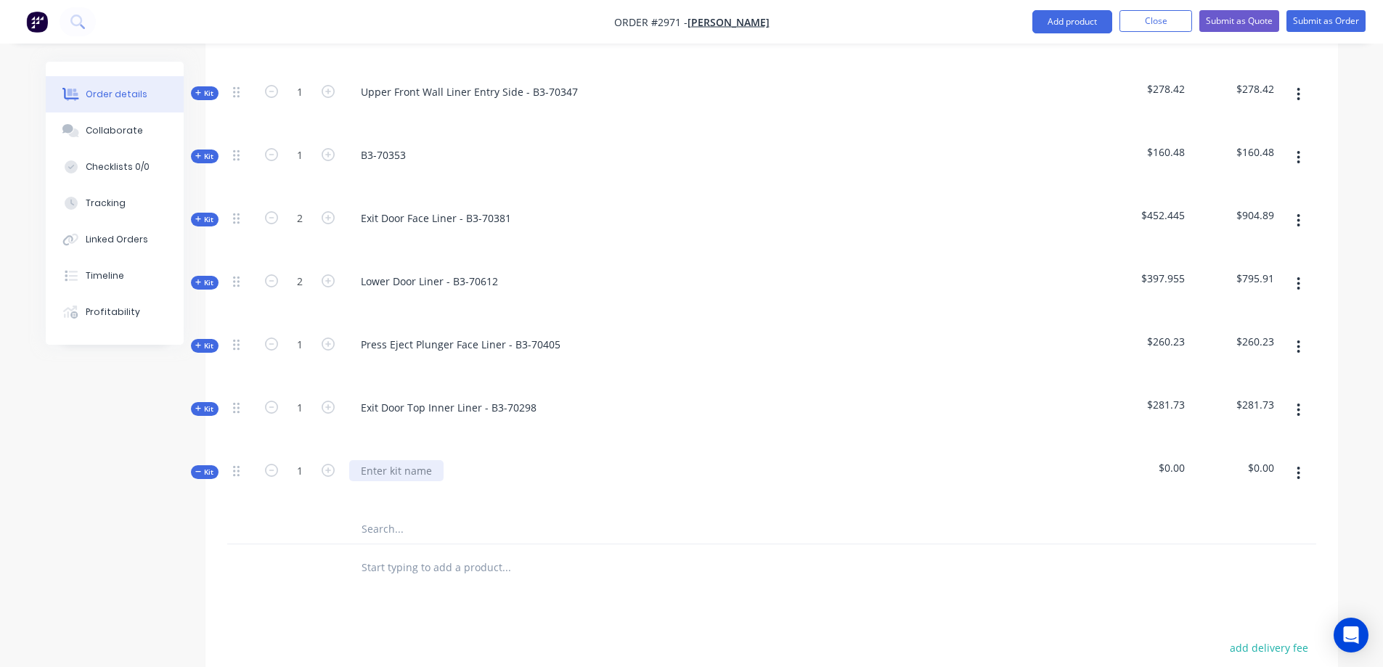
click at [383, 460] on div at bounding box center [396, 470] width 94 height 21
click at [385, 515] on input "text" at bounding box center [506, 529] width 290 height 29
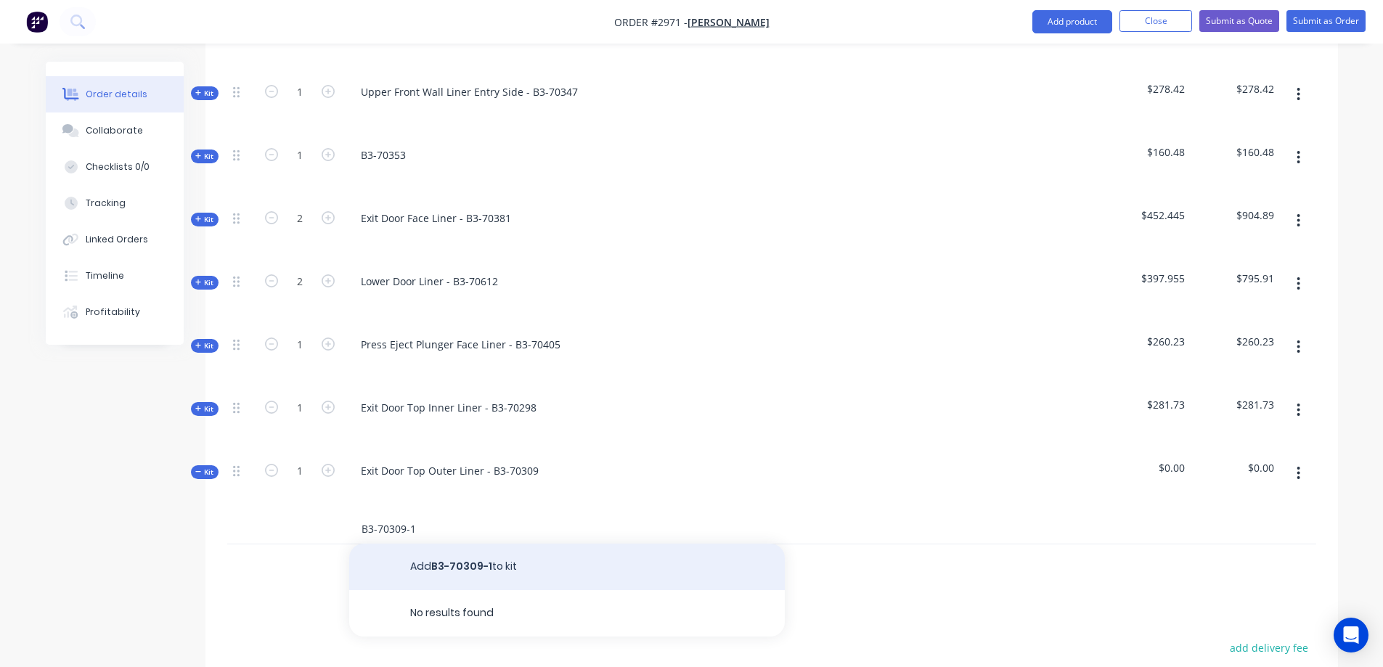
type input "B3-70309-1"
click at [499, 544] on button "Add B3-70309-1 to kit" at bounding box center [566, 567] width 435 height 46
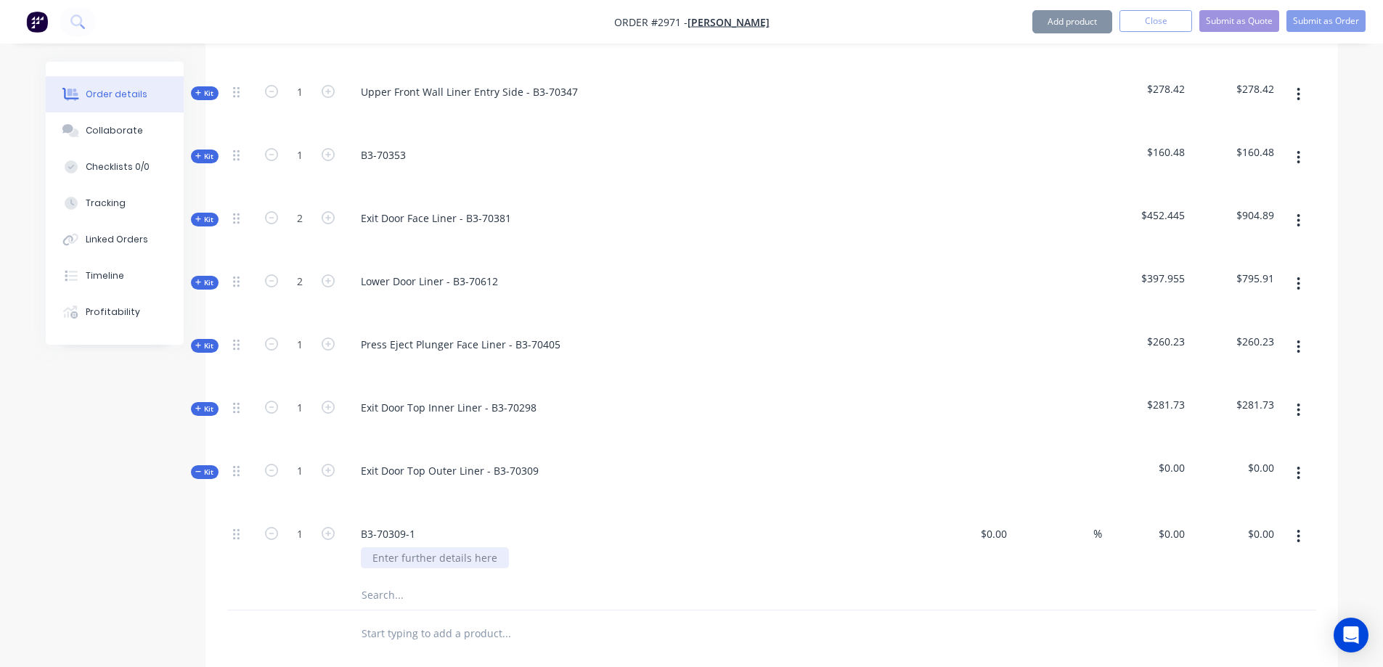
click at [483, 547] on div at bounding box center [435, 557] width 148 height 21
click at [1002, 523] on input "$0.00" at bounding box center [995, 533] width 33 height 21
type input "$188.42"
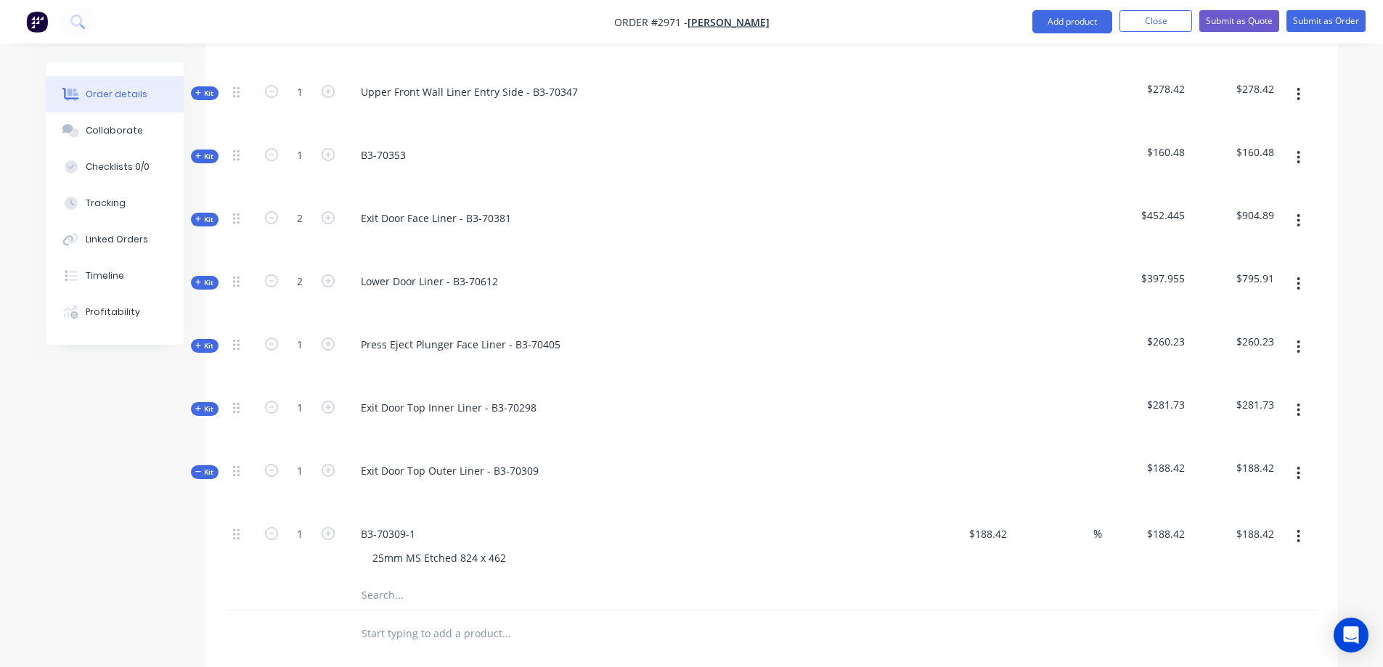
click at [409, 581] on input "text" at bounding box center [506, 595] width 290 height 29
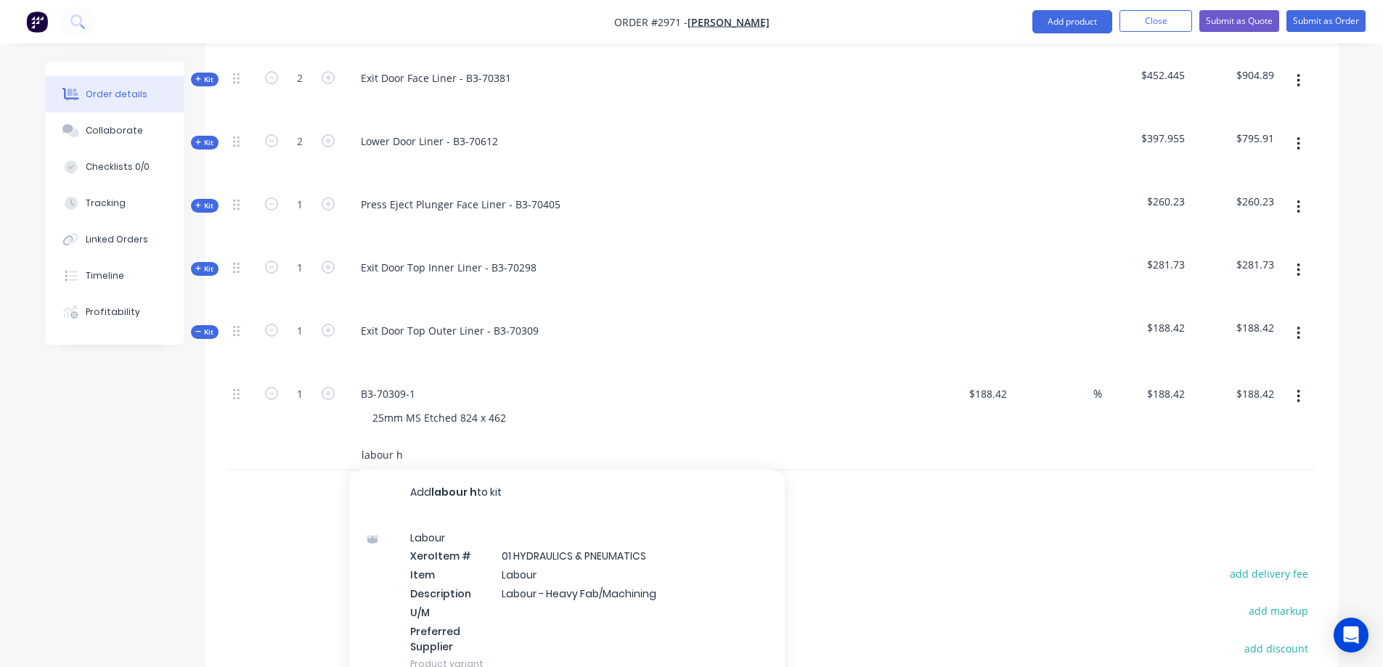
scroll to position [1379, 0]
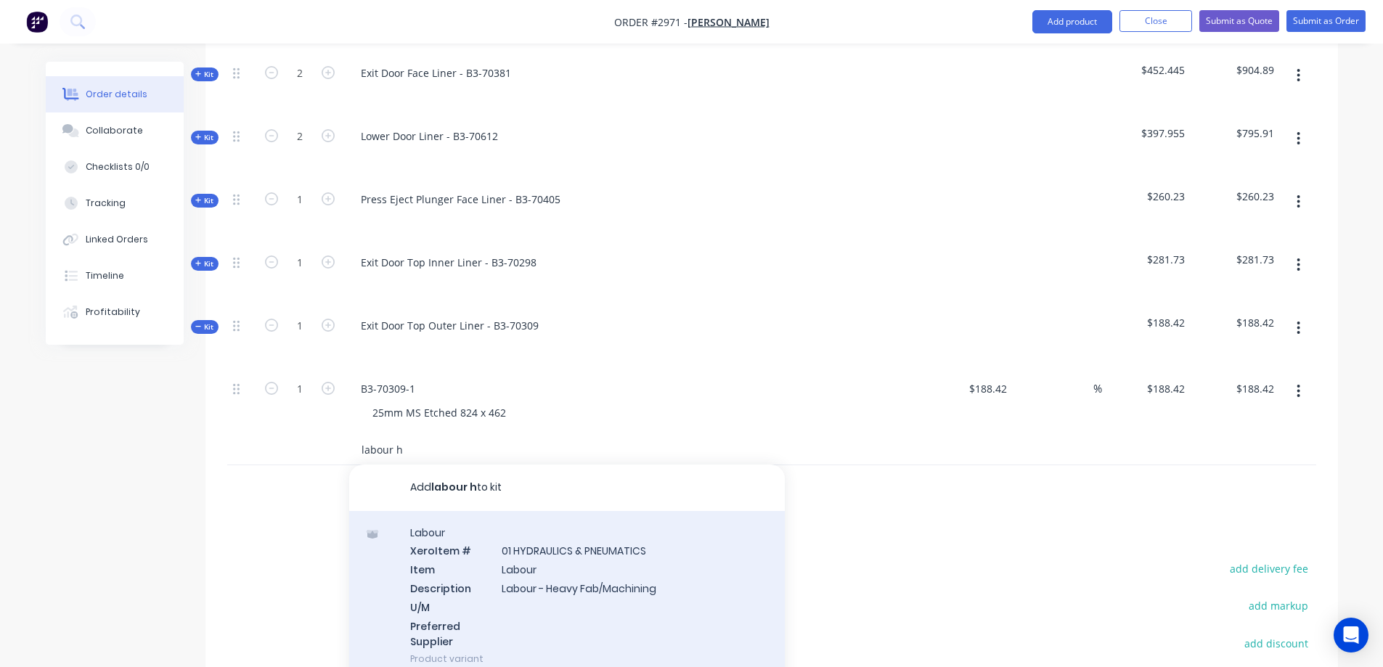
type input "labour h"
click at [600, 536] on div "Labour Xero Item # 01 HYDRAULICS & PNEUMATICS Item Labour Description Labour - …" at bounding box center [566, 596] width 435 height 170
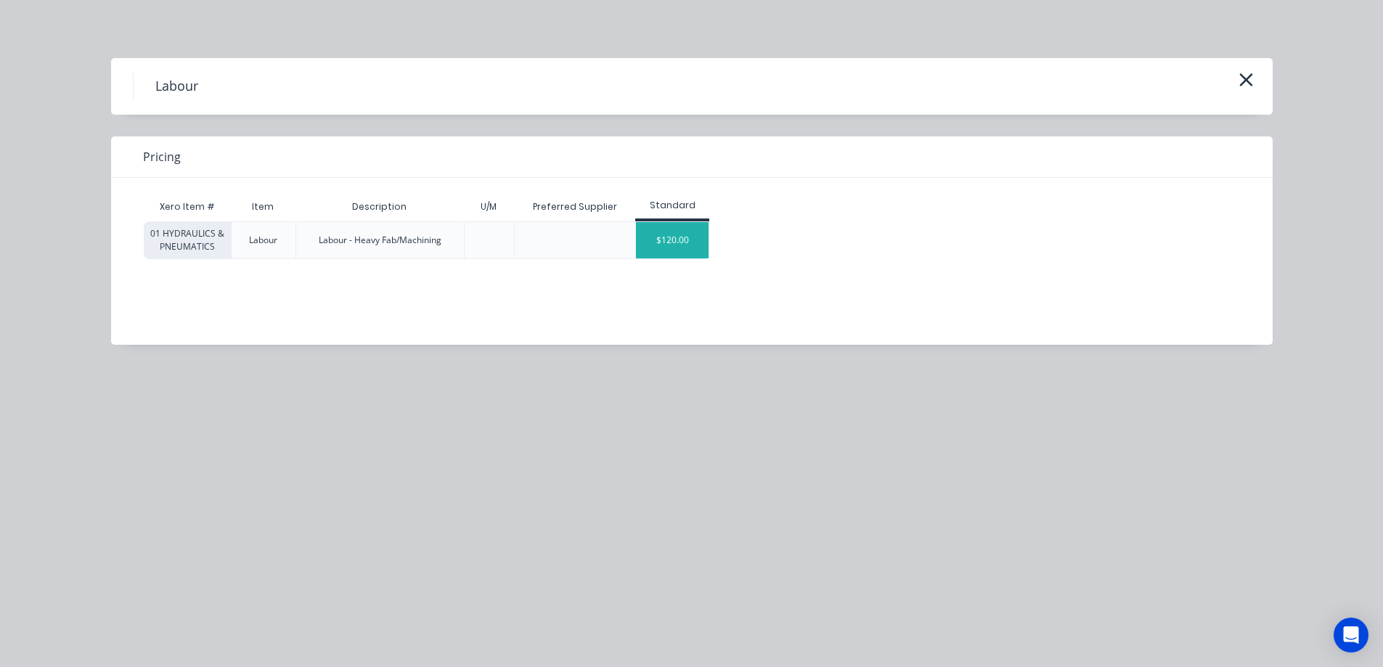
click at [683, 240] on div "$120.00" at bounding box center [672, 240] width 73 height 36
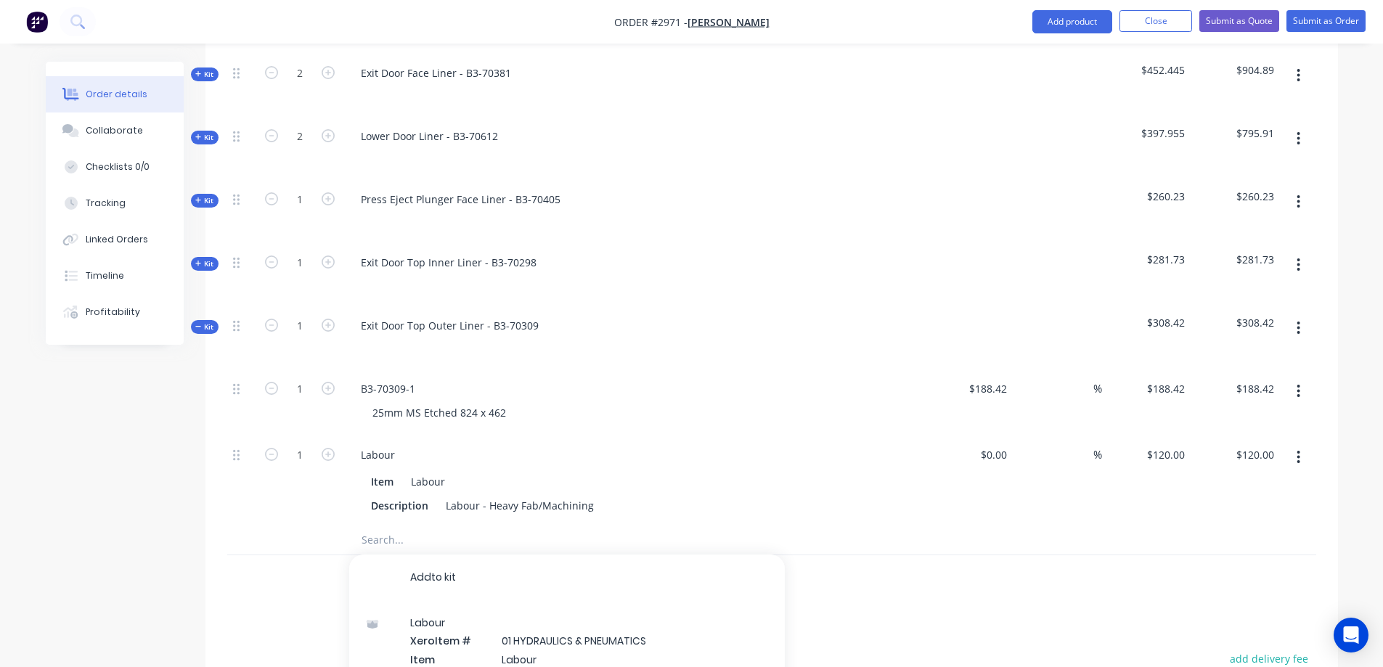
click at [981, 480] on div "$0.00 $0.00" at bounding box center [968, 480] width 89 height 90
click at [1300, 320] on icon "button" at bounding box center [1298, 328] width 4 height 16
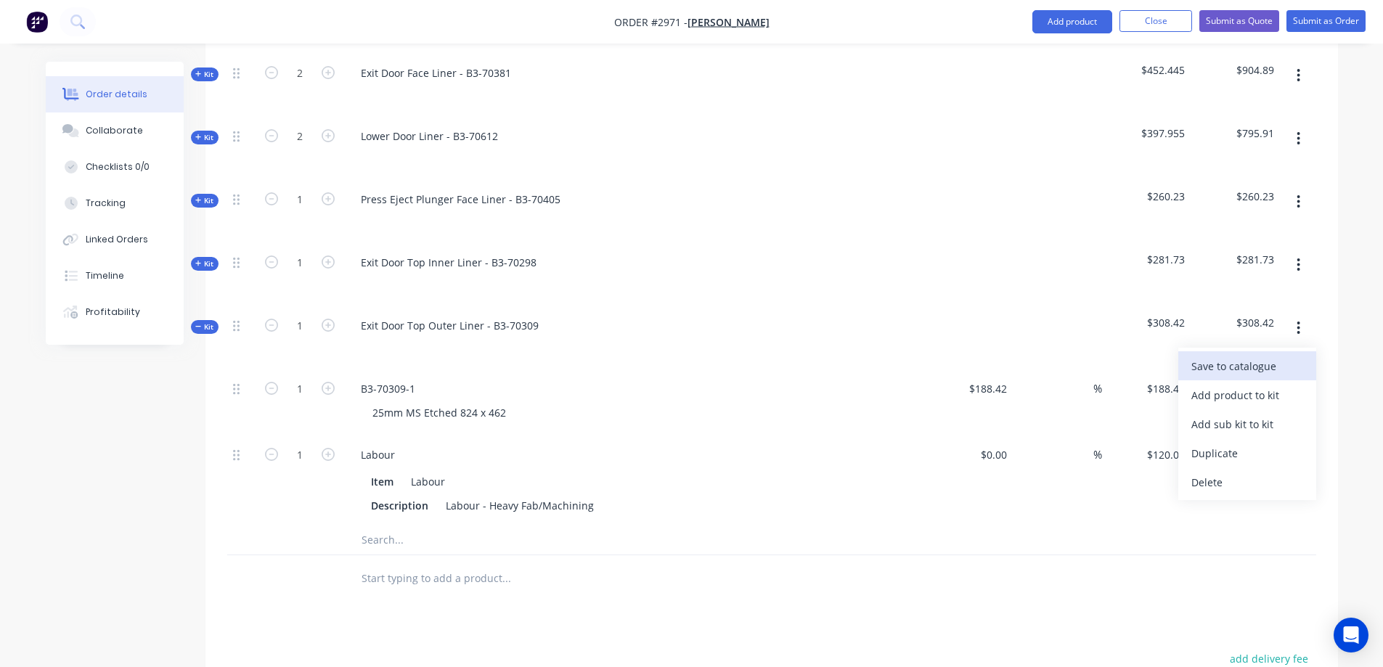
click at [1261, 356] on div "Save to catalogue" at bounding box center [1247, 366] width 112 height 21
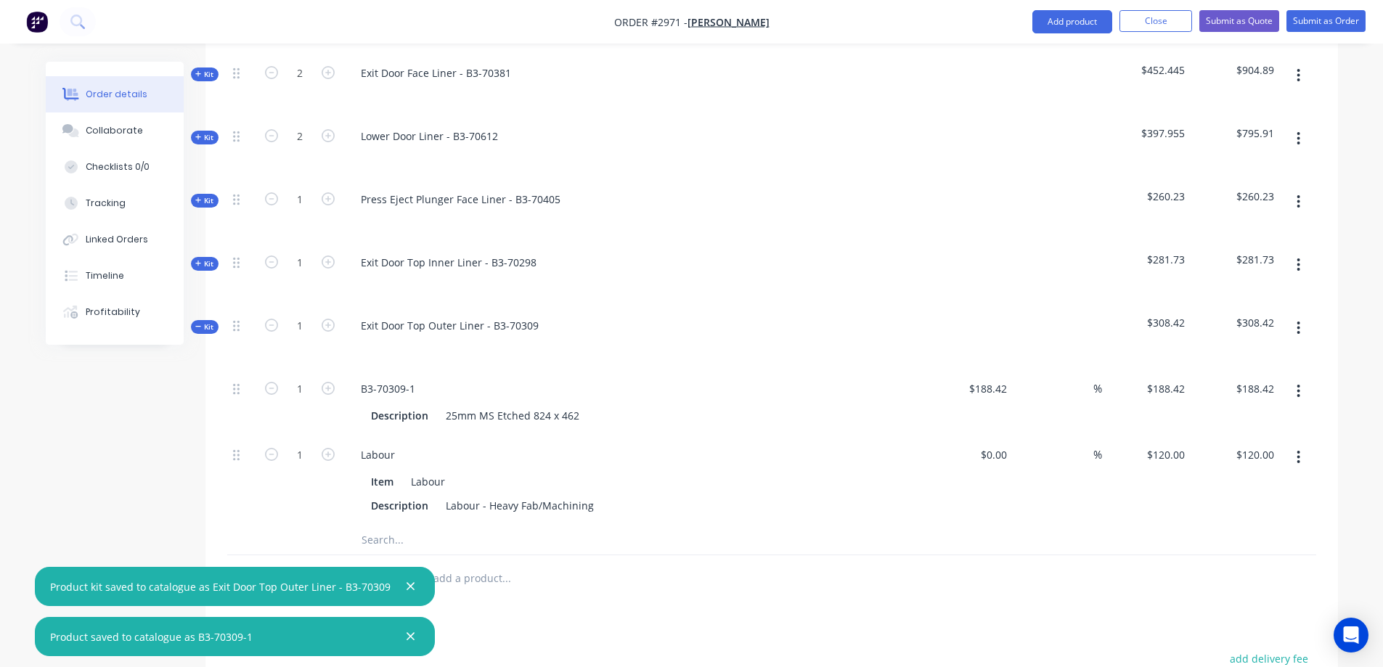
click at [1296, 257] on icon "button" at bounding box center [1298, 265] width 4 height 16
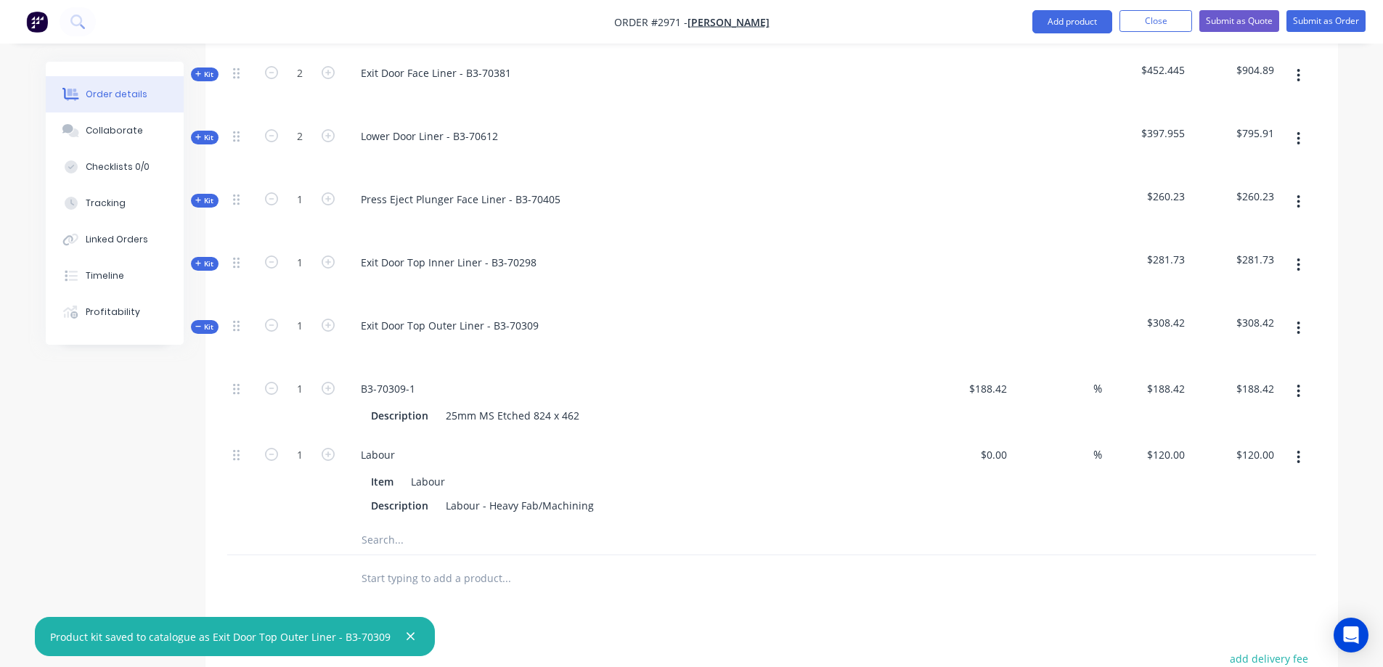
click at [200, 323] on icon at bounding box center [198, 326] width 7 height 7
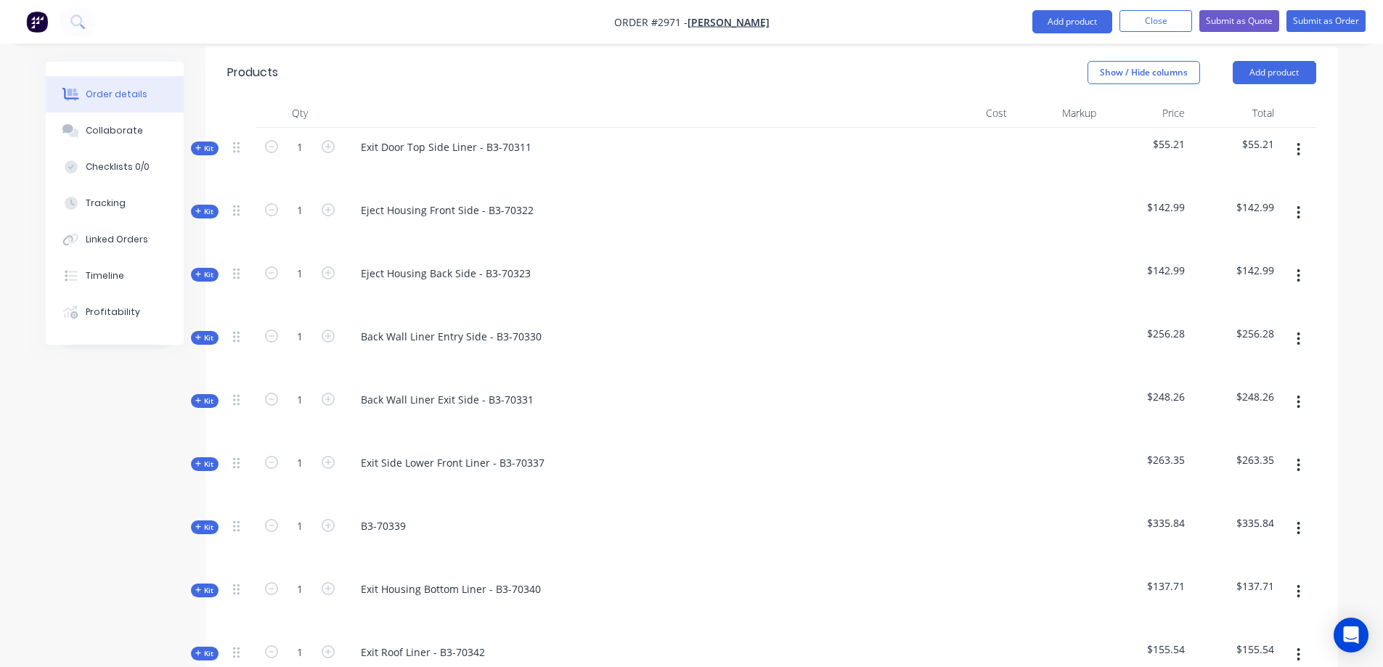
scroll to position [218, 0]
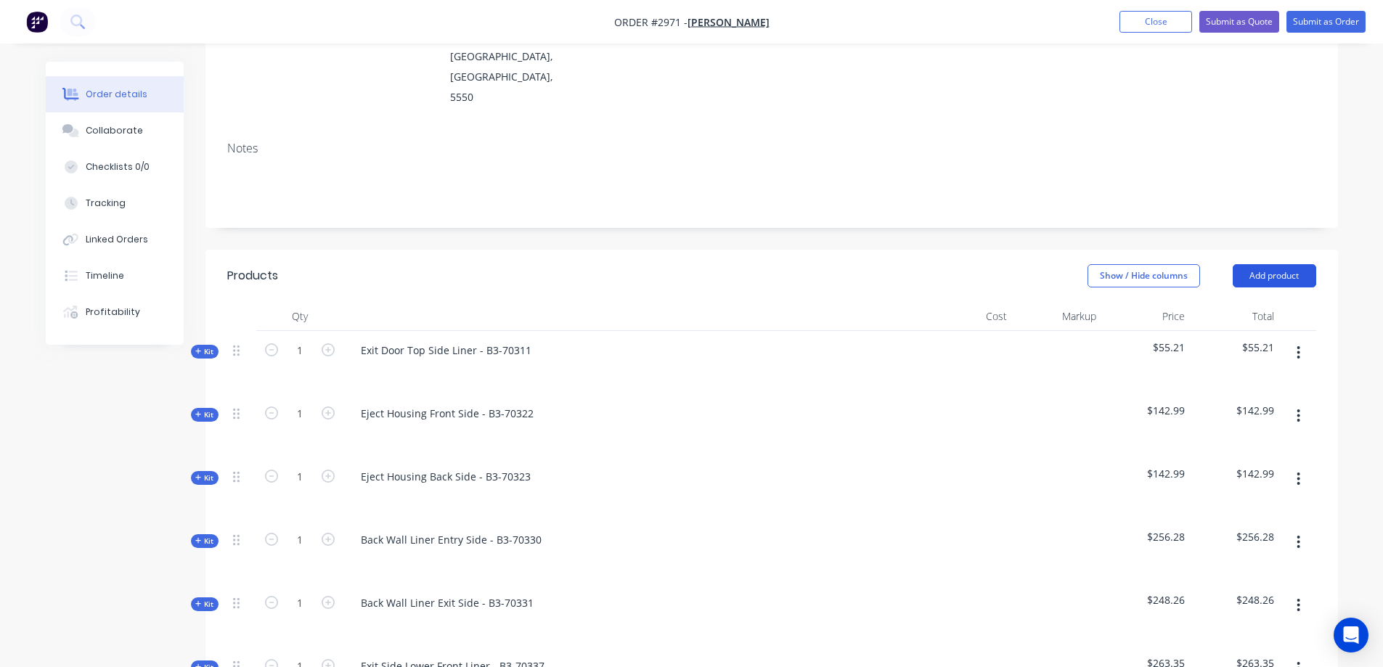
click at [1272, 264] on button "Add product" at bounding box center [1273, 275] width 83 height 23
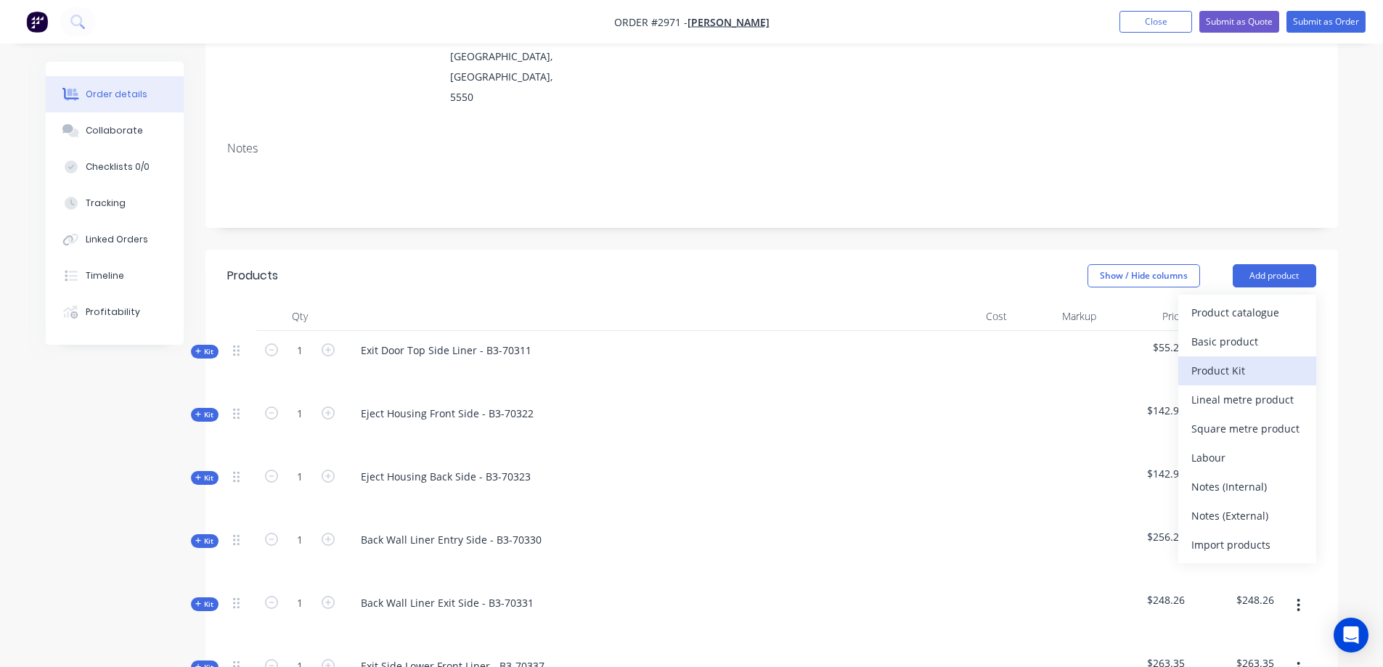
click at [1246, 360] on div "Product Kit" at bounding box center [1247, 370] width 112 height 21
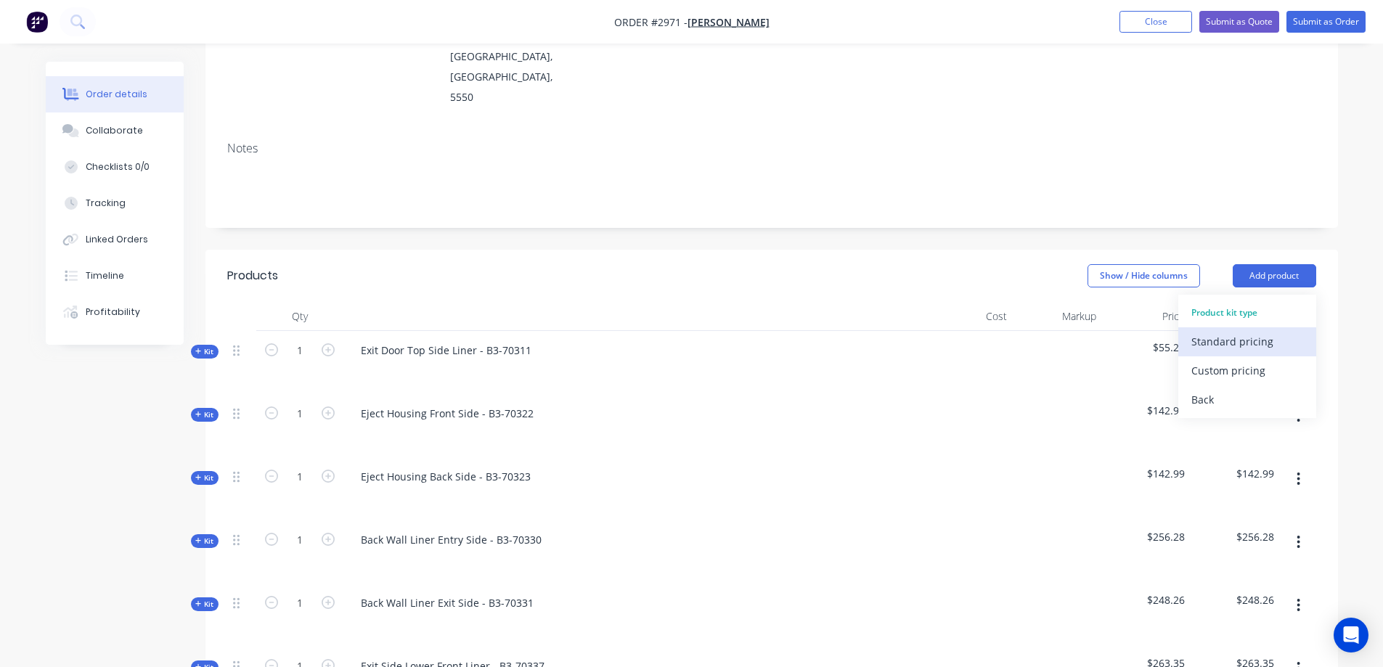
click at [1253, 331] on div "Standard pricing" at bounding box center [1247, 341] width 112 height 21
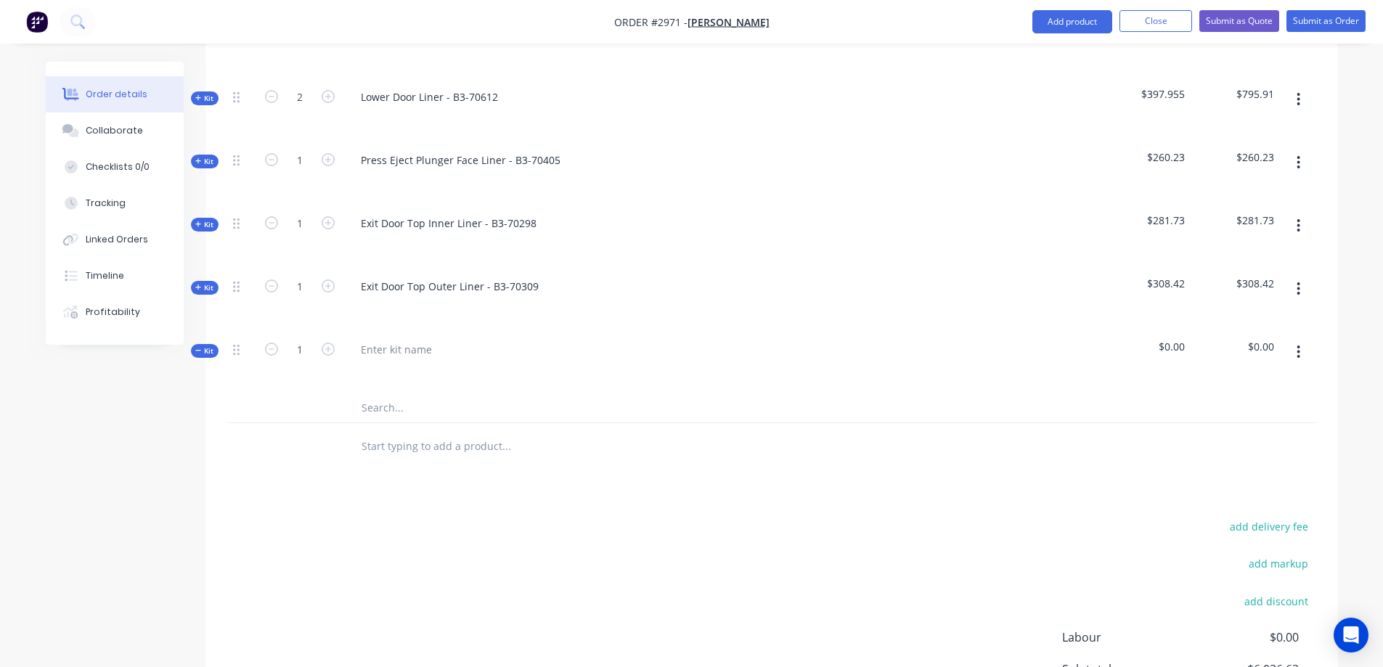
scroll to position [1524, 0]
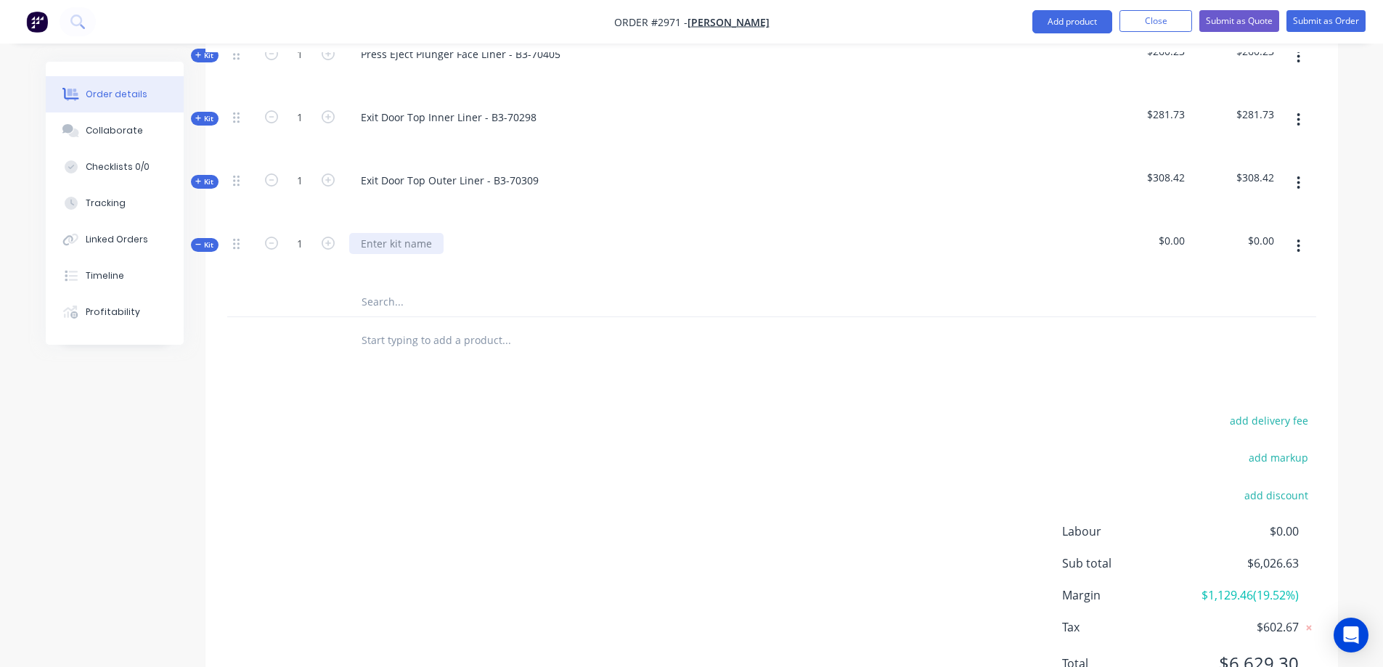
click at [389, 233] on div at bounding box center [396, 243] width 94 height 21
click at [397, 287] on input "text" at bounding box center [506, 301] width 290 height 29
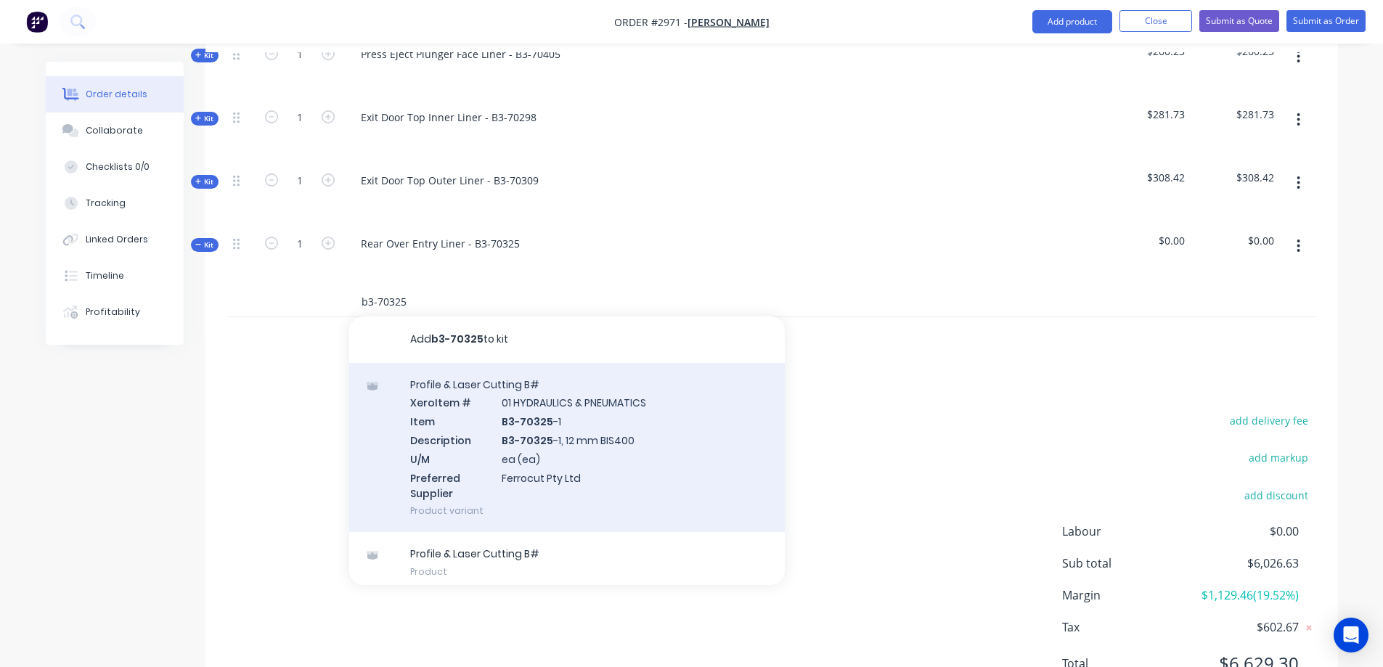
type input "b3-70325"
click at [614, 410] on div "Profile & Laser Cutting B# Xero Item # 01 HYDRAULICS & PNEUMATICS Item B3-70325…" at bounding box center [566, 448] width 435 height 170
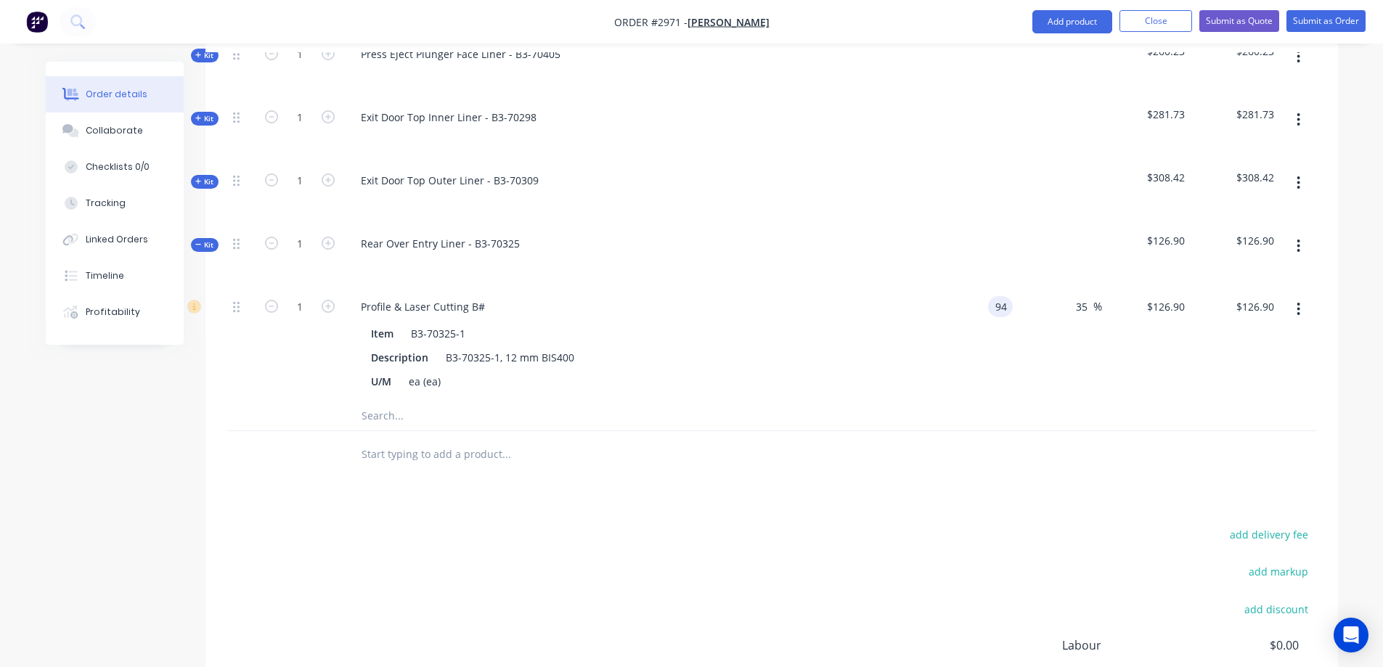
click at [998, 296] on input "94" at bounding box center [1003, 306] width 19 height 21
type input "$147.00"
type input "$198.45"
click at [421, 401] on input "text" at bounding box center [506, 415] width 290 height 29
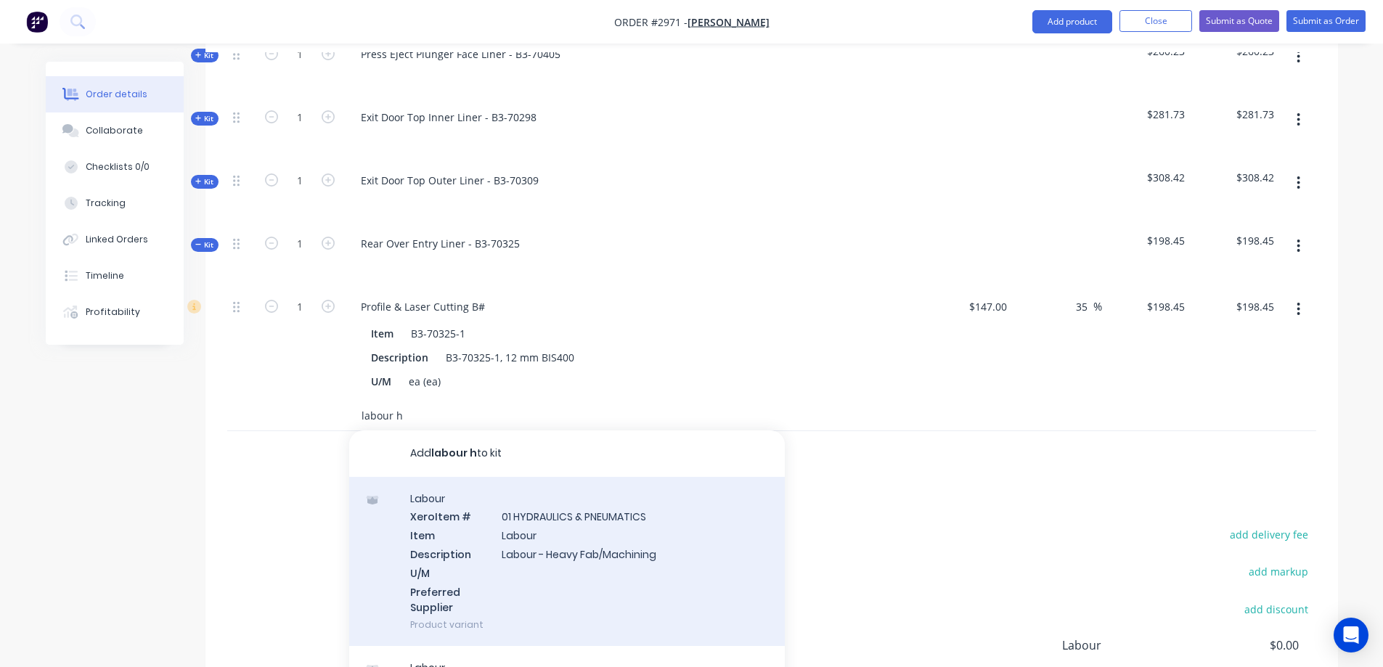
type input "labour h"
click at [566, 507] on div "Labour Xero Item # 01 HYDRAULICS & PNEUMATICS Item Labour Description Labour - …" at bounding box center [566, 562] width 435 height 170
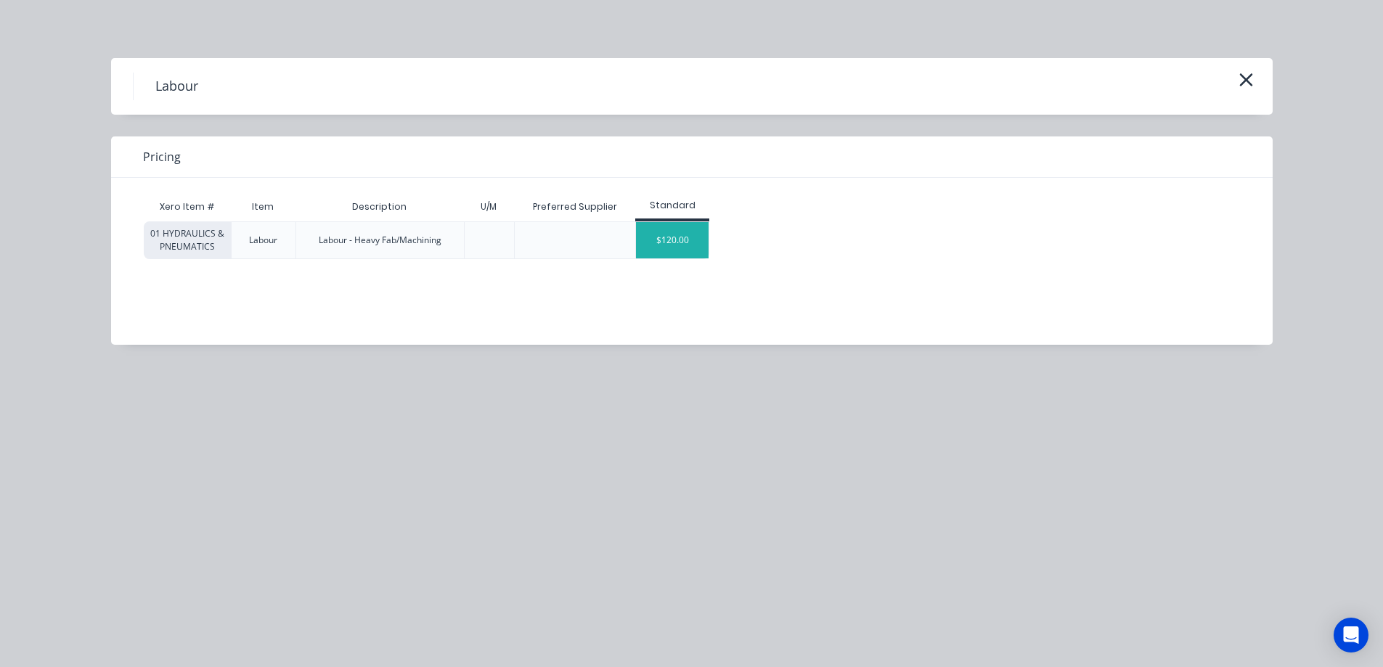
click at [689, 238] on div "$120.00" at bounding box center [672, 240] width 73 height 36
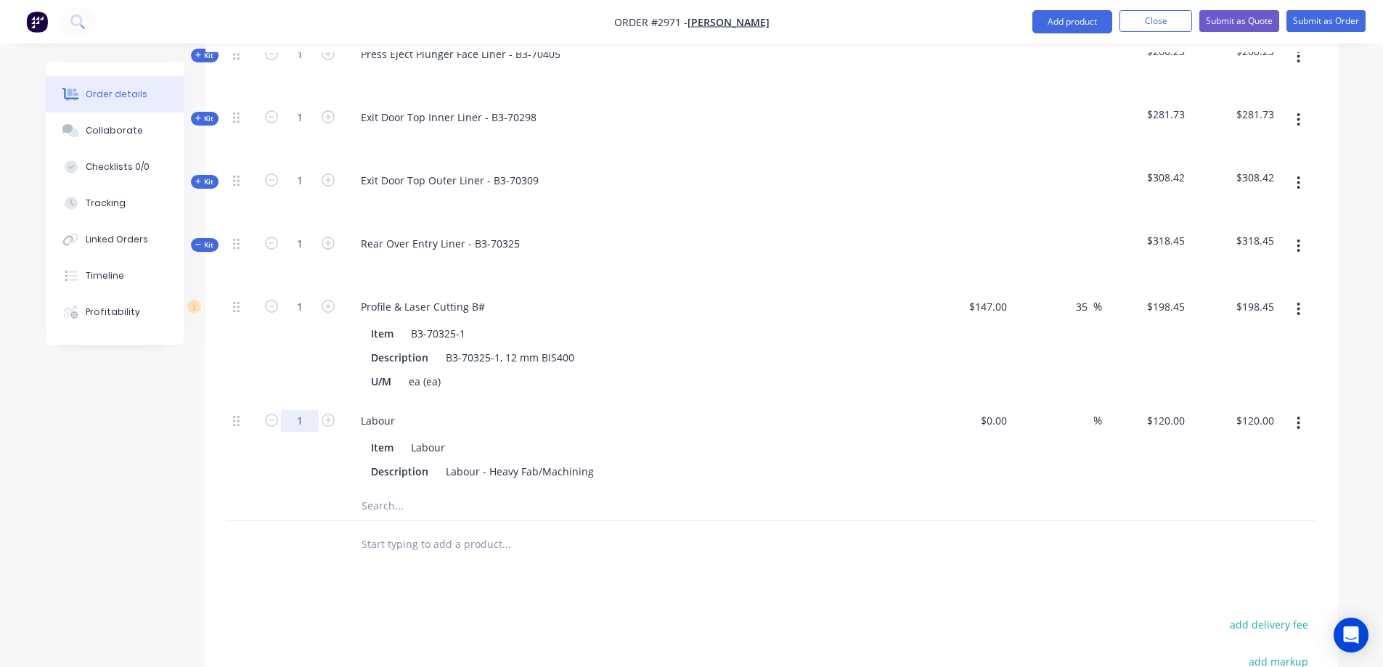
click at [305, 410] on input "1" at bounding box center [300, 421] width 38 height 22
type input ".85"
type input "0.85"
type input "$102.00"
click at [1301, 233] on button "button" at bounding box center [1298, 246] width 34 height 26
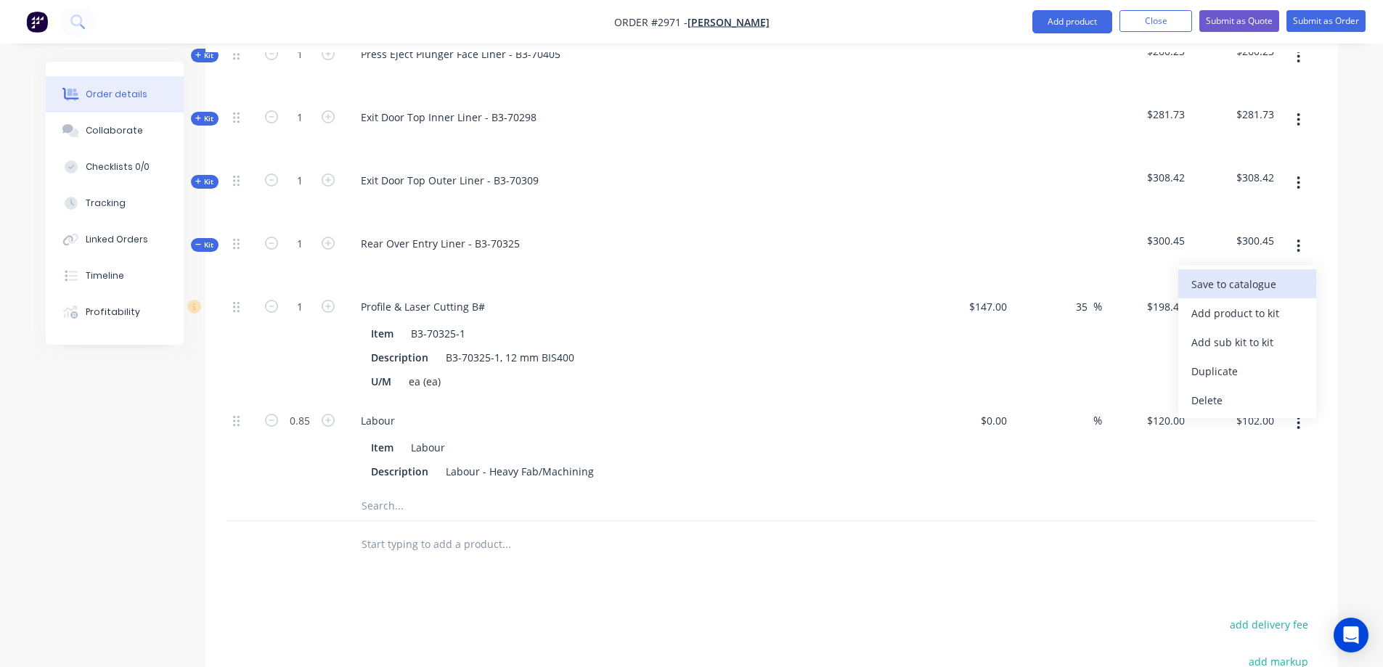
click at [1252, 274] on div "Save to catalogue" at bounding box center [1247, 284] width 112 height 21
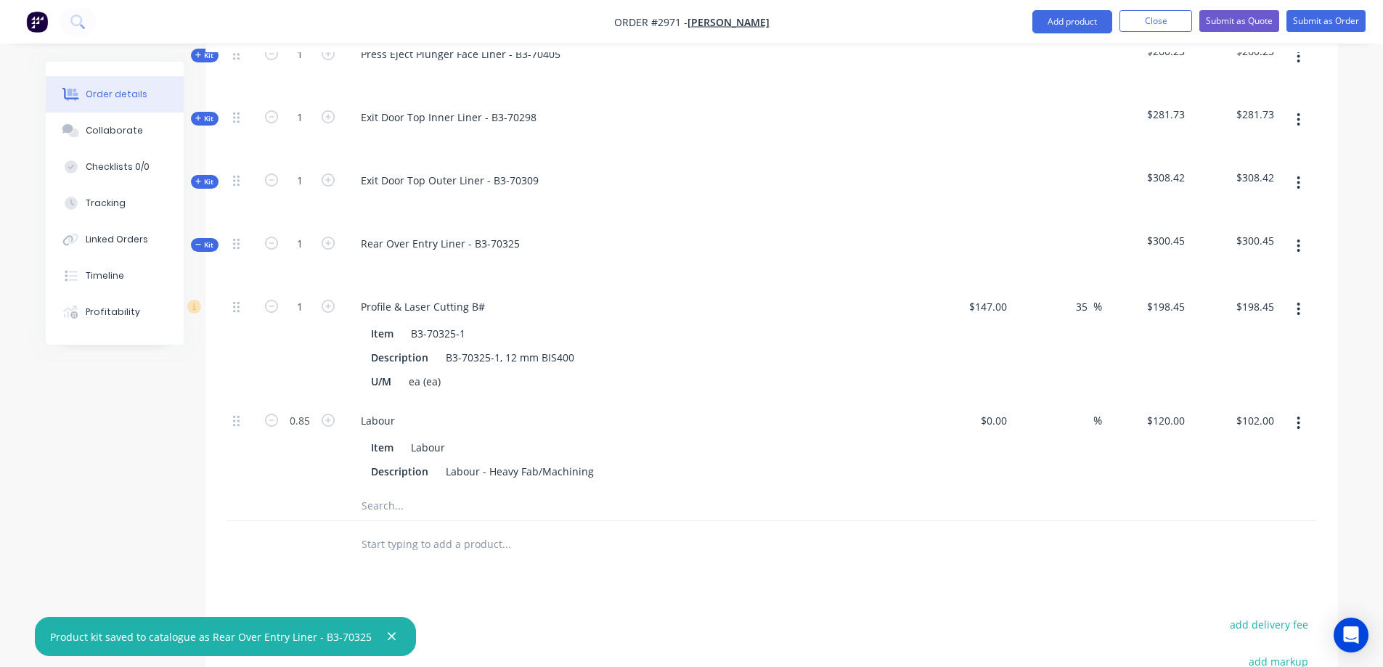
click at [197, 244] on icon at bounding box center [198, 244] width 6 height 1
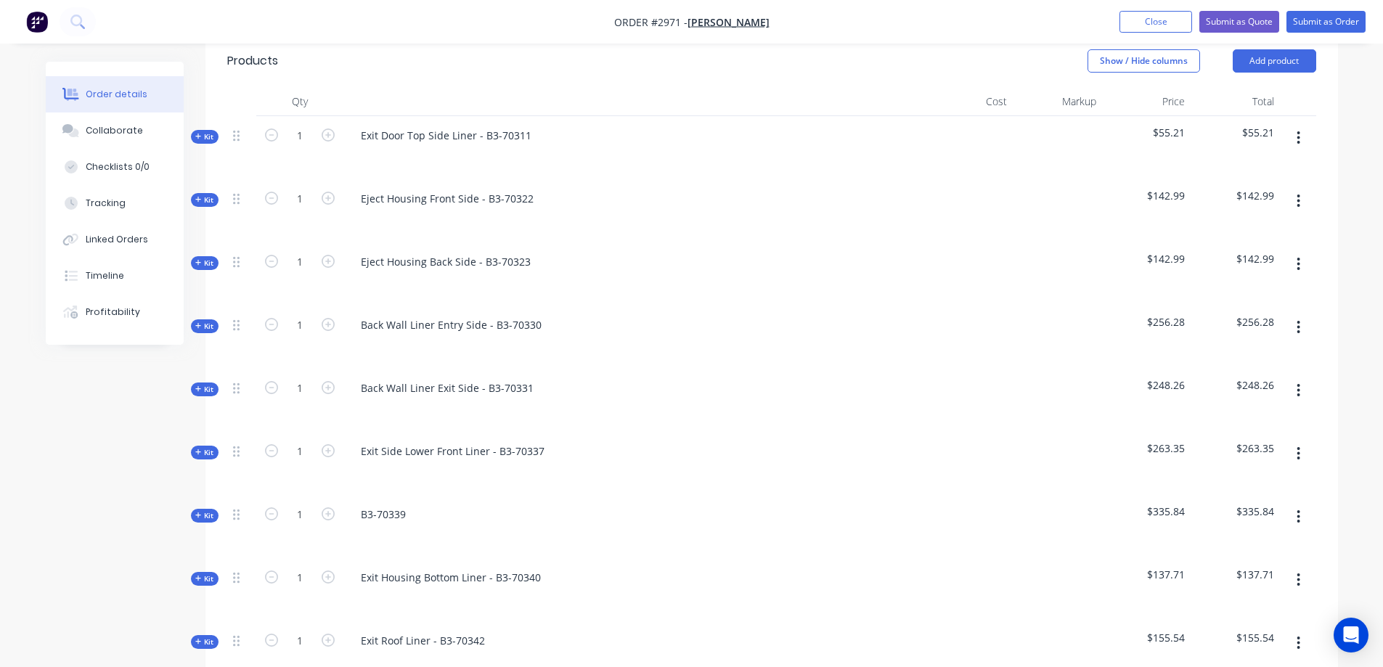
scroll to position [215, 0]
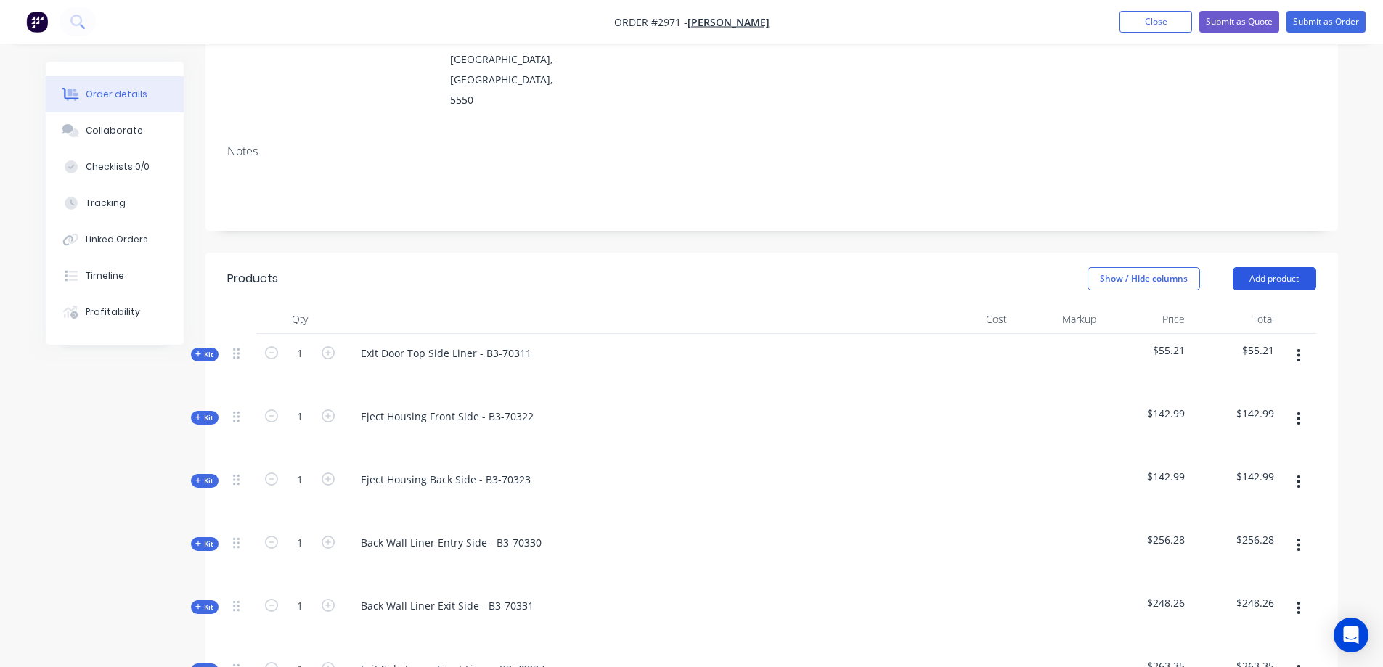
click at [1282, 267] on button "Add product" at bounding box center [1273, 278] width 83 height 23
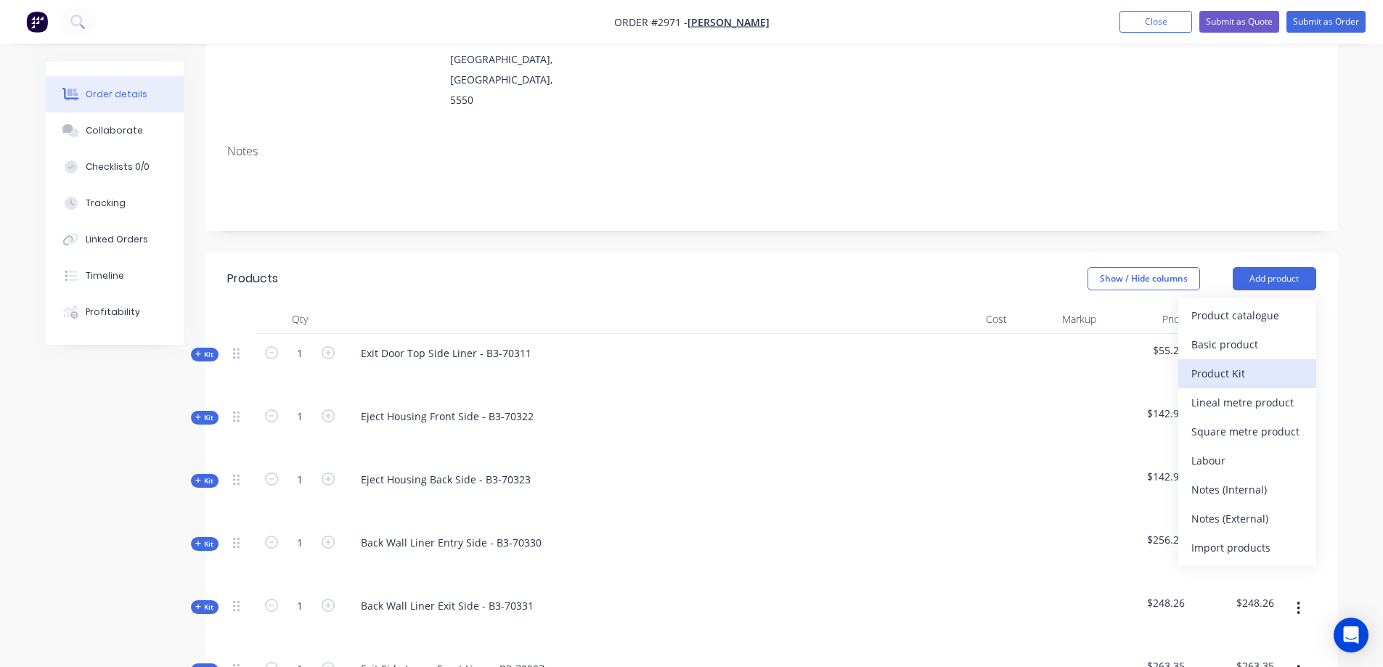
click at [1265, 363] on div "Product Kit" at bounding box center [1247, 373] width 112 height 21
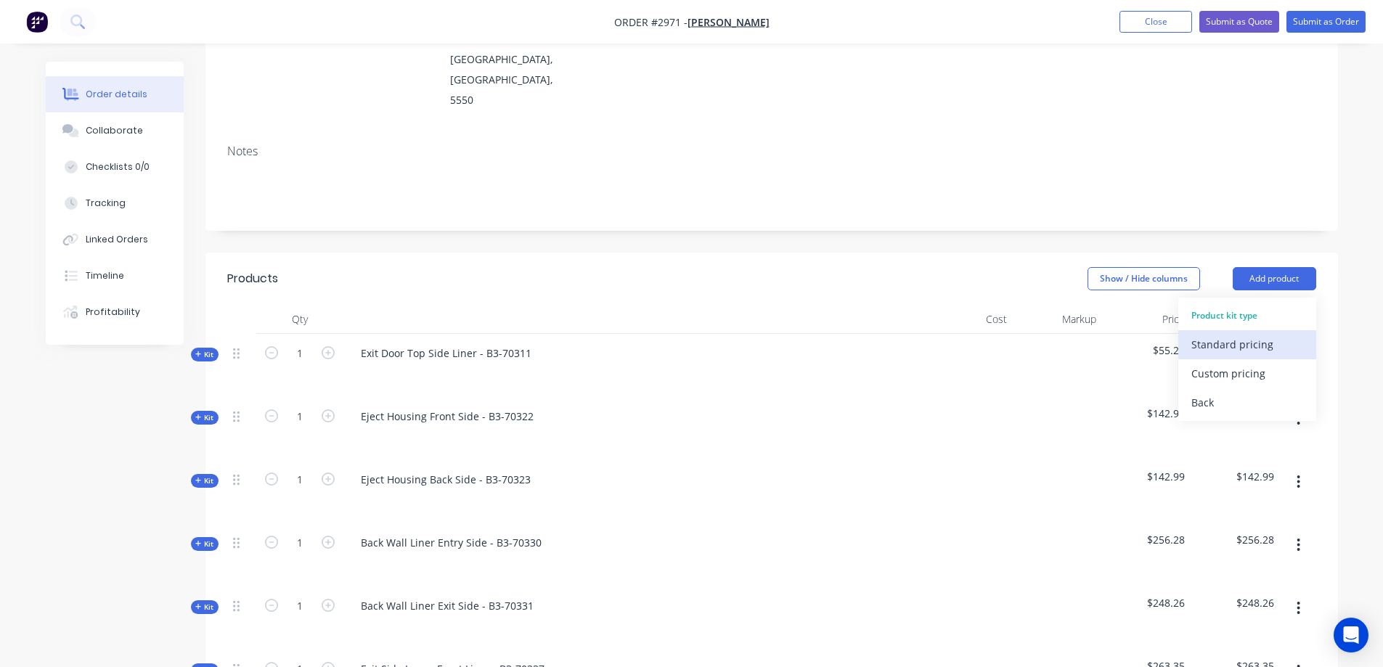
click at [1269, 334] on div "Standard pricing" at bounding box center [1247, 344] width 112 height 21
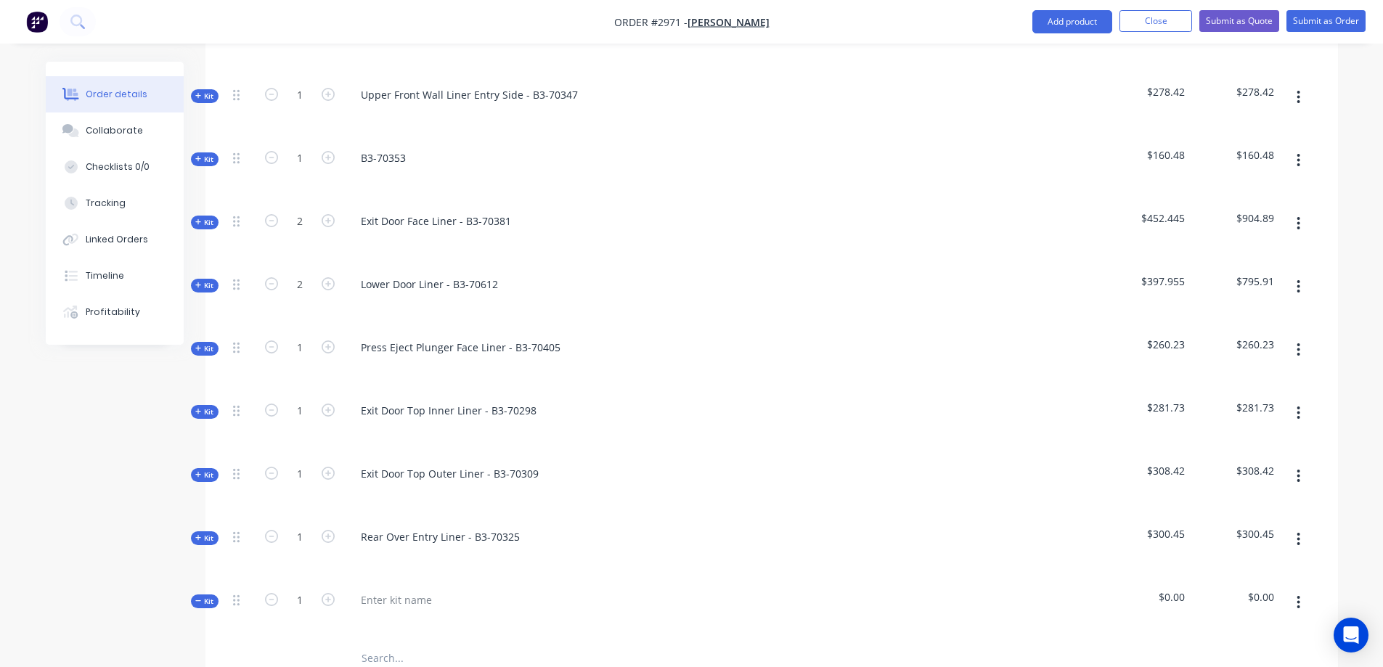
scroll to position [1594, 0]
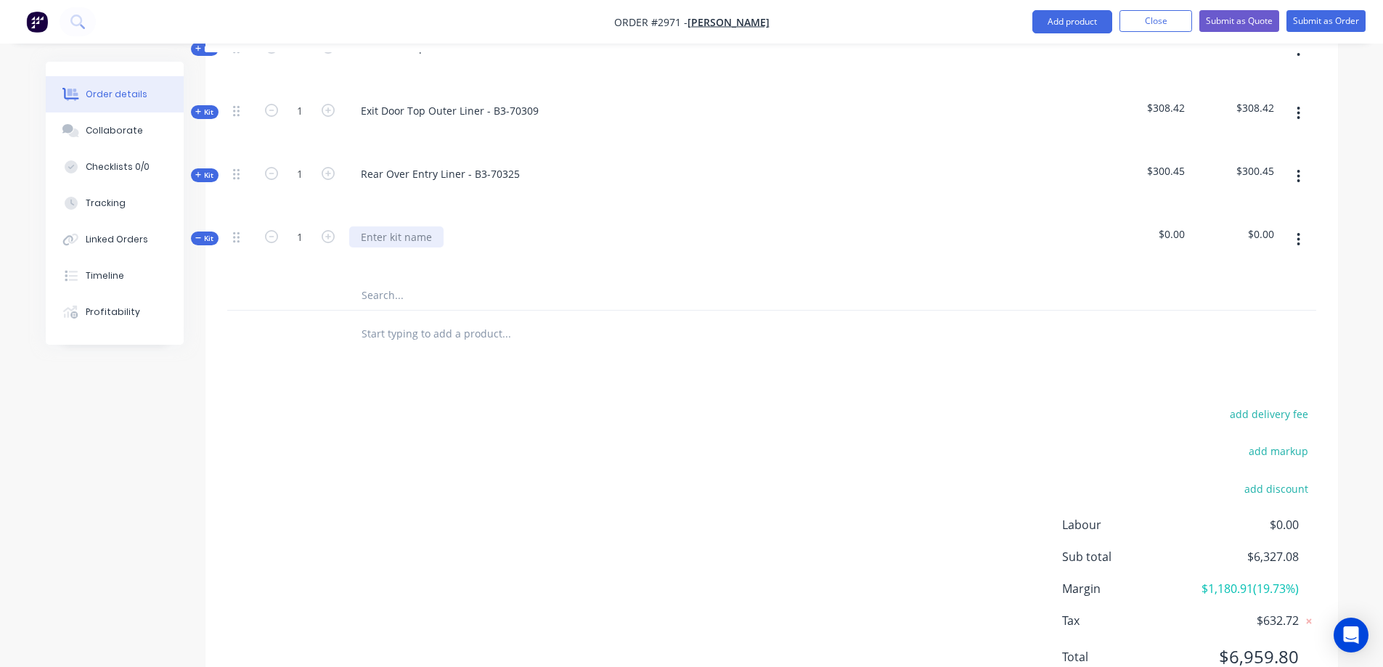
click at [385, 226] on div at bounding box center [396, 236] width 94 height 21
click at [407, 281] on input "text" at bounding box center [506, 295] width 290 height 29
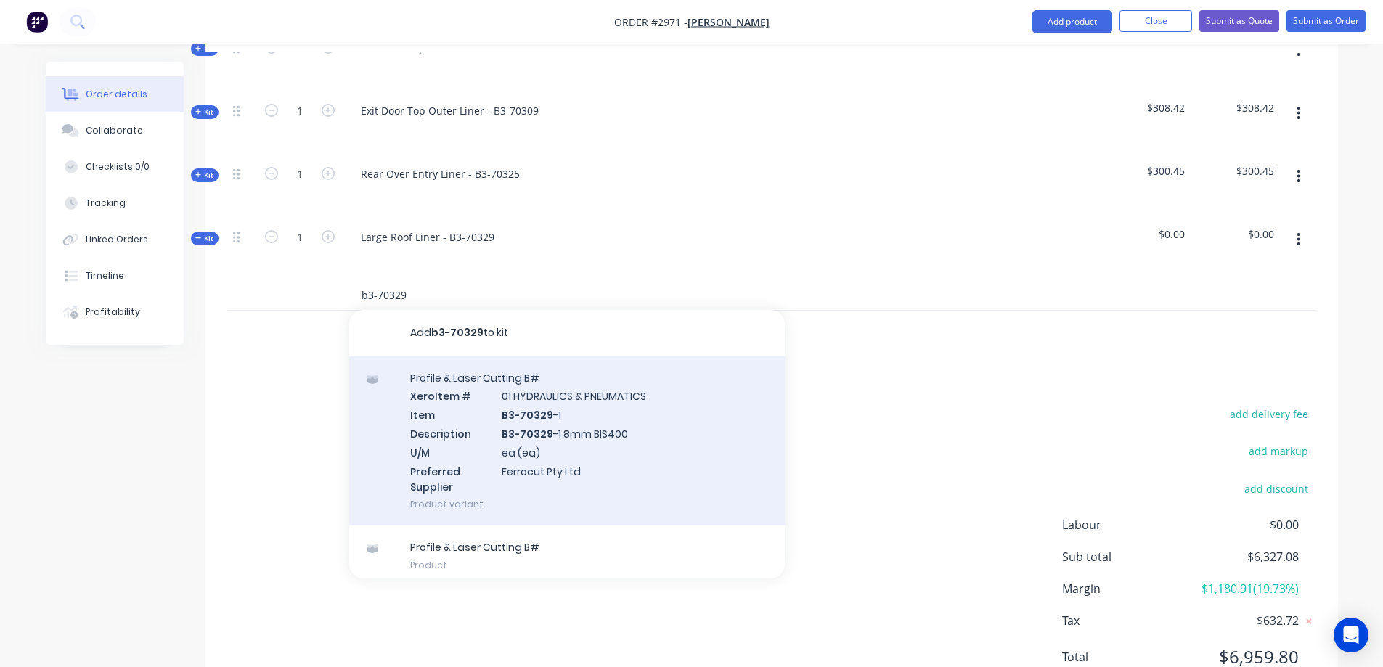
type input "b3-70329"
click at [623, 416] on div "Profile & Laser Cutting B# Xero Item # 01 HYDRAULICS & PNEUMATICS Item B3-70329…" at bounding box center [566, 441] width 435 height 170
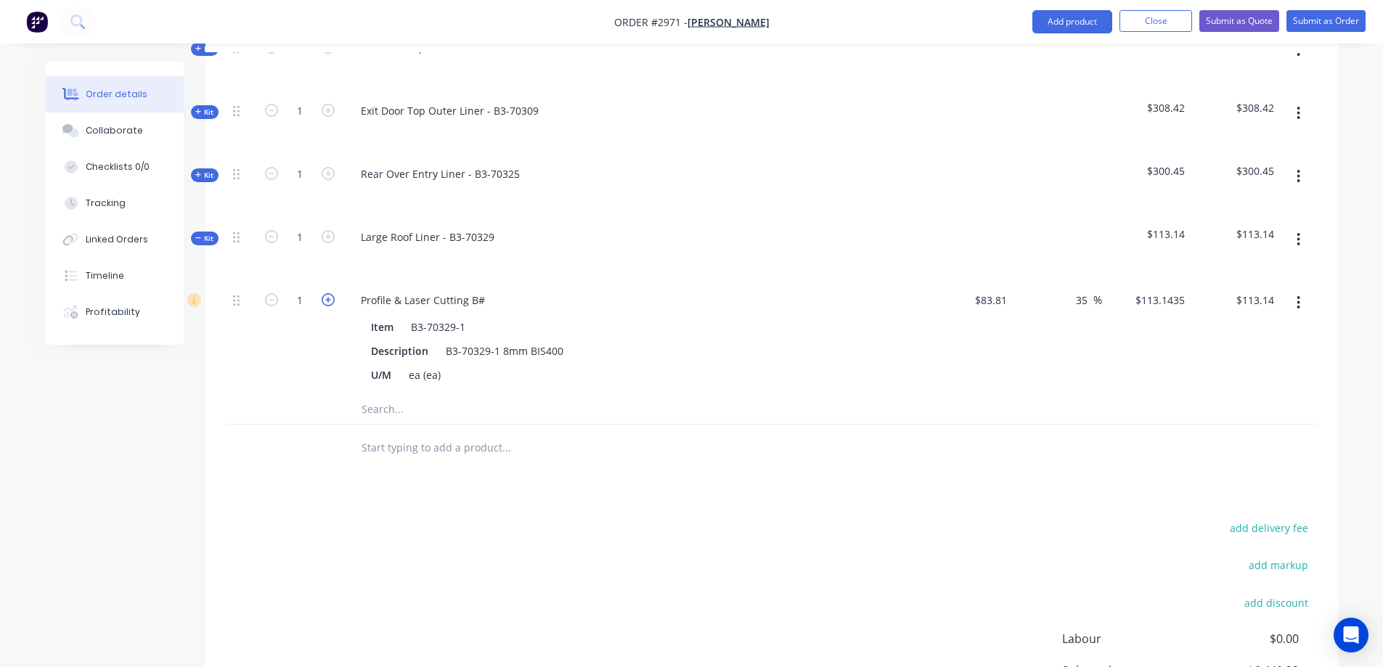
click at [325, 293] on icon "button" at bounding box center [328, 299] width 13 height 13
type input "2"
type input "$226.29"
click at [1004, 290] on input "83.81" at bounding box center [992, 300] width 39 height 21
click at [995, 290] on input "$288.66" at bounding box center [989, 300] width 45 height 21
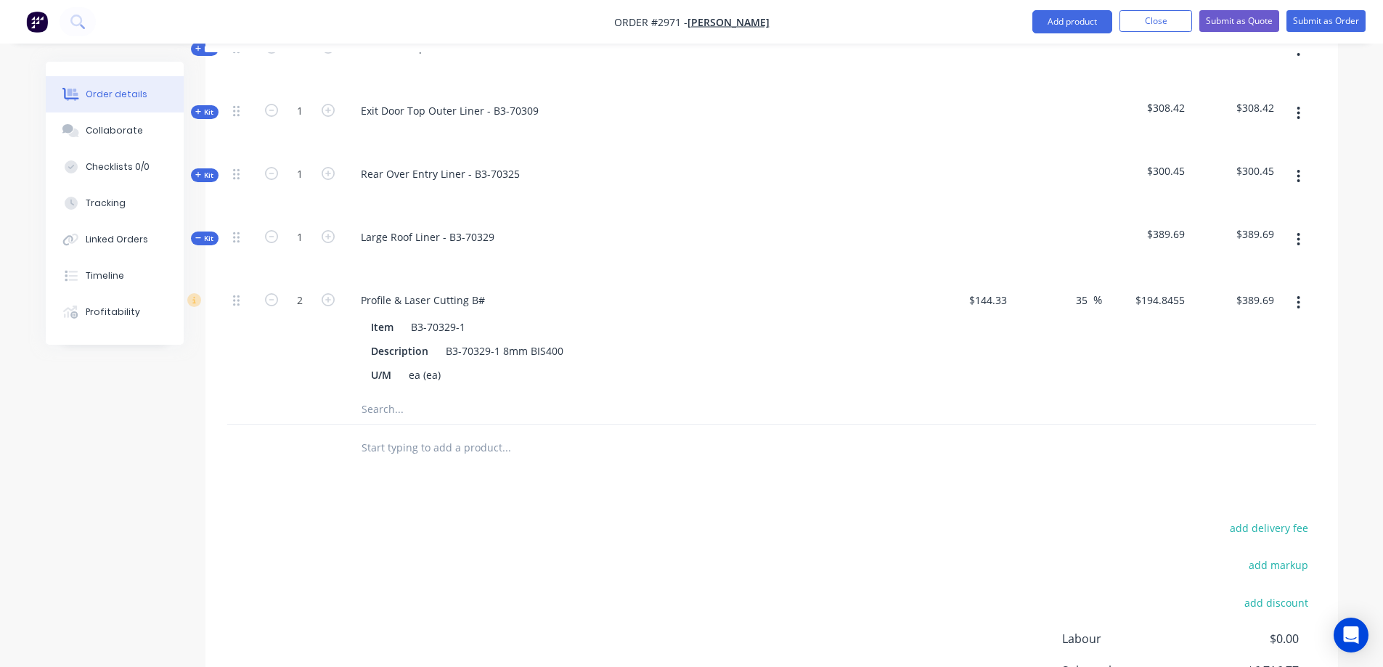
click at [395, 395] on input "text" at bounding box center [506, 409] width 290 height 29
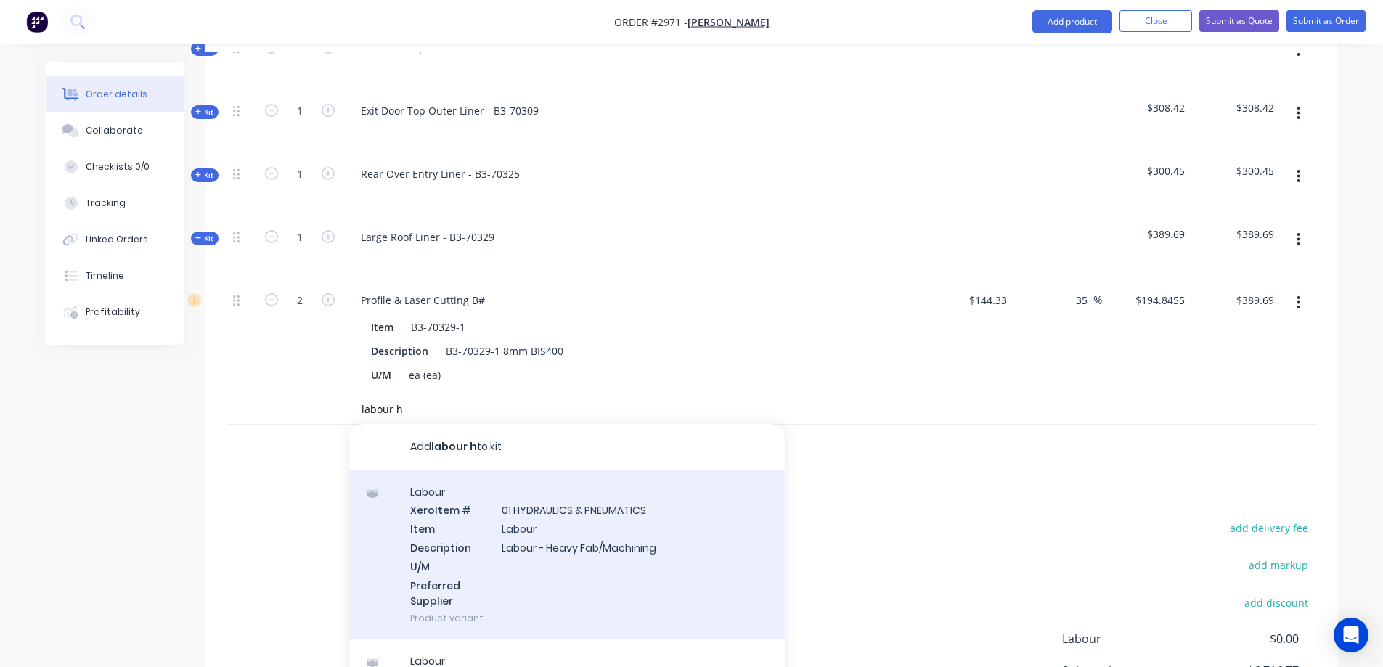
click at [565, 505] on div "Labour Xero Item # 01 HYDRAULICS & PNEUMATICS Item Labour Description Labour - …" at bounding box center [566, 555] width 435 height 170
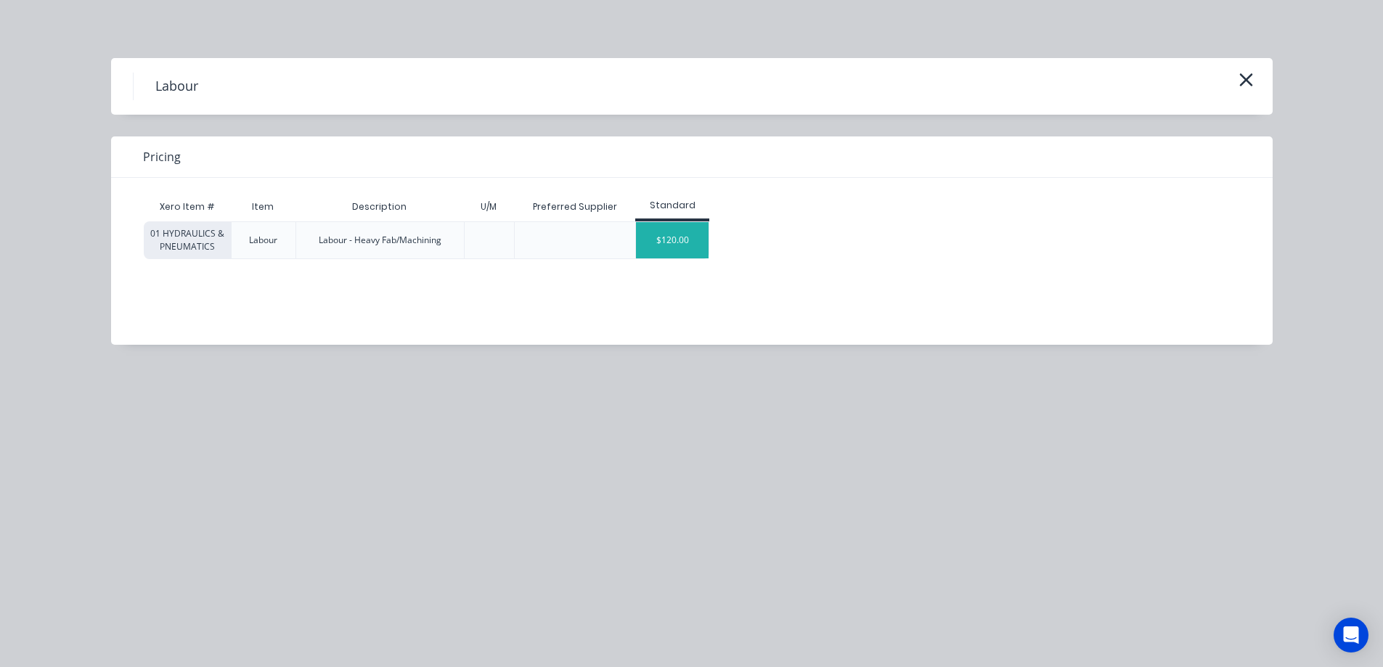
click at [690, 249] on div "$120.00" at bounding box center [672, 240] width 73 height 36
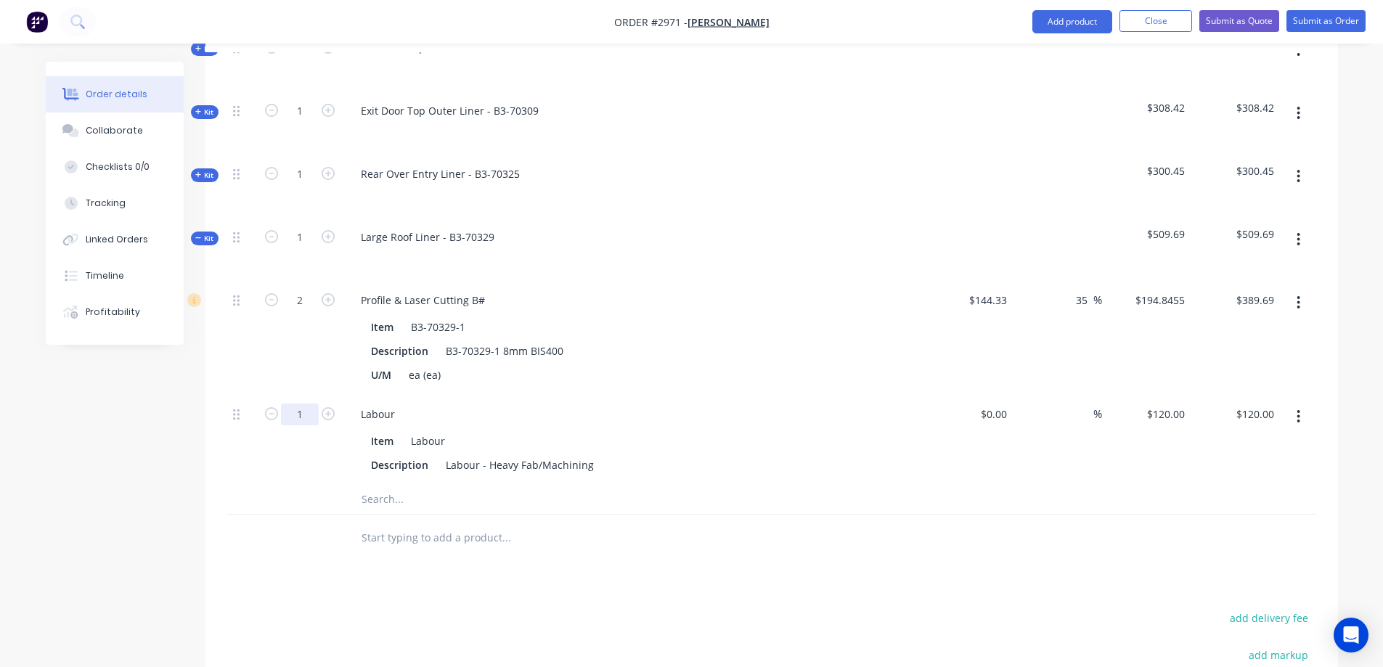
click at [311, 404] on input "1" at bounding box center [300, 415] width 38 height 22
click at [1300, 232] on icon "button" at bounding box center [1298, 240] width 4 height 16
click at [1236, 267] on div "Save to catalogue" at bounding box center [1247, 277] width 112 height 21
click at [484, 290] on div "Profile & Laser Cutting B#" at bounding box center [422, 300] width 147 height 21
click at [198, 233] on span "Kit" at bounding box center [204, 238] width 19 height 11
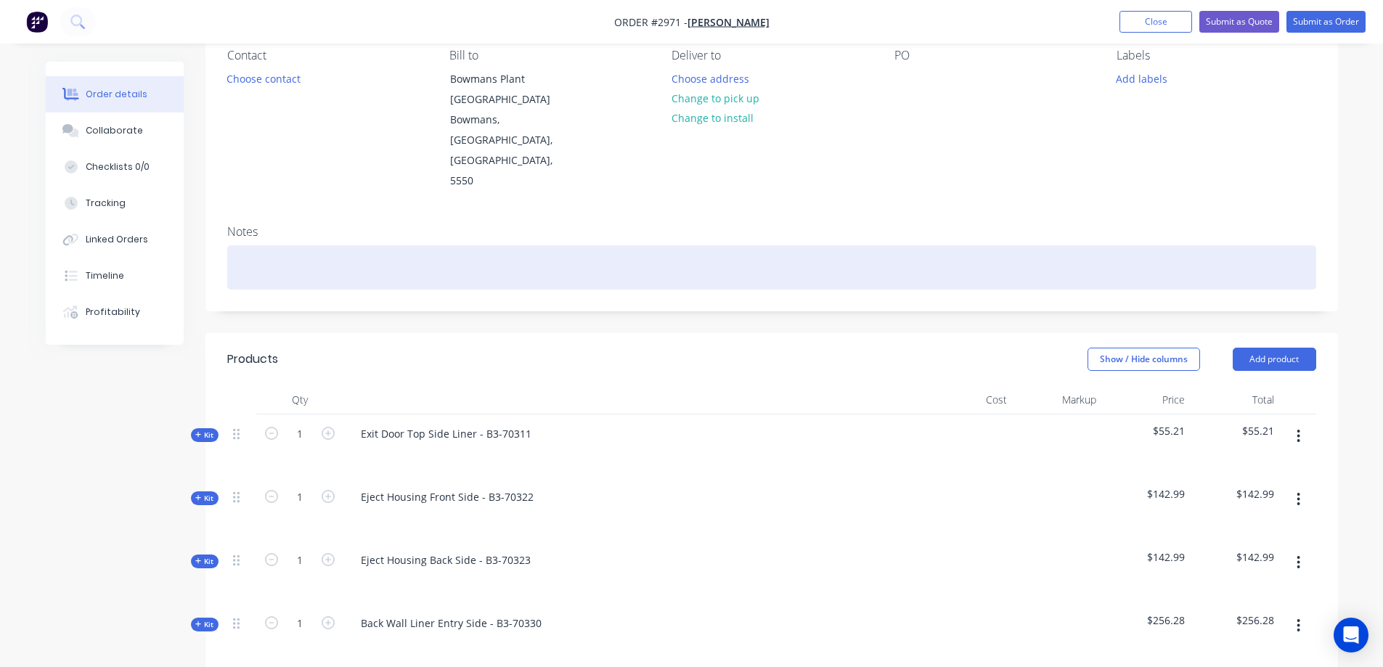
scroll to position [133, 0]
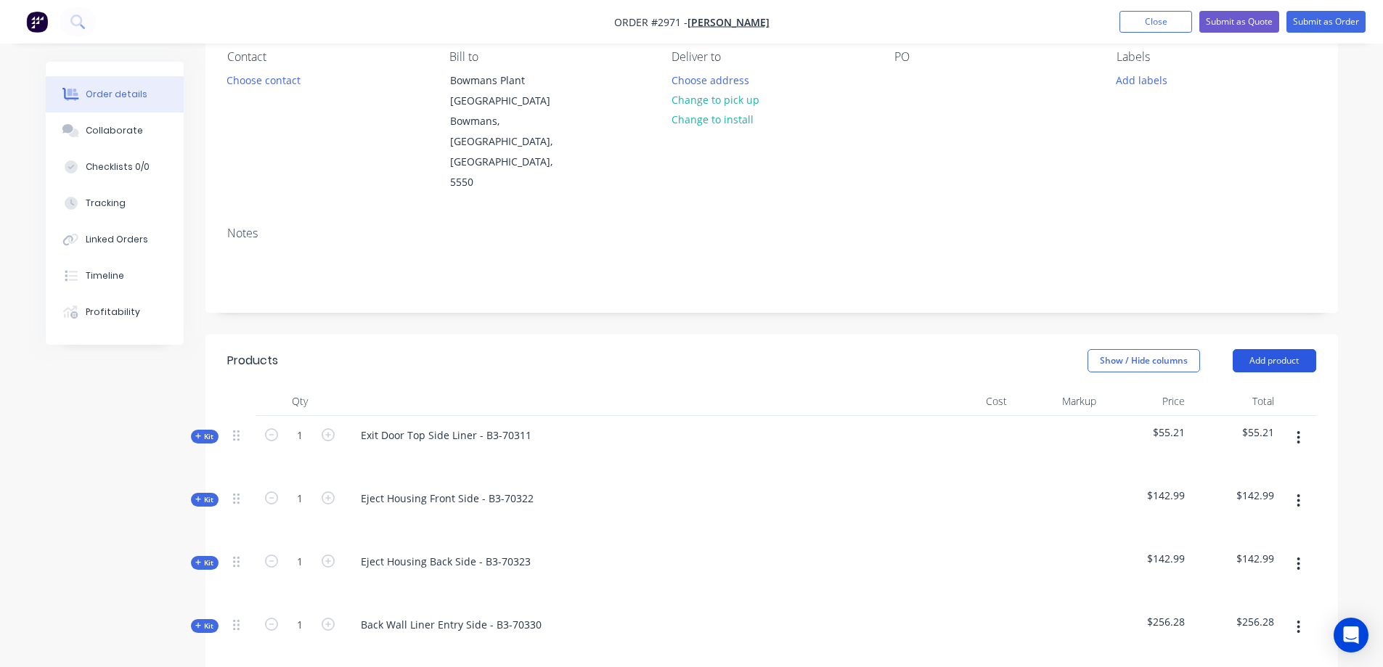
click at [1274, 349] on button "Add product" at bounding box center [1273, 360] width 83 height 23
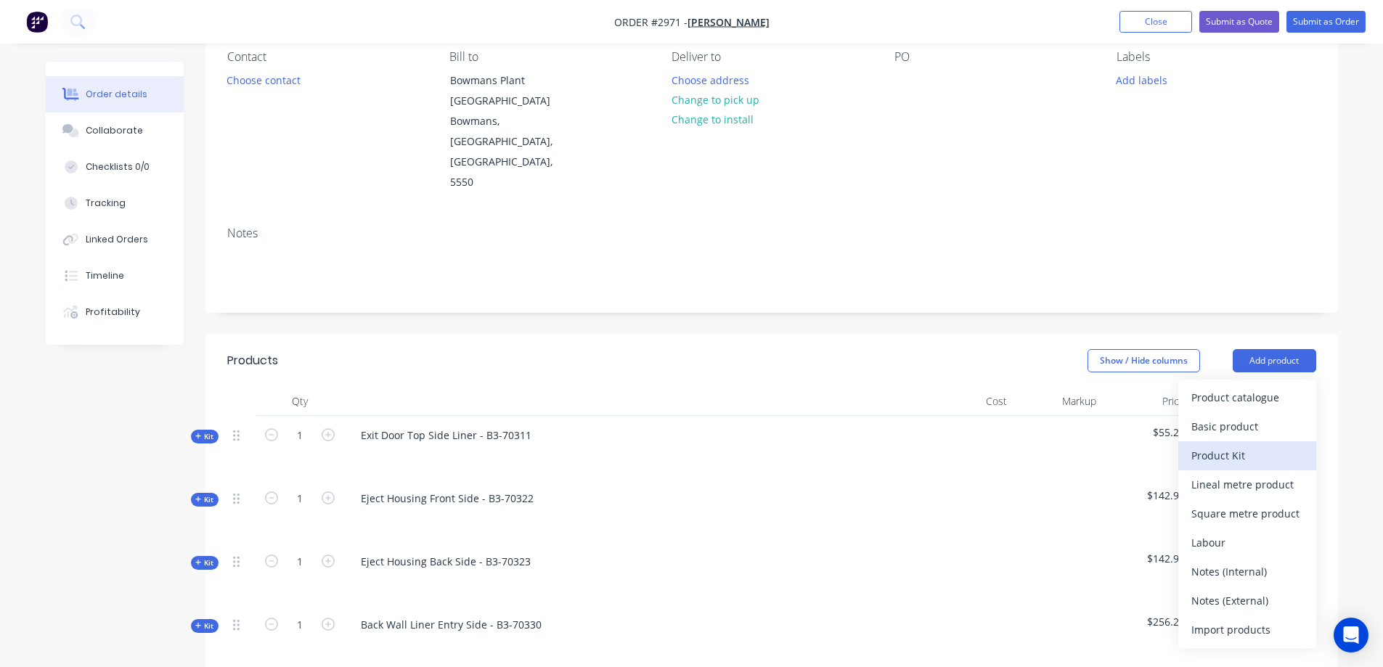
click at [1251, 445] on div "Product Kit" at bounding box center [1247, 455] width 112 height 21
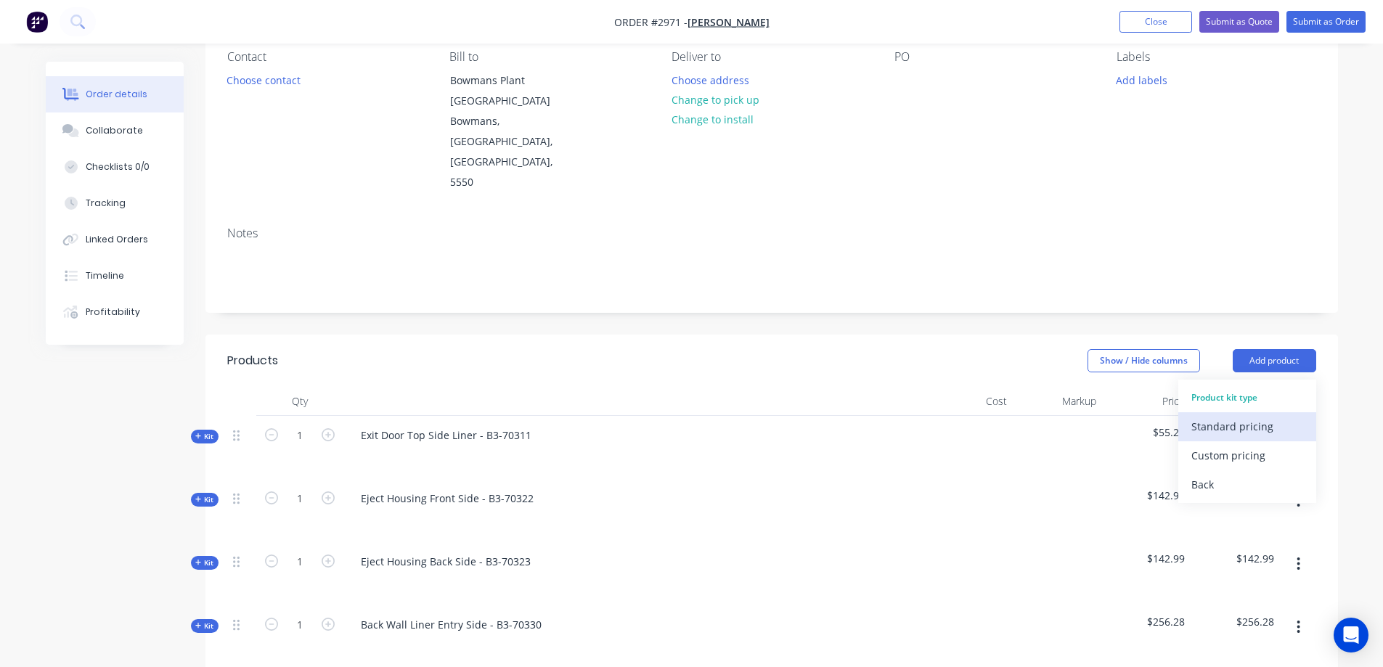
click at [1254, 416] on div "Standard pricing" at bounding box center [1247, 426] width 112 height 21
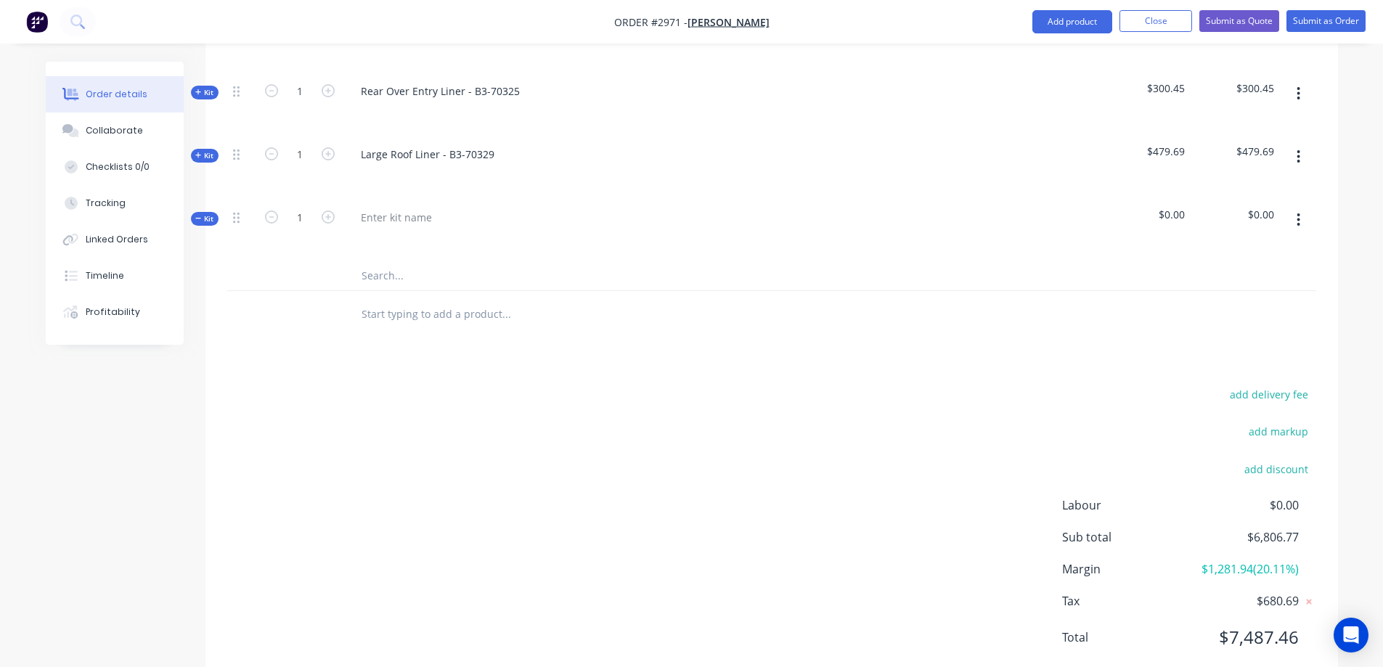
scroll to position [1677, 0]
click at [423, 206] on div at bounding box center [396, 216] width 94 height 21
click at [408, 261] on input "text" at bounding box center [506, 275] width 290 height 29
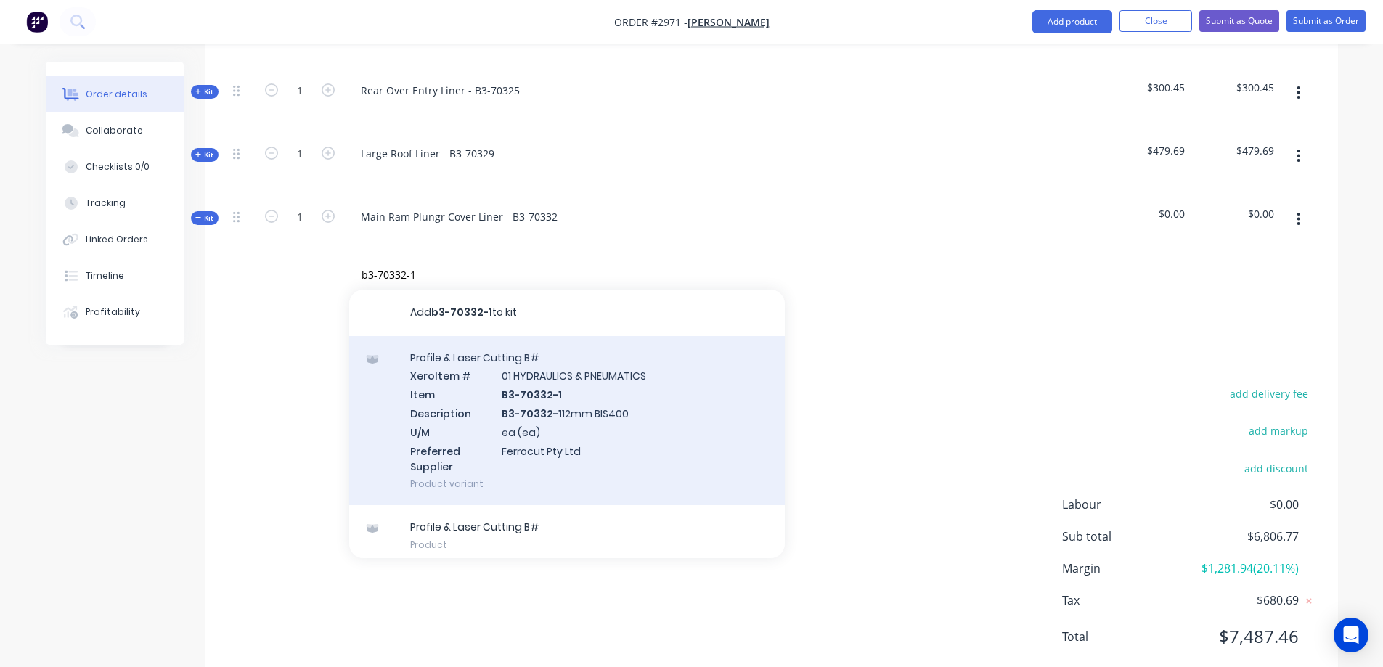
click at [640, 390] on div "Profile & Laser Cutting B# Xero Item # 01 HYDRAULICS & PNEUMATICS Item B3-70332…" at bounding box center [566, 421] width 435 height 170
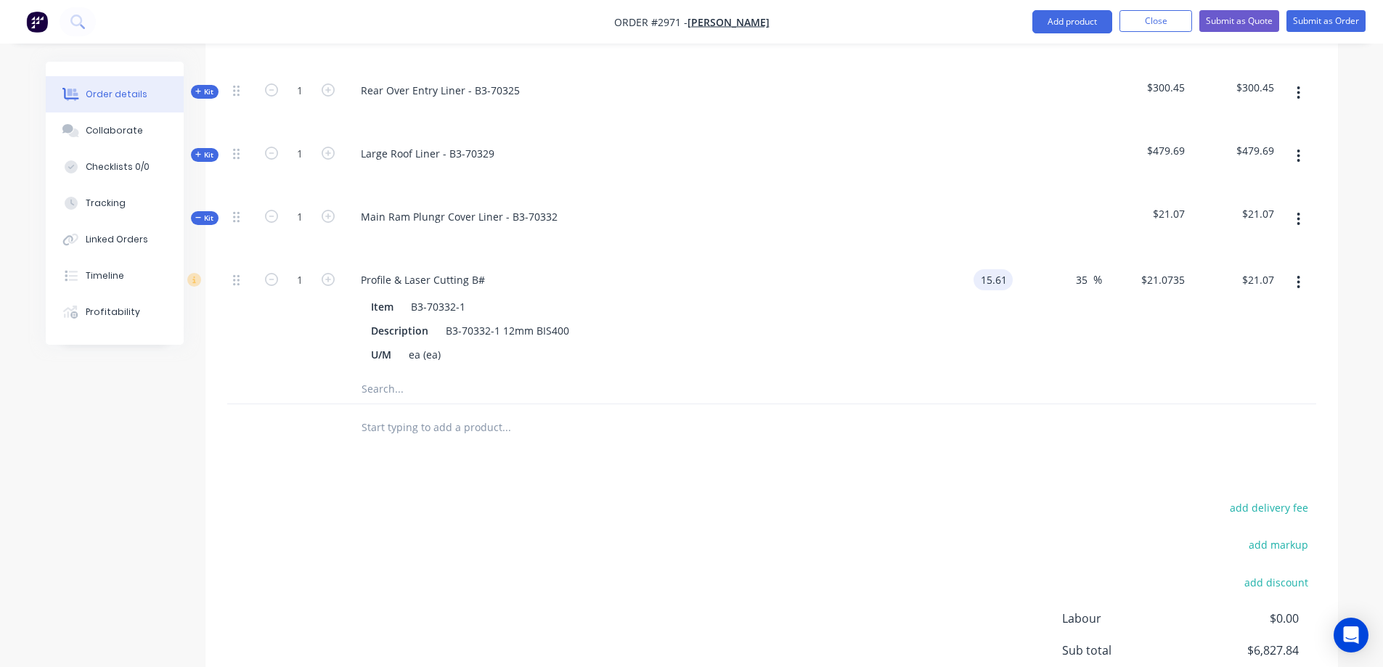
click at [991, 269] on input "15.61" at bounding box center [995, 279] width 33 height 21
click at [380, 375] on input "text" at bounding box center [506, 389] width 290 height 29
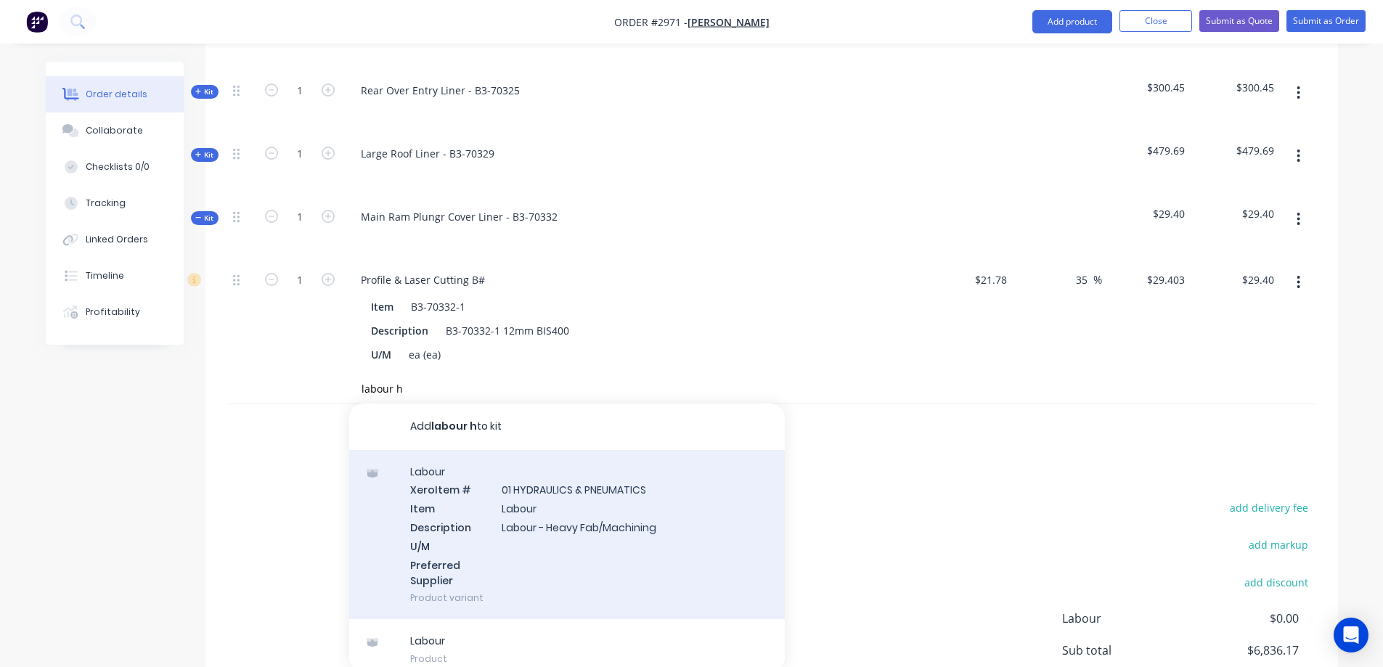
click at [556, 472] on div "Labour Xero Item # 01 HYDRAULICS & PNEUMATICS Item Labour Description Labour - …" at bounding box center [566, 535] width 435 height 170
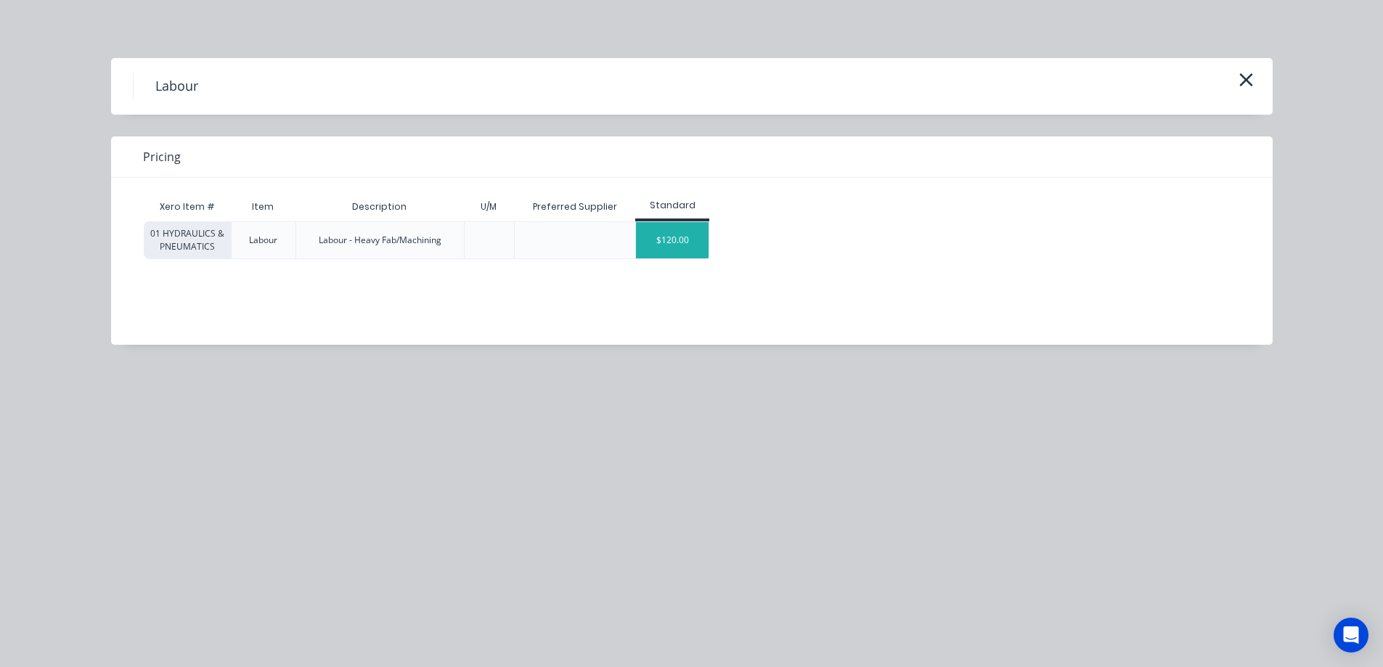
click at [677, 250] on div "$120.00" at bounding box center [672, 240] width 73 height 36
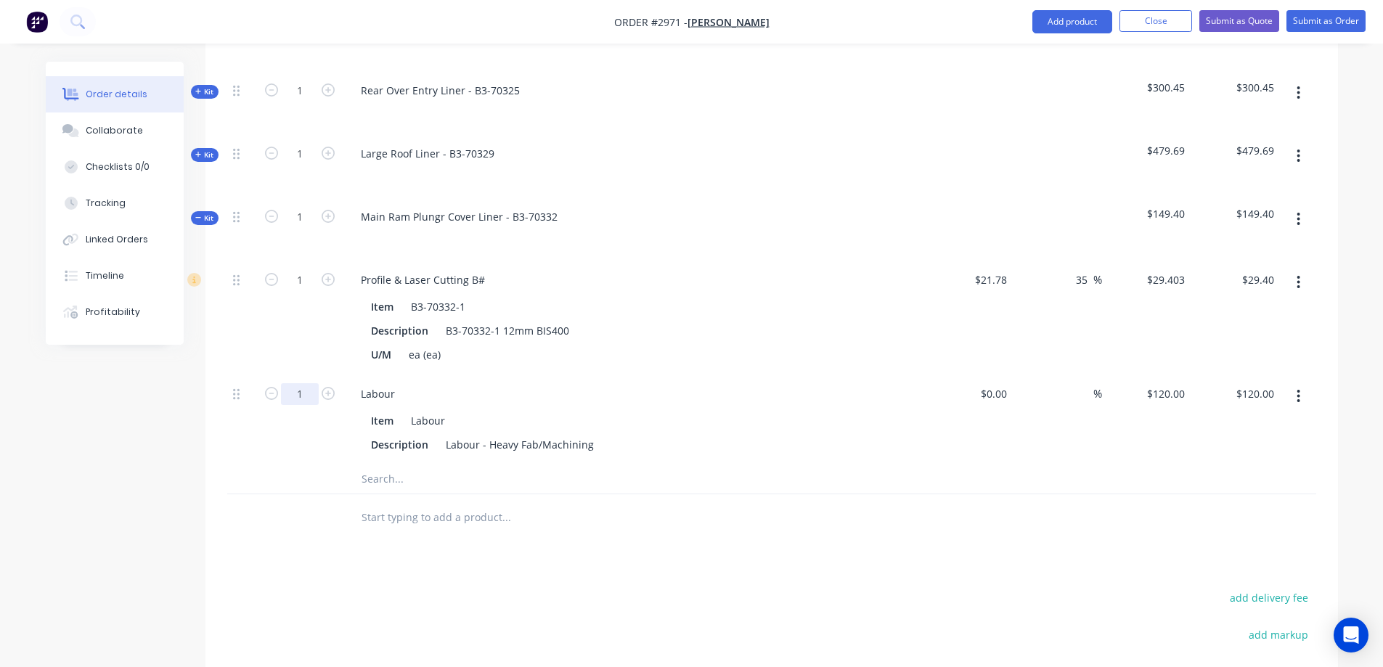
click at [300, 383] on input "1" at bounding box center [300, 394] width 38 height 22
click at [1296, 211] on icon "button" at bounding box center [1298, 219] width 4 height 16
click at [1277, 247] on div "Save to catalogue" at bounding box center [1247, 257] width 112 height 21
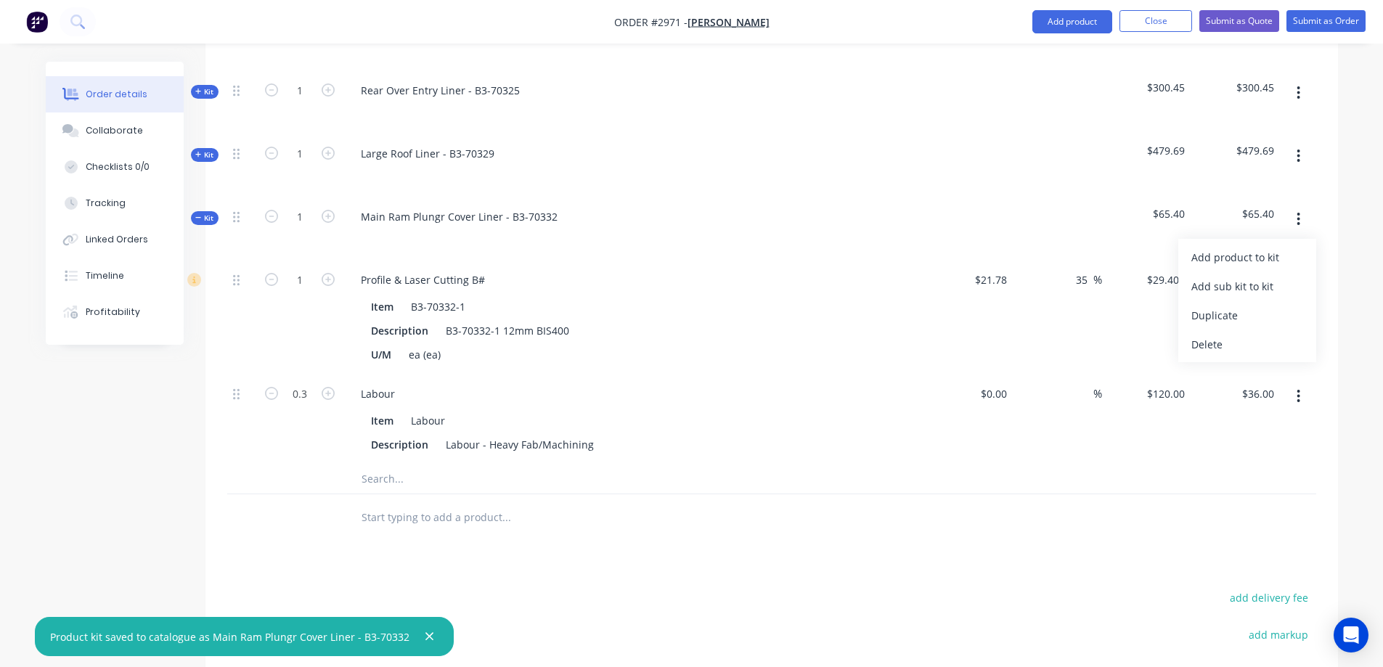
click at [197, 217] on icon at bounding box center [198, 217] width 6 height 1
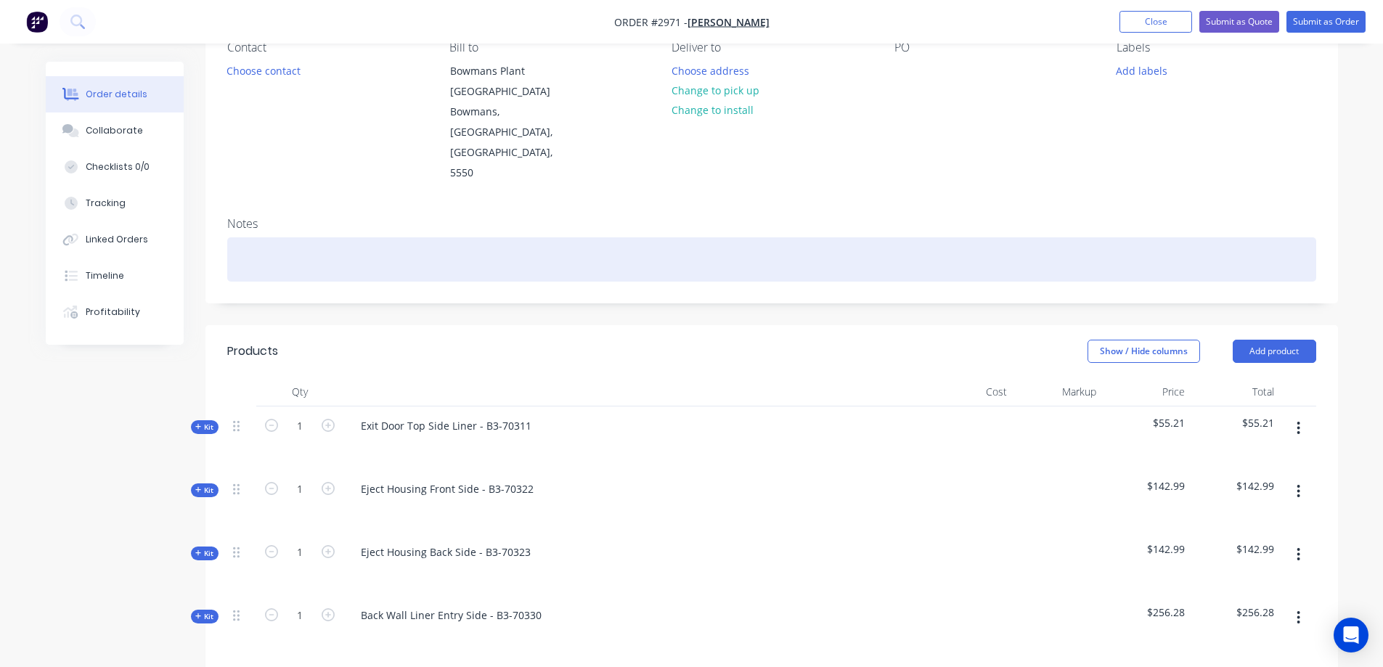
scroll to position [123, 0]
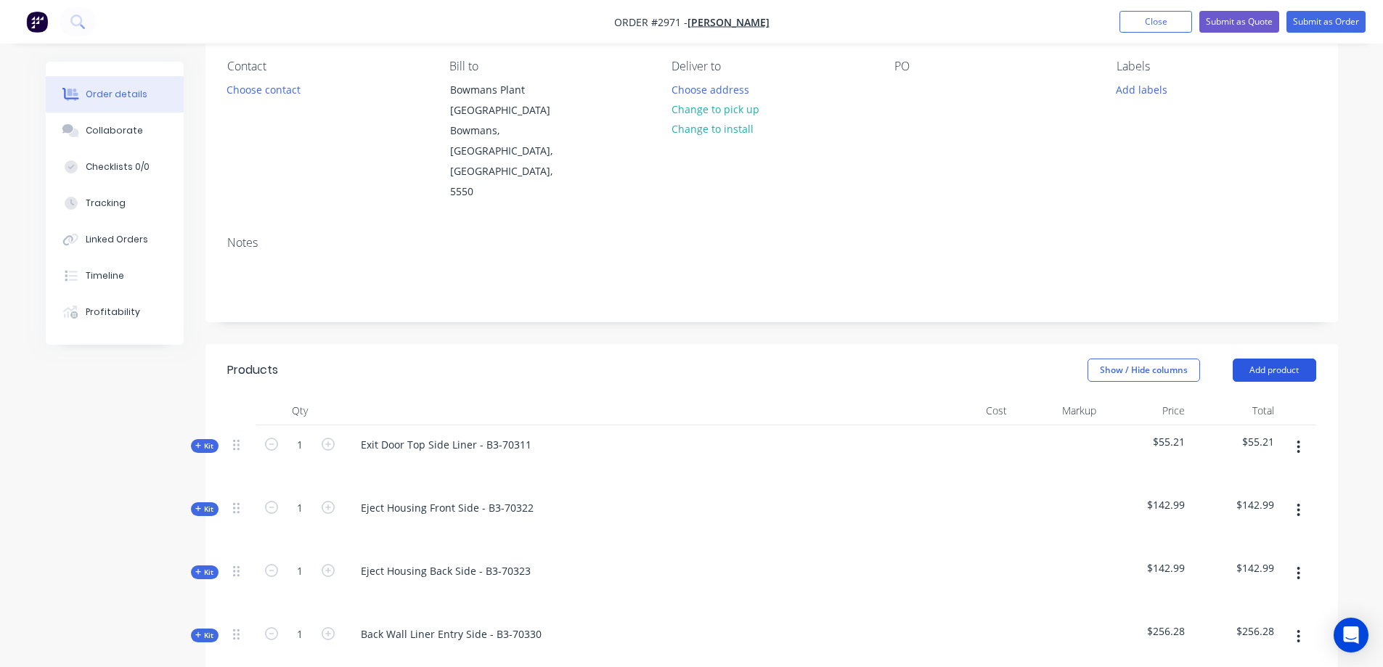
click at [1270, 359] on button "Add product" at bounding box center [1273, 370] width 83 height 23
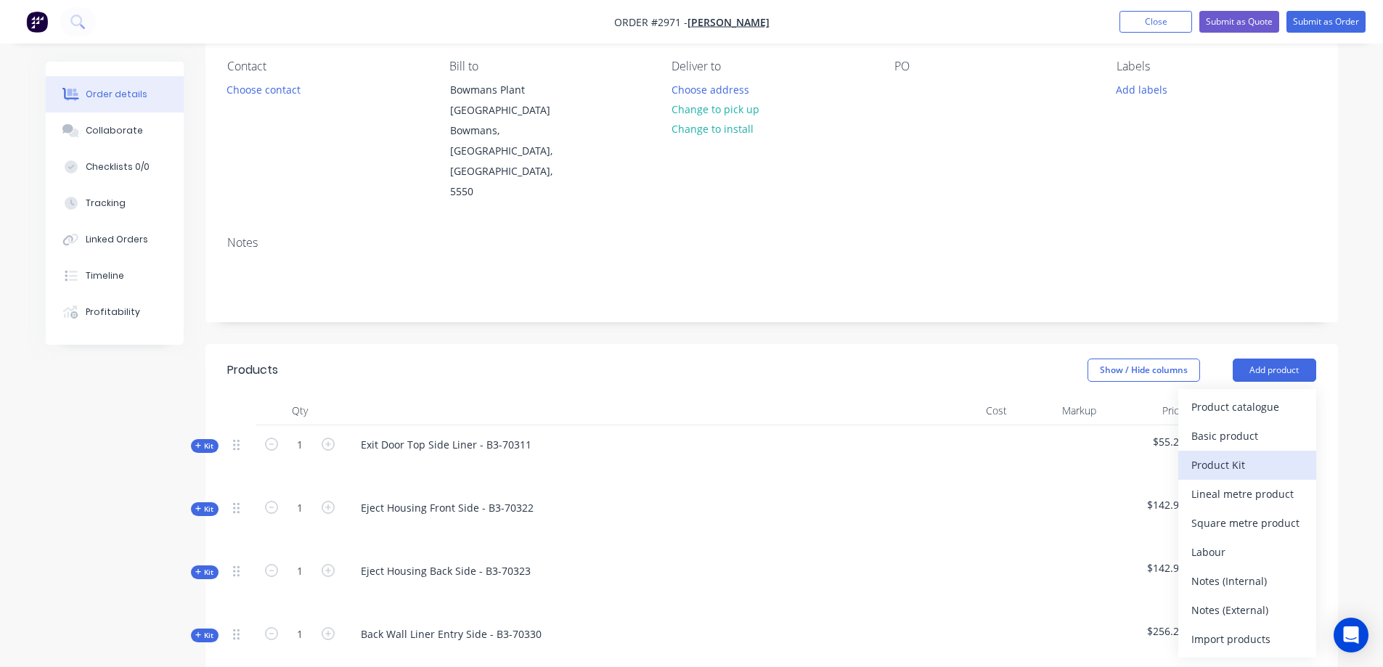
click at [1252, 454] on div "Product Kit" at bounding box center [1247, 464] width 112 height 21
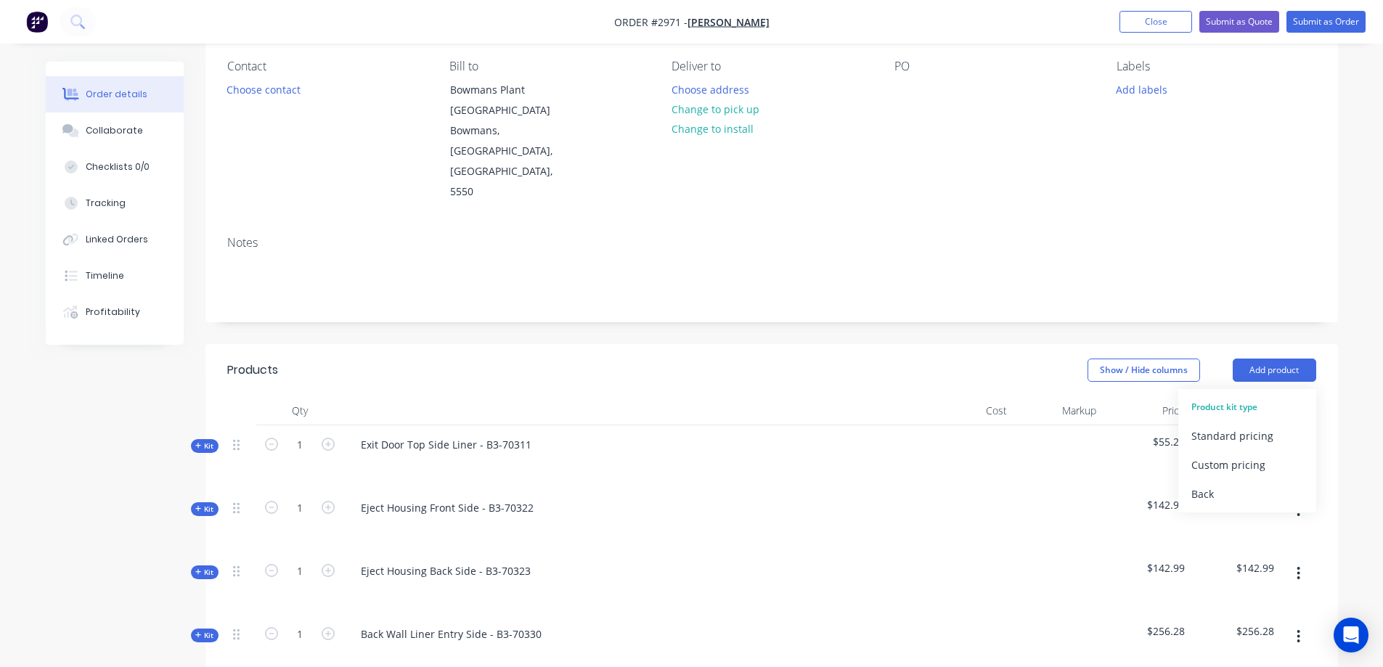
click at [1246, 425] on div "Standard pricing" at bounding box center [1247, 435] width 112 height 21
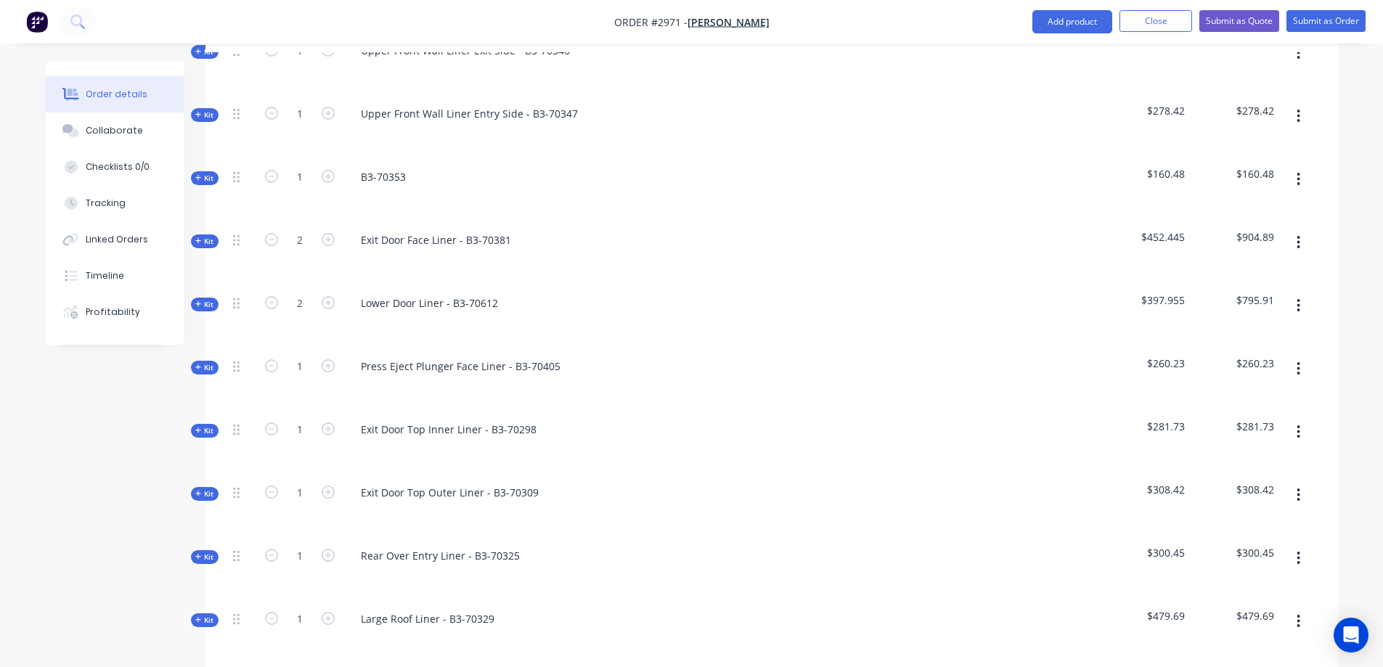
scroll to position [1575, 0]
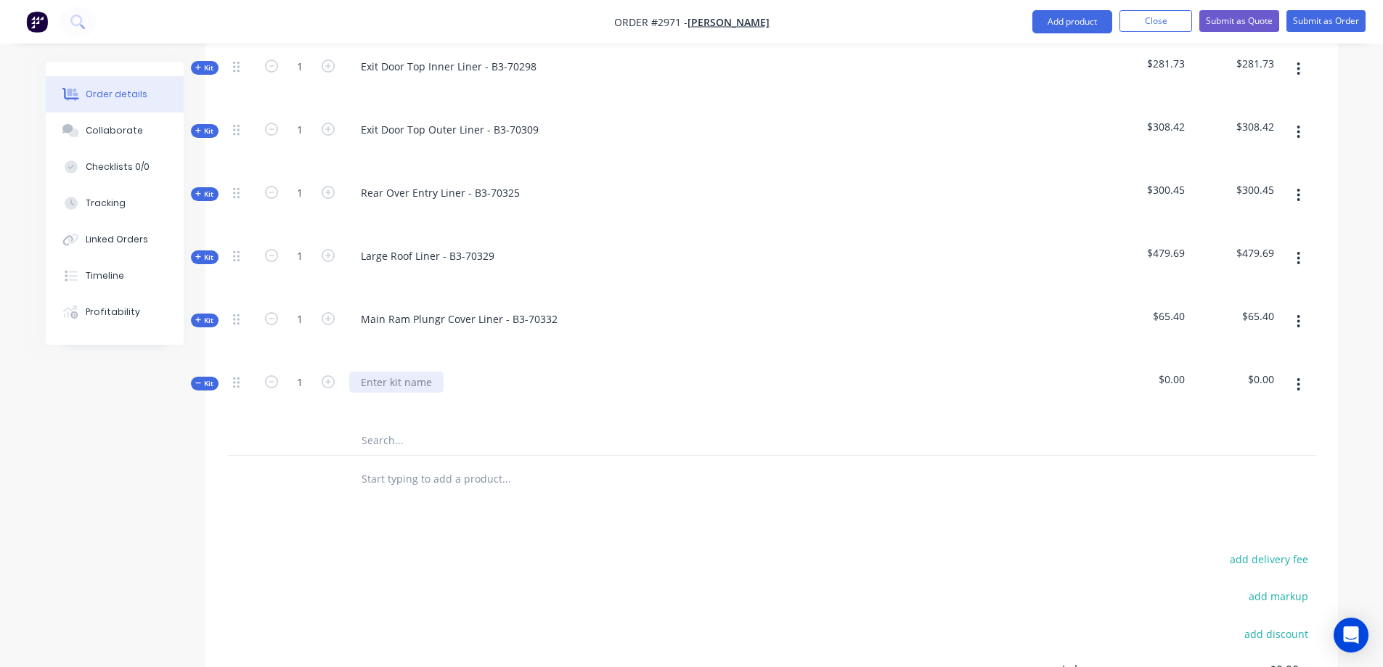
click at [419, 372] on div at bounding box center [396, 382] width 94 height 21
click at [417, 426] on input "text" at bounding box center [506, 440] width 290 height 29
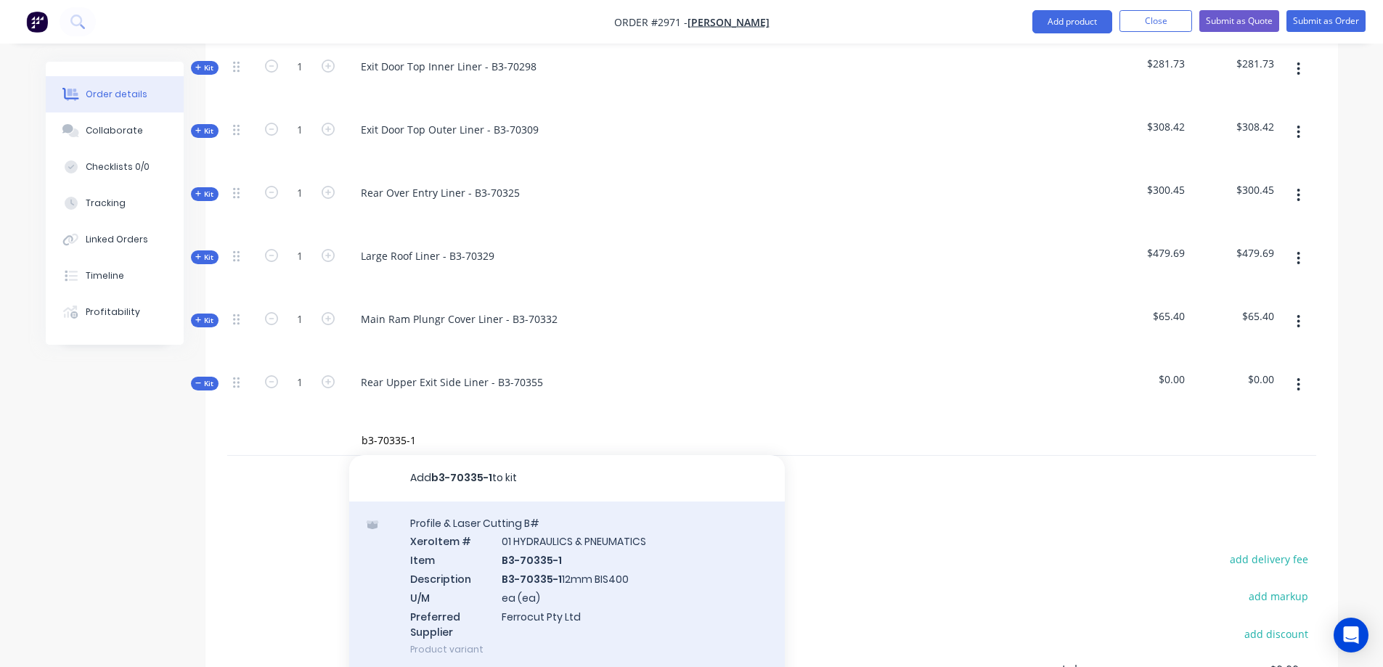
click at [661, 561] on div "Profile & Laser Cutting B# Xero Item # 01 HYDRAULICS & PNEUMATICS Item B3-70335…" at bounding box center [566, 587] width 435 height 170
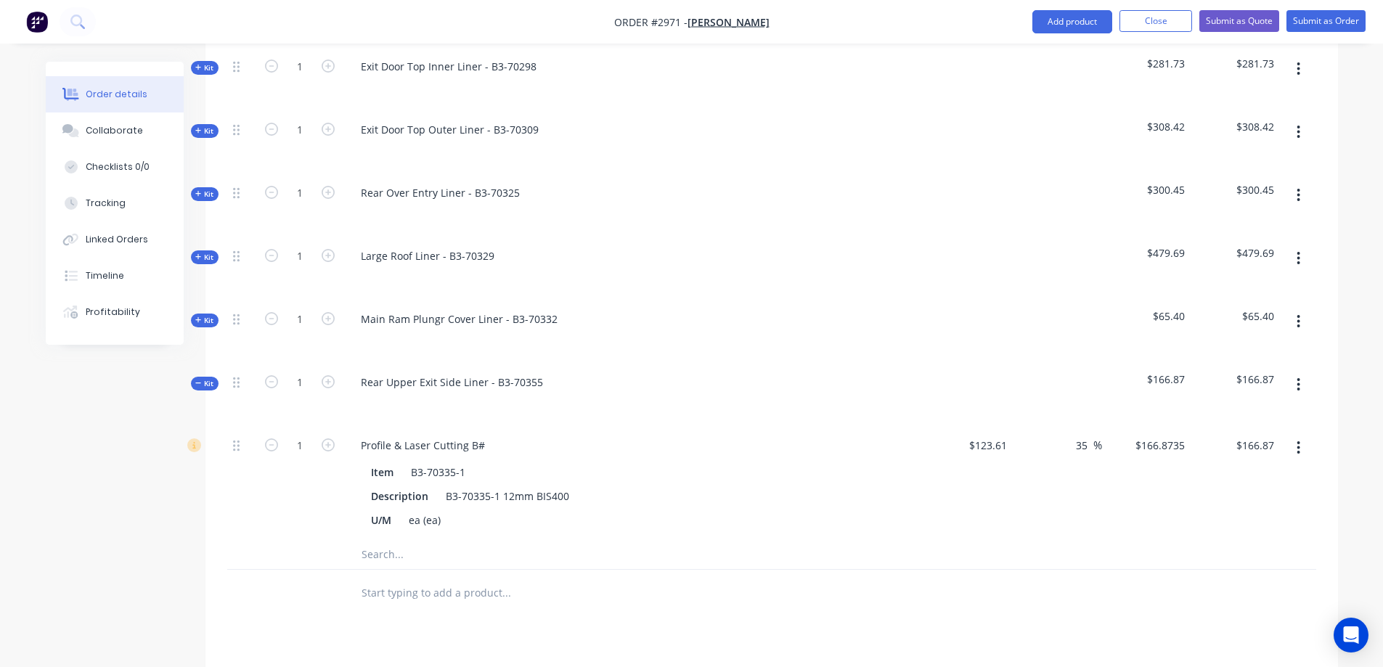
click at [394, 540] on input "text" at bounding box center [506, 554] width 290 height 29
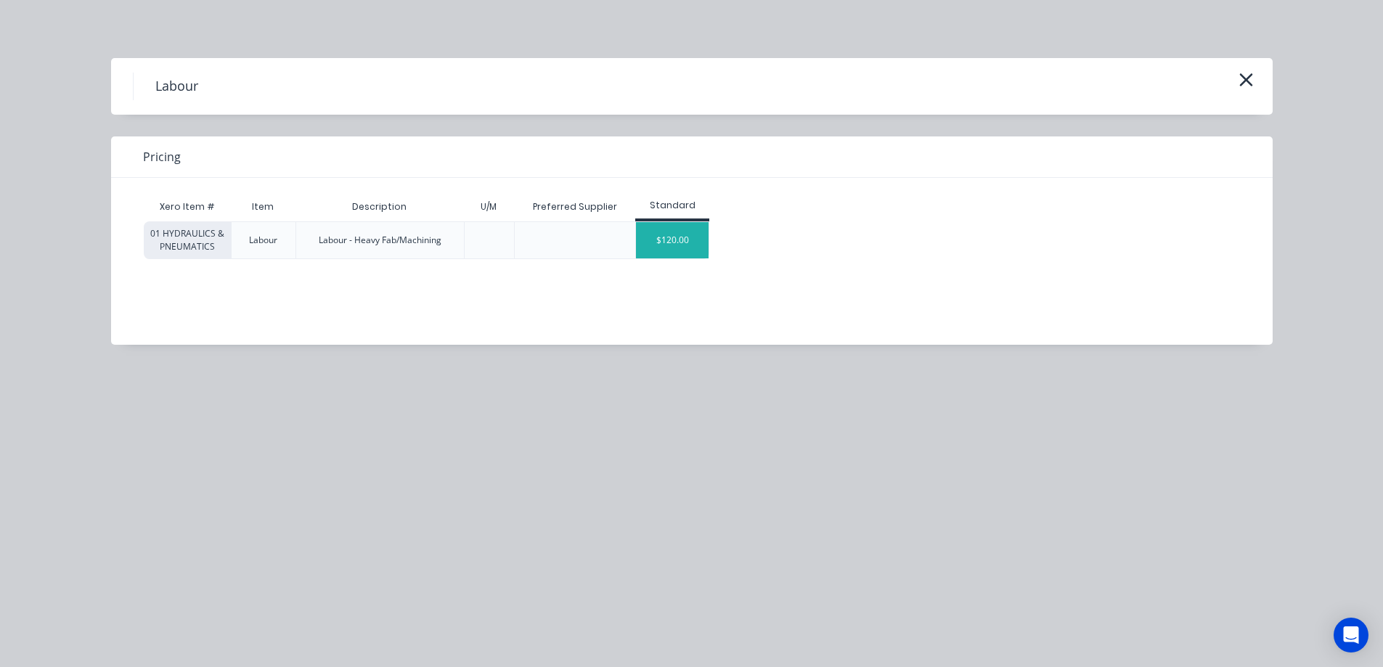
click at [671, 248] on div "$120.00" at bounding box center [672, 240] width 73 height 36
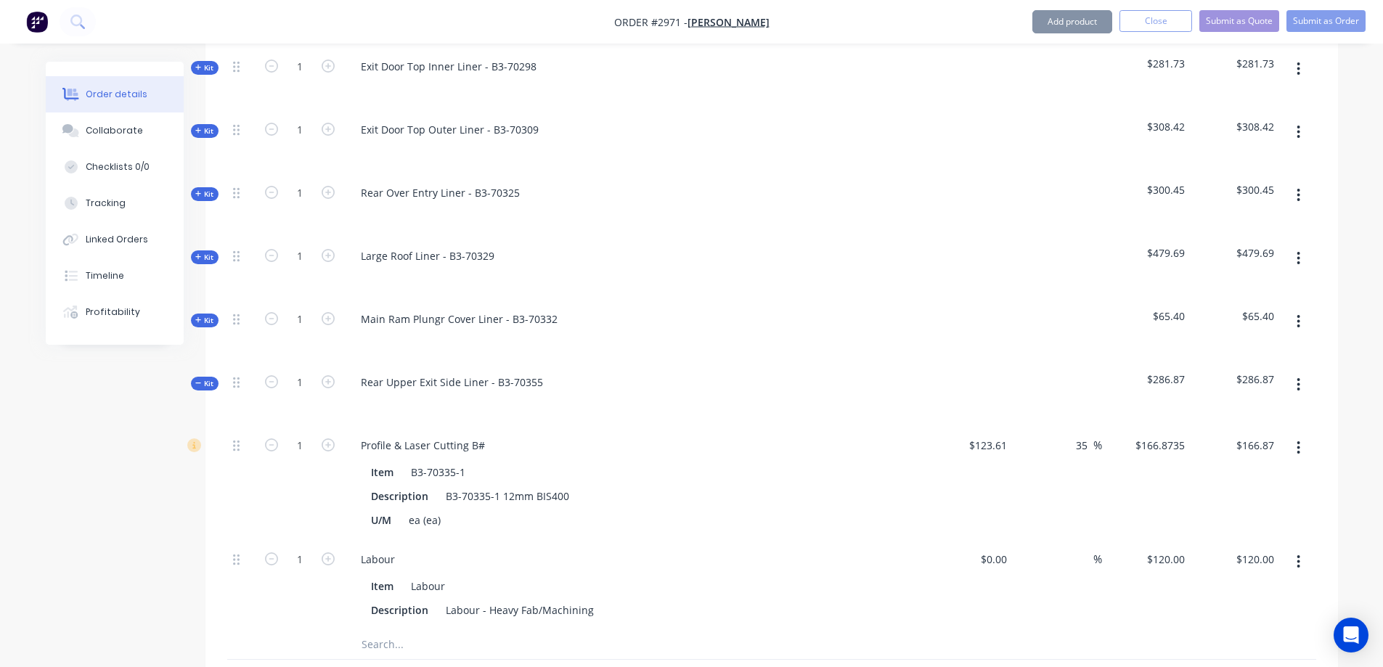
click at [320, 550] on button "button" at bounding box center [328, 557] width 19 height 15
click at [313, 549] on input "2" at bounding box center [300, 560] width 38 height 22
click at [1290, 372] on button "button" at bounding box center [1298, 385] width 34 height 26
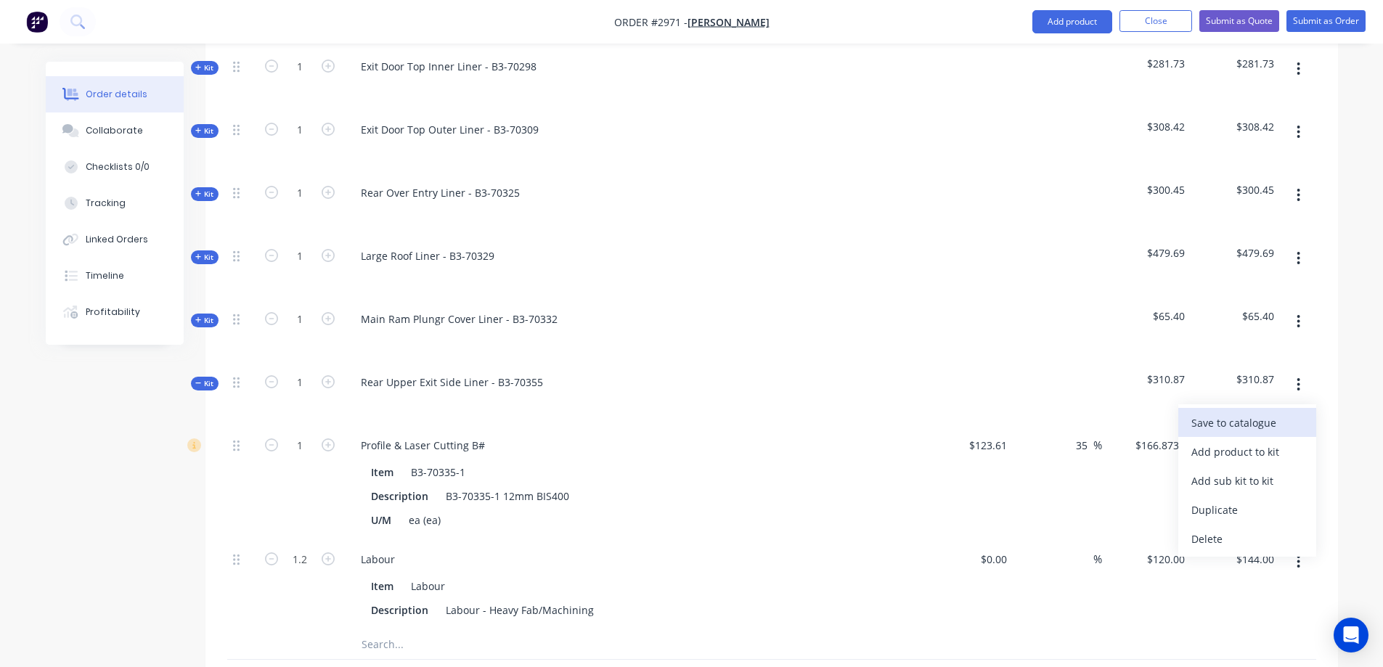
click at [1250, 412] on div "Save to catalogue" at bounding box center [1247, 422] width 112 height 21
click at [201, 380] on icon at bounding box center [198, 383] width 7 height 7
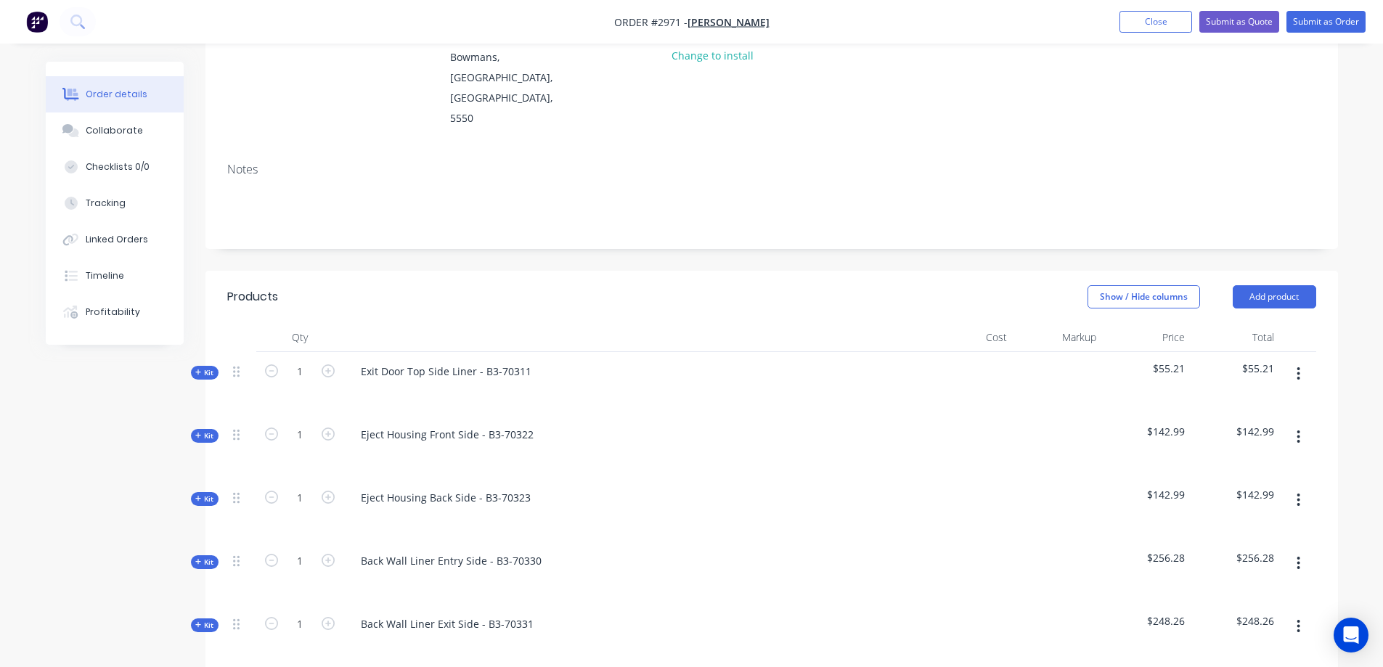
scroll to position [196, 0]
click at [1268, 286] on button "Add product" at bounding box center [1273, 297] width 83 height 23
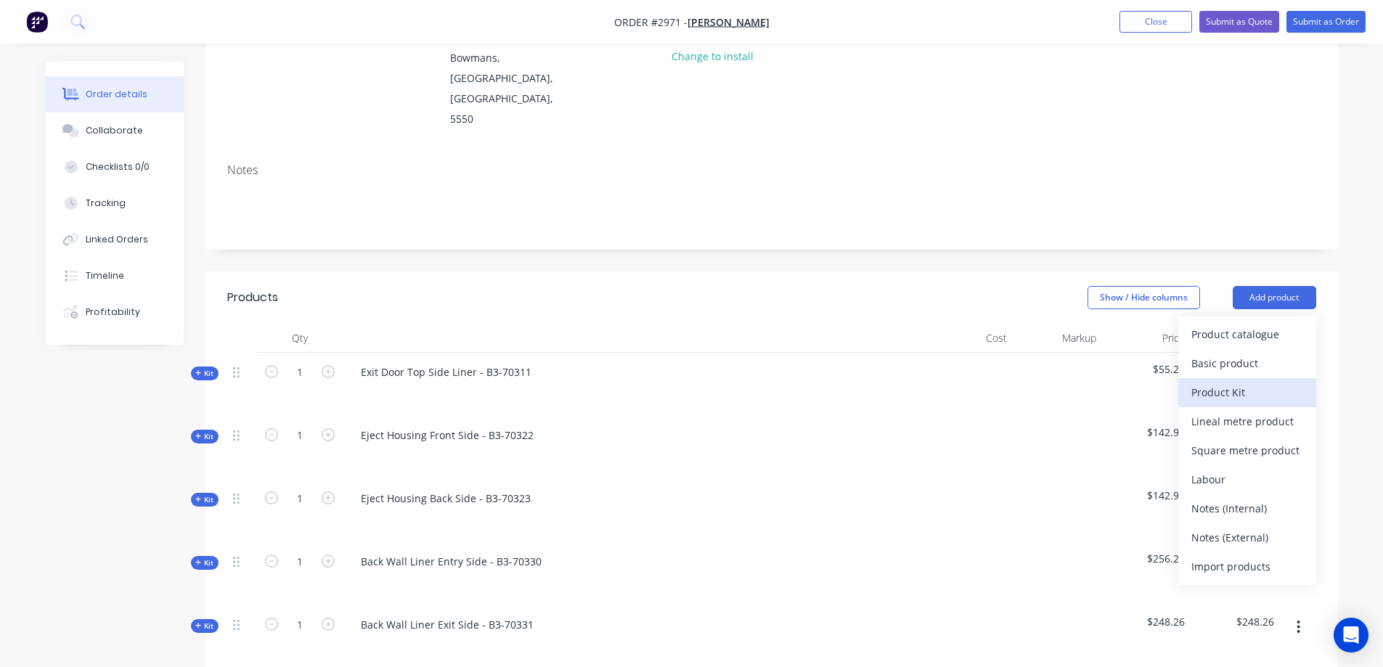
click at [1237, 382] on div "Product Kit" at bounding box center [1247, 392] width 112 height 21
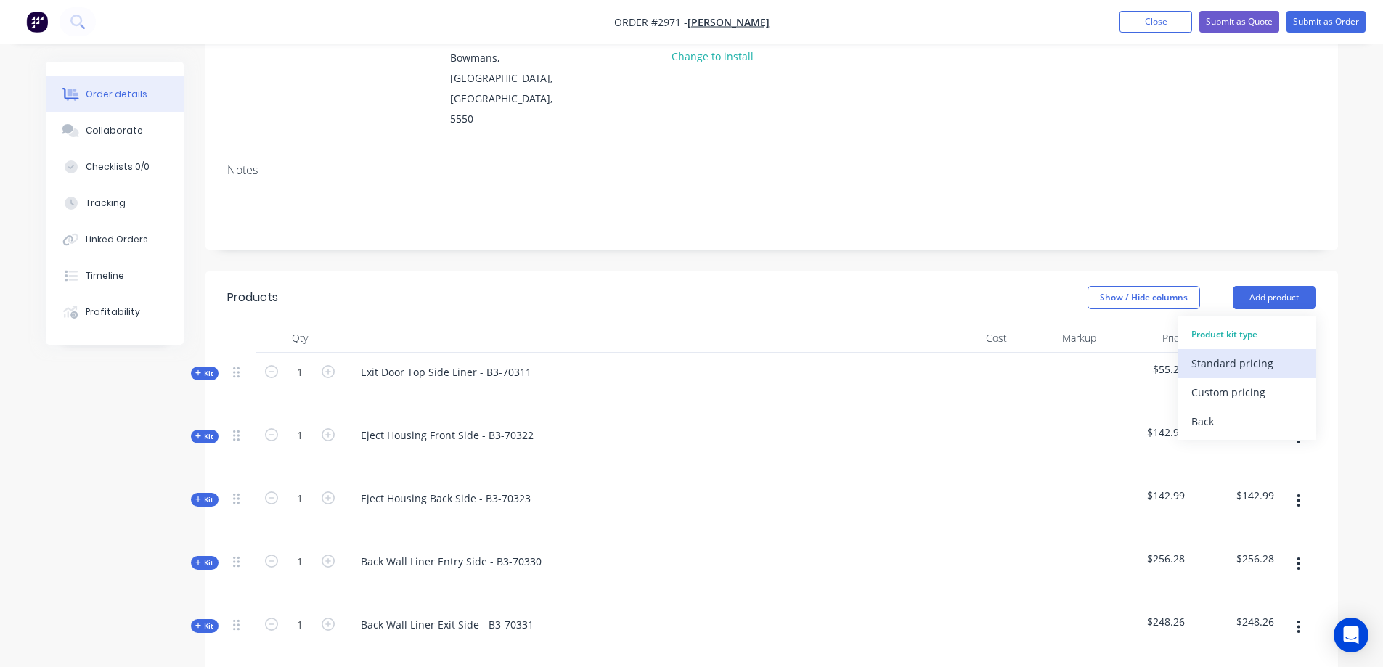
click at [1243, 353] on div "Standard pricing" at bounding box center [1247, 363] width 112 height 21
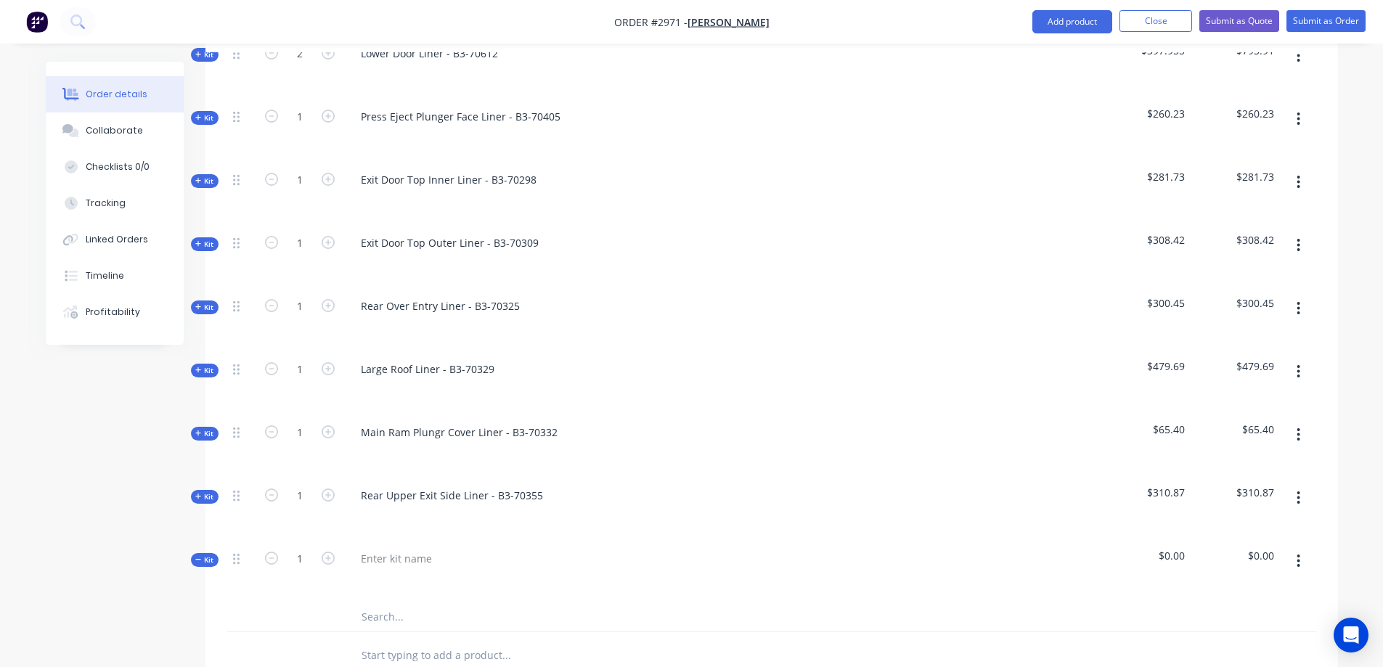
scroll to position [1502, 0]
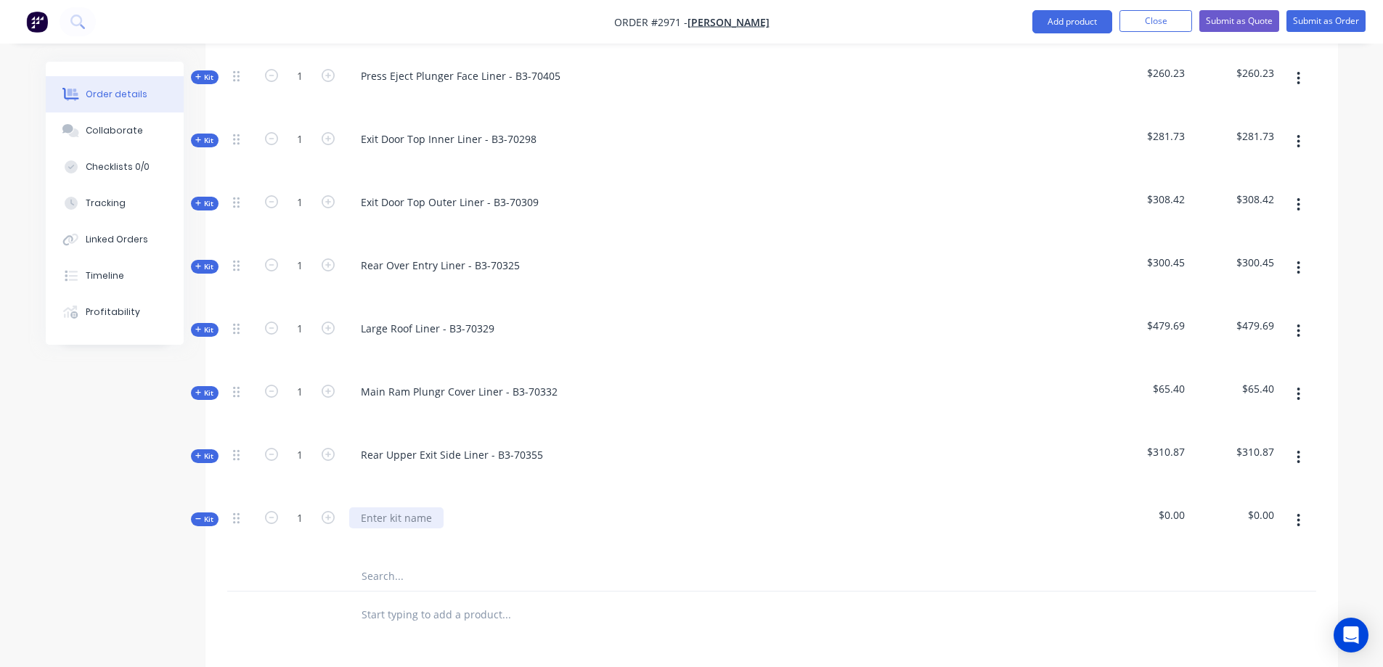
click at [417, 507] on div at bounding box center [396, 517] width 94 height 21
click at [386, 562] on input "text" at bounding box center [506, 576] width 290 height 29
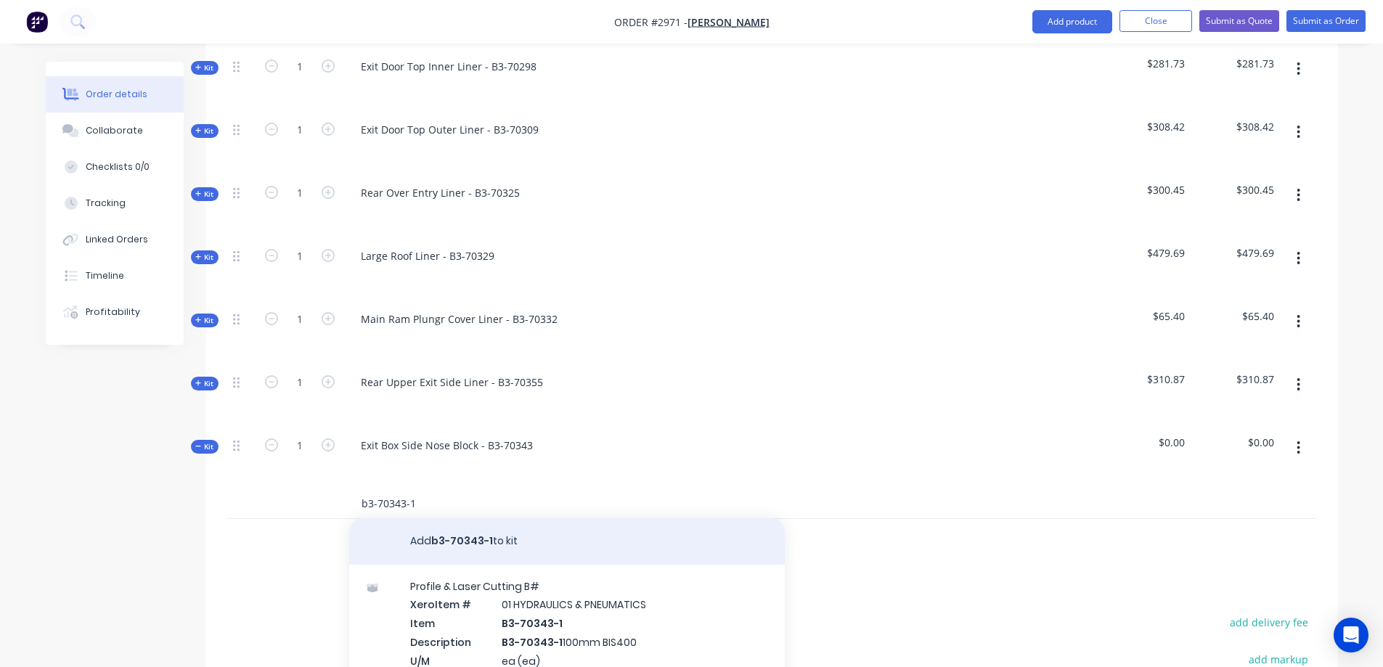
scroll to position [8, 0]
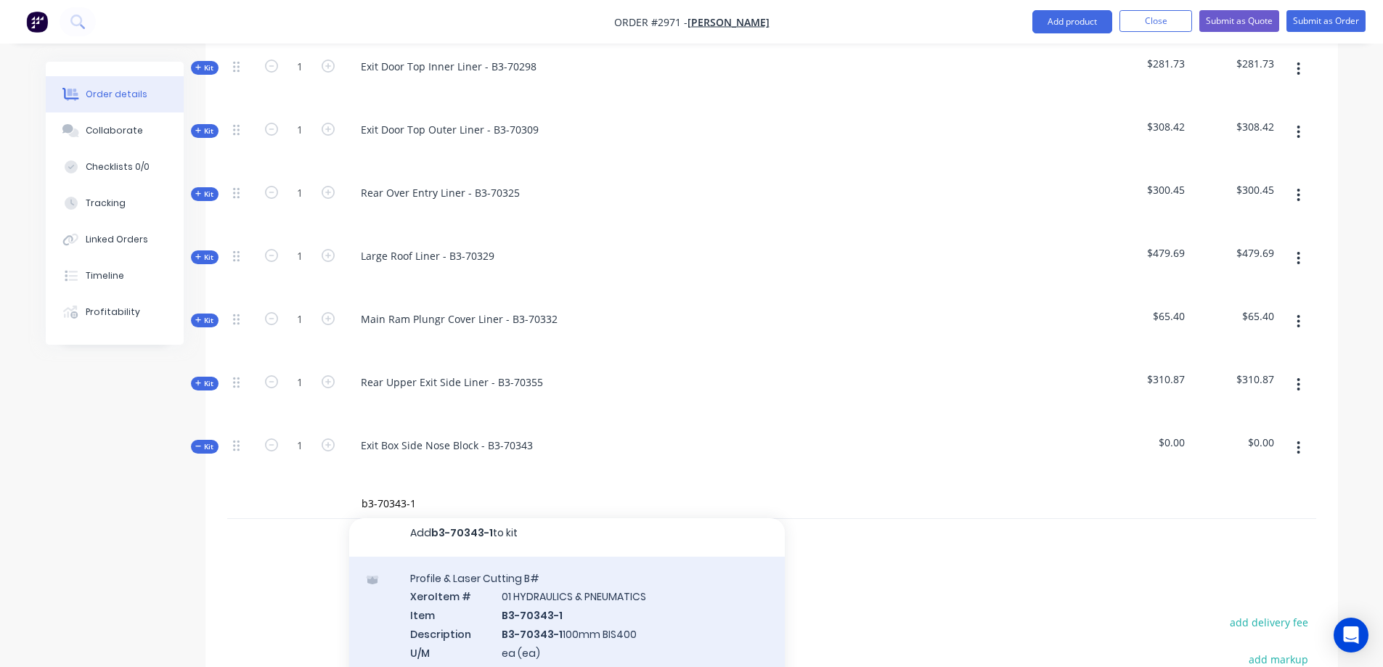
click at [624, 595] on div "Profile & Laser Cutting B# Xero Item # 01 HYDRAULICS & PNEUMATICS Item B3-70343…" at bounding box center [566, 642] width 435 height 170
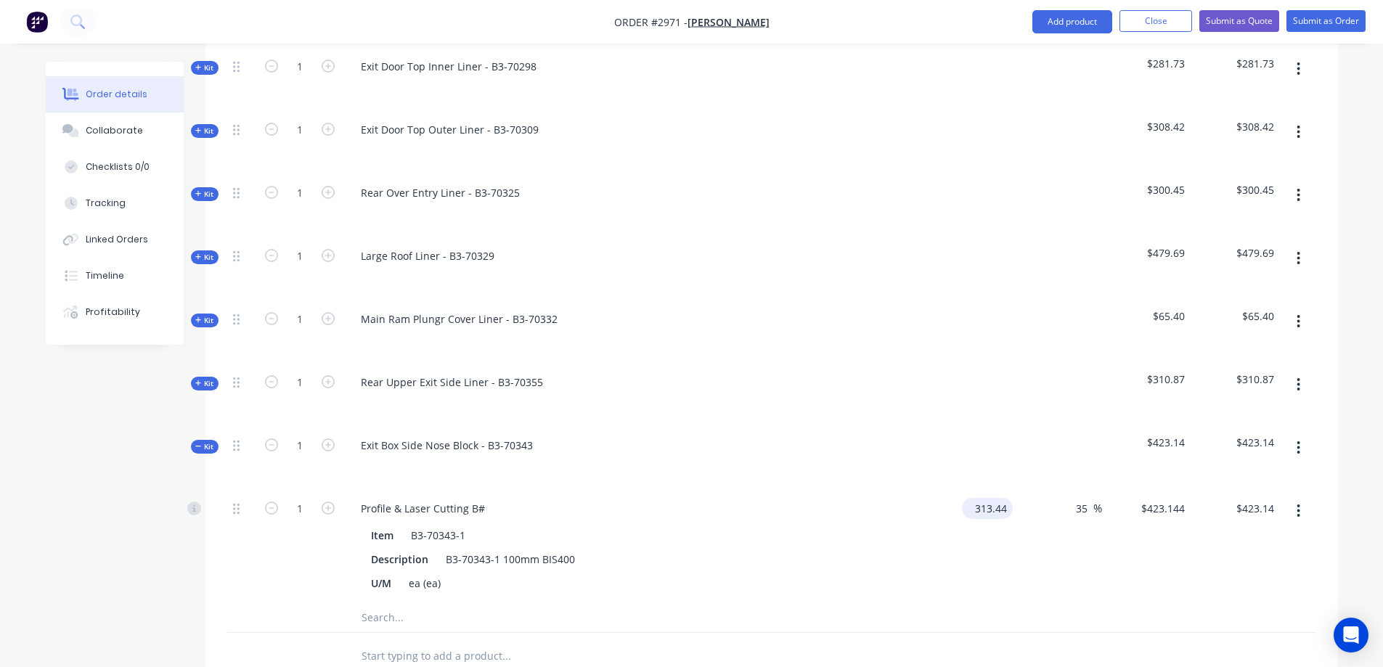
click at [997, 498] on input "313.44" at bounding box center [989, 508] width 45 height 21
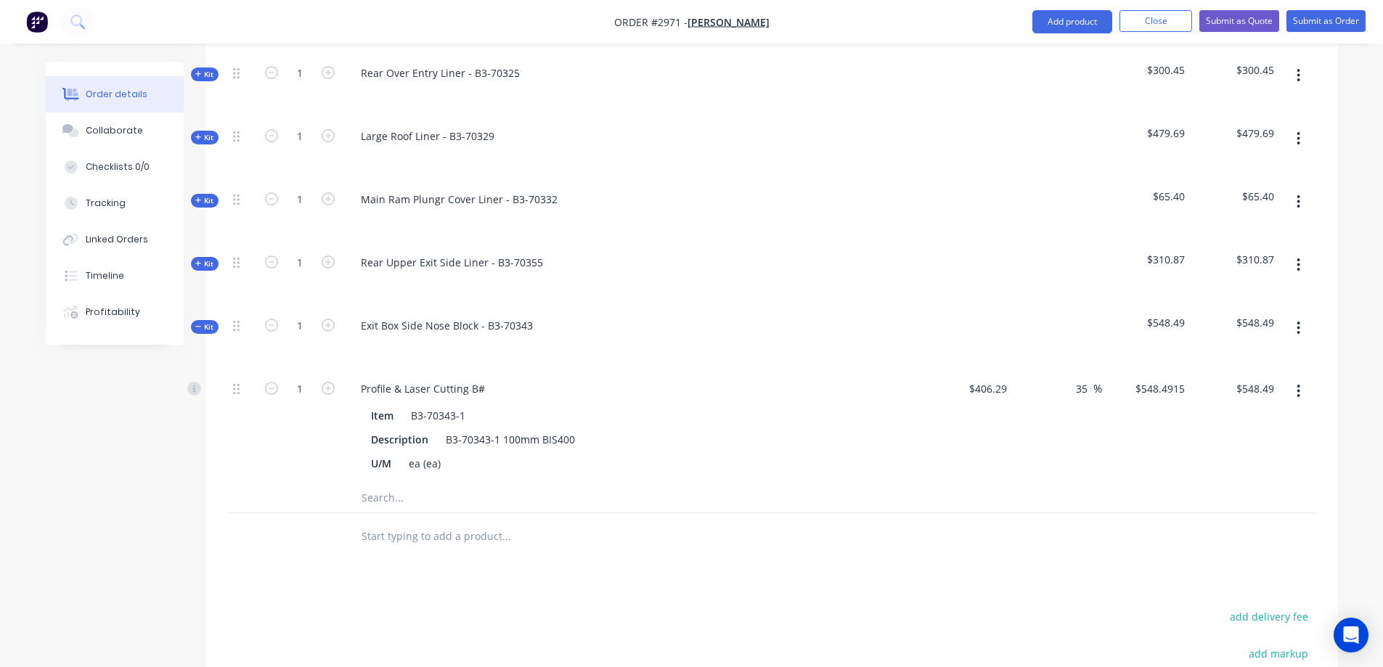
scroll to position [1720, 0]
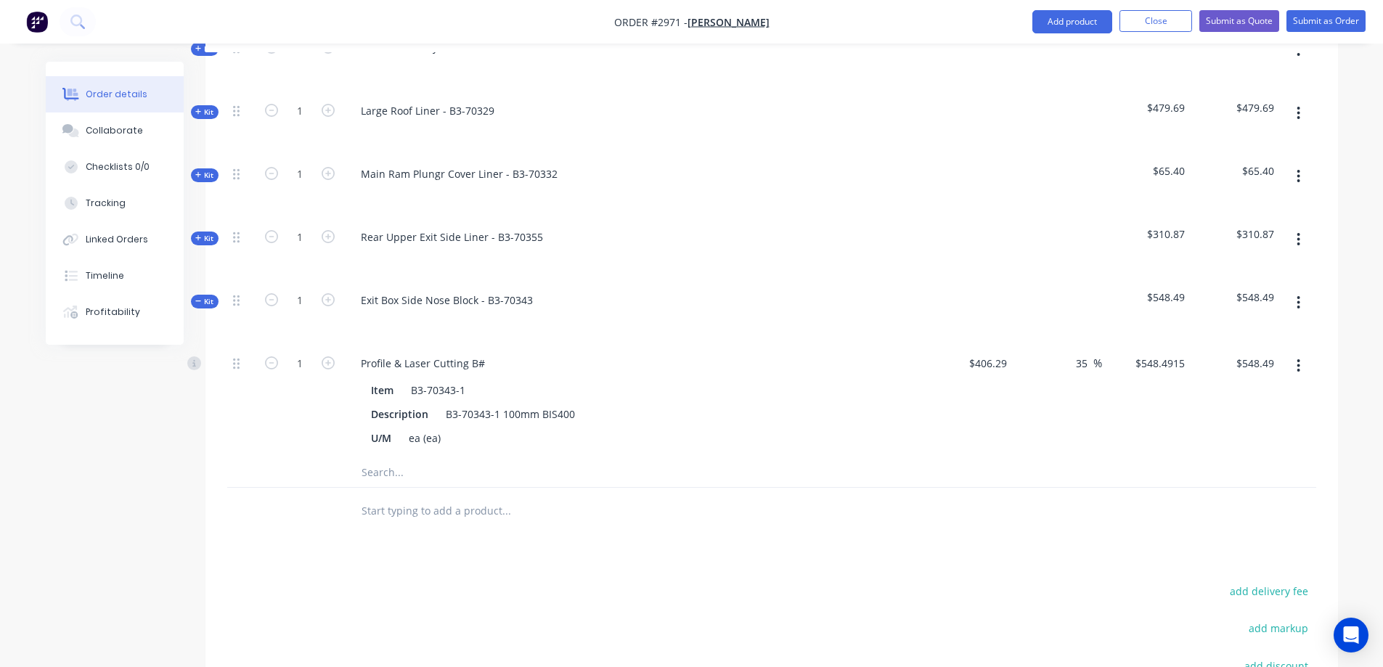
click at [420, 458] on input "text" at bounding box center [506, 472] width 290 height 29
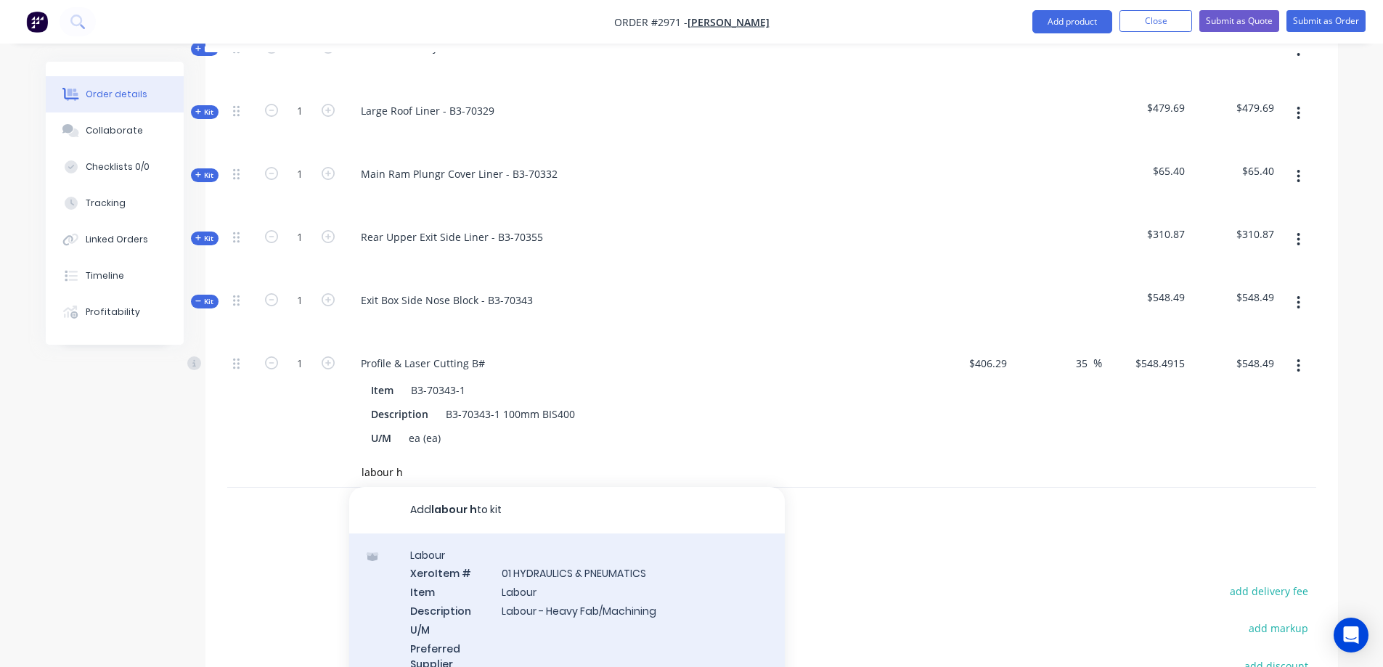
click at [638, 578] on div "Labour Xero Item # 01 HYDRAULICS & PNEUMATICS Item Labour Description Labour - …" at bounding box center [566, 618] width 435 height 170
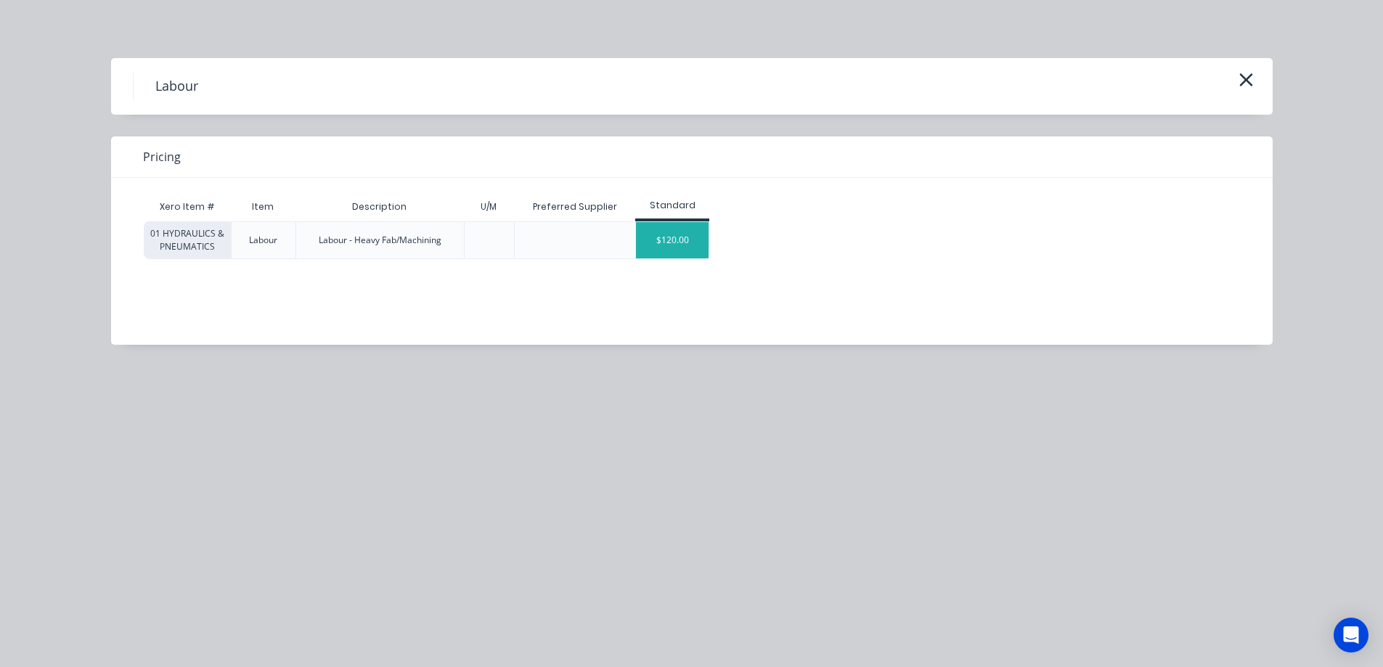
click at [692, 244] on div "$120.00" at bounding box center [672, 240] width 73 height 36
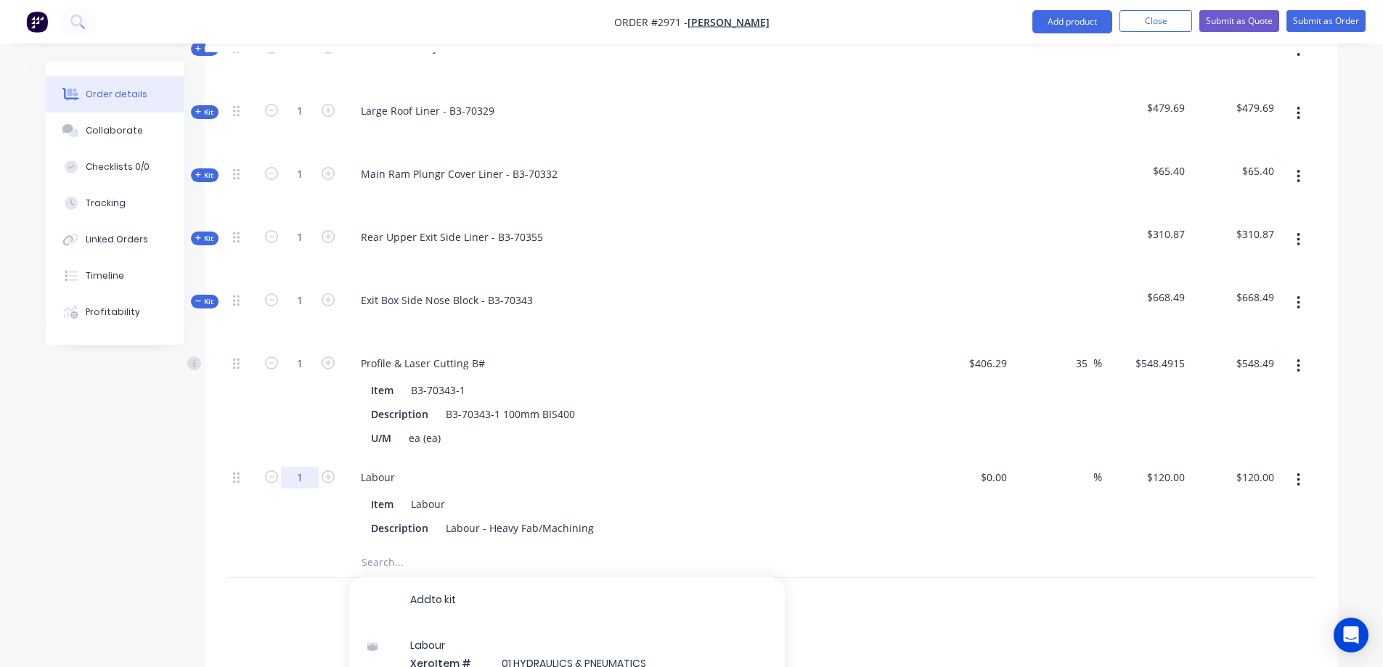
drag, startPoint x: 306, startPoint y: 437, endPoint x: 305, endPoint y: 428, distance: 8.7
click at [306, 467] on input "1" at bounding box center [300, 478] width 38 height 22
click at [1293, 290] on button "button" at bounding box center [1298, 303] width 34 height 26
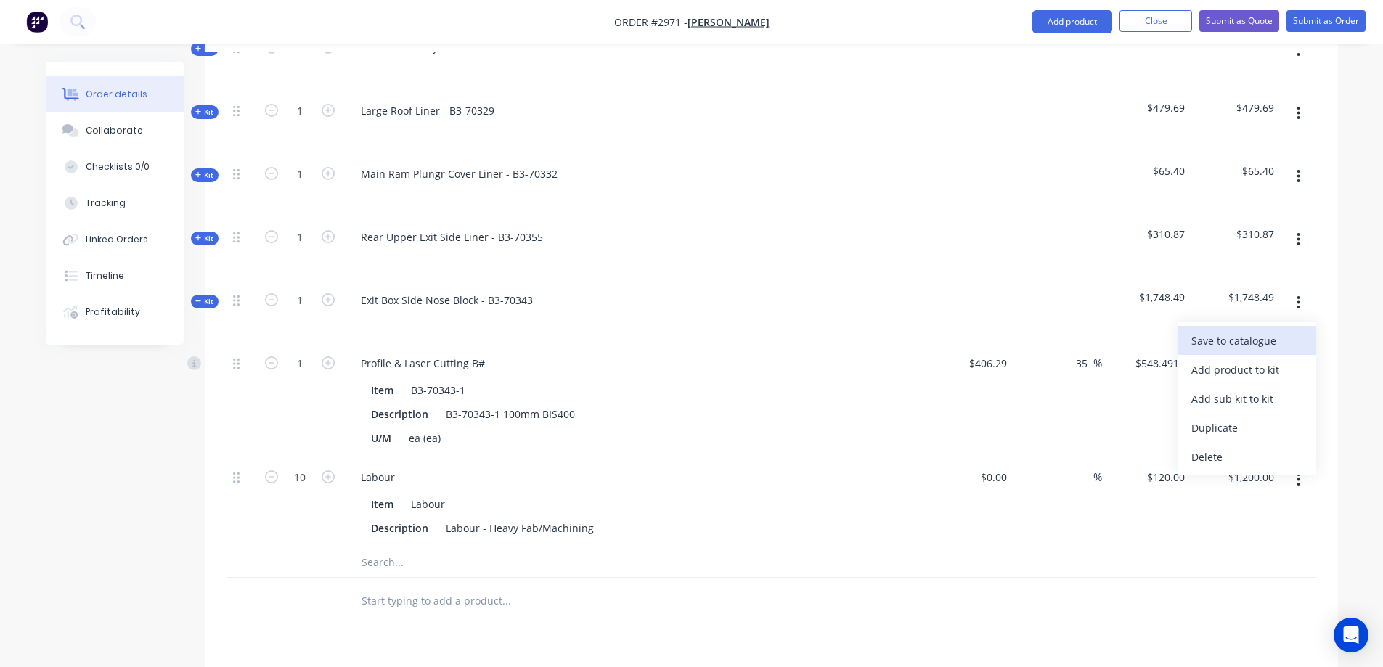
click at [1255, 330] on div "Save to catalogue" at bounding box center [1247, 340] width 112 height 21
click at [204, 296] on span "Kit" at bounding box center [204, 301] width 19 height 11
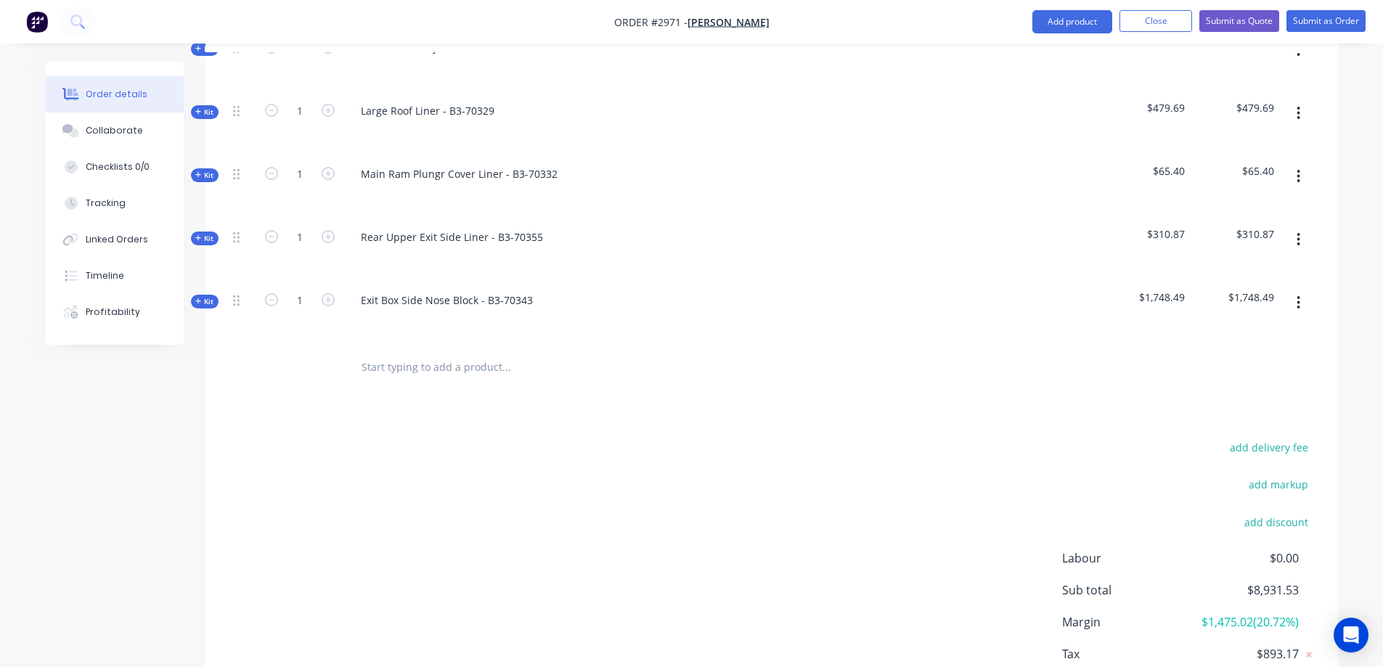
click at [1297, 295] on icon "button" at bounding box center [1298, 303] width 4 height 16
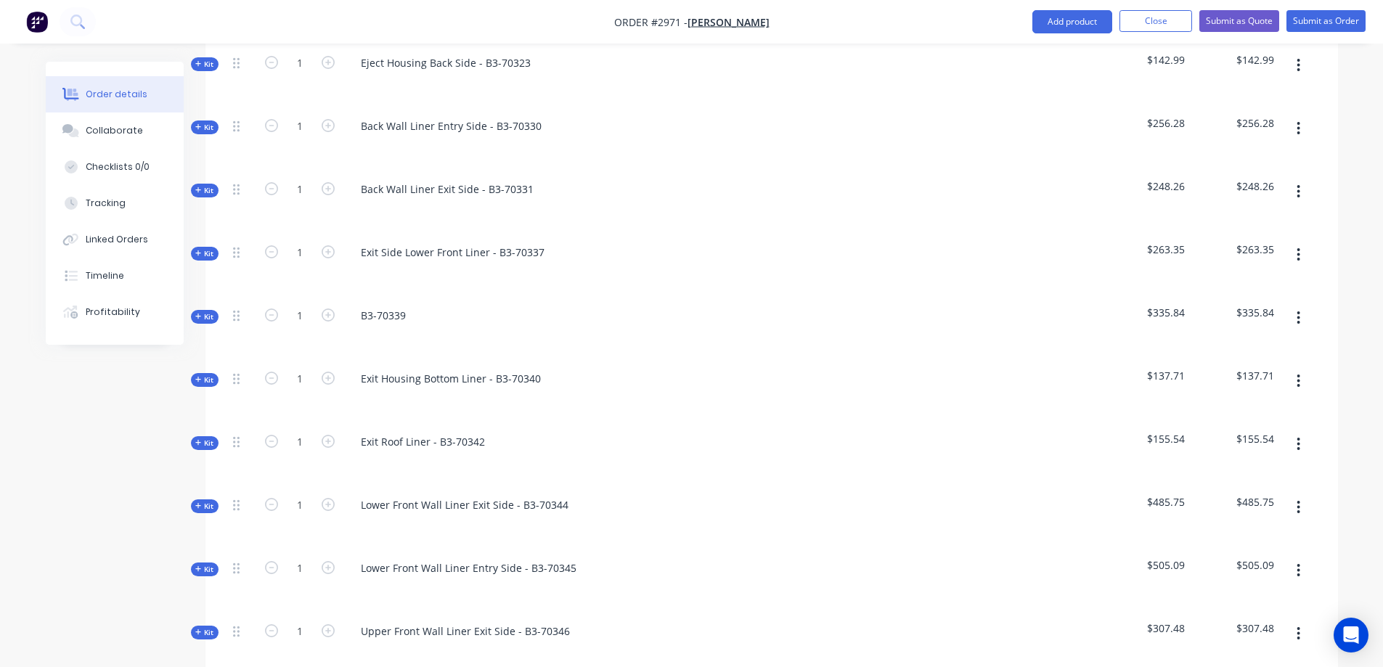
scroll to position [269, 0]
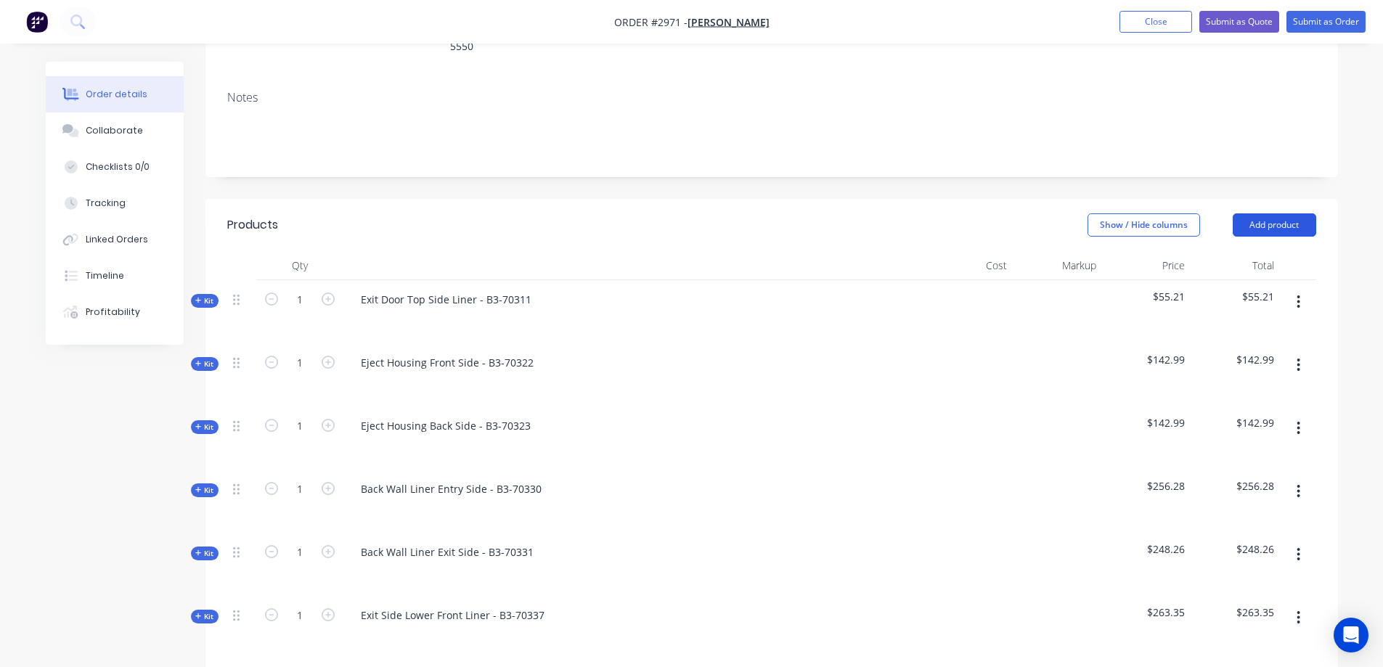
click at [1278, 213] on button "Add product" at bounding box center [1273, 224] width 83 height 23
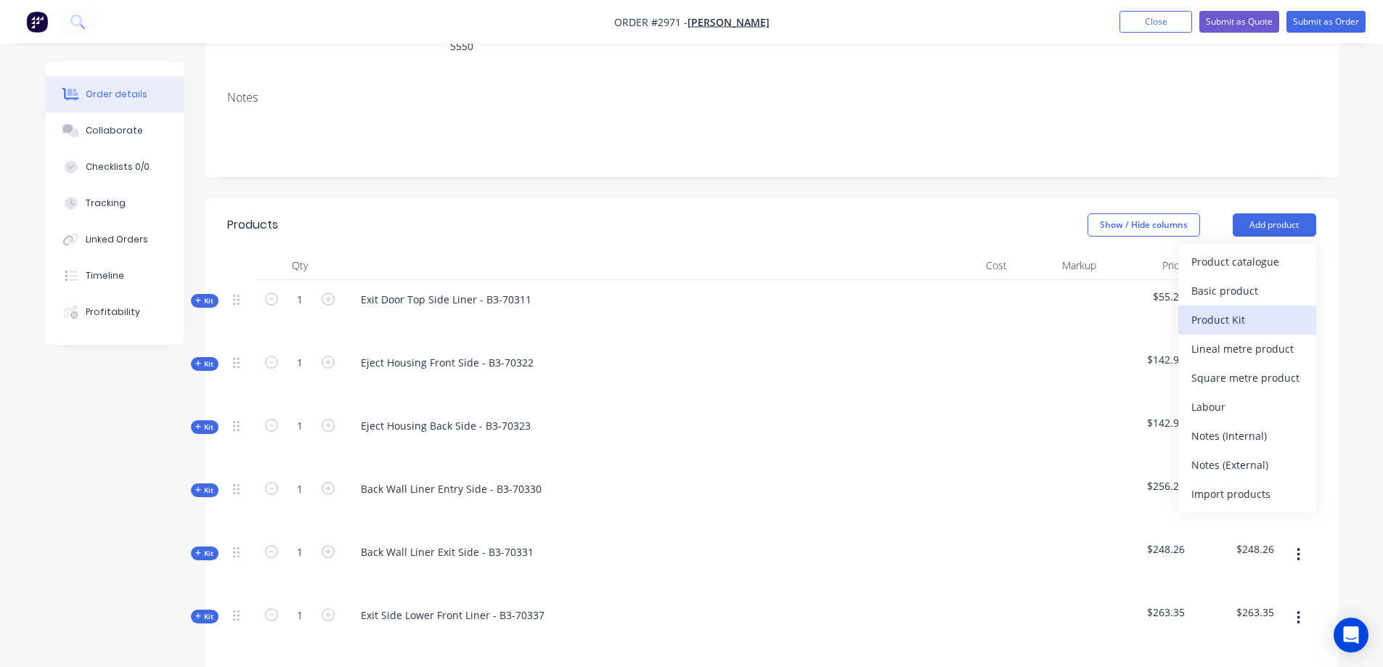
click at [1260, 309] on div "Product Kit" at bounding box center [1247, 319] width 112 height 21
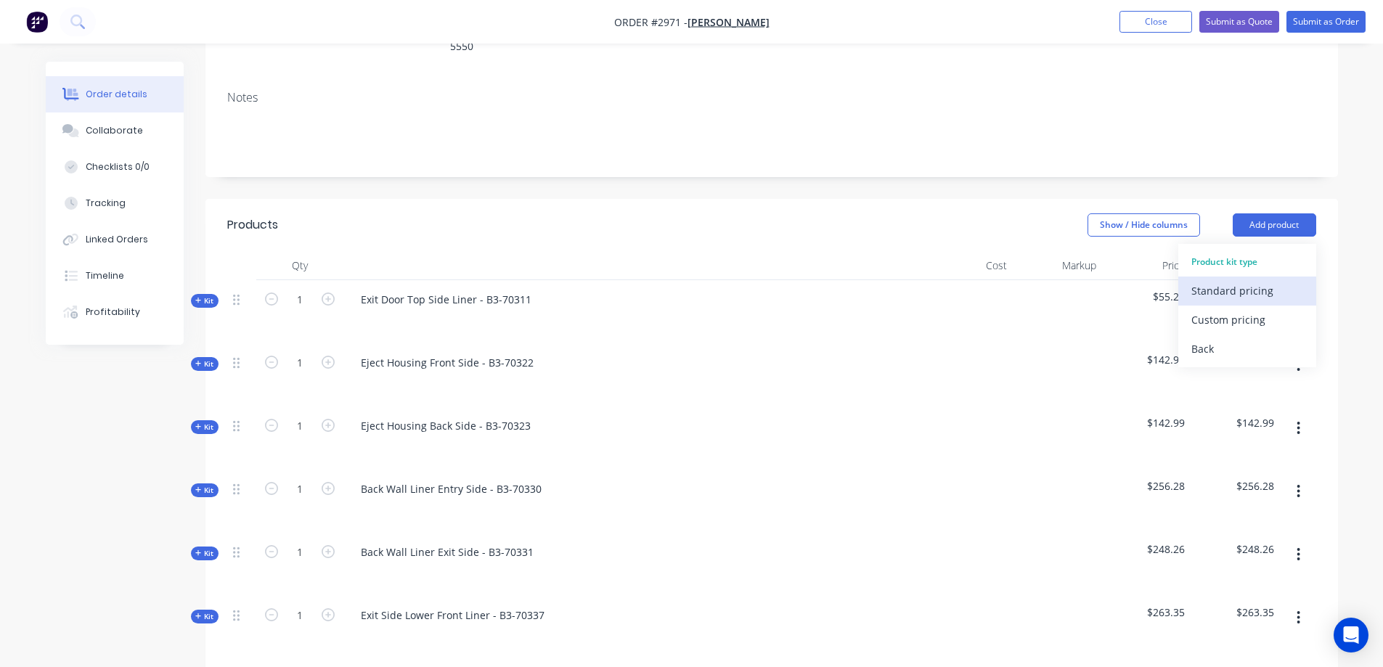
click at [1264, 280] on div "Standard pricing" at bounding box center [1247, 290] width 112 height 21
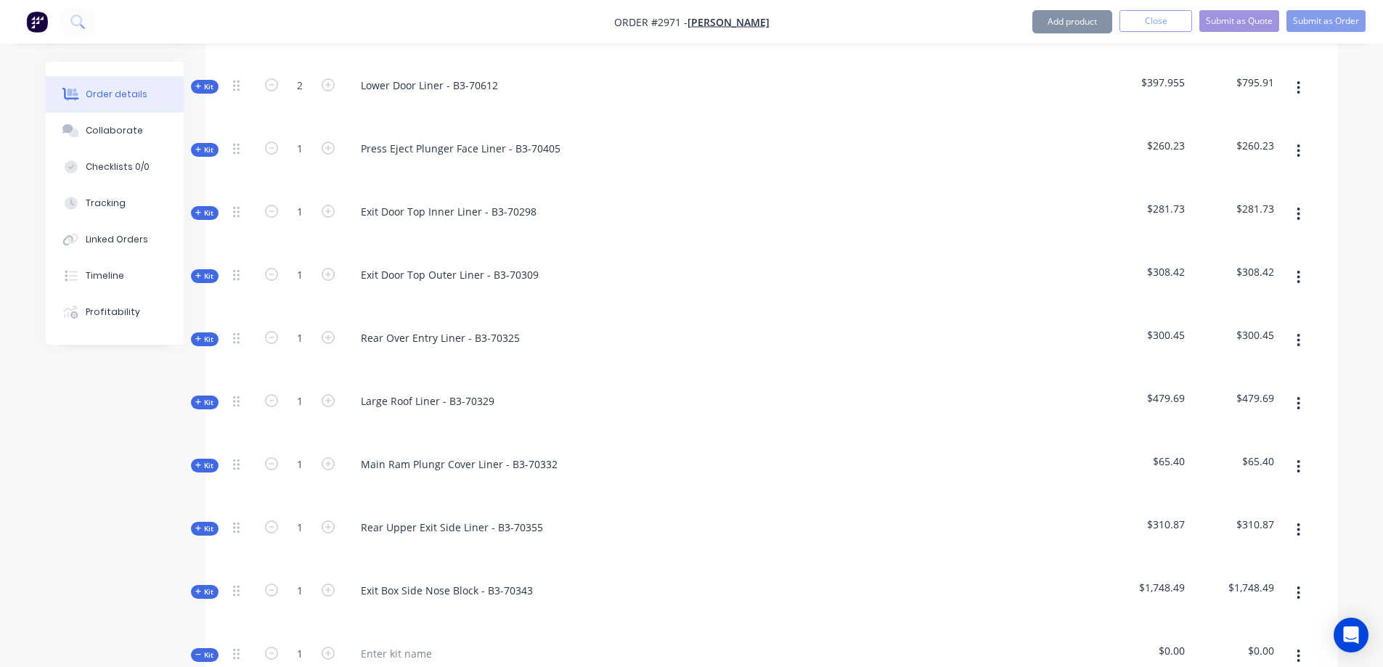
scroll to position [1865, 0]
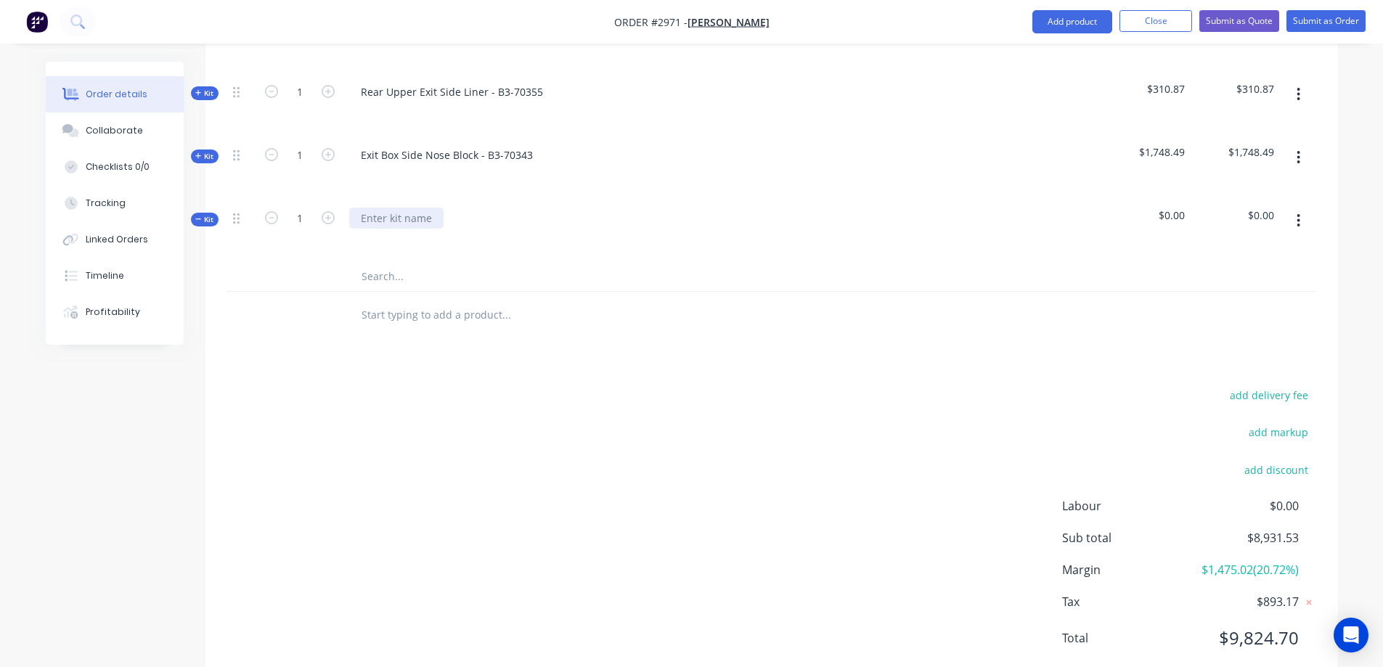
click at [398, 208] on div at bounding box center [396, 218] width 94 height 21
click at [417, 262] on input "text" at bounding box center [506, 276] width 290 height 29
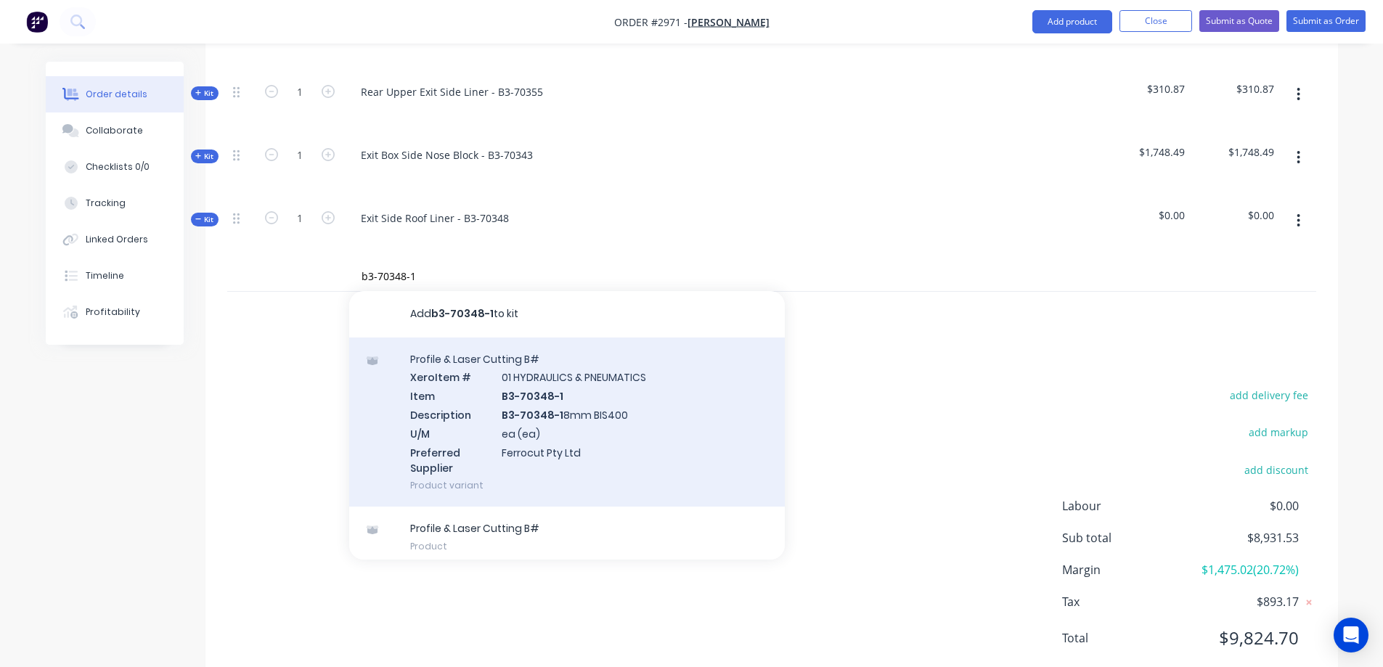
click at [644, 404] on div "Profile & Laser Cutting B# Xero Item # 01 HYDRAULICS & PNEUMATICS Item B3-70348…" at bounding box center [566, 422] width 435 height 170
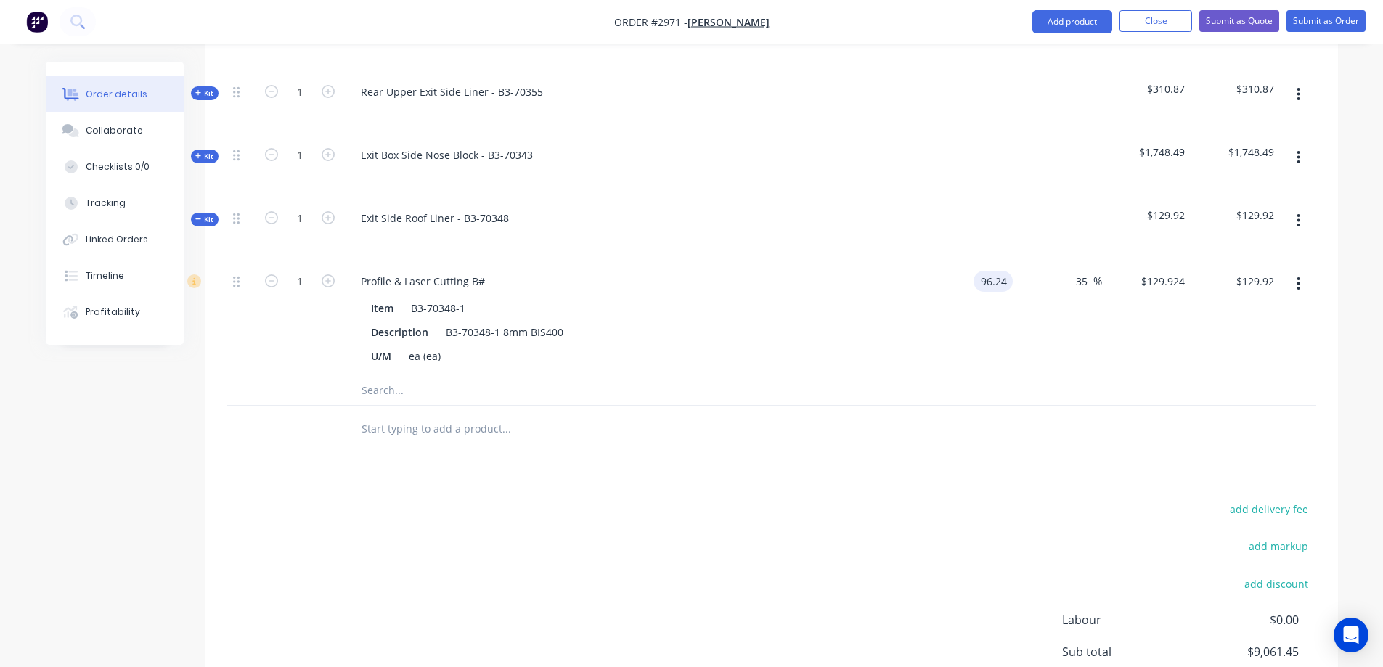
click at [996, 271] on input "96.24" at bounding box center [995, 281] width 33 height 21
click at [392, 376] on input "text" at bounding box center [506, 390] width 290 height 29
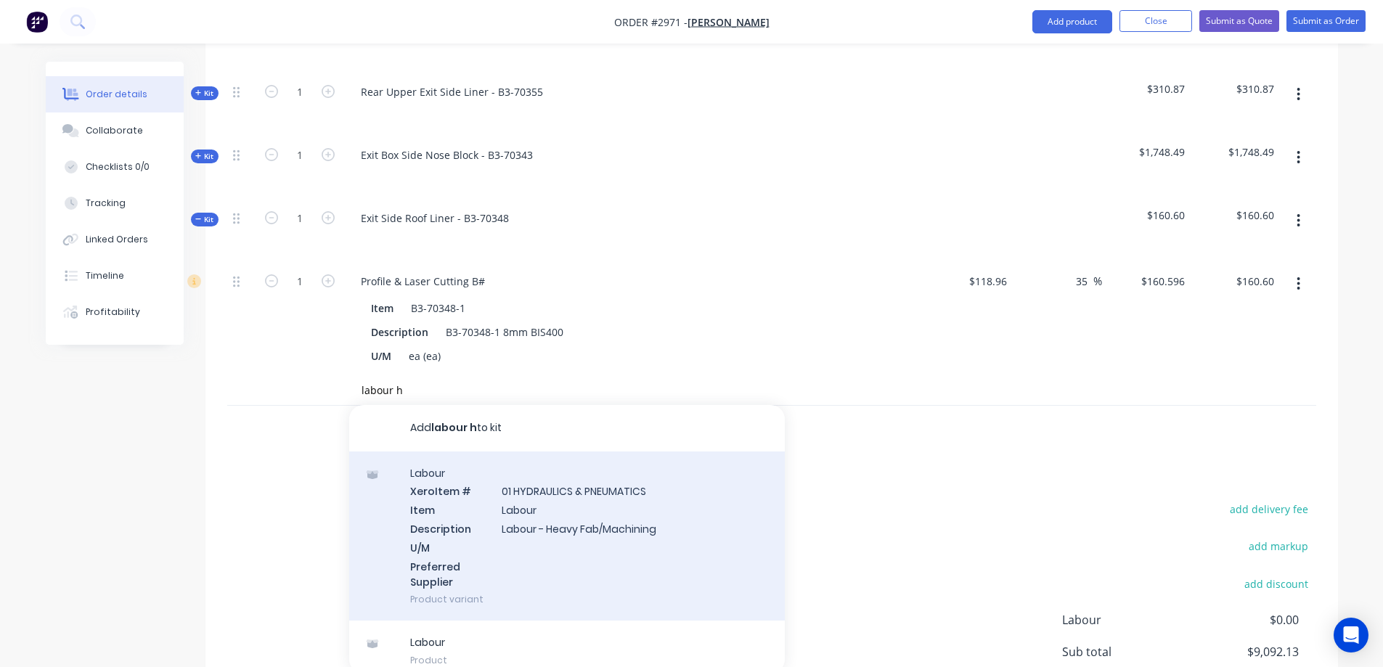
click at [559, 494] on div "Labour Xero Item # 01 HYDRAULICS & PNEUMATICS Item Labour Description Labour - …" at bounding box center [566, 536] width 435 height 170
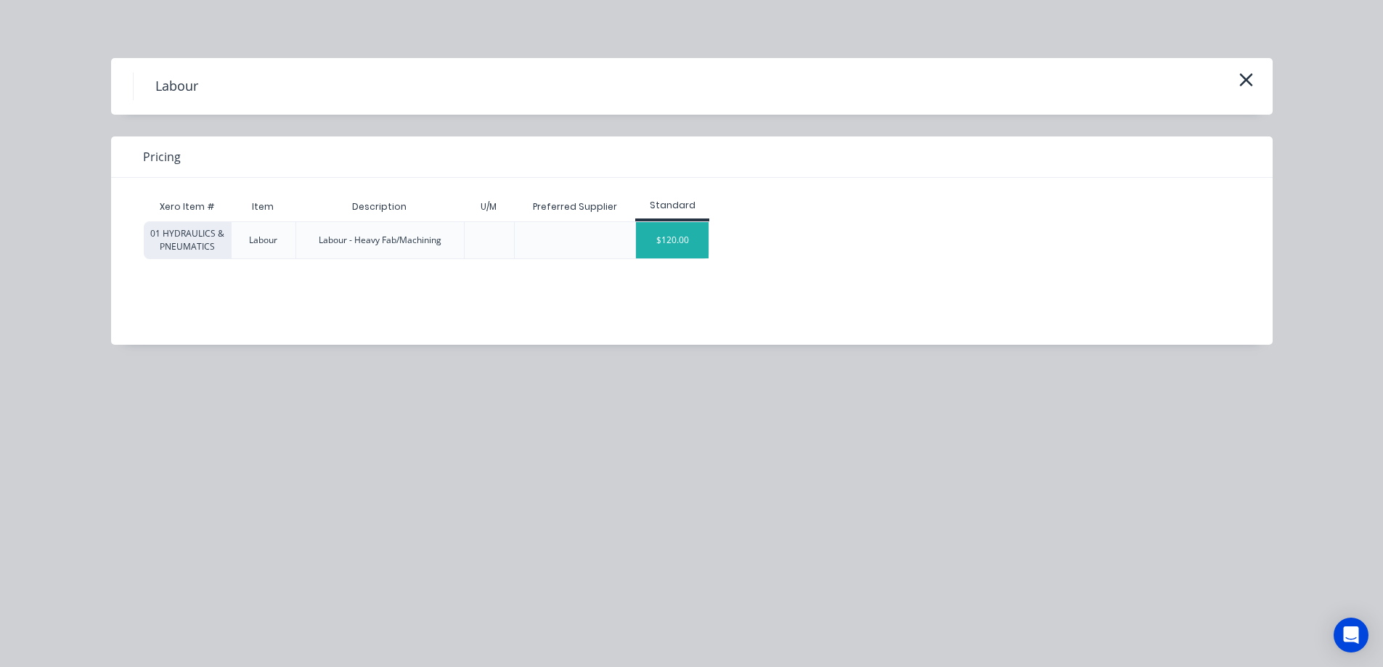
click at [672, 249] on div "$120.00" at bounding box center [672, 240] width 73 height 36
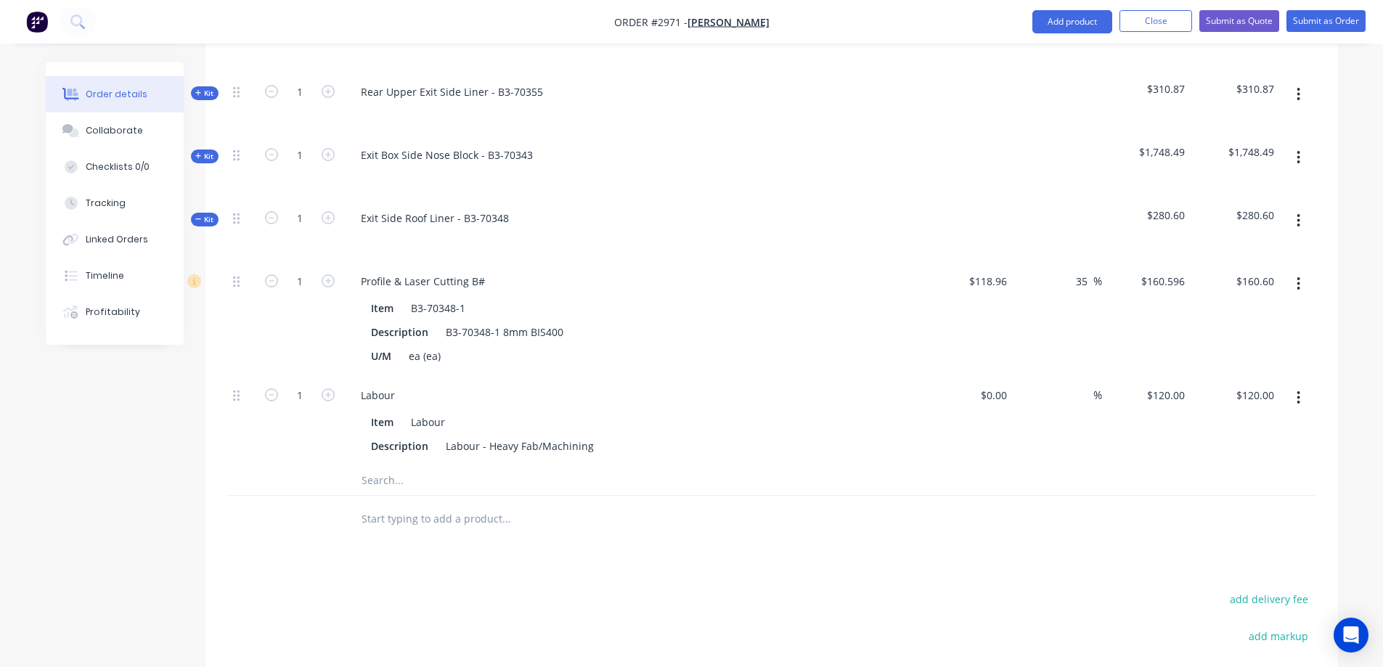
click at [1298, 213] on icon "button" at bounding box center [1298, 221] width 4 height 16
click at [1282, 248] on div "Save to catalogue" at bounding box center [1247, 258] width 112 height 21
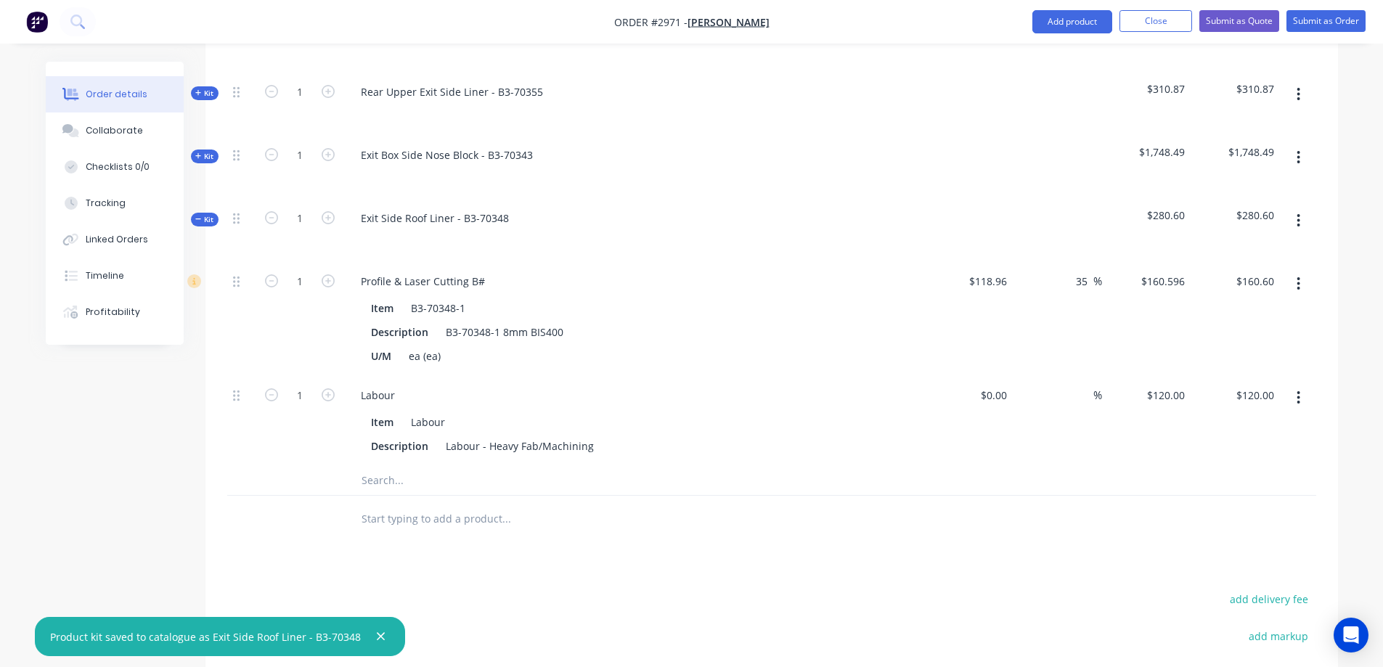
click at [202, 214] on span "Kit" at bounding box center [204, 219] width 19 height 11
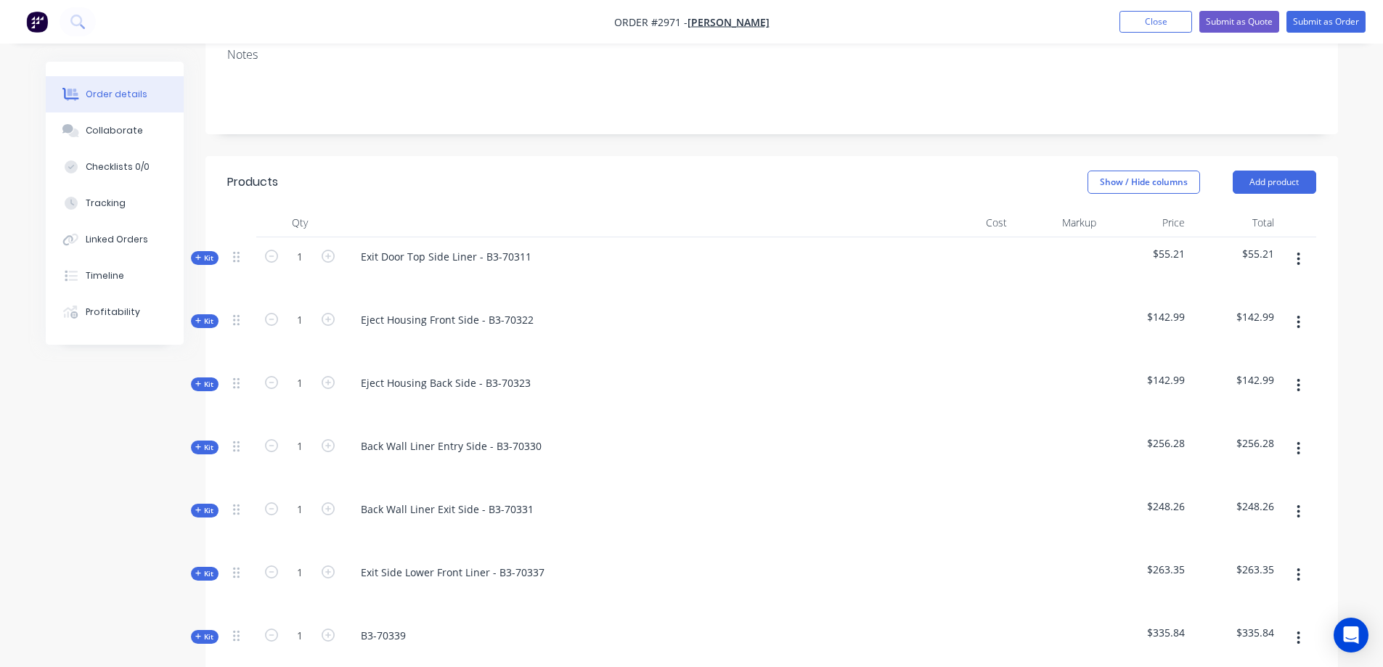
scroll to position [313, 0]
click at [1267, 169] on button "Add product" at bounding box center [1273, 180] width 83 height 23
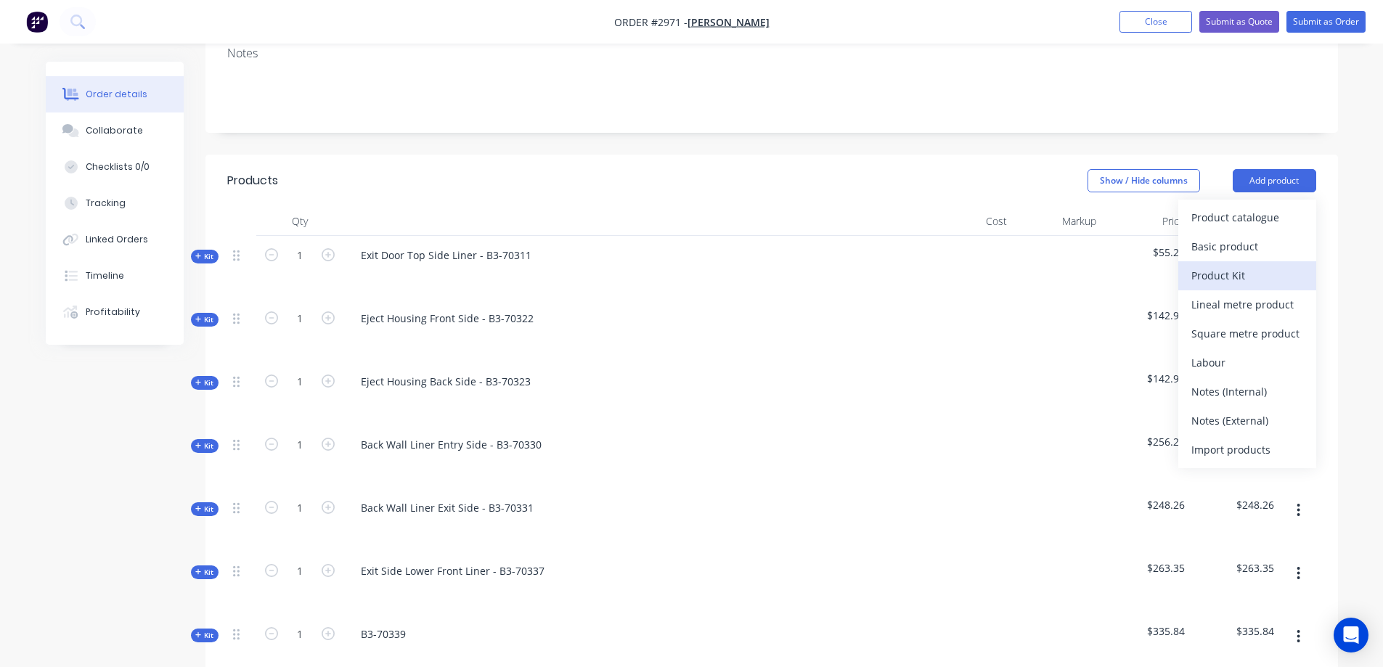
click at [1257, 265] on div "Product Kit" at bounding box center [1247, 275] width 112 height 21
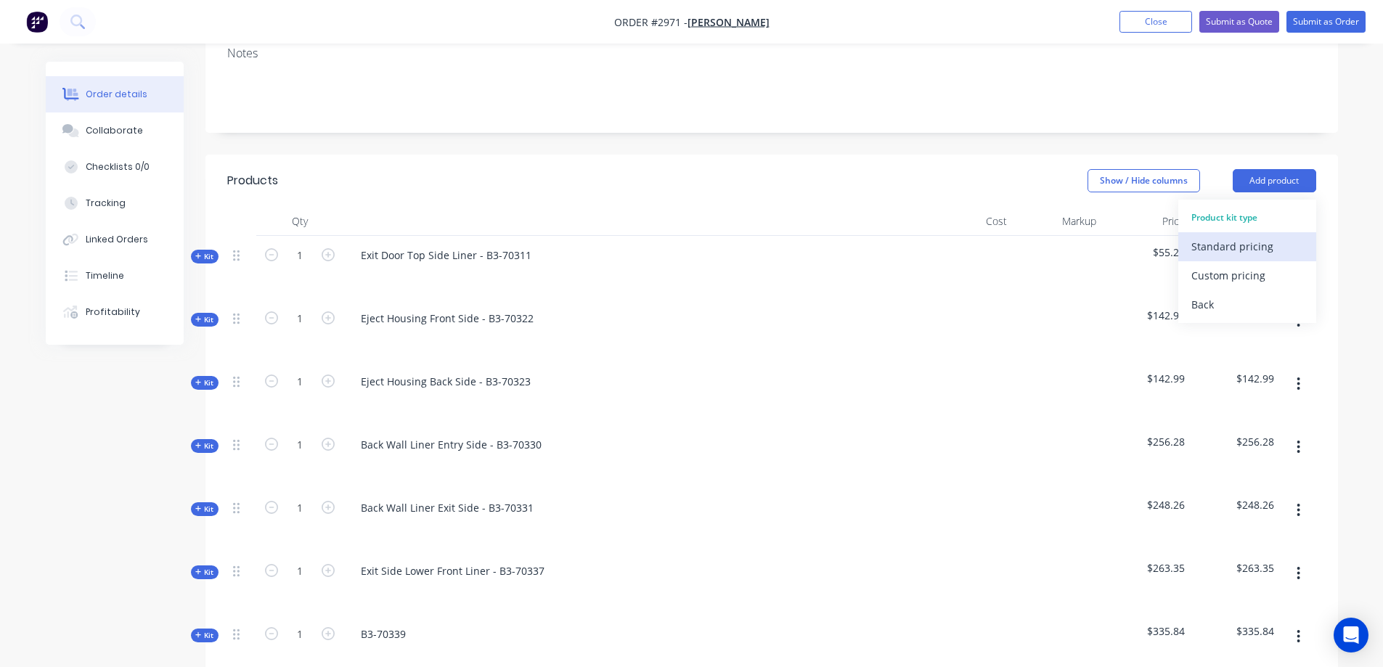
click at [1258, 236] on div "Standard pricing" at bounding box center [1247, 246] width 112 height 21
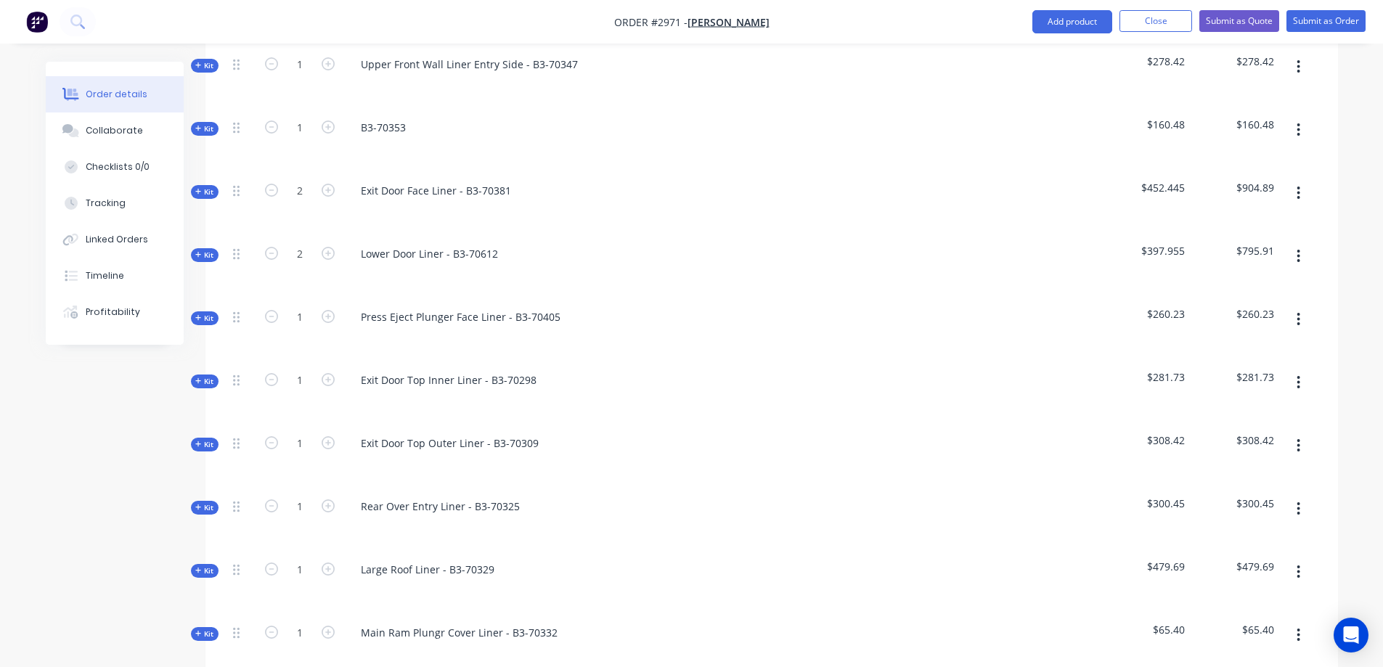
scroll to position [1692, 0]
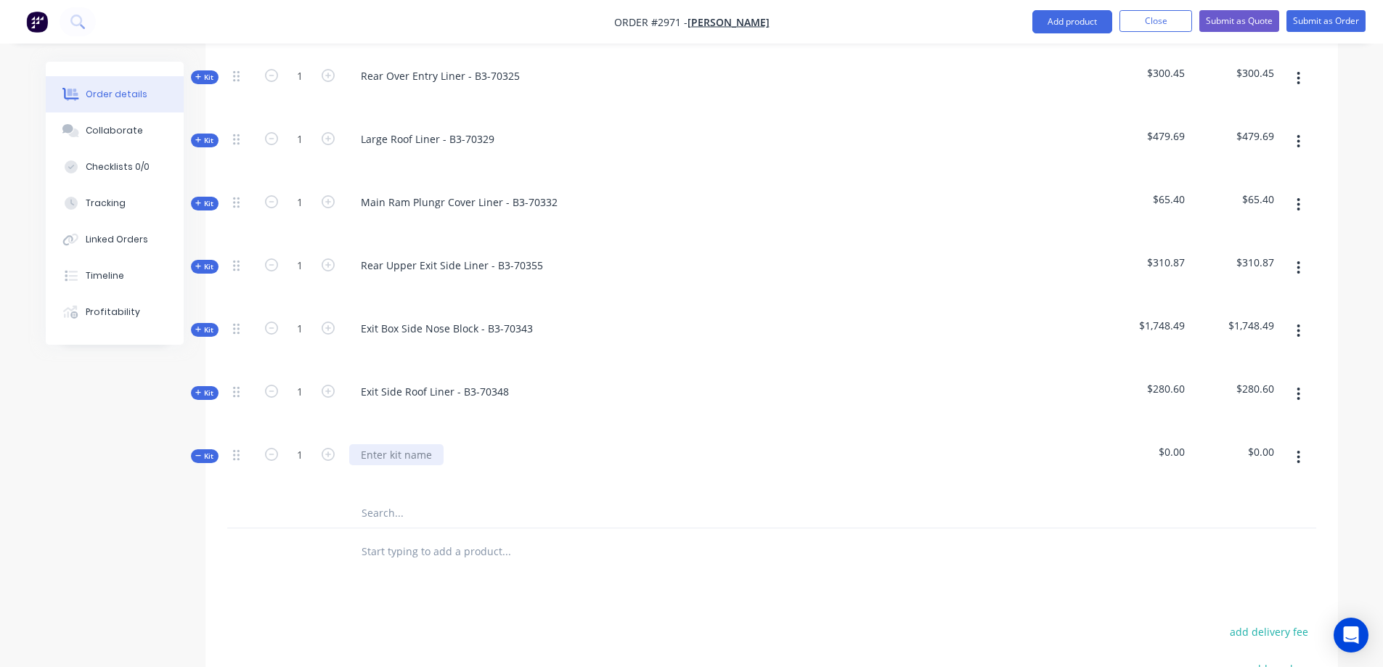
click at [417, 444] on div at bounding box center [396, 454] width 94 height 21
click at [414, 499] on input "text" at bounding box center [506, 513] width 290 height 29
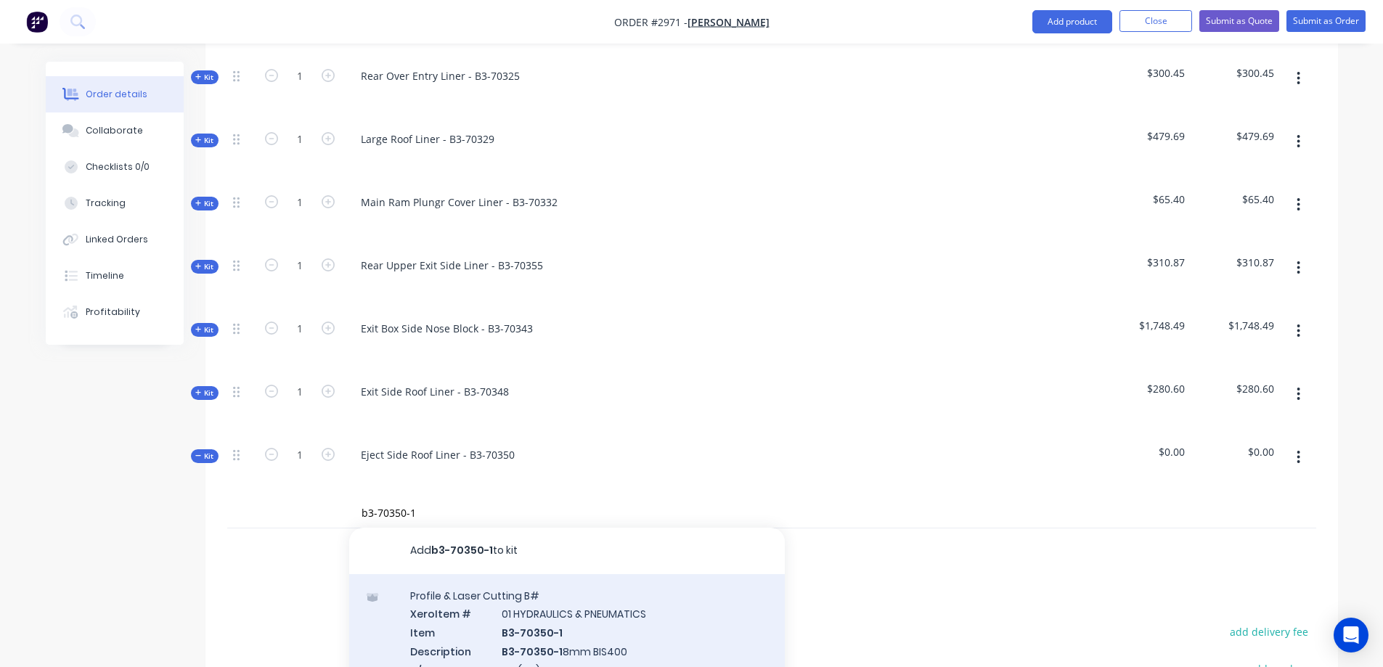
click at [621, 597] on div "Profile & Laser Cutting B# Xero Item # 01 HYDRAULICS & PNEUMATICS Item B3-70350…" at bounding box center [566, 659] width 435 height 170
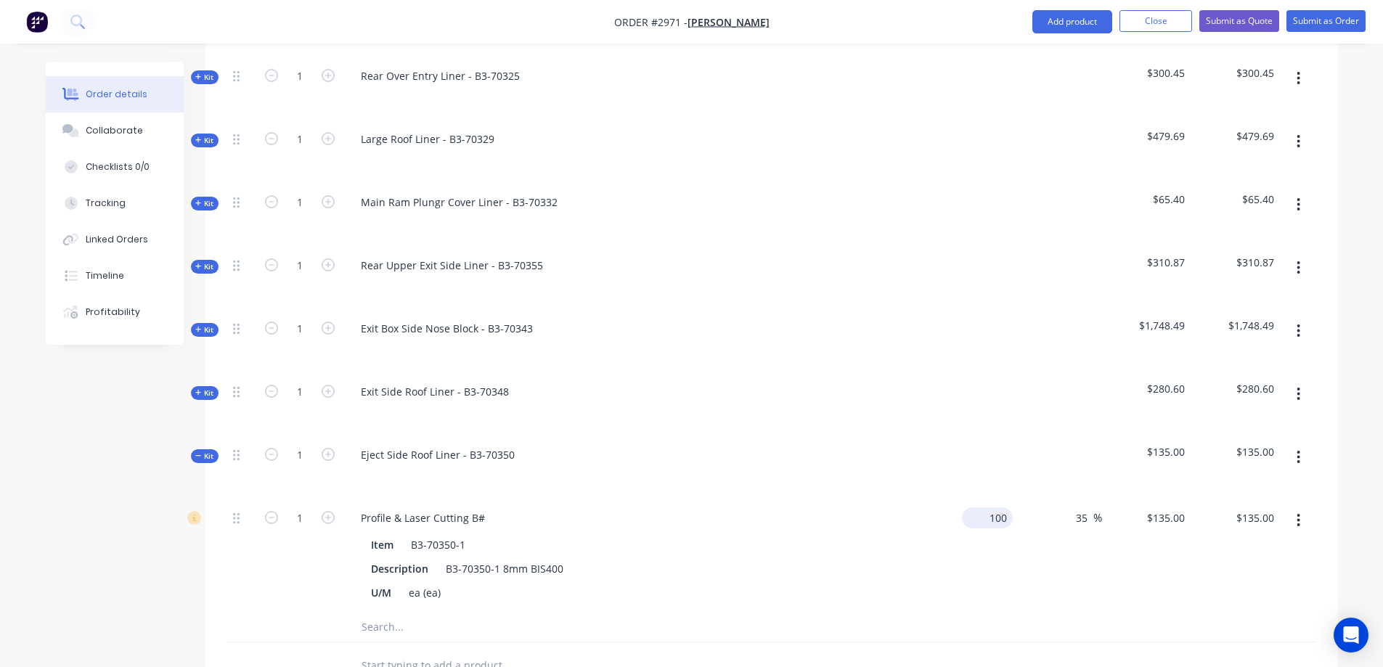
click at [983, 507] on div "100 $100.00" at bounding box center [987, 517] width 51 height 21
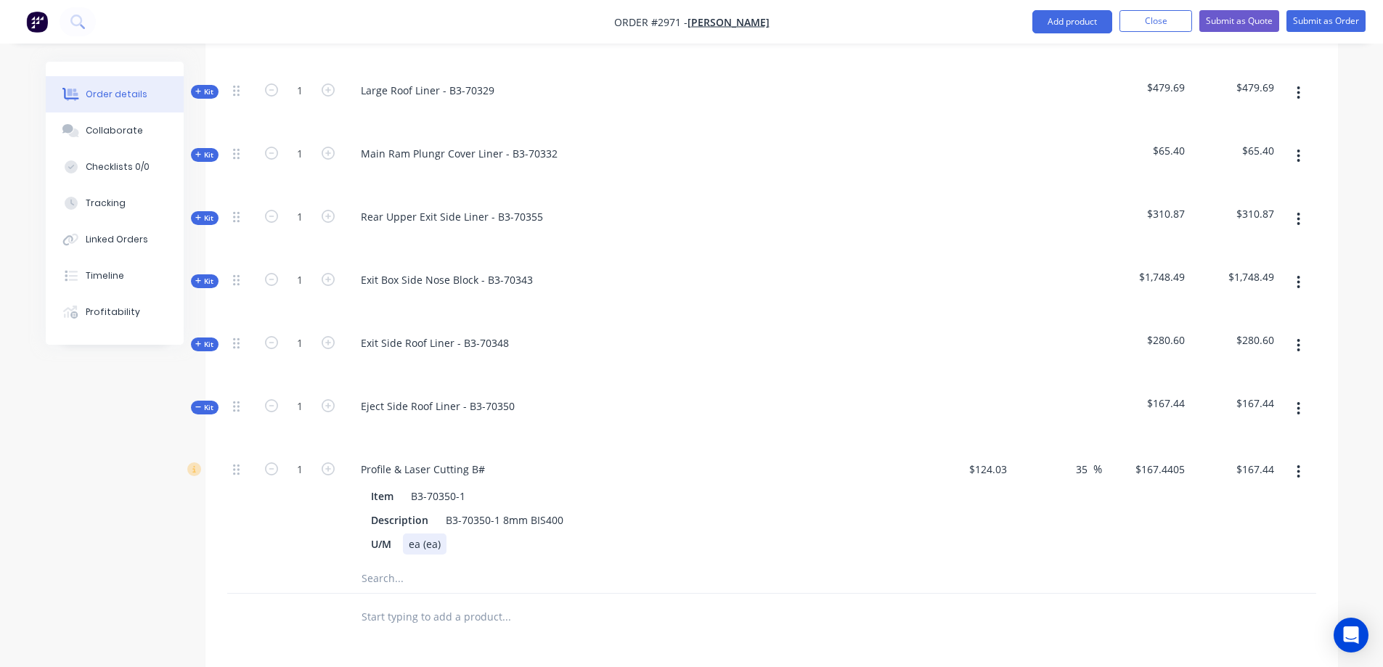
scroll to position [1764, 0]
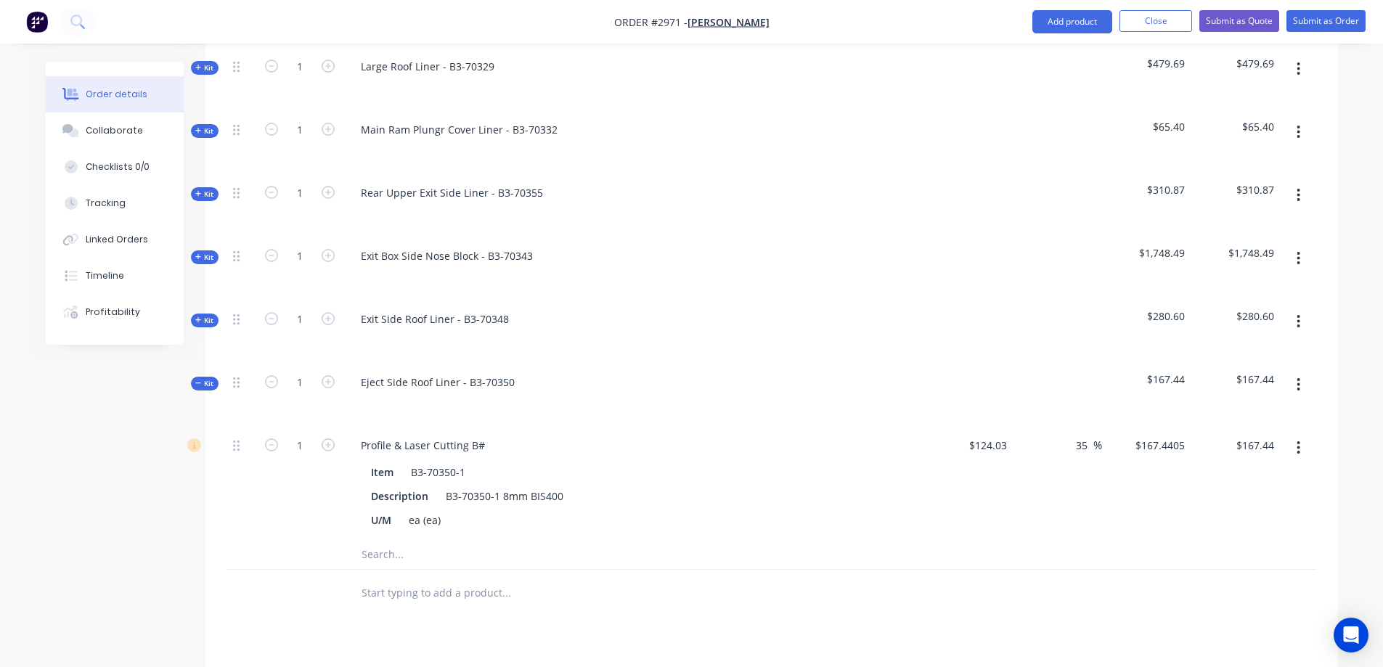
click at [406, 540] on input "text" at bounding box center [506, 554] width 290 height 29
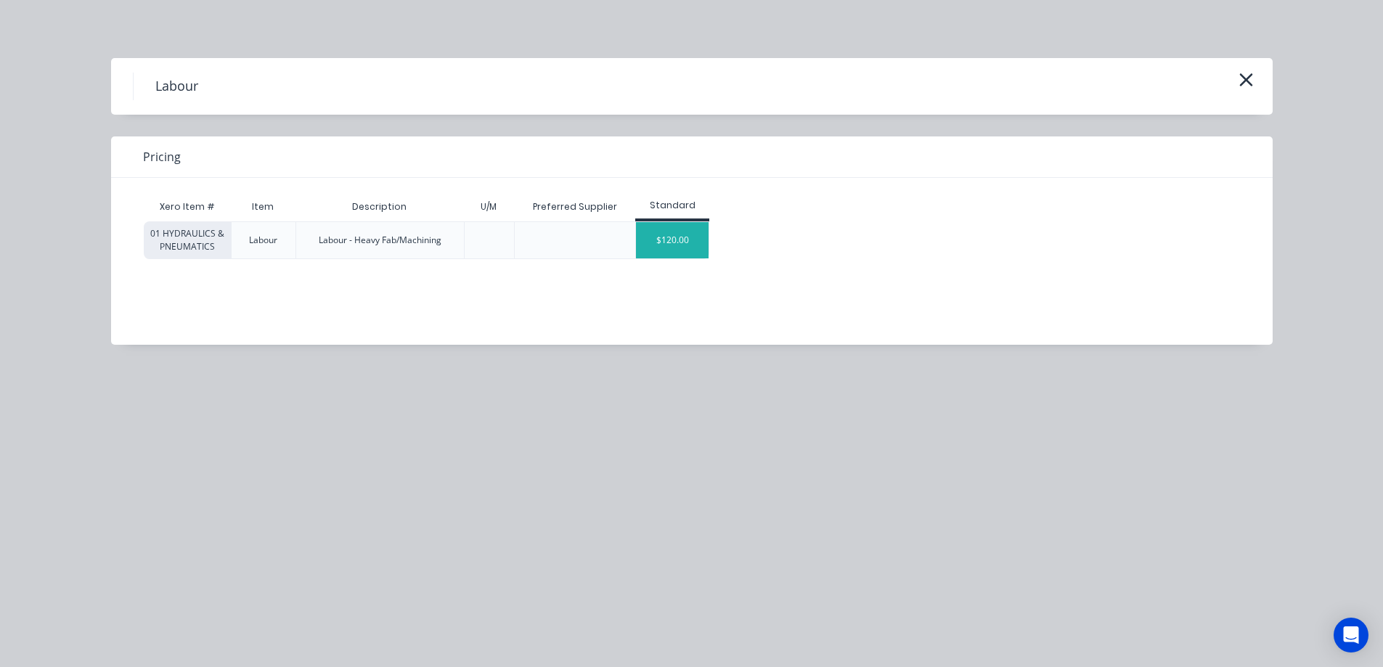
click at [675, 239] on div "$120.00" at bounding box center [672, 240] width 73 height 36
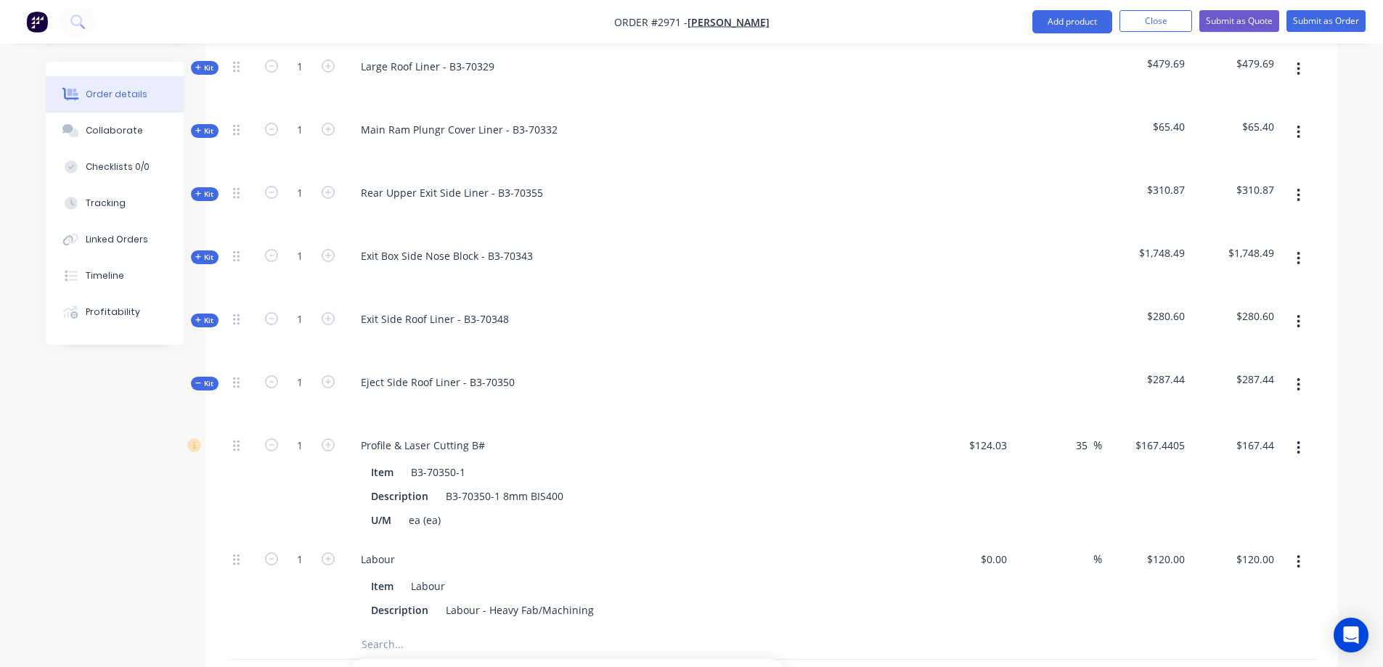
click at [1300, 377] on icon "button" at bounding box center [1298, 385] width 4 height 16
click at [1269, 412] on div "Save to catalogue" at bounding box center [1247, 422] width 112 height 21
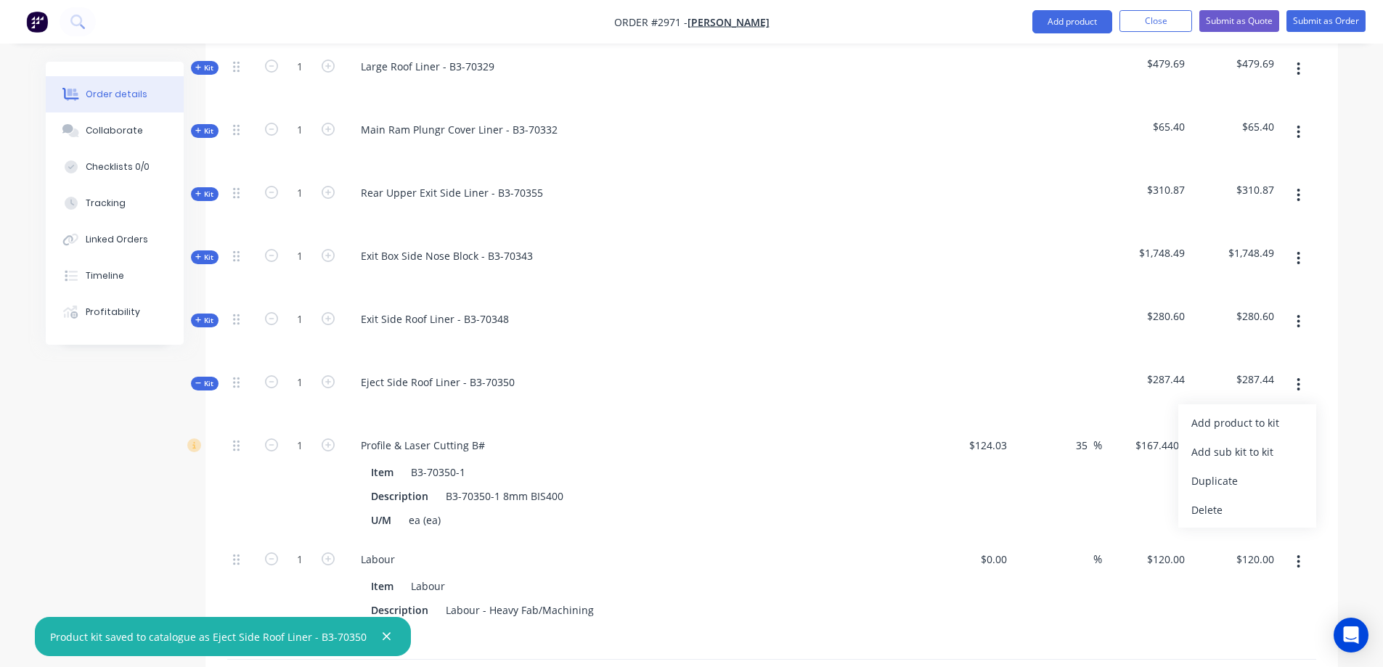
click at [198, 380] on icon at bounding box center [198, 383] width 7 height 7
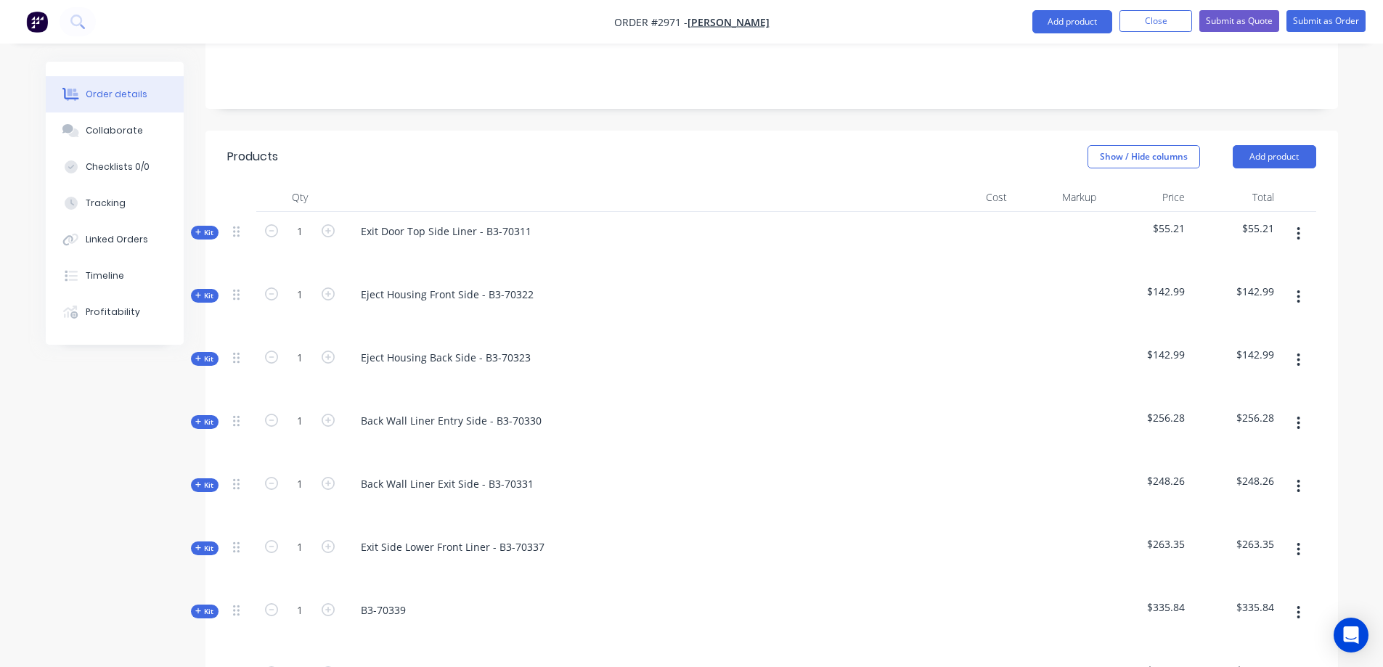
scroll to position [313, 0]
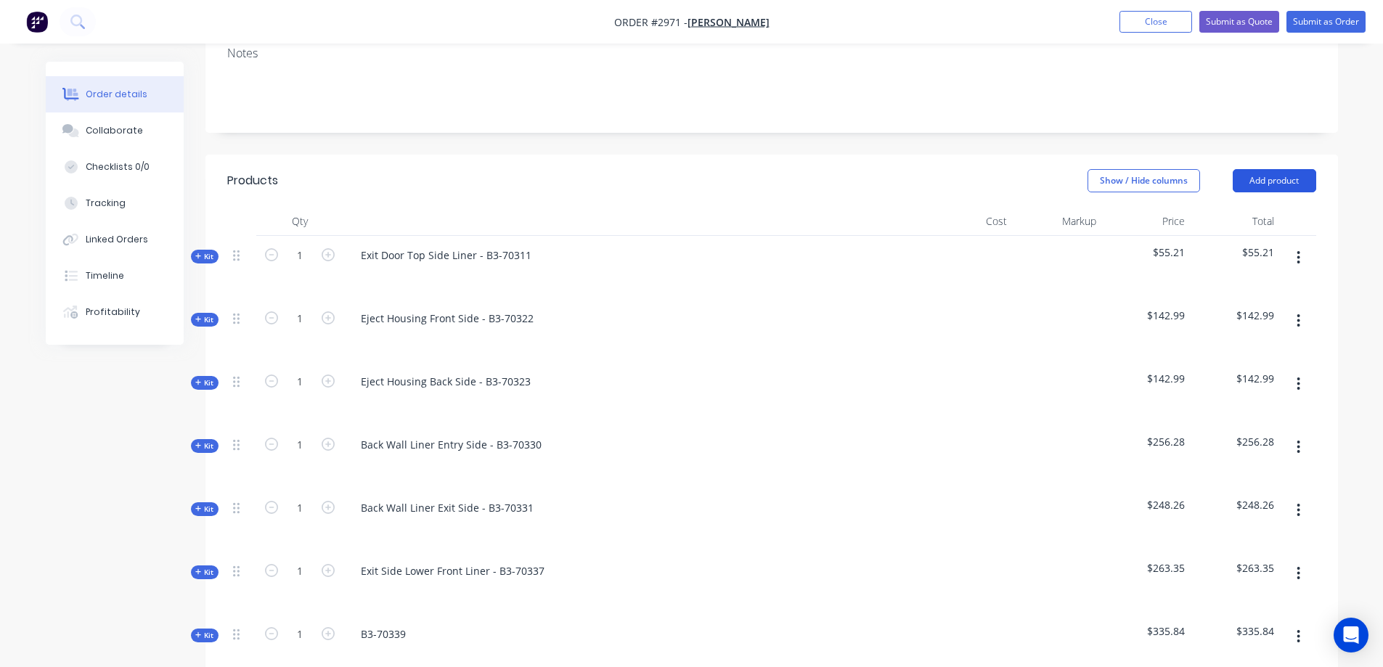
click at [1284, 169] on button "Add product" at bounding box center [1273, 180] width 83 height 23
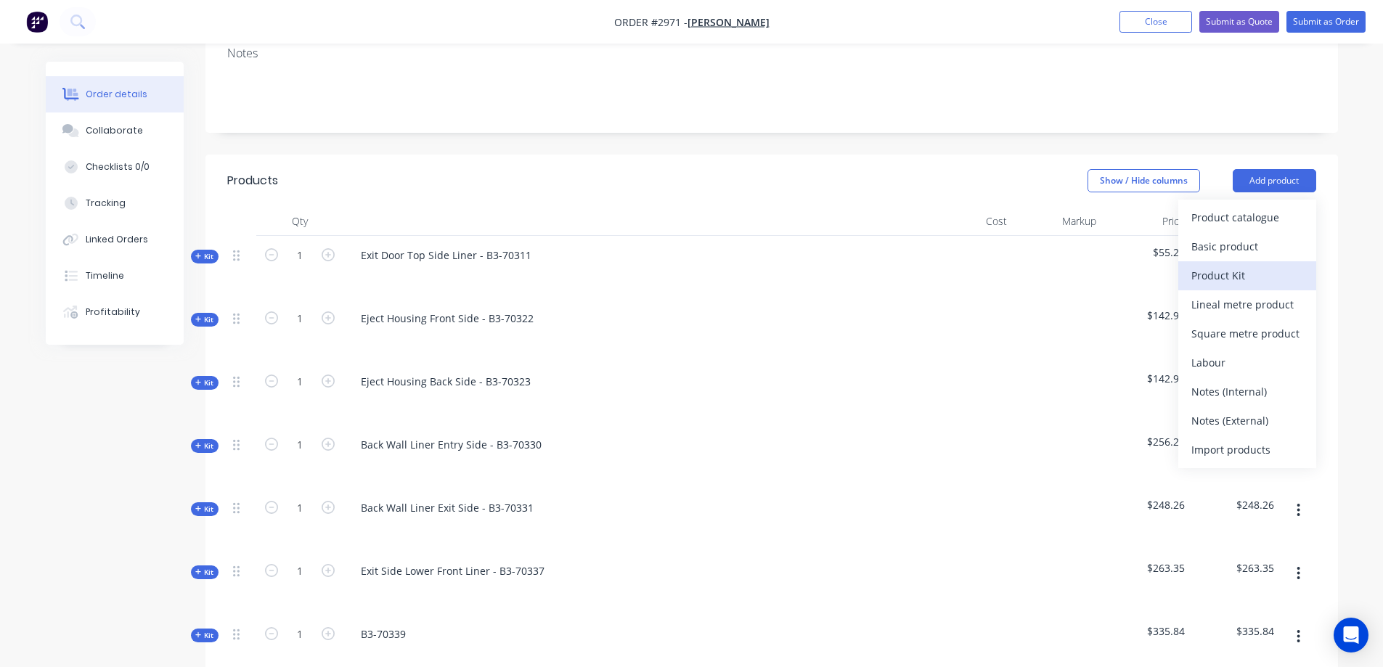
click at [1245, 265] on div "Product Kit" at bounding box center [1247, 275] width 112 height 21
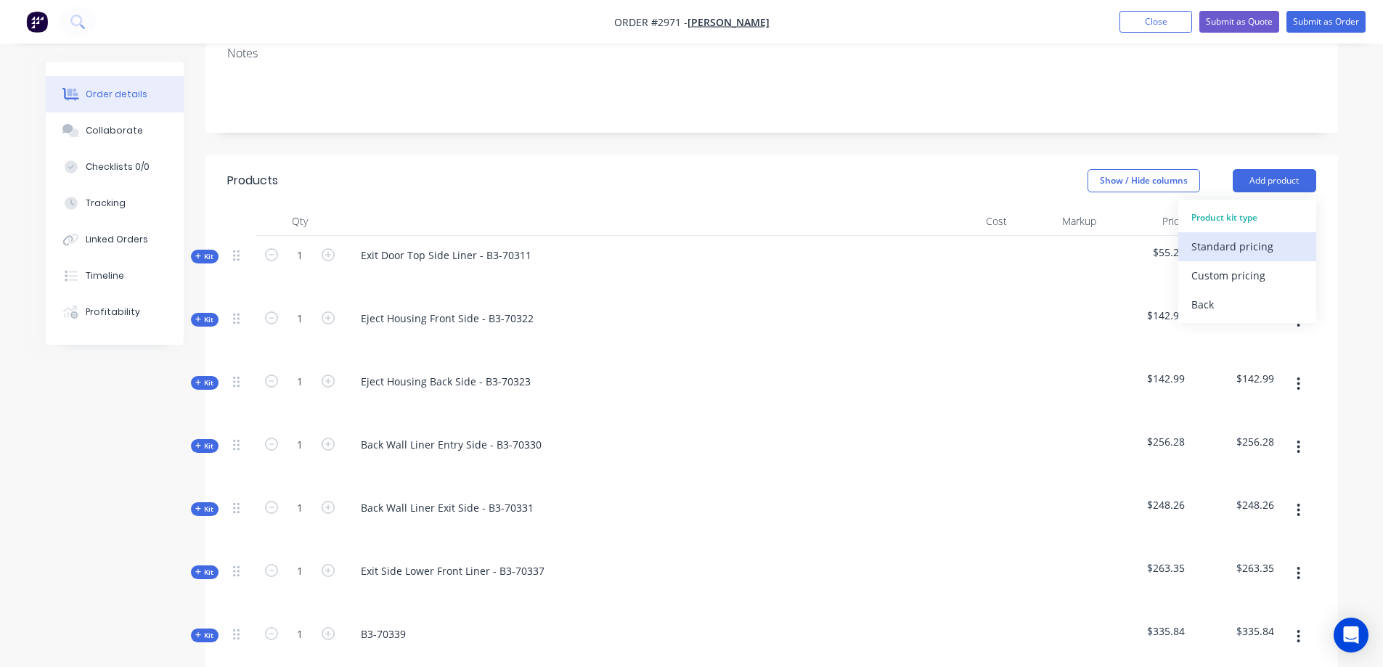
click at [1254, 236] on div "Standard pricing" at bounding box center [1247, 246] width 112 height 21
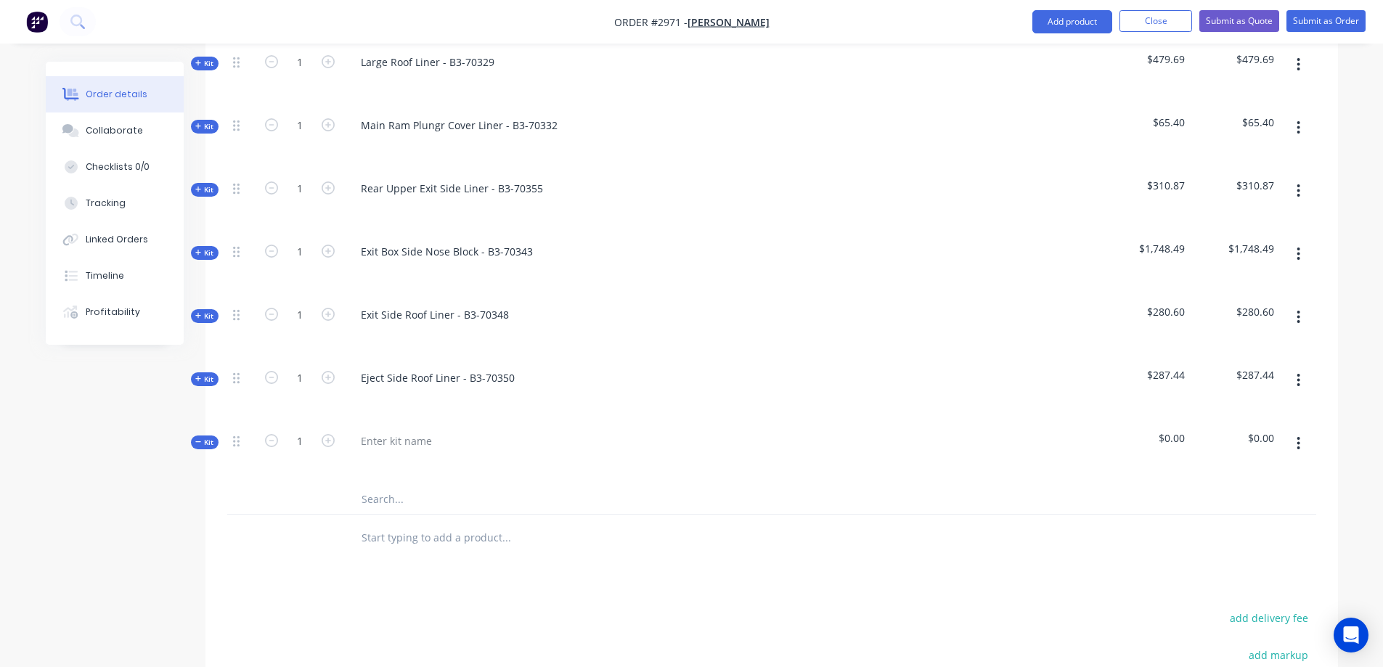
scroll to position [1837, 0]
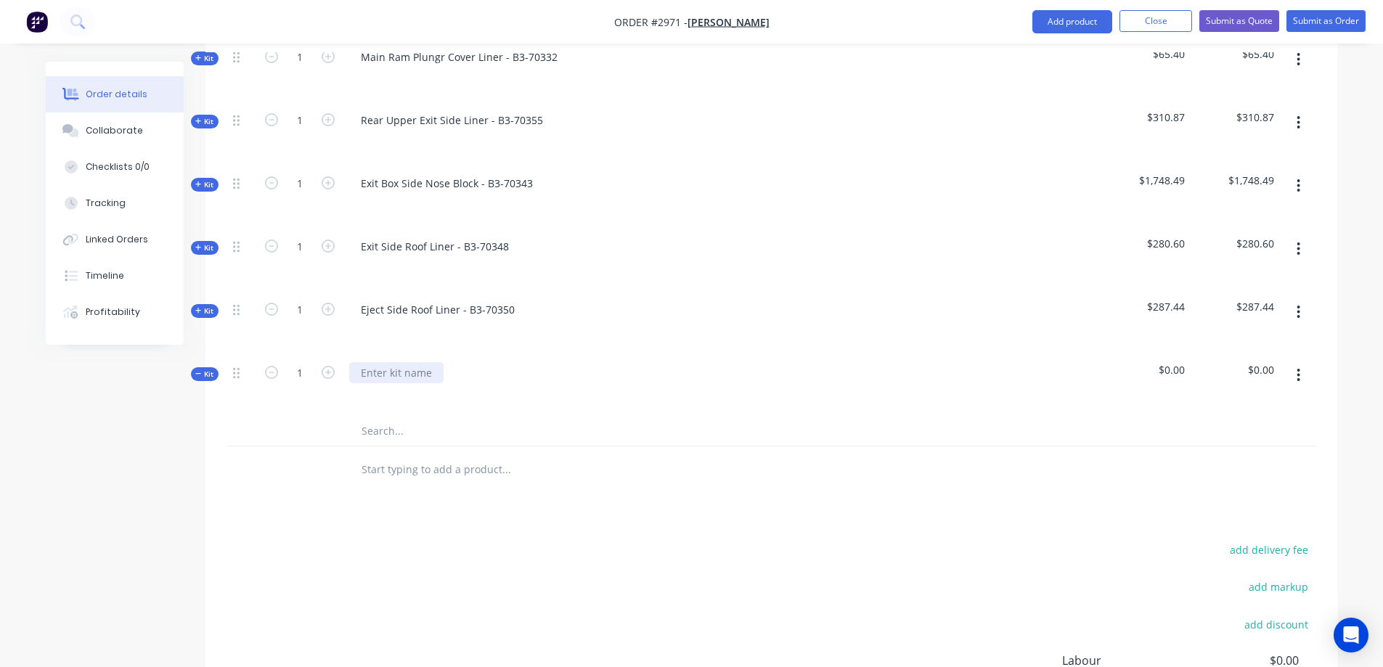
click at [385, 362] on div at bounding box center [396, 372] width 94 height 21
click at [403, 417] on input "text" at bounding box center [506, 431] width 290 height 29
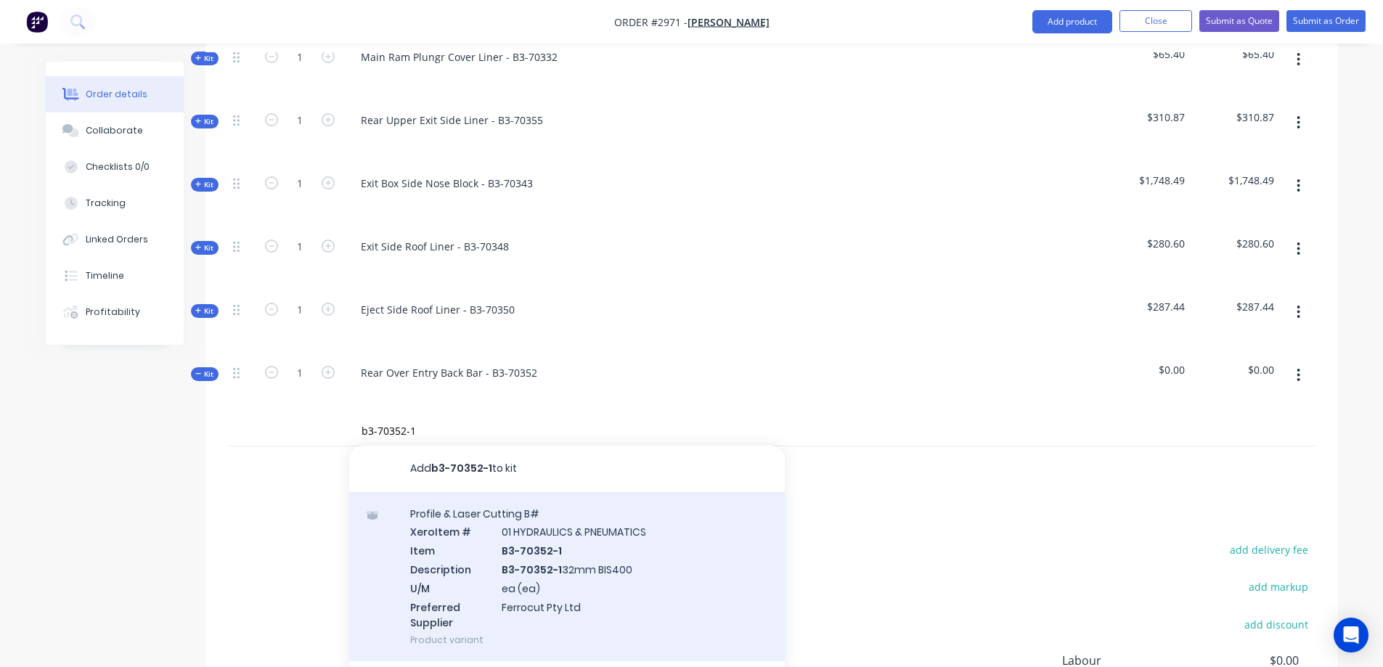
click at [639, 525] on div "Profile & Laser Cutting B# Xero Item # 01 HYDRAULICS & PNEUMATICS Item B3-70352…" at bounding box center [566, 577] width 435 height 170
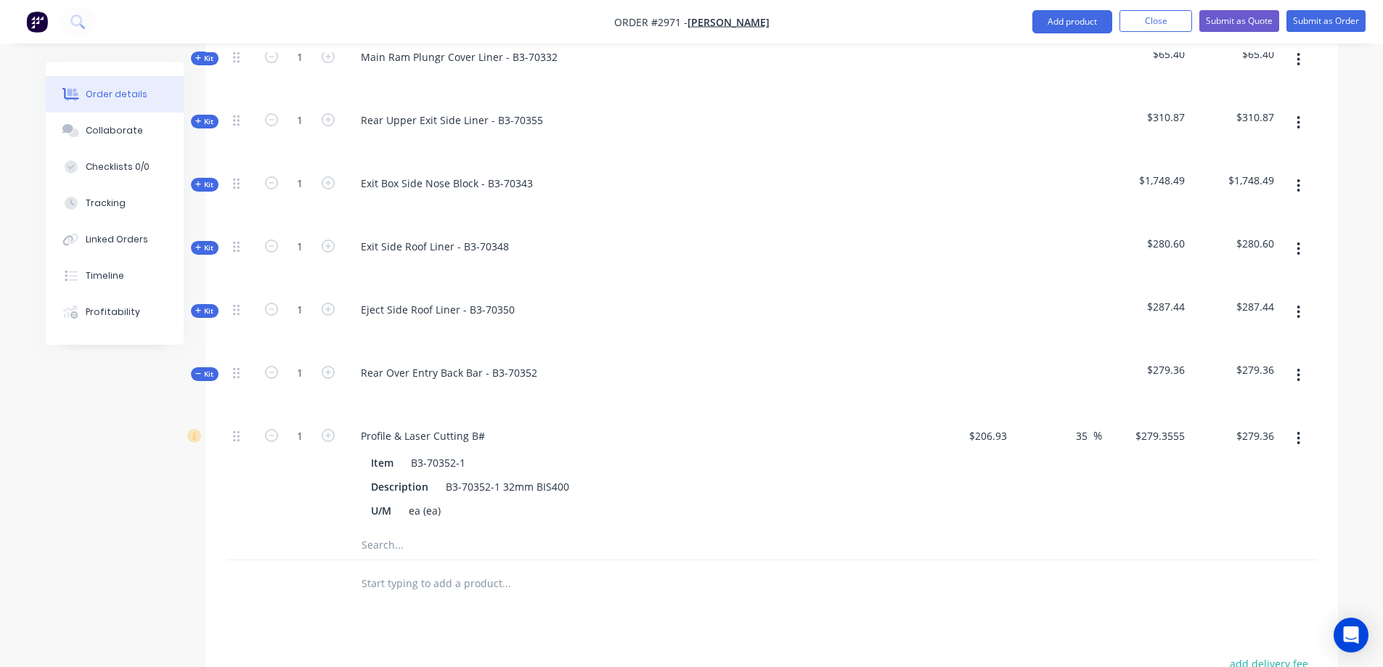
click at [393, 531] on input "text" at bounding box center [506, 545] width 290 height 29
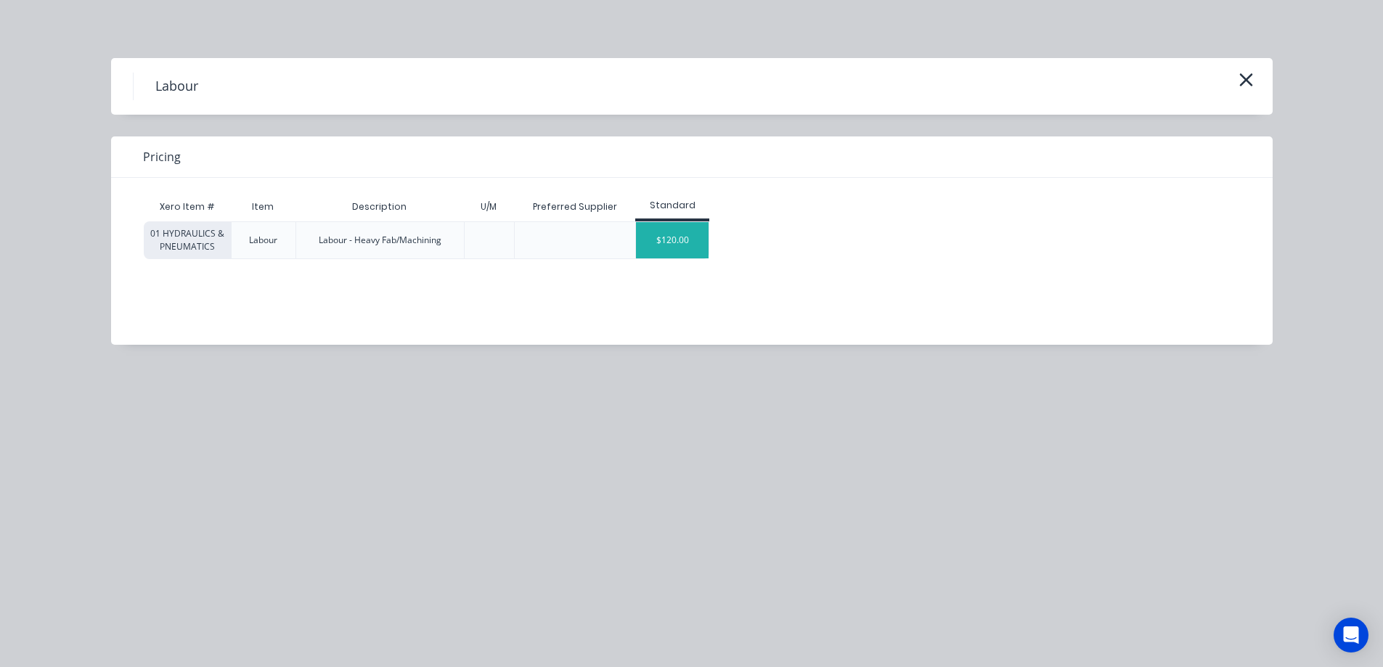
click at [695, 239] on div "$120.00" at bounding box center [672, 240] width 73 height 36
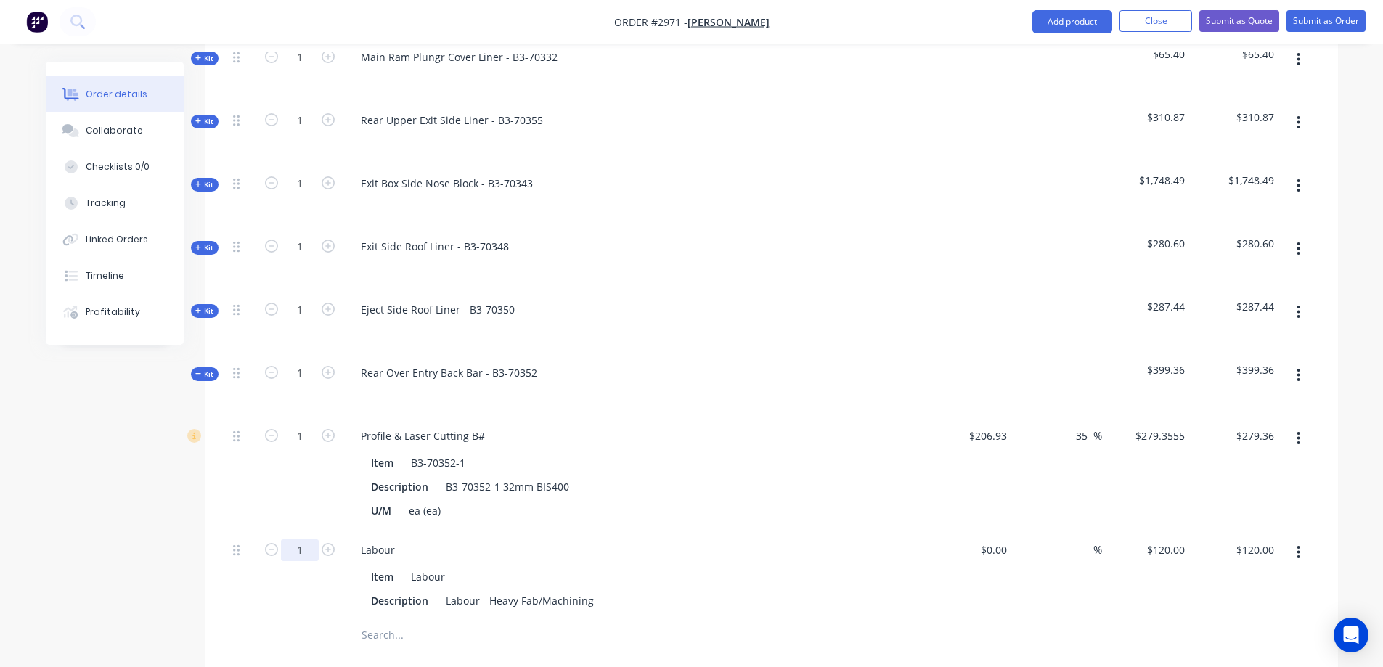
click at [301, 539] on input "1" at bounding box center [300, 550] width 38 height 22
click at [1298, 369] on icon "button" at bounding box center [1298, 375] width 3 height 13
click at [1261, 403] on div "Save to catalogue" at bounding box center [1247, 413] width 112 height 21
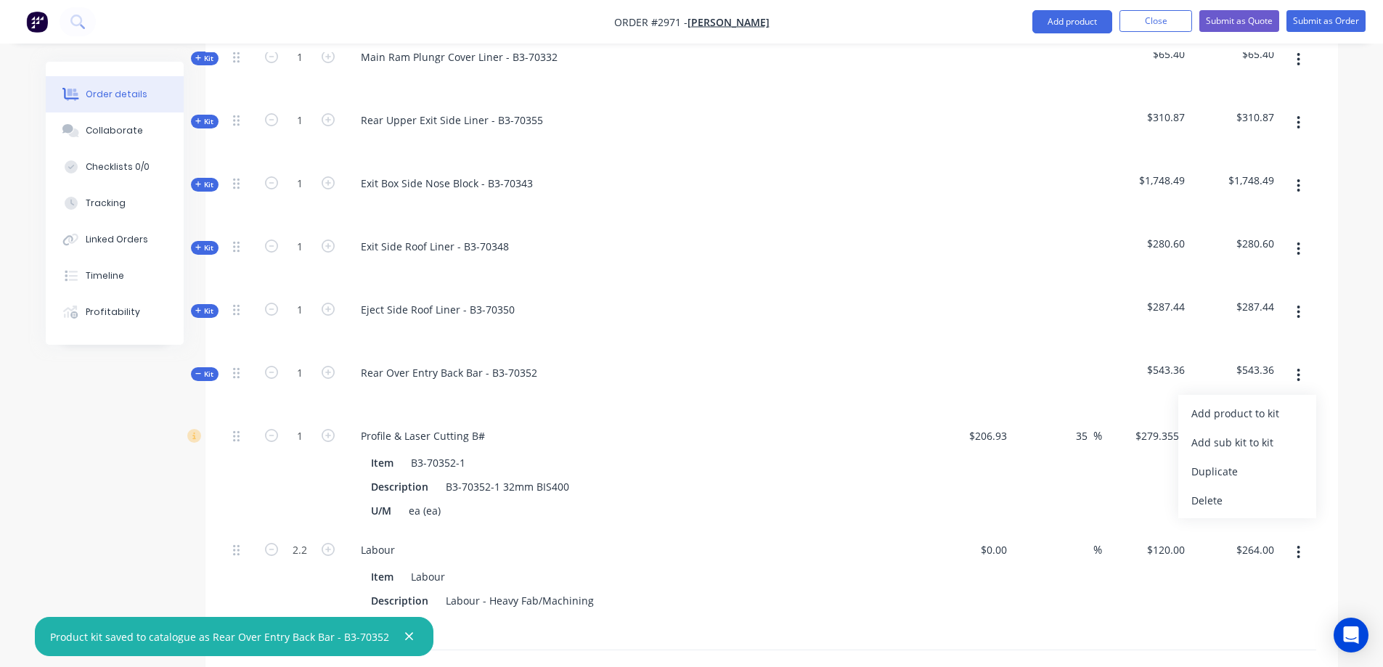
click at [198, 370] on icon at bounding box center [198, 373] width 7 height 7
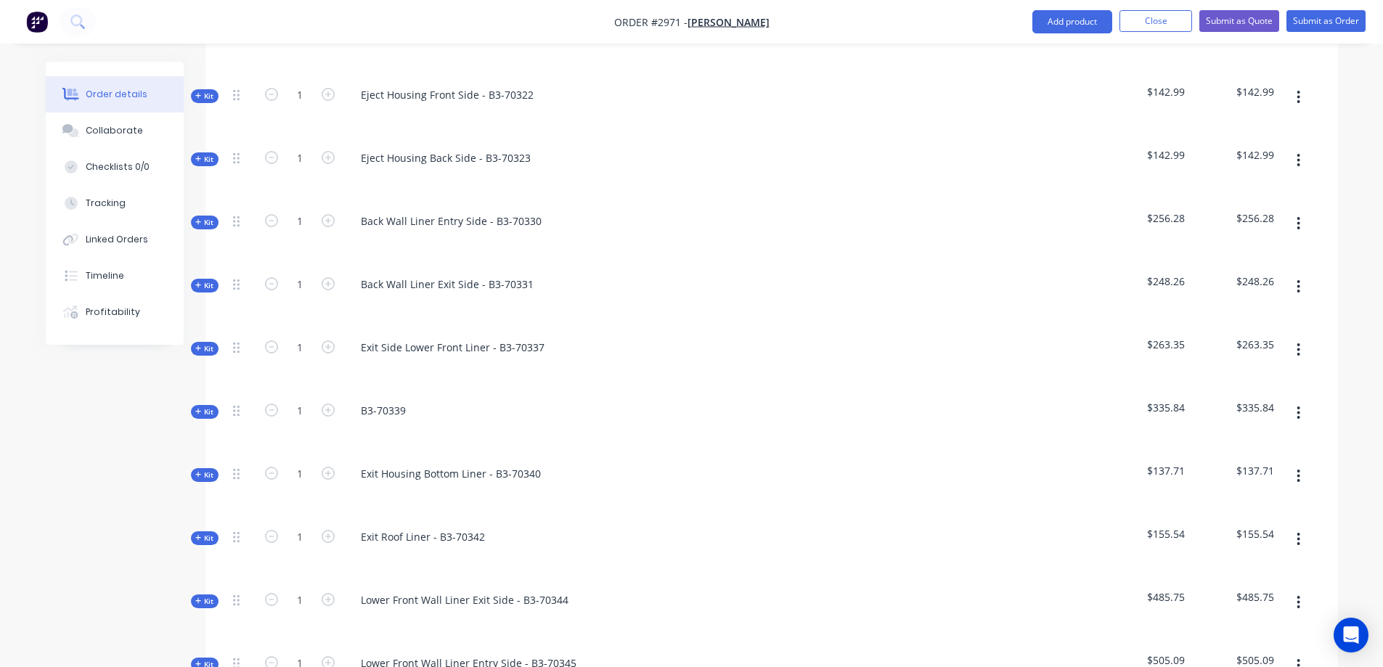
scroll to position [385, 0]
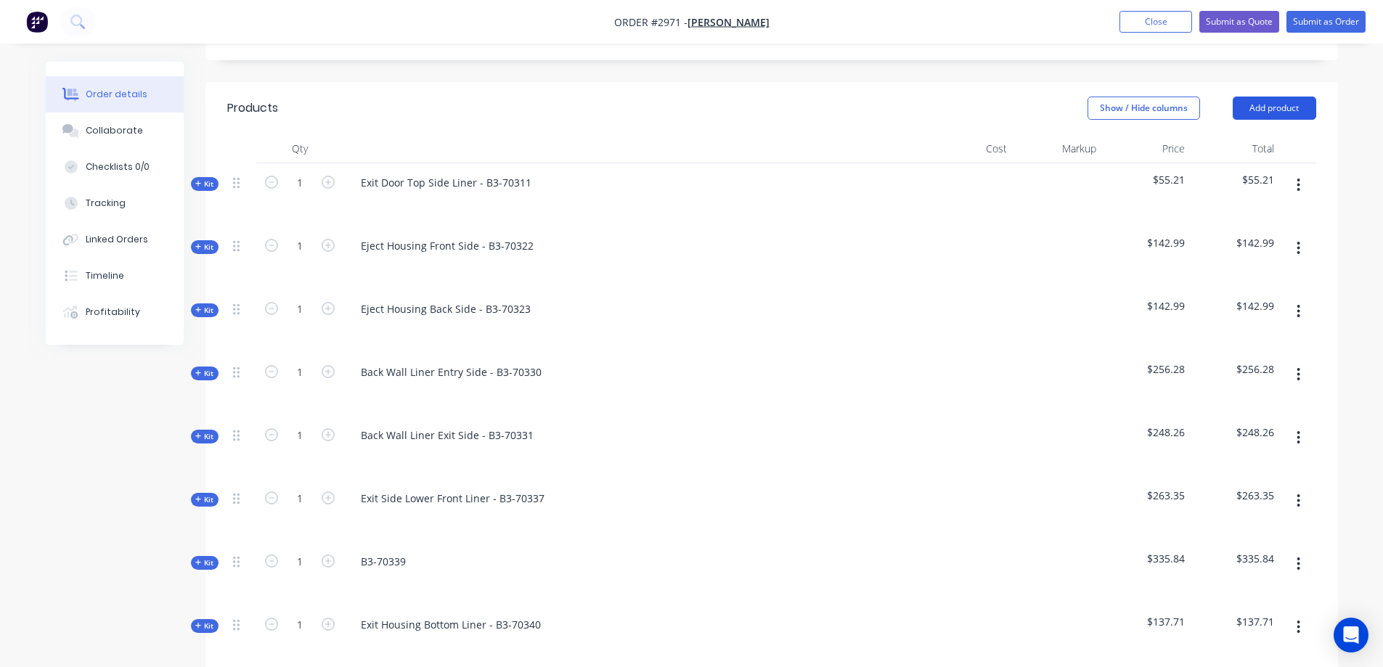
click at [1285, 97] on button "Add product" at bounding box center [1273, 108] width 83 height 23
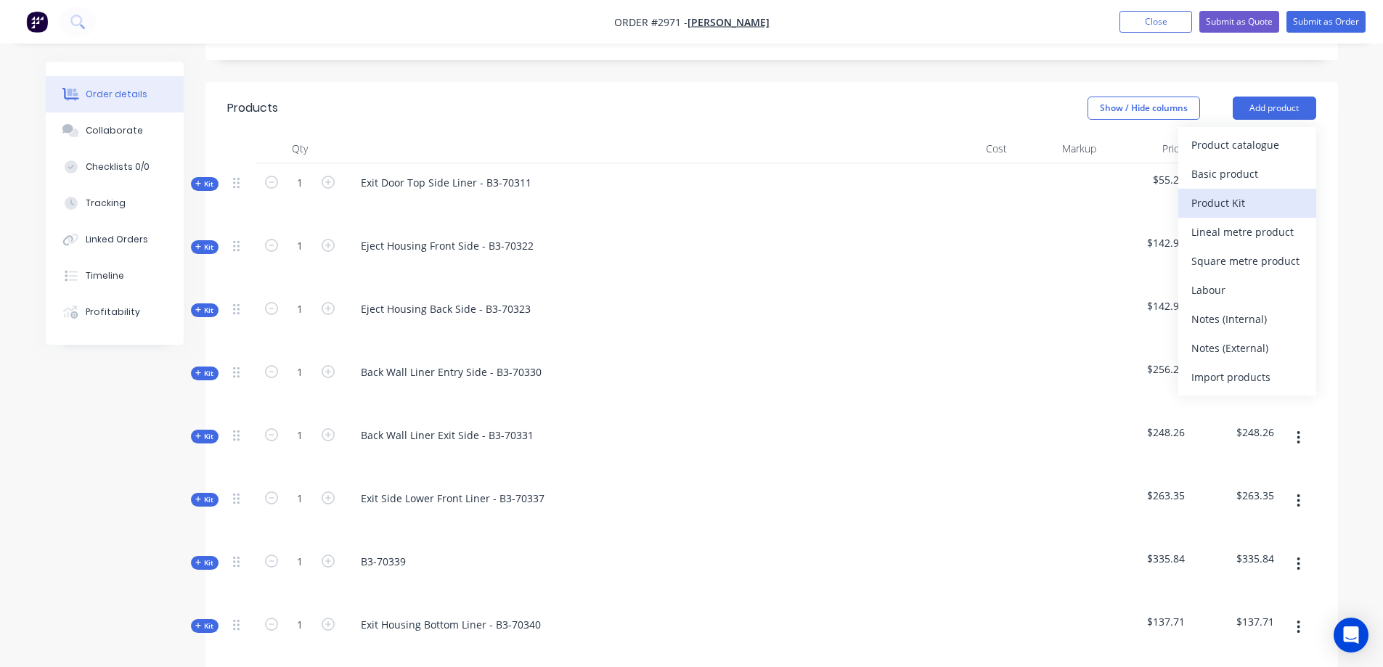
click at [1249, 192] on div "Product Kit" at bounding box center [1247, 202] width 112 height 21
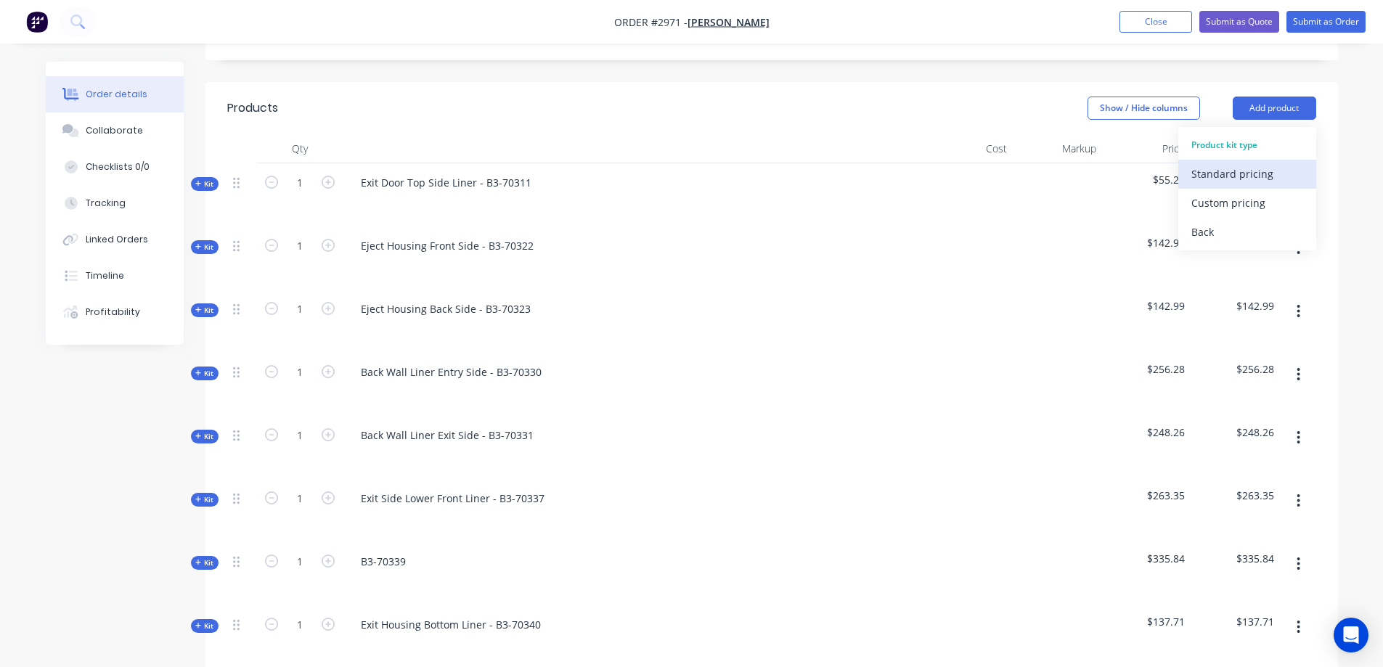
click at [1253, 163] on div "Standard pricing" at bounding box center [1247, 173] width 112 height 21
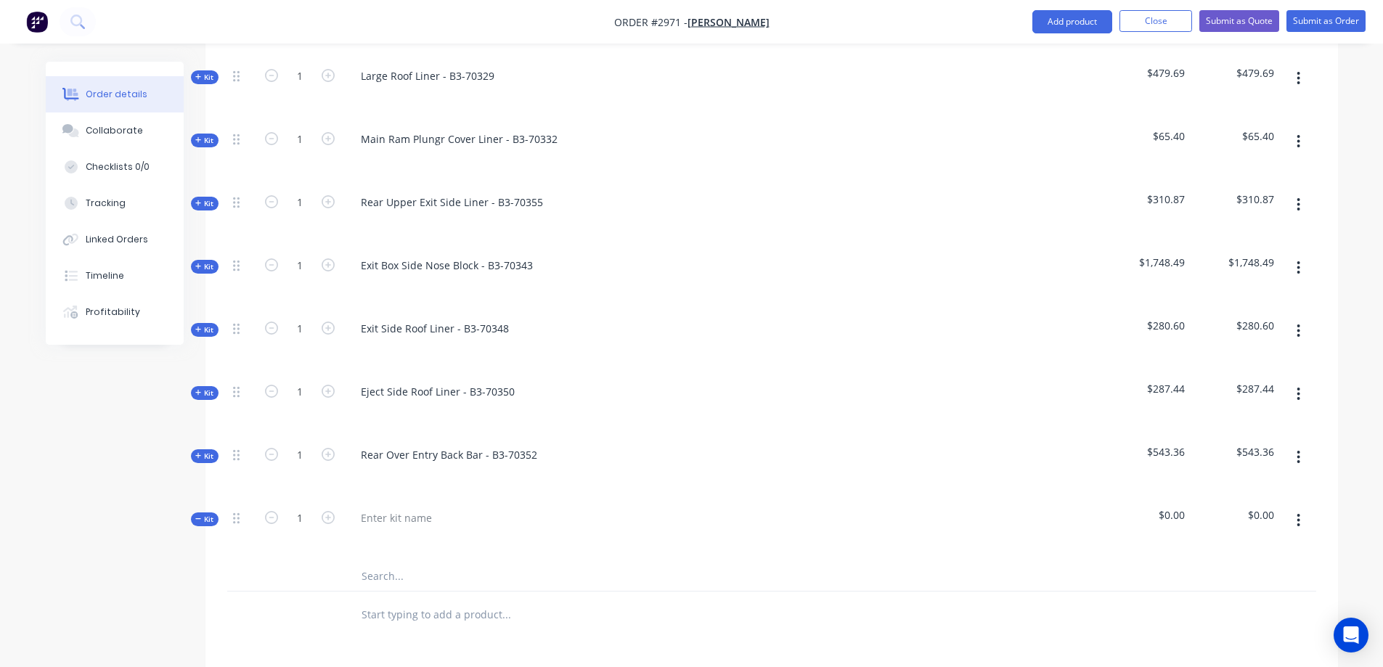
scroll to position [1982, 0]
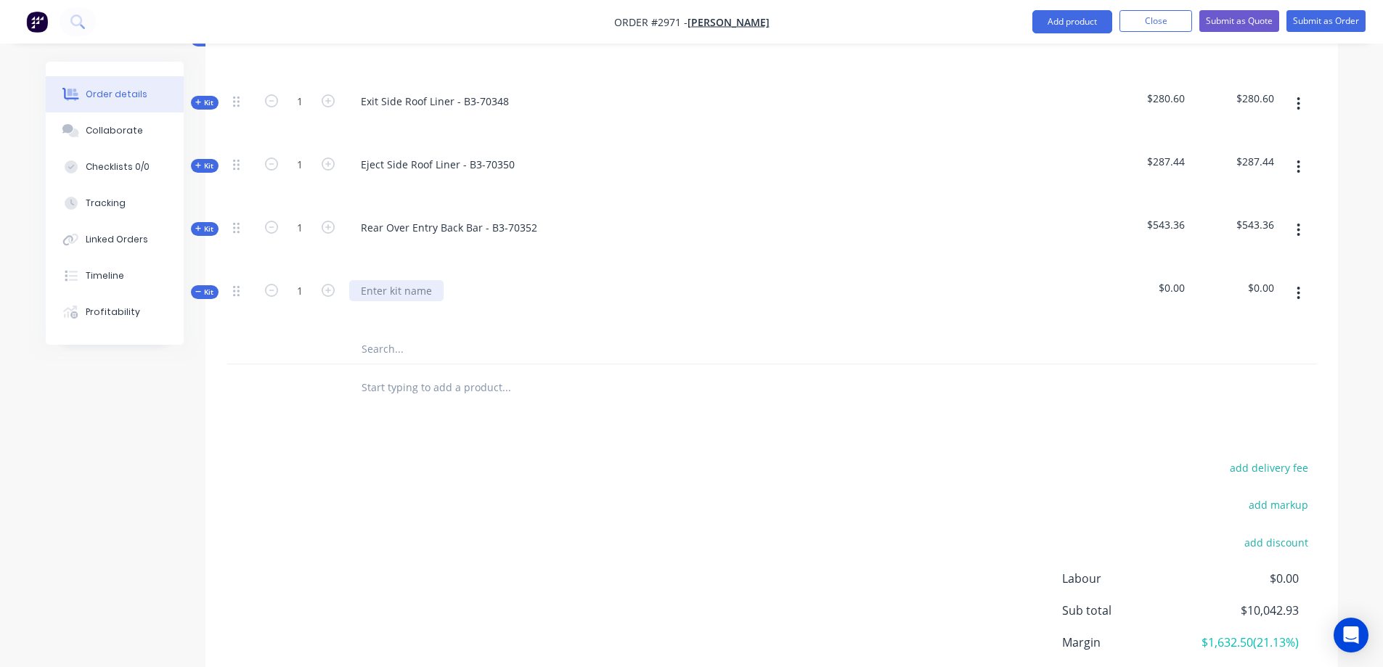
click at [438, 280] on div at bounding box center [396, 290] width 94 height 21
click at [399, 335] on input "text" at bounding box center [506, 349] width 290 height 29
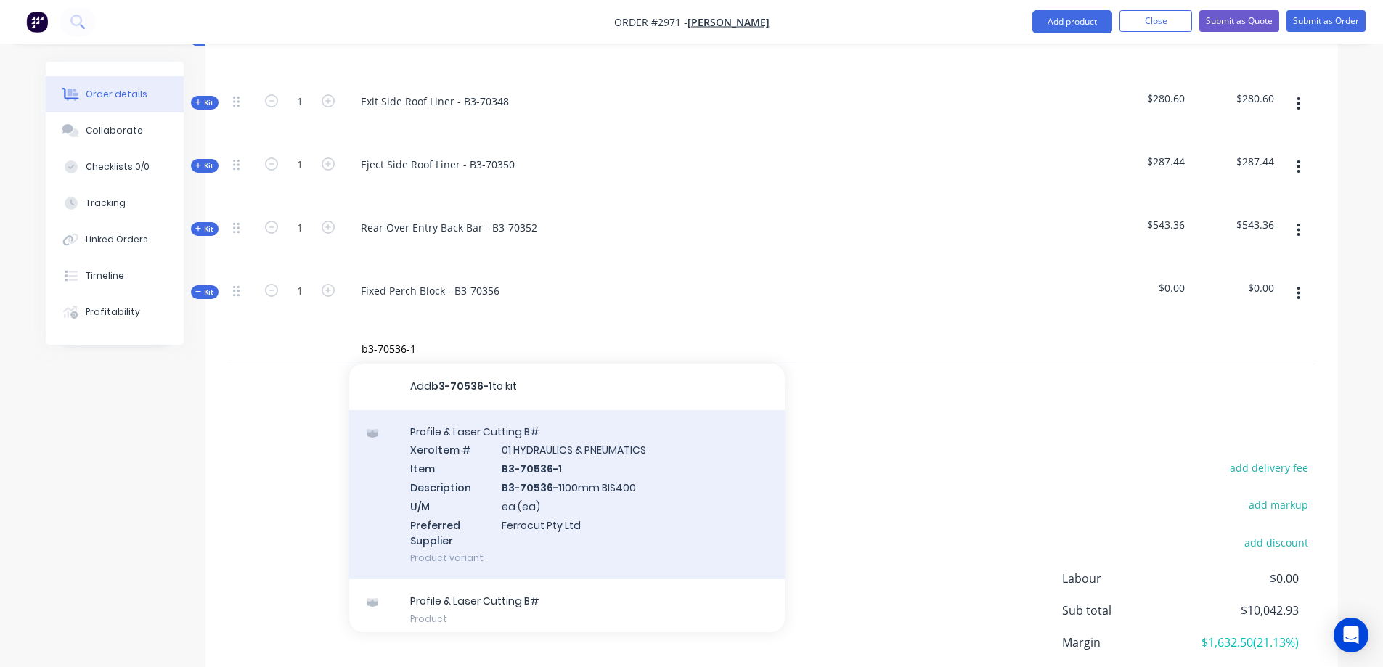
click at [605, 455] on div "Profile & Laser Cutting B# Xero Item # 01 HYDRAULICS & PNEUMATICS Item B3-70536…" at bounding box center [566, 495] width 435 height 170
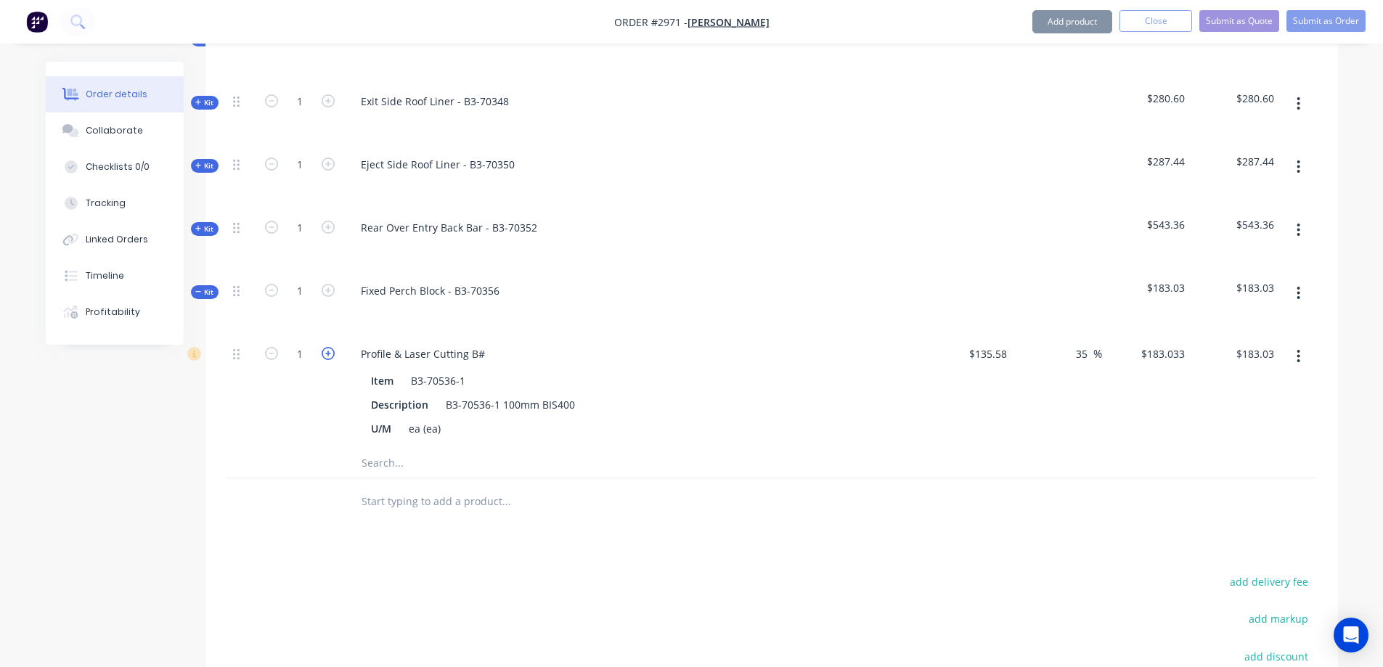
click at [327, 347] on icon "button" at bounding box center [328, 353] width 13 height 13
click at [442, 449] on input "text" at bounding box center [506, 463] width 290 height 29
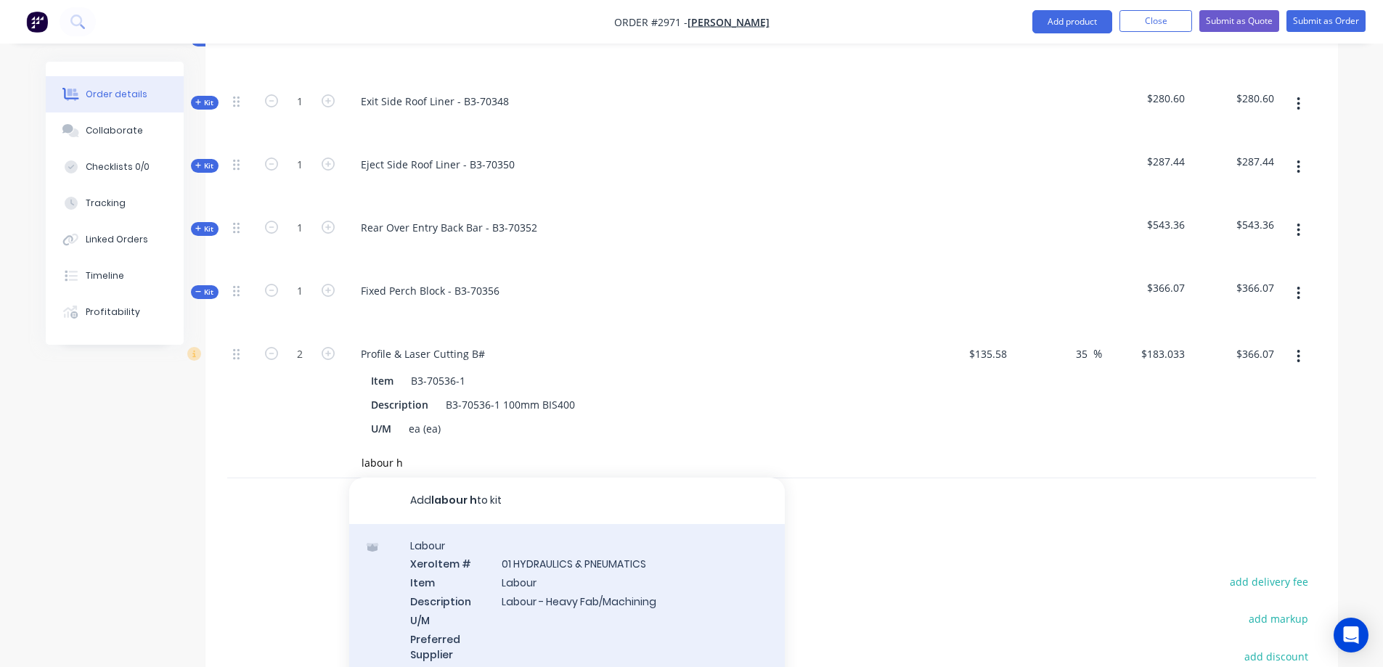
click at [606, 534] on div "Labour Xero Item # 01 HYDRAULICS & PNEUMATICS Item Labour Description Labour - …" at bounding box center [566, 609] width 435 height 170
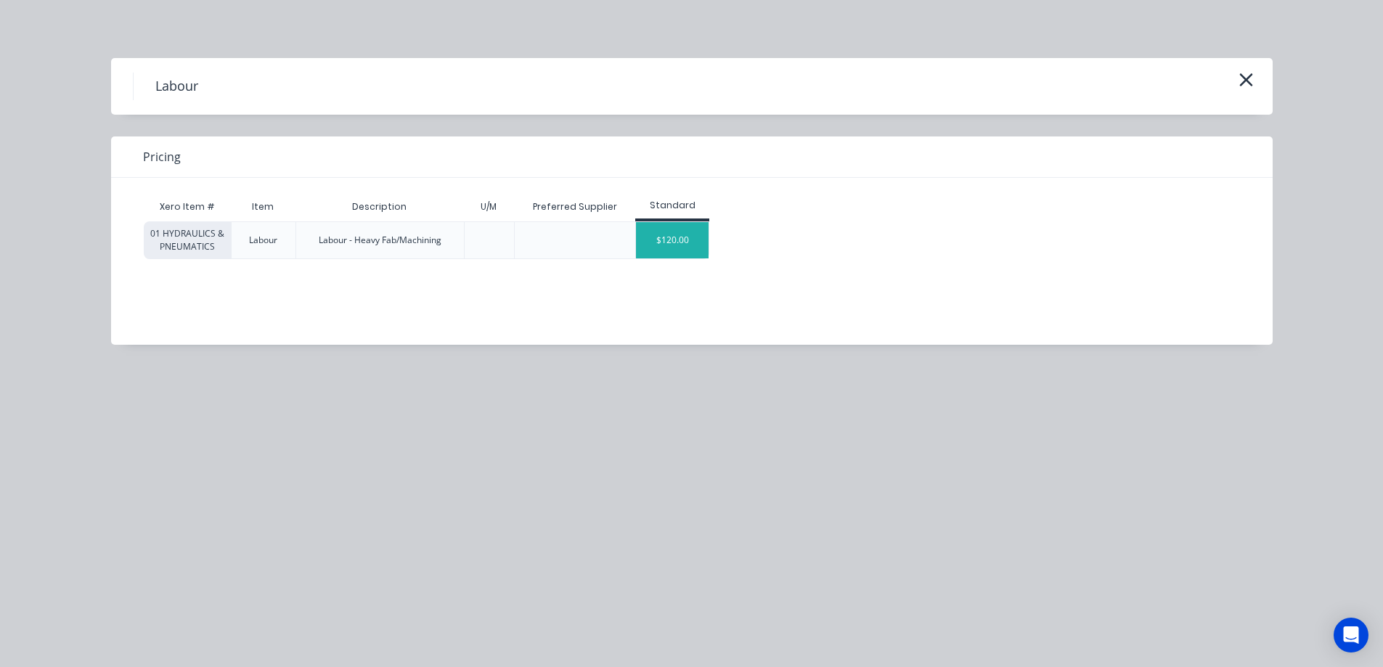
click at [685, 244] on div "$120.00" at bounding box center [672, 240] width 73 height 36
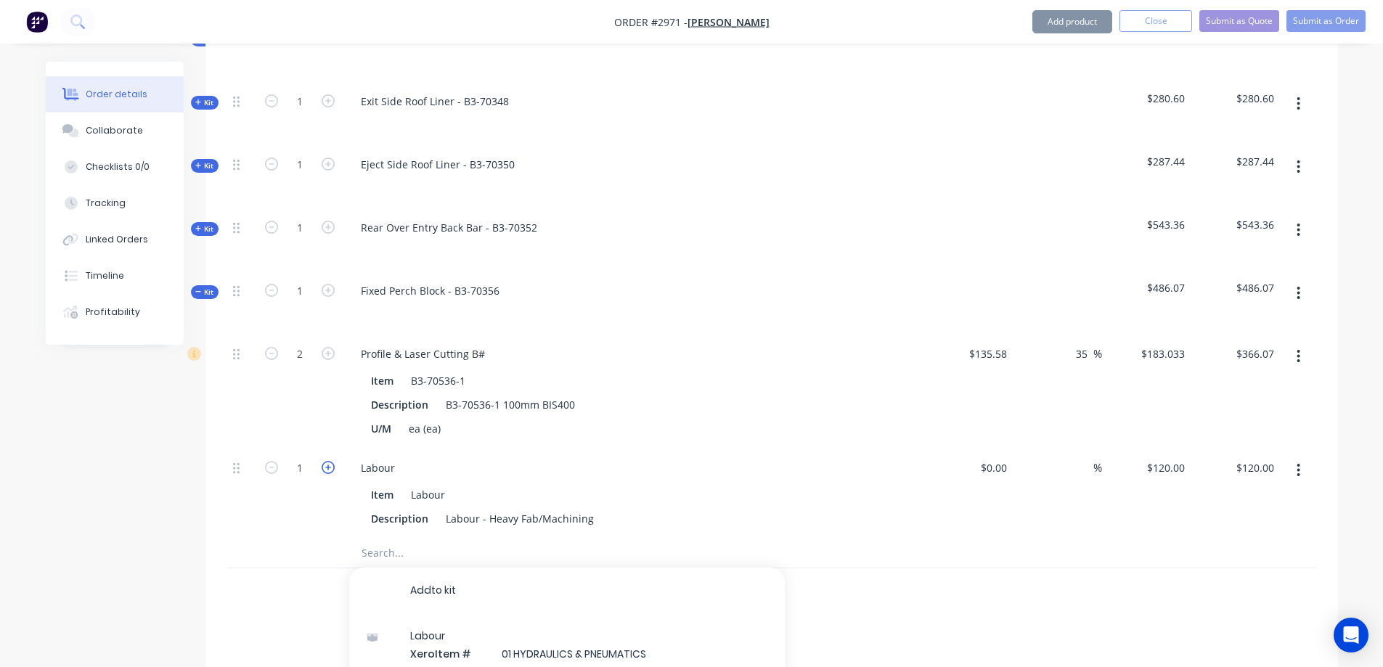
click at [327, 461] on icon "button" at bounding box center [328, 467] width 13 height 13
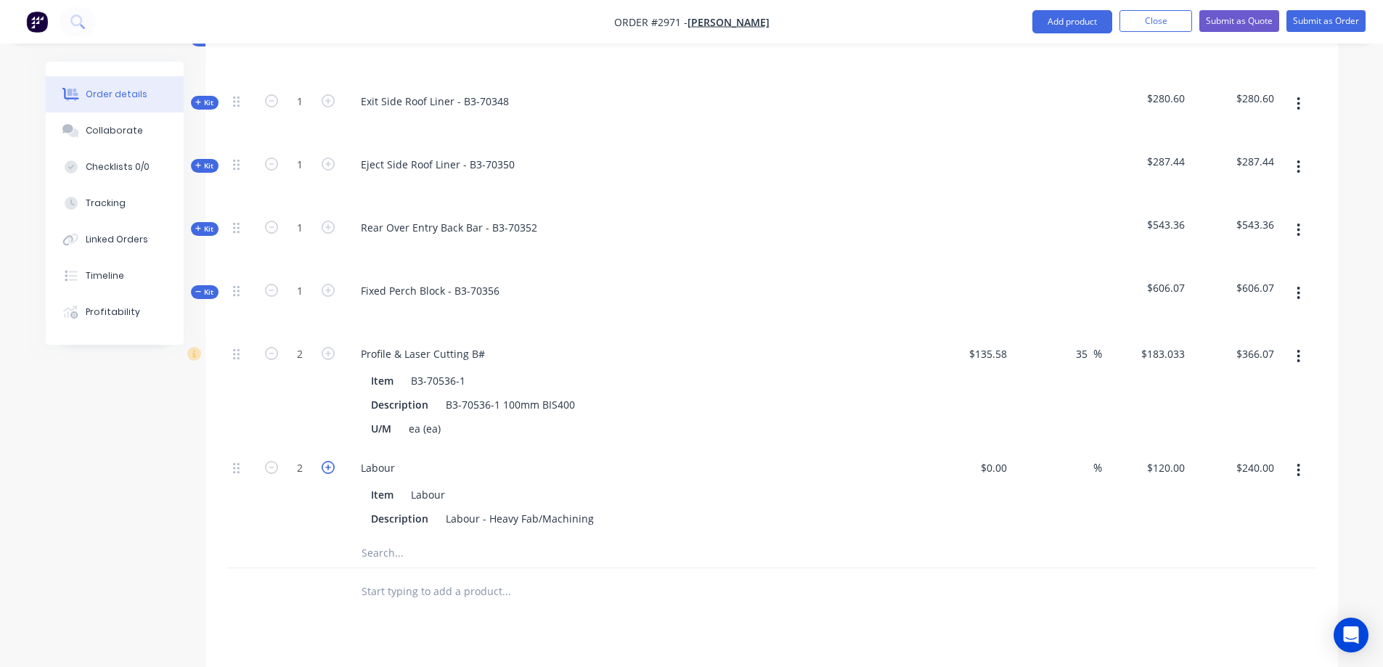
click at [327, 461] on icon "button" at bounding box center [328, 467] width 13 height 13
click at [1302, 280] on button "button" at bounding box center [1298, 293] width 34 height 26
click at [1262, 321] on div "Save to catalogue" at bounding box center [1247, 331] width 112 height 21
click at [1001, 343] on input "135.58" at bounding box center [989, 353] width 45 height 21
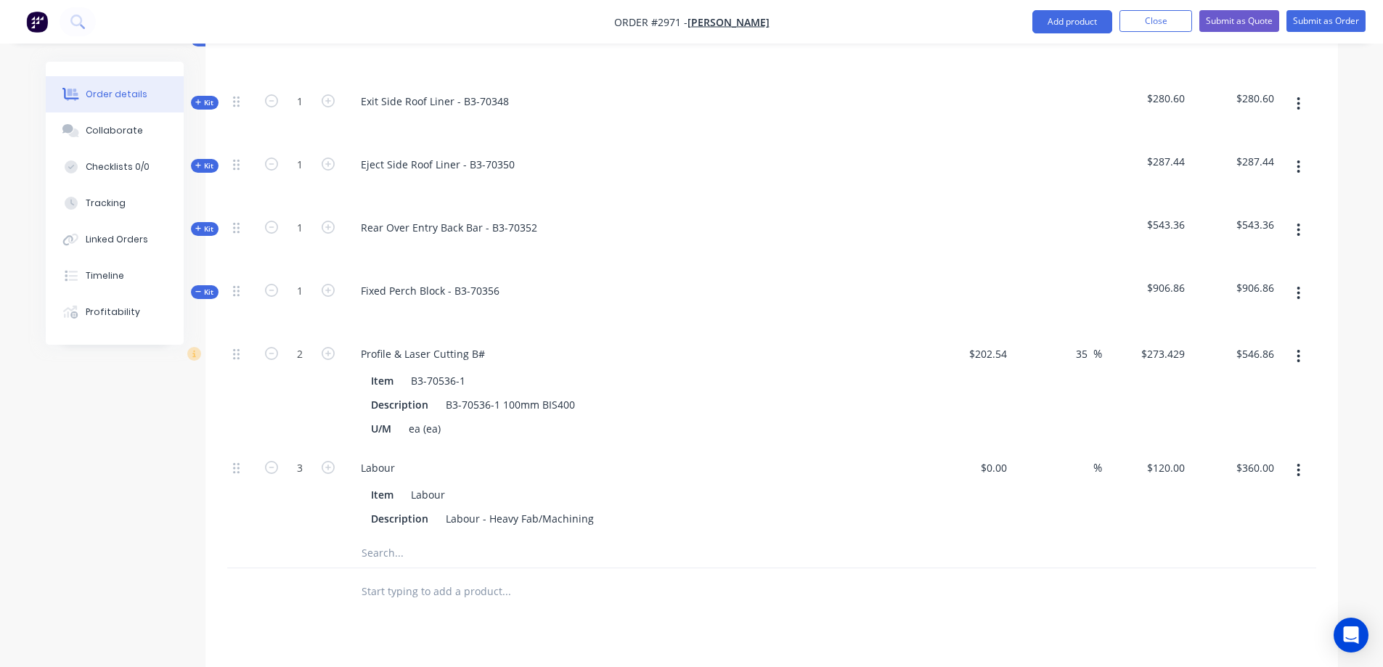
click at [1294, 280] on button "button" at bounding box center [1298, 293] width 34 height 26
click at [195, 285] on div "Kit" at bounding box center [205, 292] width 28 height 14
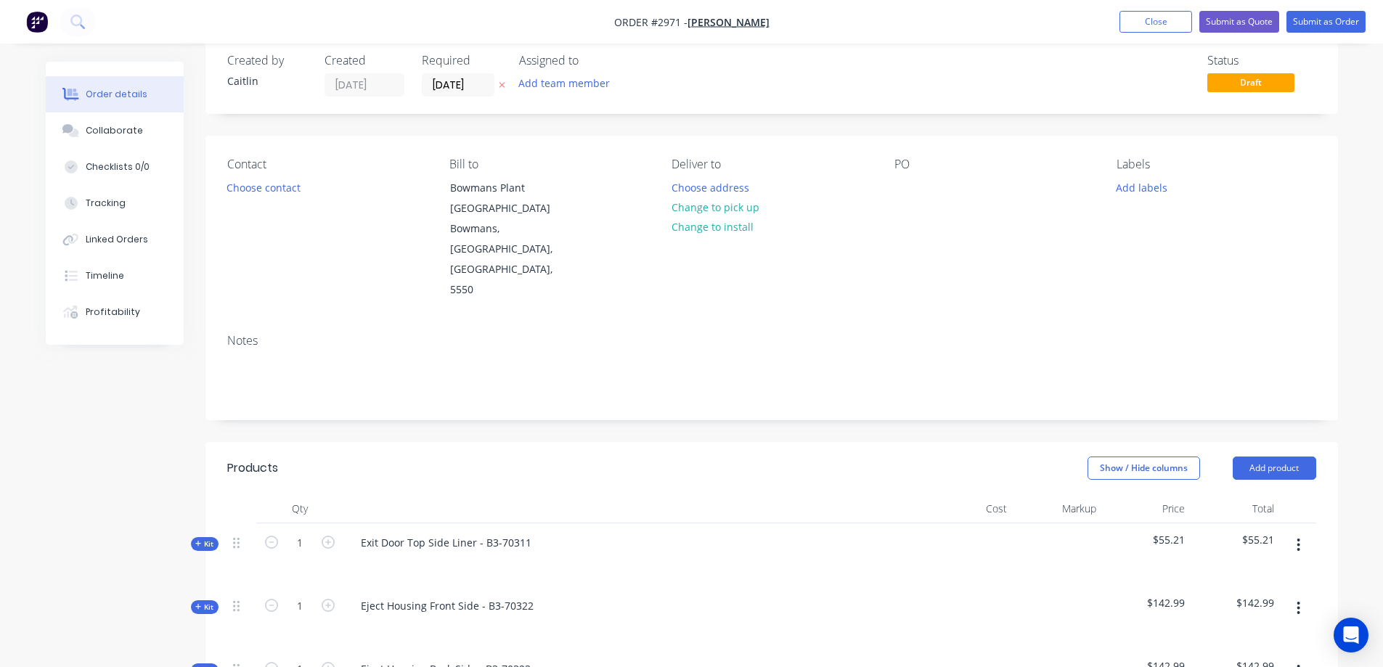
scroll to position [22, 0]
click at [1266, 445] on header "Products Show / Hide columns Add product" at bounding box center [771, 471] width 1132 height 52
click at [1266, 459] on button "Add product" at bounding box center [1273, 470] width 83 height 23
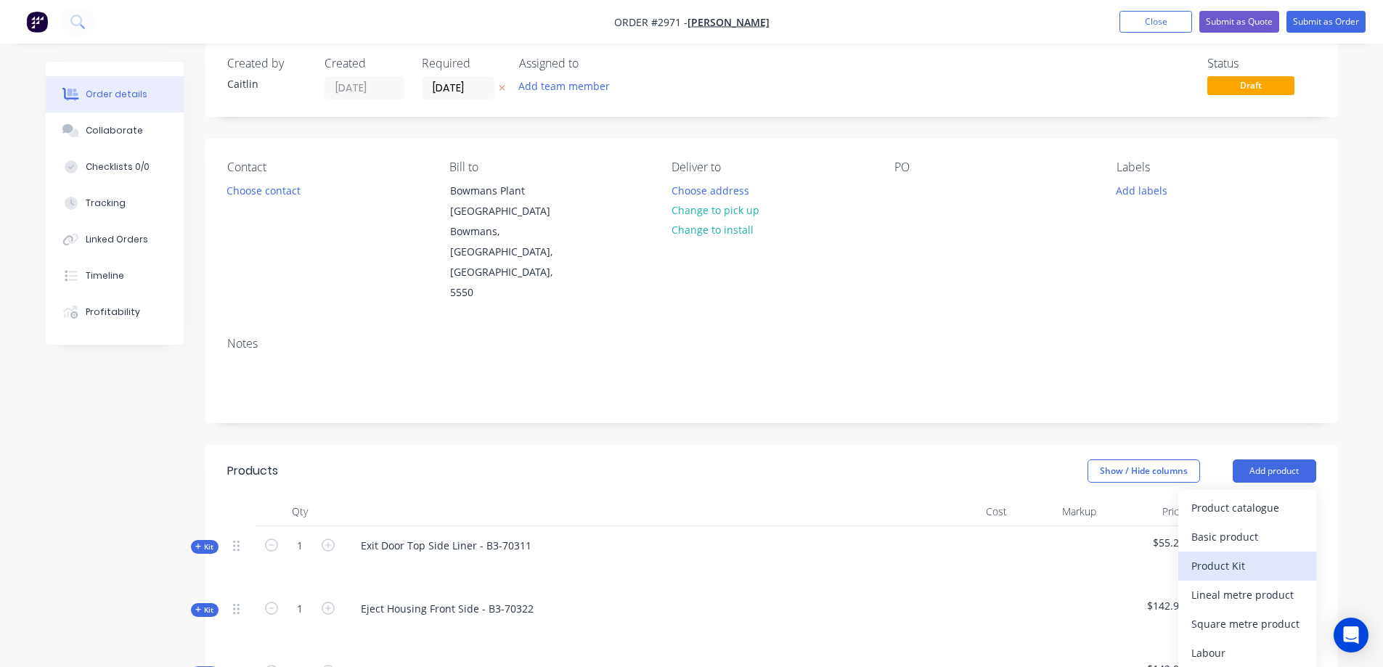
click at [1250, 555] on div "Product Kit" at bounding box center [1247, 565] width 112 height 21
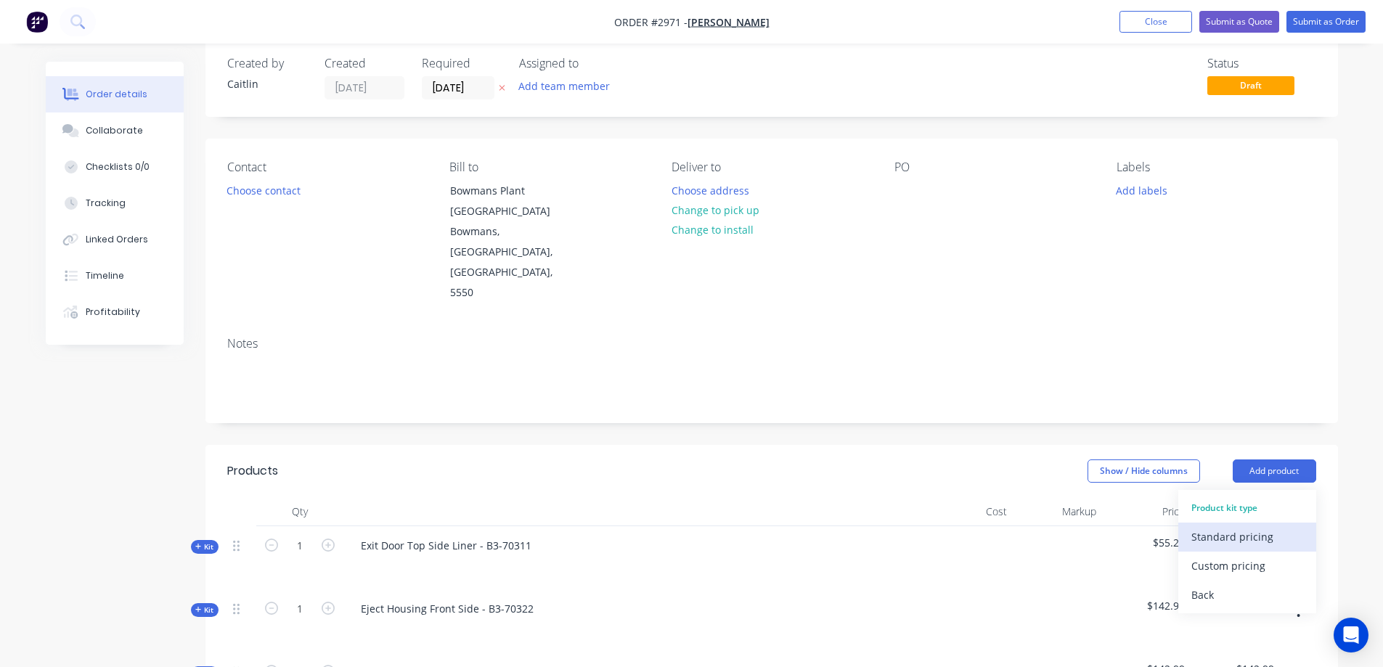
click at [1251, 526] on div "Standard pricing" at bounding box center [1247, 536] width 112 height 21
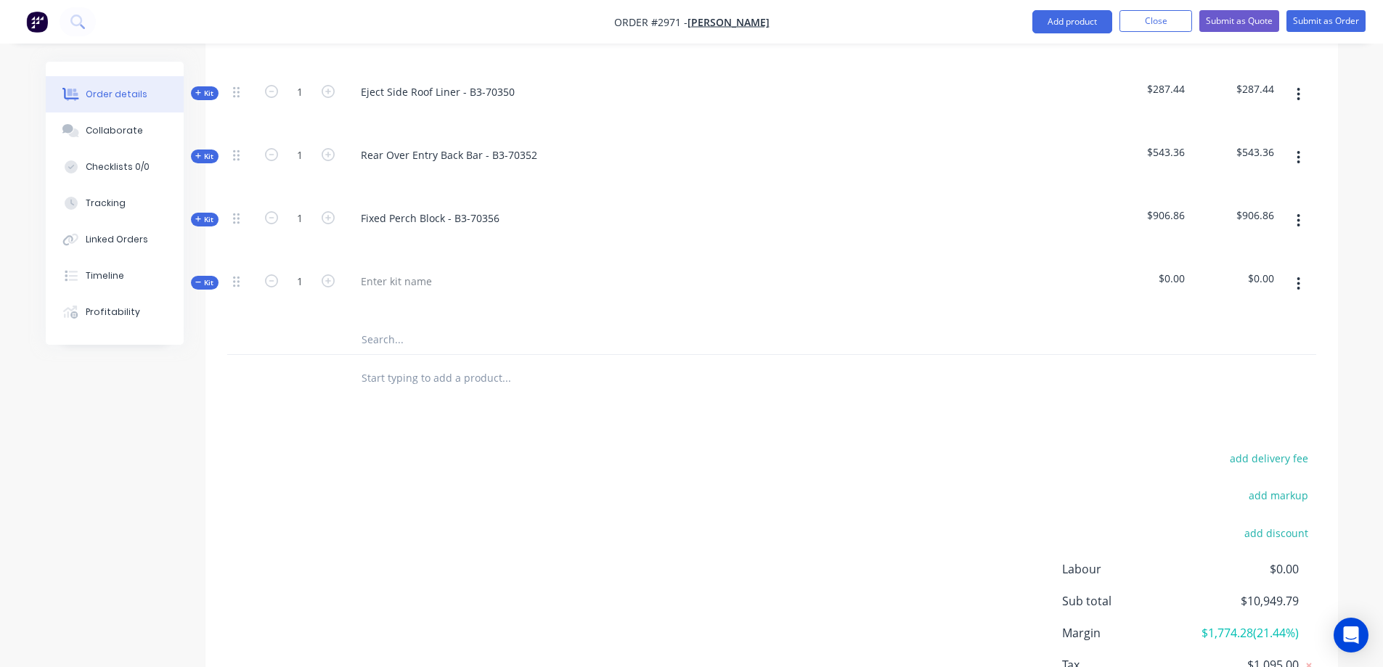
scroll to position [2119, 0]
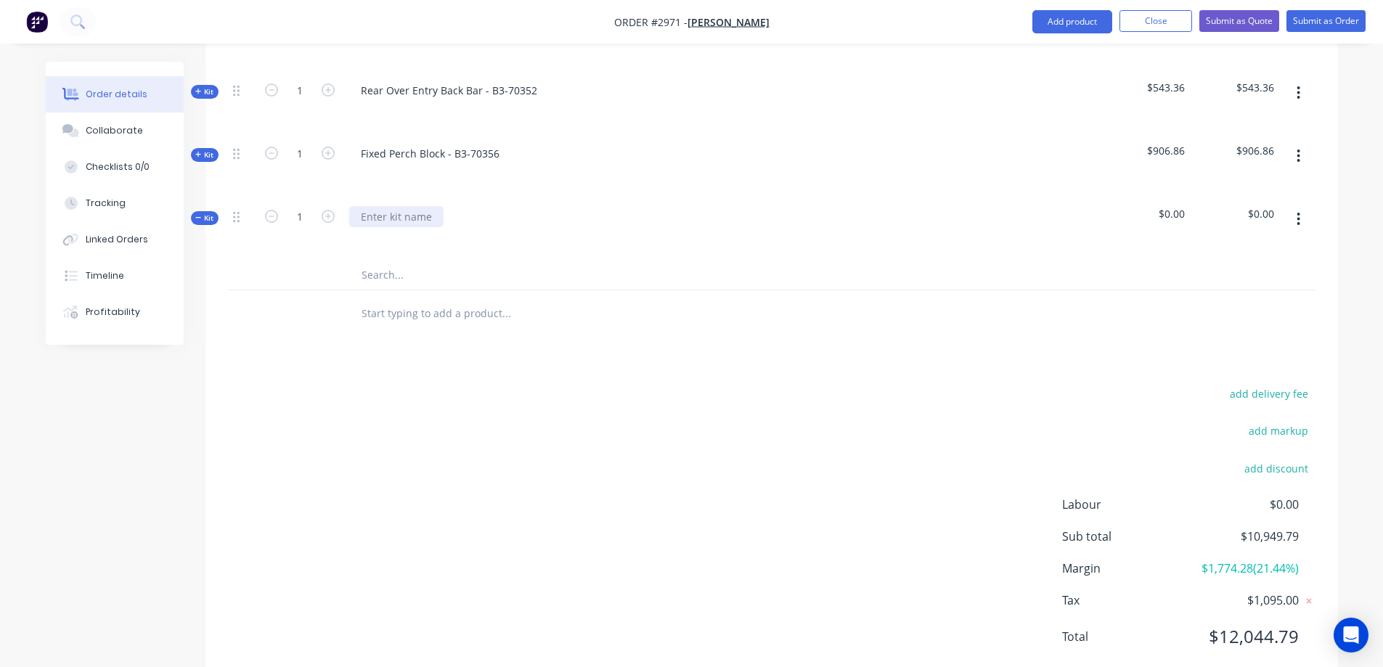
click at [390, 206] on div at bounding box center [396, 216] width 94 height 21
click at [401, 261] on input "text" at bounding box center [506, 275] width 290 height 29
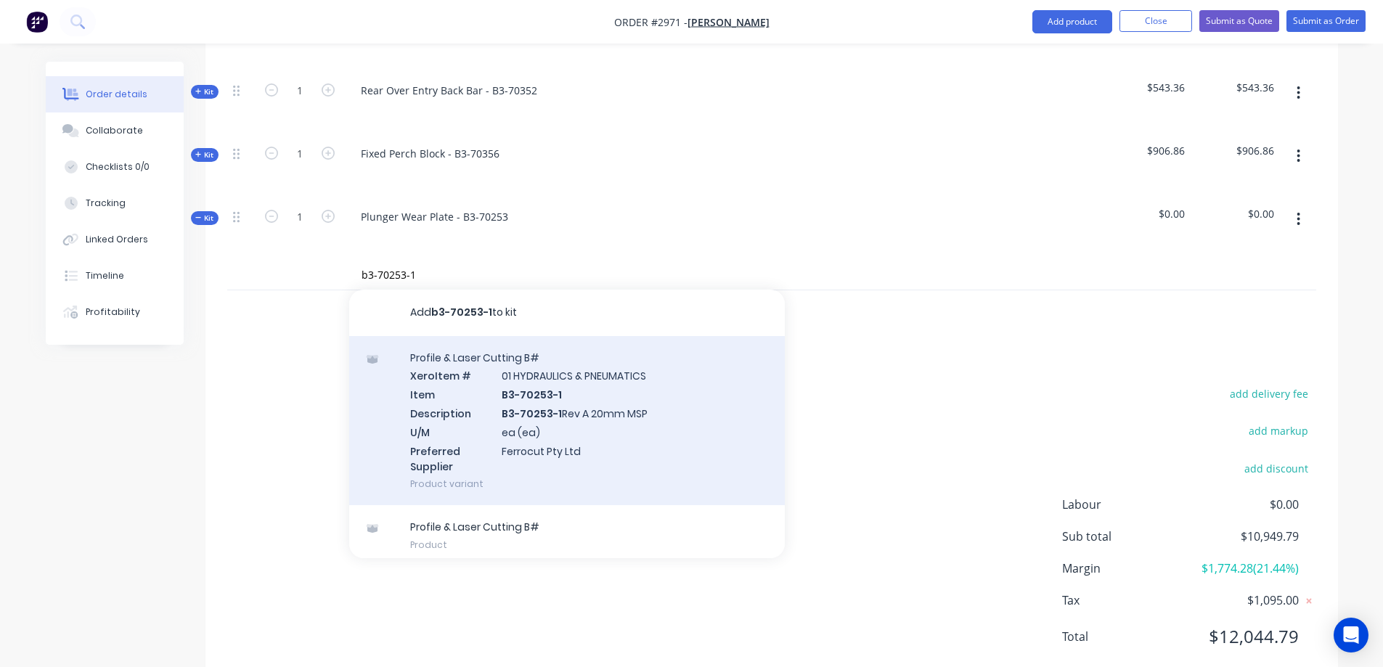
click at [642, 377] on div "Profile & Laser Cutting B# Xero Item # 01 HYDRAULICS & PNEUMATICS Item B3-70253…" at bounding box center [566, 421] width 435 height 170
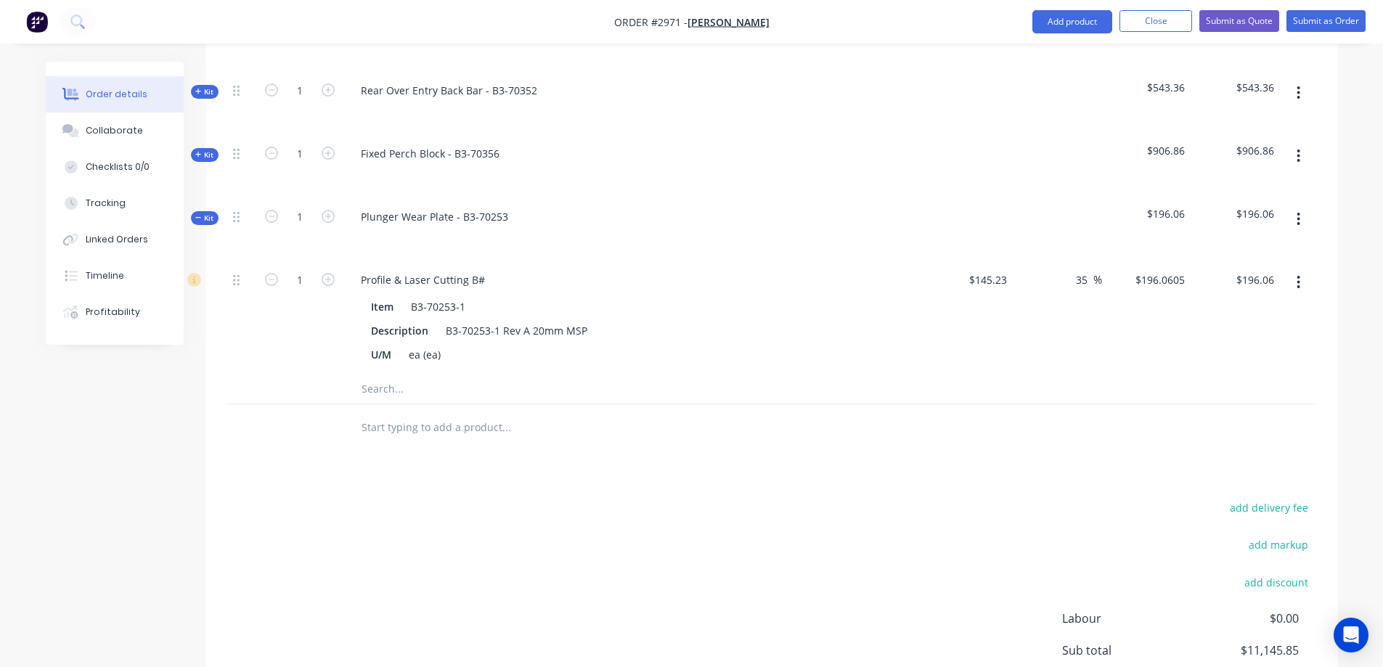
click at [386, 375] on input "text" at bounding box center [506, 389] width 290 height 29
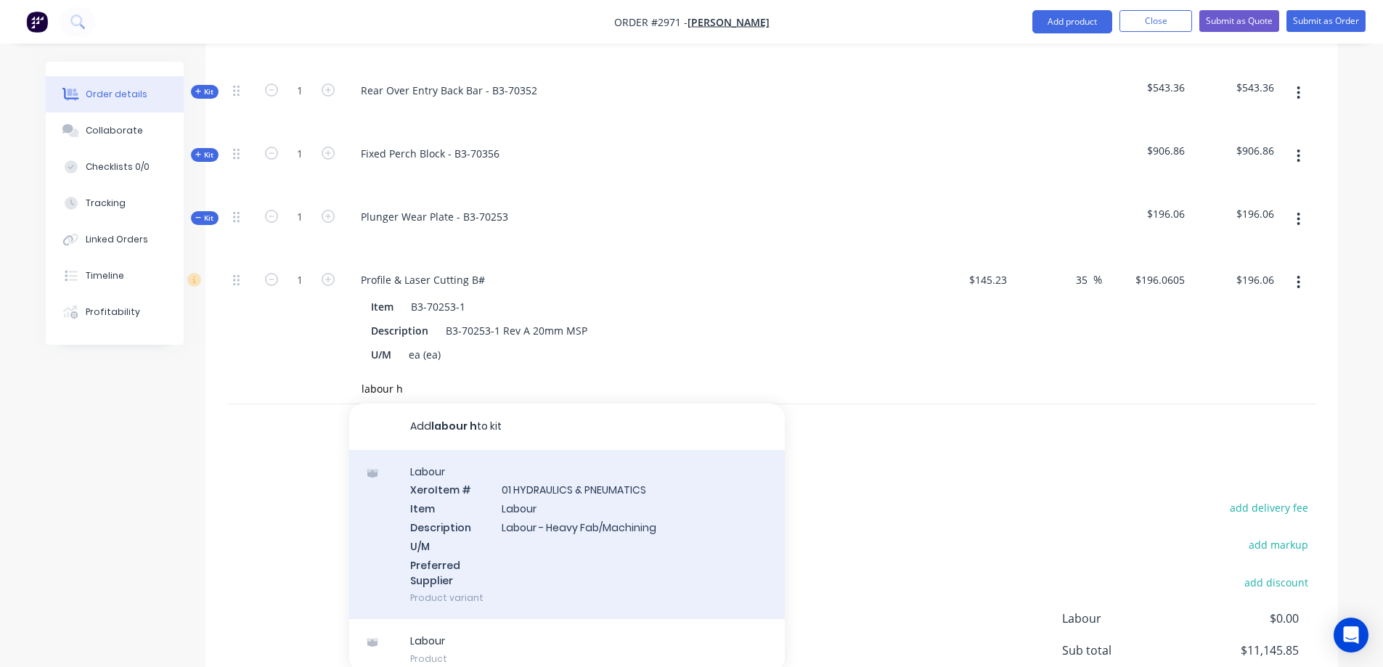
click at [613, 502] on div "Labour Xero Item # 01 HYDRAULICS & PNEUMATICS Item Labour Description Labour - …" at bounding box center [566, 535] width 435 height 170
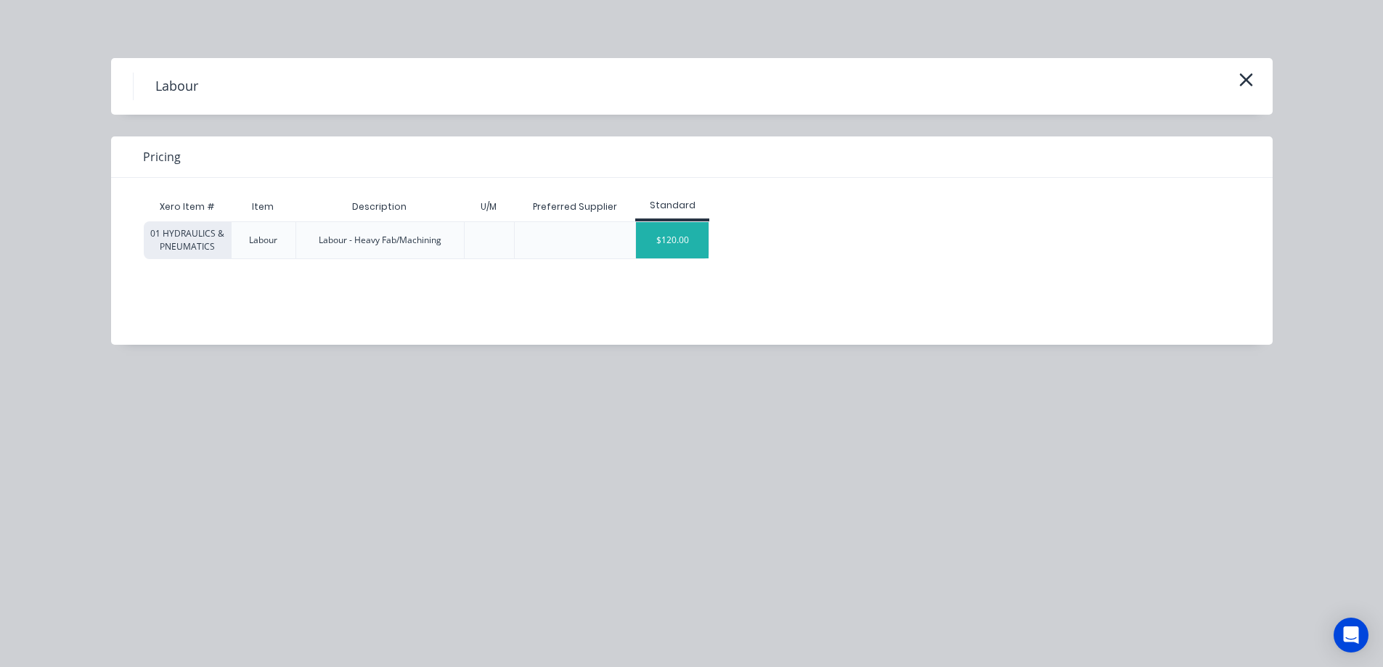
click at [689, 249] on div "$120.00" at bounding box center [672, 240] width 73 height 36
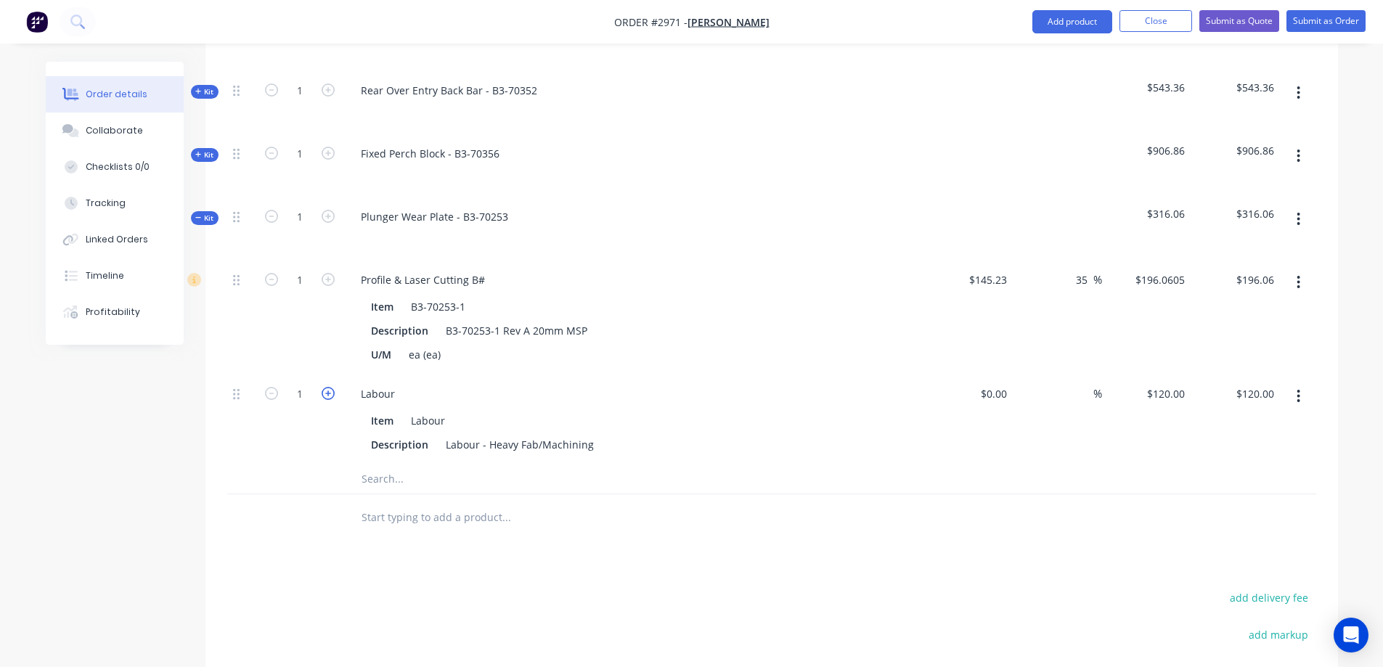
click at [330, 387] on icon "button" at bounding box center [328, 393] width 13 height 13
click at [1296, 206] on button "button" at bounding box center [1298, 219] width 34 height 26
click at [1268, 247] on div "Save to catalogue" at bounding box center [1247, 257] width 112 height 21
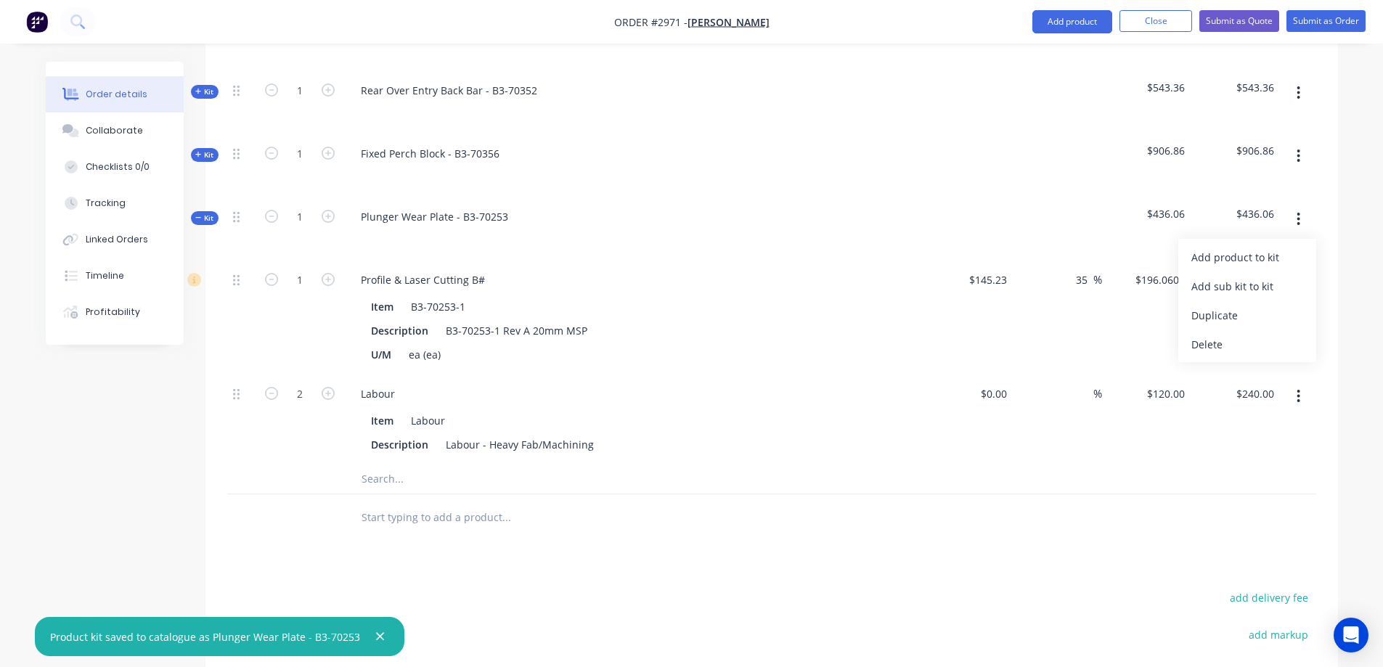
click at [202, 213] on span "Kit" at bounding box center [204, 218] width 19 height 11
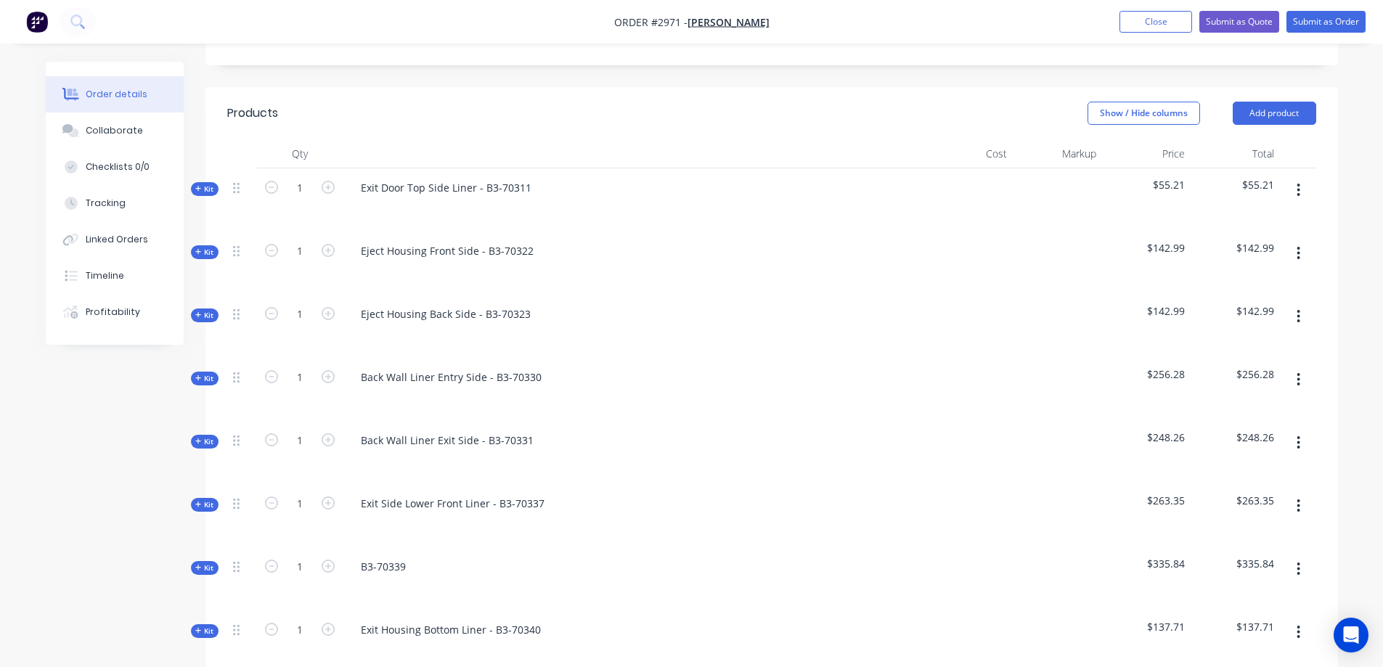
scroll to position [202, 0]
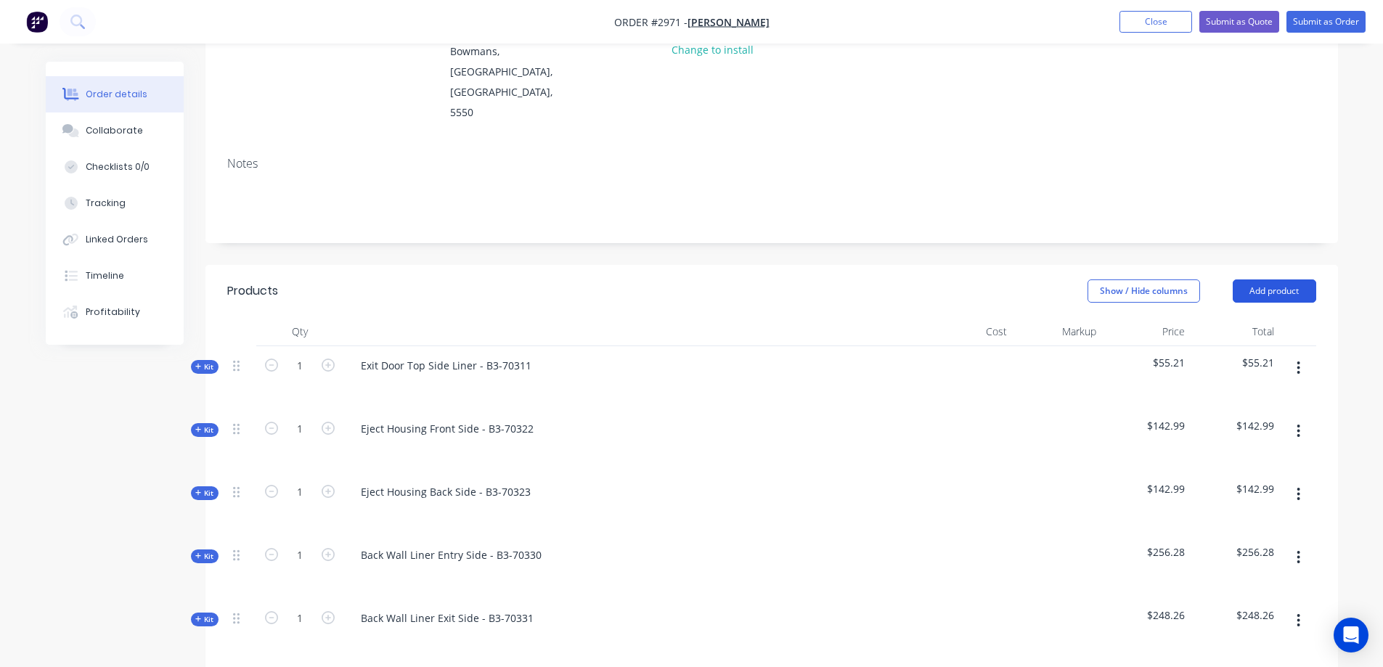
click at [1264, 279] on button "Add product" at bounding box center [1273, 290] width 83 height 23
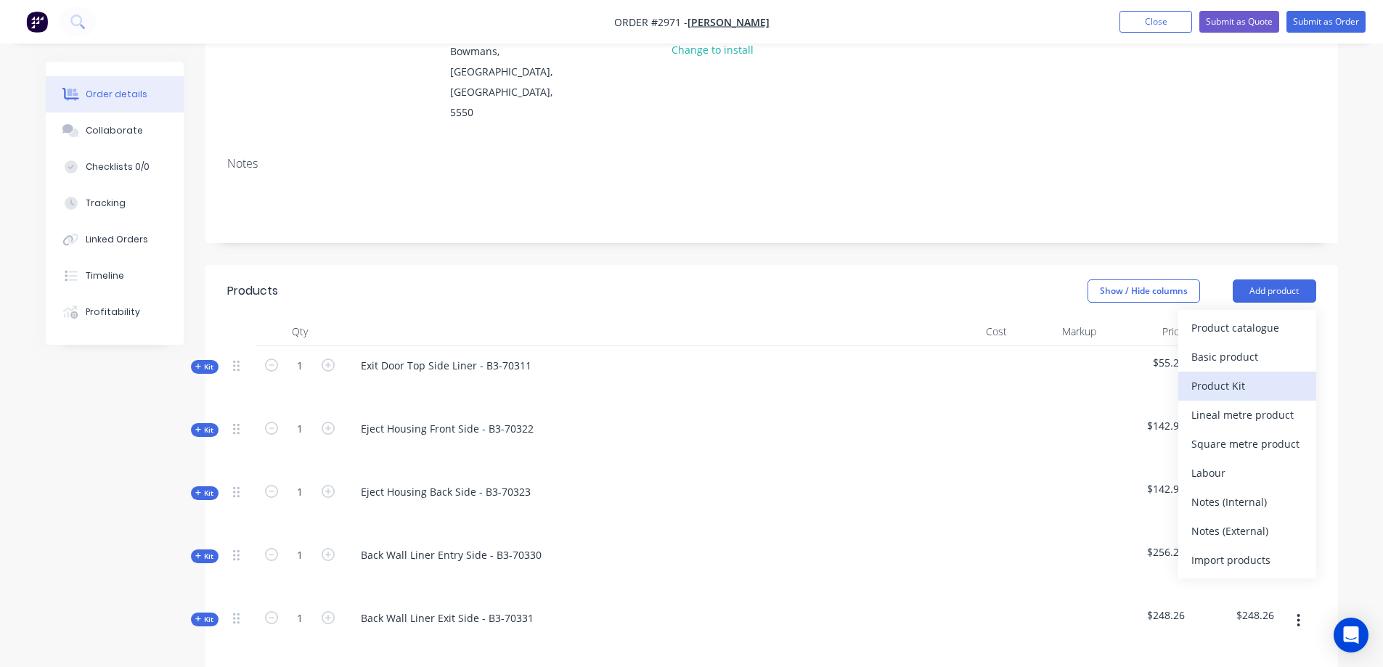
click at [1227, 375] on div "Product Kit" at bounding box center [1247, 385] width 112 height 21
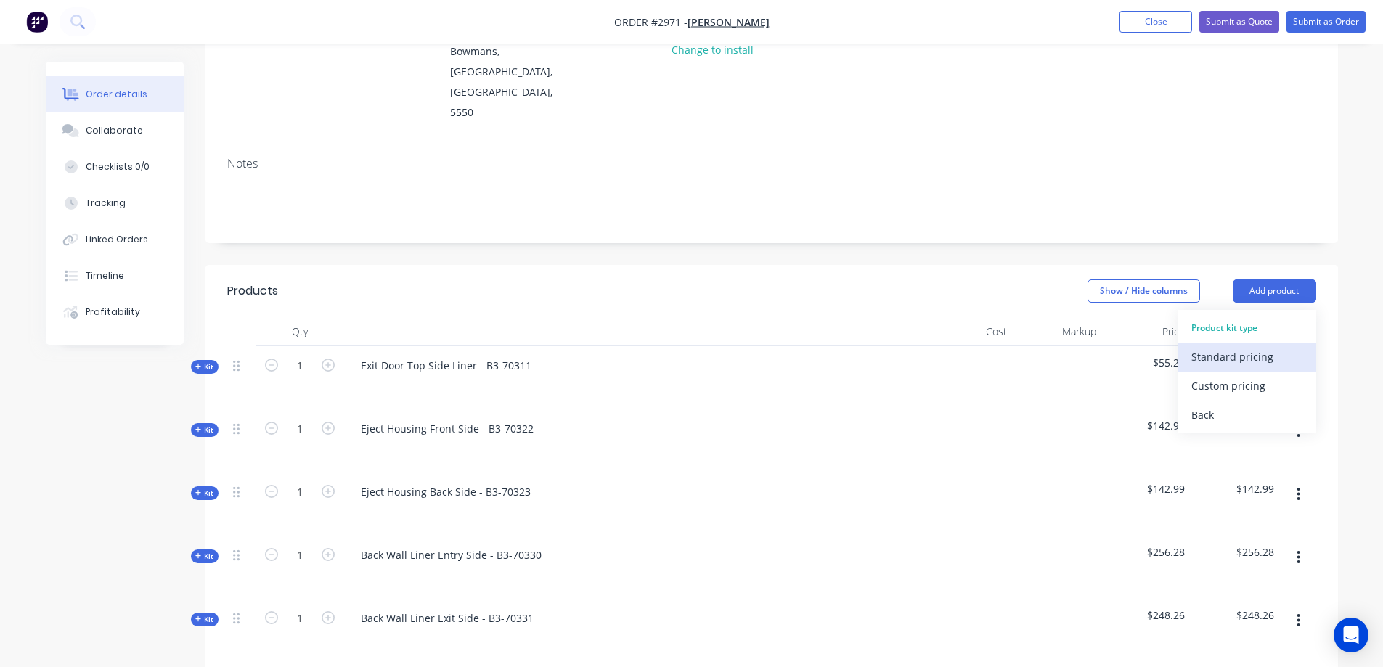
click at [1255, 346] on div "Standard pricing" at bounding box center [1247, 356] width 112 height 21
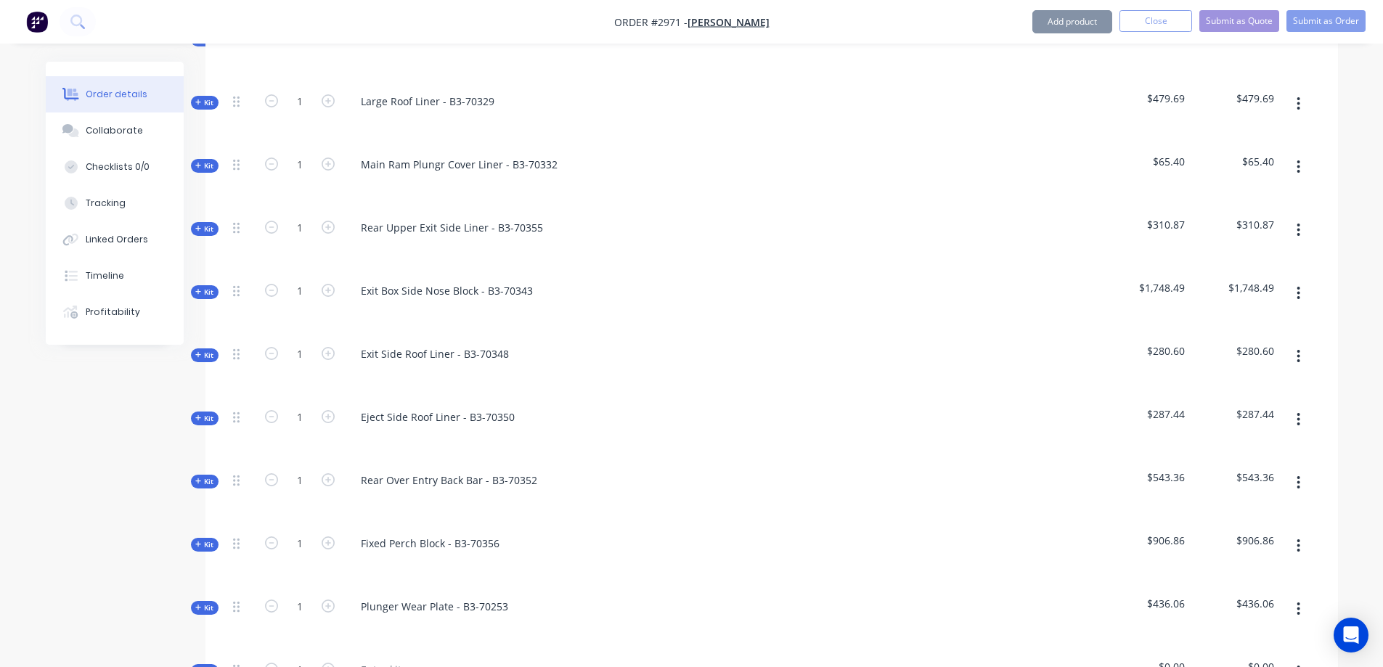
scroll to position [1944, 0]
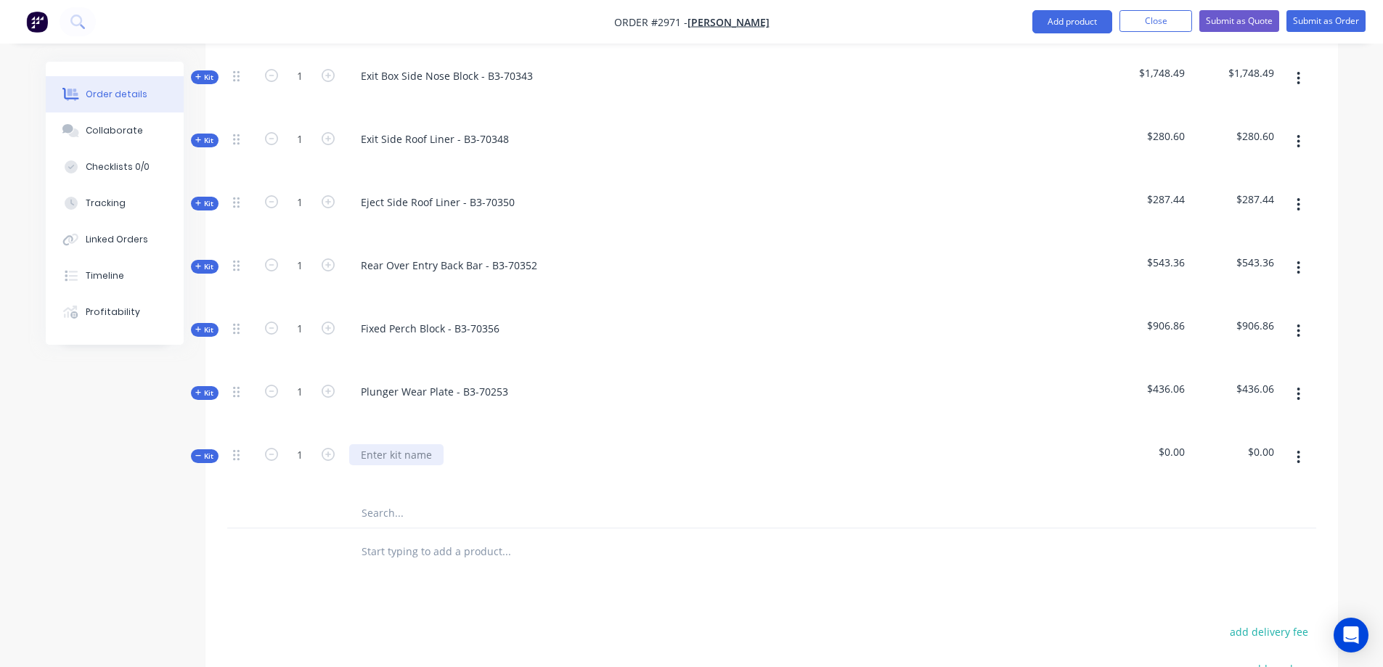
click at [390, 444] on div at bounding box center [396, 454] width 94 height 21
click at [420, 499] on input "text" at bounding box center [506, 513] width 290 height 29
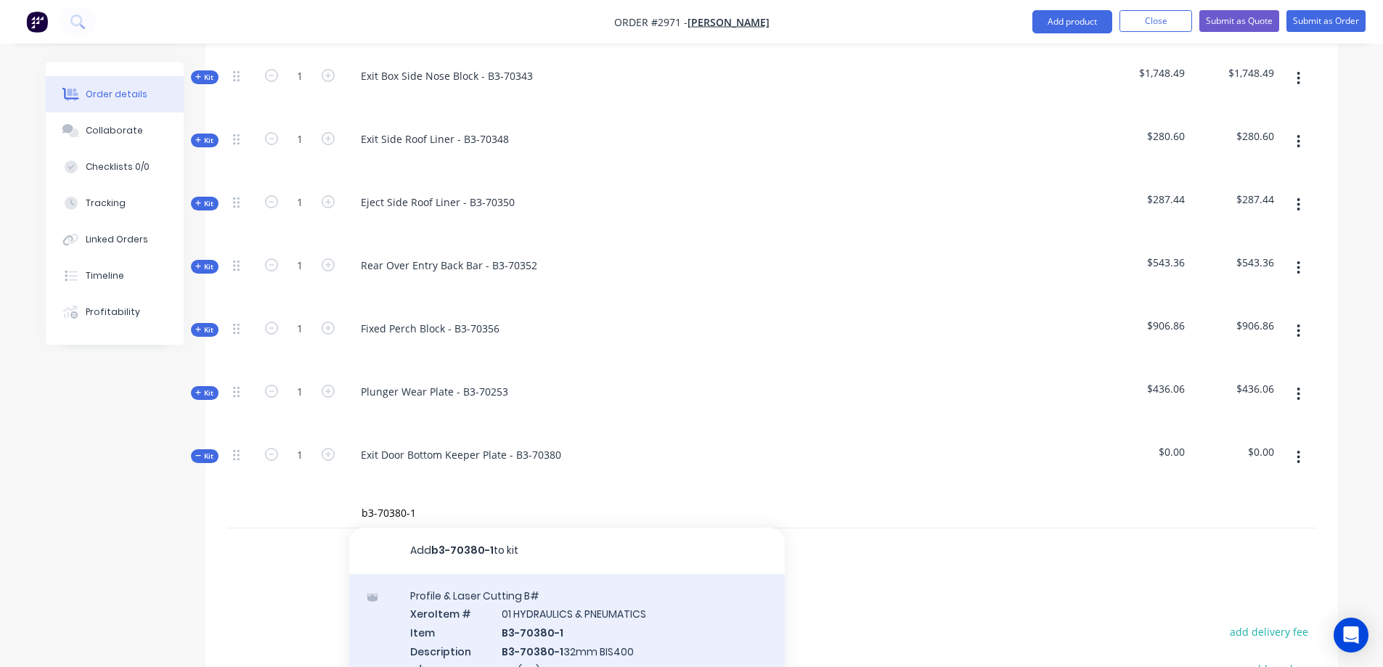
click at [632, 592] on div "Profile & Laser Cutting B# Xero Item # 01 HYDRAULICS & PNEUMATICS Item B3-70380…" at bounding box center [566, 659] width 435 height 170
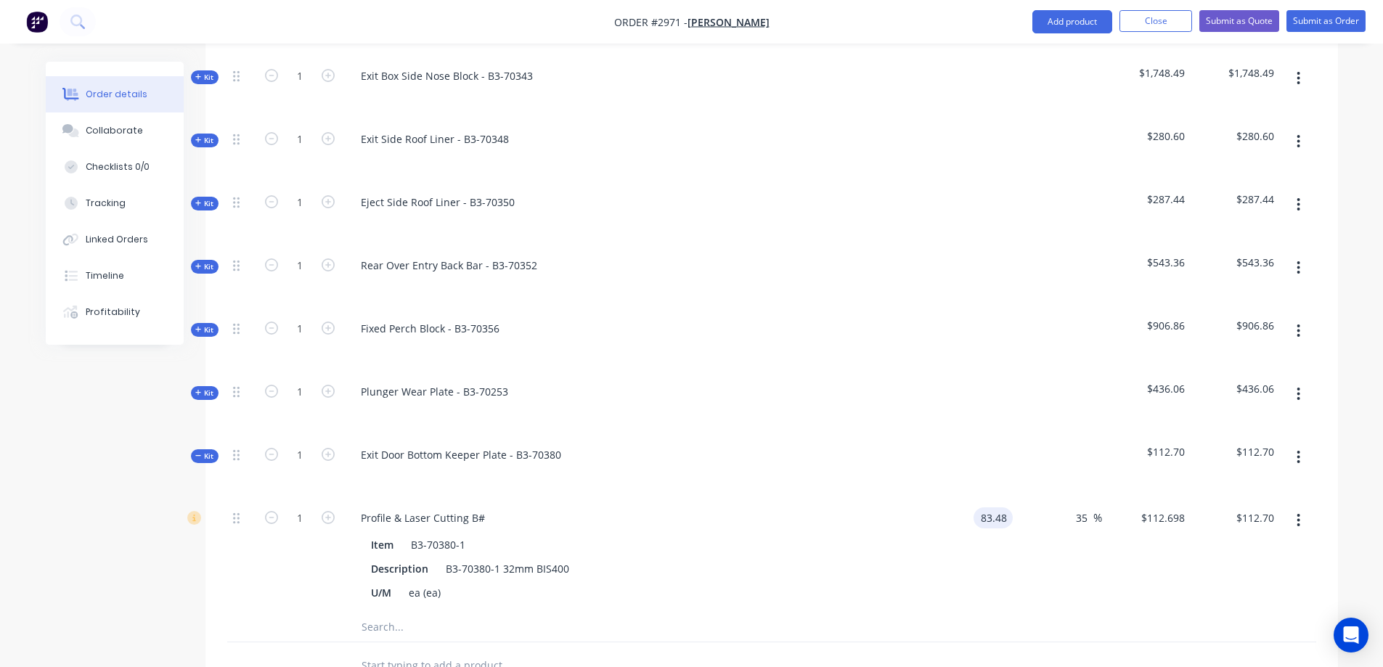
click at [981, 507] on input "83.48" at bounding box center [995, 517] width 33 height 21
click at [388, 613] on input "text" at bounding box center [506, 627] width 290 height 29
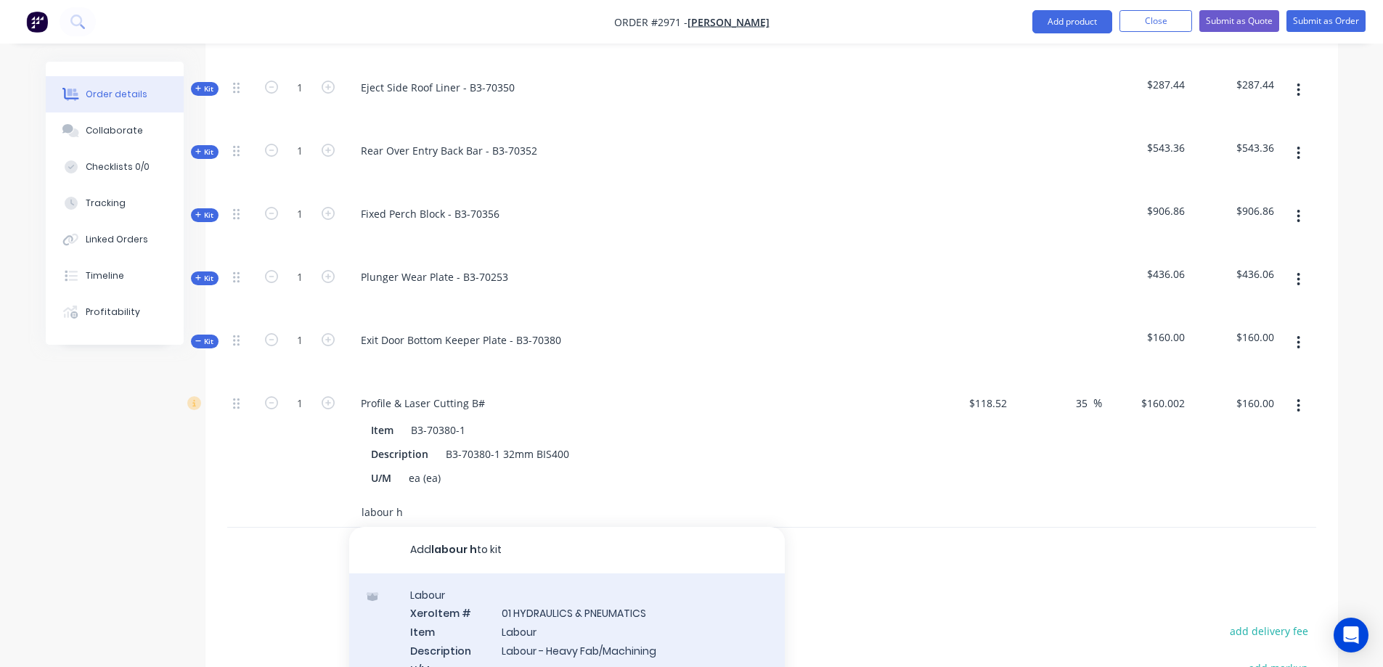
scroll to position [2162, 0]
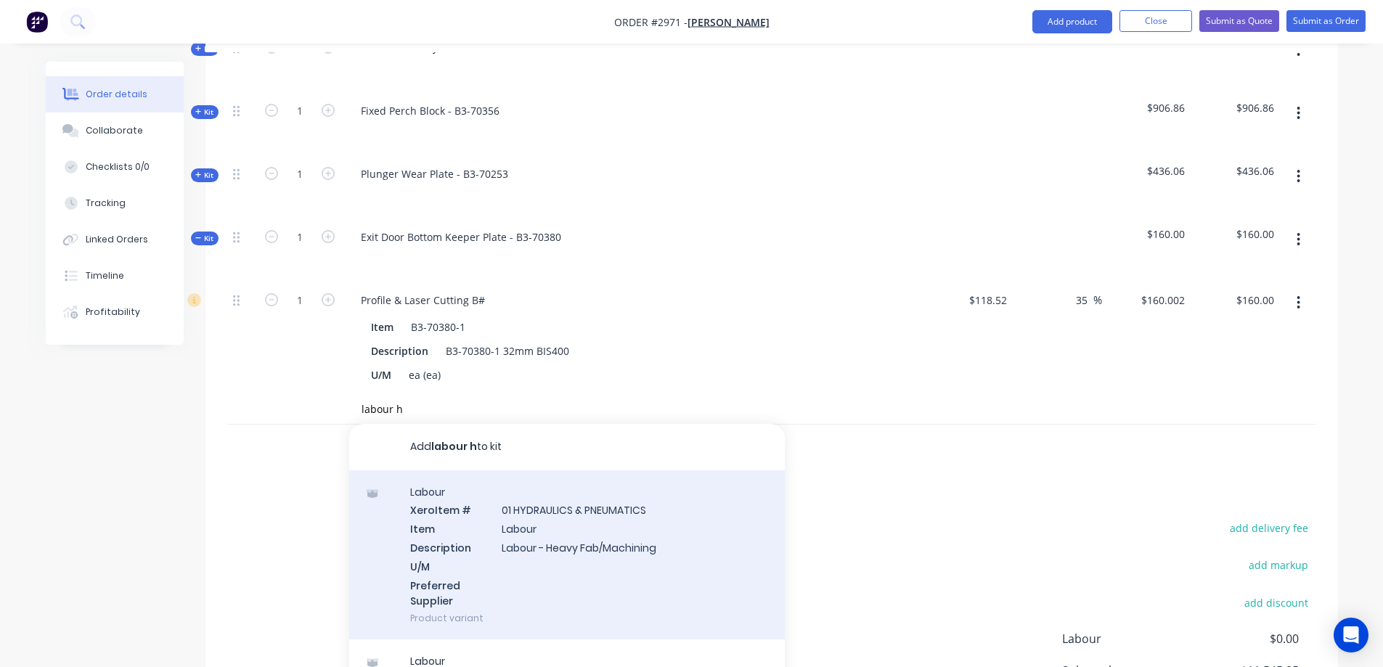
click at [581, 502] on div "Labour Xero Item # 01 HYDRAULICS & PNEUMATICS Item Labour Description Labour - …" at bounding box center [566, 555] width 435 height 170
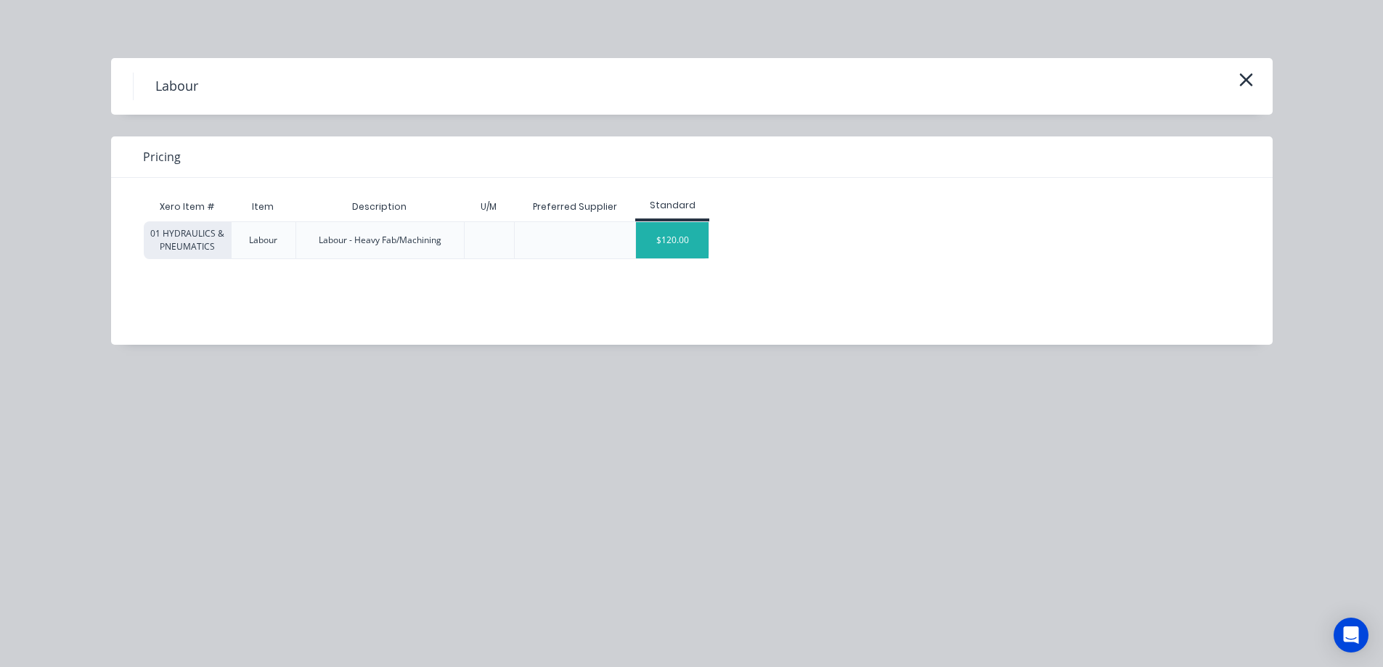
click at [680, 244] on div "$120.00" at bounding box center [672, 240] width 73 height 36
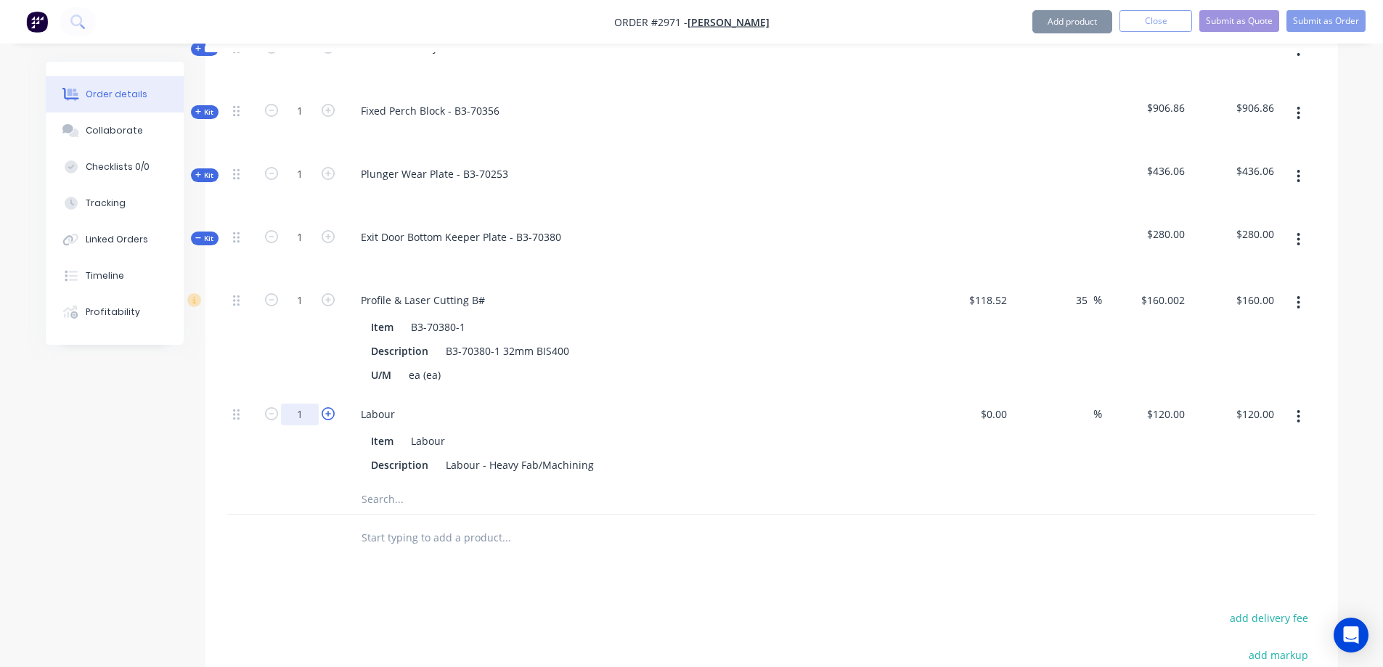
drag, startPoint x: 311, startPoint y: 373, endPoint x: 330, endPoint y: 367, distance: 19.1
click at [311, 404] on input "1" at bounding box center [300, 415] width 38 height 22
click at [1303, 226] on button "button" at bounding box center [1298, 239] width 34 height 26
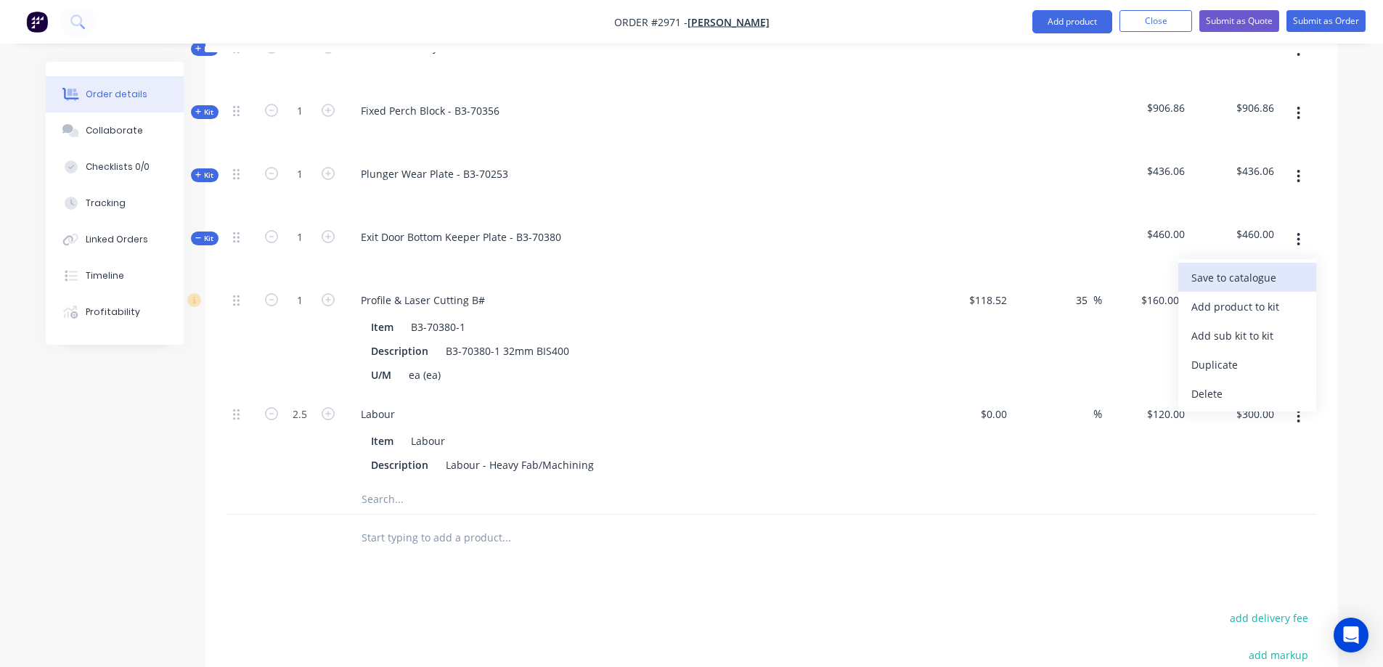
click at [1272, 267] on div "Save to catalogue" at bounding box center [1247, 277] width 112 height 21
click at [202, 233] on span "Kit" at bounding box center [204, 238] width 19 height 11
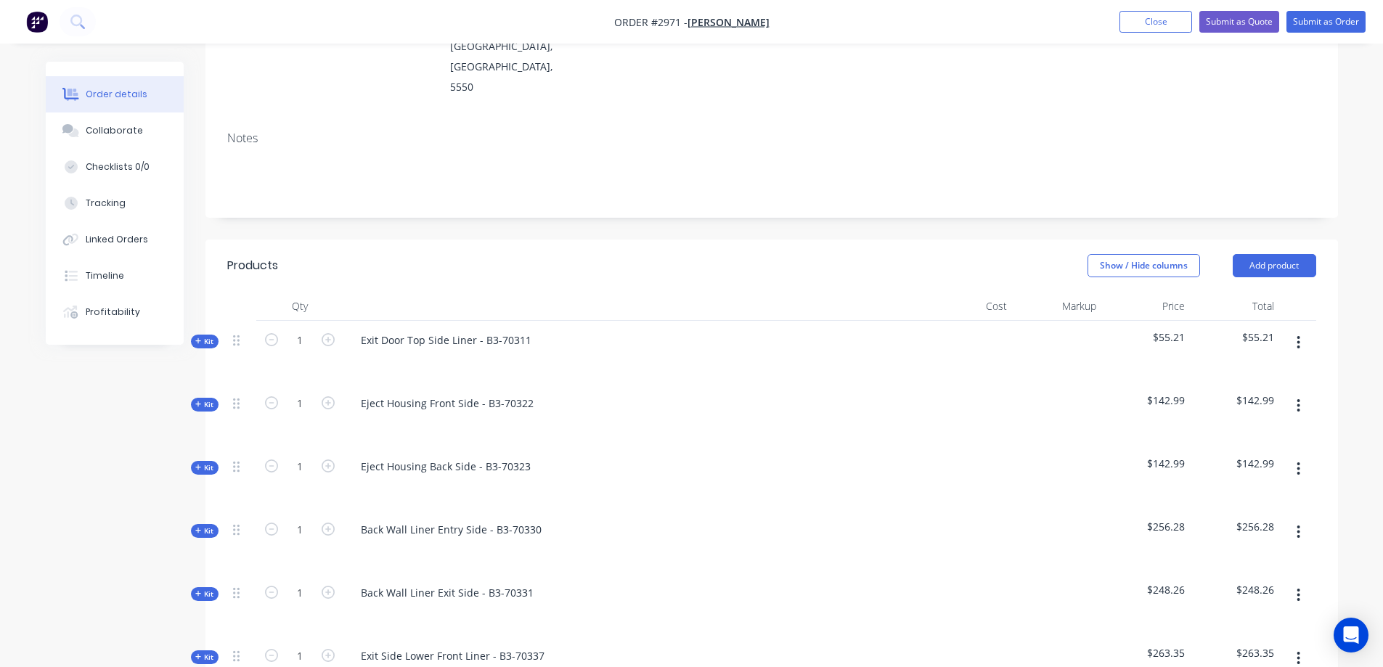
scroll to position [266, 0]
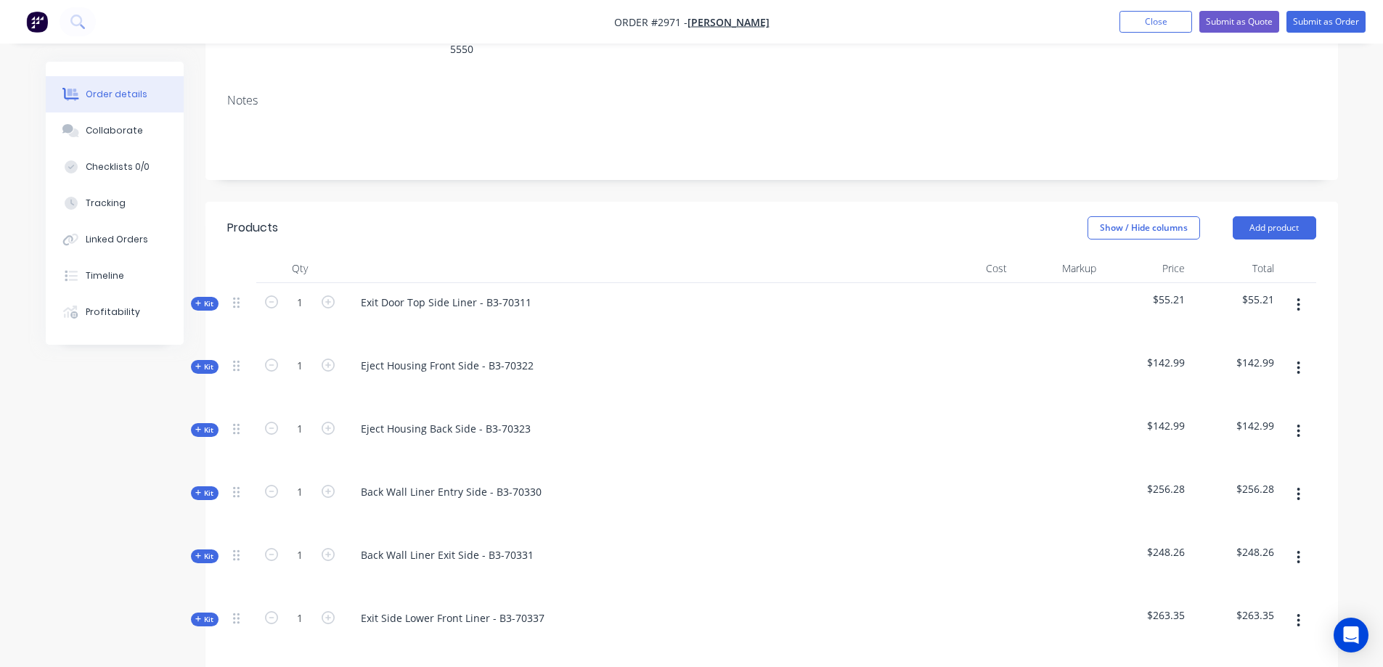
click at [201, 300] on icon at bounding box center [198, 303] width 7 height 7
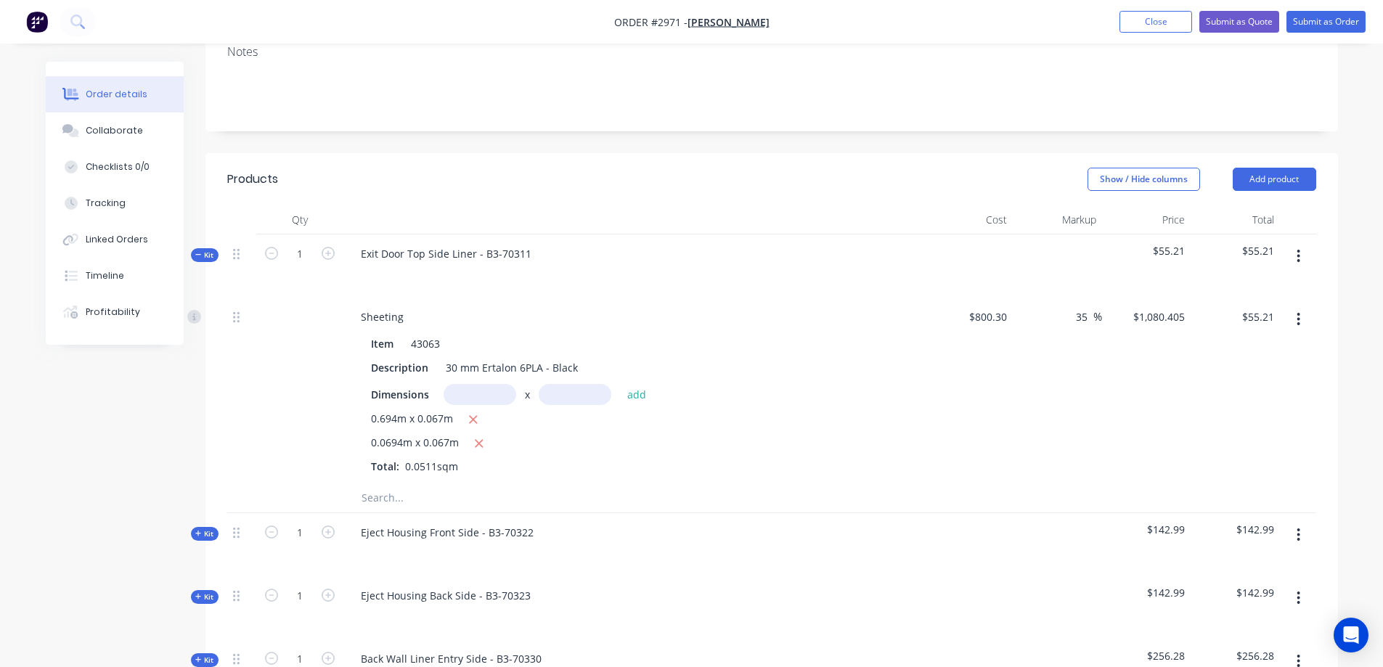
scroll to position [338, 0]
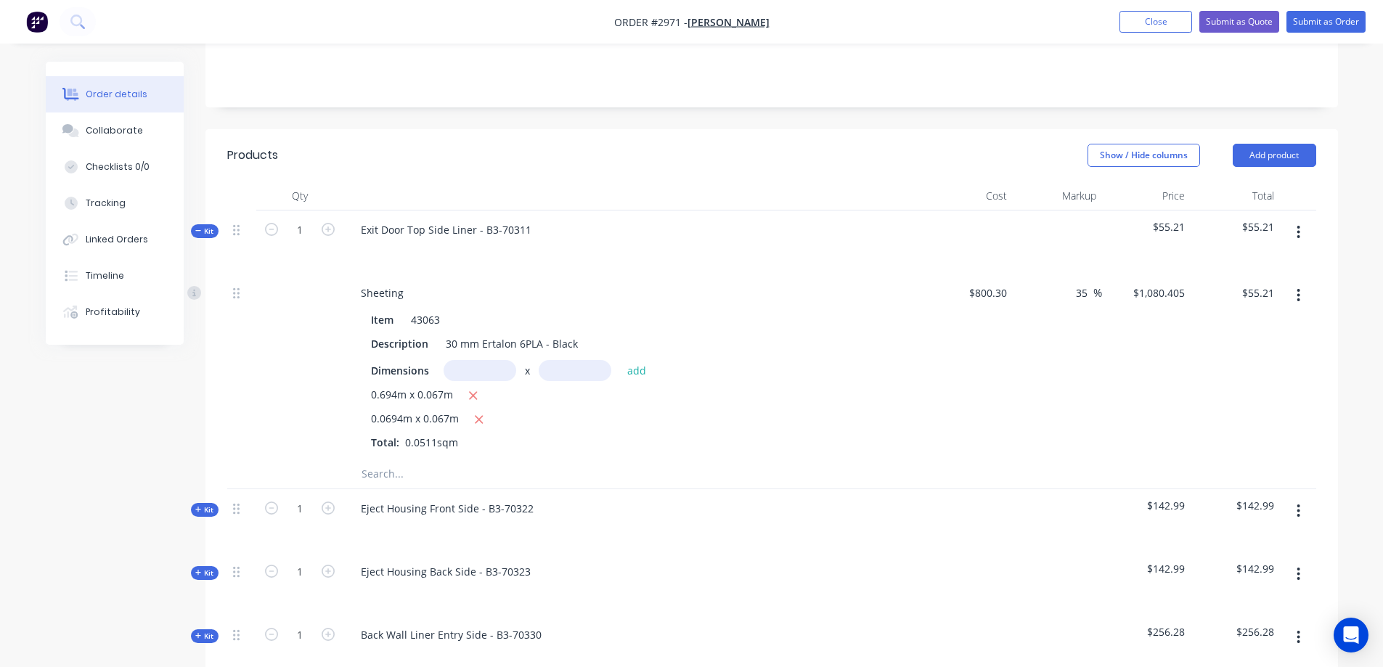
click at [403, 459] on input "text" at bounding box center [506, 473] width 290 height 29
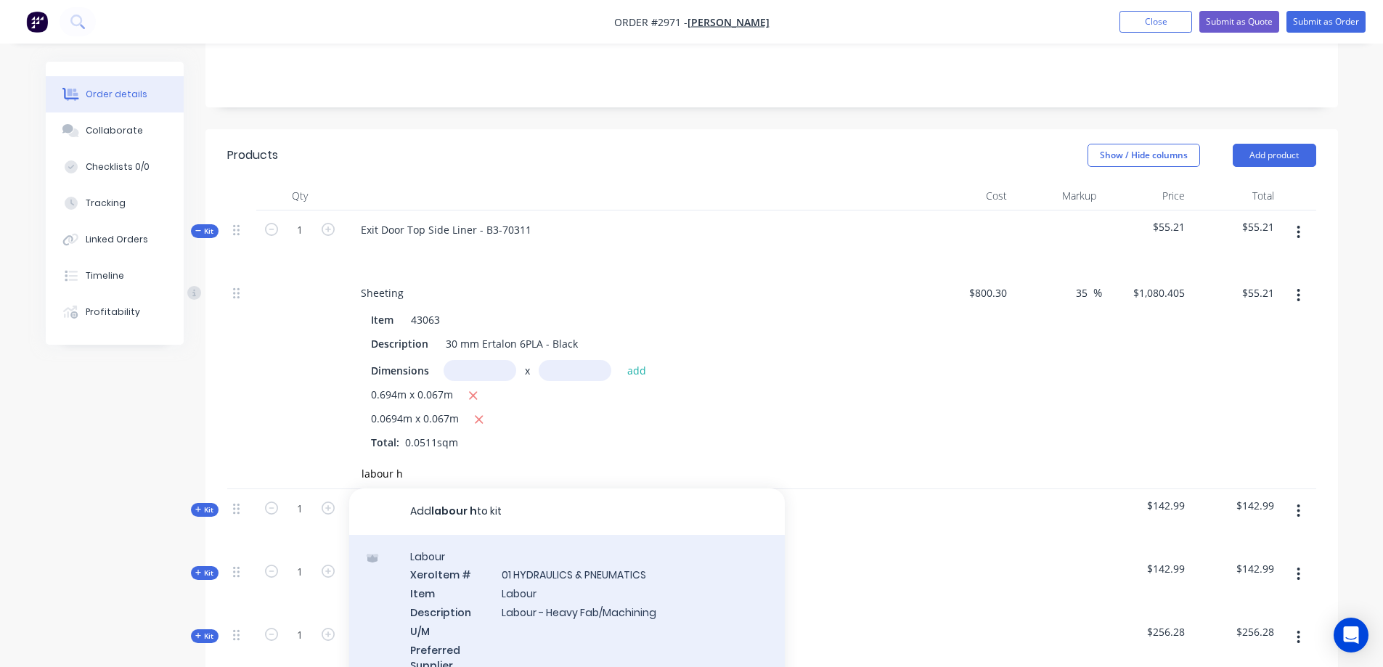
click at [586, 561] on div "Labour Xero Item # 01 HYDRAULICS & PNEUMATICS Item Labour Description Labour - …" at bounding box center [566, 620] width 435 height 170
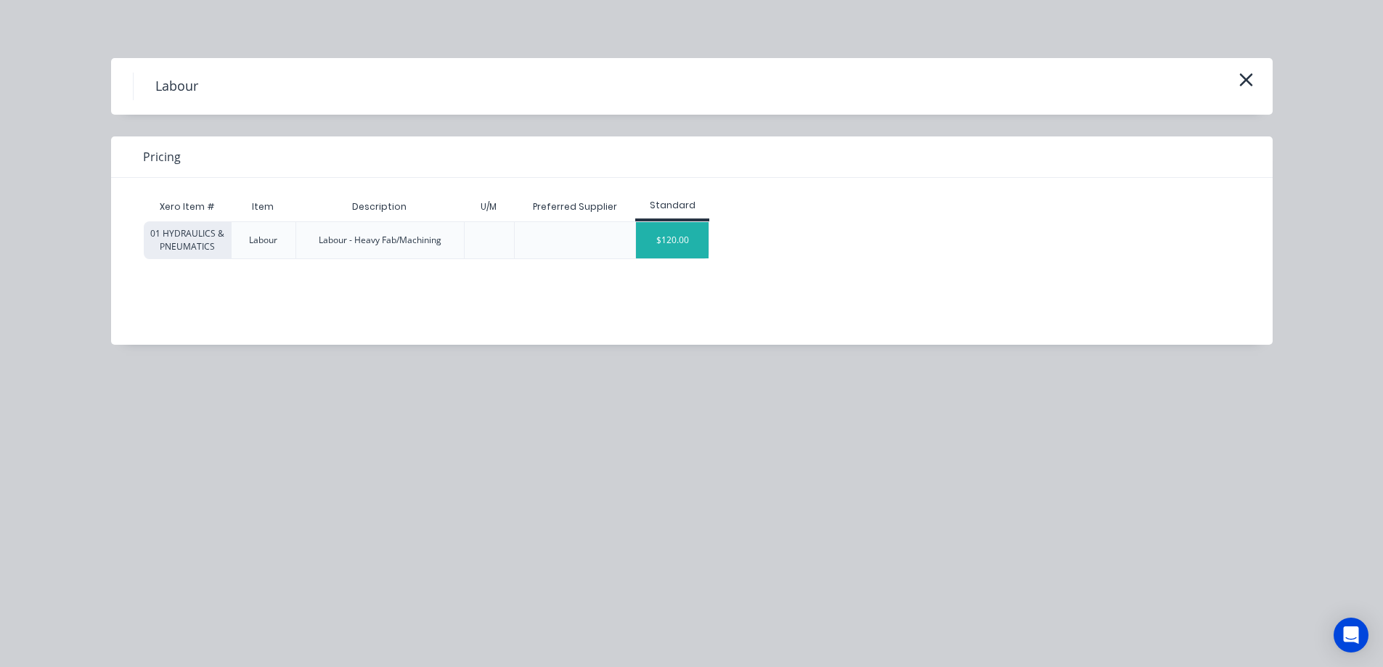
click at [672, 242] on div "$120.00" at bounding box center [672, 240] width 73 height 36
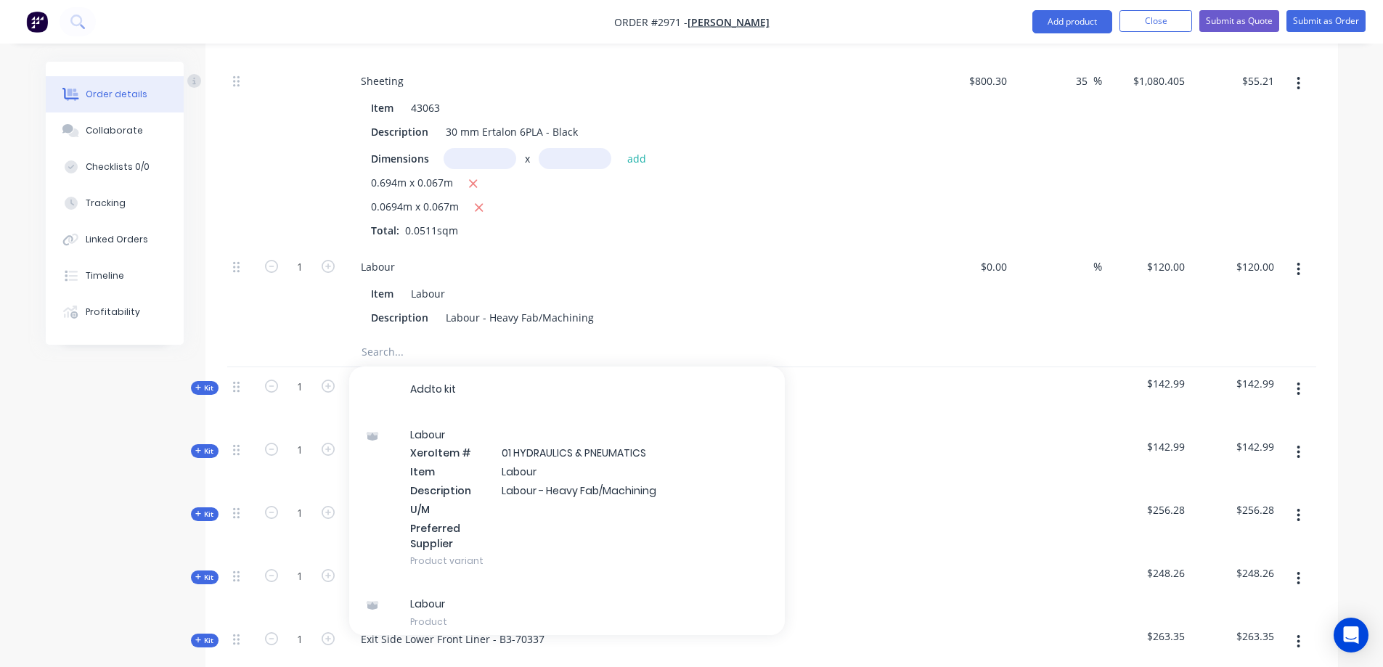
scroll to position [556, 0]
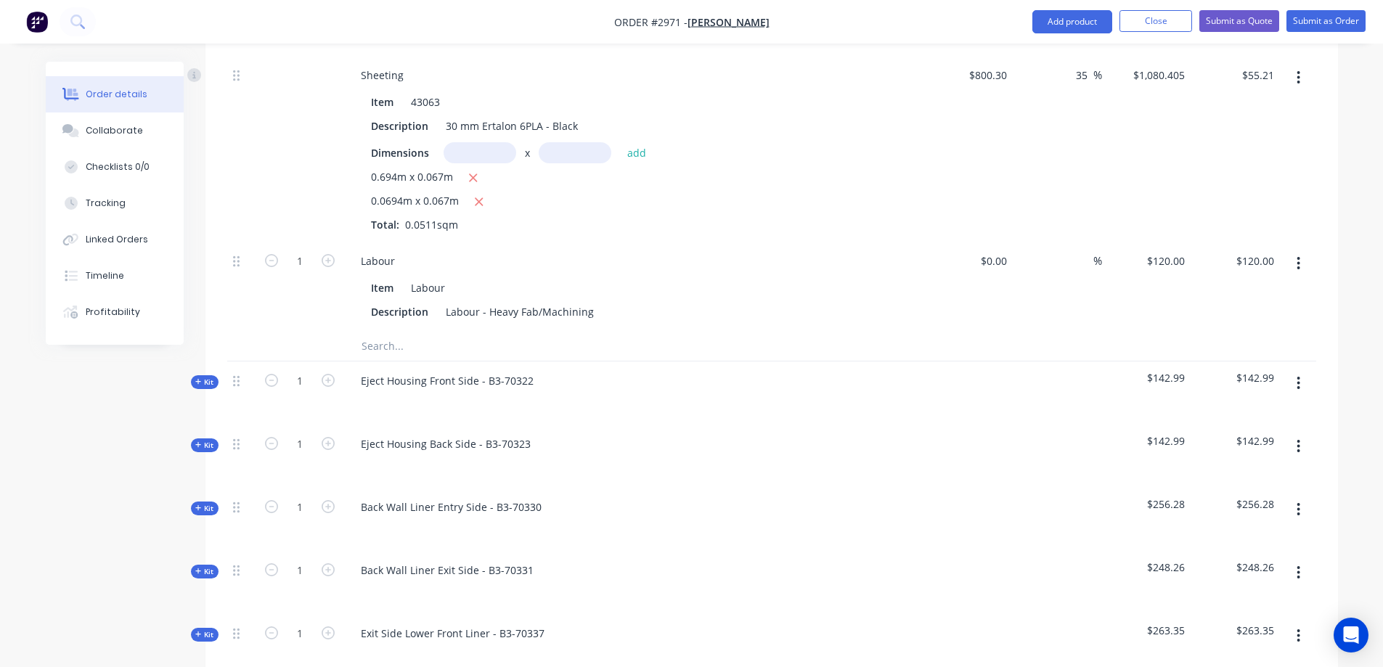
click at [200, 378] on icon at bounding box center [198, 381] width 7 height 7
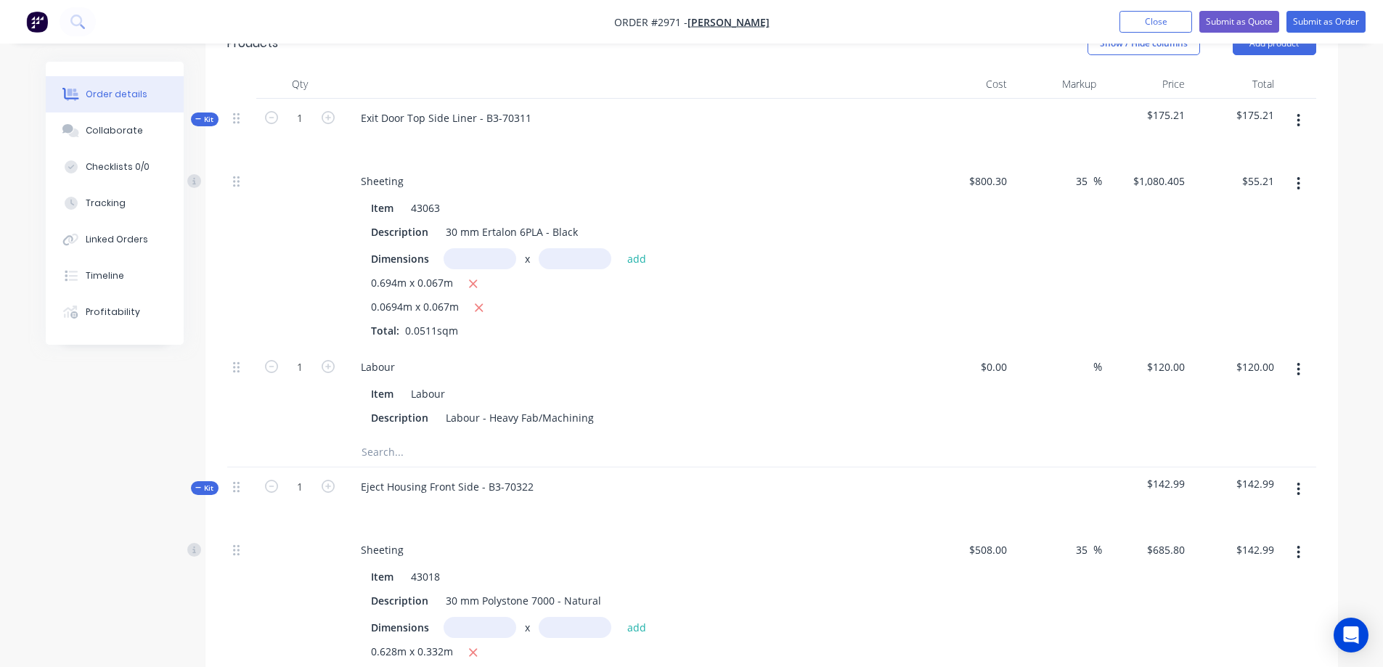
scroll to position [411, 0]
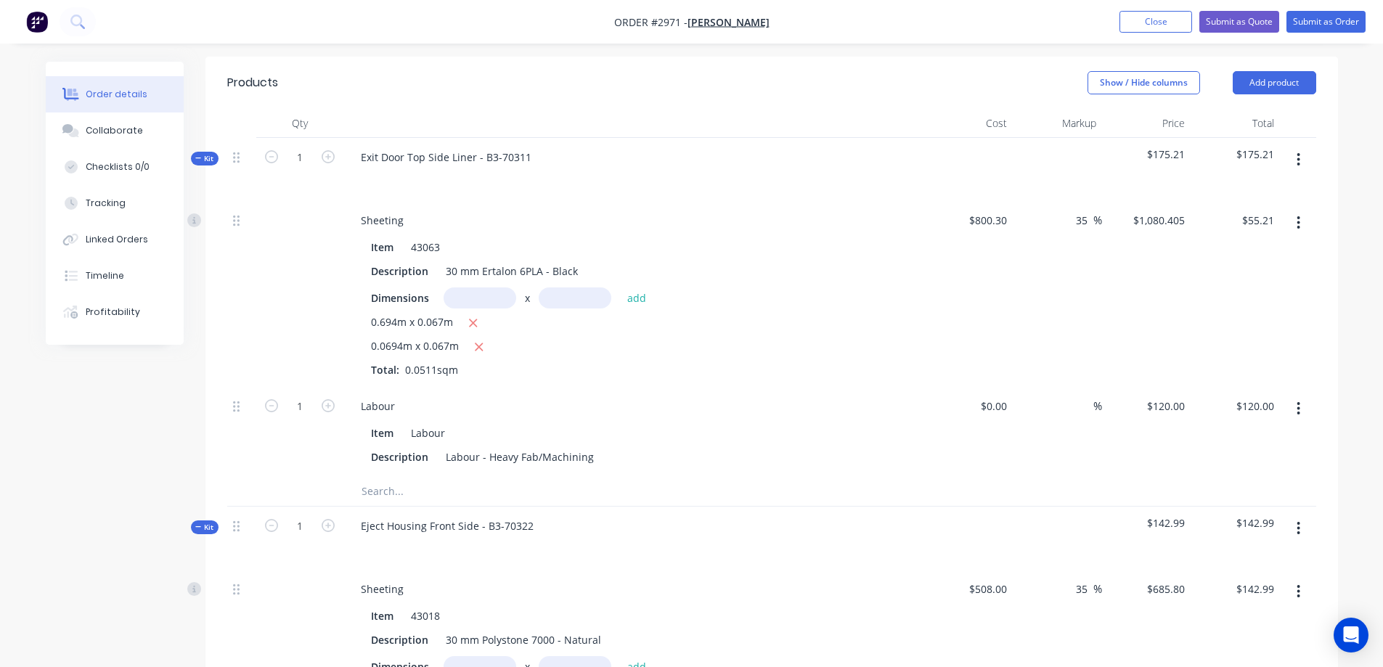
click at [202, 153] on span "Kit" at bounding box center [204, 158] width 19 height 11
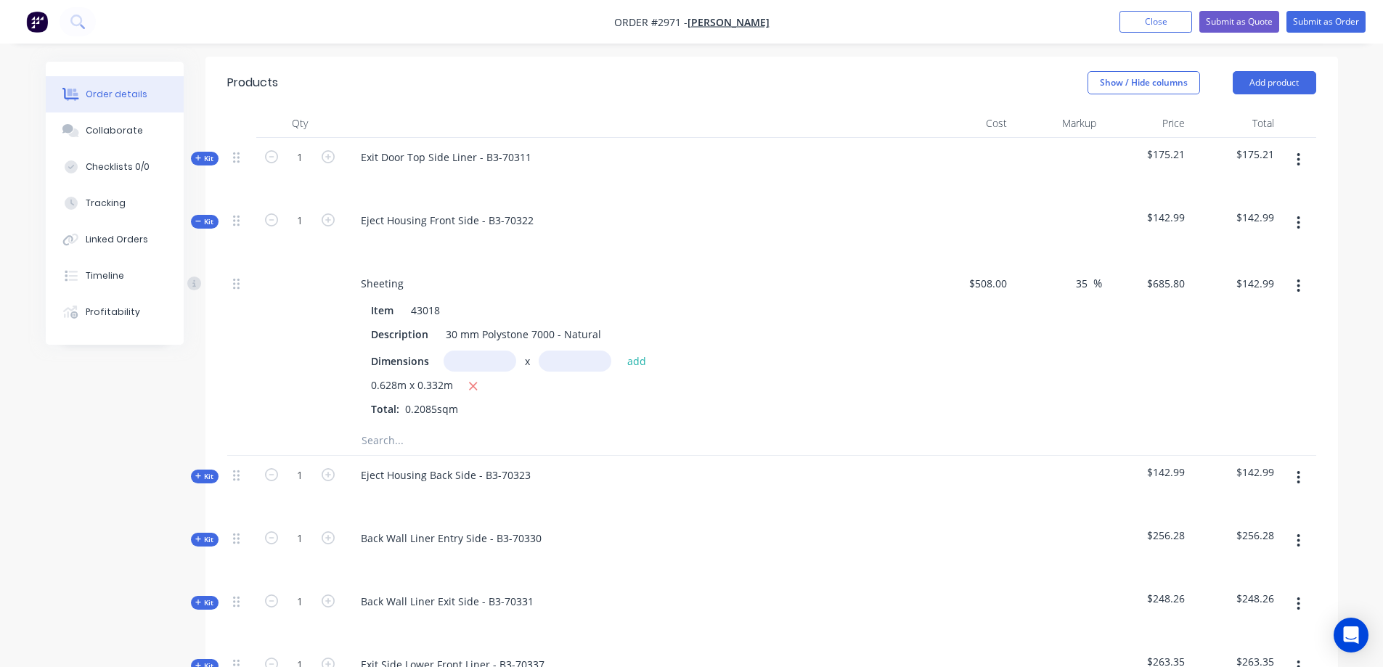
click at [388, 426] on input "text" at bounding box center [506, 440] width 290 height 29
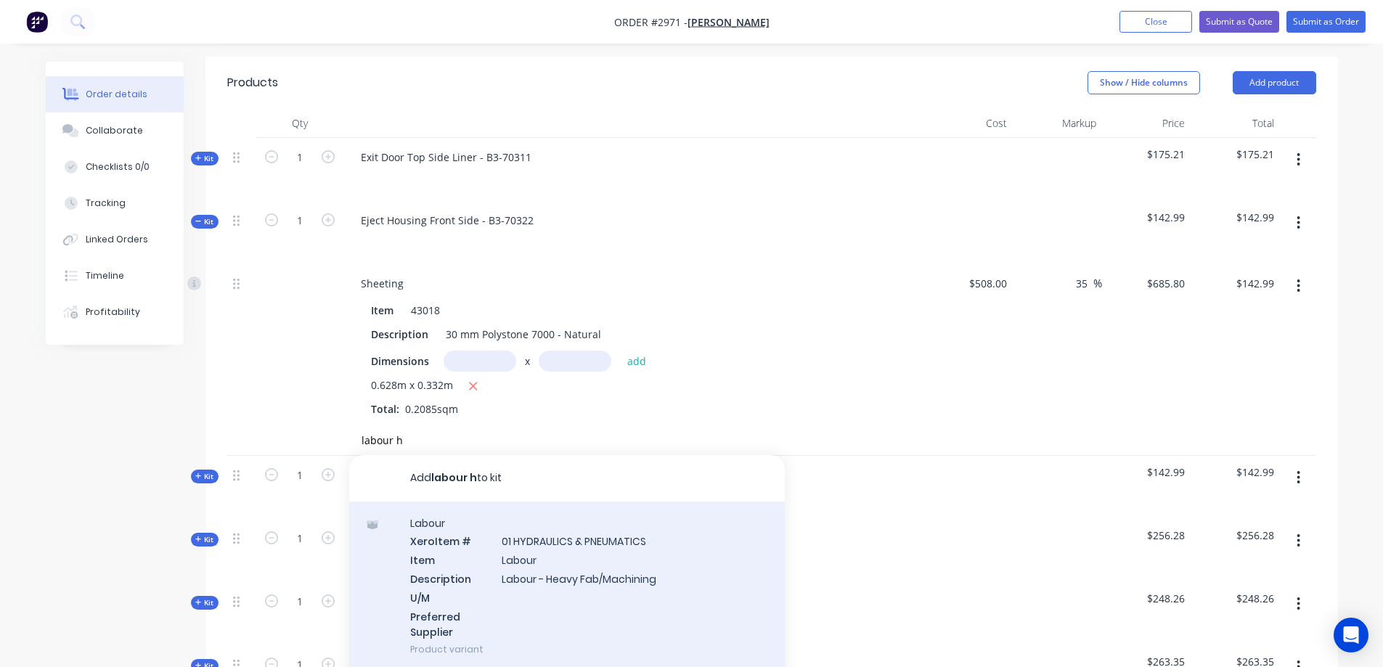
click at [552, 511] on div "Labour Xero Item # 01 HYDRAULICS & PNEUMATICS Item Labour Description Labour - …" at bounding box center [566, 587] width 435 height 170
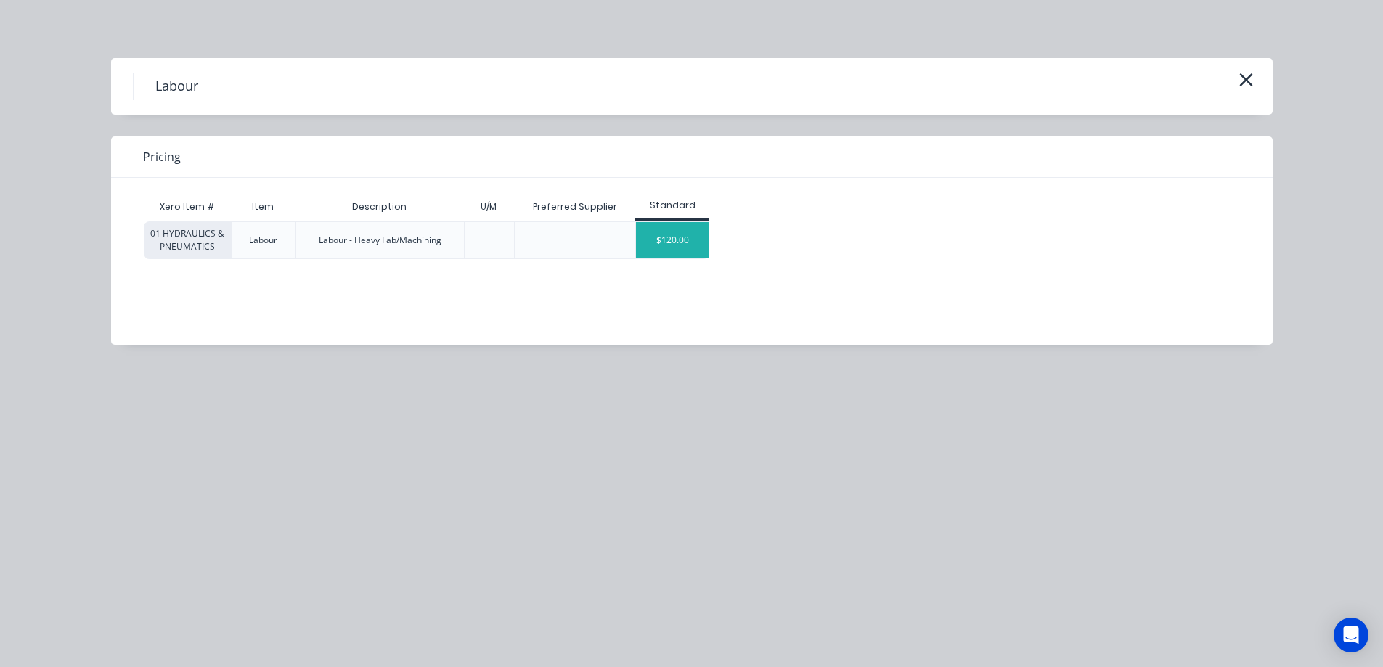
click at [675, 250] on div "$120.00" at bounding box center [672, 240] width 73 height 36
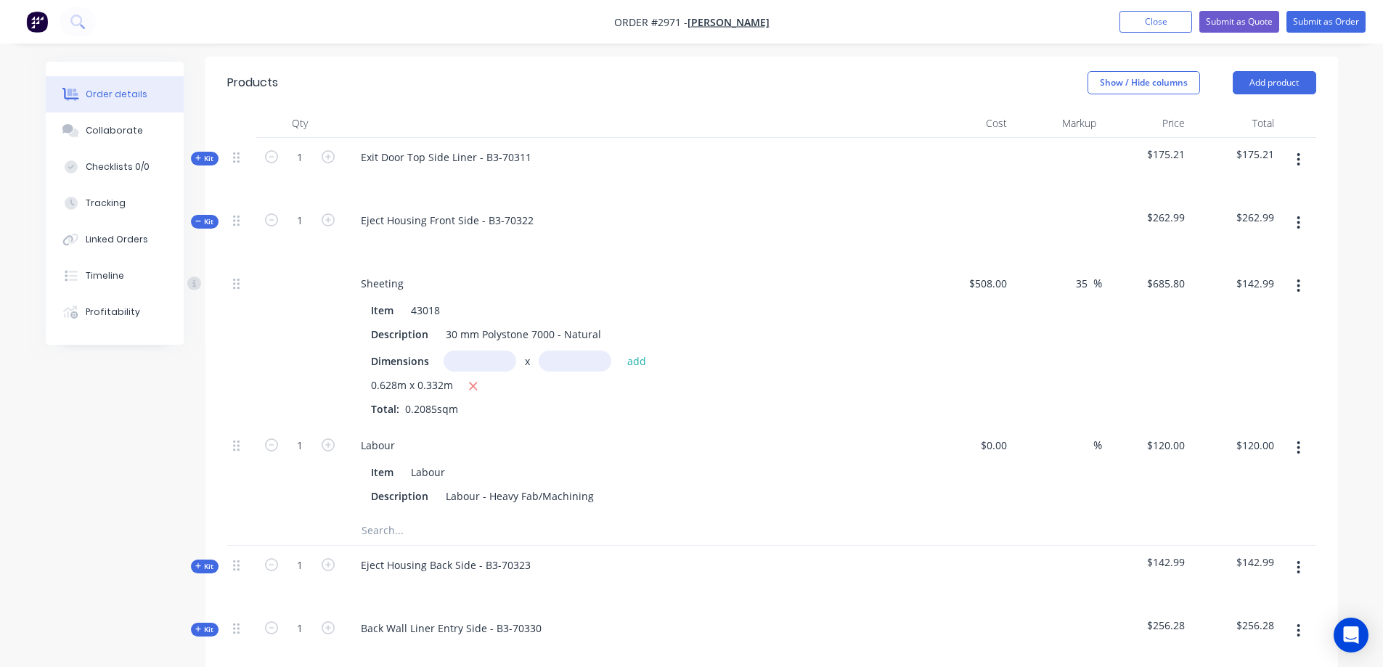
click at [200, 218] on icon at bounding box center [198, 221] width 7 height 7
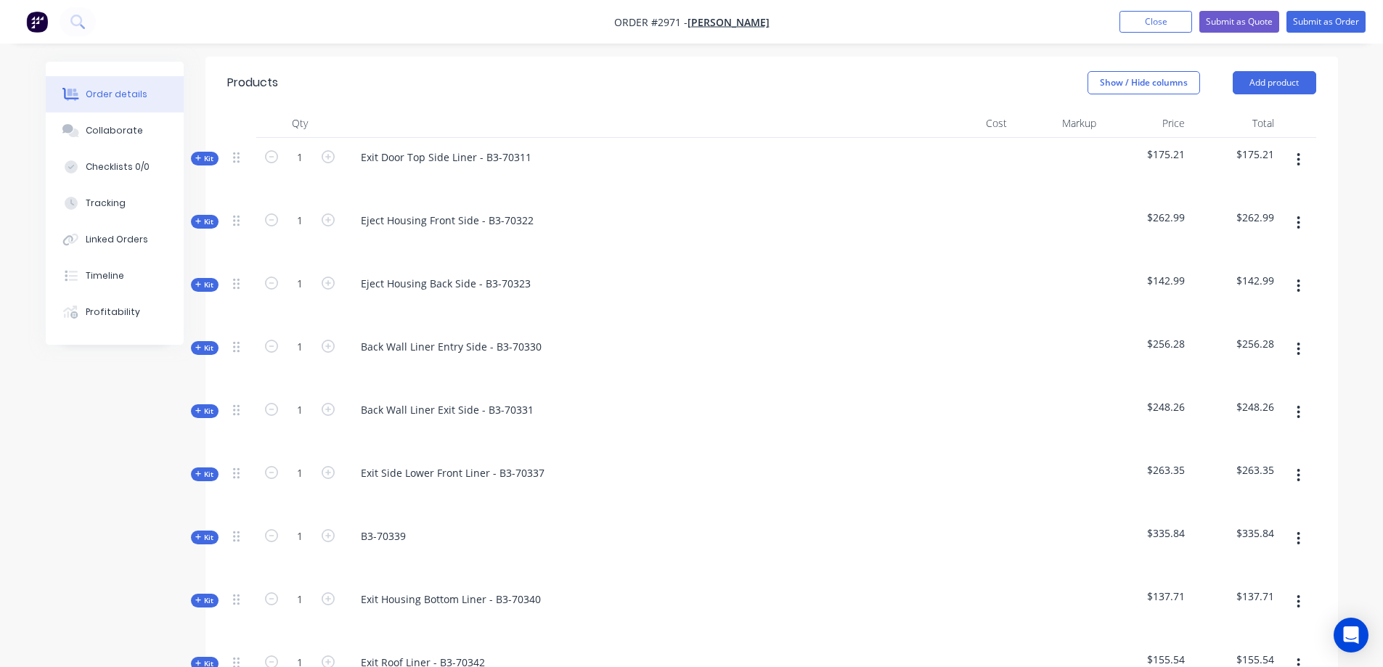
click at [202, 279] on span "Kit" at bounding box center [204, 284] width 19 height 11
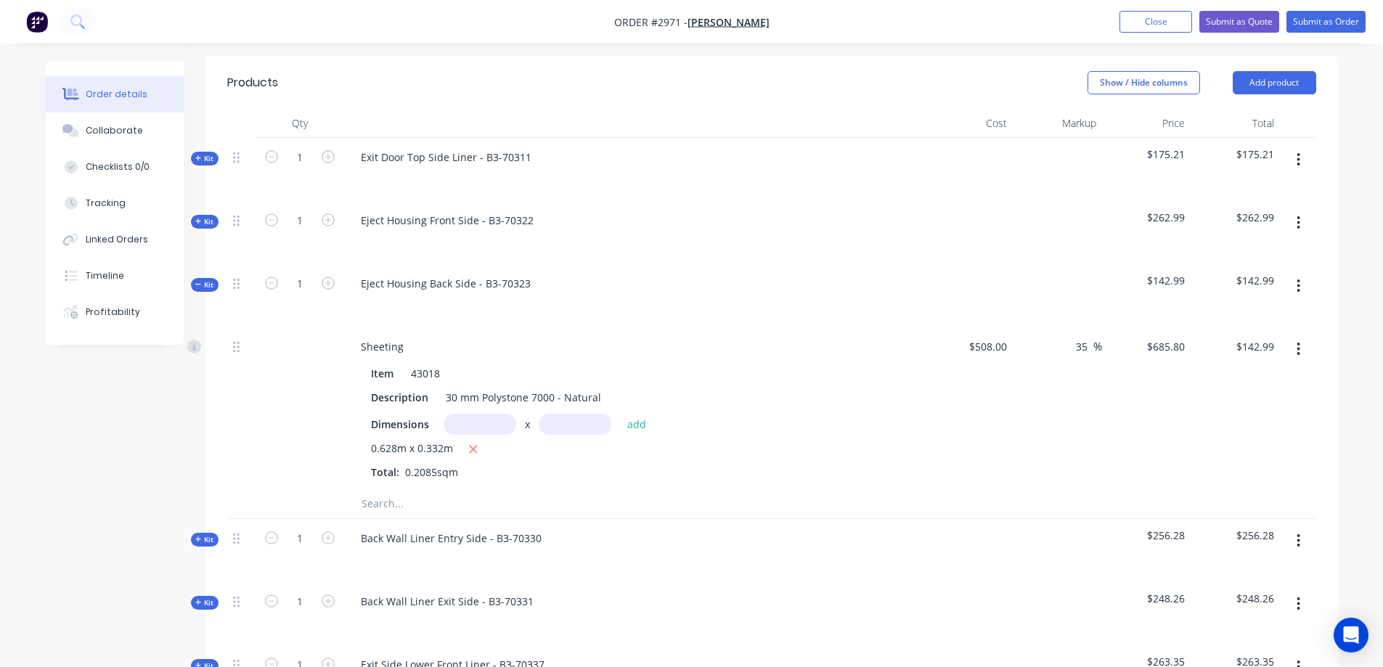
click at [389, 489] on input "text" at bounding box center [506, 503] width 290 height 29
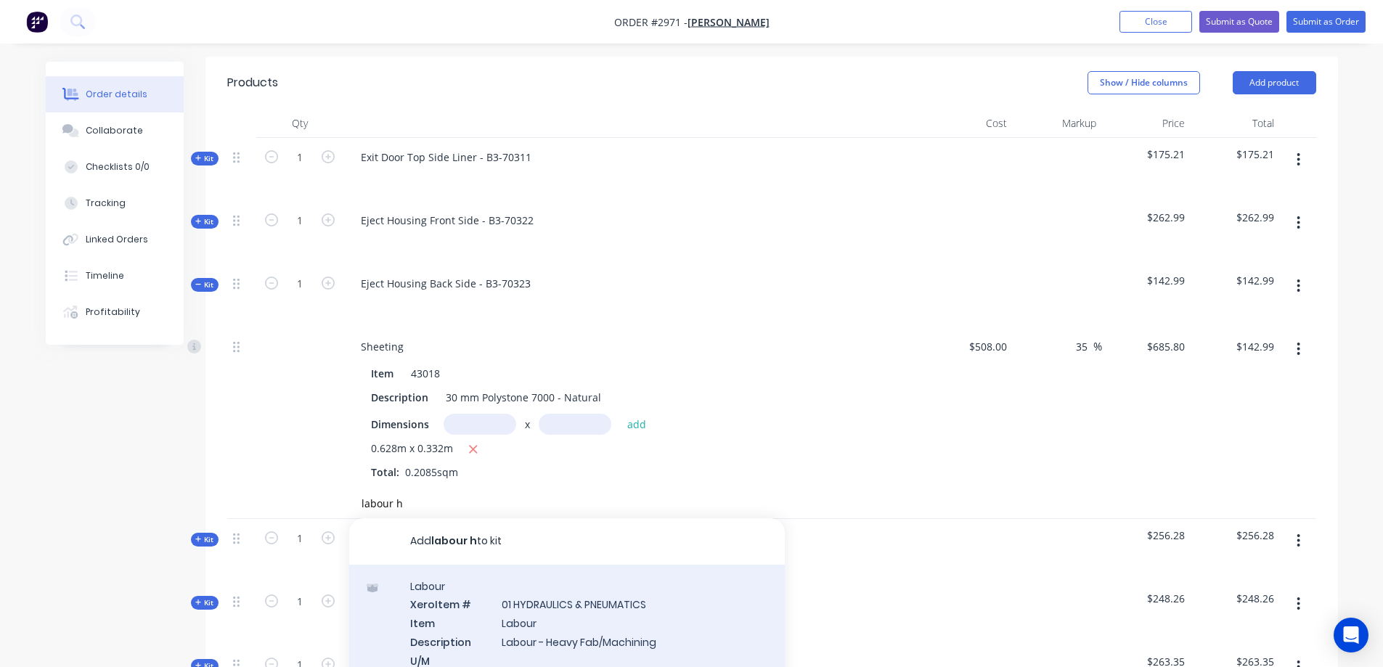
click at [571, 589] on div "Labour Xero Item # 01 HYDRAULICS & PNEUMATICS Item Labour Description Labour - …" at bounding box center [566, 650] width 435 height 170
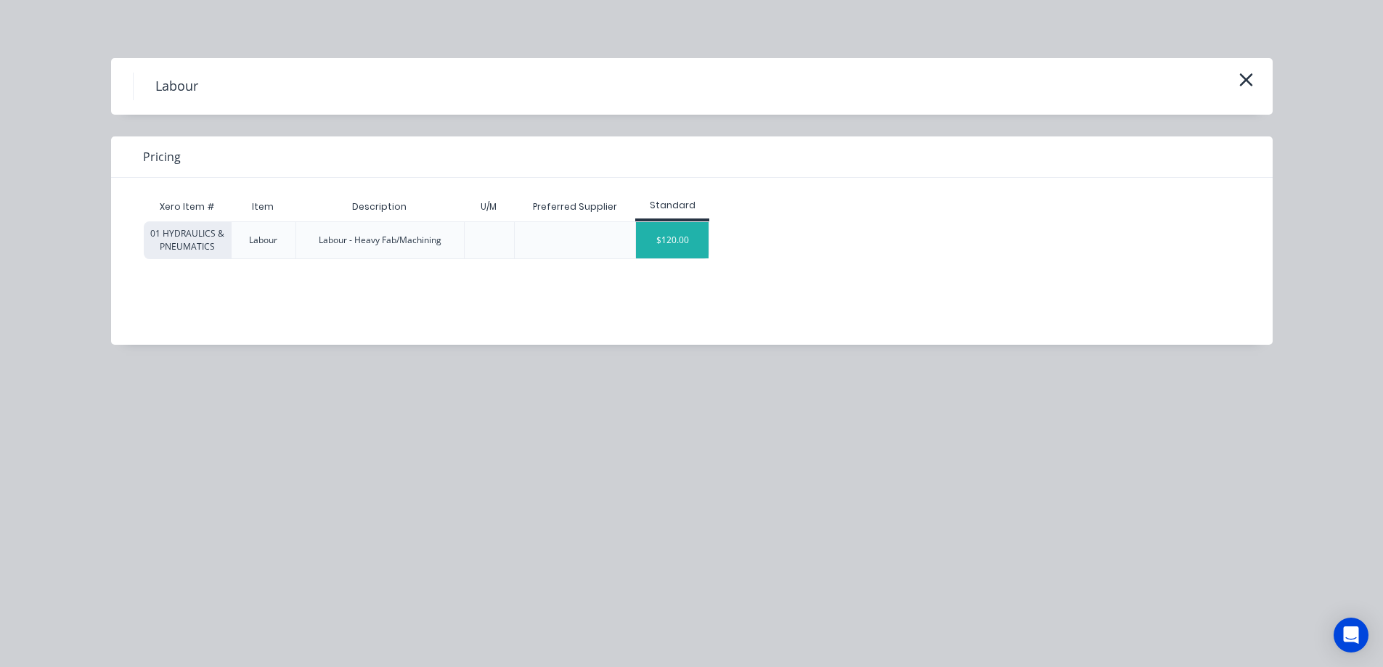
click at [675, 240] on div "$120.00" at bounding box center [672, 240] width 73 height 36
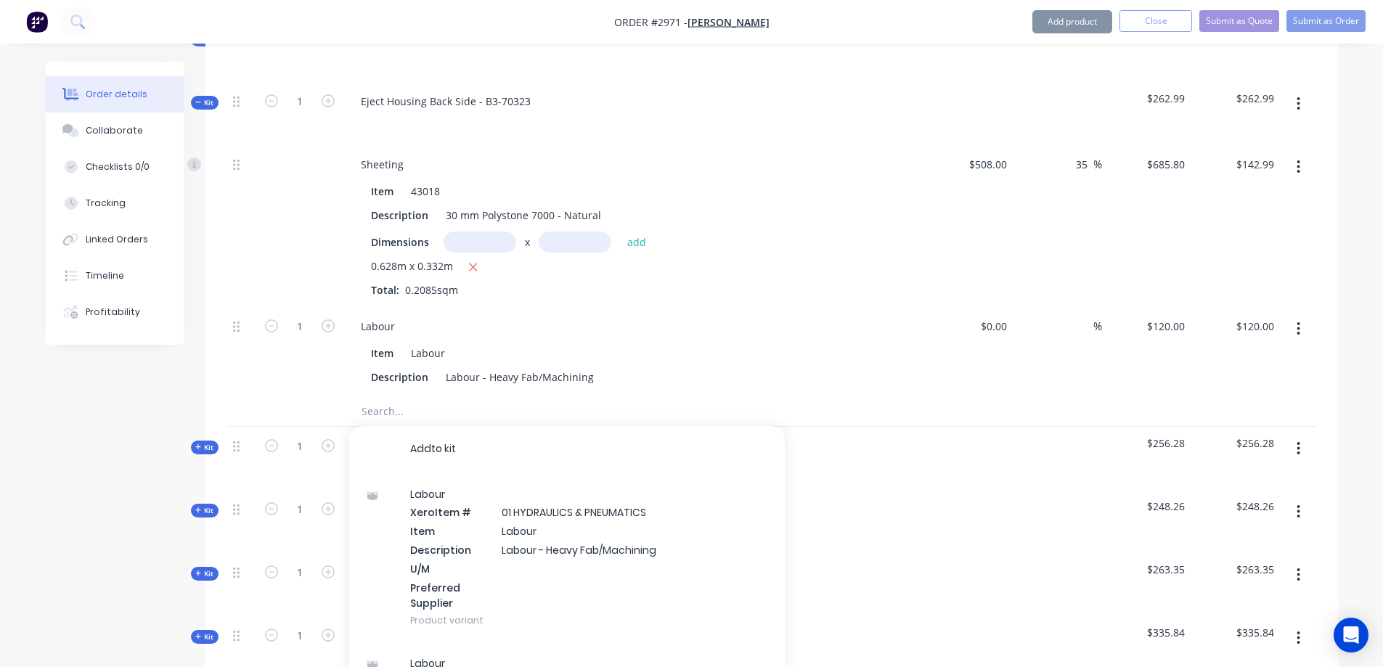
scroll to position [701, 0]
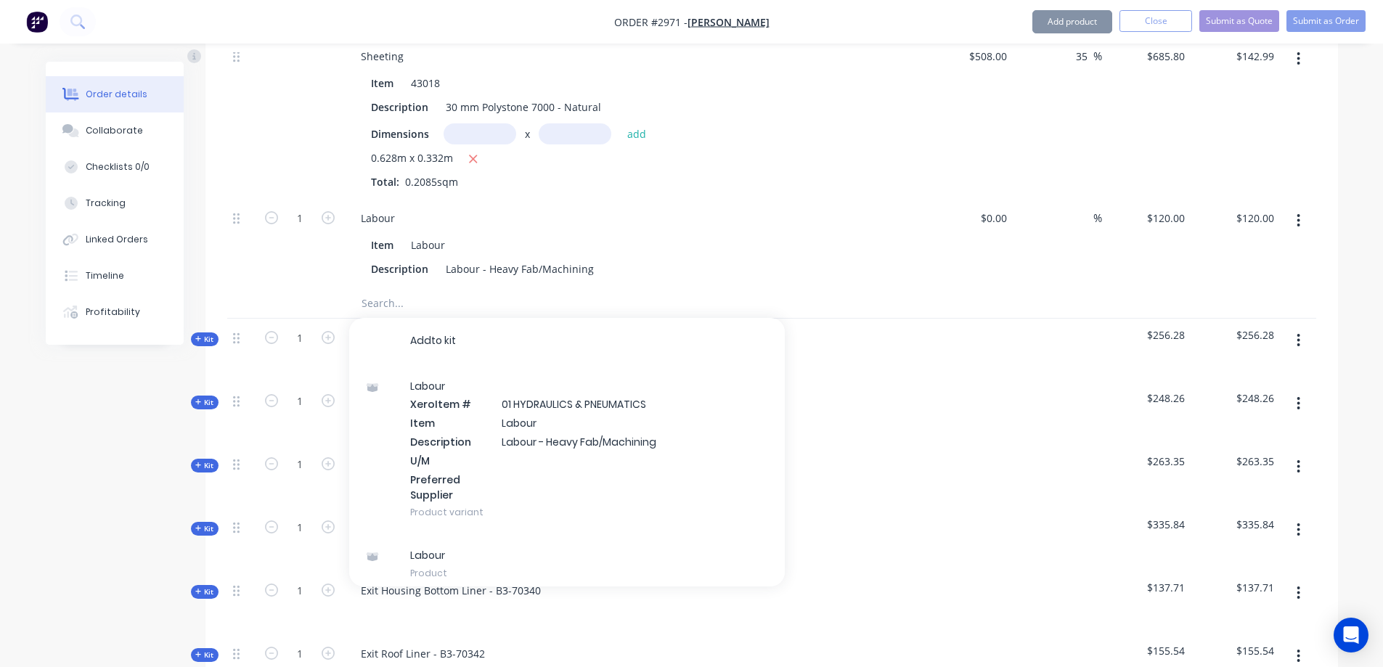
click at [199, 335] on icon at bounding box center [198, 338] width 7 height 7
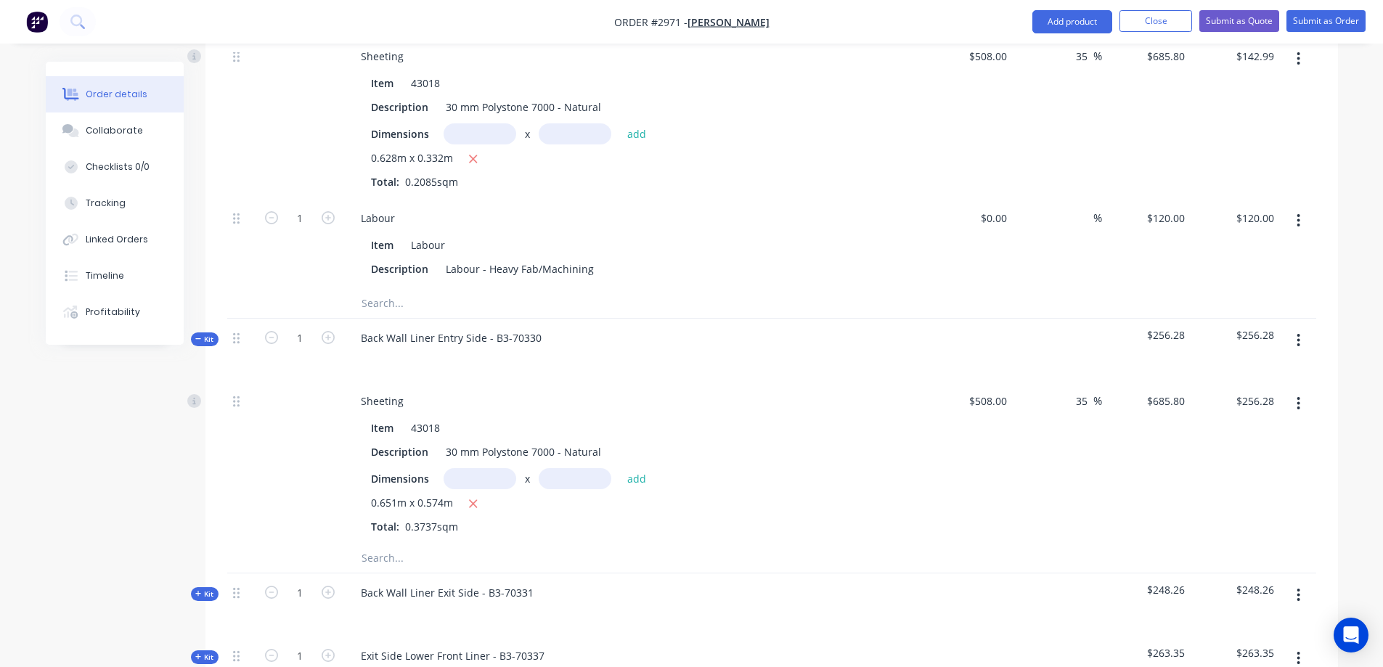
click at [404, 544] on input "text" at bounding box center [506, 558] width 290 height 29
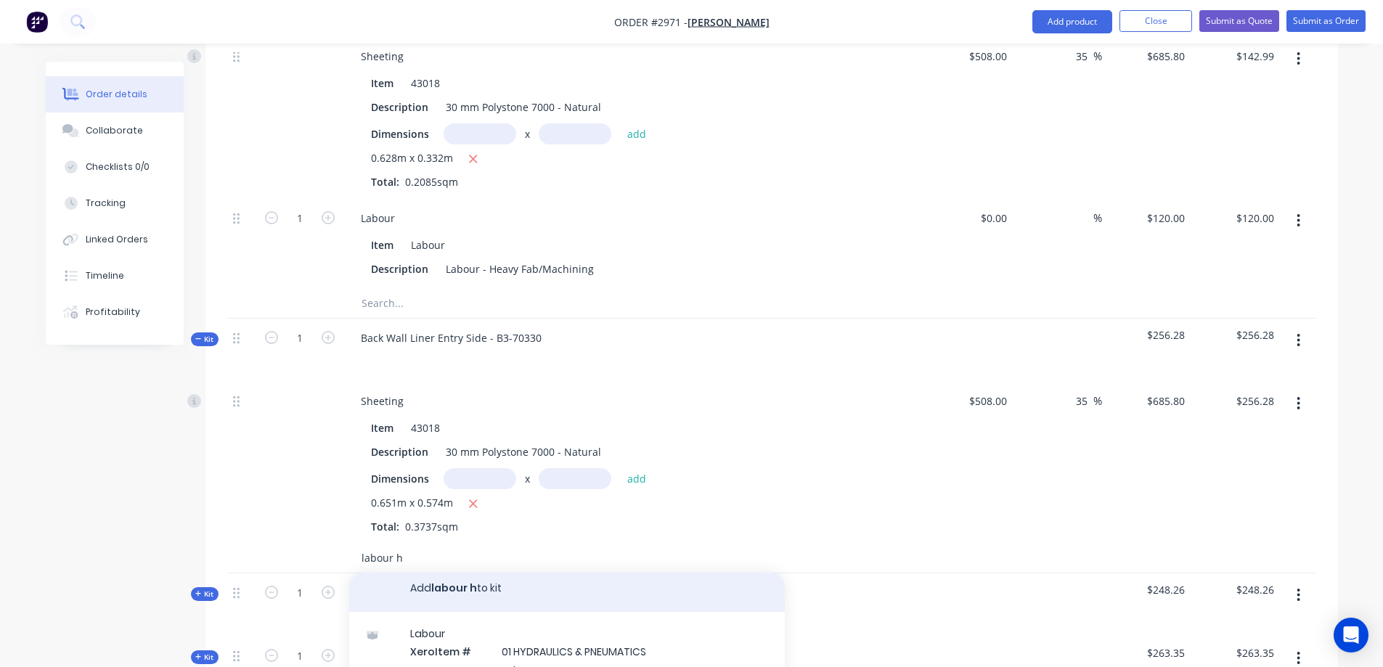
scroll to position [8, 0]
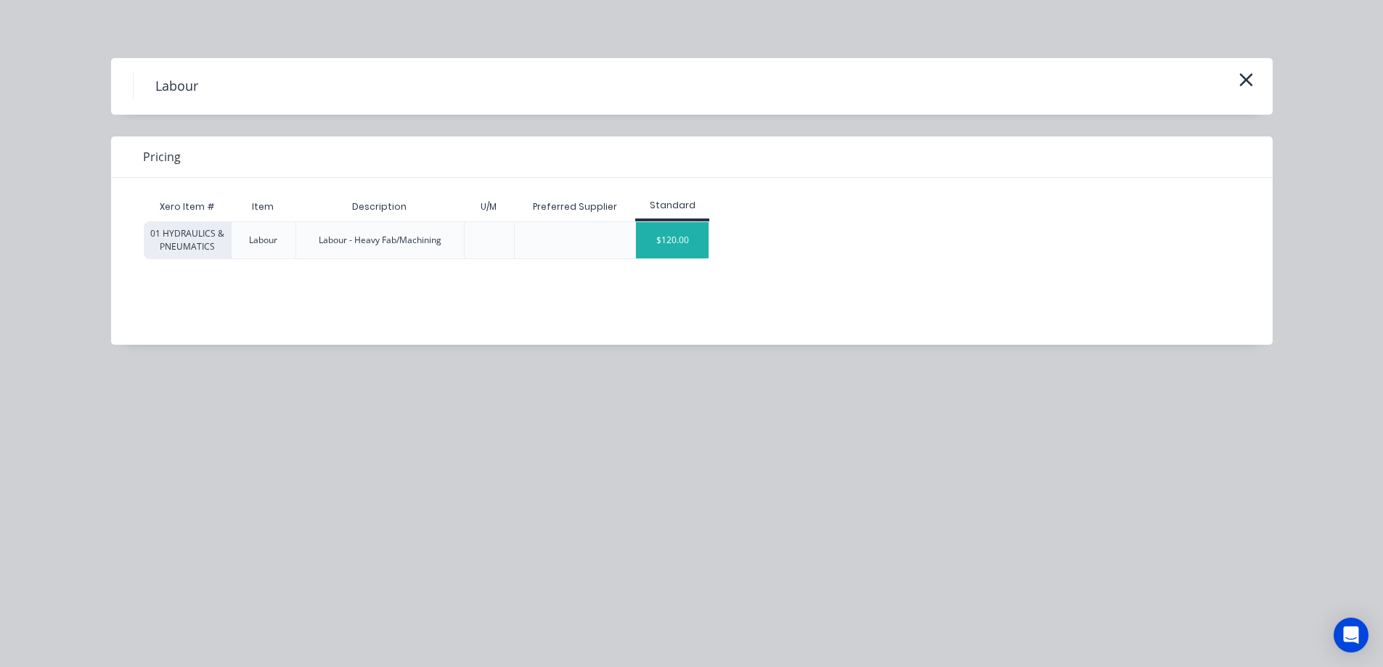
click at [679, 240] on div "$120.00" at bounding box center [672, 240] width 73 height 36
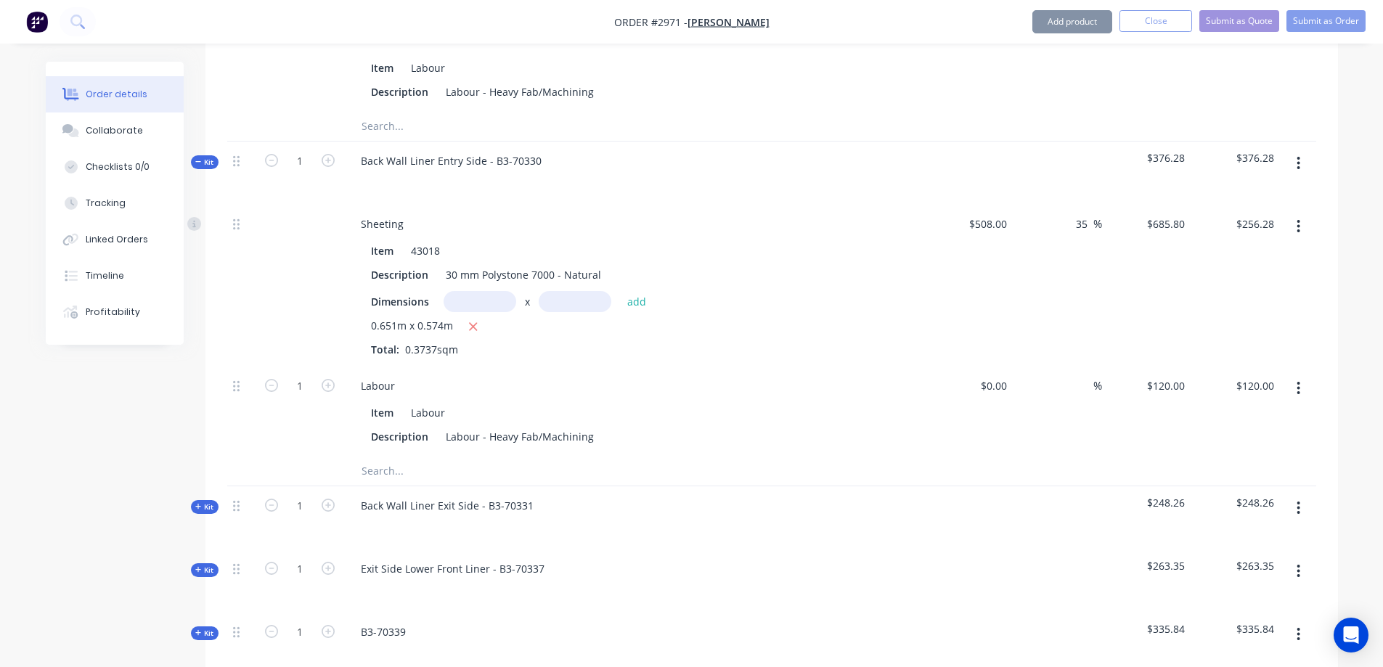
scroll to position [919, 0]
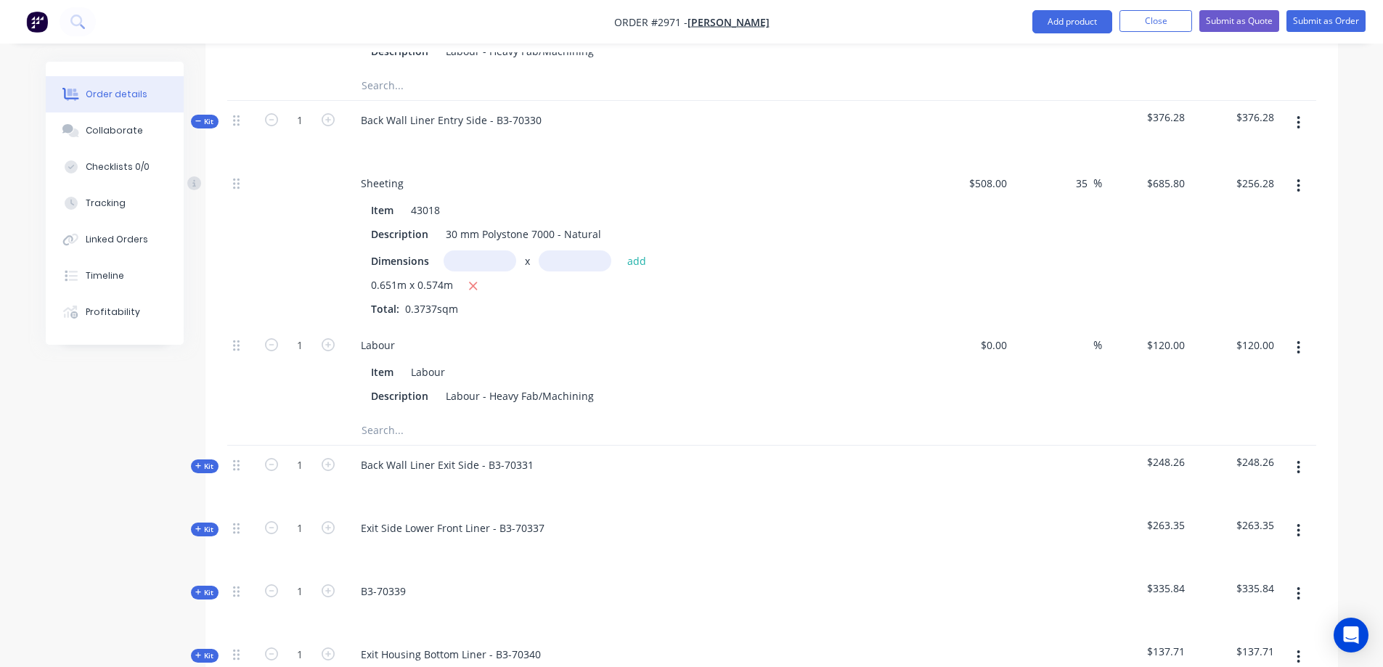
click at [210, 461] on span "Kit" at bounding box center [204, 466] width 19 height 11
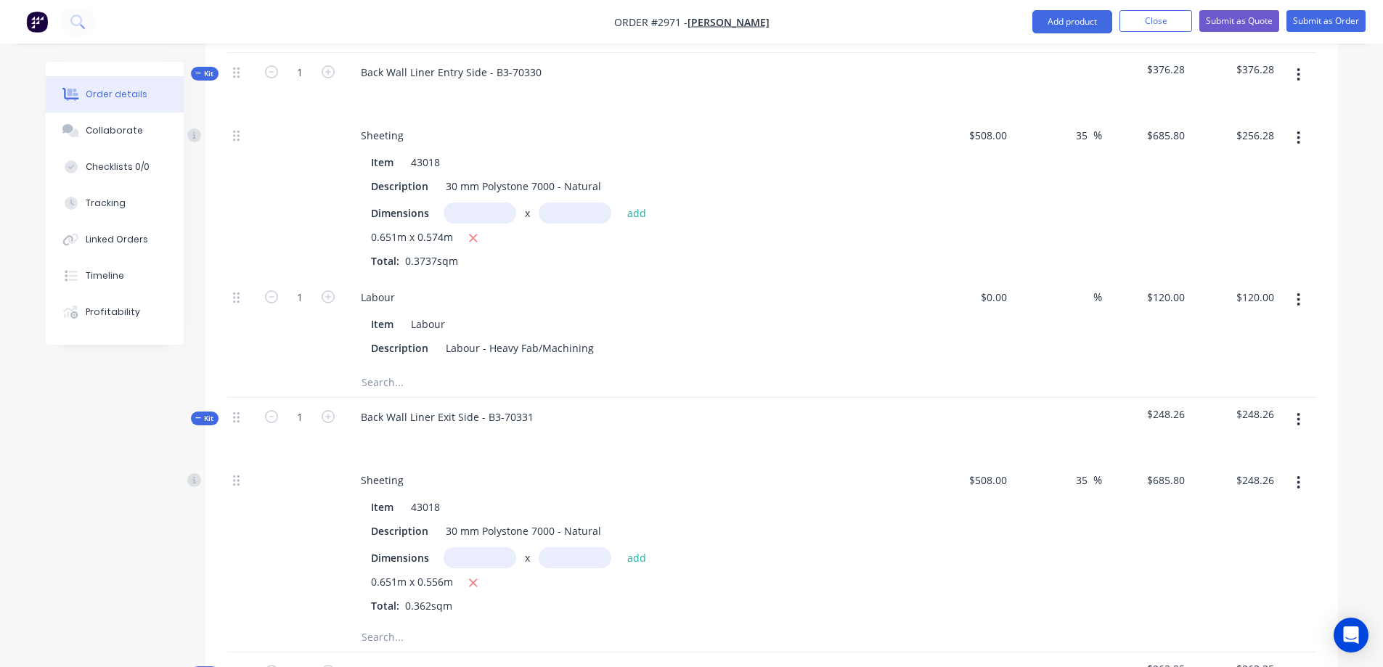
scroll to position [1064, 0]
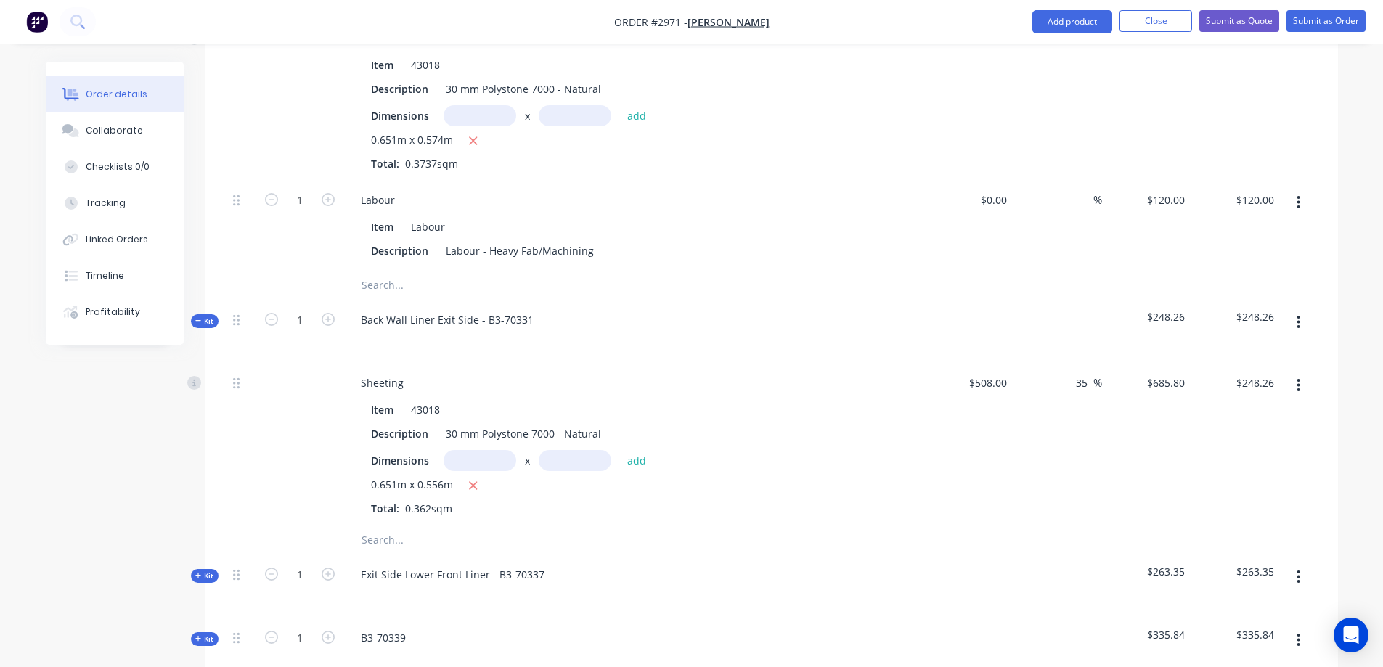
click at [385, 525] on input "text" at bounding box center [506, 539] width 290 height 29
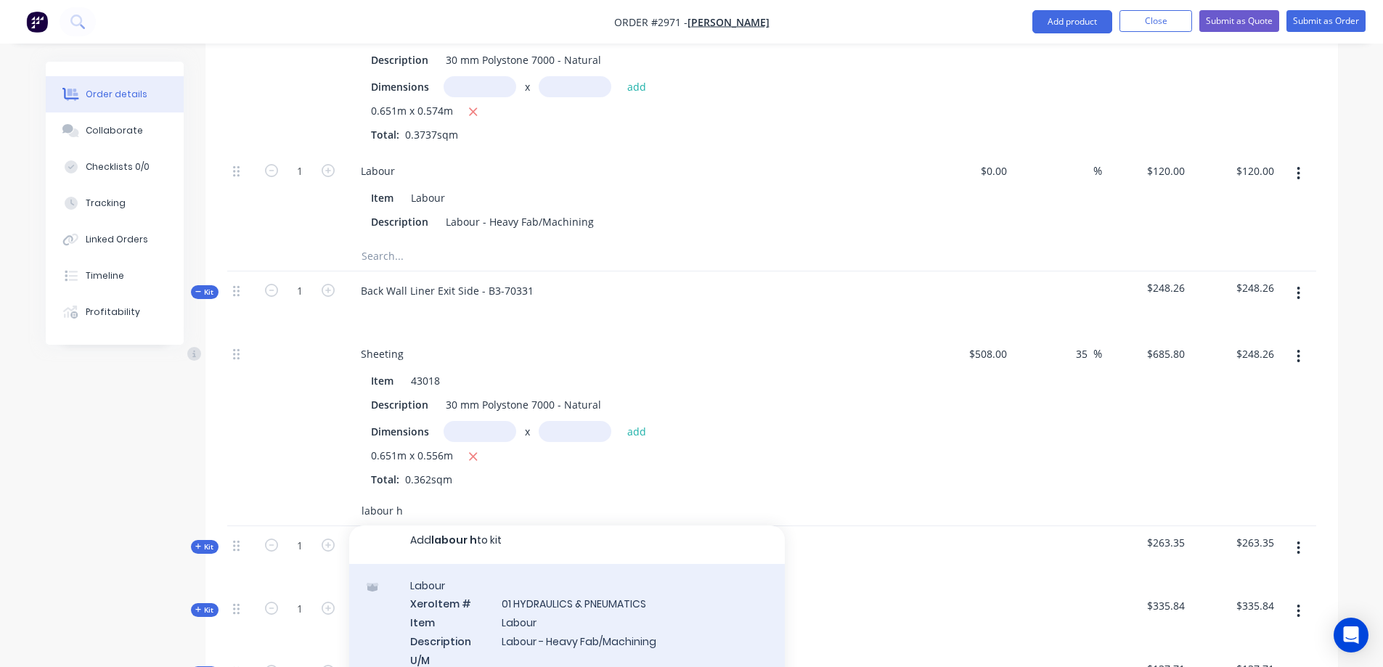
scroll to position [1137, 0]
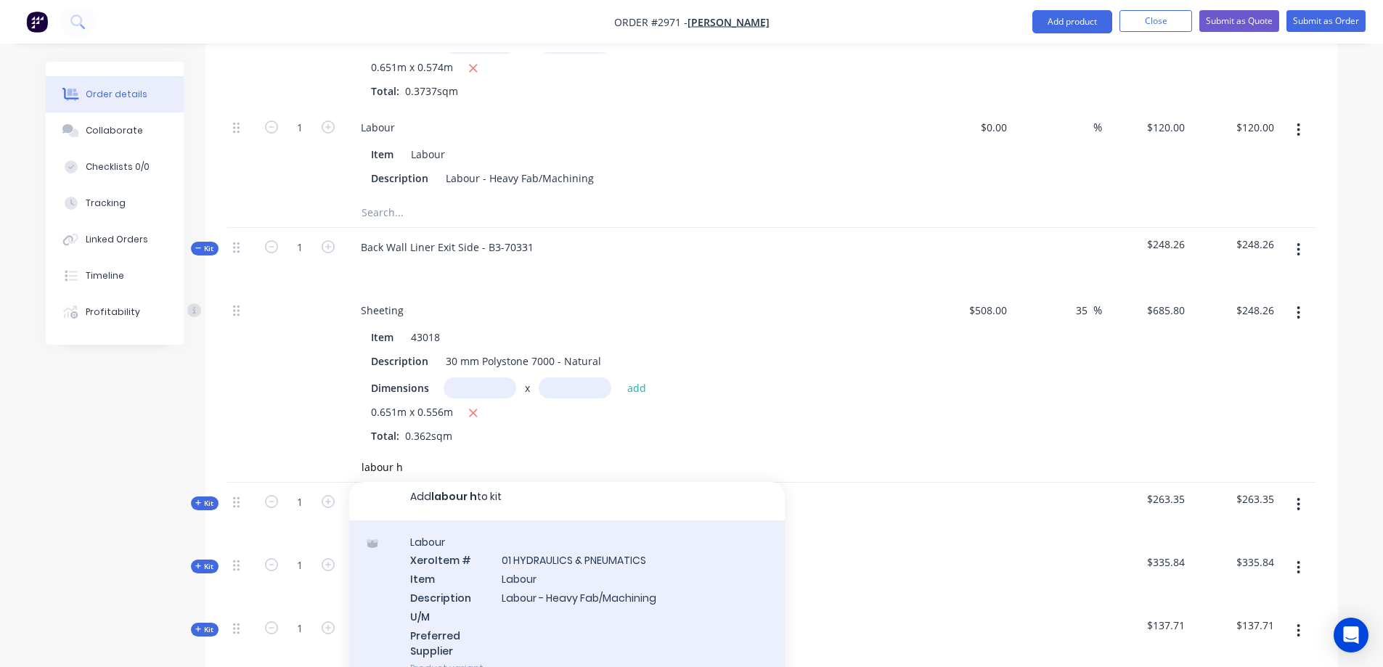
click at [617, 562] on div "Labour Xero Item # 01 HYDRAULICS & PNEUMATICS Item Labour Description Labour - …" at bounding box center [566, 605] width 435 height 170
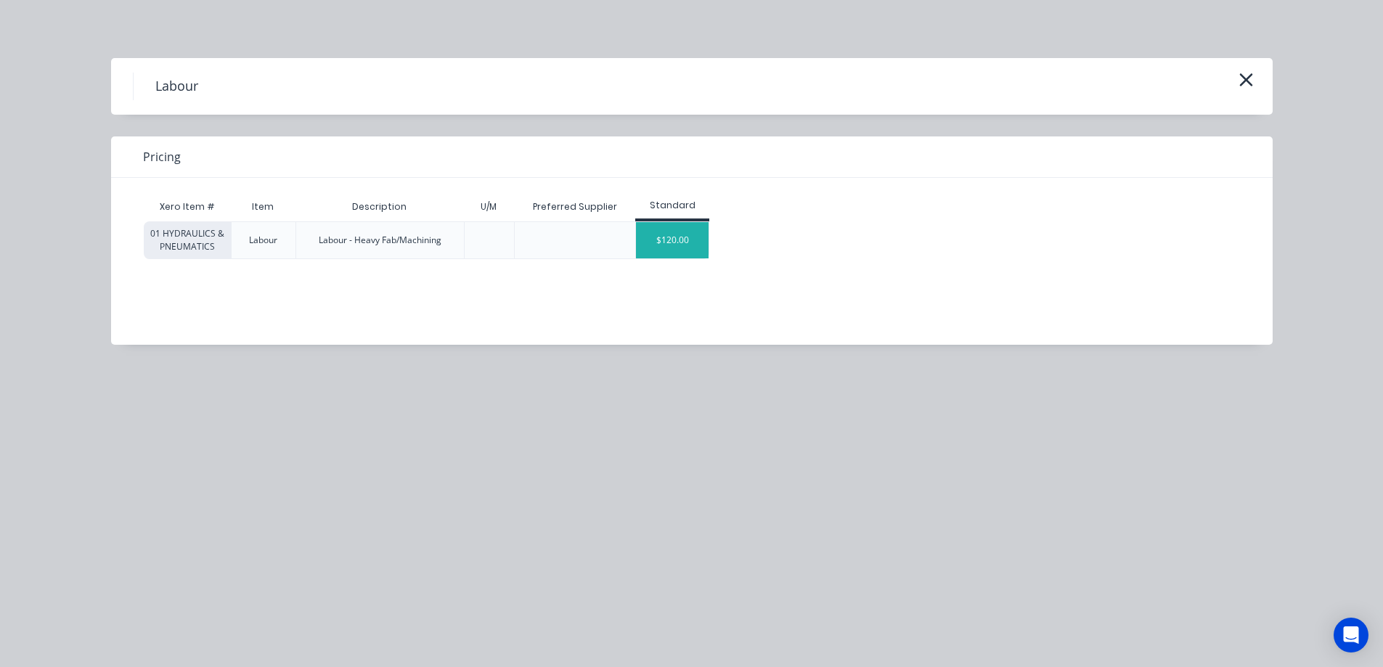
click at [671, 245] on div "$120.00" at bounding box center [672, 240] width 73 height 36
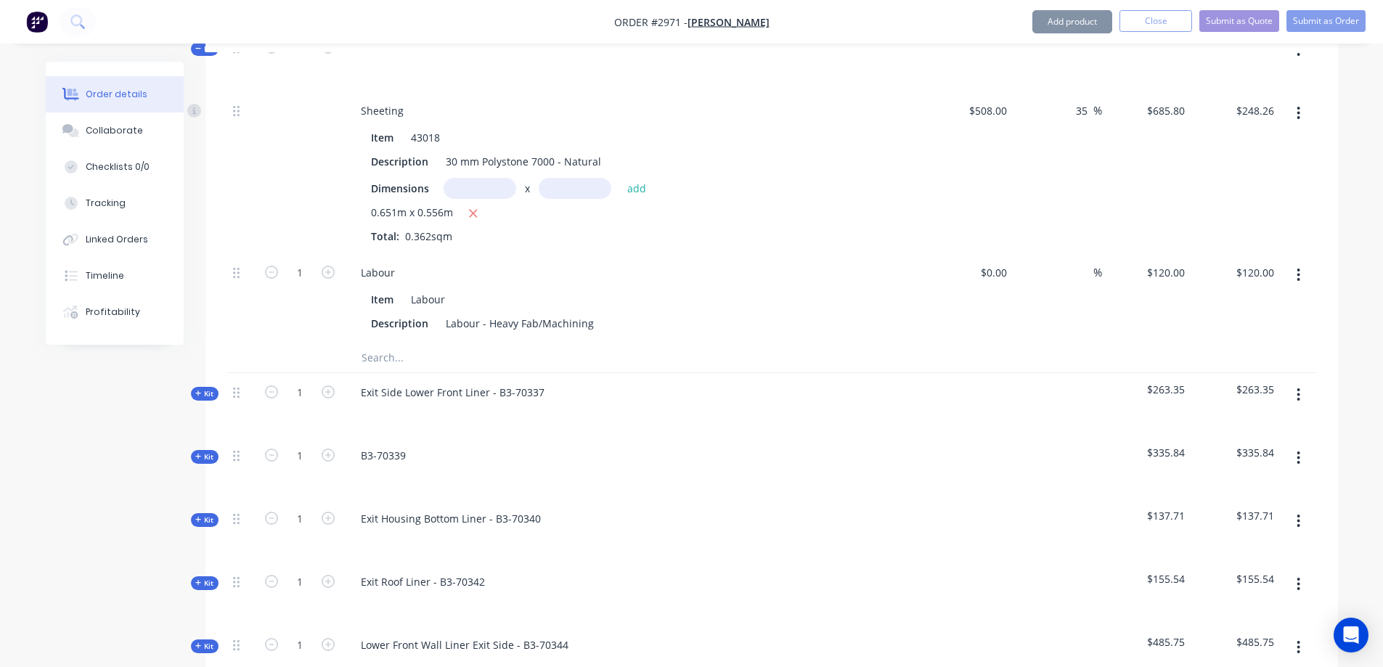
scroll to position [1354, 0]
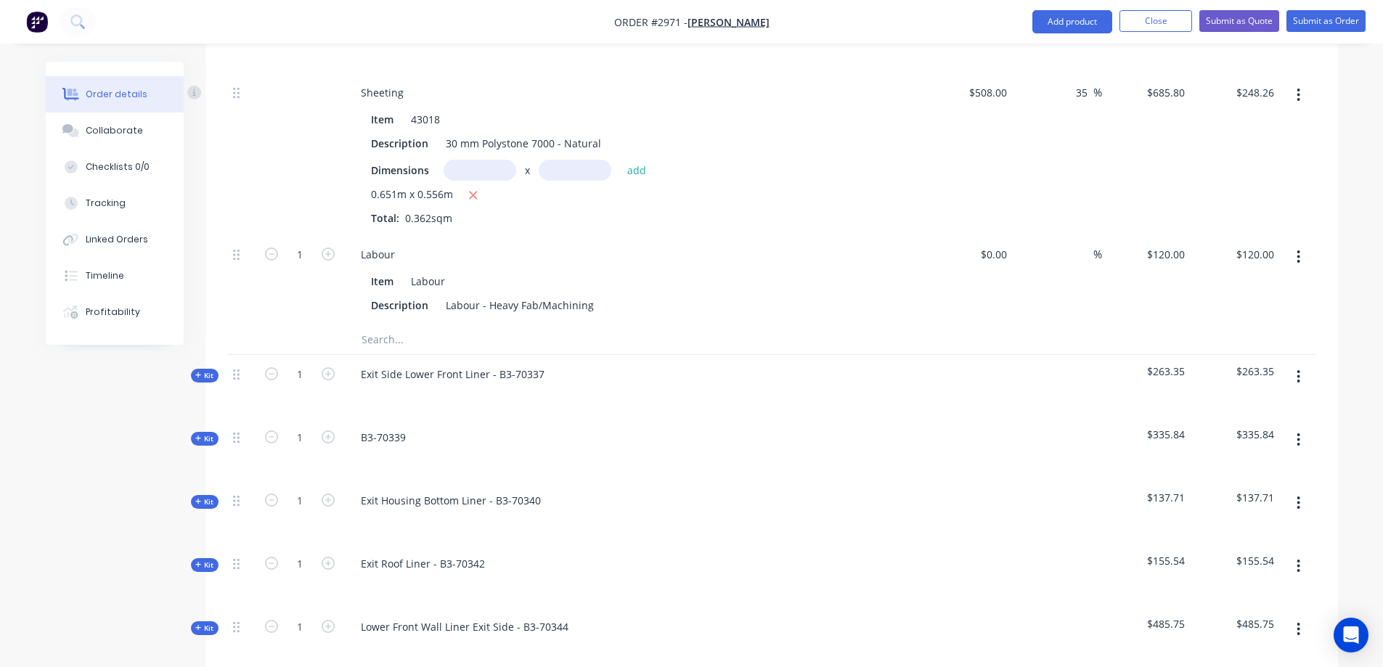
click at [198, 372] on icon at bounding box center [198, 375] width 6 height 6
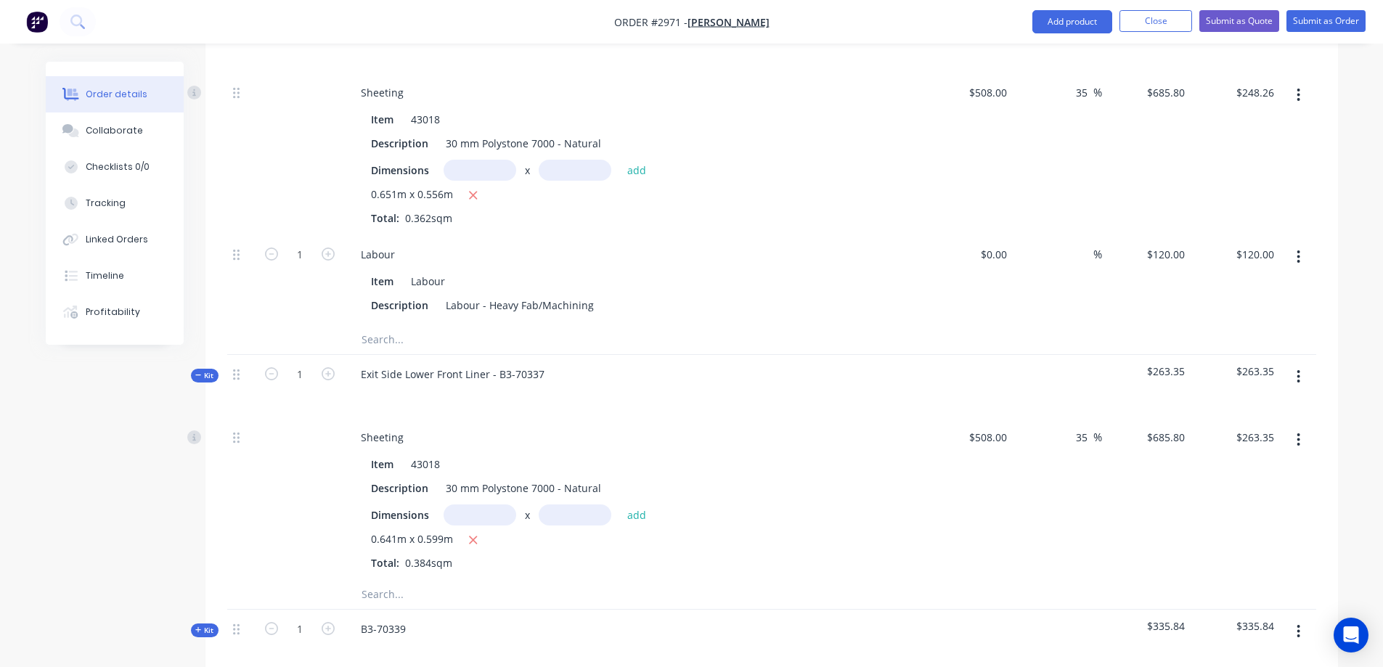
click at [401, 580] on input "text" at bounding box center [506, 594] width 290 height 29
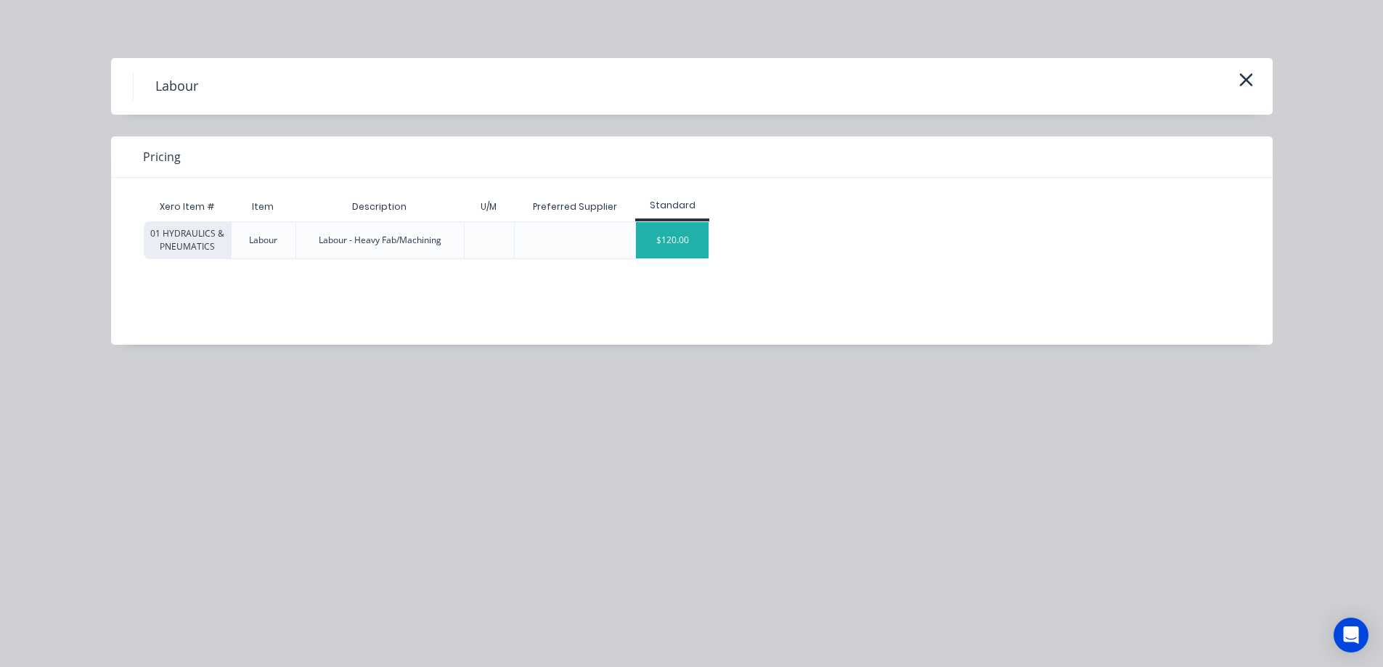
click at [665, 234] on div "$120.00" at bounding box center [672, 240] width 73 height 36
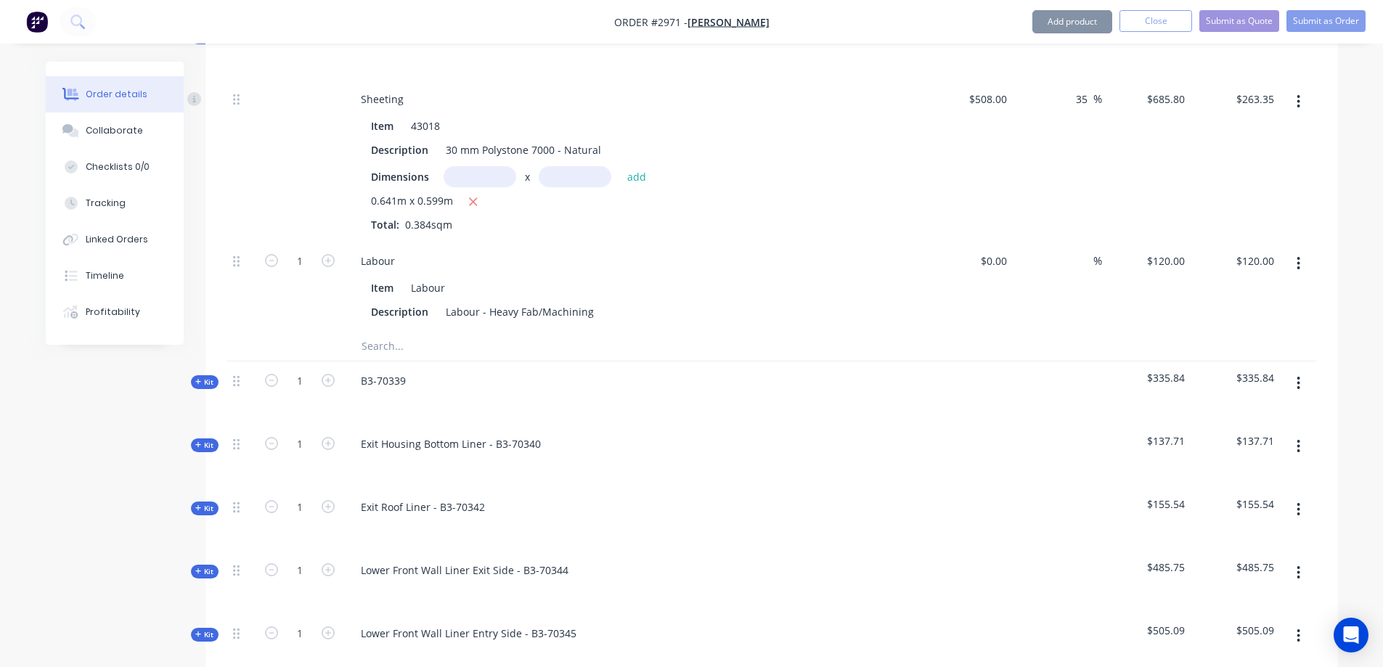
scroll to position [1717, 0]
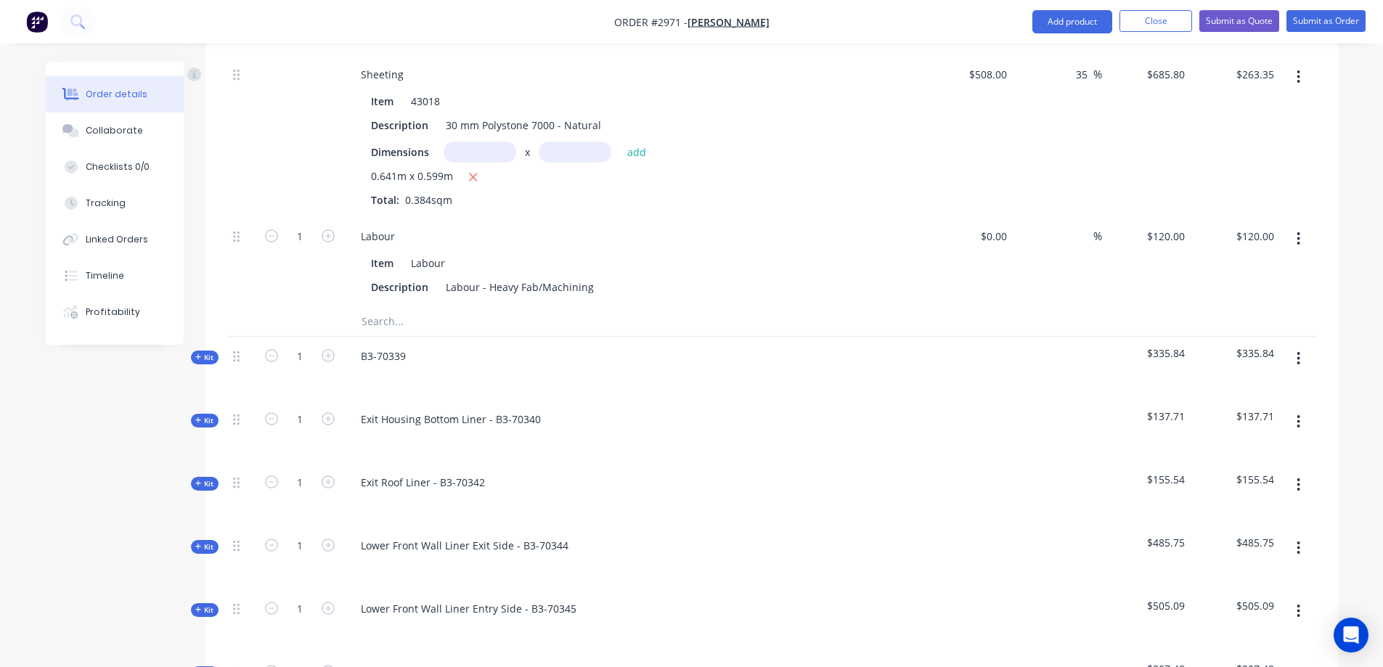
click at [208, 352] on span "Kit" at bounding box center [204, 357] width 19 height 11
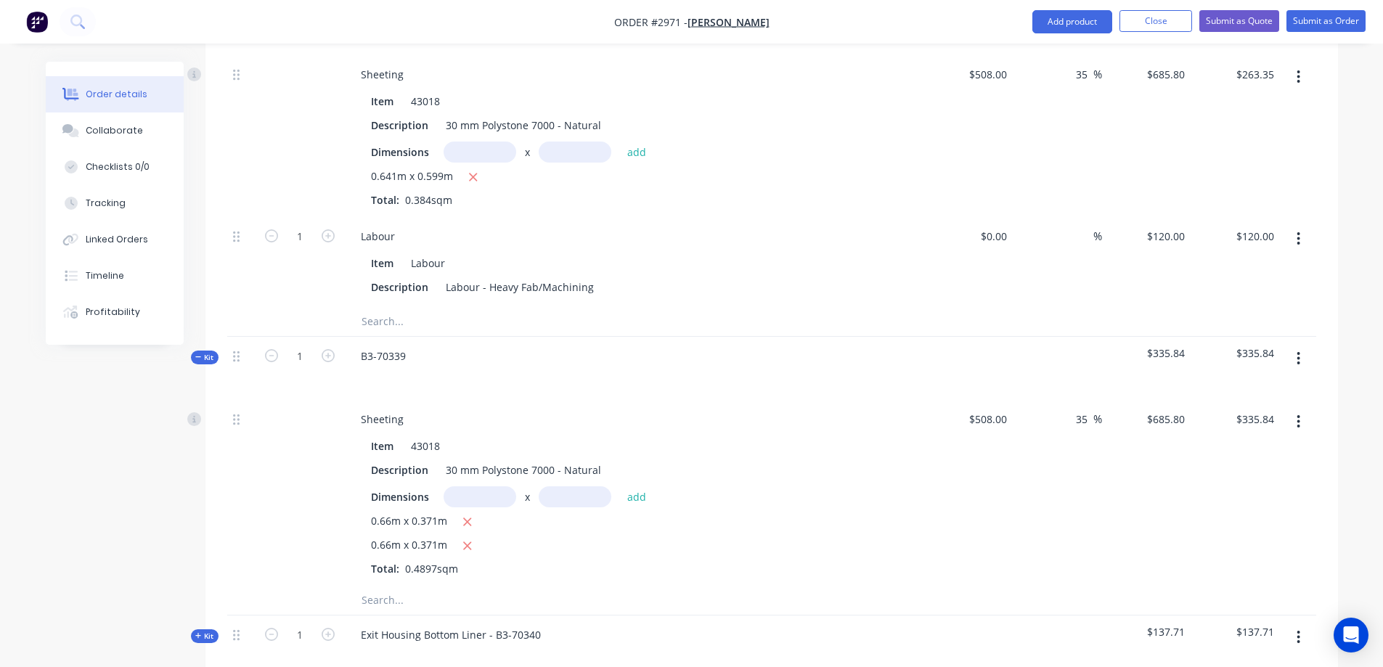
click at [409, 586] on input "text" at bounding box center [506, 600] width 290 height 29
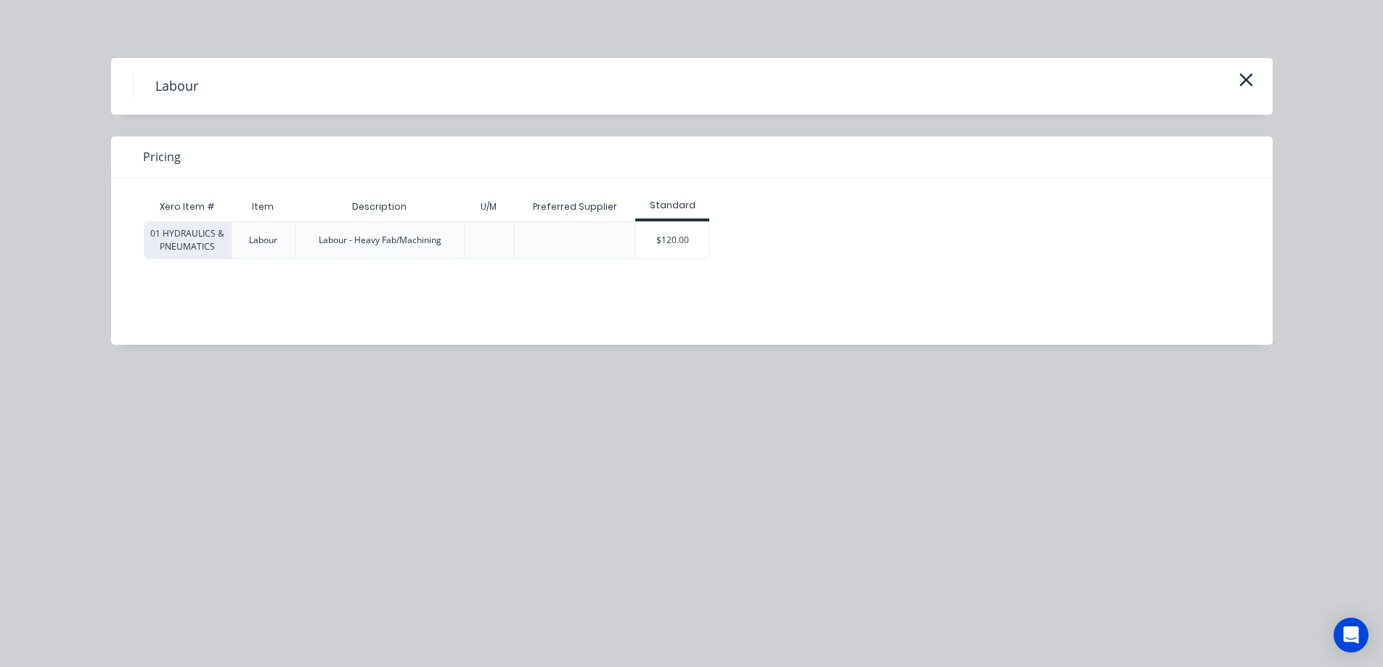
click at [684, 239] on div "$120.00" at bounding box center [672, 240] width 73 height 36
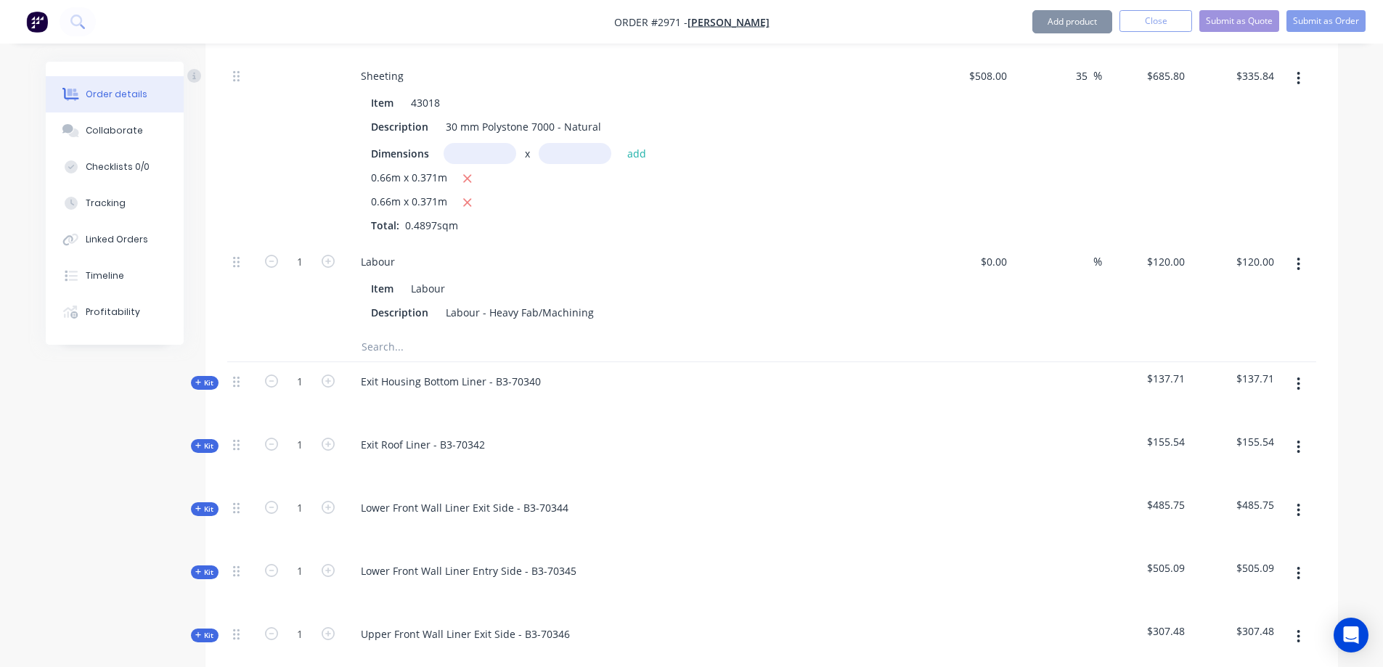
scroll to position [2080, 0]
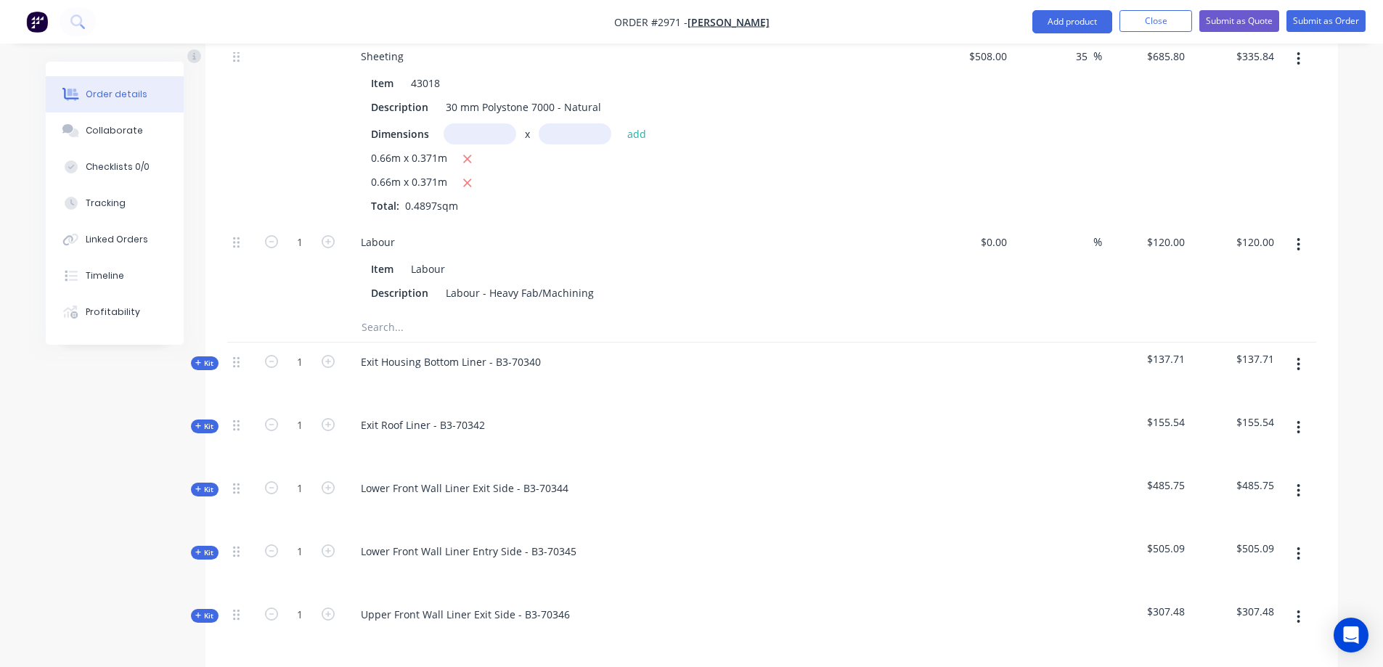
click at [201, 359] on icon at bounding box center [198, 362] width 7 height 7
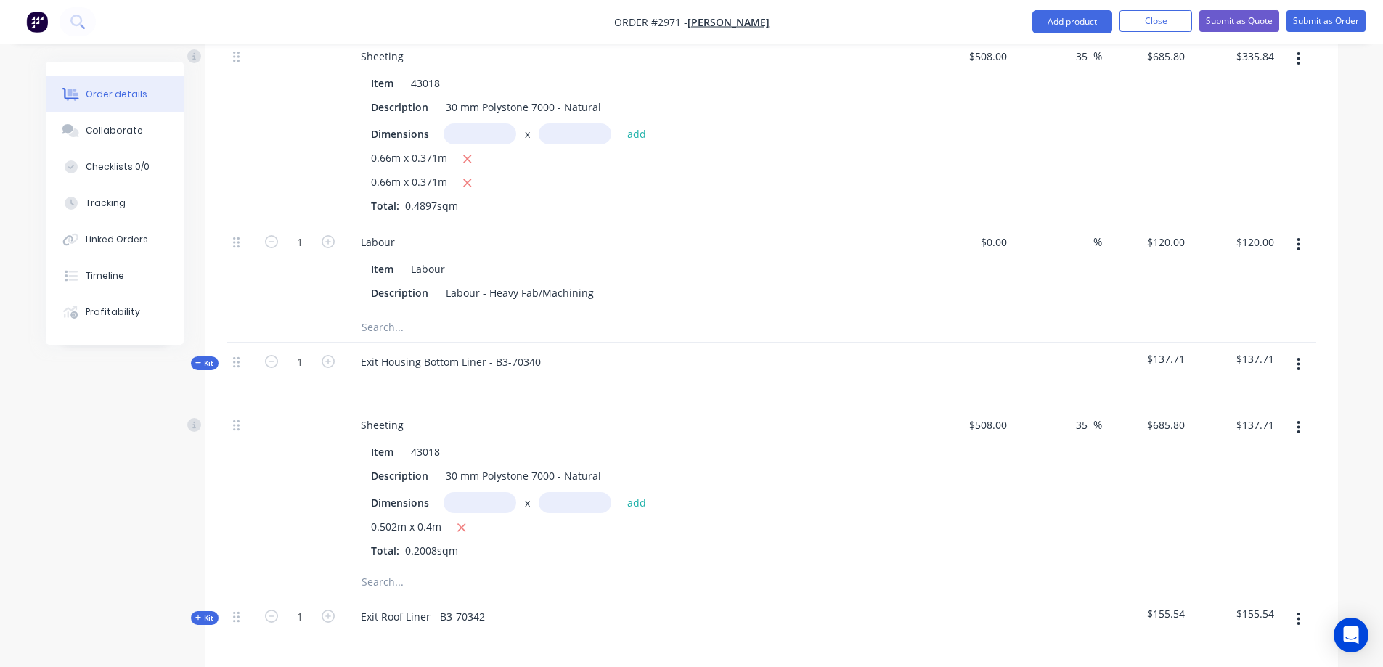
click at [389, 568] on input "text" at bounding box center [506, 582] width 290 height 29
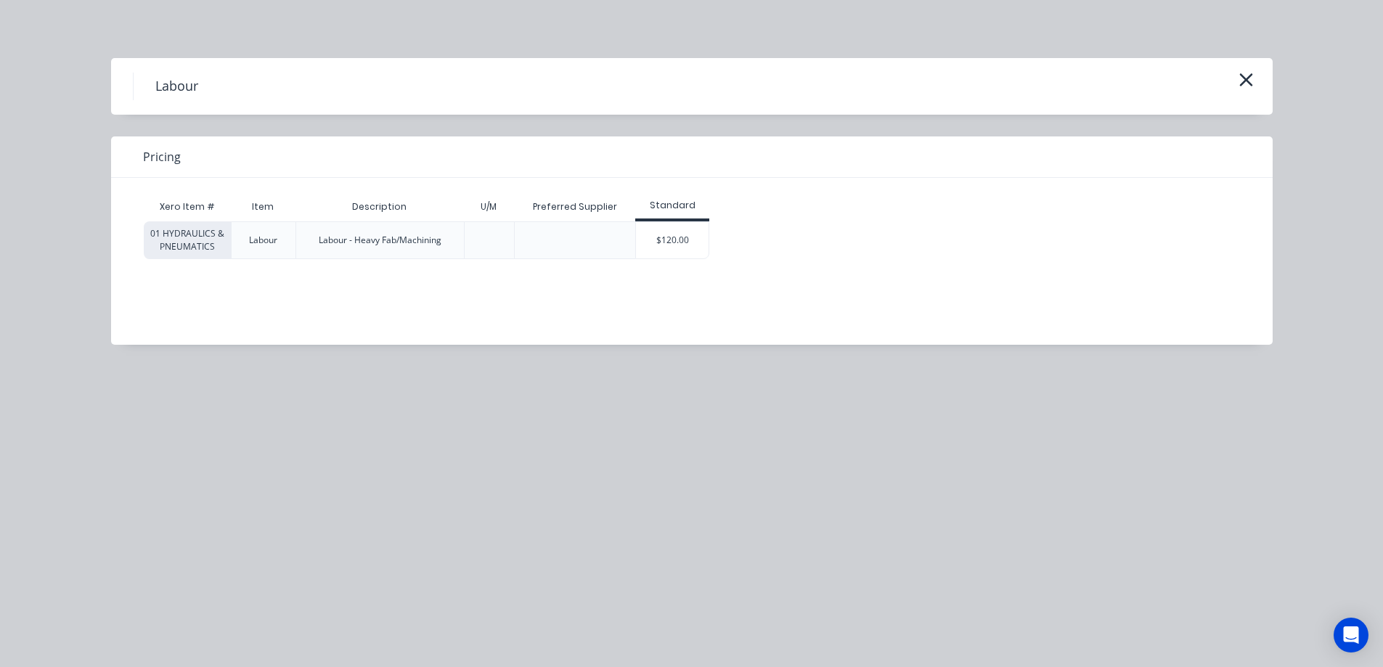
click at [687, 237] on div "$120.00" at bounding box center [672, 240] width 73 height 36
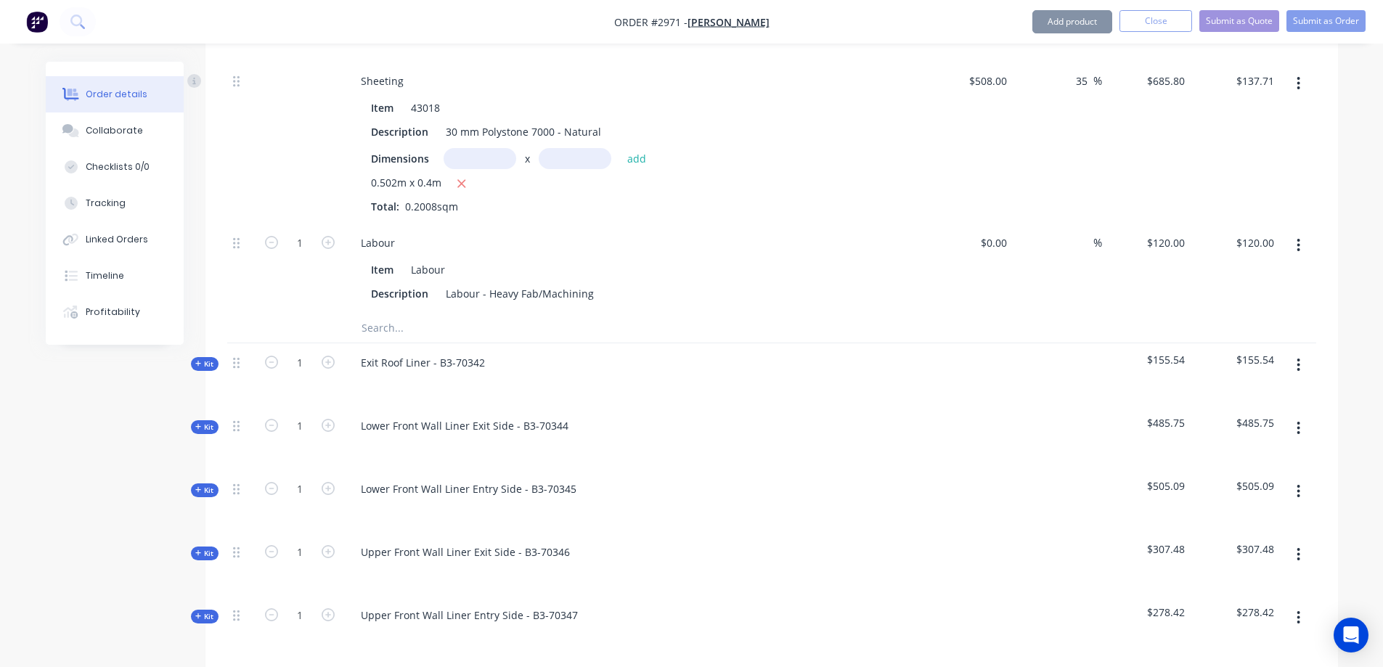
scroll to position [2443, 0]
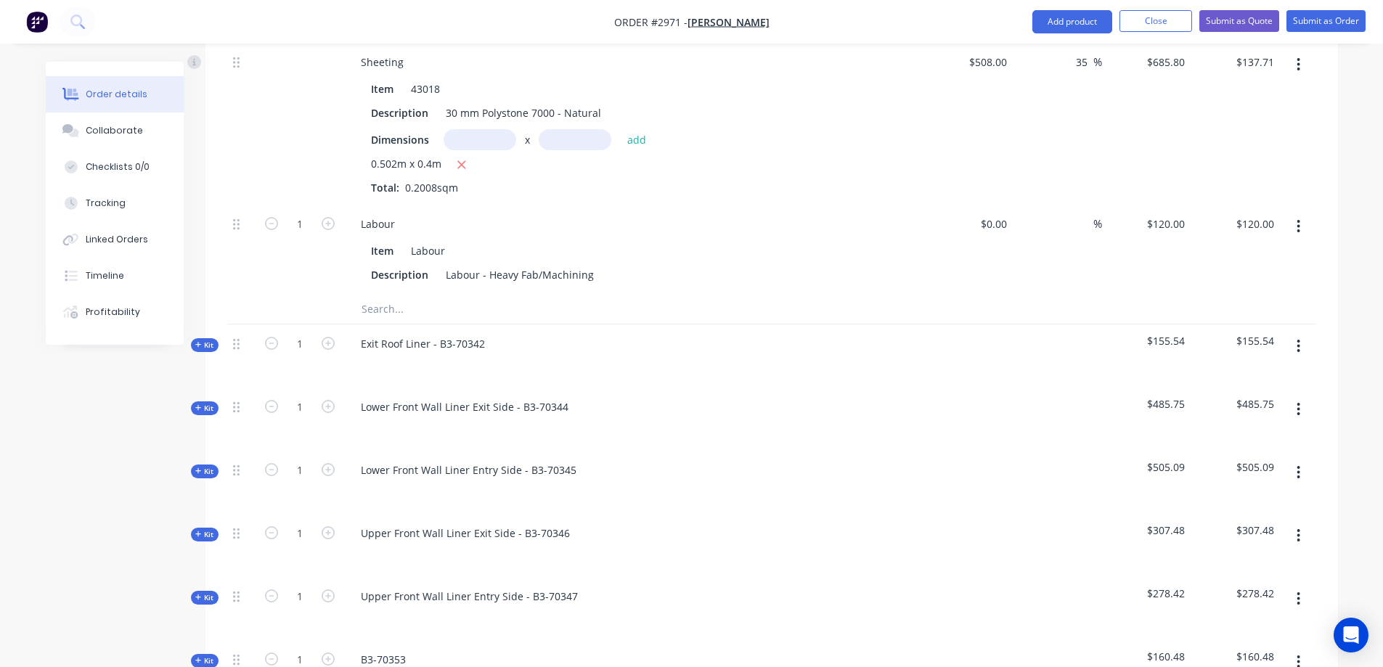
click at [207, 340] on span "Kit" at bounding box center [204, 345] width 19 height 11
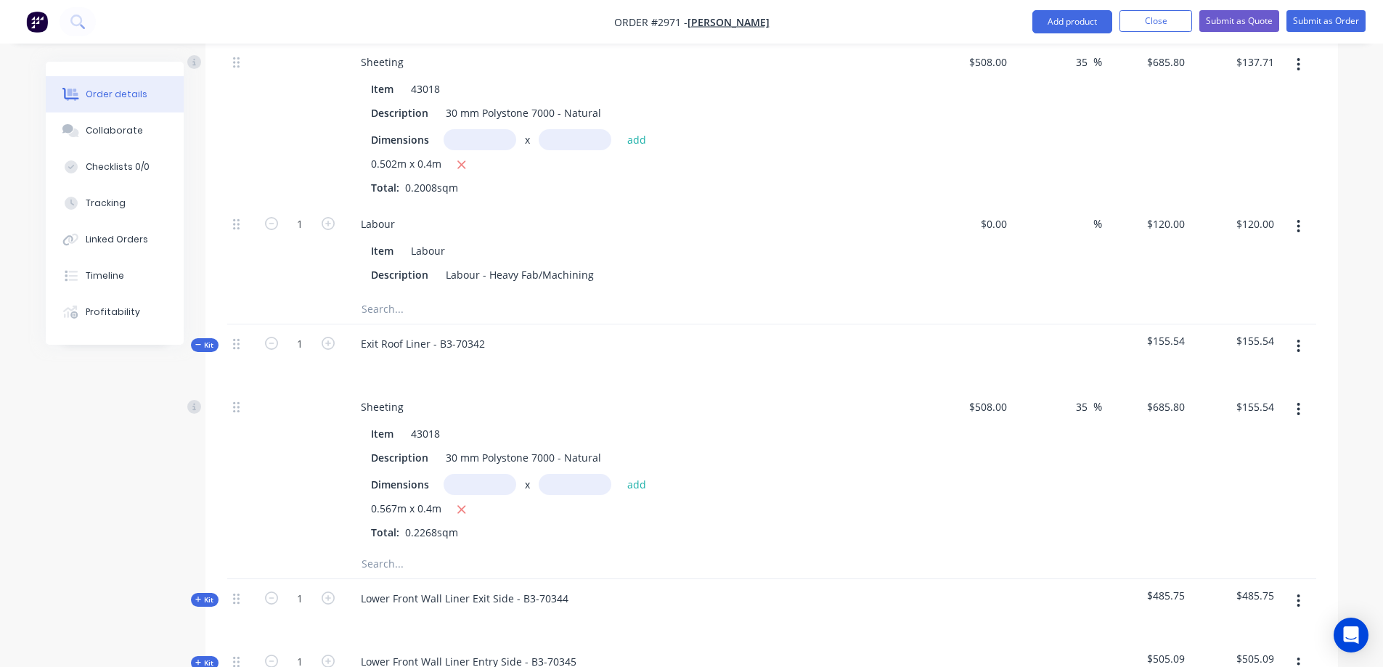
click at [377, 549] on input "text" at bounding box center [506, 563] width 290 height 29
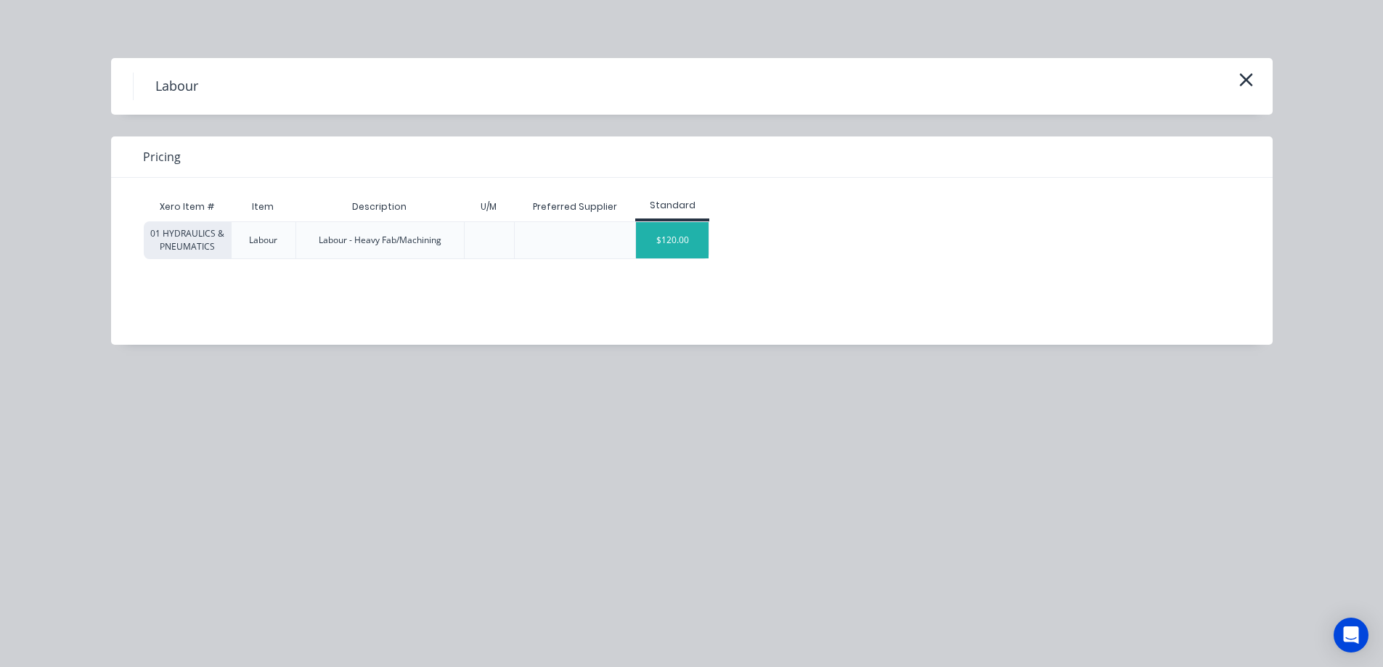
click at [666, 234] on div "$120.00" at bounding box center [672, 240] width 73 height 36
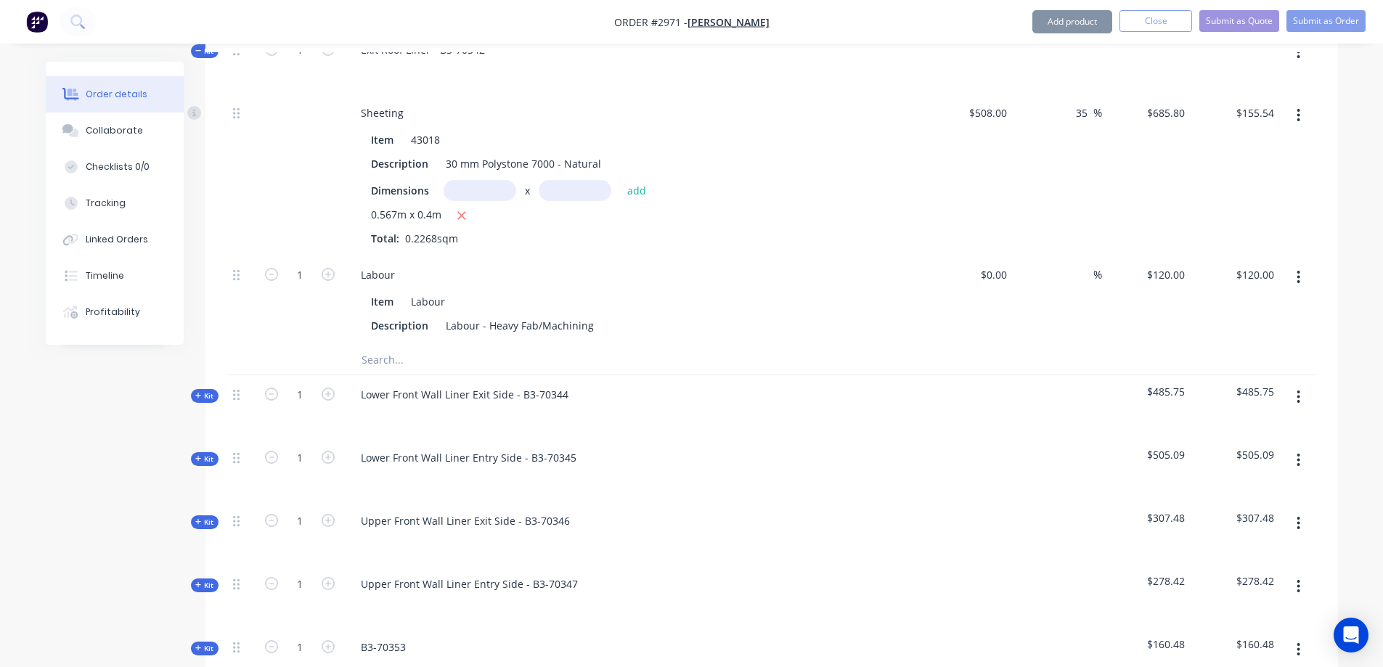
scroll to position [2806, 0]
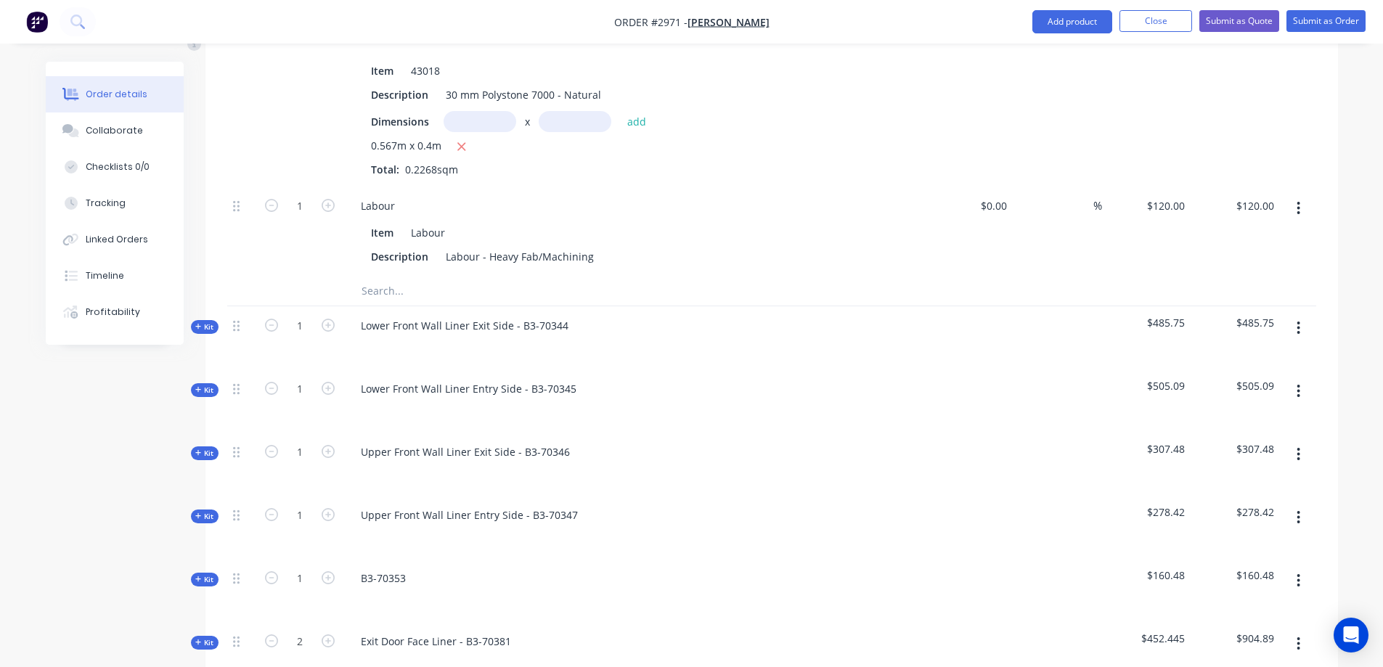
click at [212, 322] on span "Kit" at bounding box center [204, 327] width 19 height 11
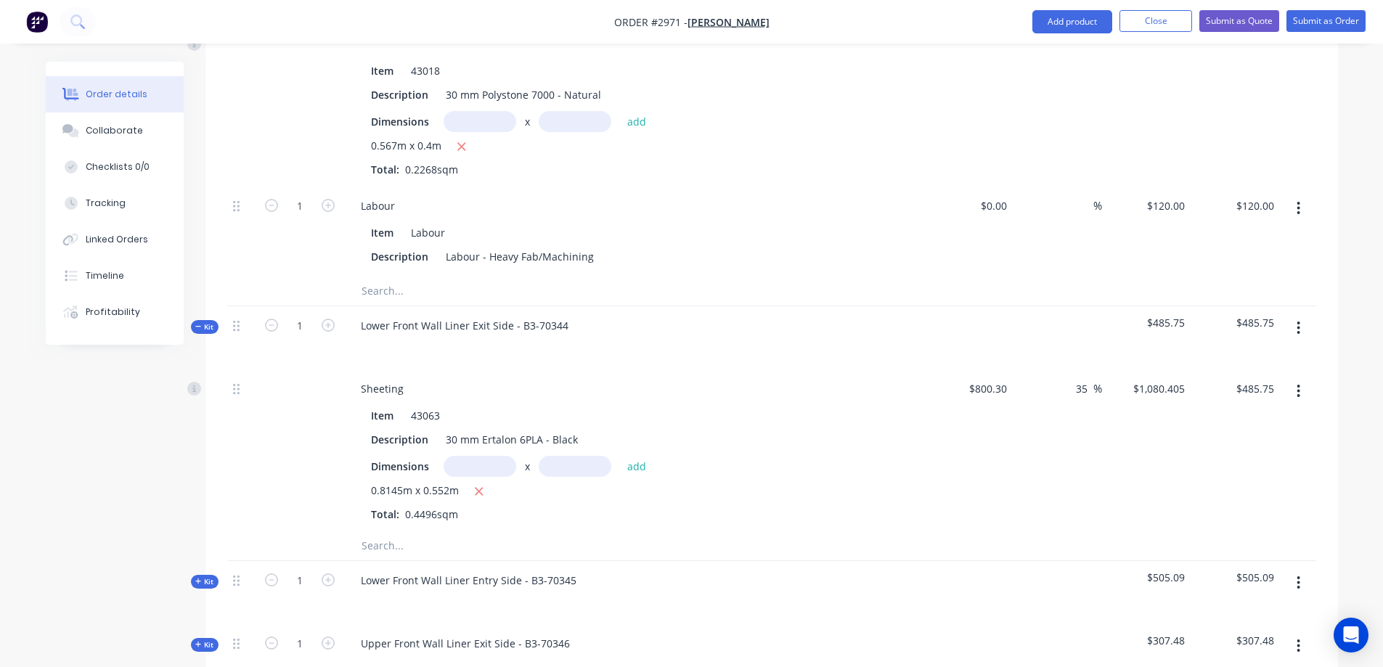
click at [390, 531] on input "text" at bounding box center [506, 545] width 290 height 29
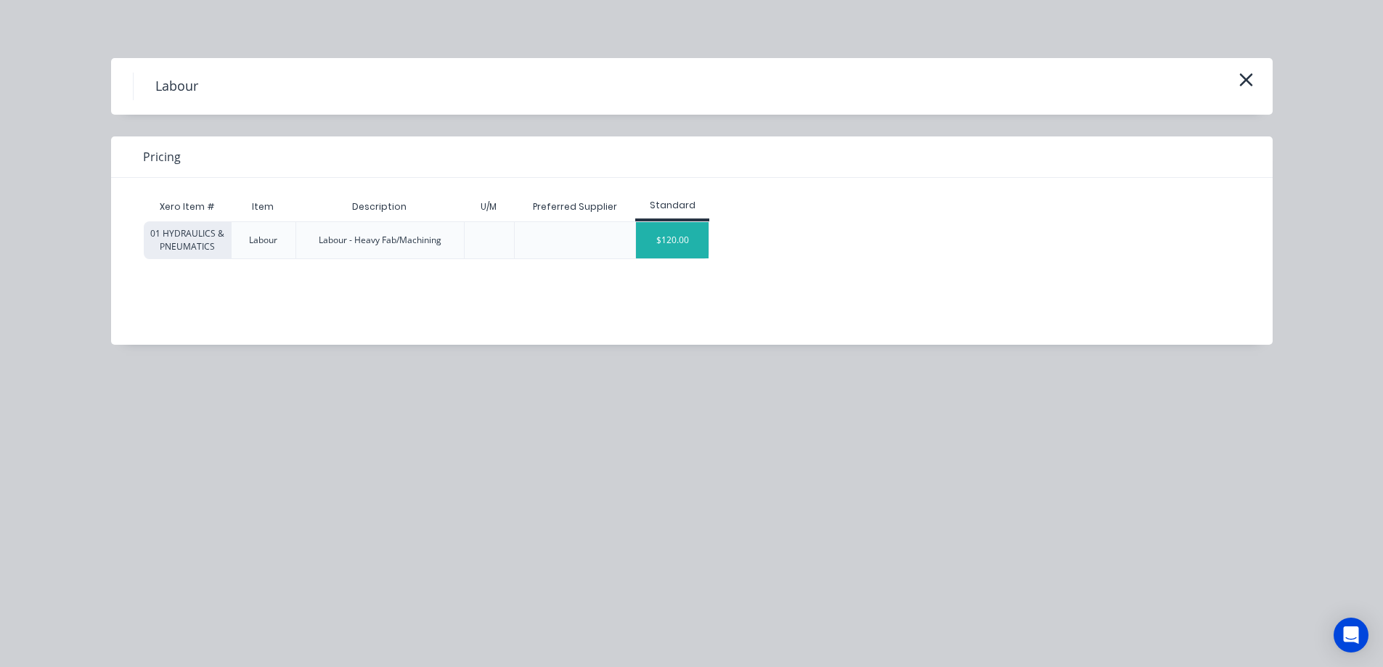
click at [652, 246] on div "$120.00" at bounding box center [672, 240] width 73 height 36
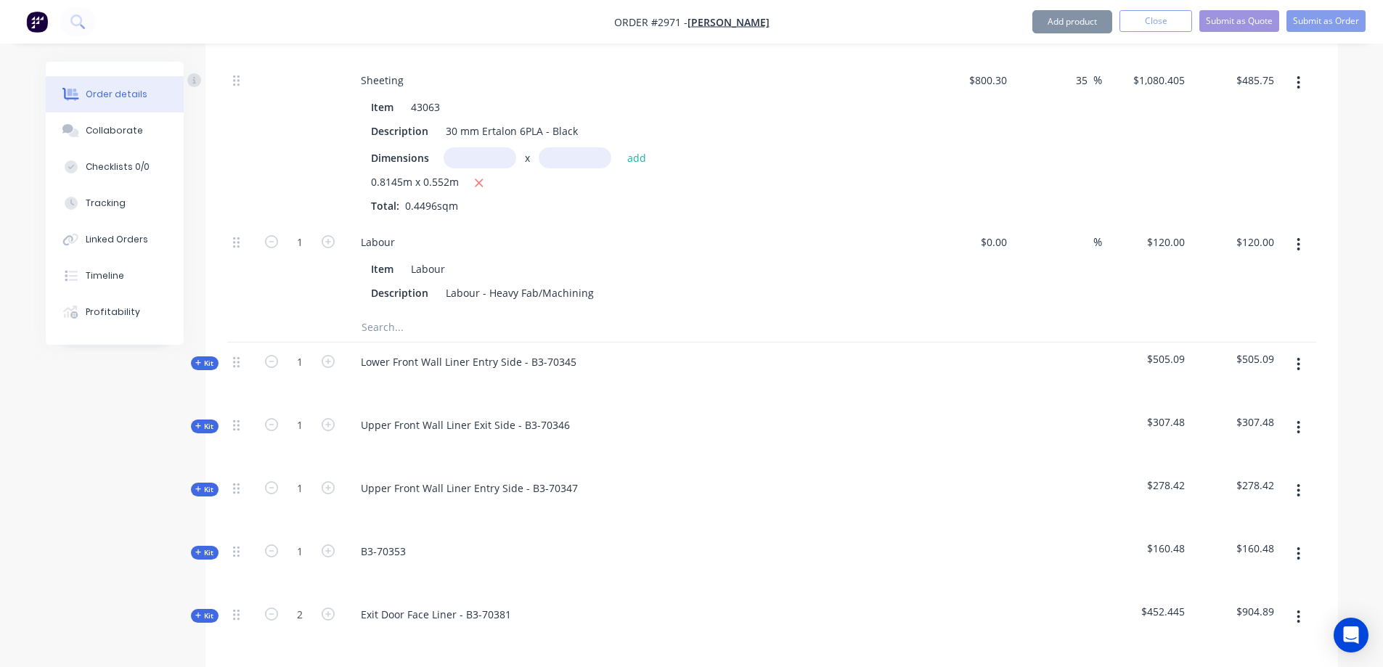
scroll to position [3096, 0]
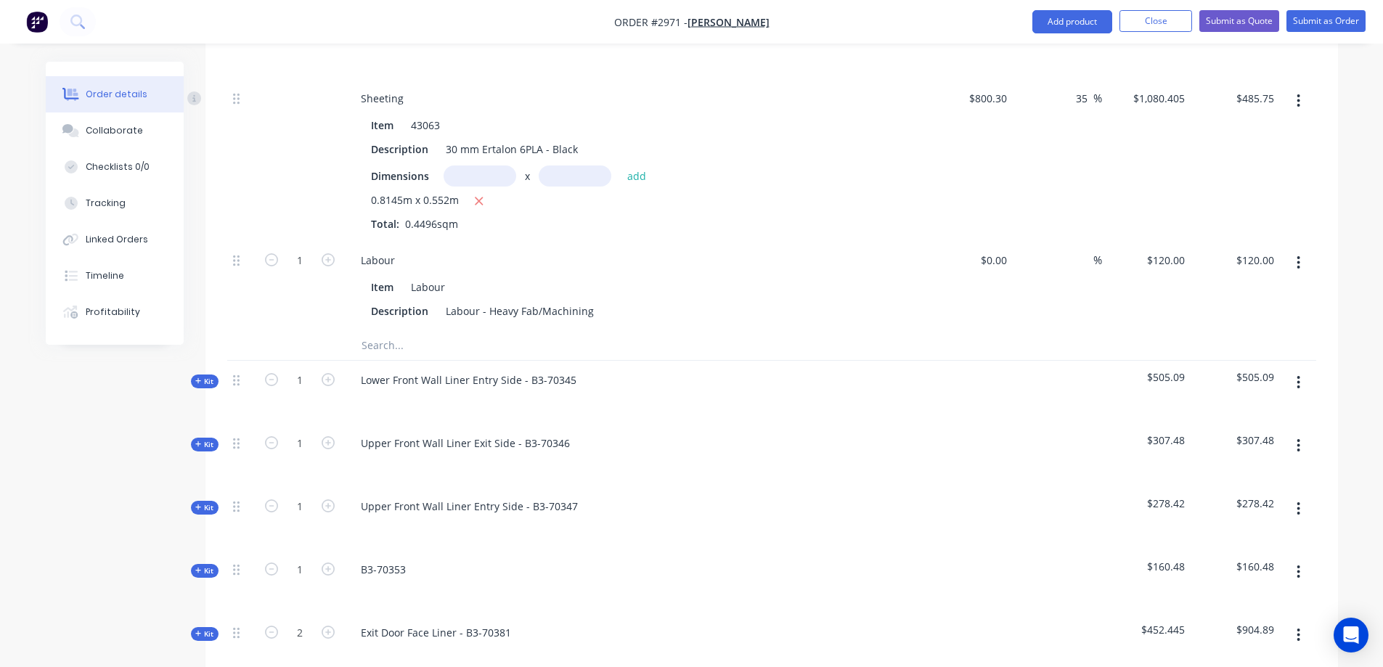
click at [202, 376] on span "Kit" at bounding box center [204, 381] width 19 height 11
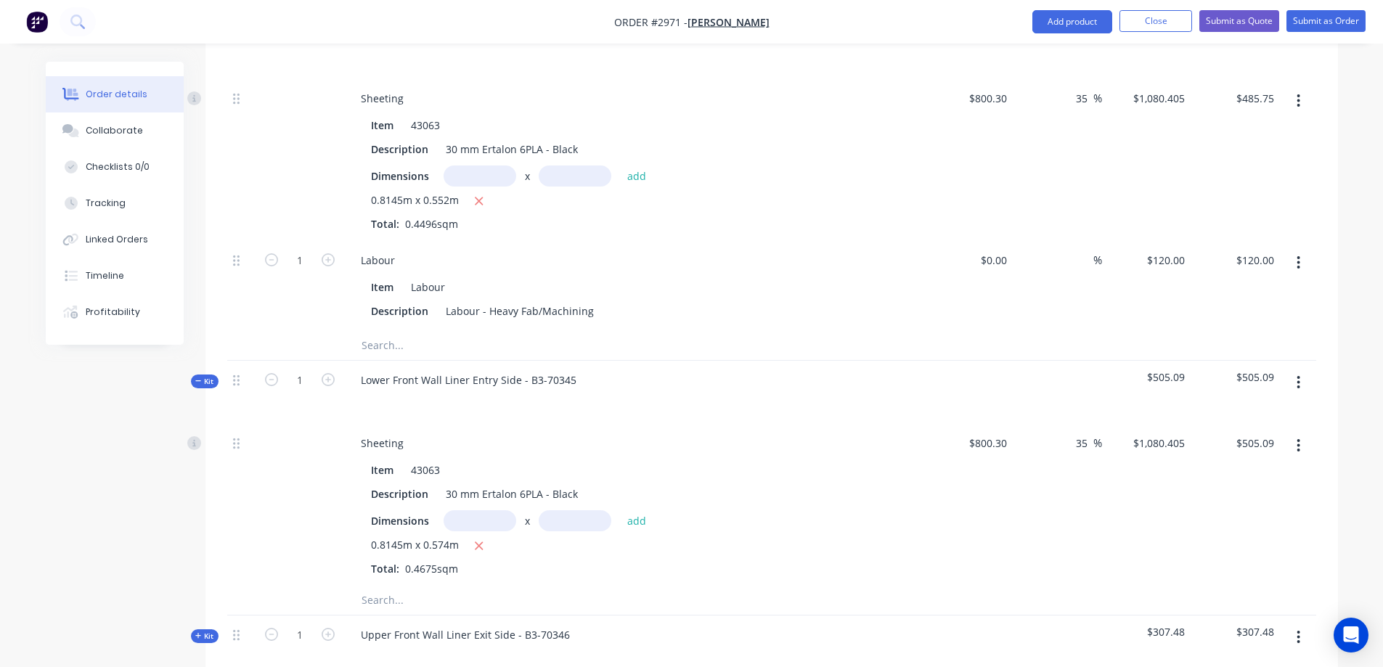
click at [402, 586] on input "text" at bounding box center [506, 600] width 290 height 29
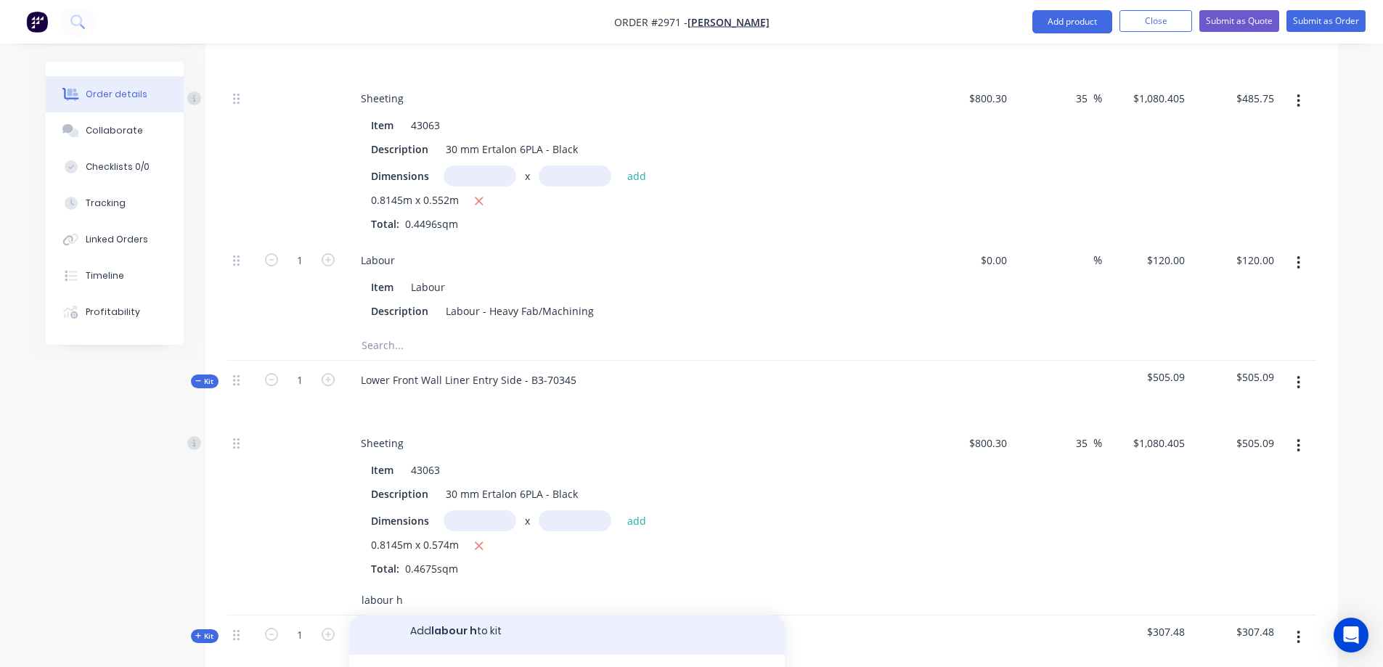
scroll to position [8, 0]
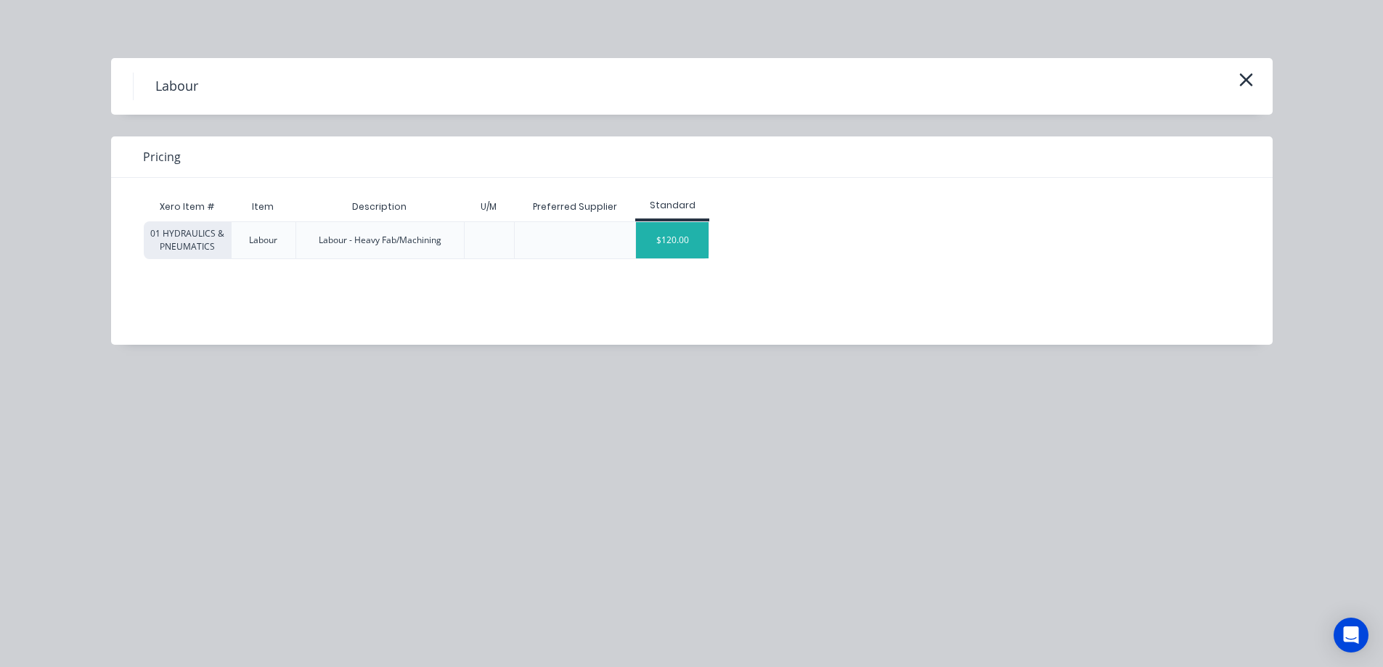
click at [683, 242] on div "$120.00" at bounding box center [672, 240] width 73 height 36
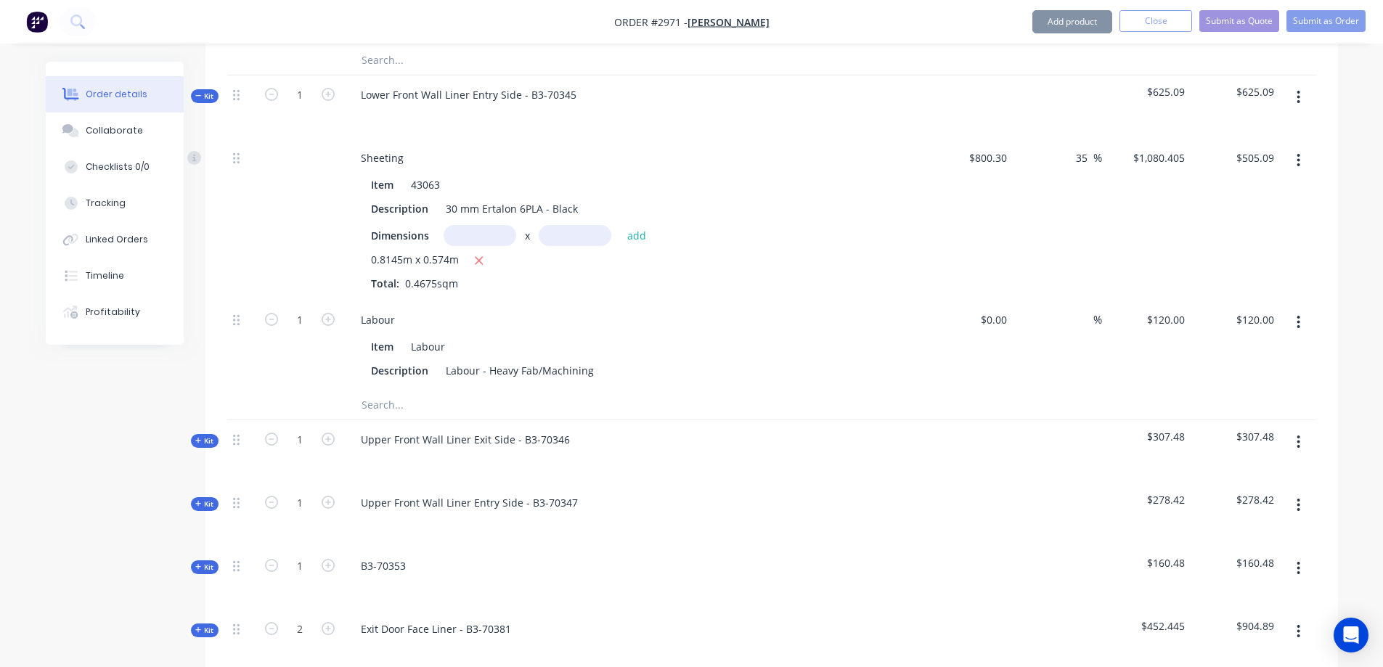
scroll to position [3386, 0]
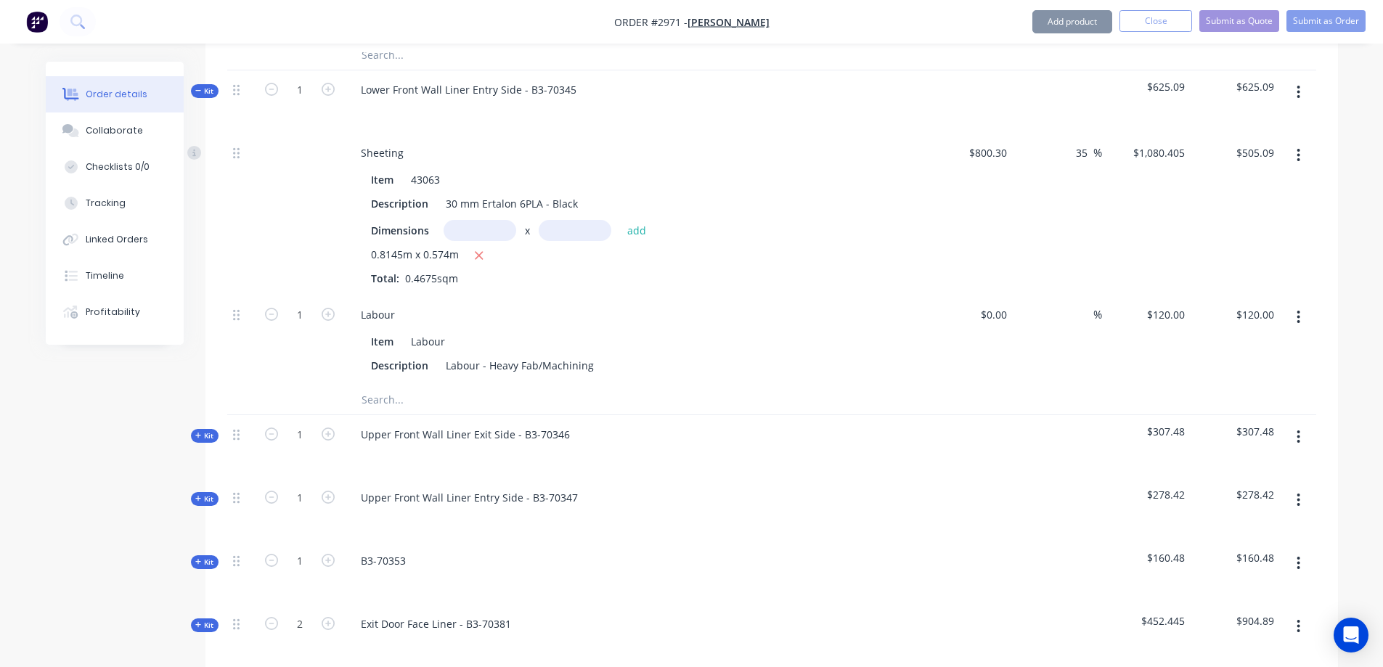
click at [200, 432] on icon at bounding box center [198, 435] width 7 height 7
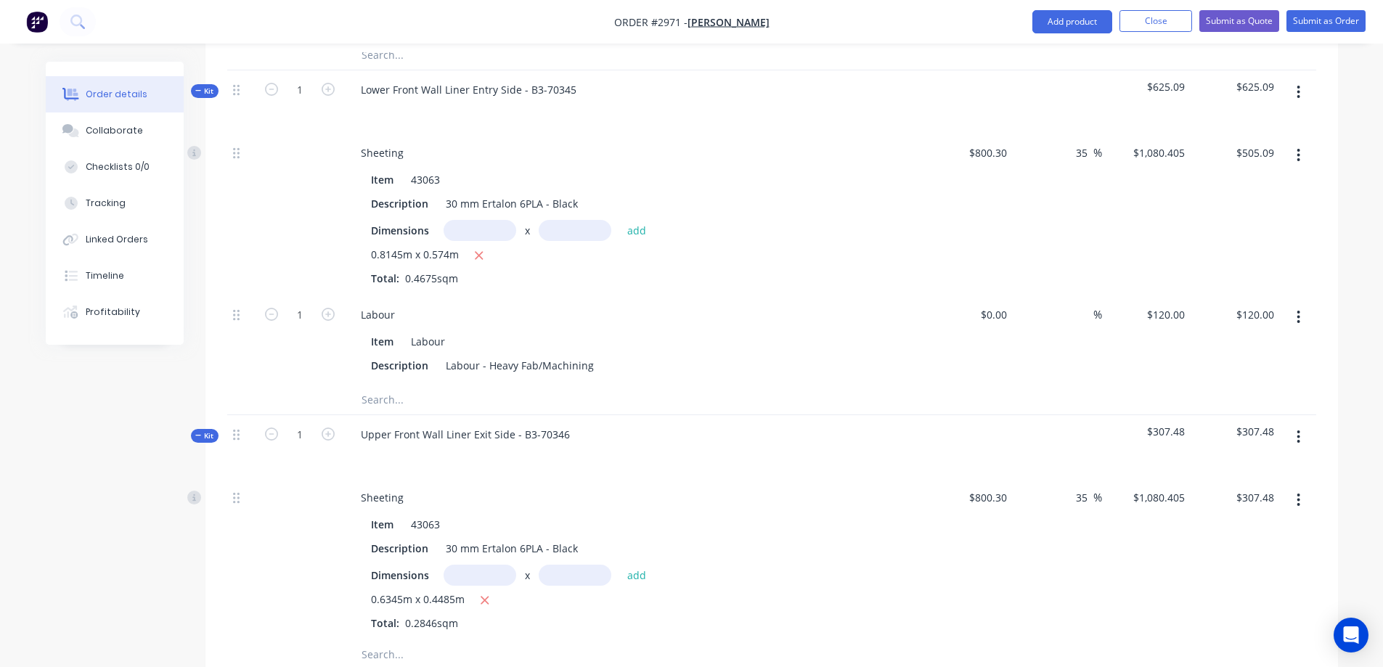
click at [398, 640] on input "text" at bounding box center [506, 654] width 290 height 29
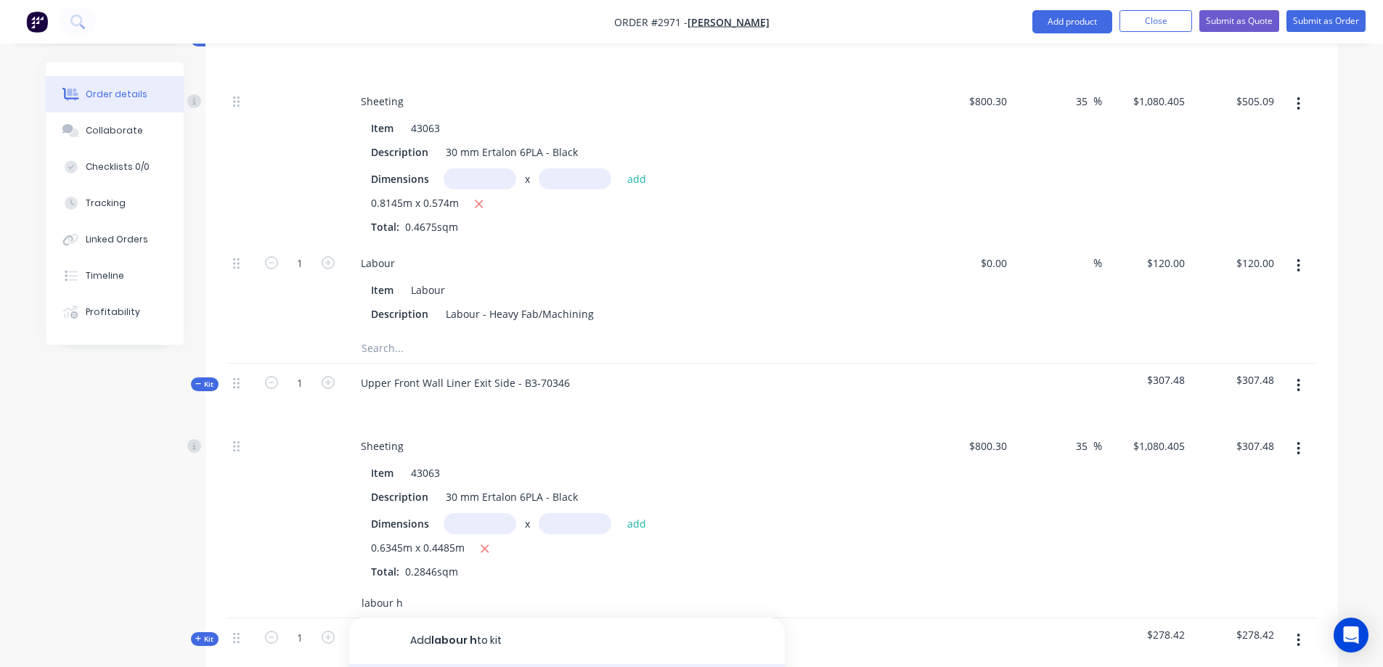
scroll to position [3532, 0]
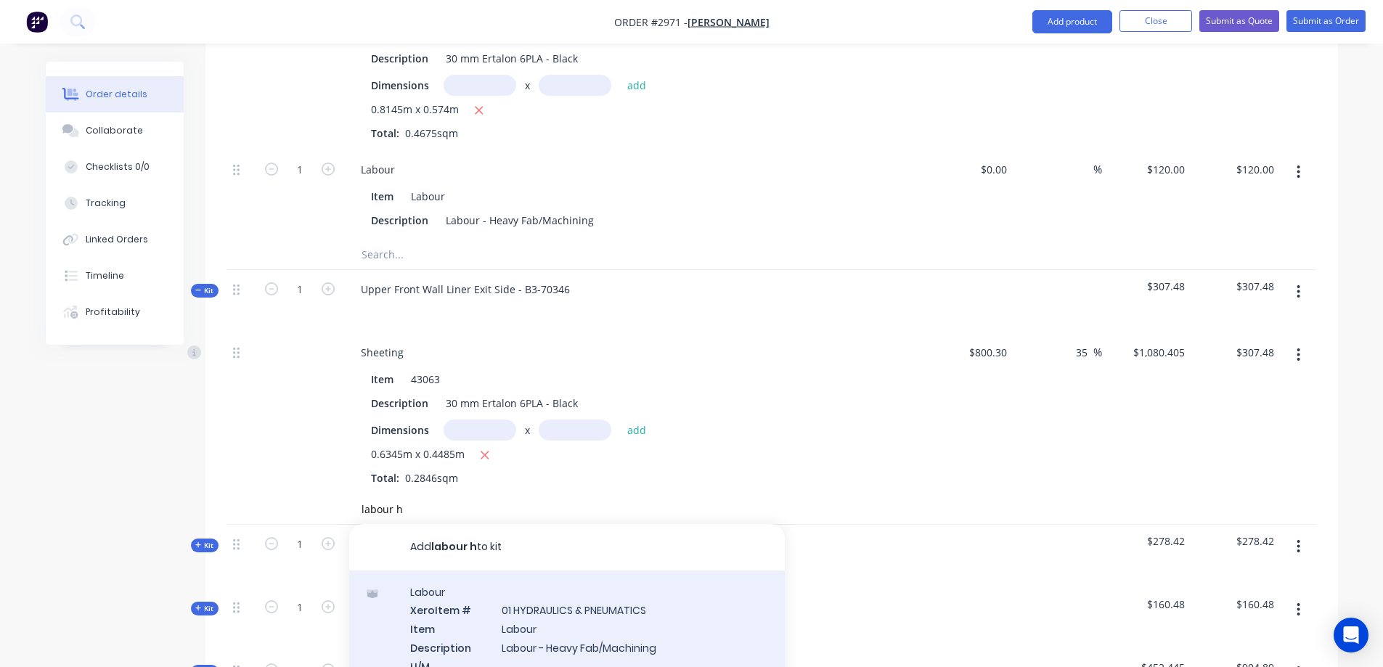
click at [590, 589] on div "Labour Xero Item # 01 HYDRAULICS & PNEUMATICS Item Labour Description Labour - …" at bounding box center [566, 655] width 435 height 170
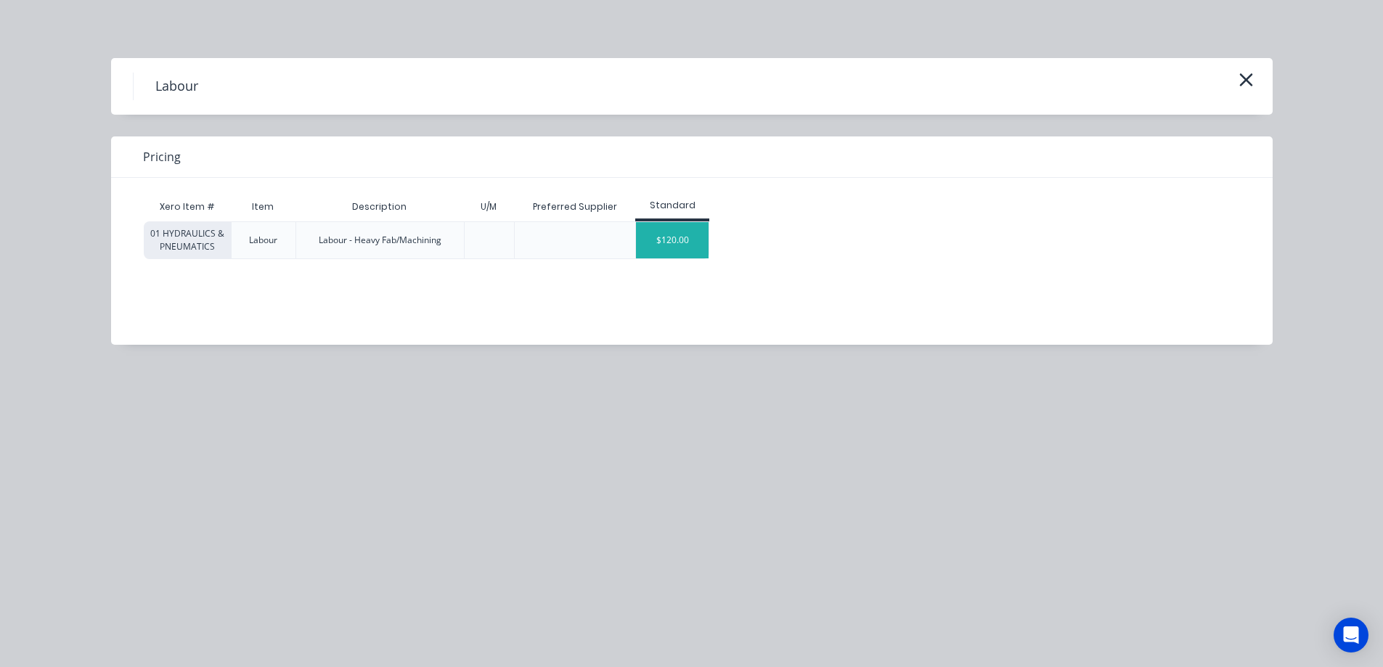
click at [671, 249] on div "$120.00" at bounding box center [672, 240] width 73 height 36
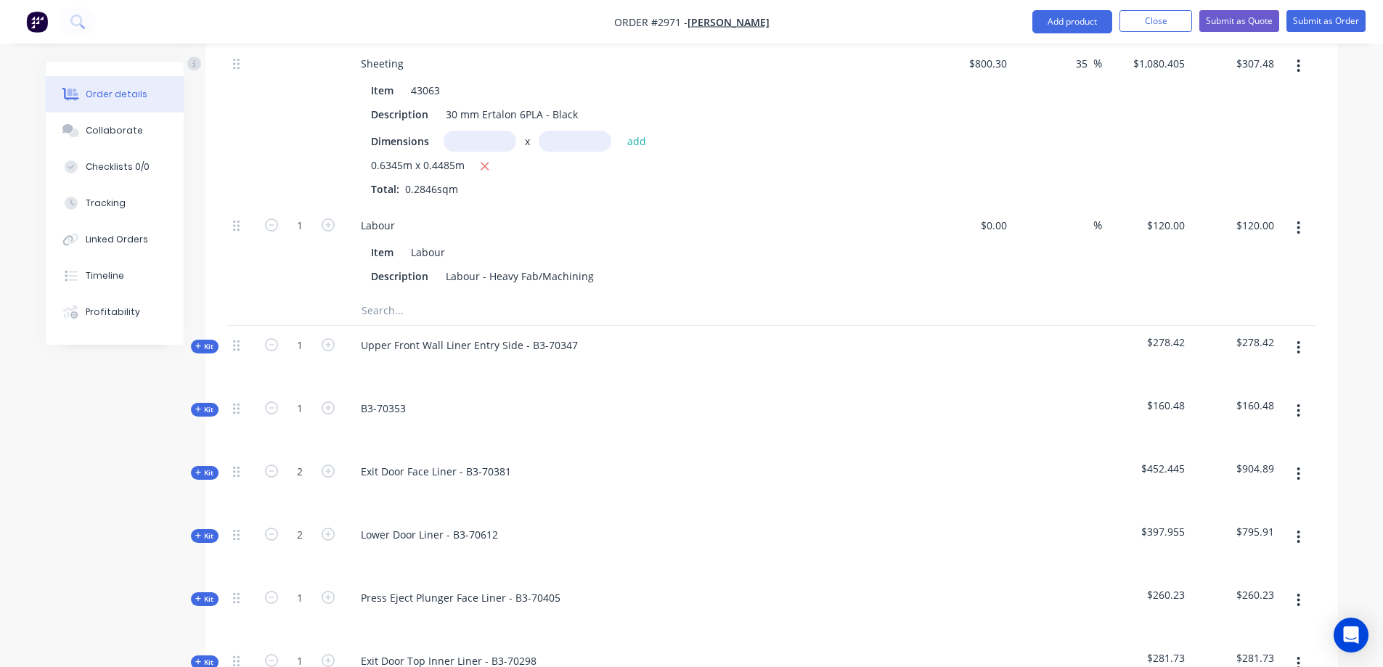
scroll to position [3822, 0]
click at [209, 340] on span "Kit" at bounding box center [204, 345] width 19 height 11
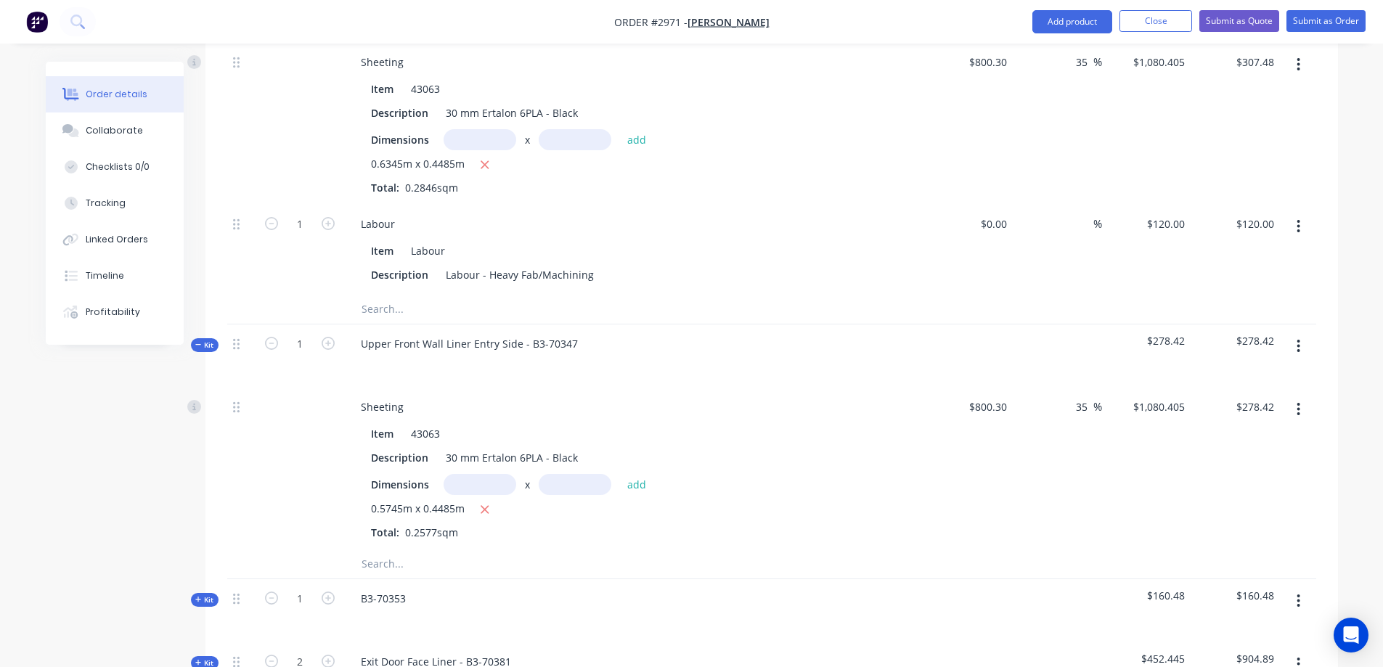
click at [388, 549] on input "text" at bounding box center [506, 563] width 290 height 29
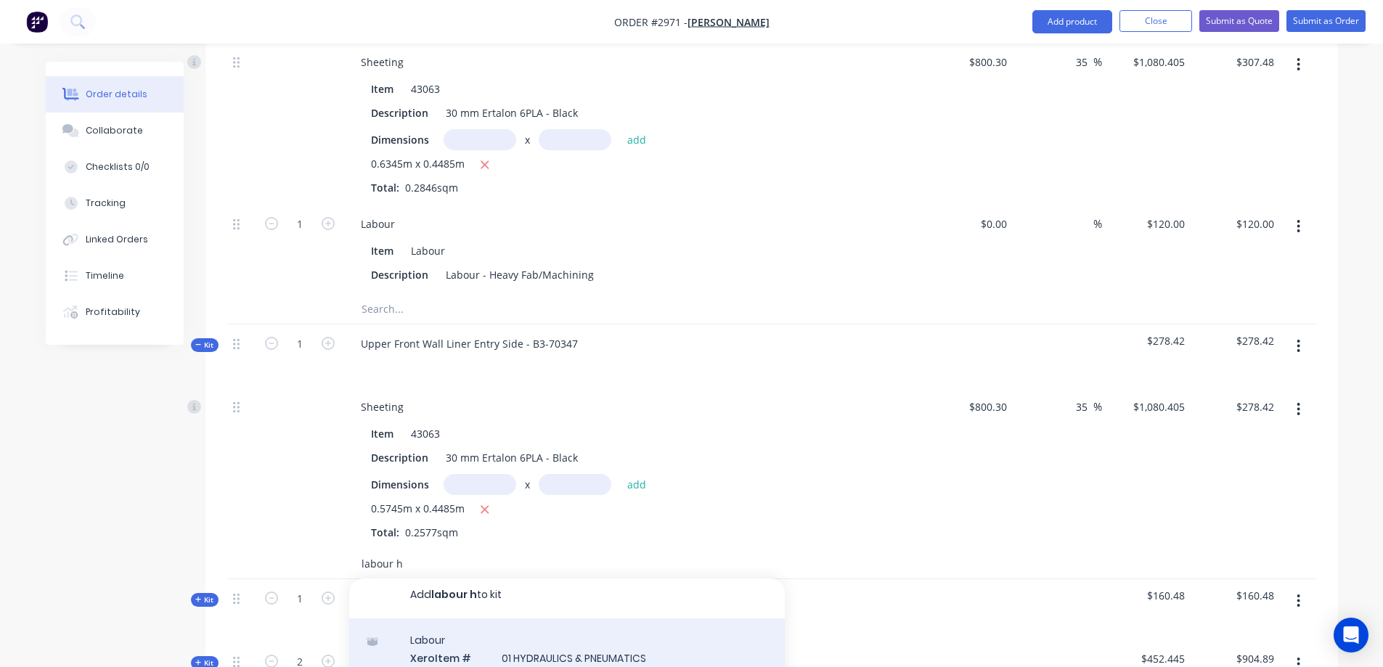
scroll to position [8, 0]
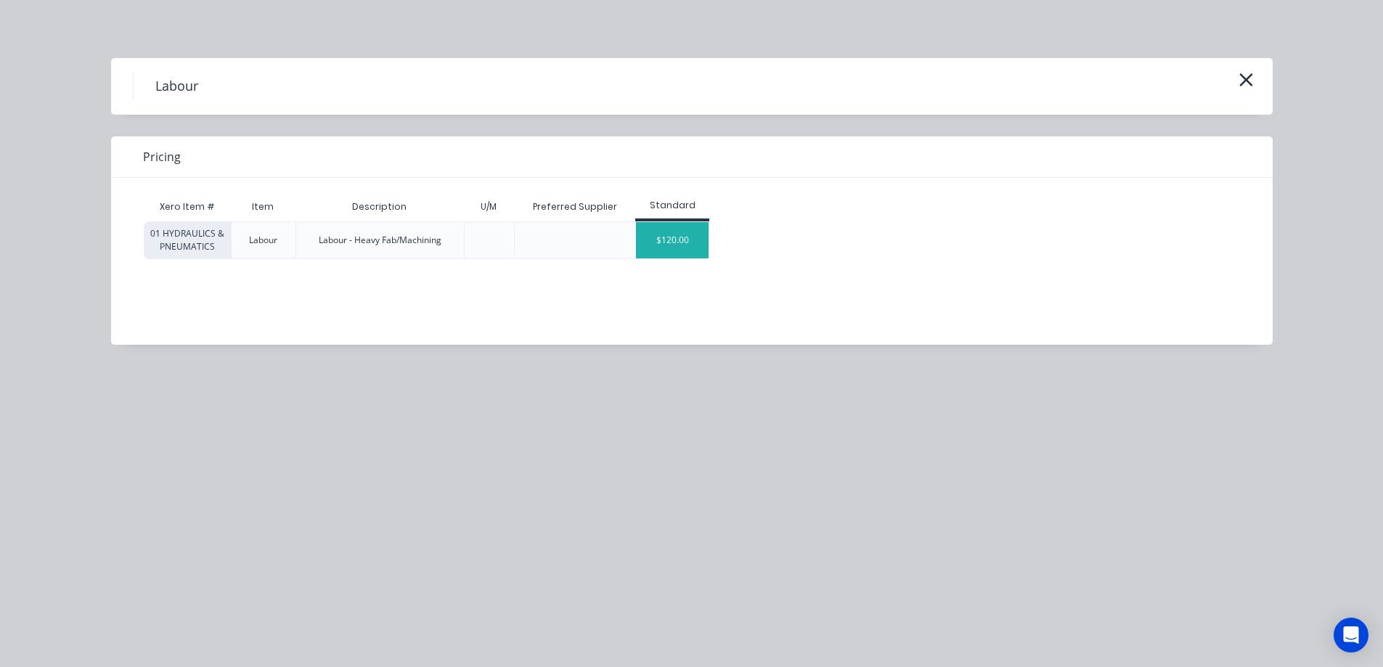
click at [684, 241] on div "$120.00" at bounding box center [672, 240] width 73 height 36
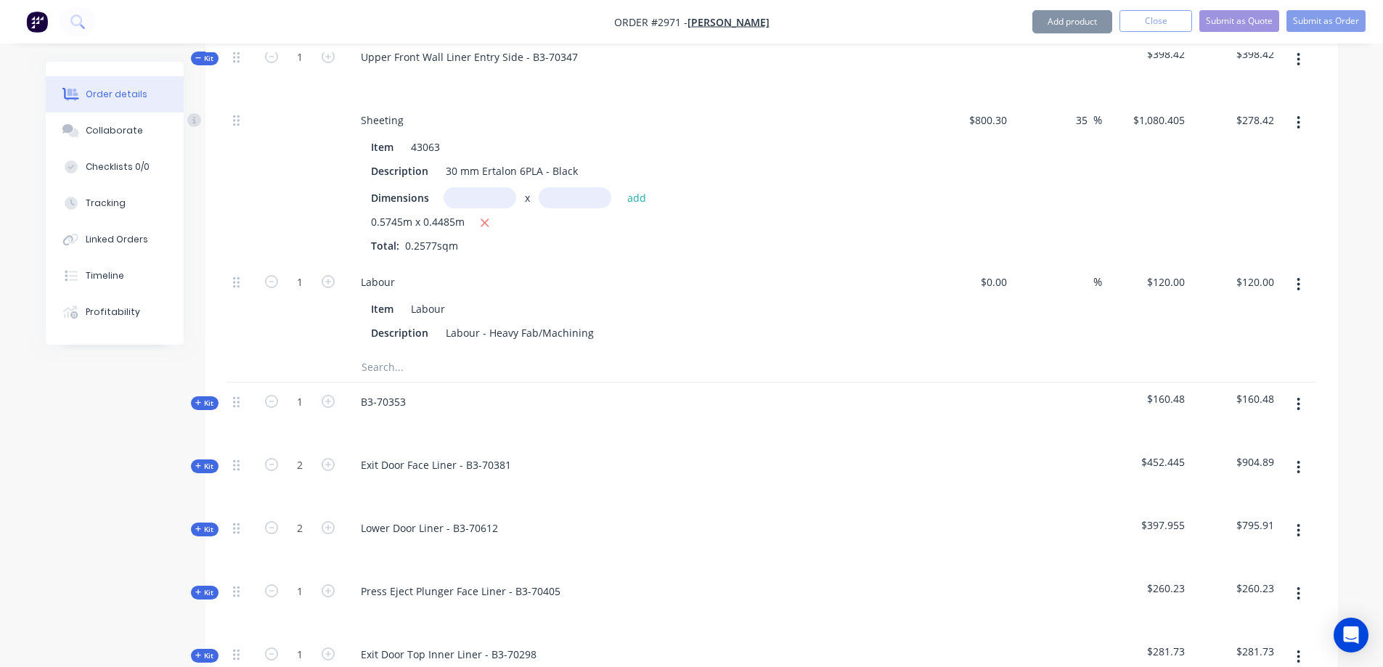
scroll to position [4112, 0]
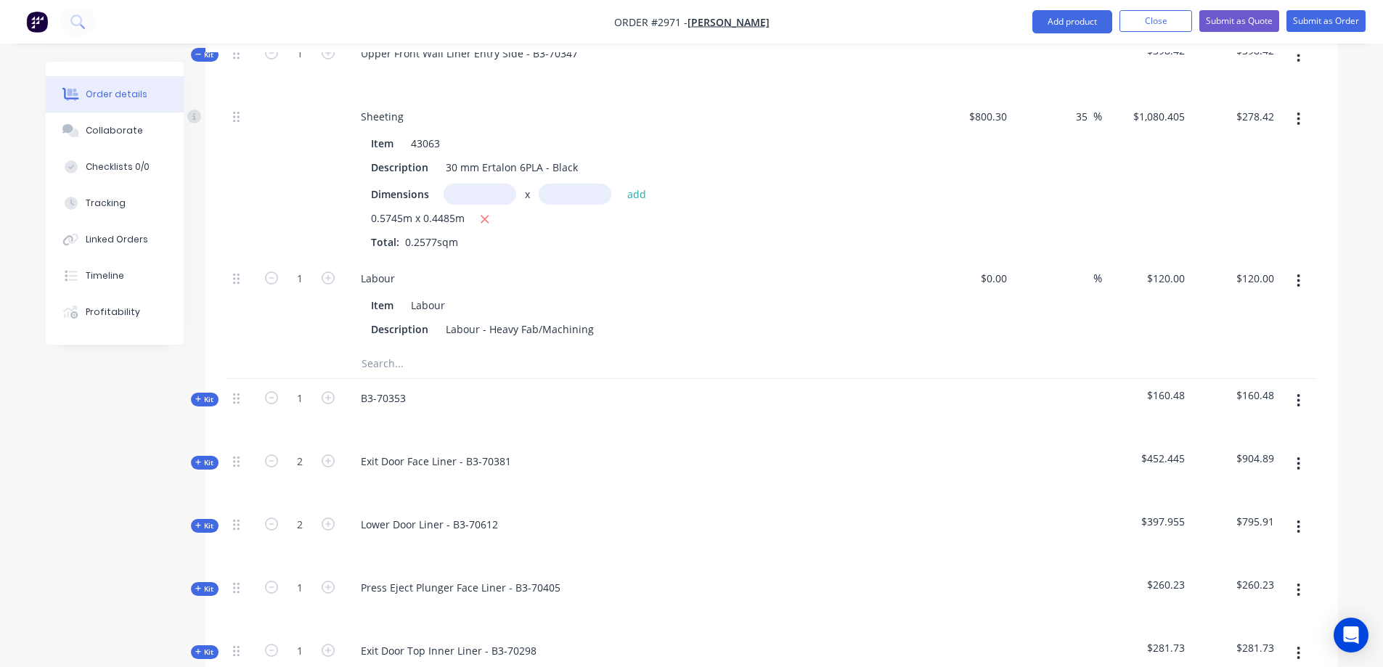
click at [208, 394] on span "Kit" at bounding box center [204, 399] width 19 height 11
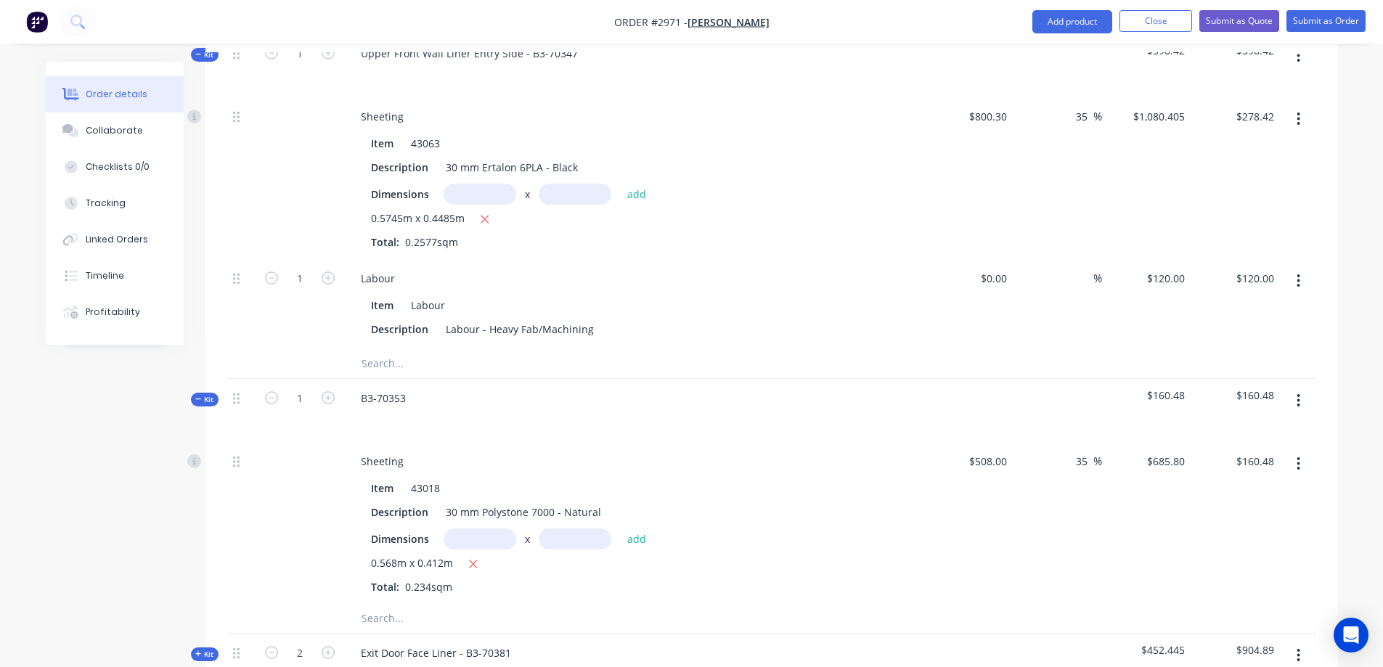
click at [382, 604] on input "text" at bounding box center [506, 618] width 290 height 29
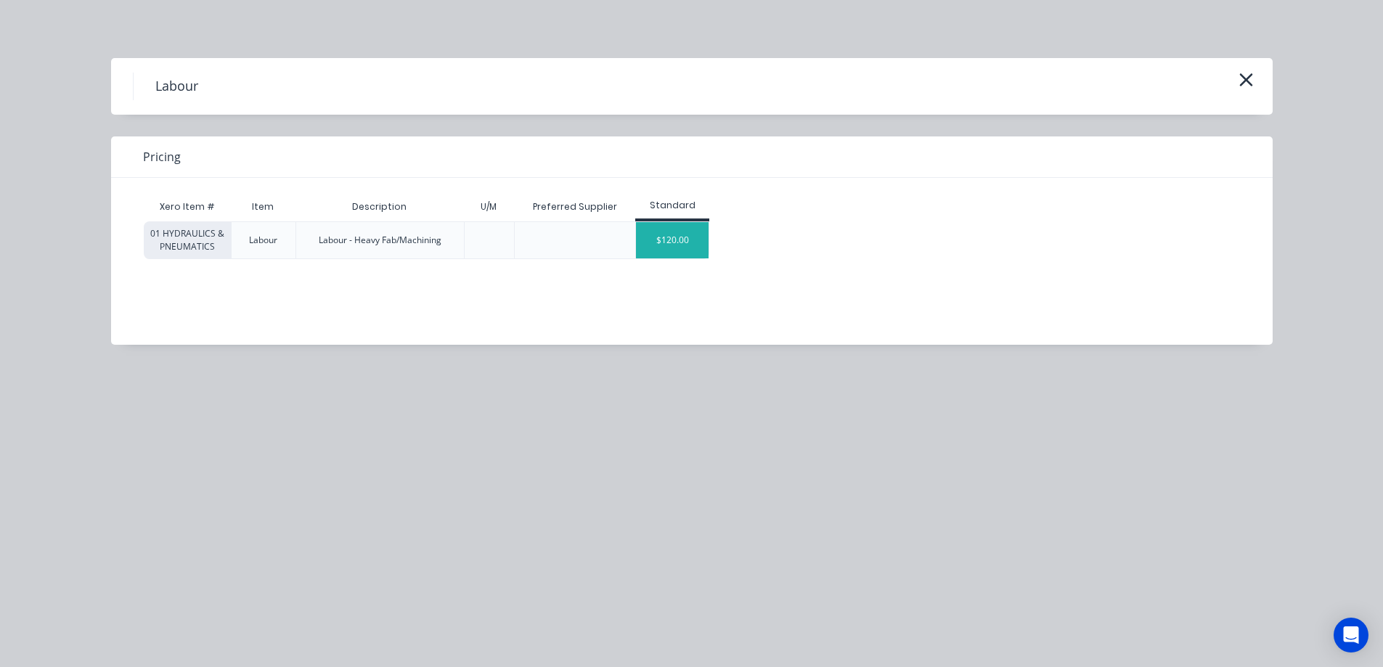
click at [679, 247] on div "$120.00" at bounding box center [672, 240] width 73 height 36
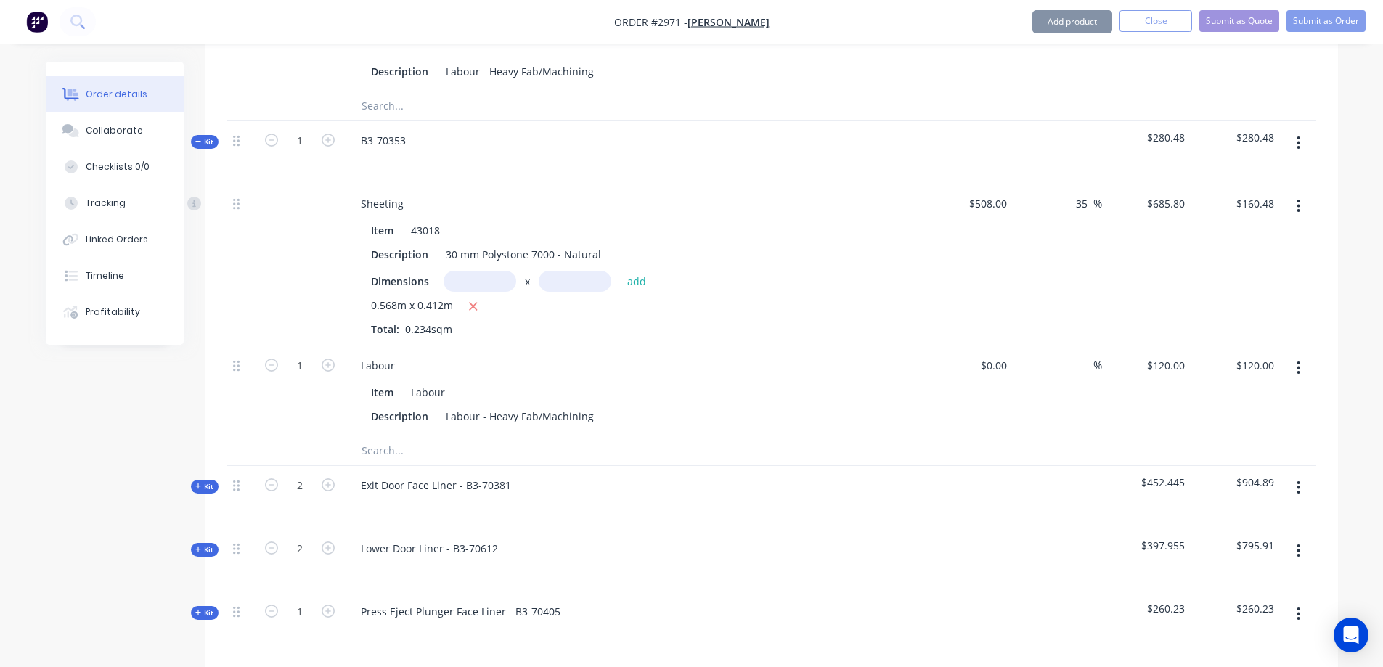
scroll to position [4403, 0]
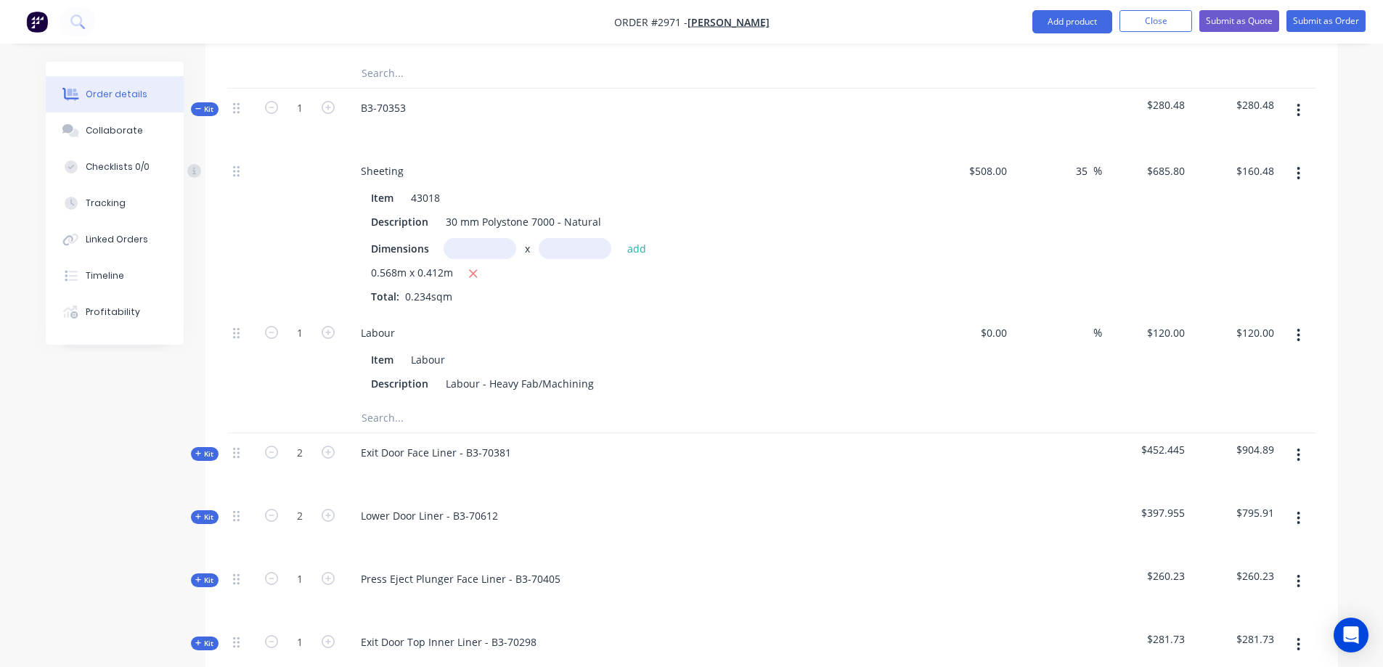
click at [200, 451] on icon at bounding box center [198, 454] width 6 height 6
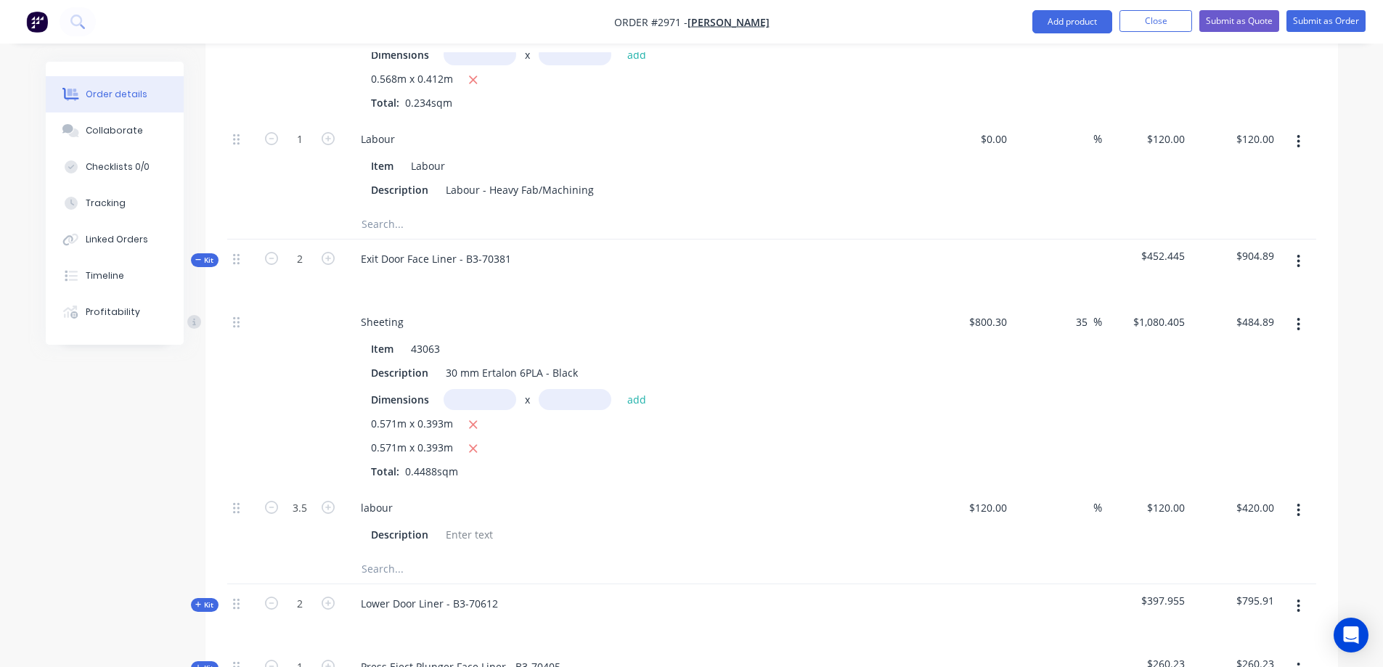
scroll to position [4620, 0]
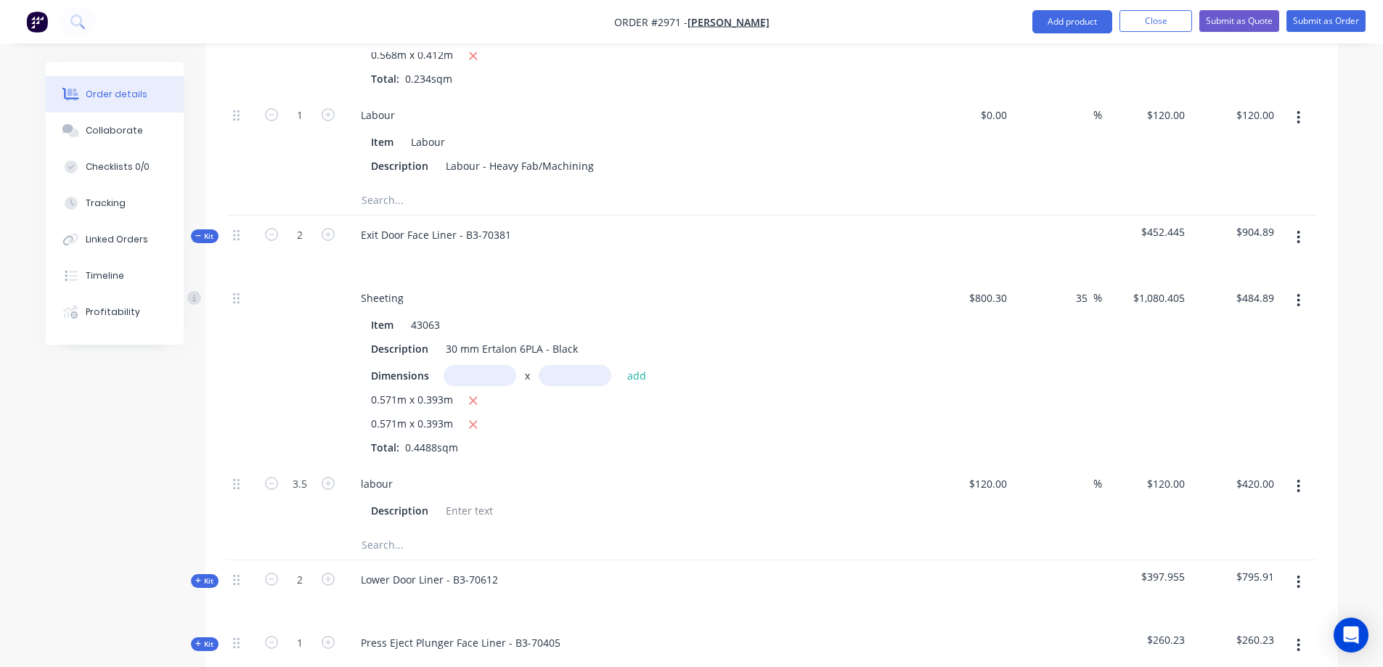
click at [197, 576] on span "Kit" at bounding box center [204, 581] width 19 height 11
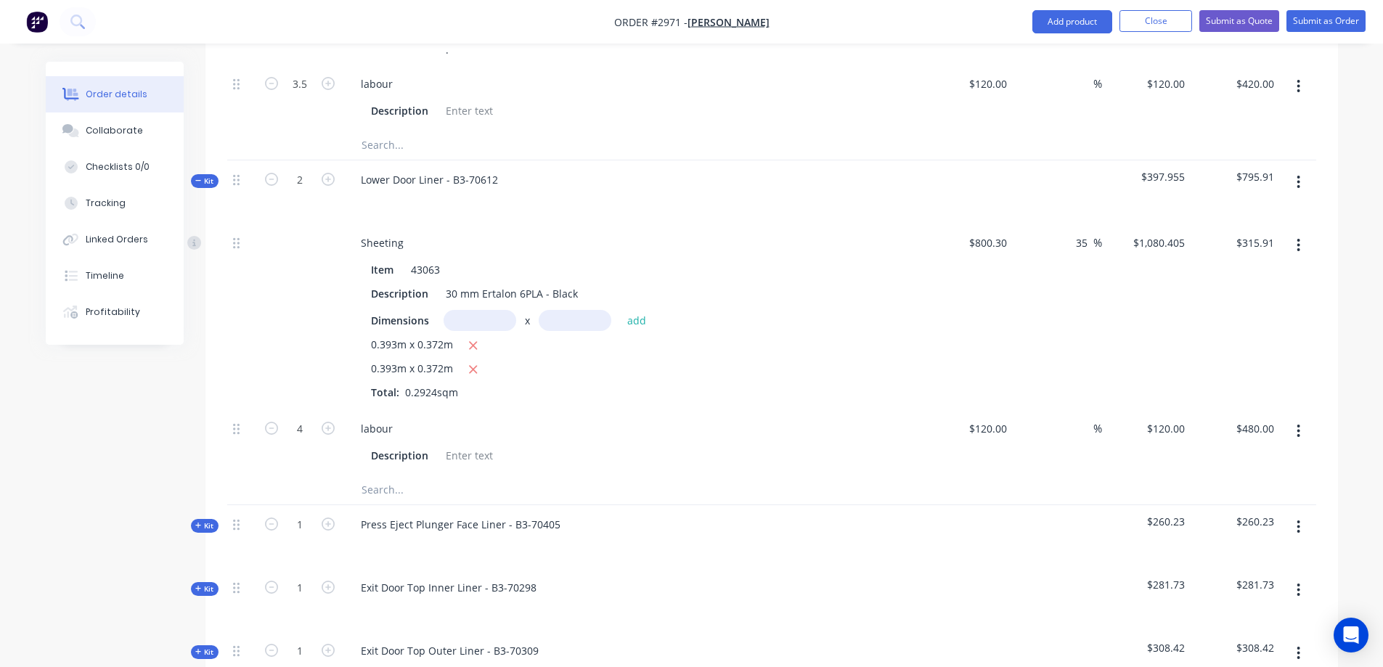
scroll to position [5056, 0]
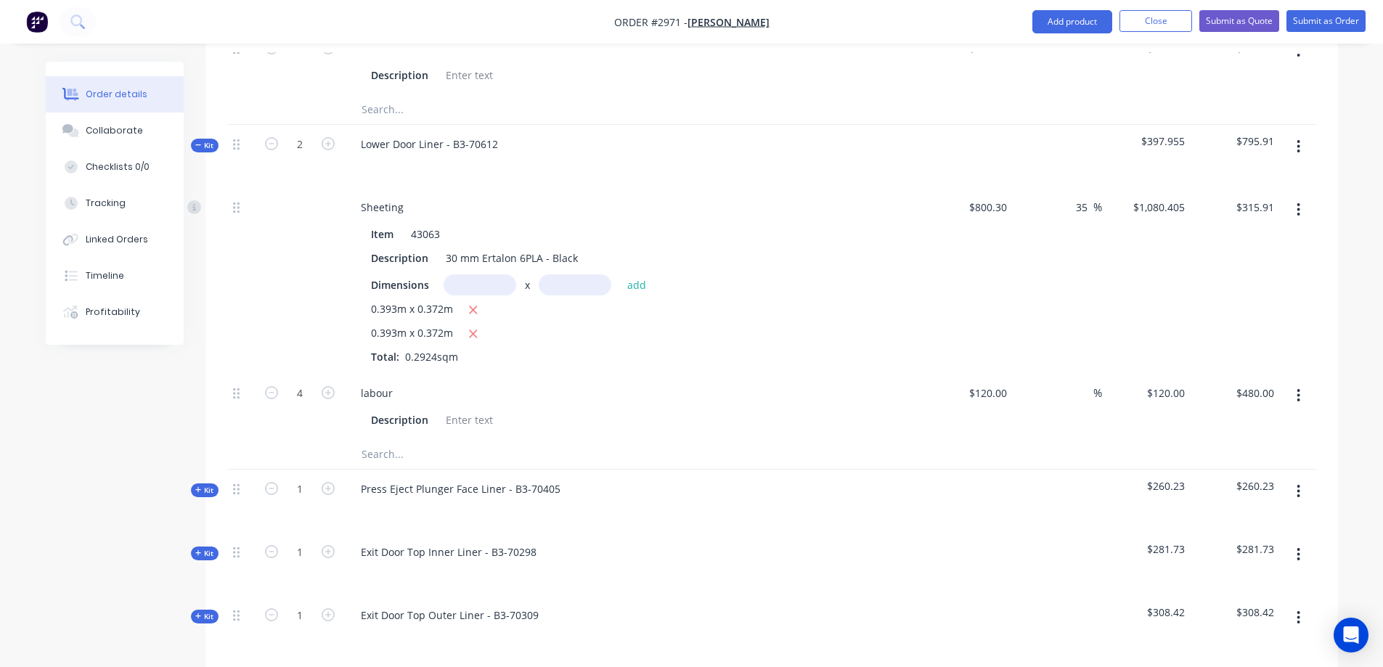
click at [196, 486] on icon at bounding box center [198, 489] width 7 height 7
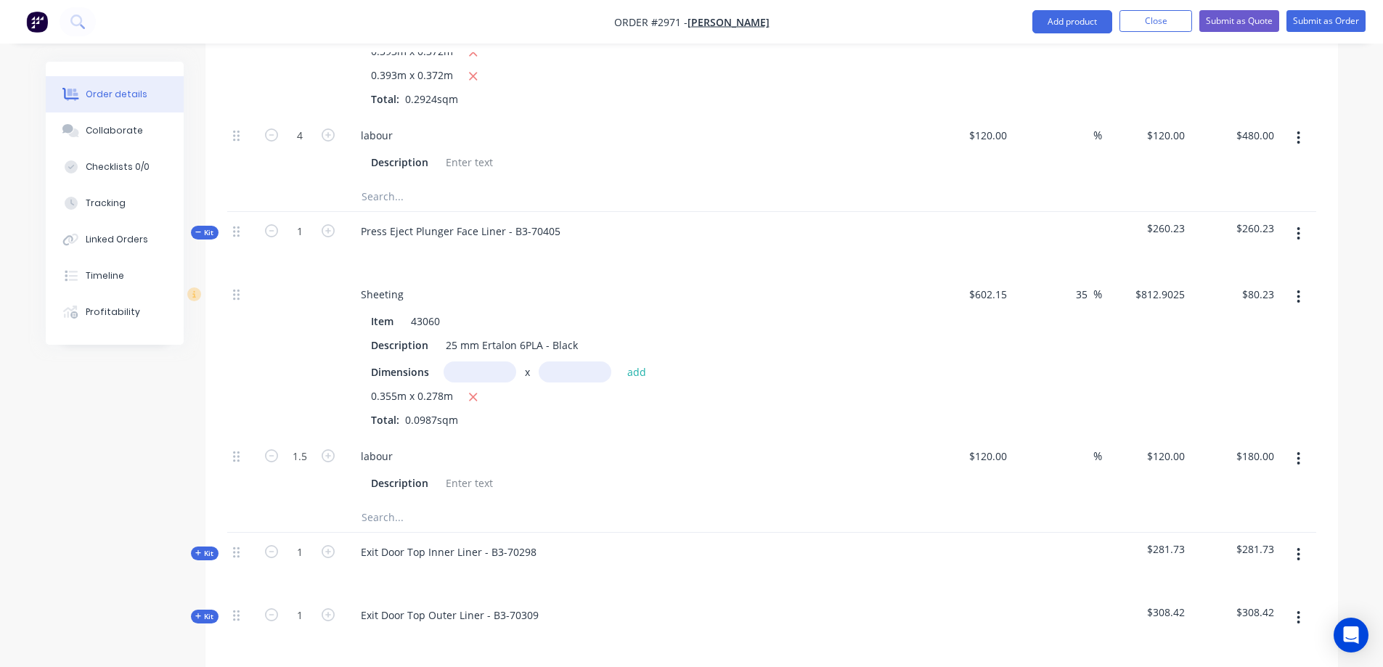
scroll to position [5346, 0]
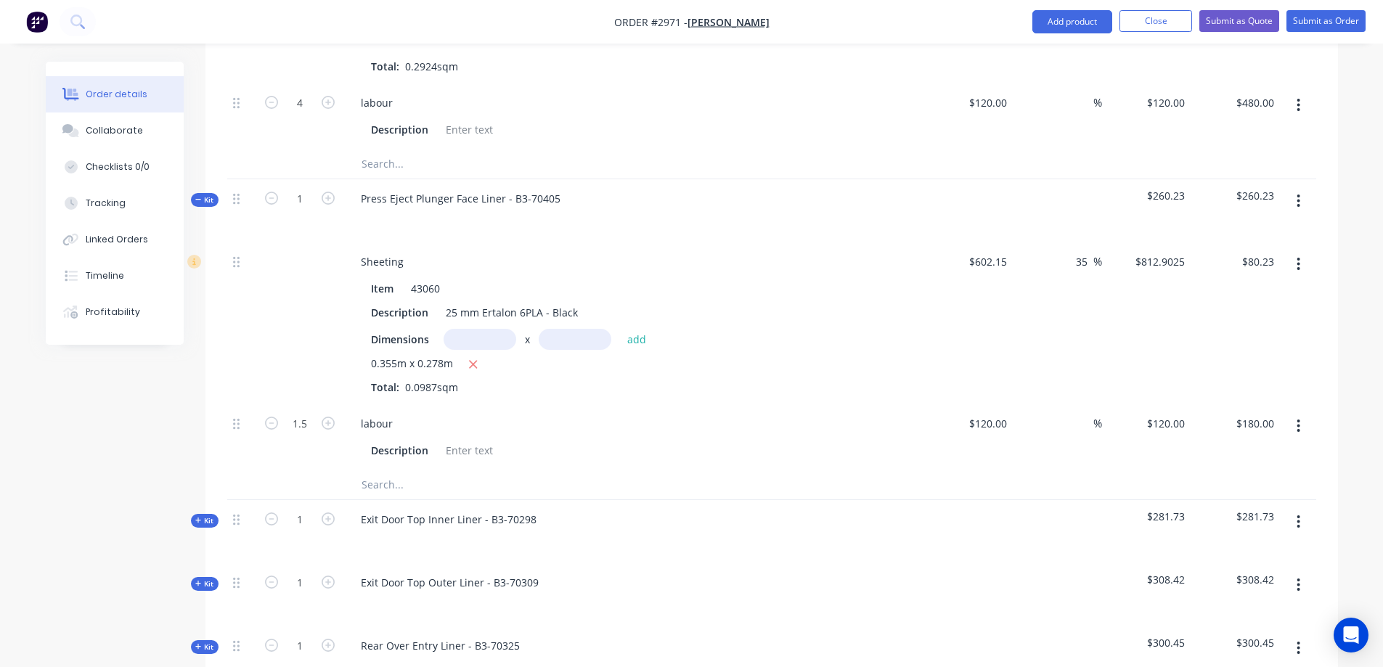
click at [202, 515] on span "Kit" at bounding box center [204, 520] width 19 height 11
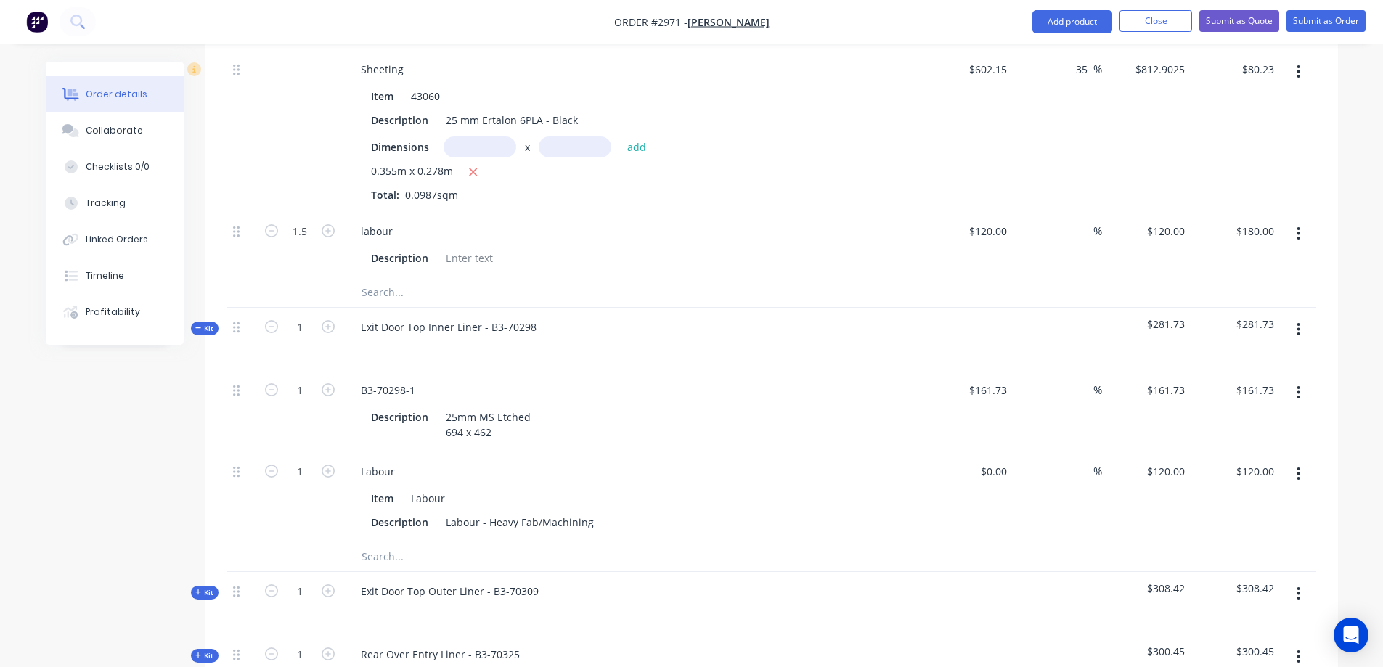
scroll to position [5564, 0]
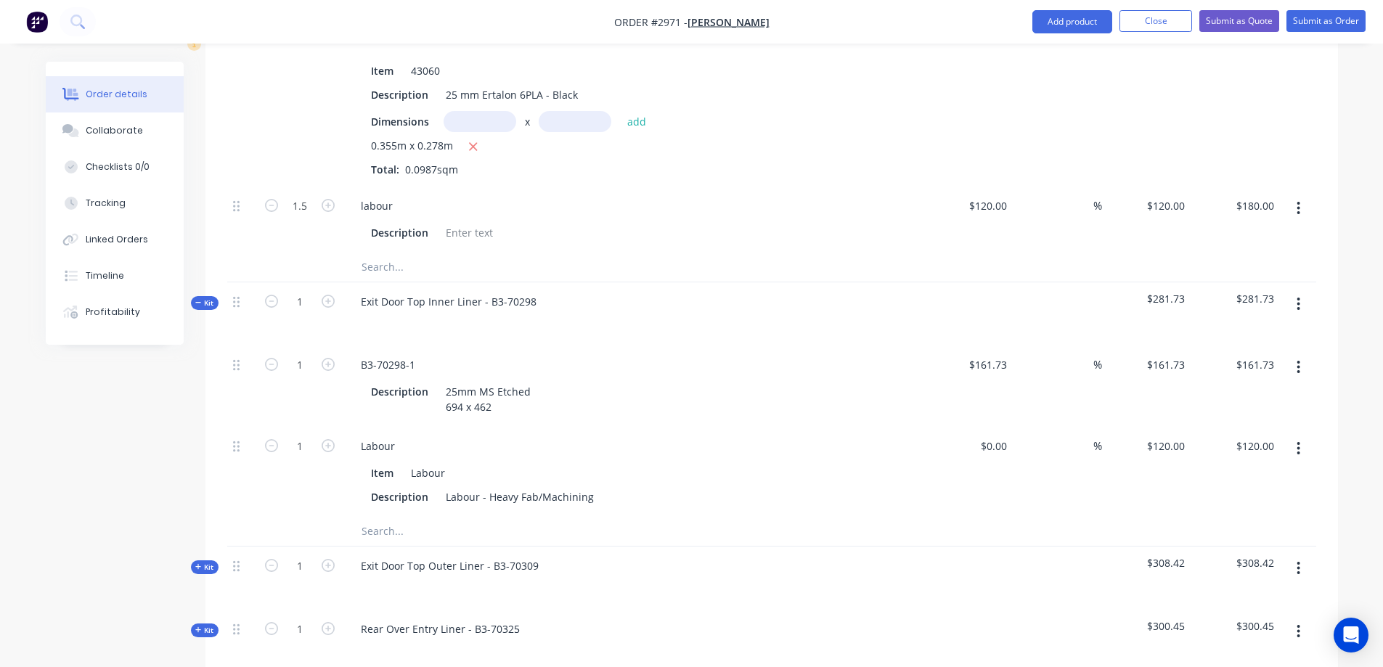
click at [195, 563] on icon at bounding box center [198, 566] width 7 height 7
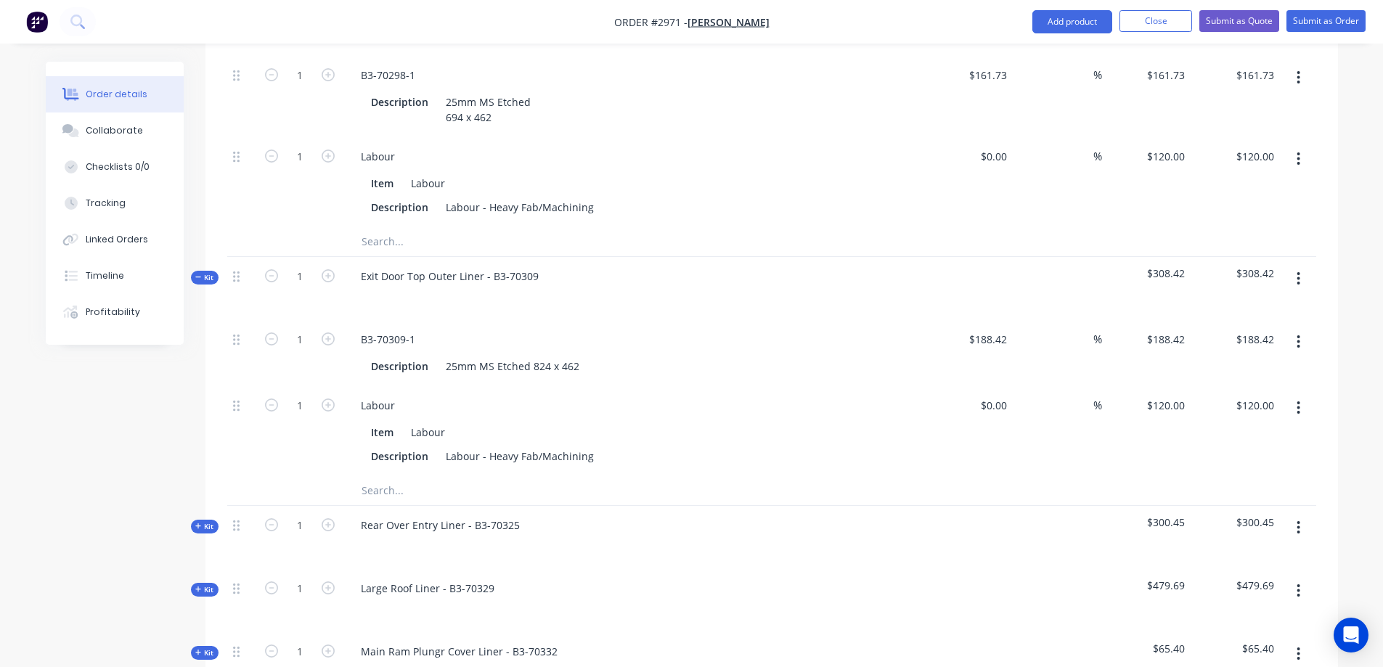
scroll to position [5854, 0]
click at [196, 522] on icon at bounding box center [198, 525] width 7 height 7
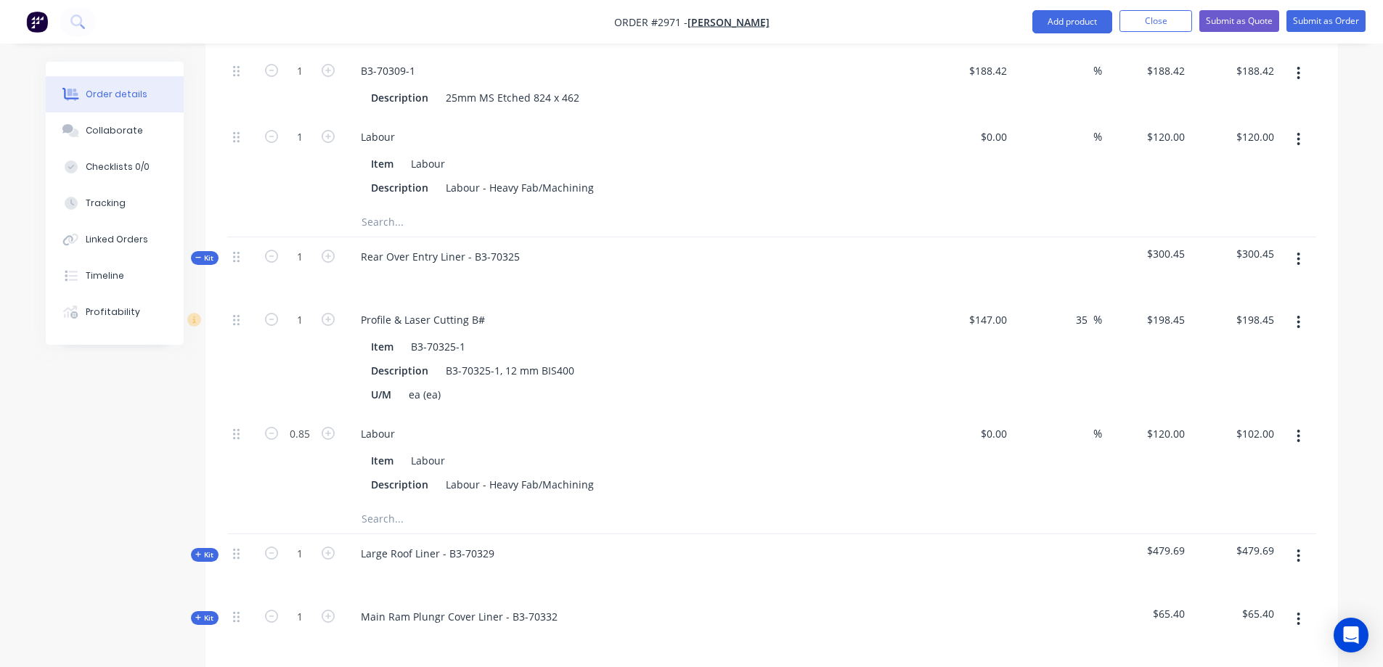
scroll to position [6144, 0]
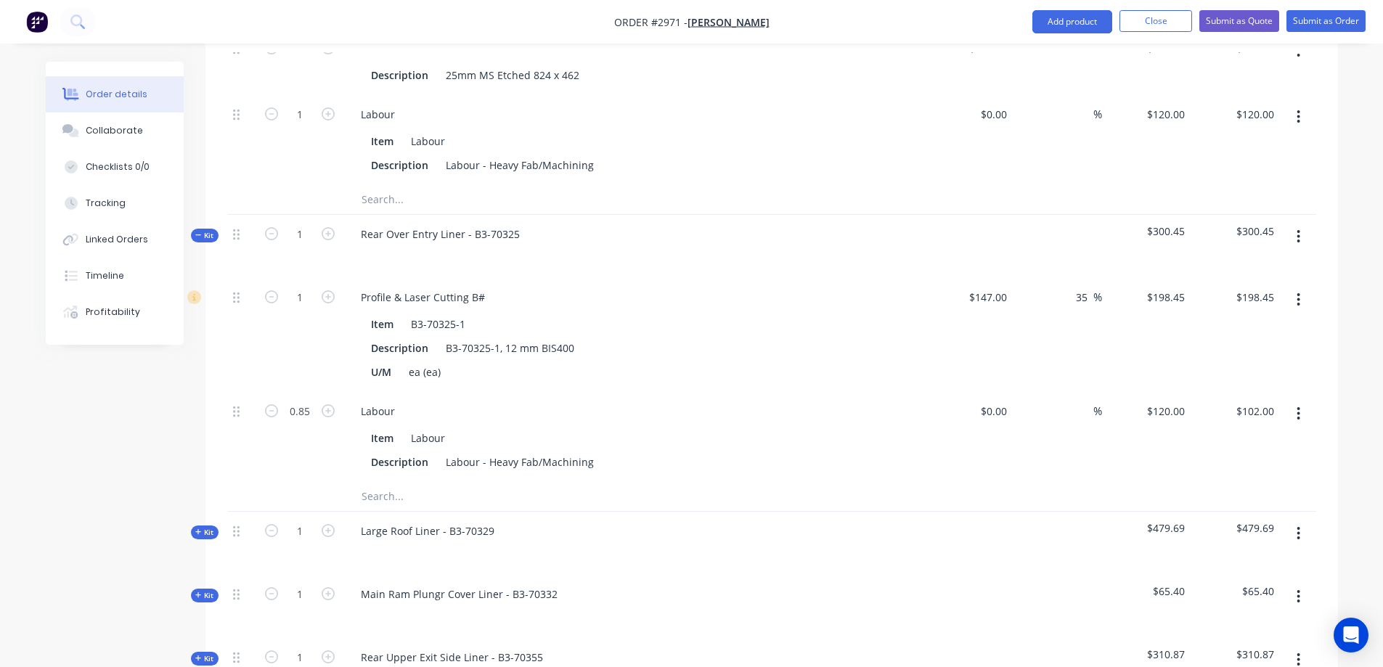
click at [197, 529] on icon at bounding box center [198, 532] width 6 height 6
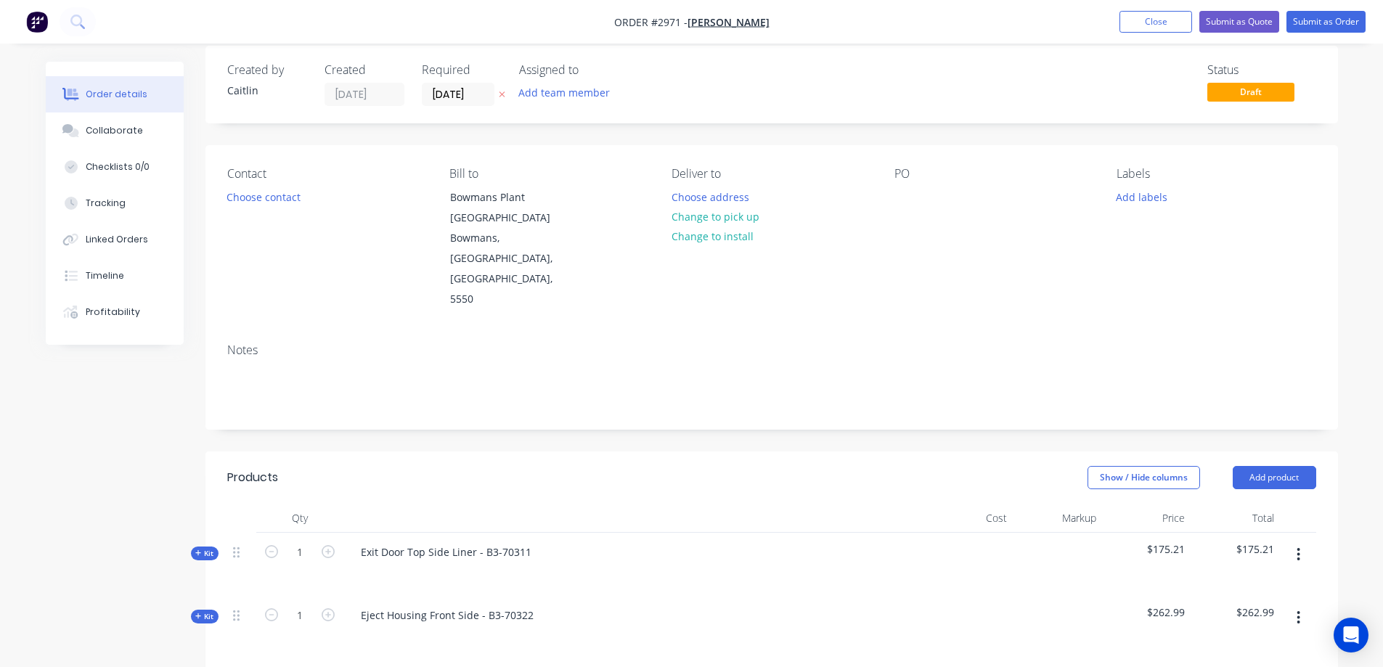
scroll to position [0, 0]
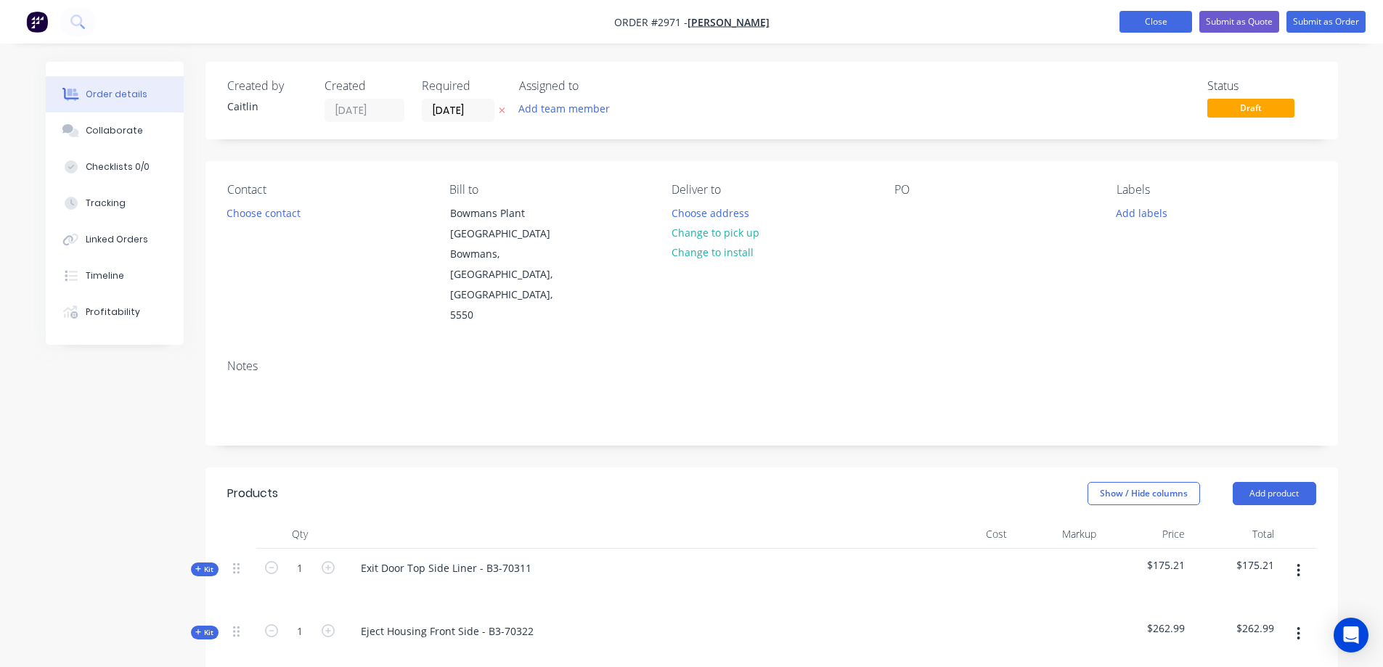
click at [1145, 25] on button "Close" at bounding box center [1155, 22] width 73 height 22
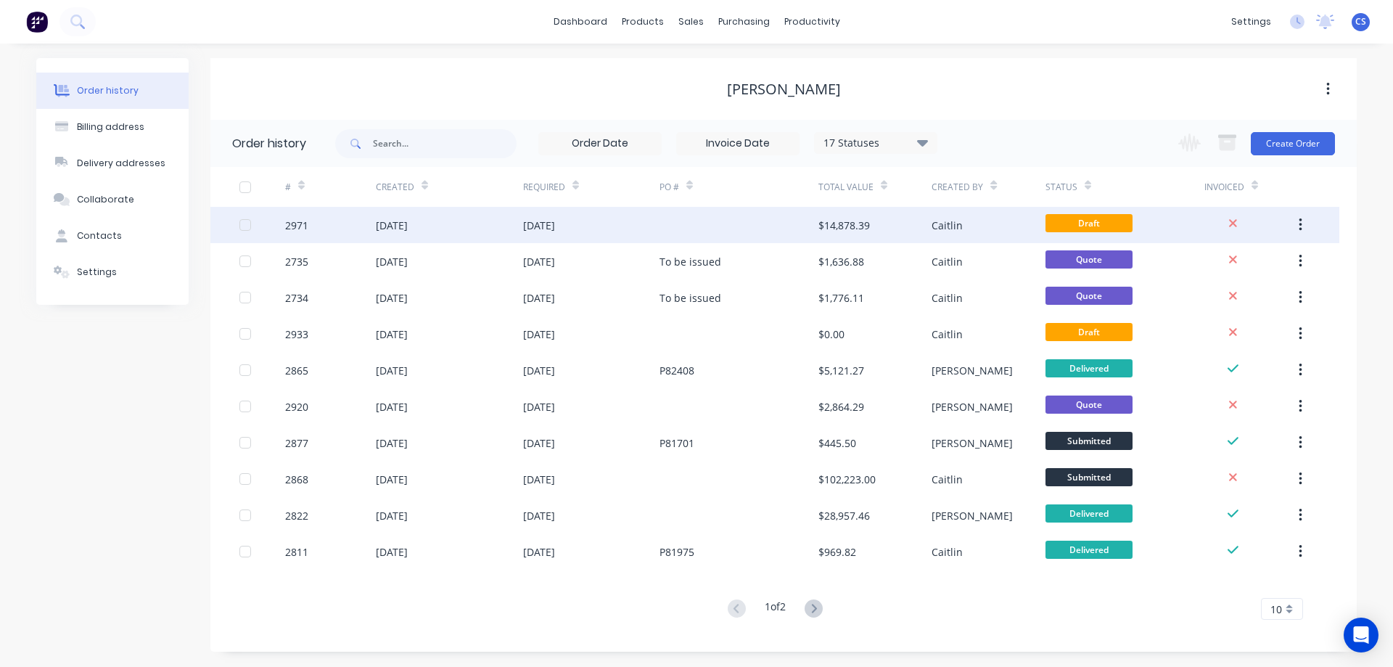
click at [708, 226] on div at bounding box center [739, 225] width 159 height 36
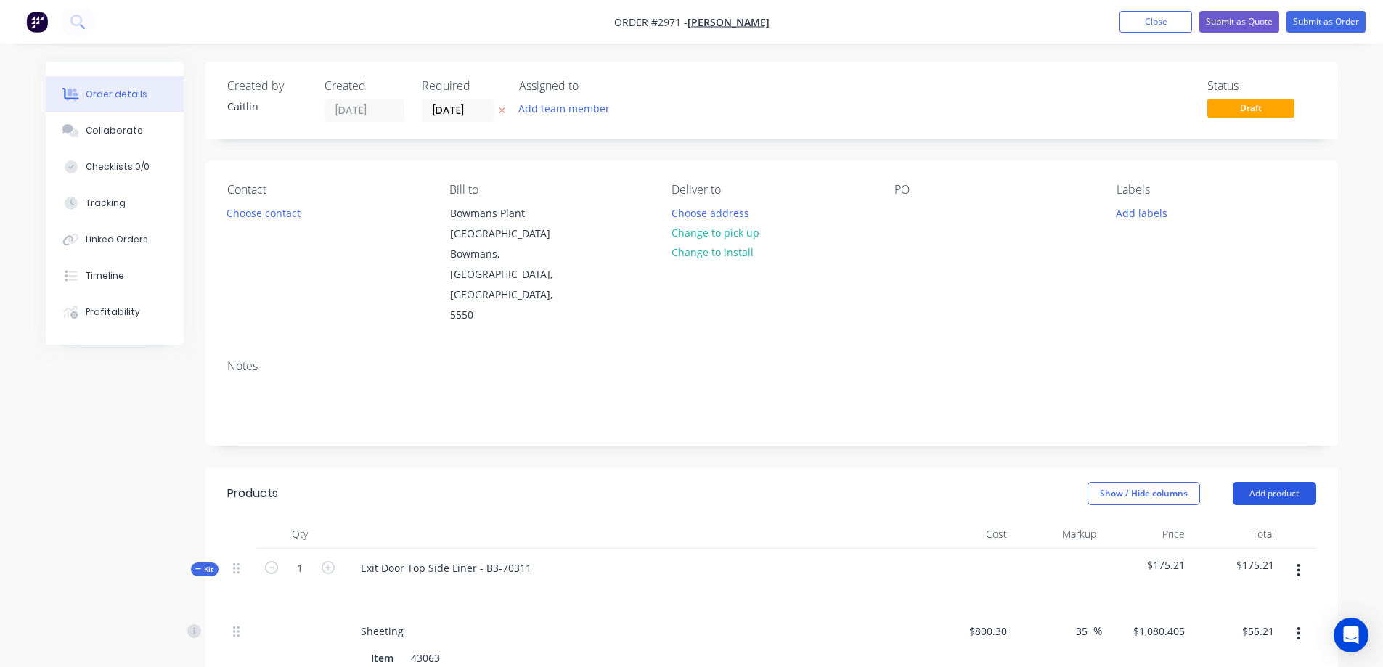
click at [1285, 482] on button "Add product" at bounding box center [1273, 493] width 83 height 23
click at [1255, 578] on div "Product Kit" at bounding box center [1247, 588] width 112 height 21
drag, startPoint x: 1253, startPoint y: 524, endPoint x: 1149, endPoint y: 495, distance: 108.5
click at [1253, 549] on div "Standard pricing" at bounding box center [1247, 559] width 112 height 21
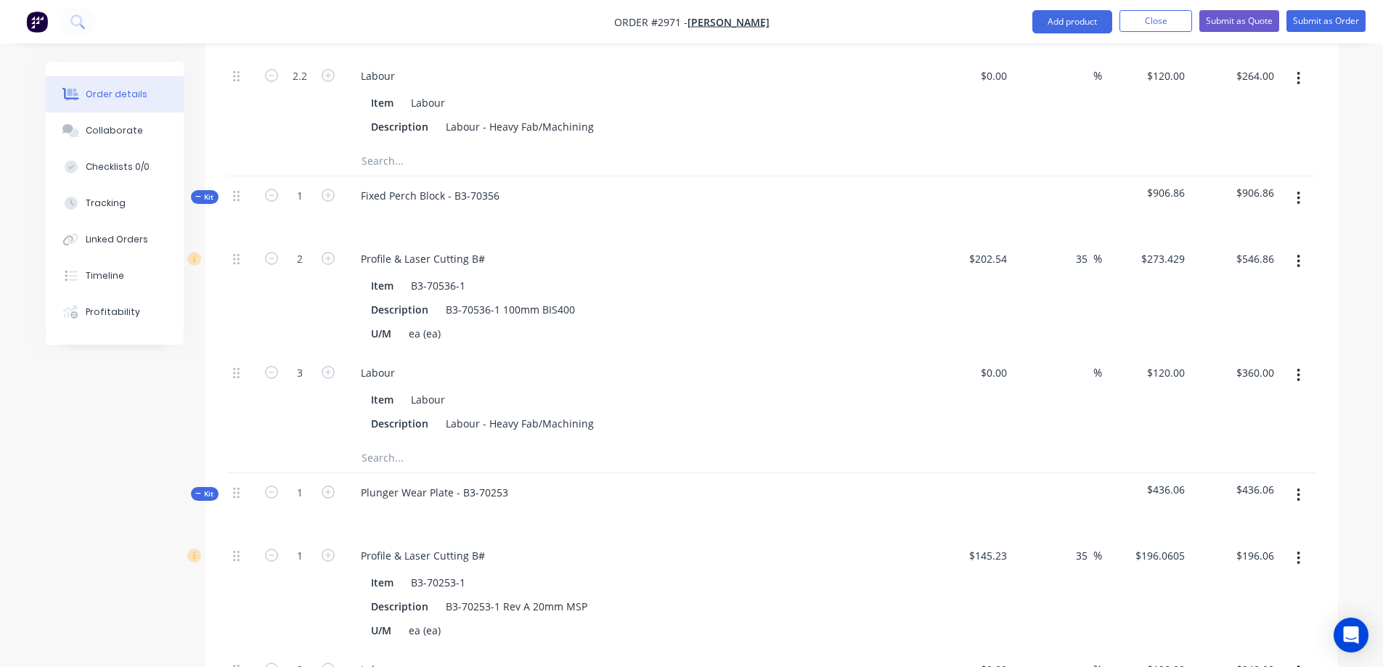
scroll to position [9725, 0]
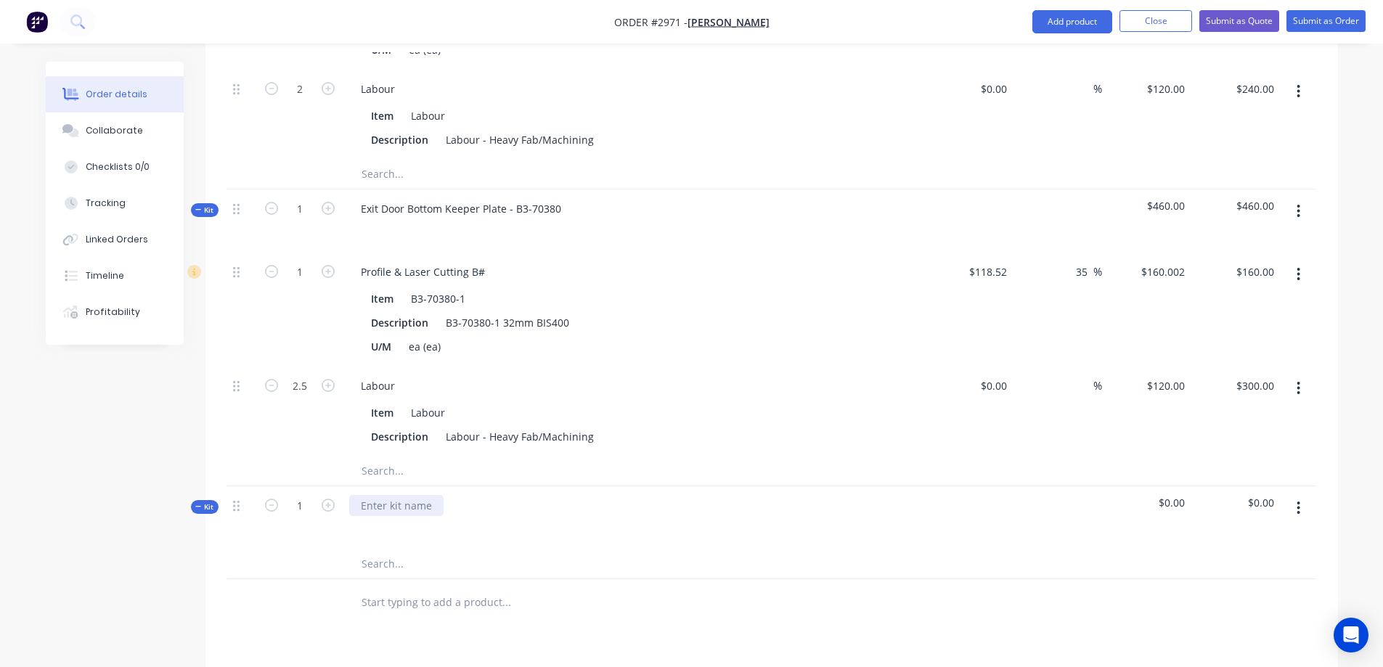
click at [424, 495] on div at bounding box center [396, 505] width 94 height 21
click at [416, 549] on input "text" at bounding box center [506, 563] width 290 height 29
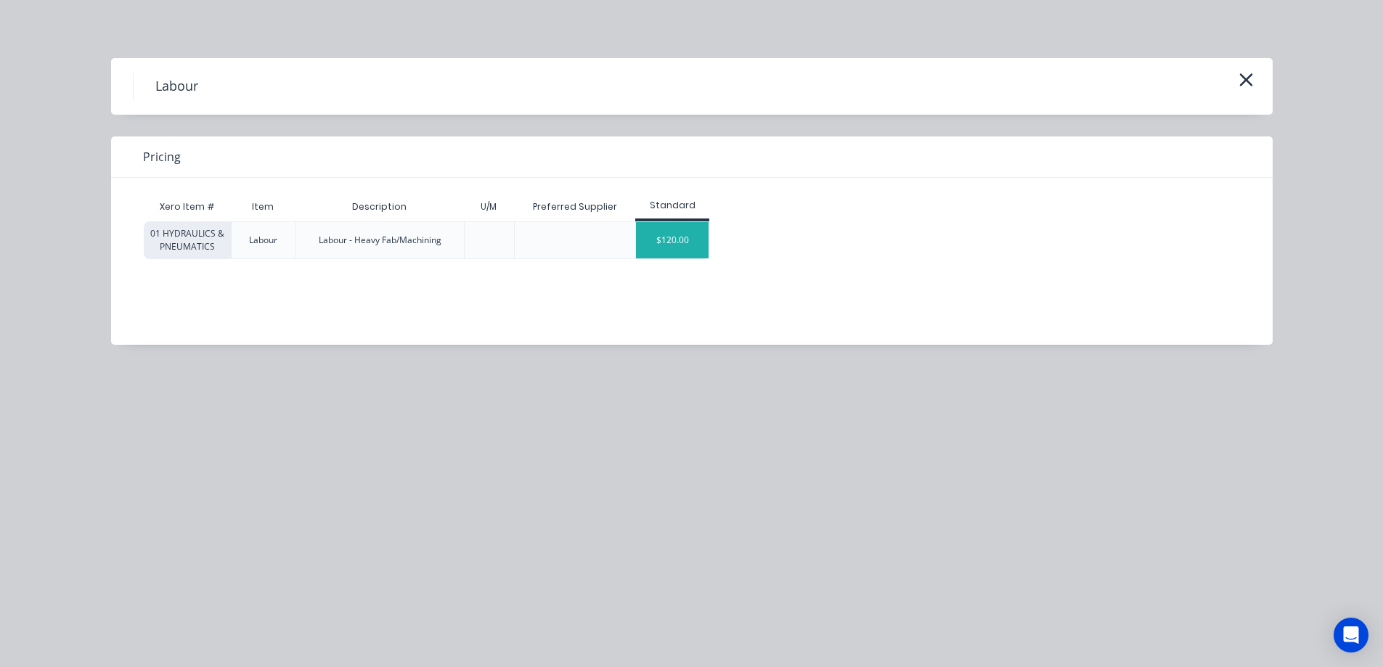
click at [678, 245] on div "$120.00" at bounding box center [672, 240] width 73 height 36
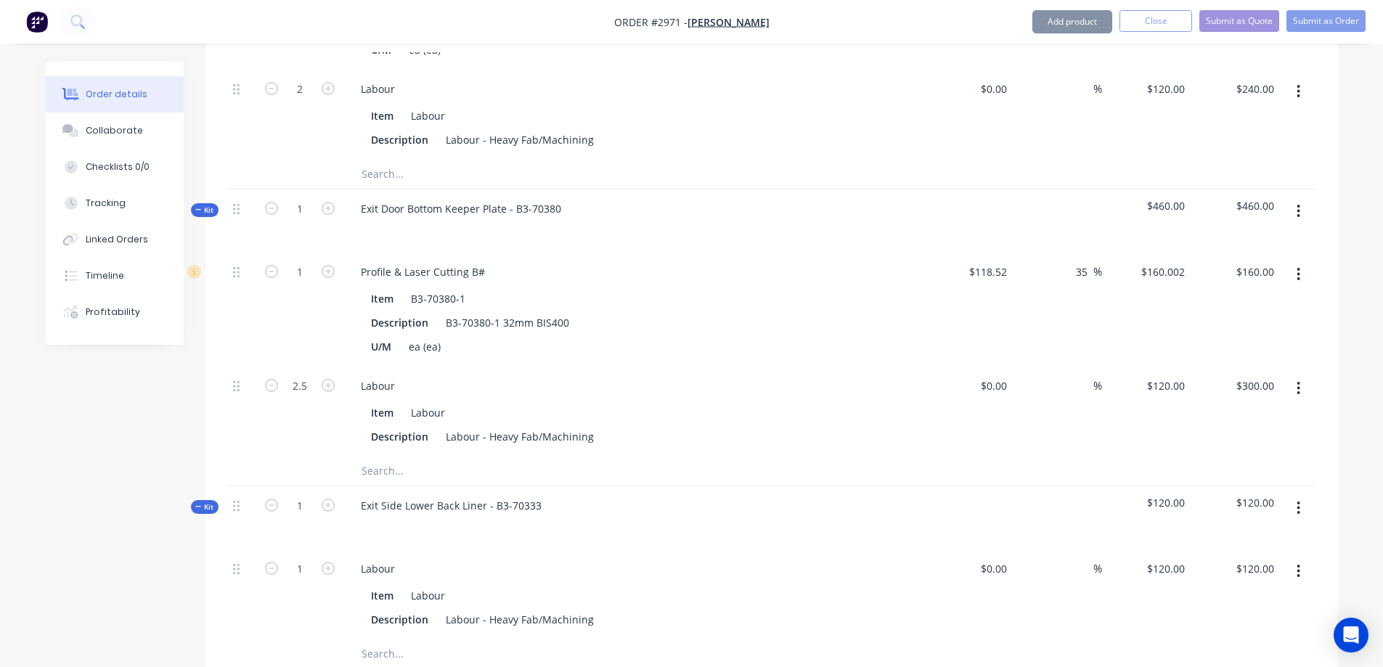
click at [1293, 495] on button "button" at bounding box center [1298, 508] width 34 height 26
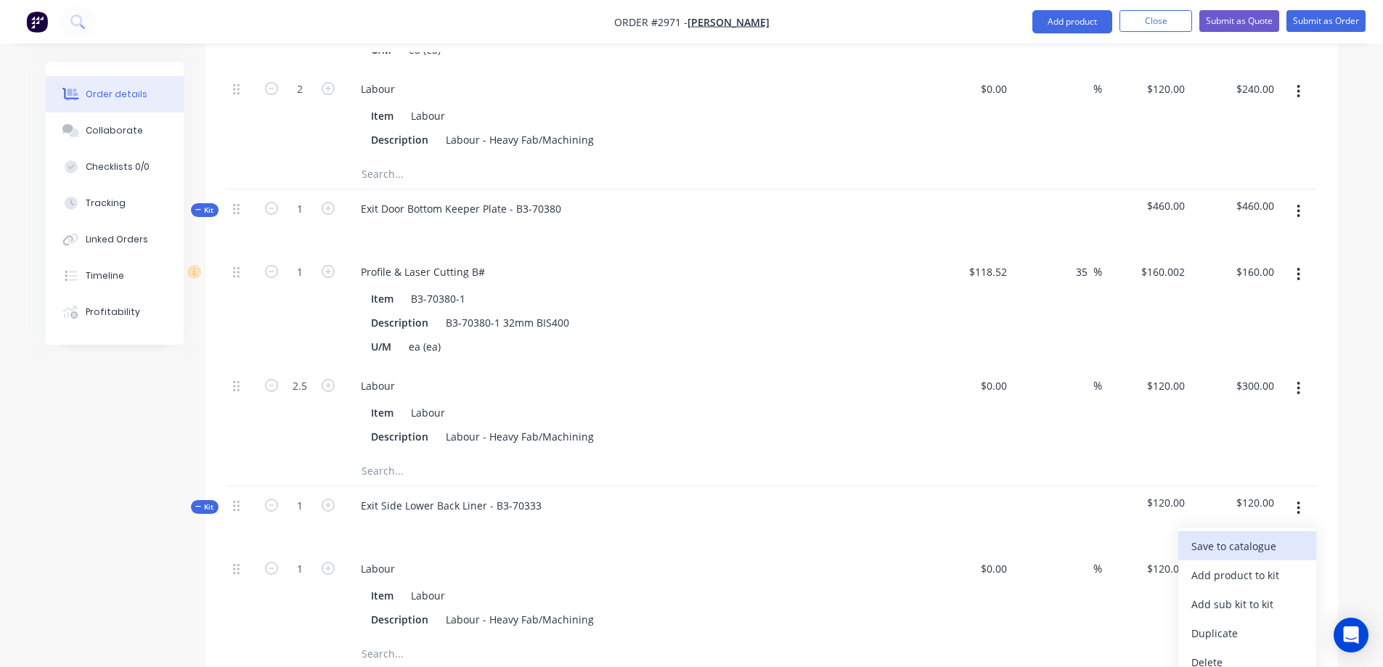
click at [1245, 536] on div "Save to catalogue" at bounding box center [1247, 546] width 112 height 21
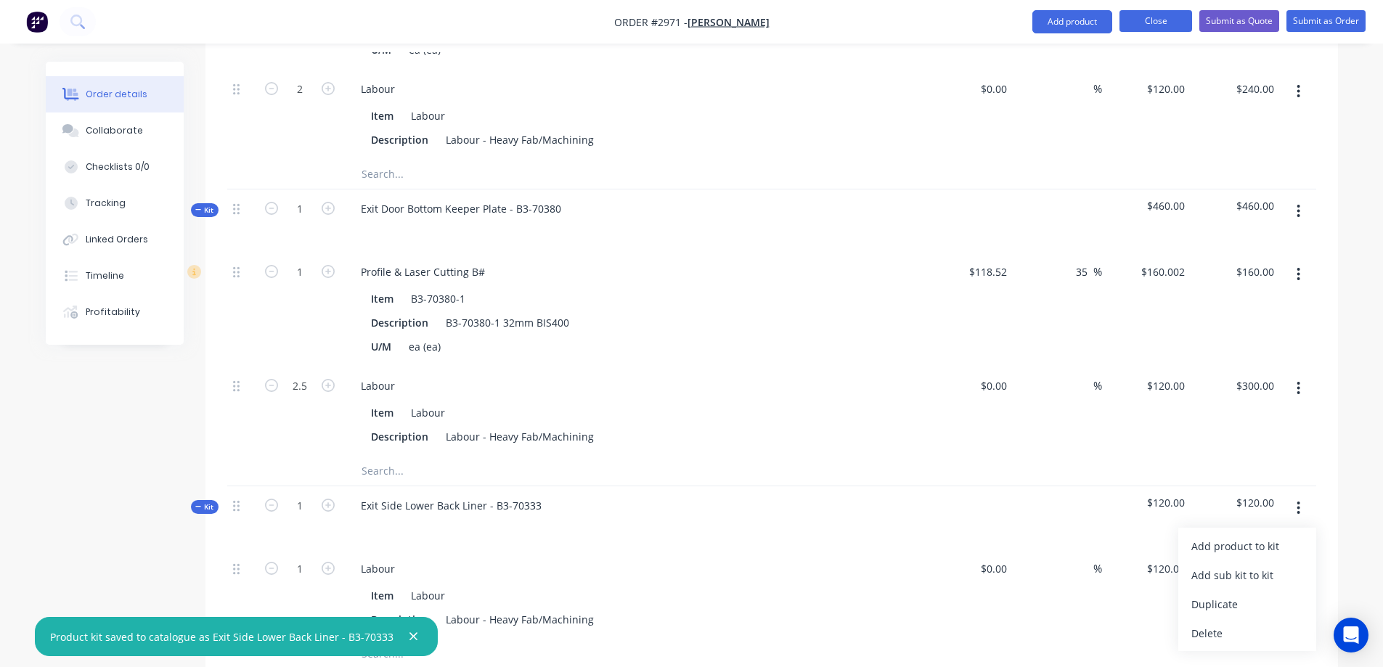
click at [1164, 23] on button "Close" at bounding box center [1155, 21] width 73 height 22
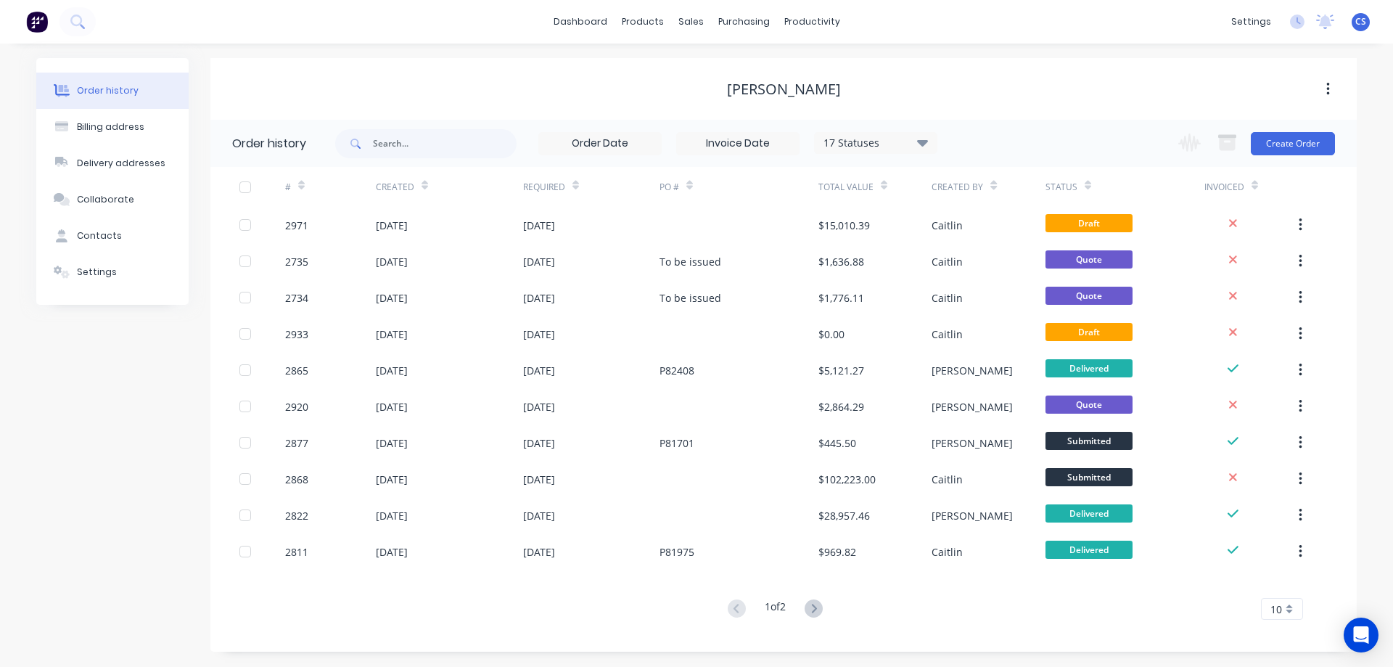
click at [1363, 27] on span "CS" at bounding box center [1361, 21] width 11 height 13
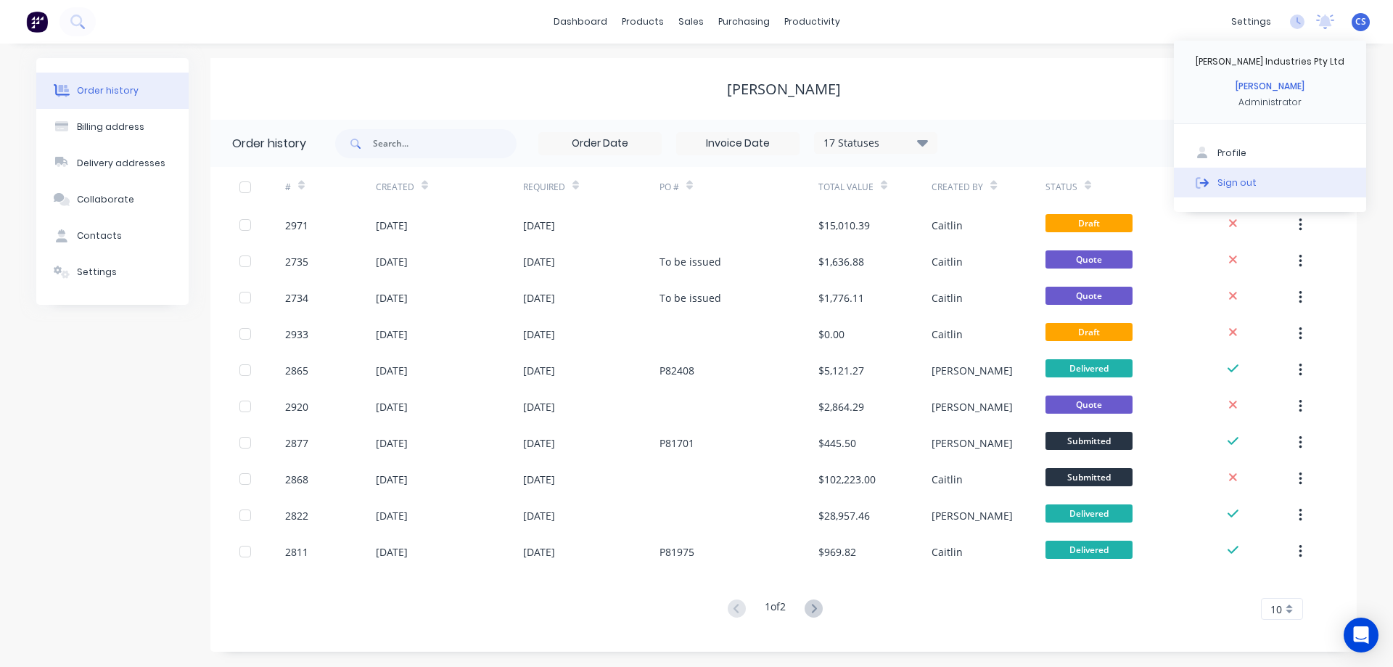
click at [1239, 184] on div "Sign out" at bounding box center [1237, 182] width 39 height 13
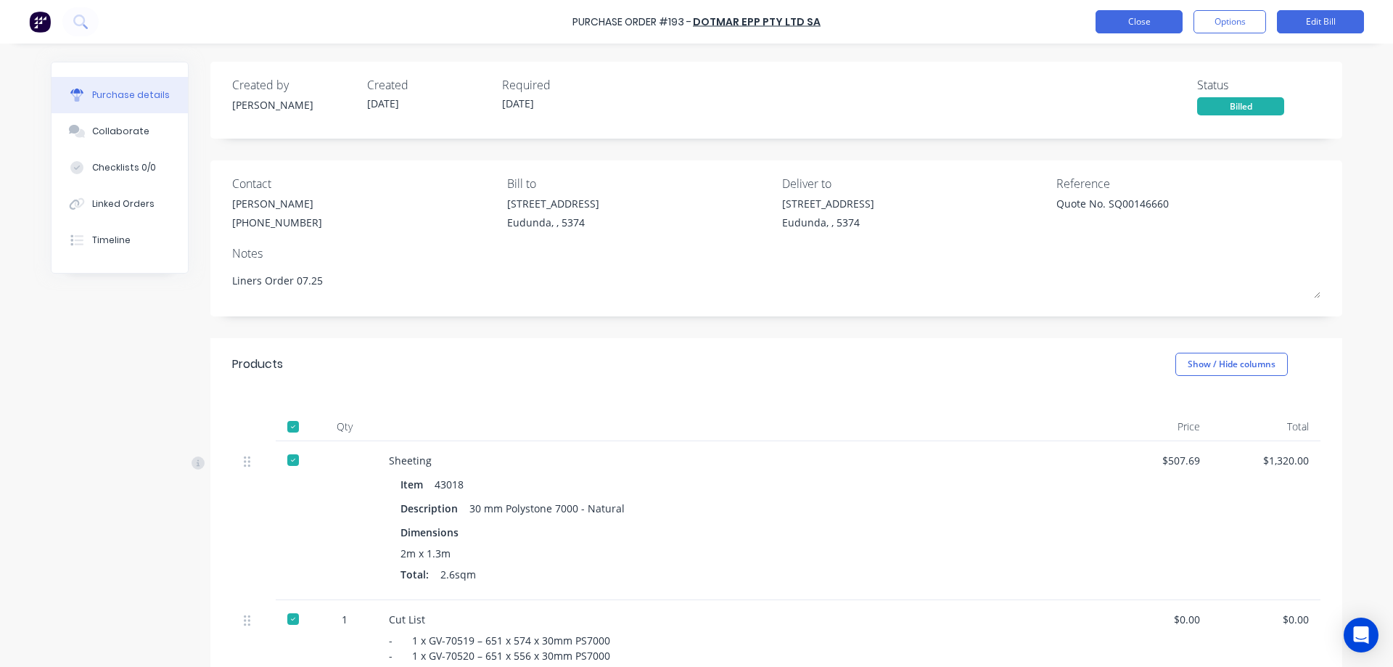
click at [1135, 22] on button "Close" at bounding box center [1139, 21] width 87 height 23
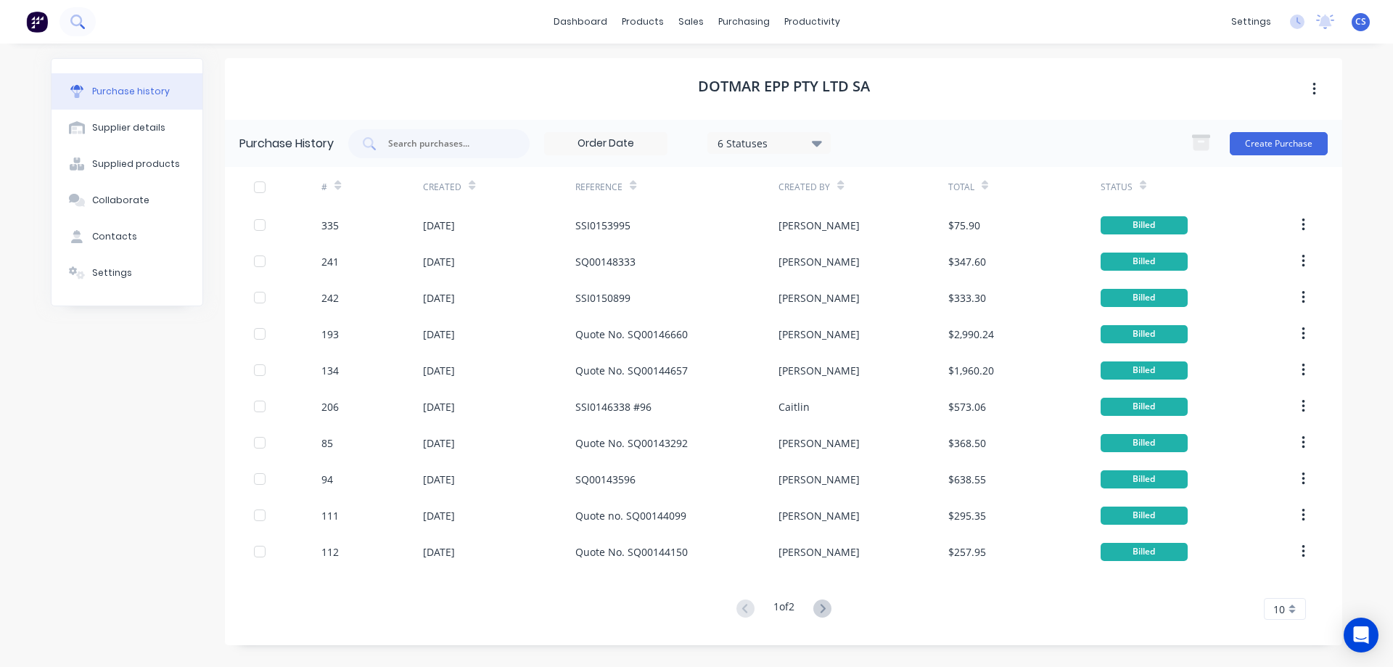
click at [67, 20] on button at bounding box center [78, 21] width 36 height 29
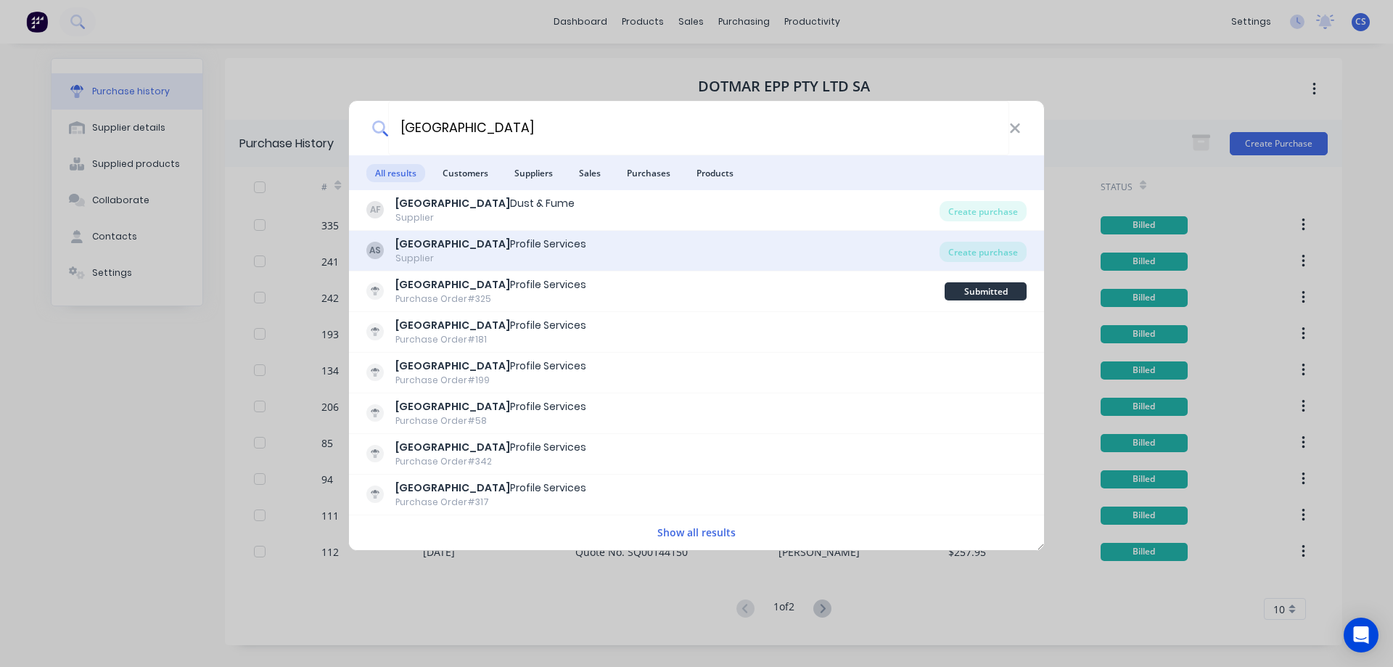
type input "[GEOGRAPHIC_DATA]"
click at [655, 256] on div "AS Adelaide Profile Services Supplier" at bounding box center [653, 251] width 573 height 28
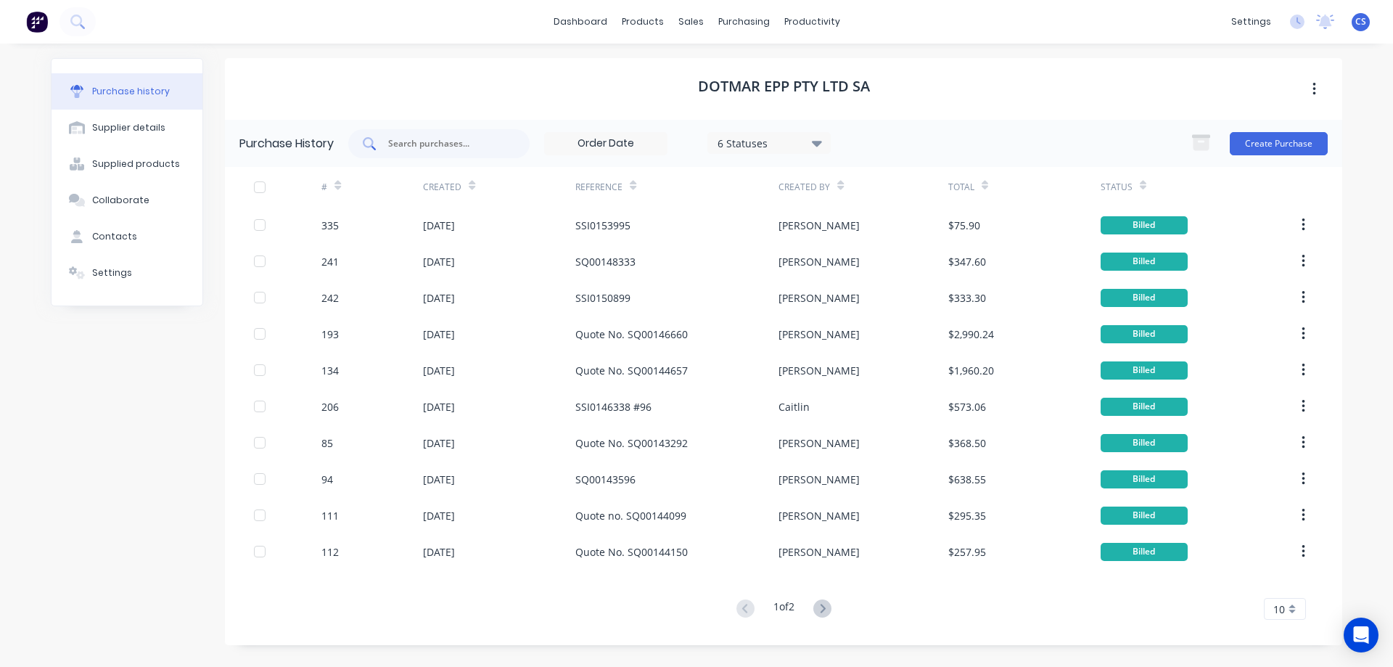
click at [459, 151] on div at bounding box center [438, 143] width 181 height 29
type input "80332"
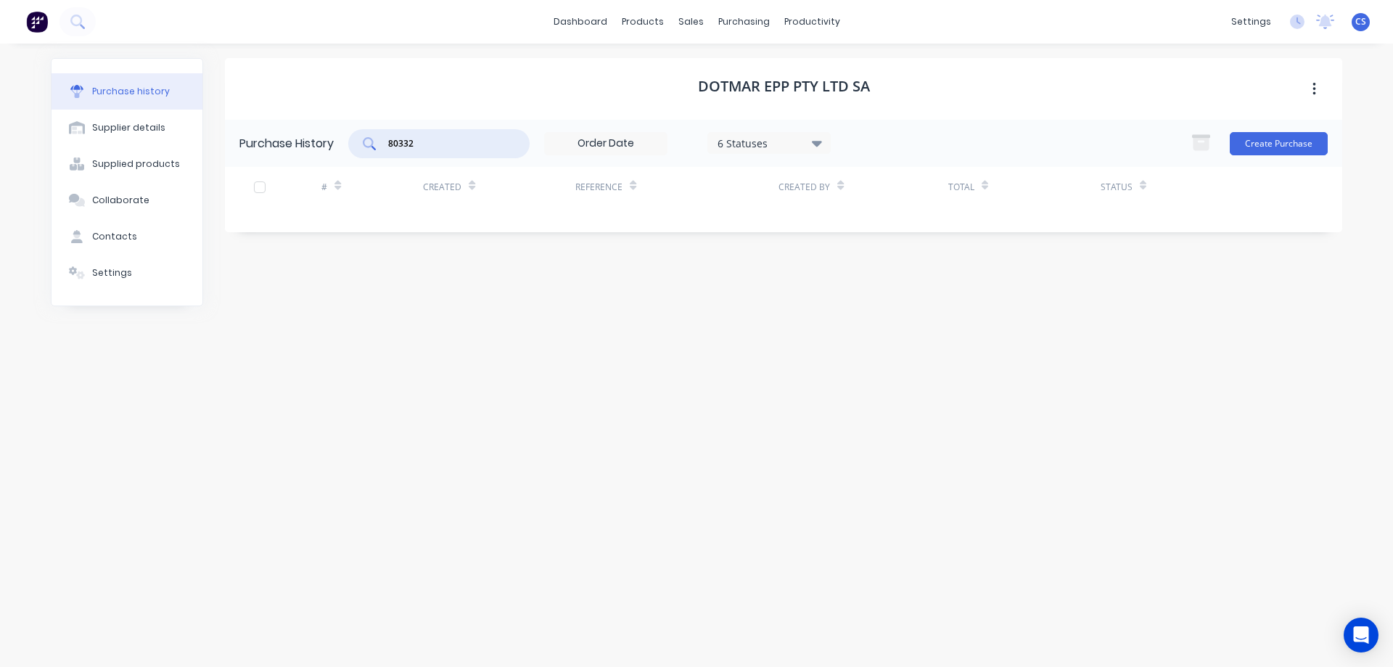
drag, startPoint x: 459, startPoint y: 150, endPoint x: 348, endPoint y: 153, distance: 110.4
click at [348, 153] on div "Purchase History 80332 6 Statuses 6 Statuses Create Purchase" at bounding box center [784, 143] width 1118 height 47
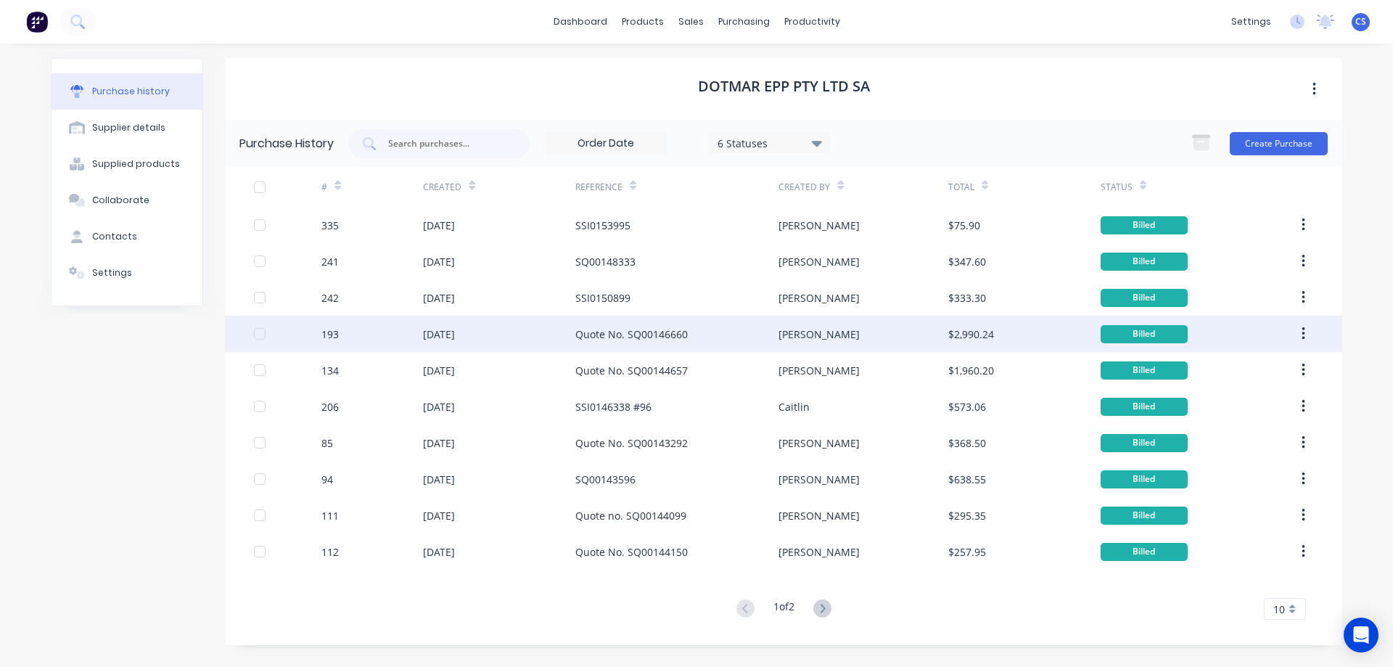
click at [716, 335] on div "Quote No. SQ00146660" at bounding box center [677, 334] width 203 height 36
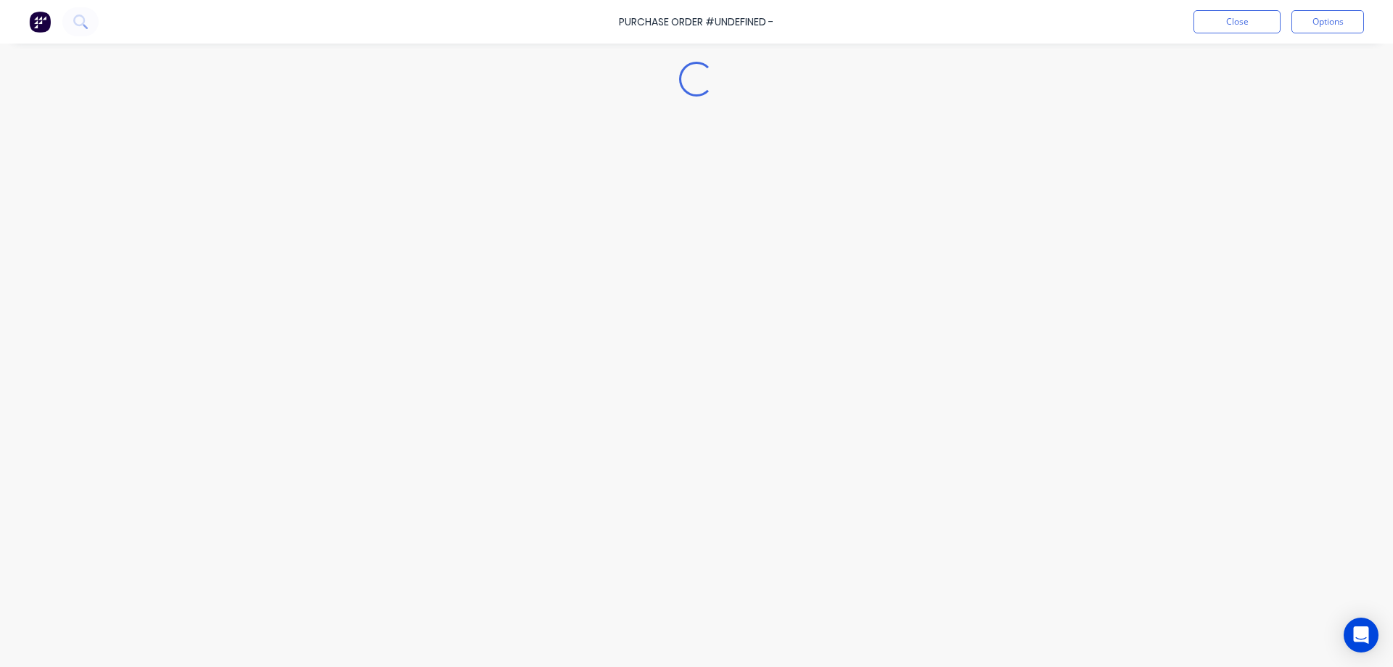
type textarea "x"
